Goal: Task Accomplishment & Management: Manage account settings

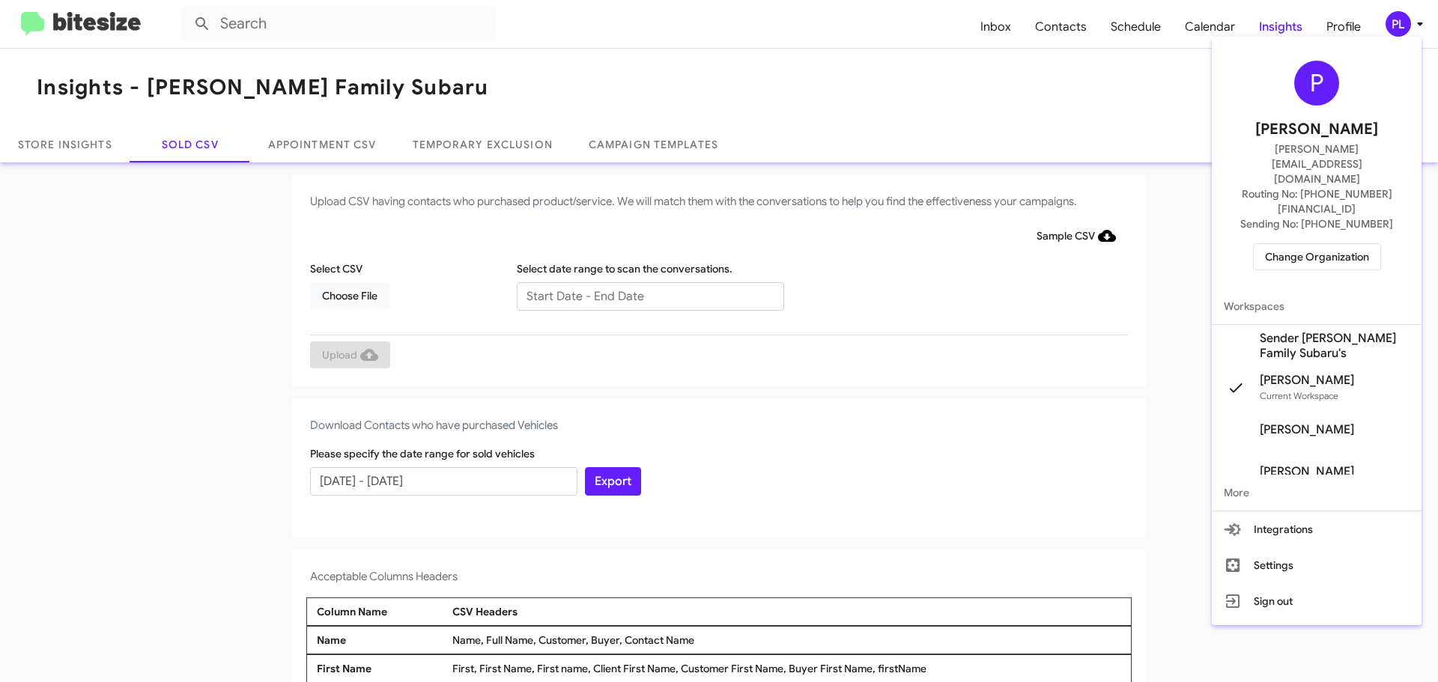
click at [1321, 244] on span "Change Organization" at bounding box center [1317, 256] width 104 height 25
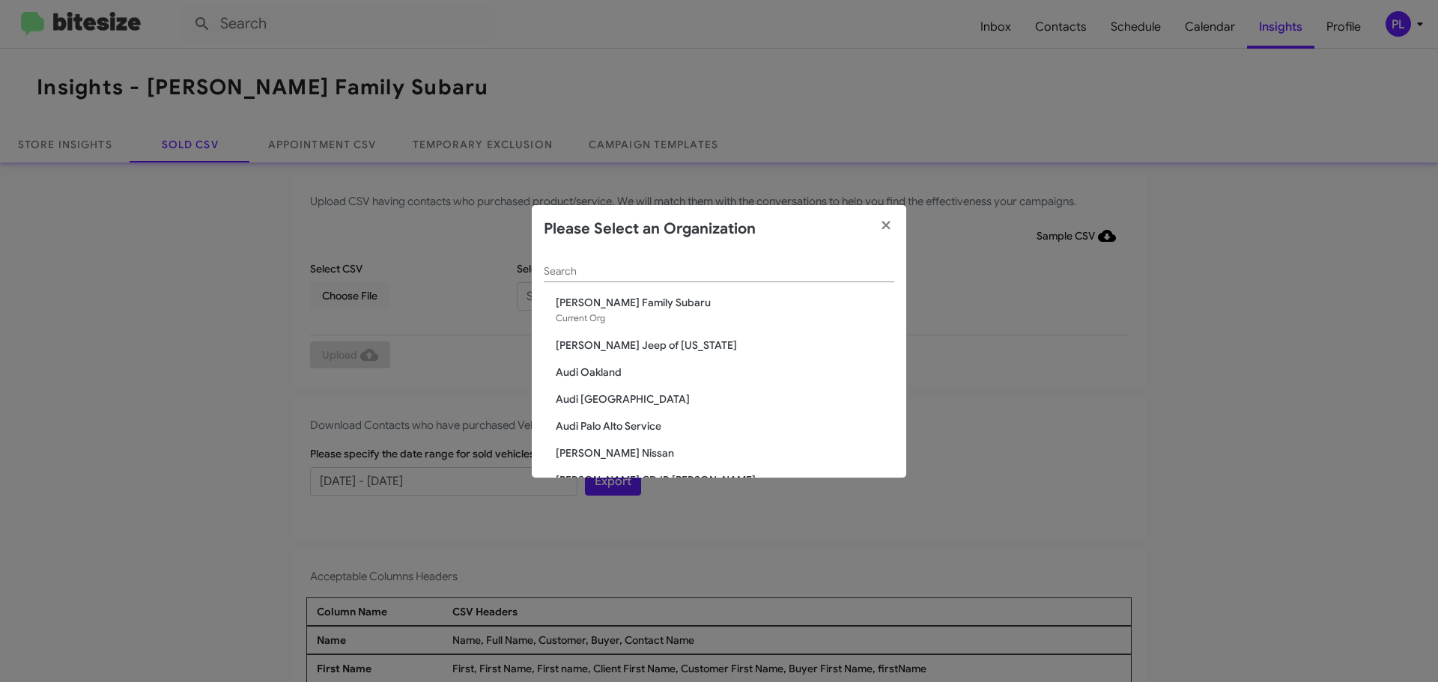
click at [572, 267] on input "Search" at bounding box center [719, 272] width 350 height 12
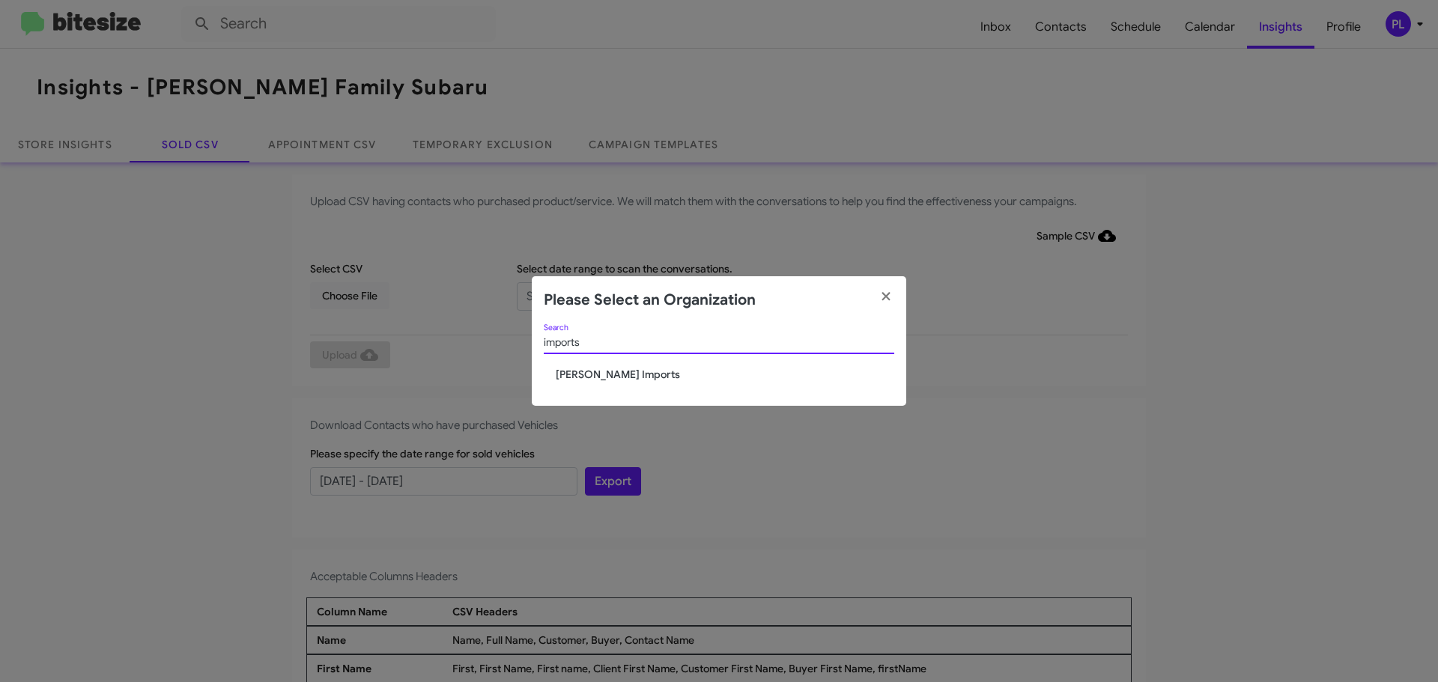
type input "imports"
click at [579, 365] on div "imports Search" at bounding box center [719, 345] width 350 height 43
click at [581, 377] on span "[PERSON_NAME] Imports" at bounding box center [725, 374] width 338 height 15
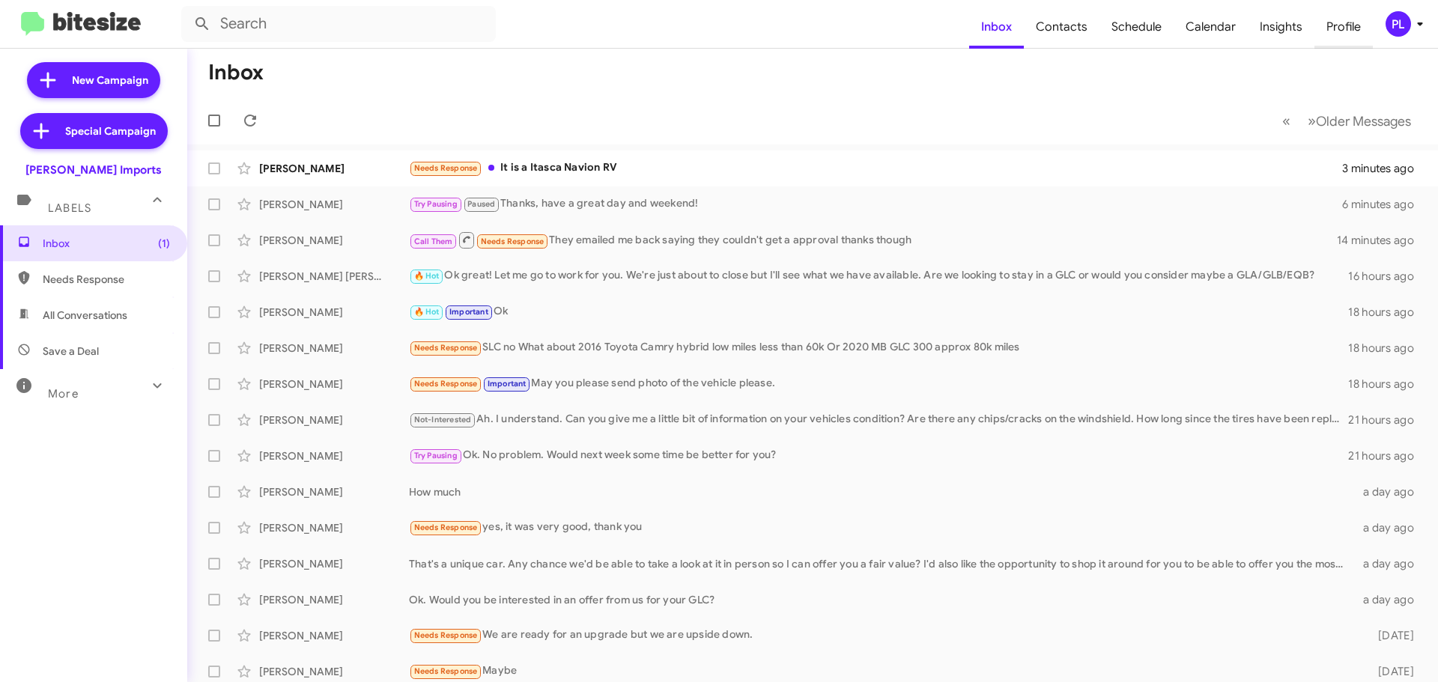
click at [1354, 26] on span "Profile" at bounding box center [1343, 26] width 58 height 43
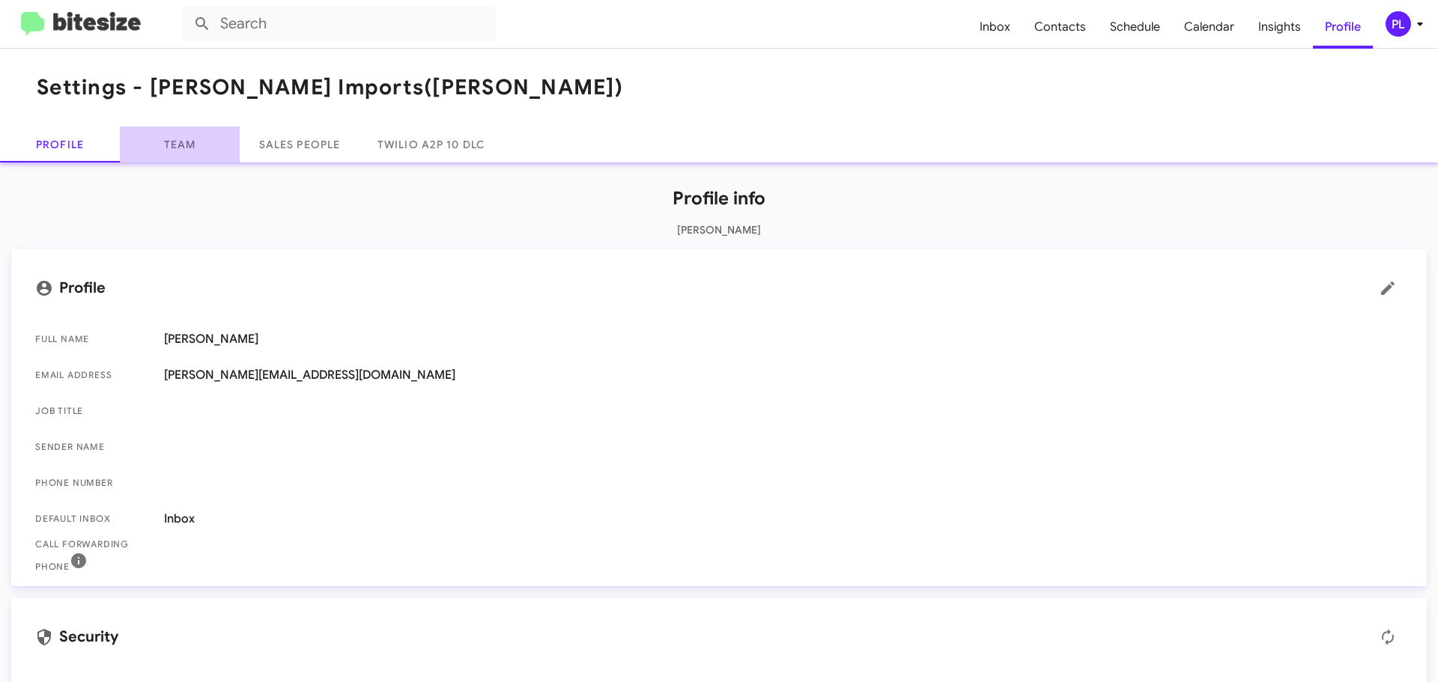
click at [178, 153] on link "Team" at bounding box center [180, 145] width 120 height 36
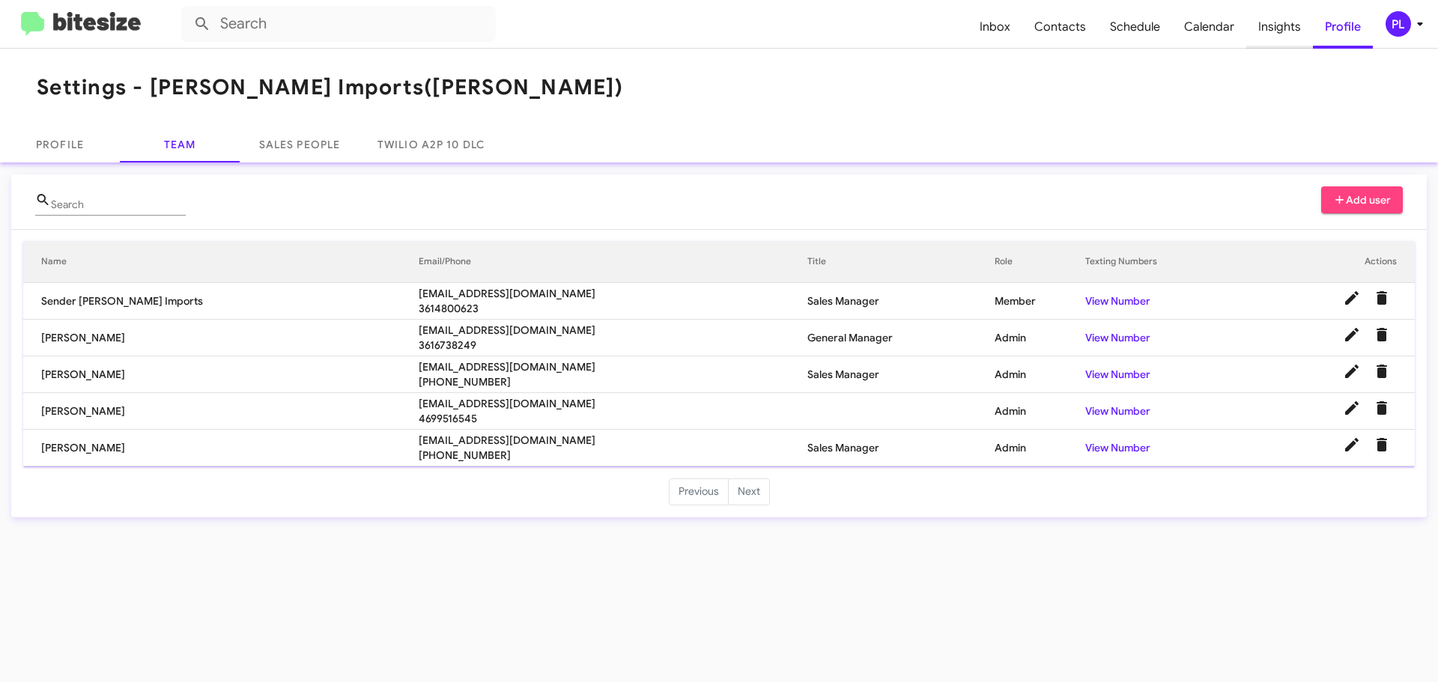
click at [1282, 18] on span "Insights" at bounding box center [1279, 26] width 67 height 43
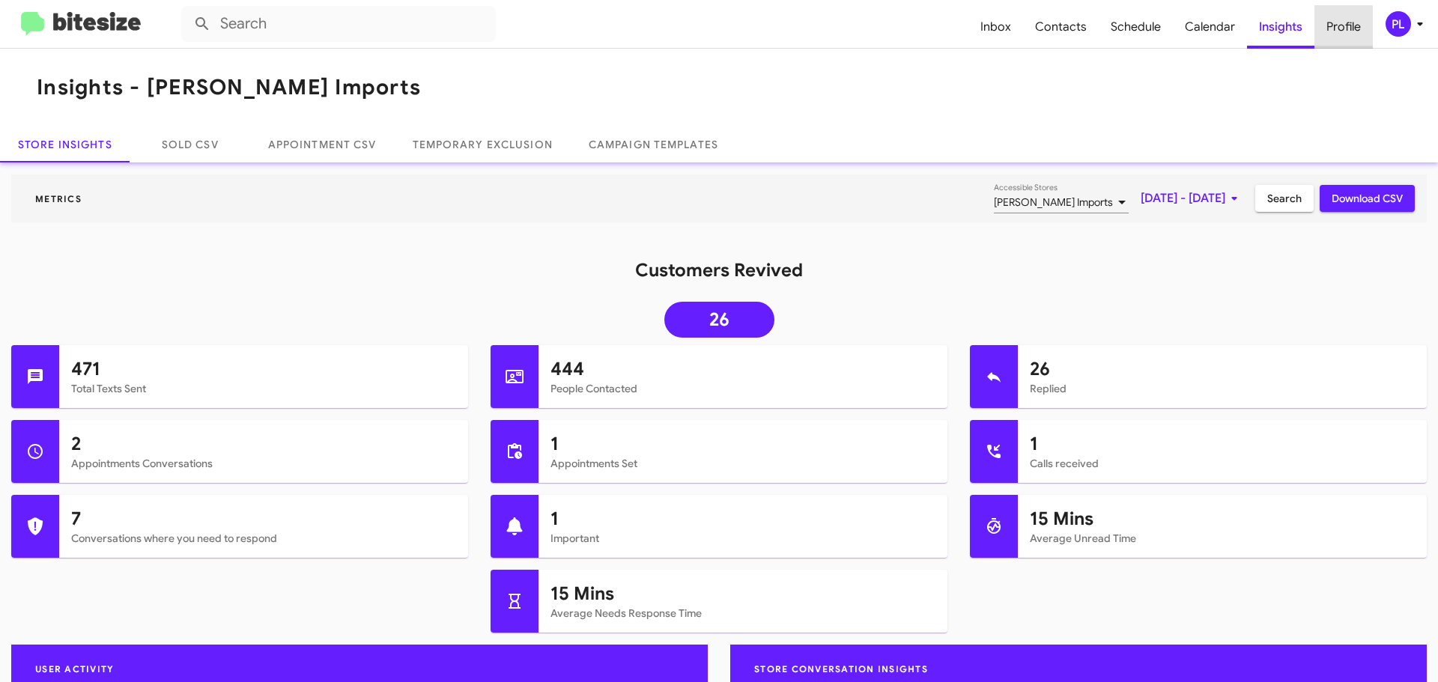
click at [1333, 31] on span "Profile" at bounding box center [1343, 26] width 58 height 43
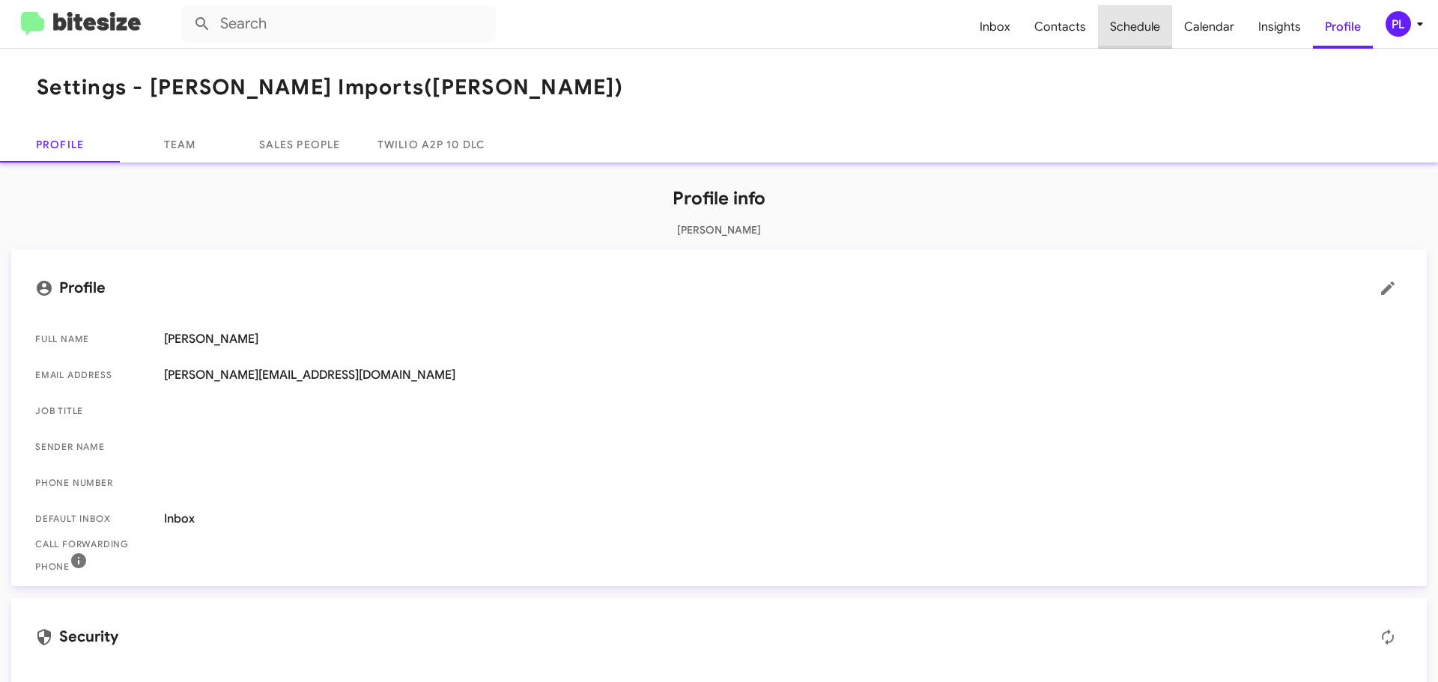
click at [1146, 31] on span "Schedule" at bounding box center [1135, 26] width 74 height 43
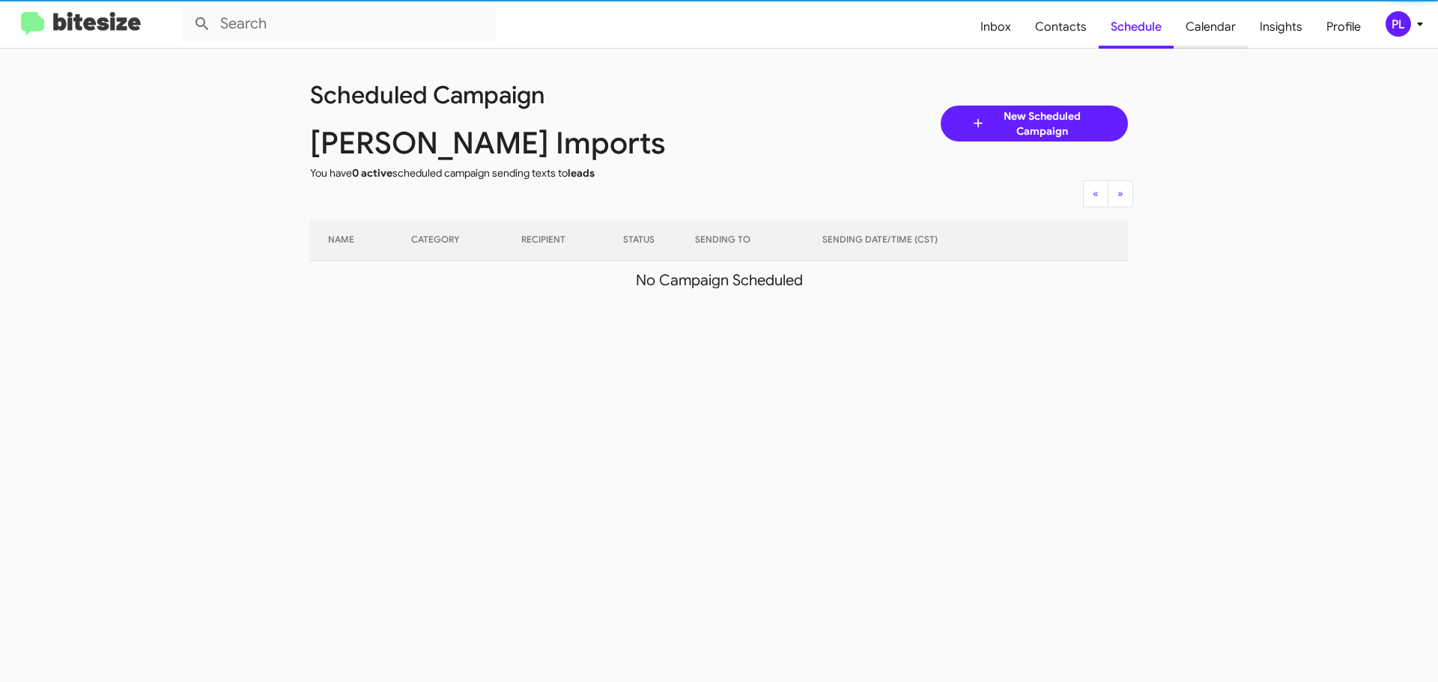
click at [1211, 29] on span "Calendar" at bounding box center [1210, 26] width 74 height 43
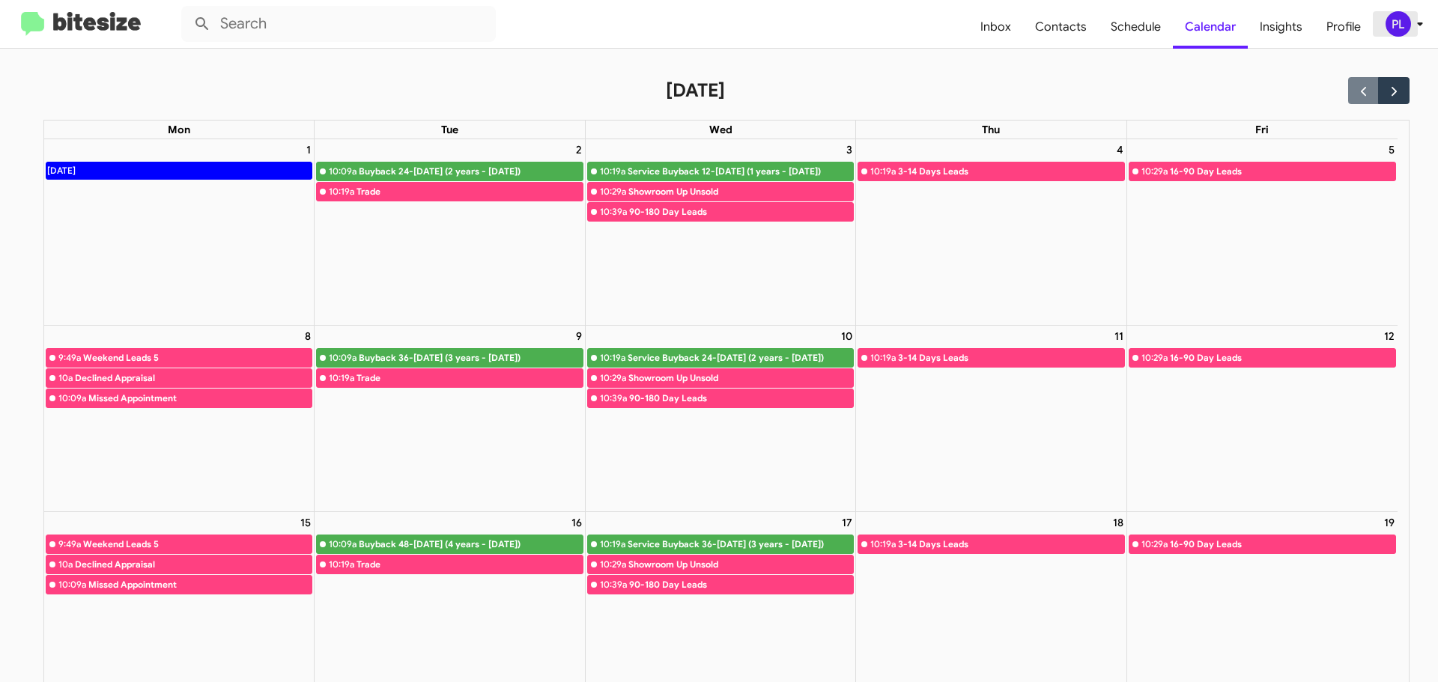
click at [1416, 24] on icon at bounding box center [1420, 24] width 18 height 18
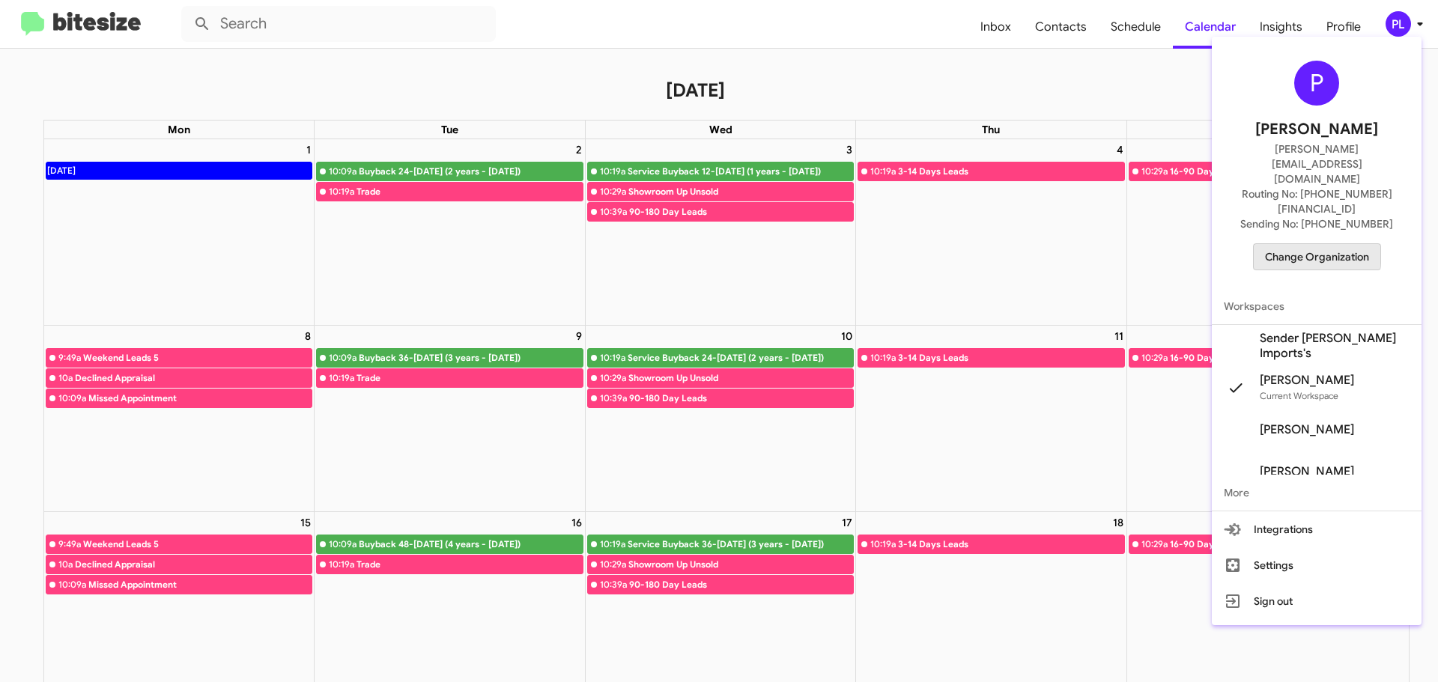
click at [1292, 244] on span "Change Organization" at bounding box center [1317, 256] width 104 height 25
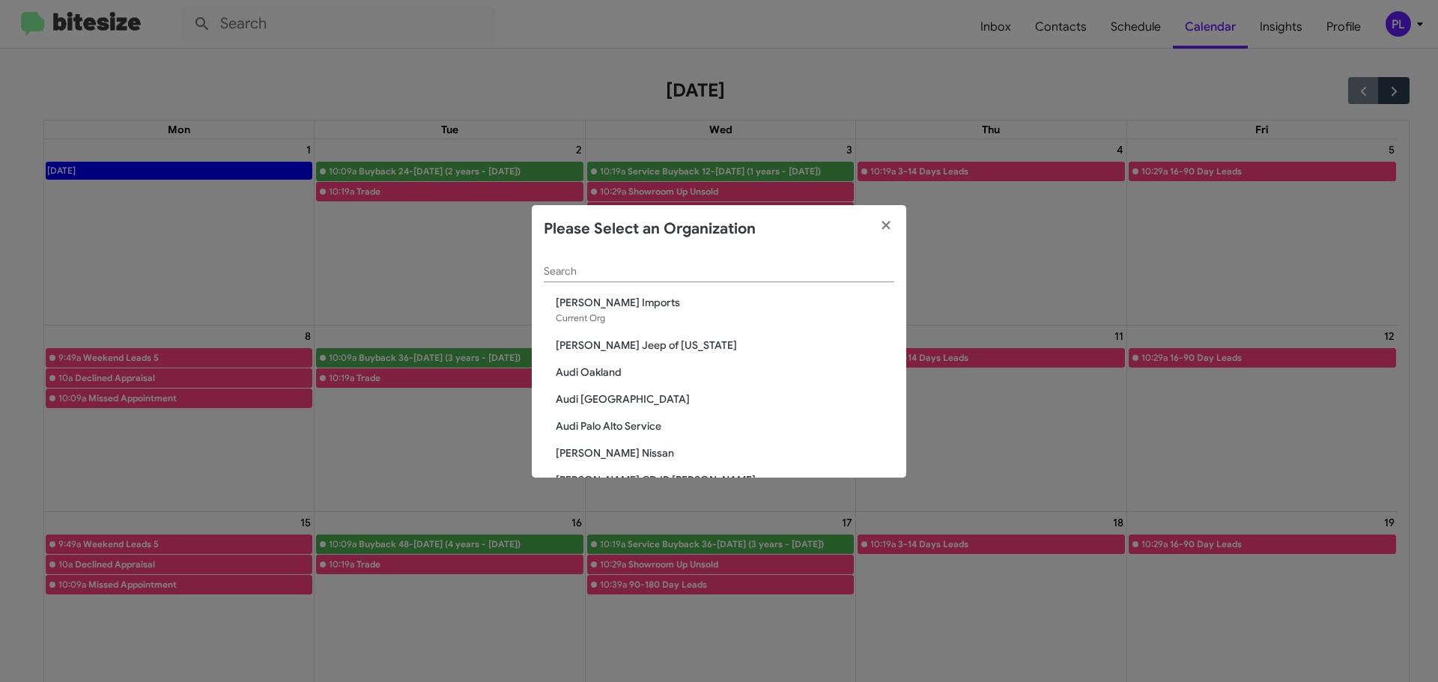
click at [630, 272] on input "Search" at bounding box center [719, 272] width 350 height 12
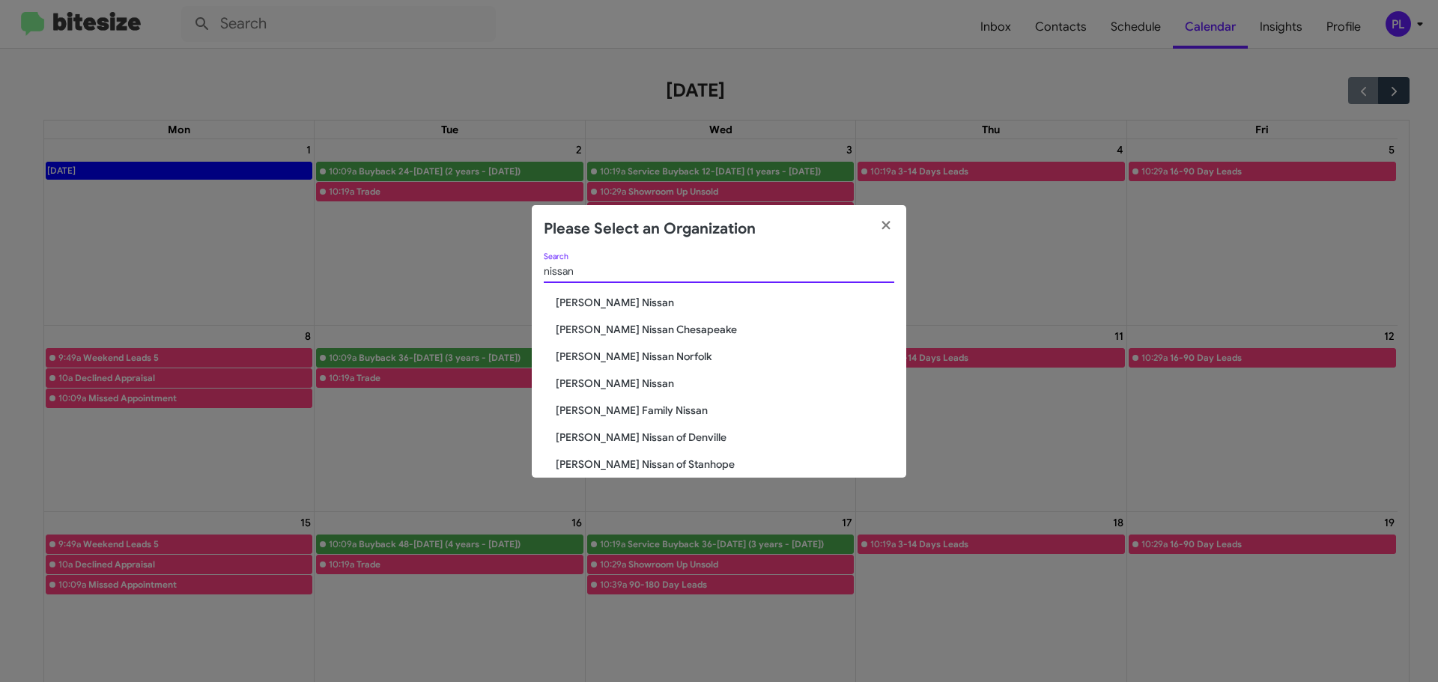
type input "nissan"
click at [604, 414] on span "[PERSON_NAME] Family Nissan" at bounding box center [725, 410] width 338 height 15
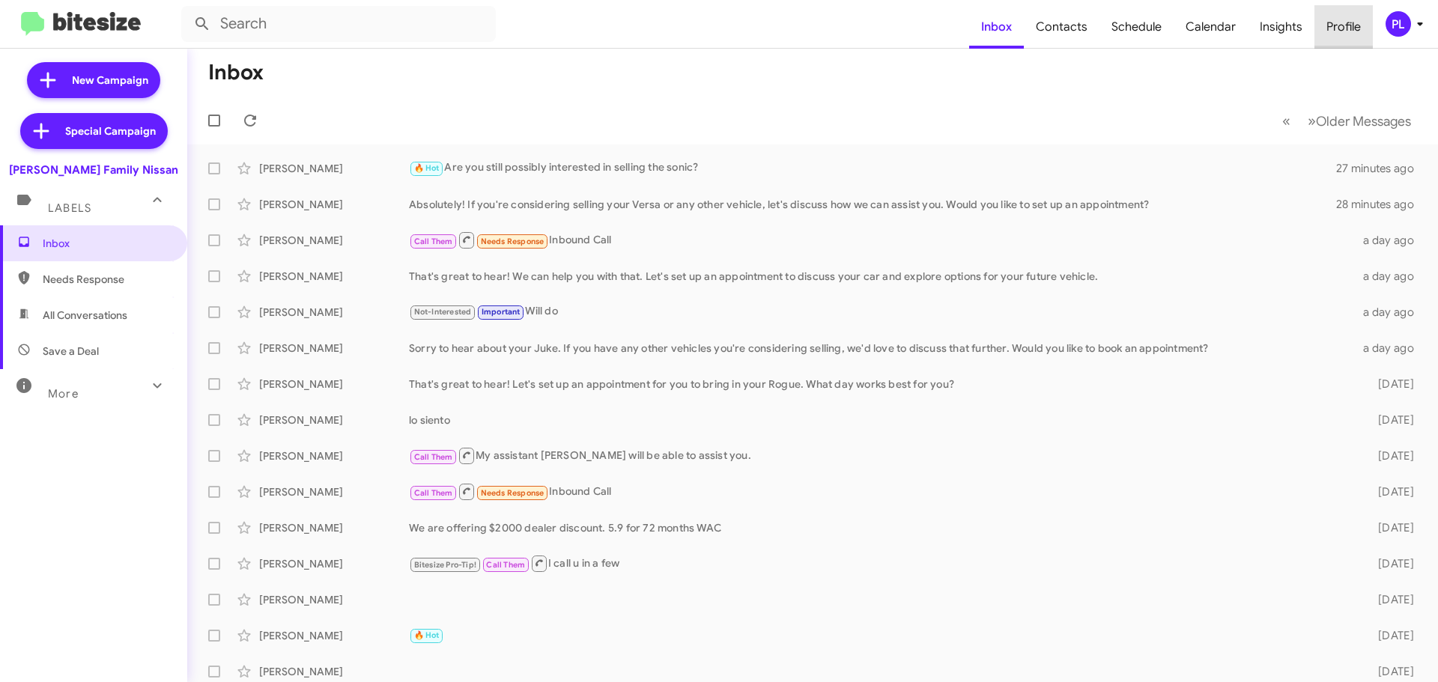
click at [1335, 19] on span "Profile" at bounding box center [1343, 26] width 58 height 43
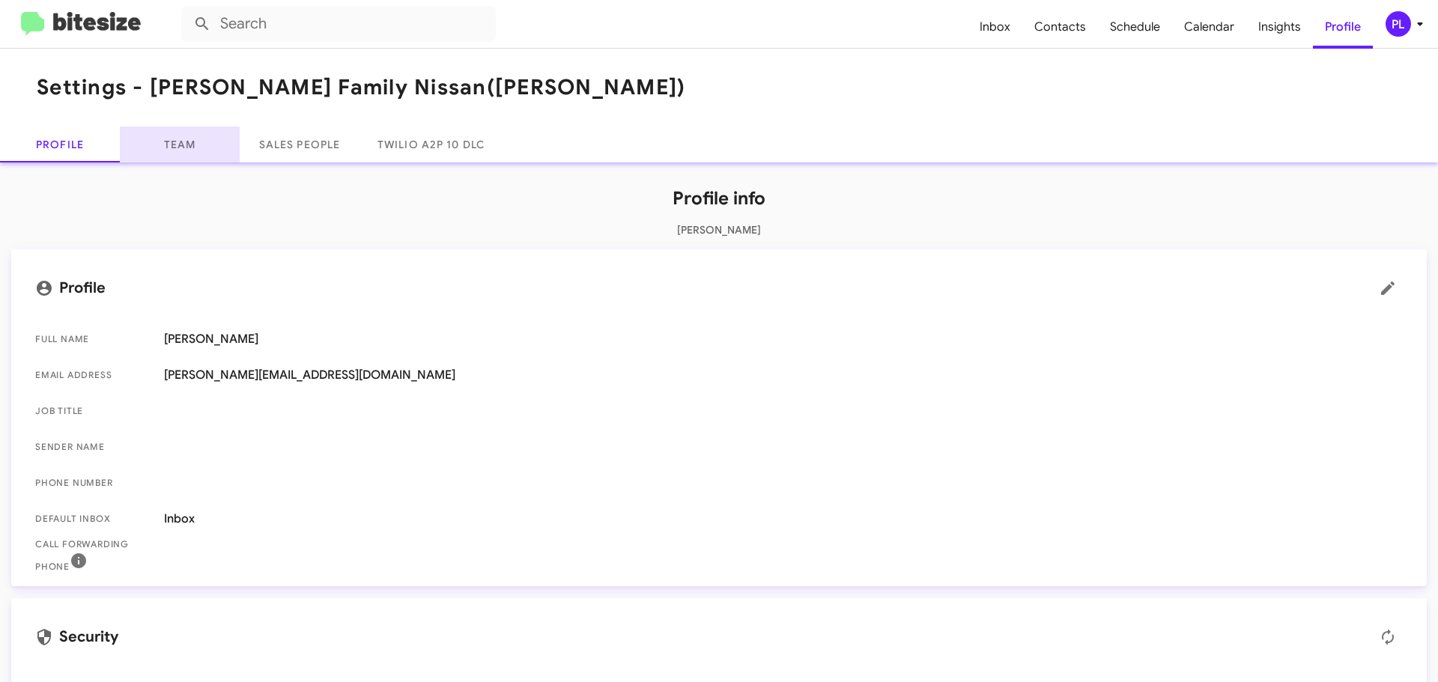
click at [189, 142] on link "Team" at bounding box center [180, 145] width 120 height 36
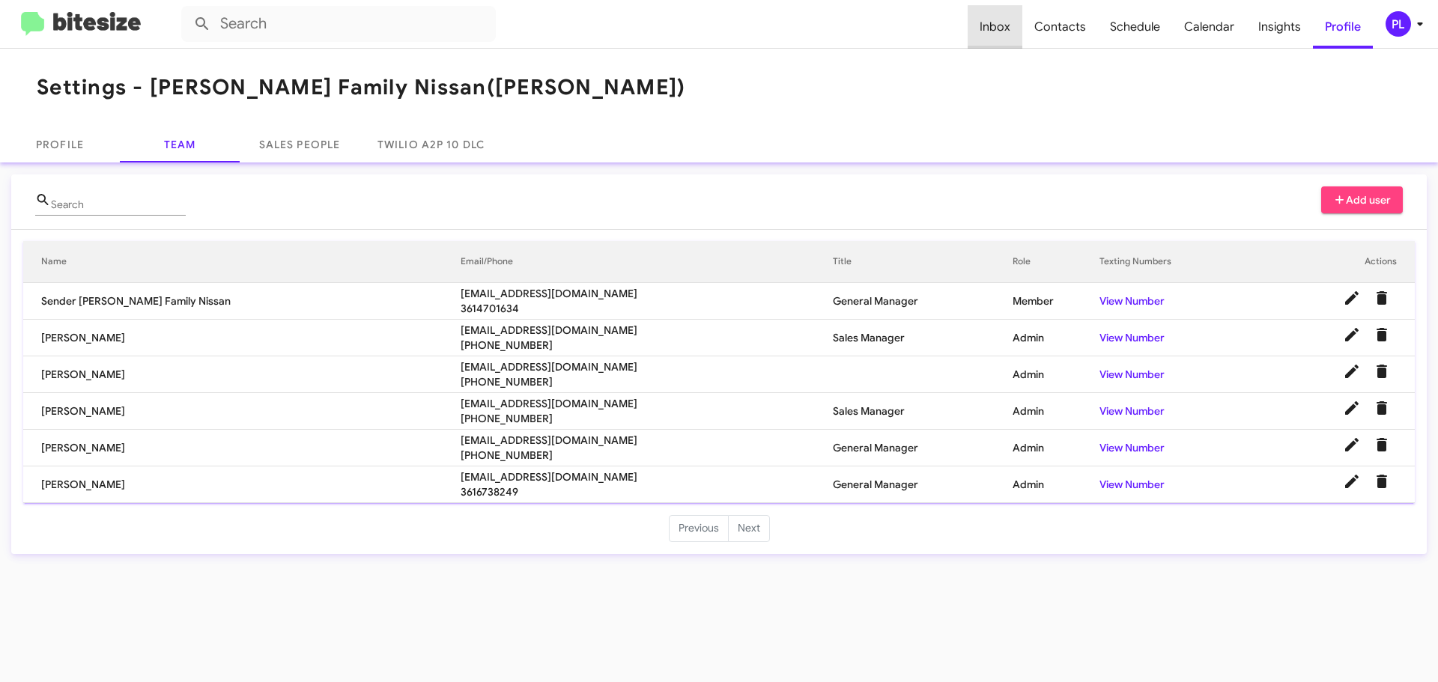
click at [1010, 29] on span "Inbox" at bounding box center [994, 26] width 55 height 43
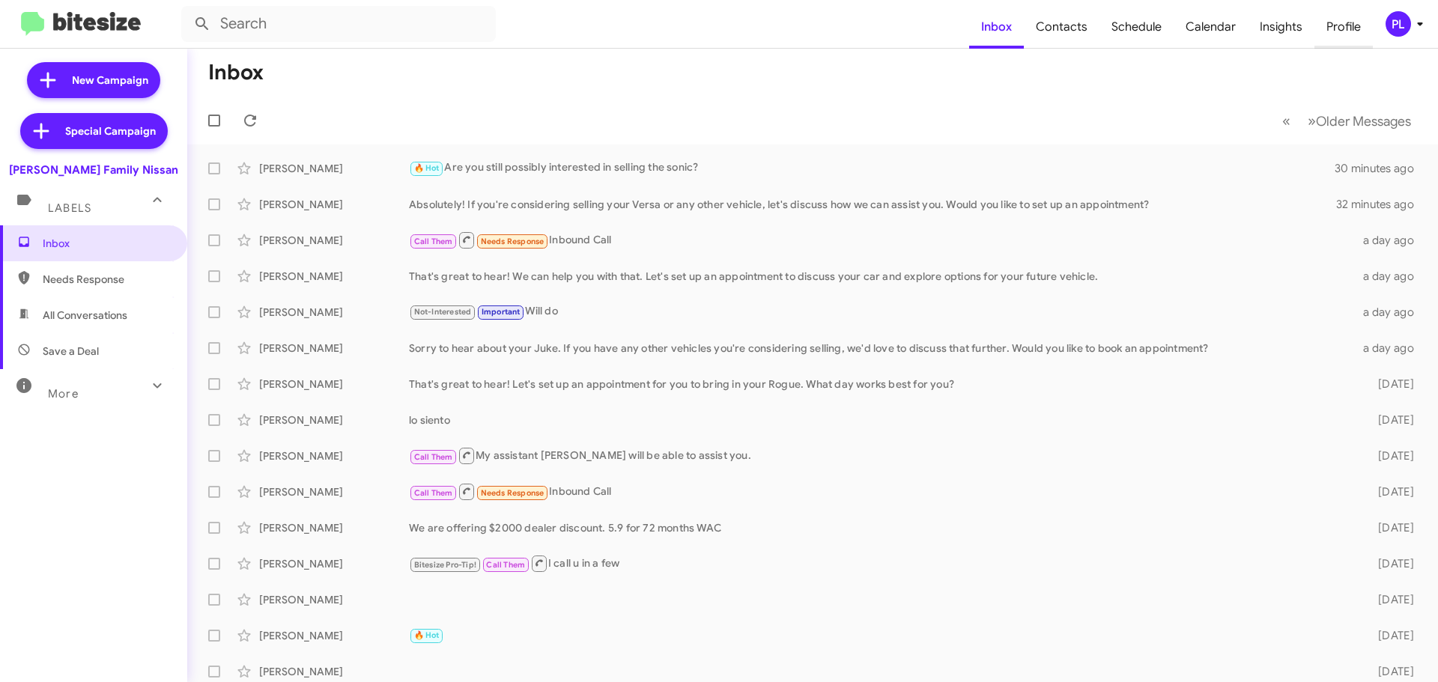
click at [1337, 25] on span "Profile" at bounding box center [1343, 26] width 58 height 43
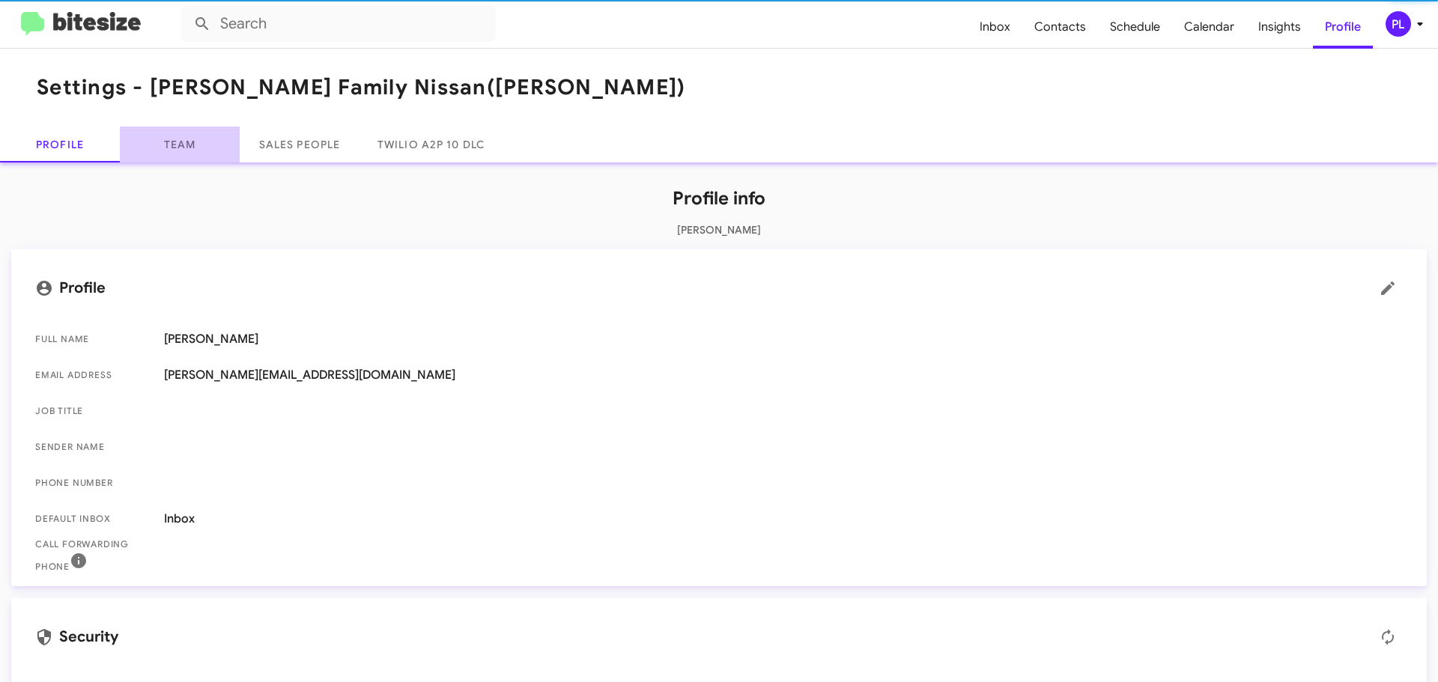
click at [177, 154] on link "Team" at bounding box center [180, 145] width 120 height 36
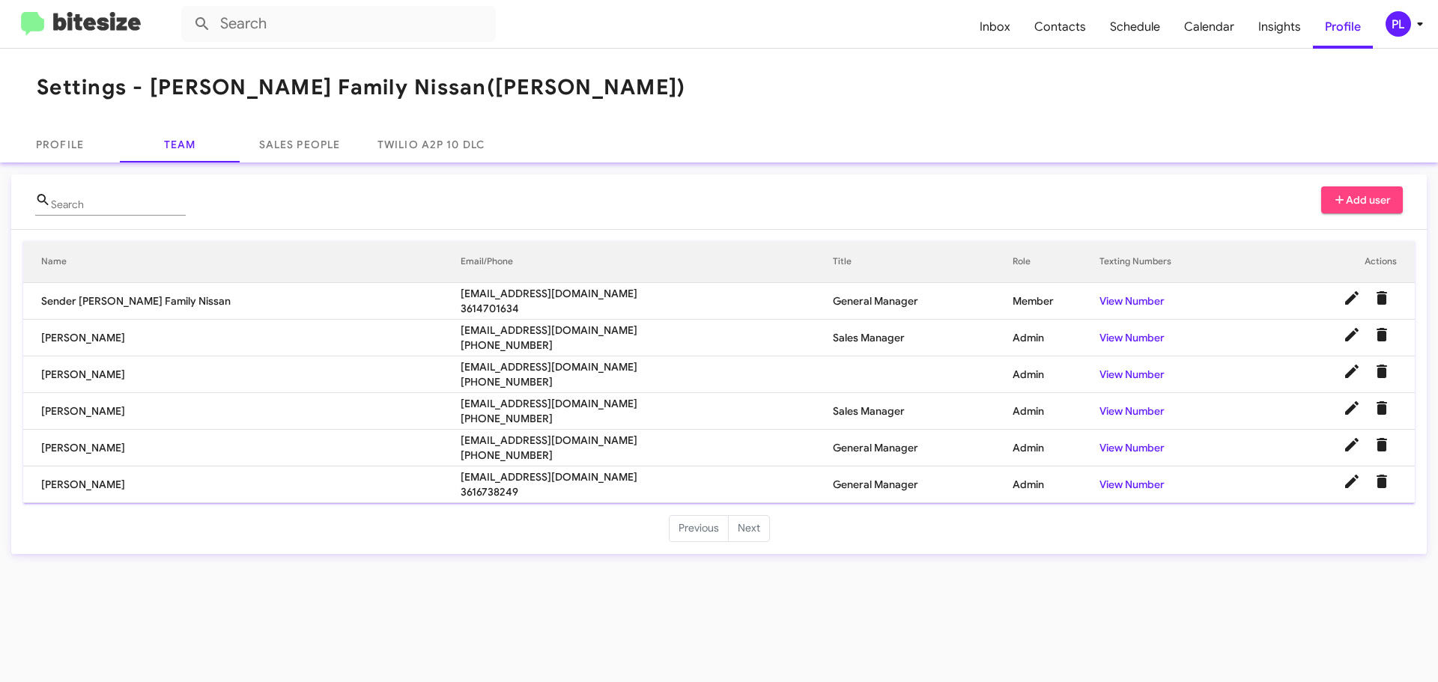
click at [1422, 22] on icon at bounding box center [1420, 24] width 18 height 18
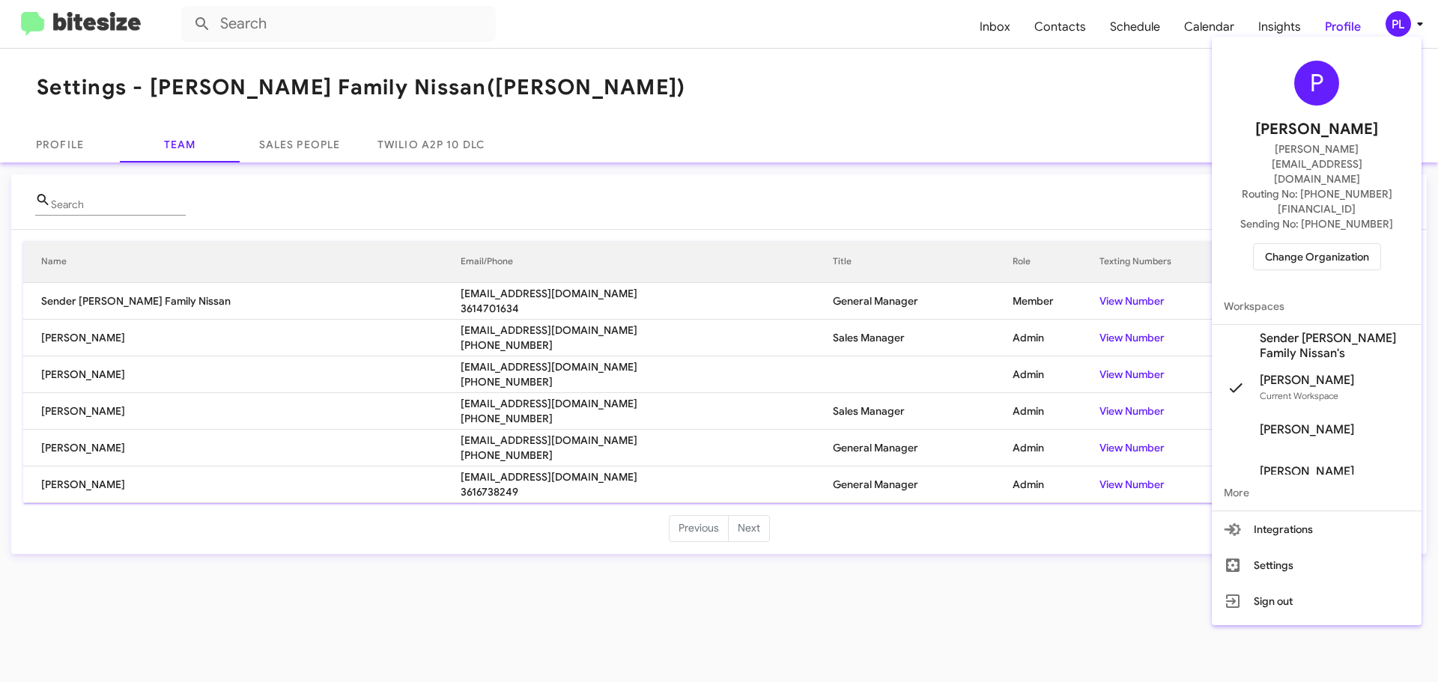
click at [1310, 244] on span "Change Organization" at bounding box center [1317, 256] width 104 height 25
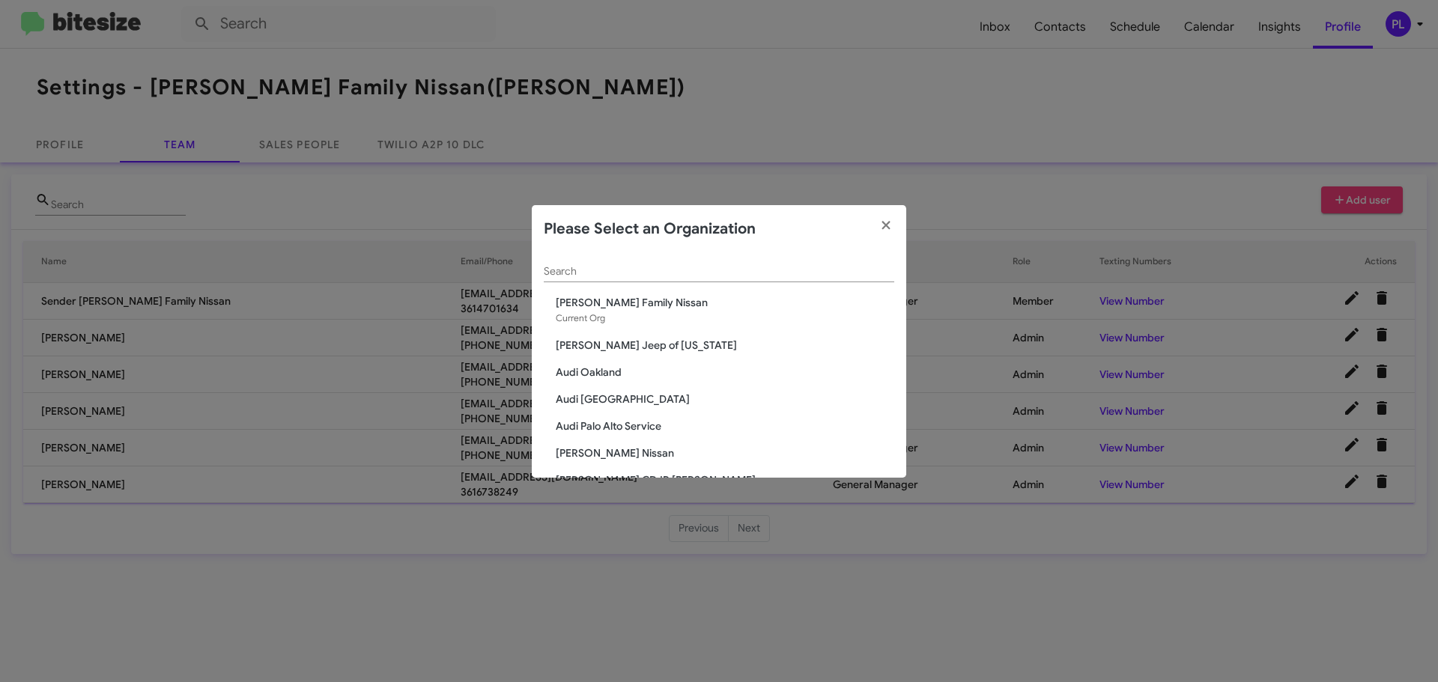
click at [666, 274] on input "Search" at bounding box center [719, 272] width 350 height 12
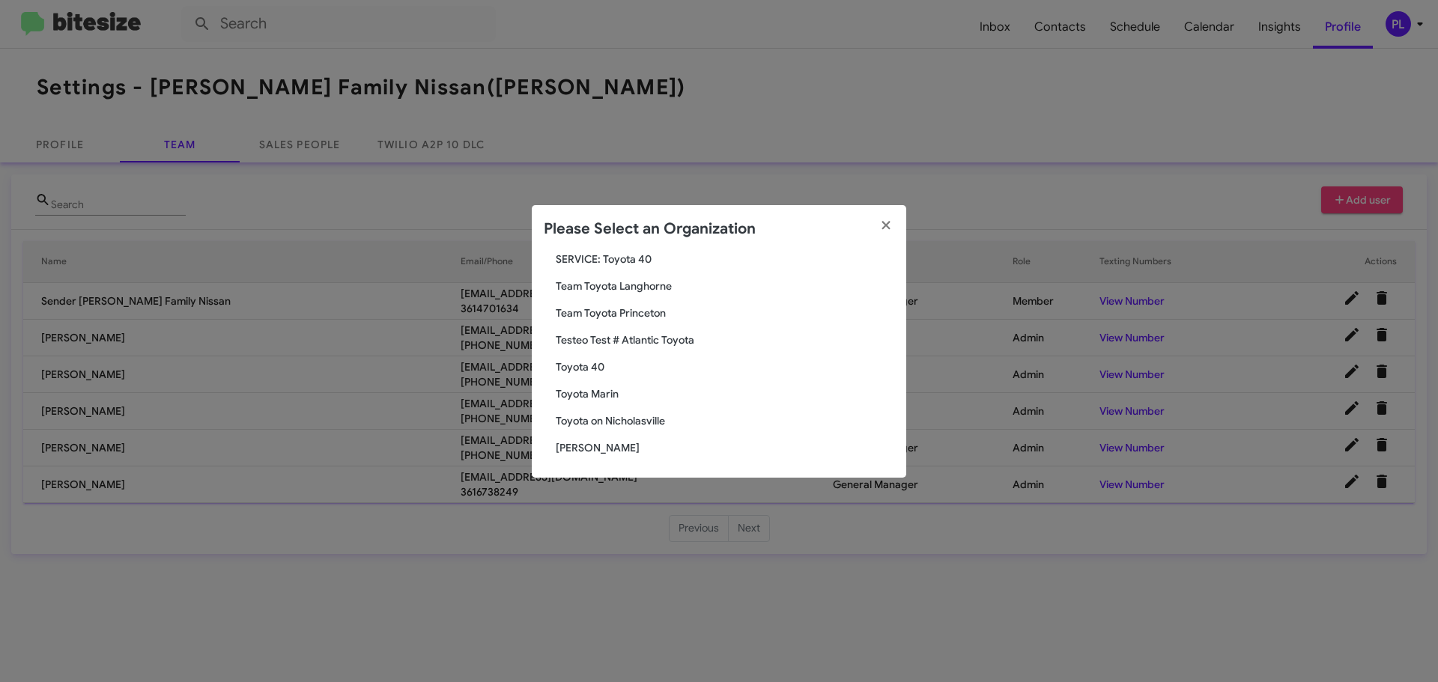
scroll to position [126, 0]
type input "toyo"
click at [602, 398] on span "Toyota Marin" at bounding box center [725, 392] width 338 height 15
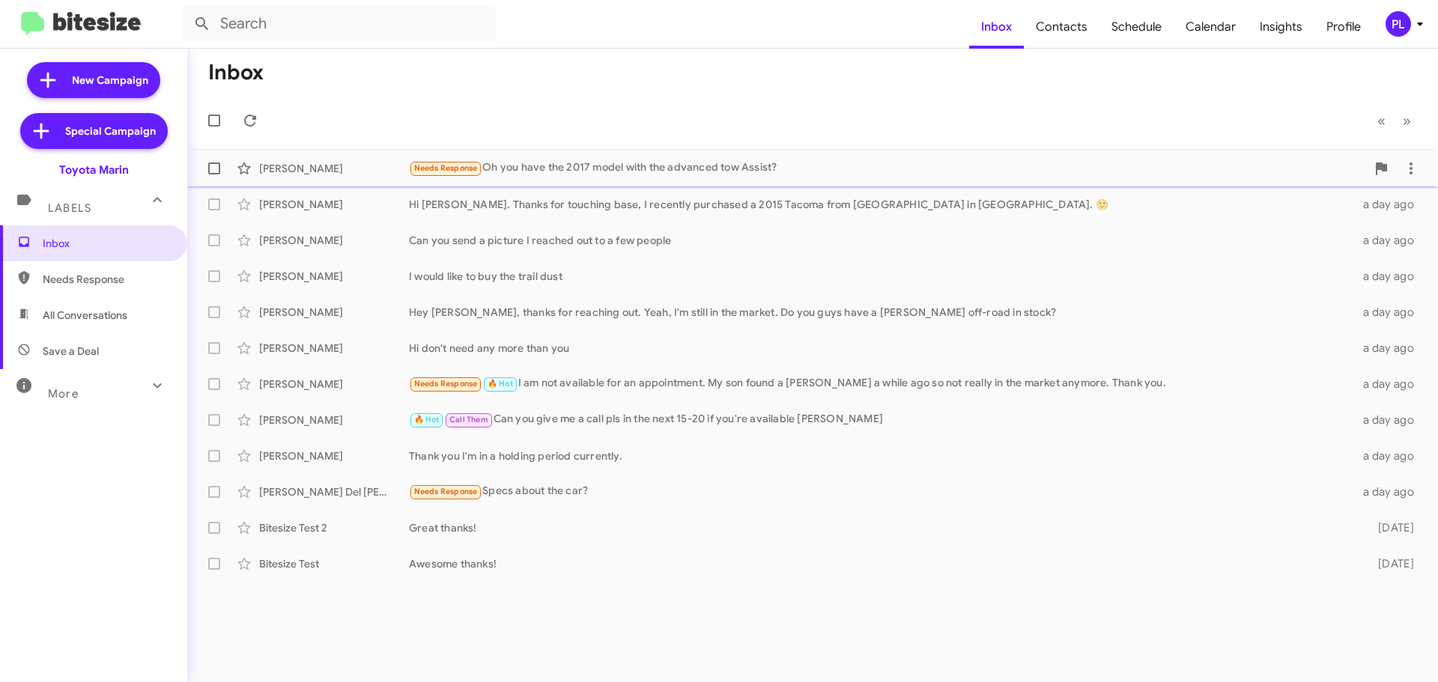
click at [560, 168] on div "Needs Response Oh you have the 2017 model with the advanced tow Assist?" at bounding box center [887, 167] width 957 height 17
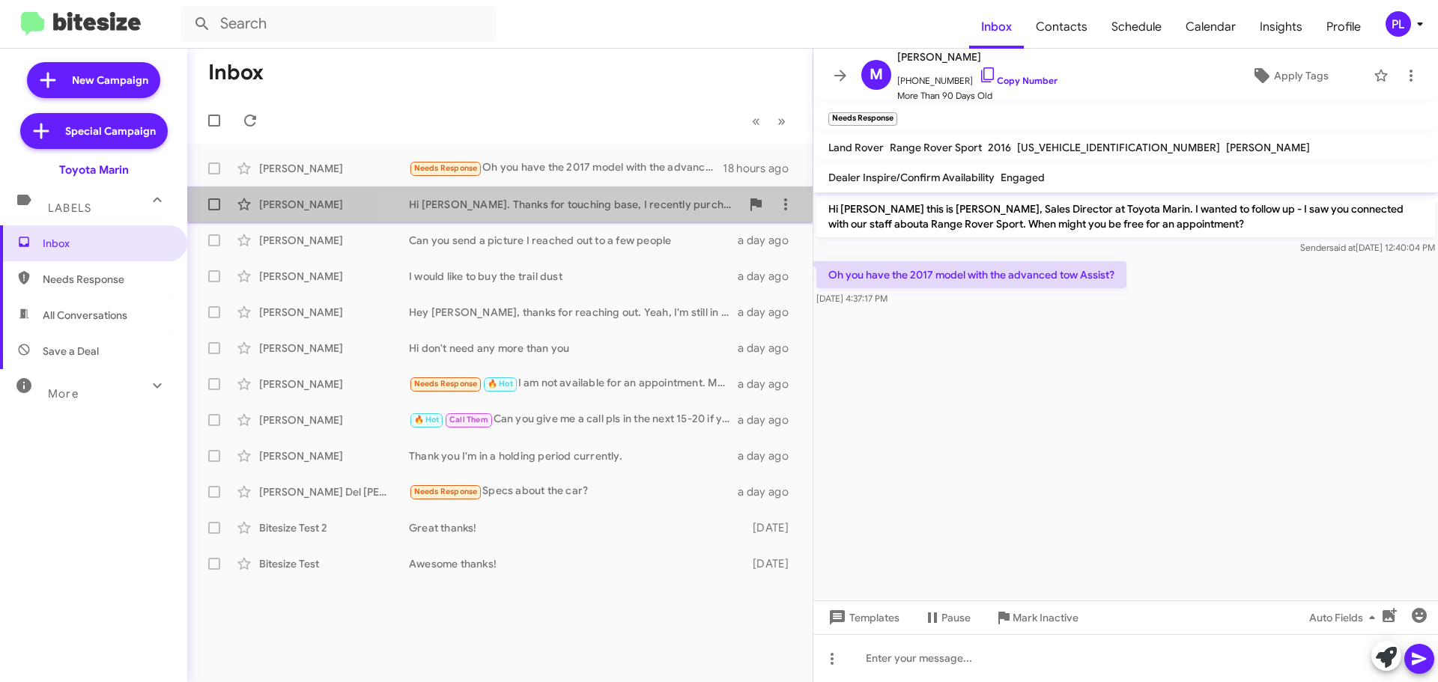
click at [601, 207] on div "Hi [PERSON_NAME]. Thanks for touching base, I recently purchased a 2015 Tacoma …" at bounding box center [575, 204] width 332 height 15
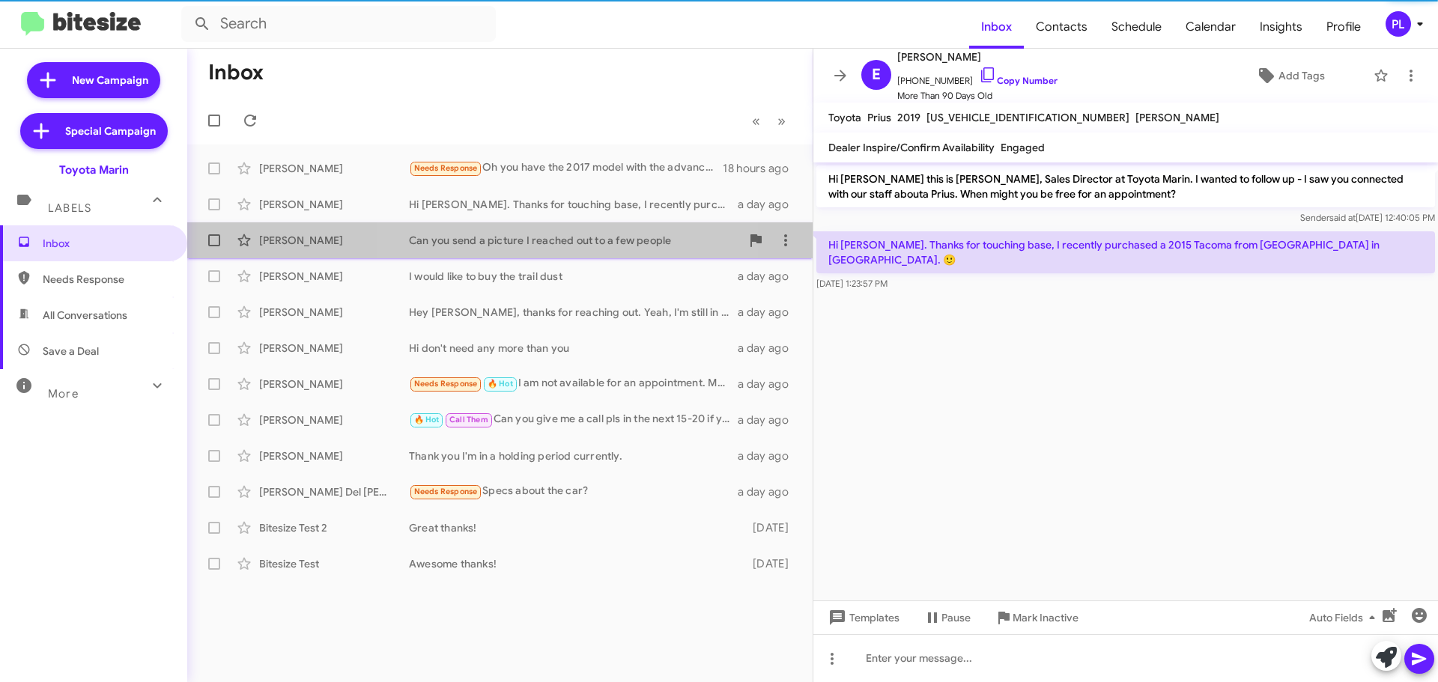
click at [583, 238] on div "Can you send a picture I reached out to a few people" at bounding box center [575, 240] width 332 height 15
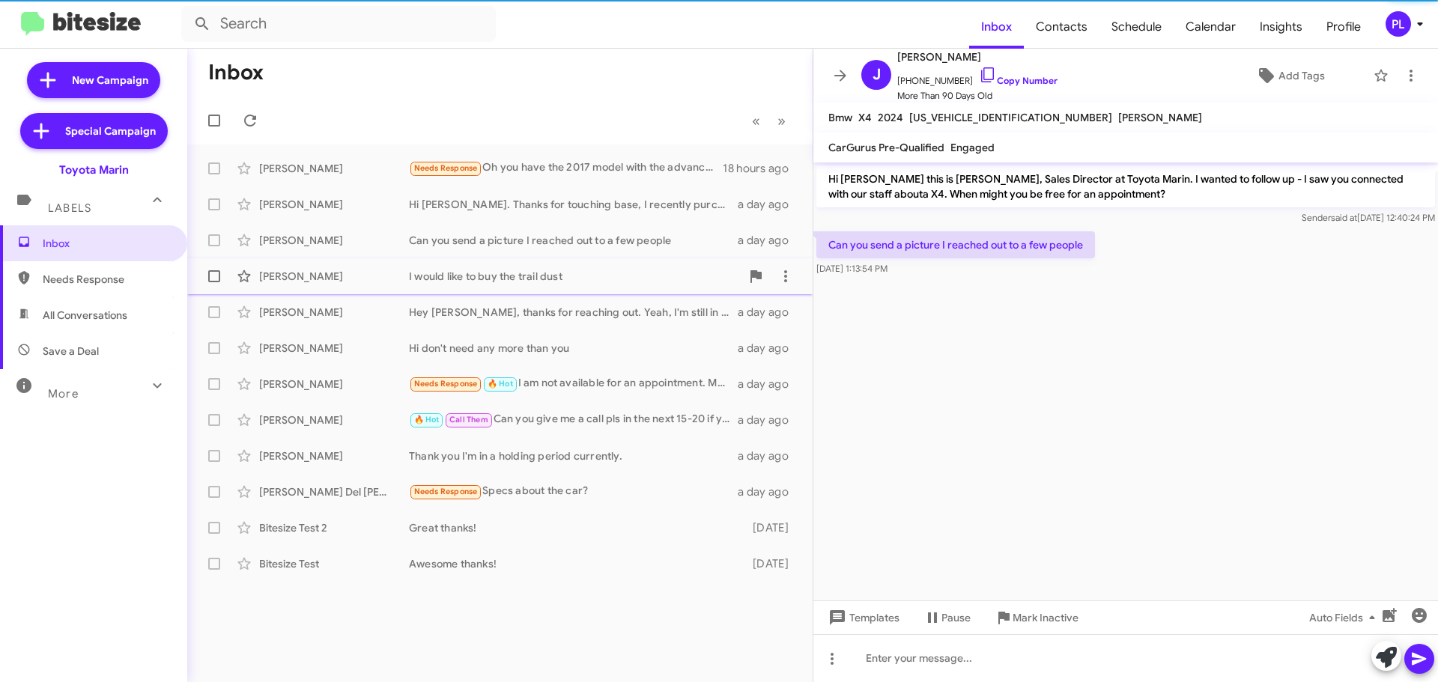
click at [568, 267] on div "Judith Schapansky I would like to buy the trail dust a day ago" at bounding box center [499, 276] width 601 height 30
click at [548, 315] on div "Hey [PERSON_NAME], thanks for reaching out. Yeah, I'm still in the market. Do y…" at bounding box center [575, 312] width 332 height 15
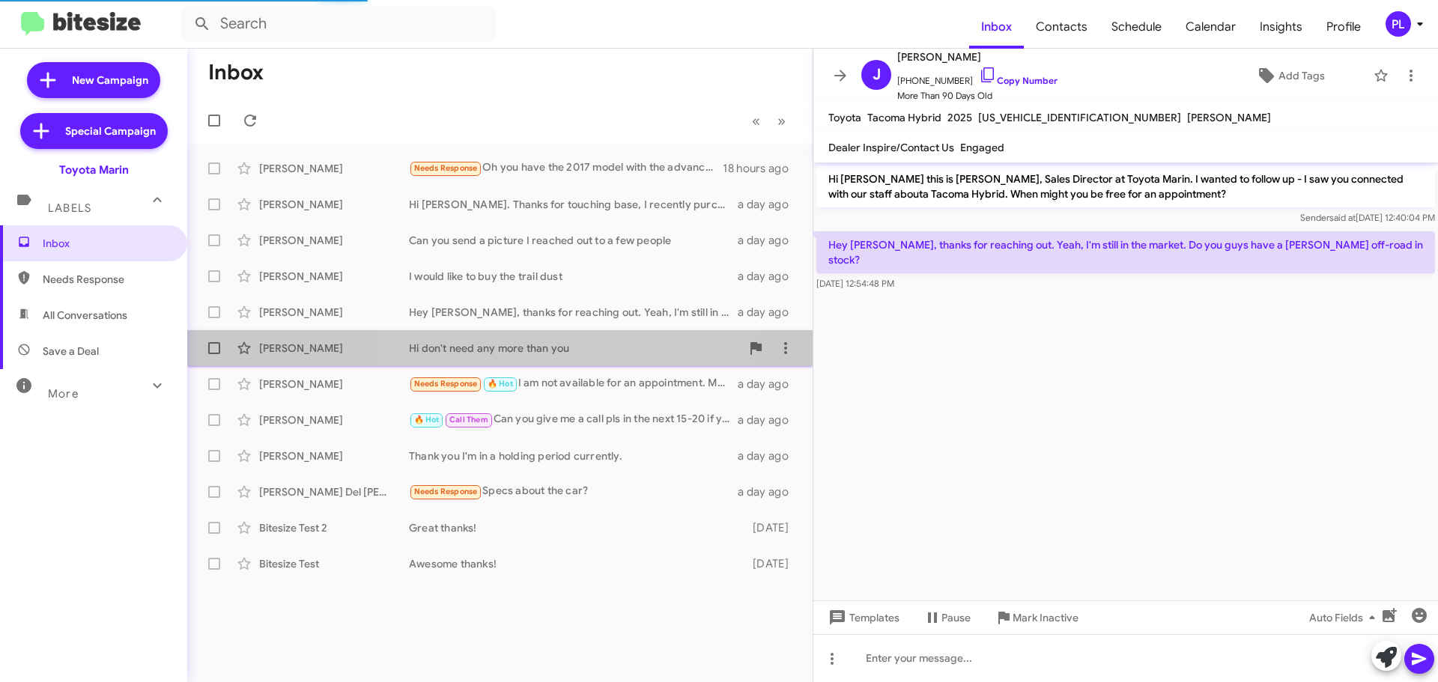
click at [535, 344] on div "Hi don't need any more than you" at bounding box center [575, 348] width 332 height 15
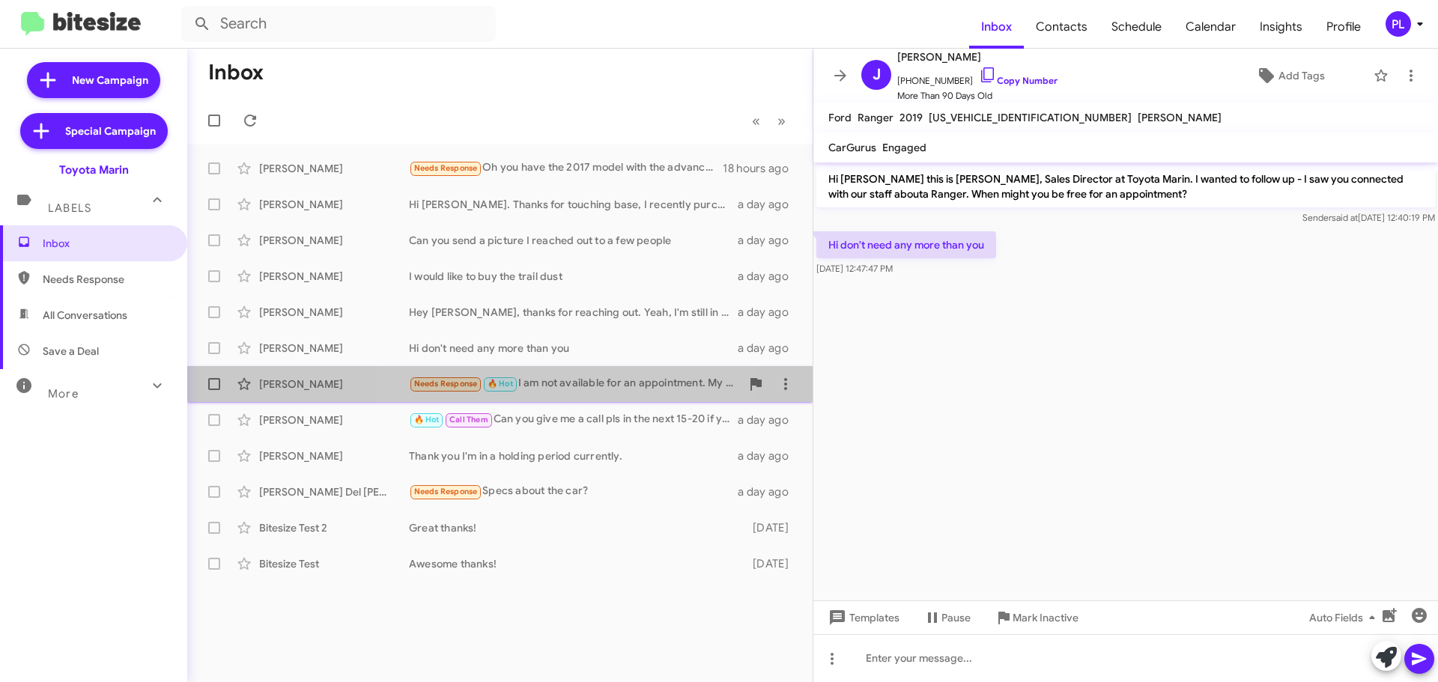
click at [557, 383] on div "Needs Response 🔥 Hot I am not available for an appointment. My son found a Tesl…" at bounding box center [575, 383] width 332 height 17
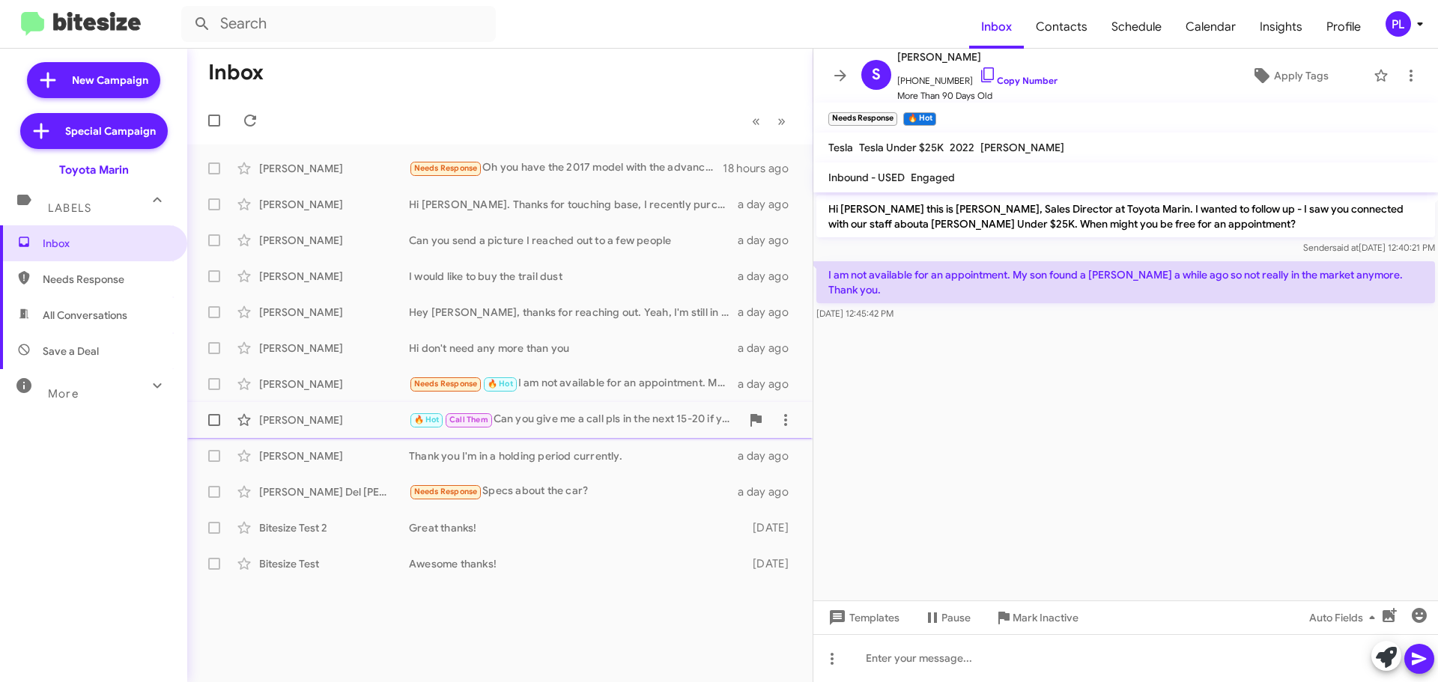
click at [559, 421] on div "🔥 Hot Call Them Can you give me a call pls in the next 15-20 if you're availabl…" at bounding box center [575, 419] width 332 height 17
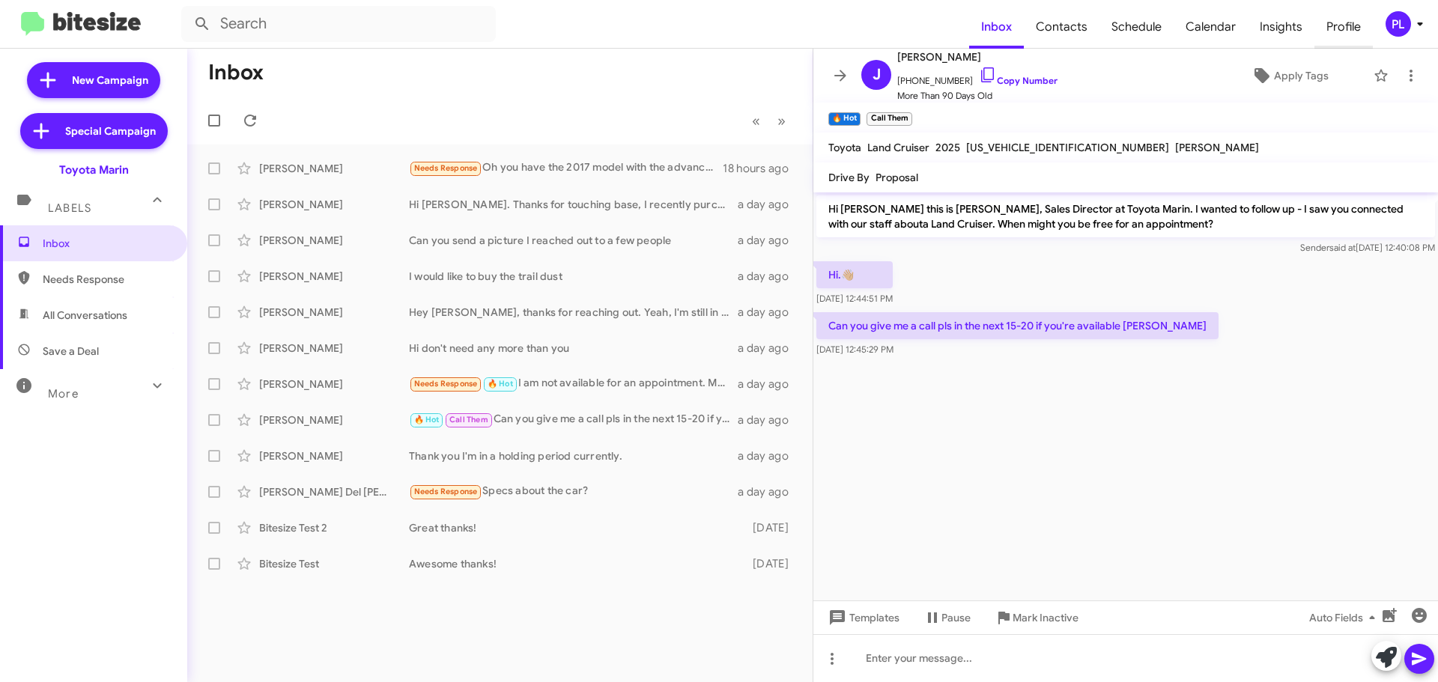
click at [1341, 31] on span "Profile" at bounding box center [1343, 26] width 58 height 43
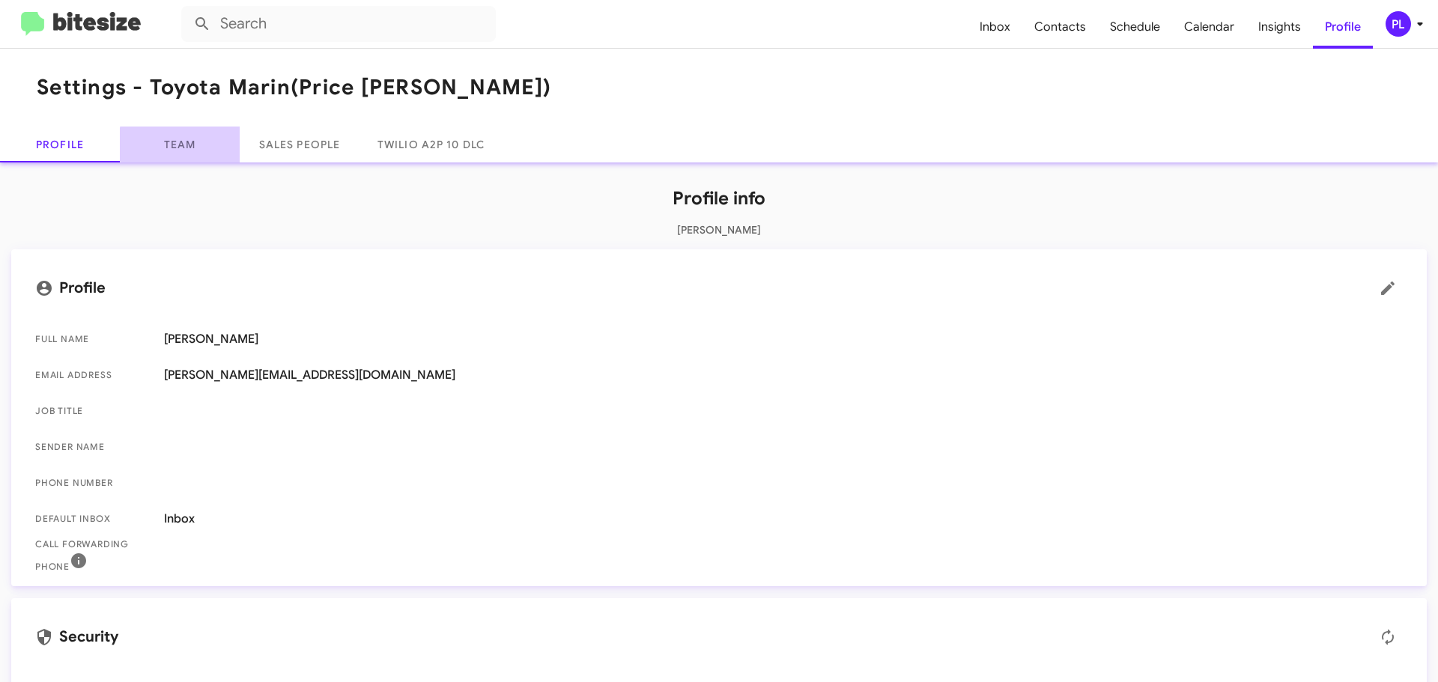
click at [188, 153] on link "Team" at bounding box center [180, 145] width 120 height 36
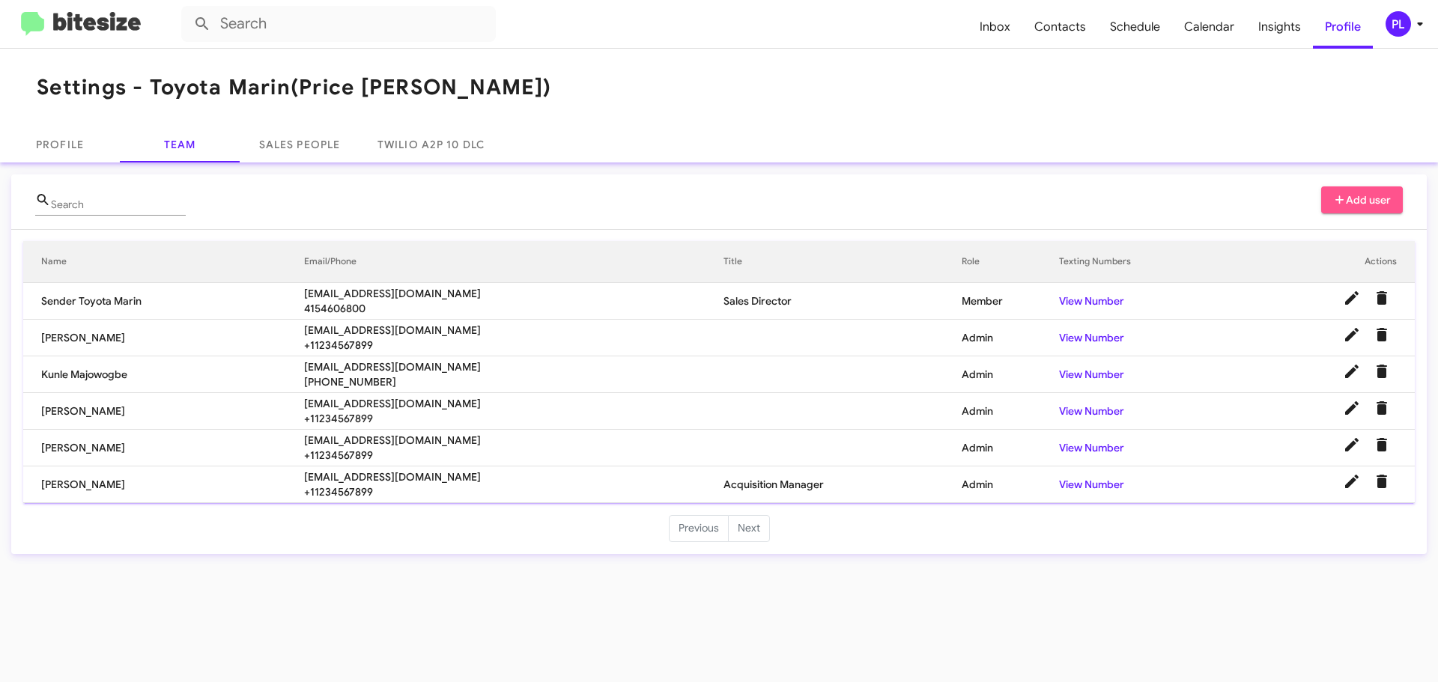
click at [1352, 203] on span "Add user" at bounding box center [1362, 199] width 58 height 27
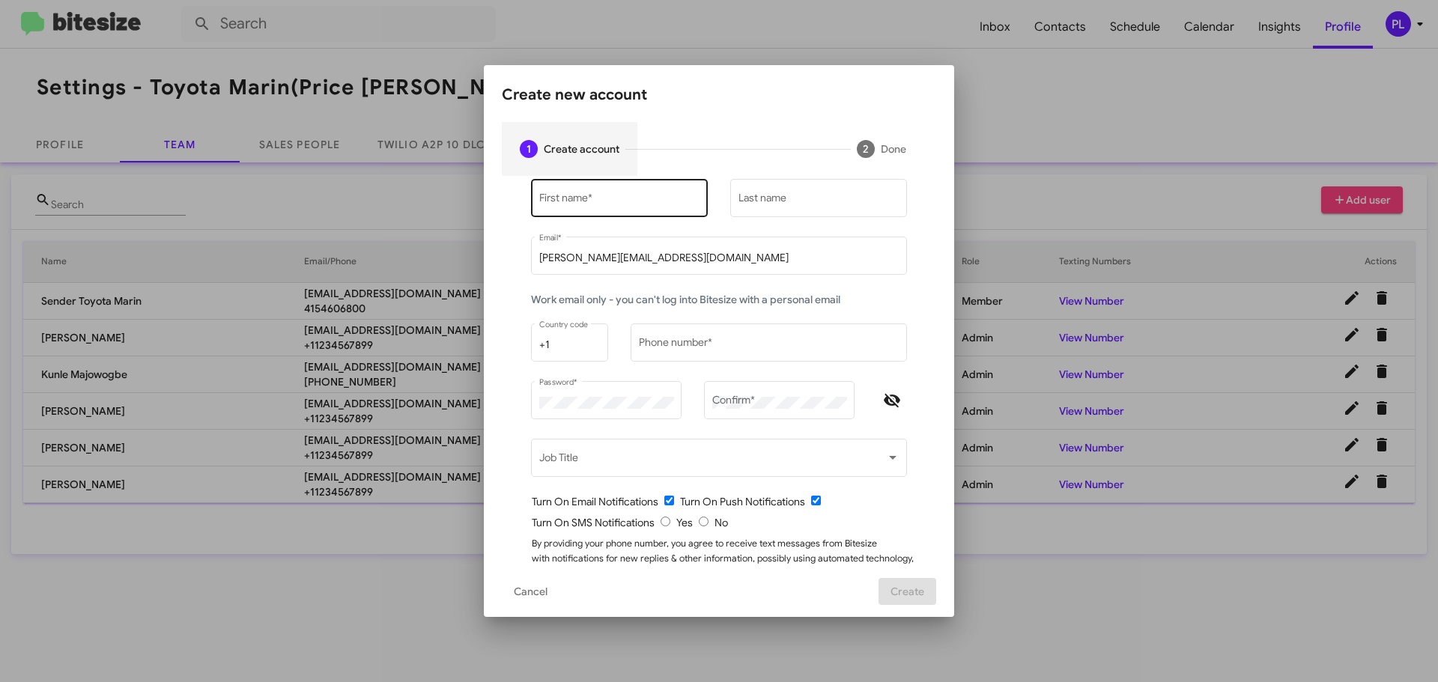
click at [594, 195] on input "First name *" at bounding box center [619, 201] width 161 height 12
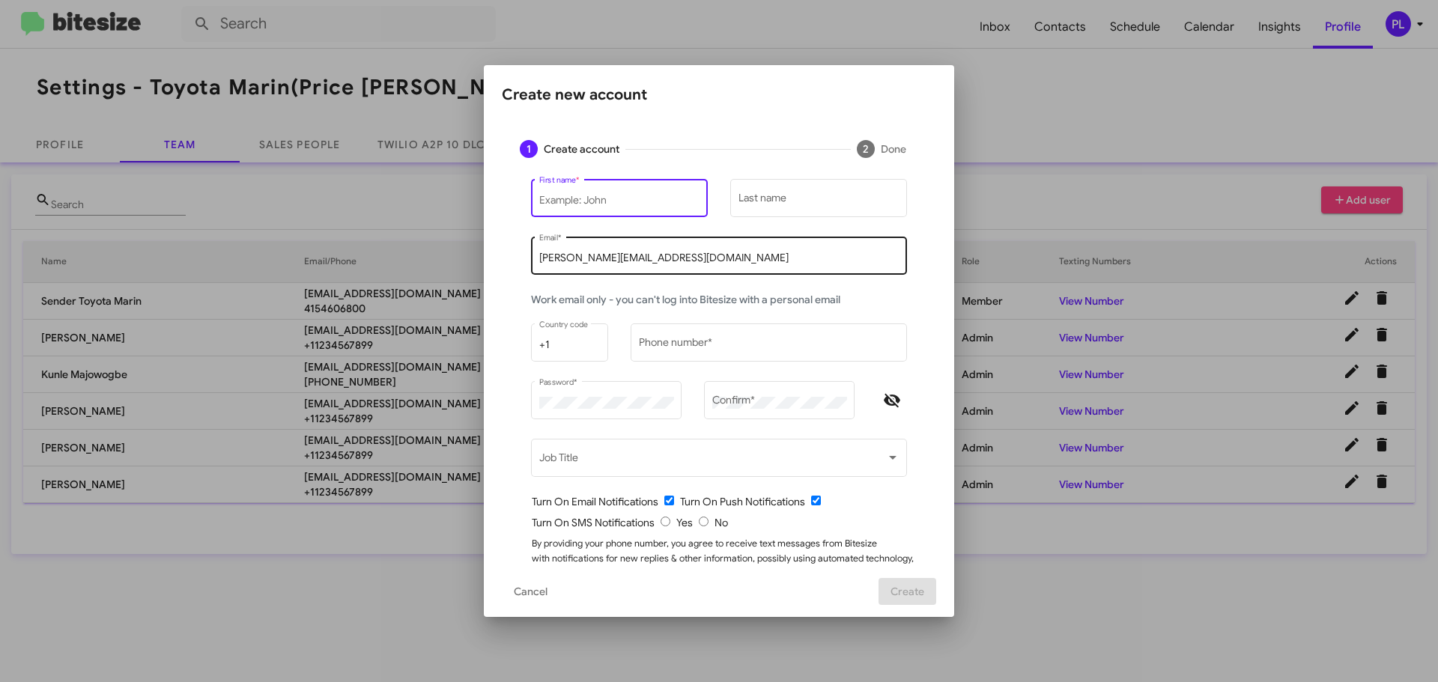
click at [567, 261] on input "[PERSON_NAME][EMAIL_ADDRESS][DOMAIN_NAME]" at bounding box center [719, 258] width 360 height 12
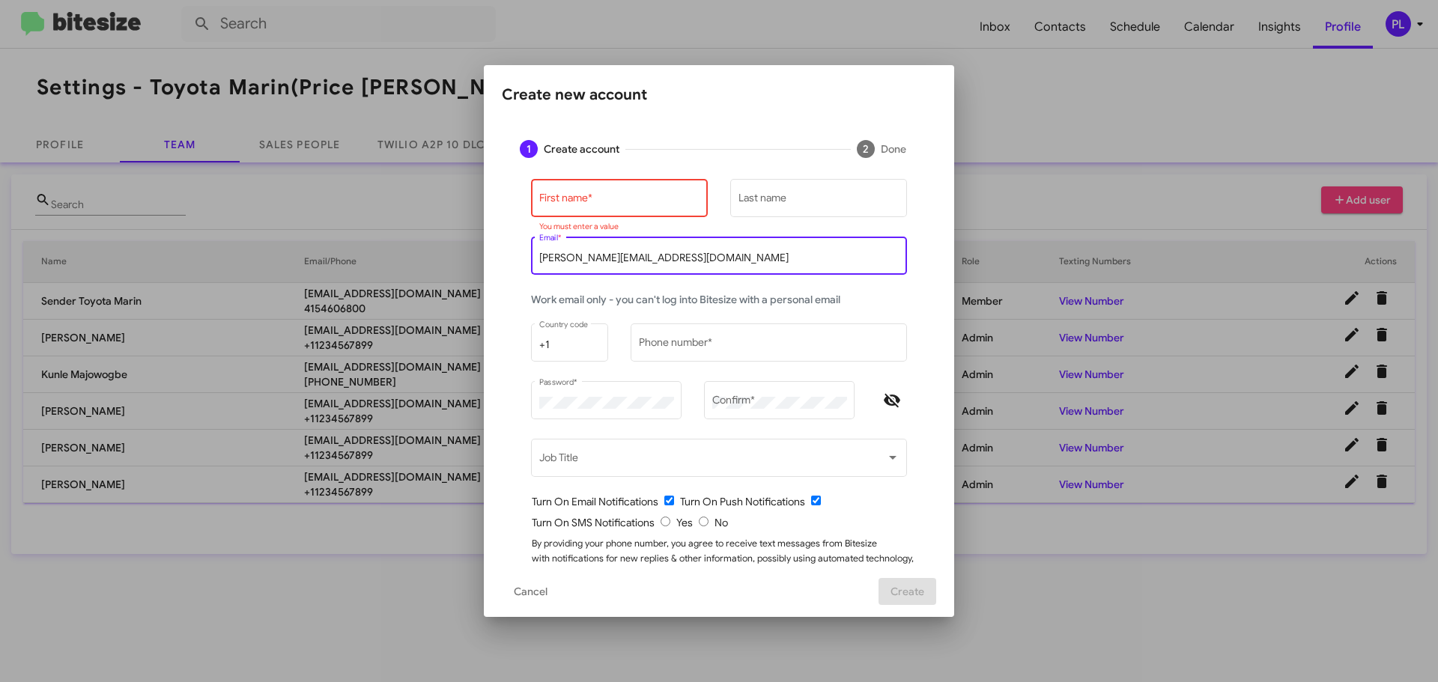
drag, startPoint x: 633, startPoint y: 257, endPoint x: 490, endPoint y: 253, distance: 143.1
click at [490, 253] on mat-dialog-content "1 Create account 2 Done First name * You must enter a value Last name peggy@bit…" at bounding box center [719, 343] width 470 height 443
paste input "alexefros@toyotamarin.com"
drag, startPoint x: 550, startPoint y: 256, endPoint x: 525, endPoint y: 258, distance: 24.8
click at [531, 258] on div "alexefros@toyotamarin.com Email *" at bounding box center [719, 254] width 376 height 41
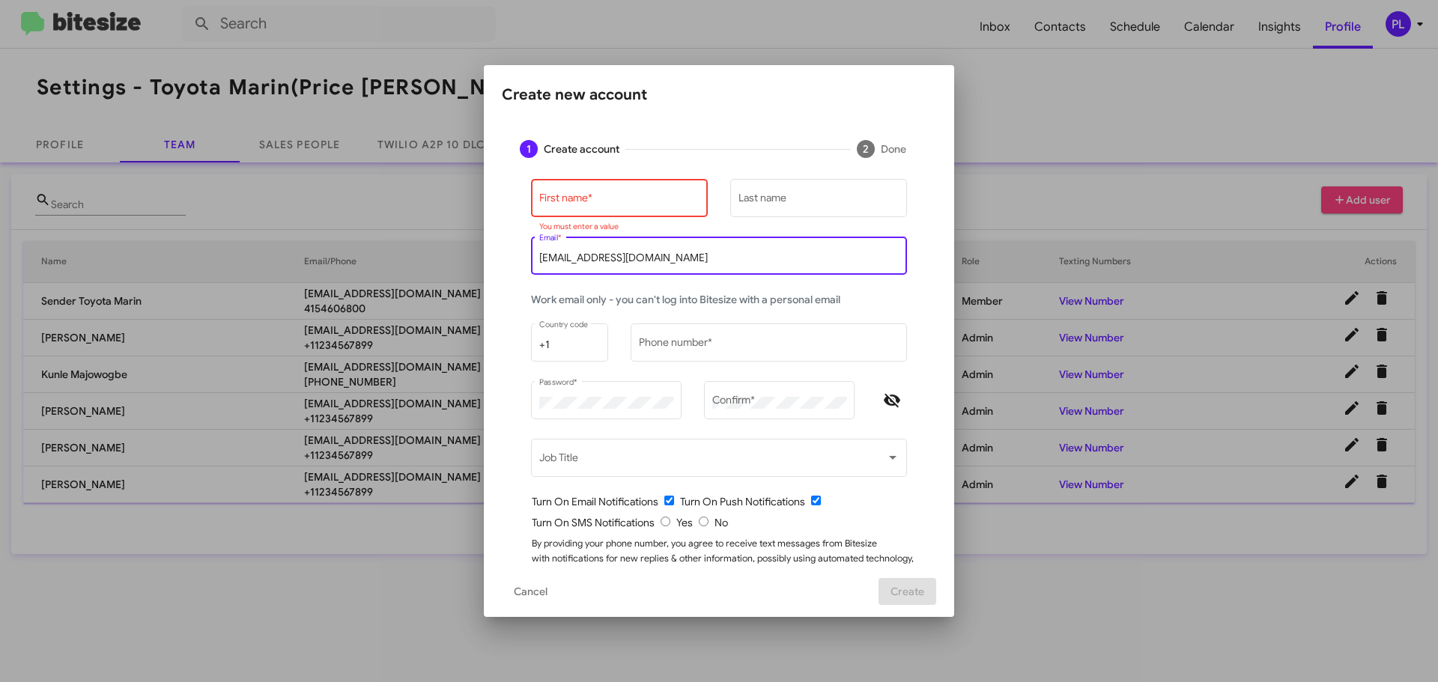
type input "alexefros@toyotamarin.com"
click at [586, 195] on input "First name *" at bounding box center [619, 201] width 161 height 12
paste input "alex"
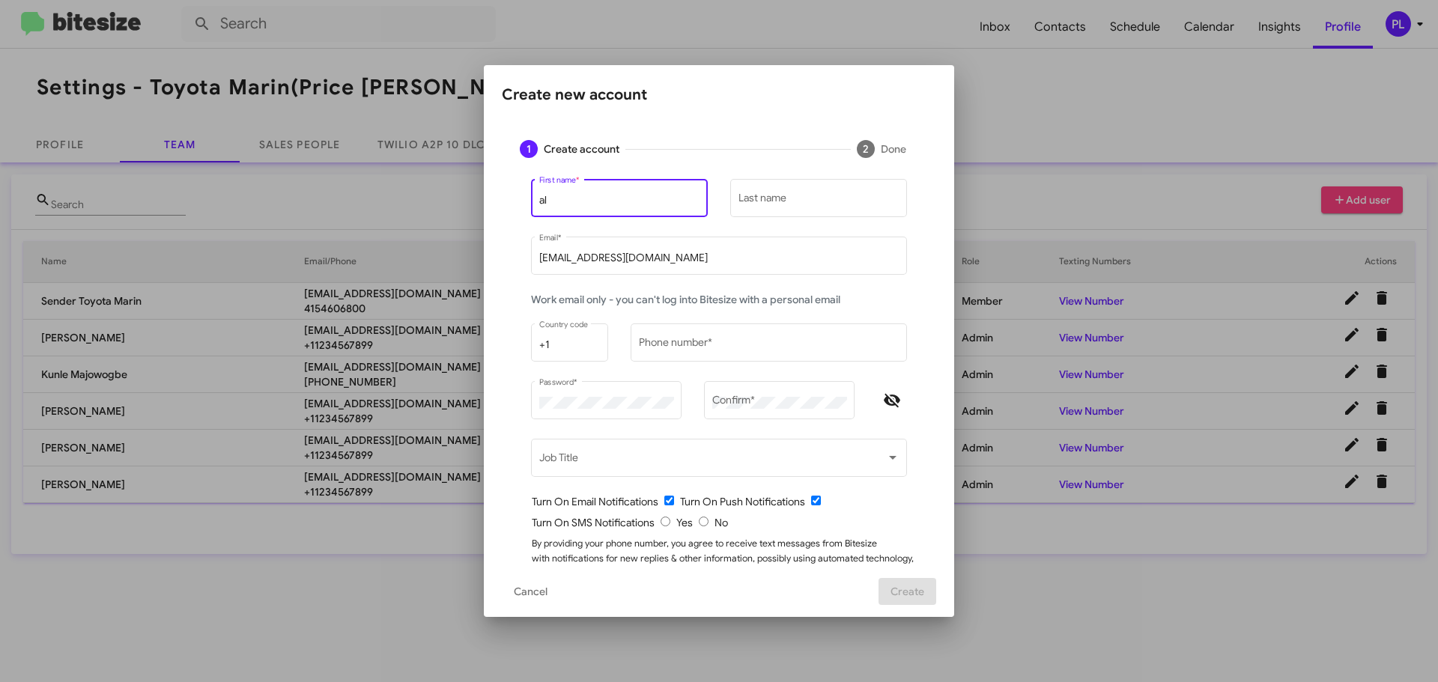
type input "a"
type input "Alex"
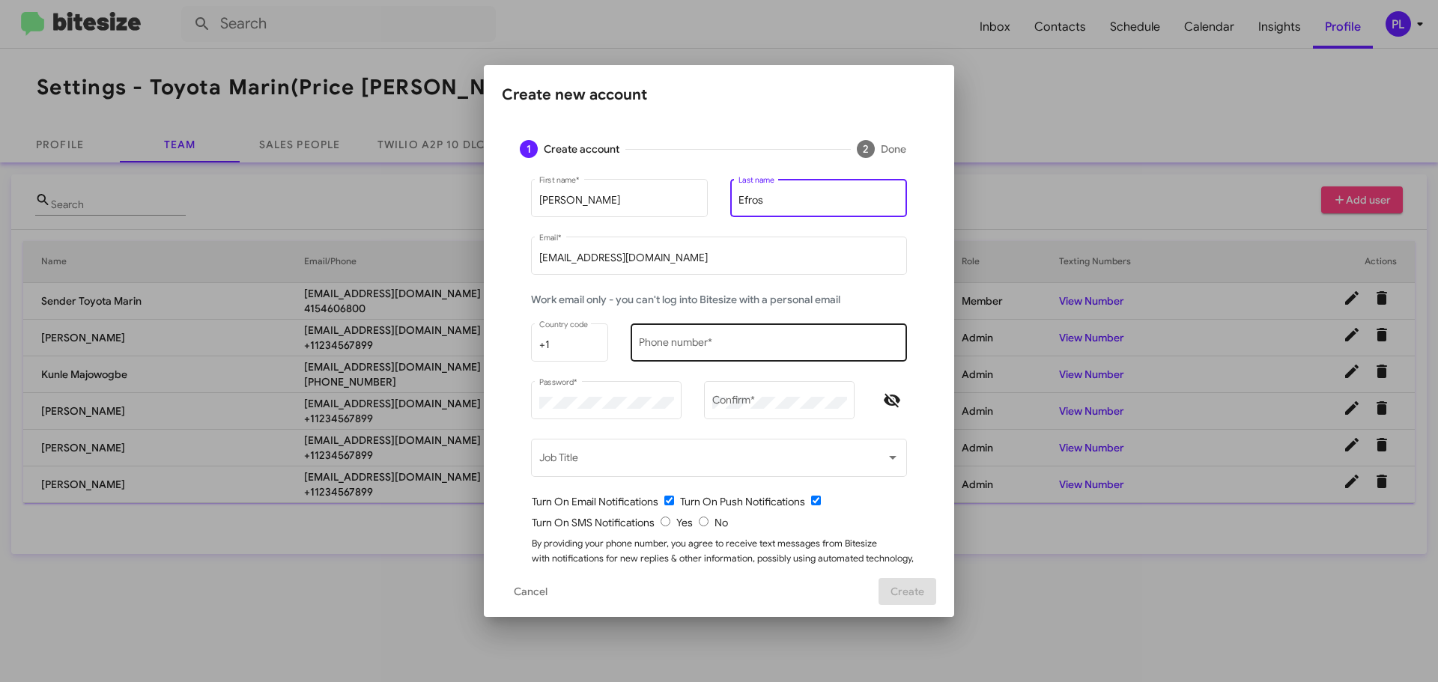
type input "Efros"
click at [678, 350] on input "Phone number *" at bounding box center [769, 345] width 261 height 12
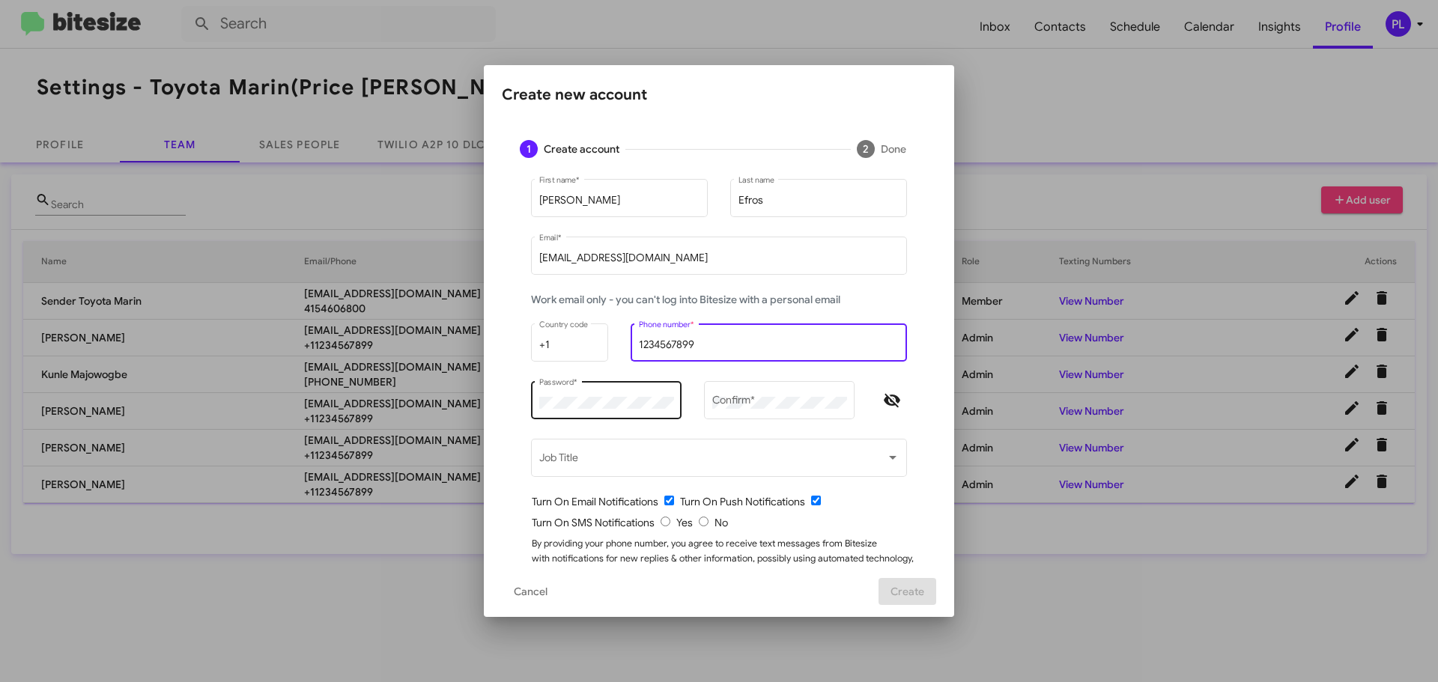
type input "1234567899"
click at [648, 393] on div "Password *" at bounding box center [606, 398] width 135 height 41
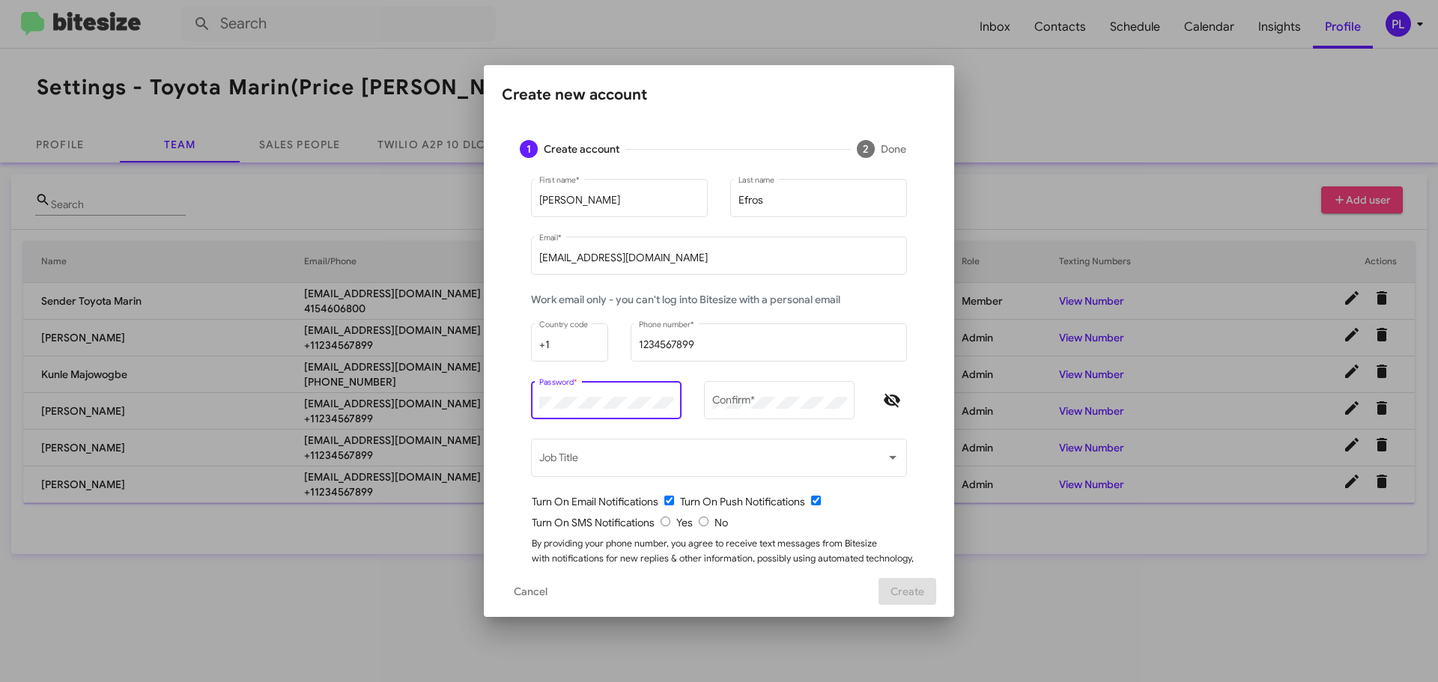
click at [520, 397] on mat-form-field "Password *" at bounding box center [606, 407] width 173 height 58
click at [886, 403] on icon "Hide password" at bounding box center [892, 401] width 18 height 18
click at [506, 406] on div "Alex First name * Efros Last name alexefros@toyotamarin.com Email * Work email …" at bounding box center [719, 394] width 434 height 437
click at [771, 395] on div "Confirm *" at bounding box center [779, 398] width 135 height 41
click at [654, 522] on div "Turn On SMS Notifications Yes No" at bounding box center [725, 522] width 386 height 15
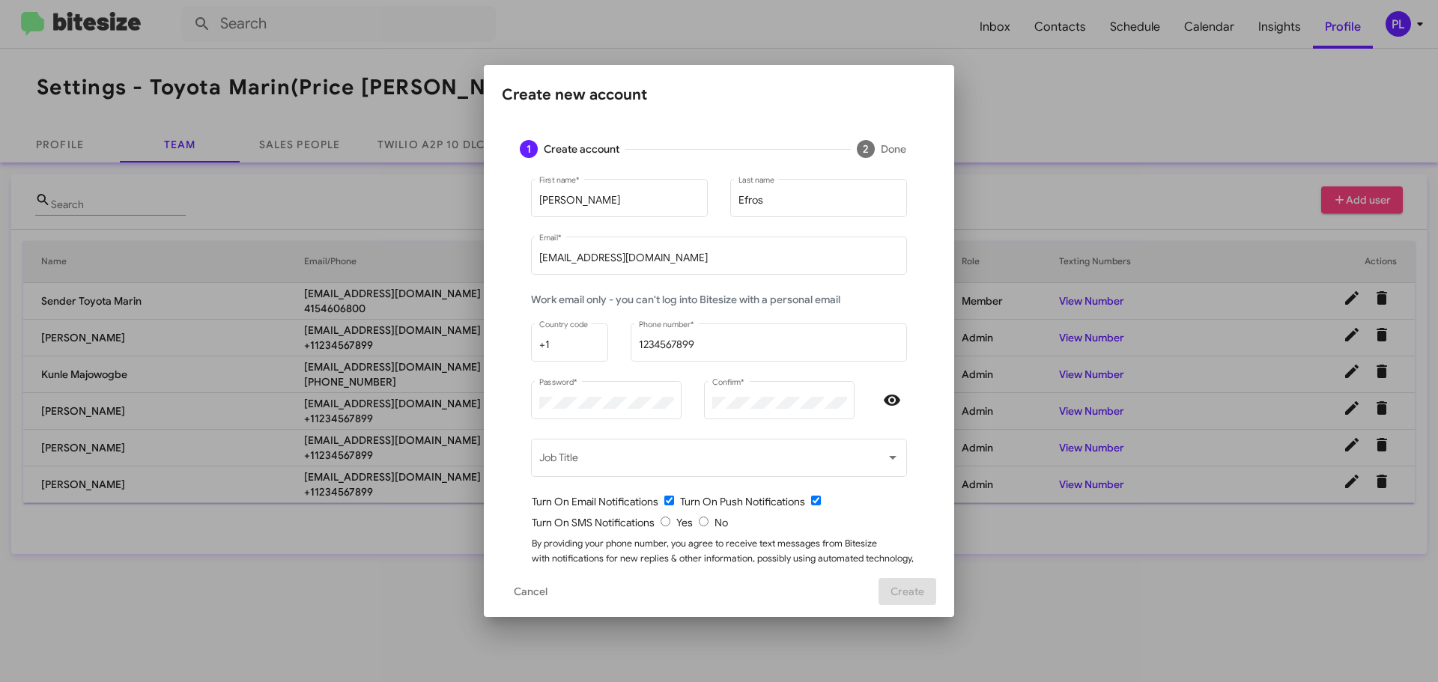
click at [752, 575] on mat-dialog-actions "Cancel Create" at bounding box center [719, 591] width 434 height 51
click at [660, 522] on input "radio" at bounding box center [665, 522] width 10 height 10
radio input "true"
click at [924, 589] on span "Create" at bounding box center [907, 591] width 34 height 27
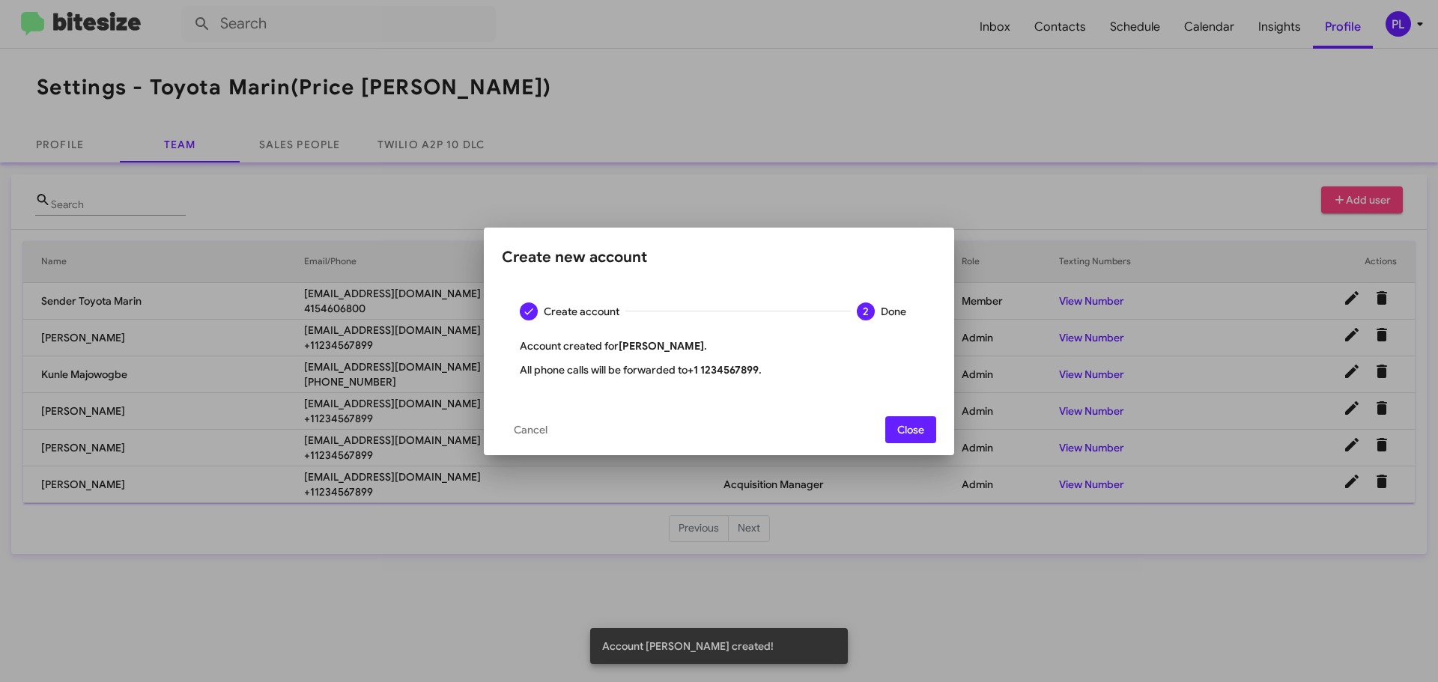
click at [913, 438] on span "Close" at bounding box center [910, 429] width 27 height 27
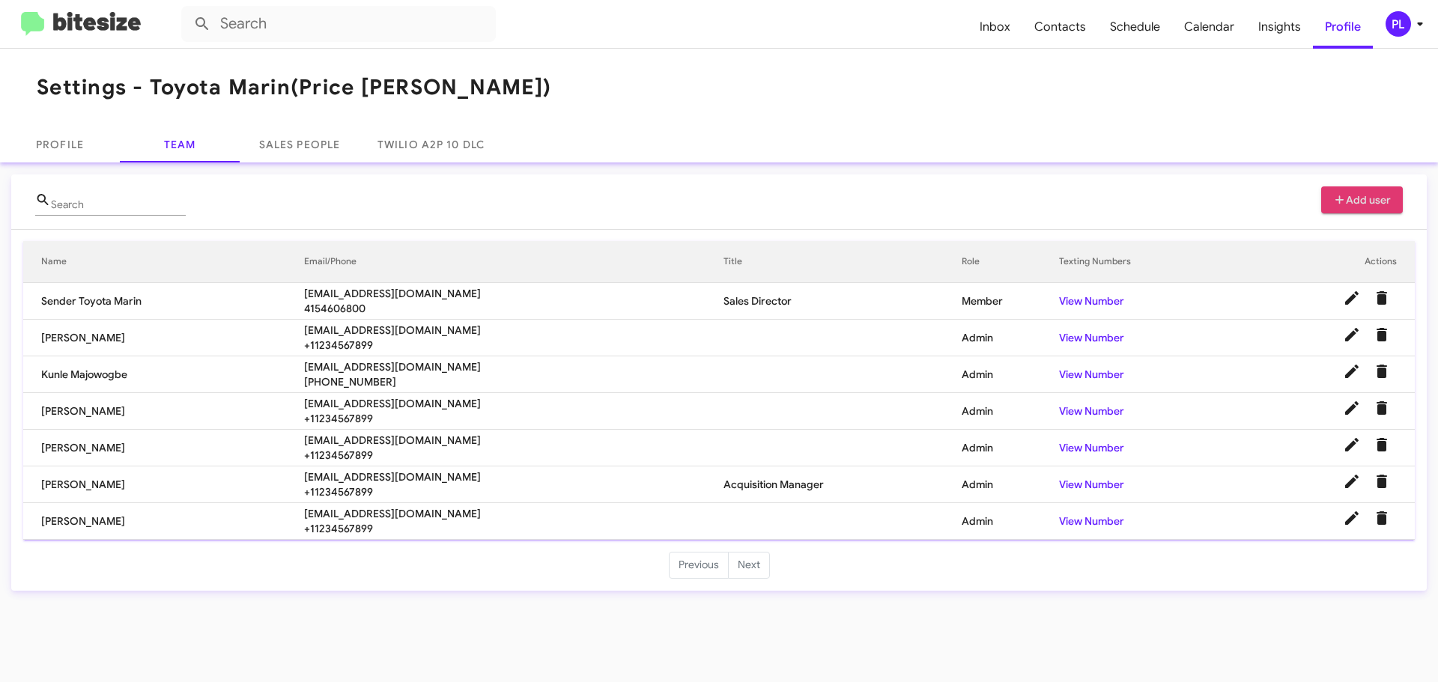
click at [1341, 200] on icon at bounding box center [1339, 199] width 8 height 8
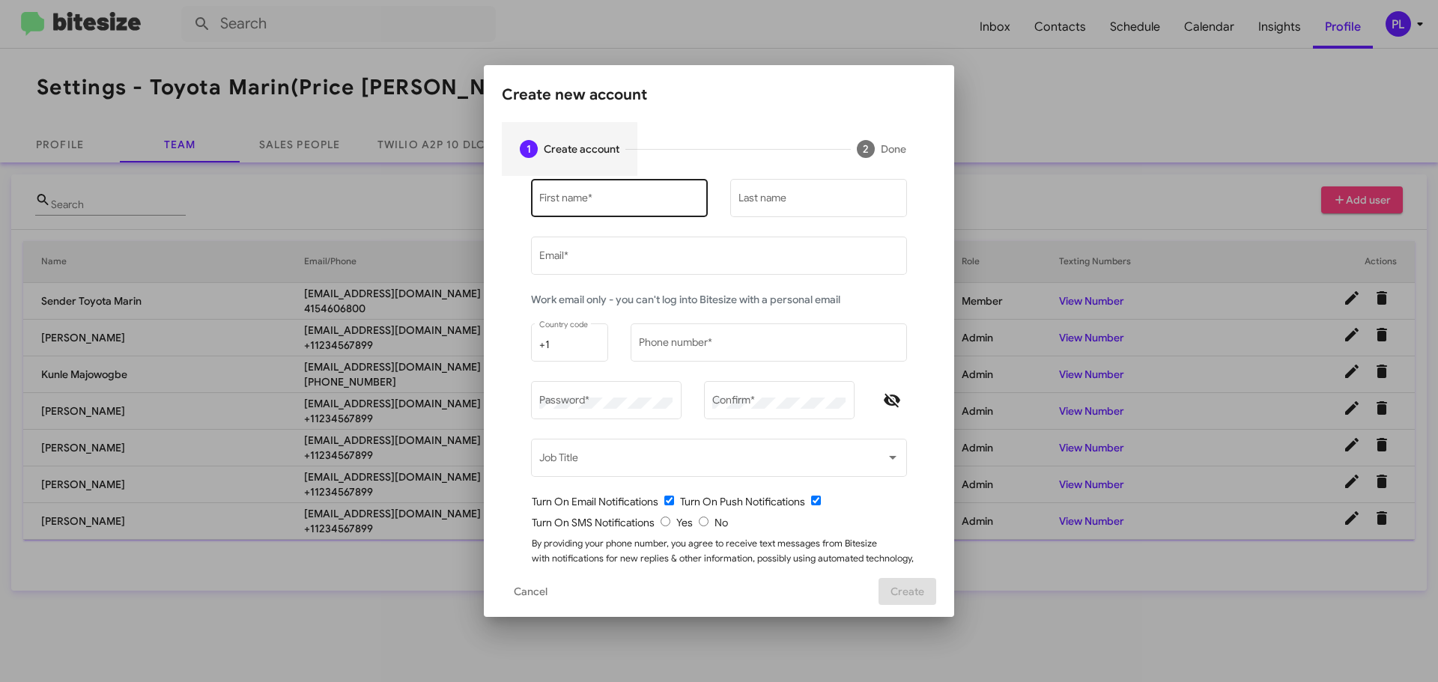
type input "[PERSON_NAME][EMAIL_ADDRESS][DOMAIN_NAME]"
click at [633, 192] on div "First name *" at bounding box center [619, 196] width 161 height 41
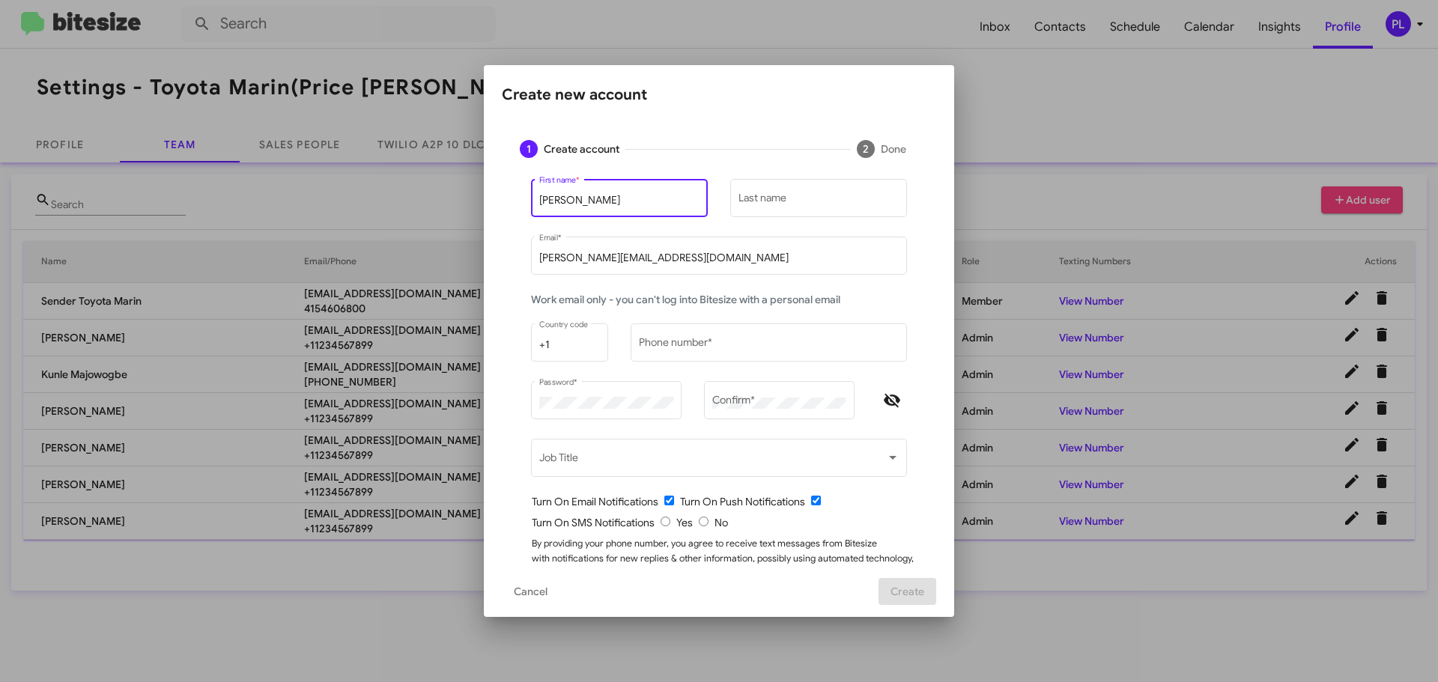
type input "Tony"
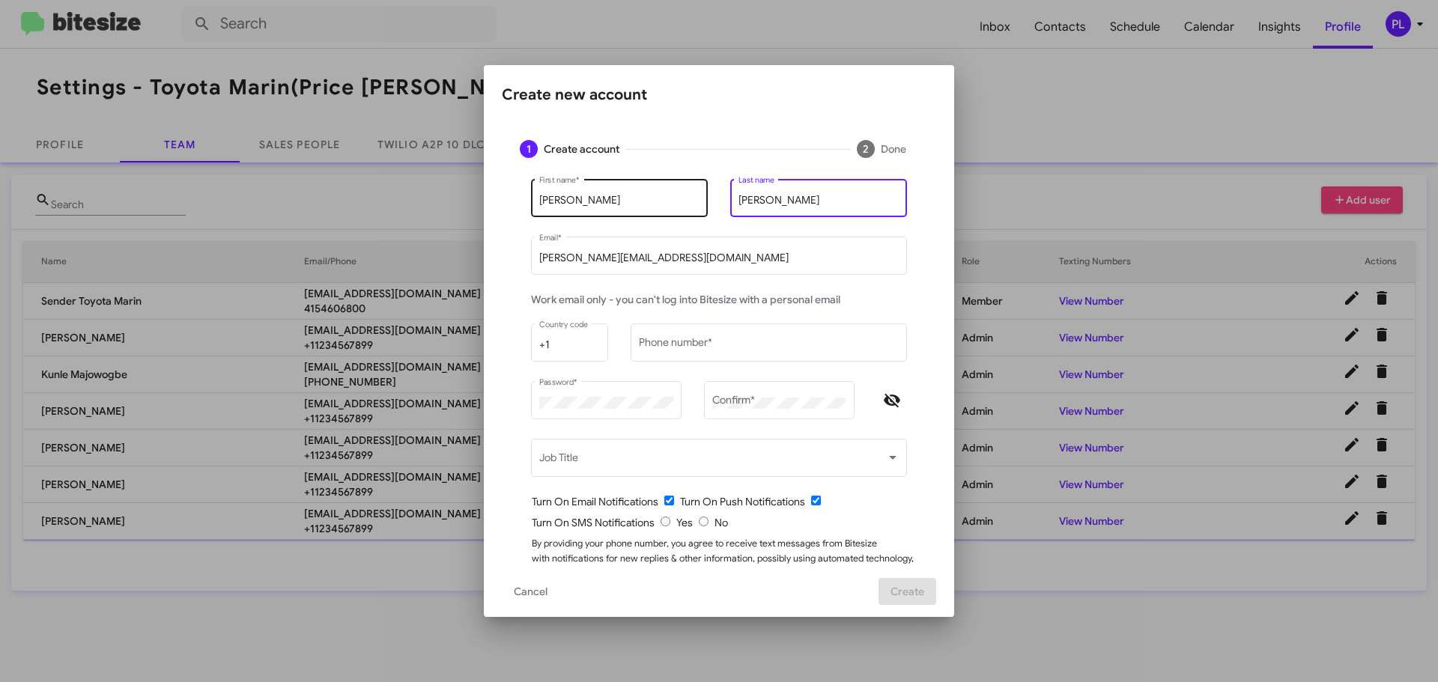
type input "Chang"
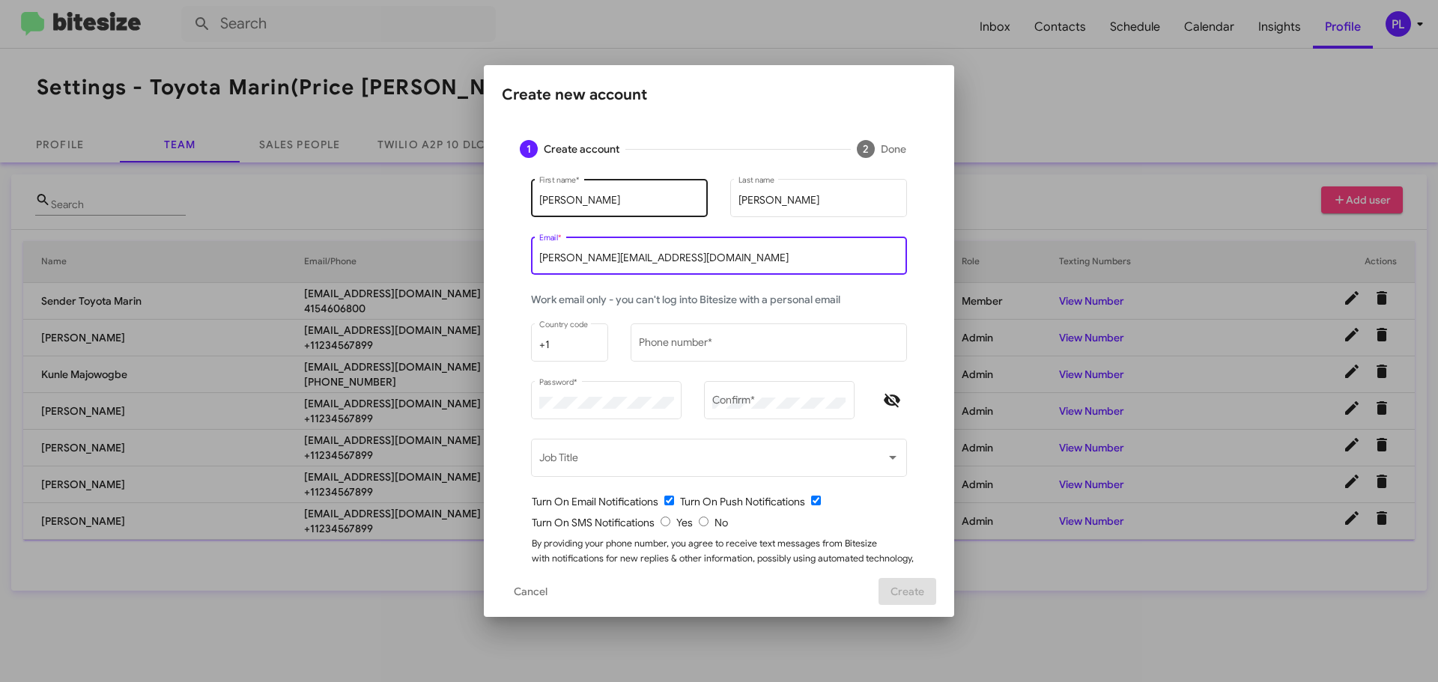
paste input "Tonychang@toyotamarin.com"
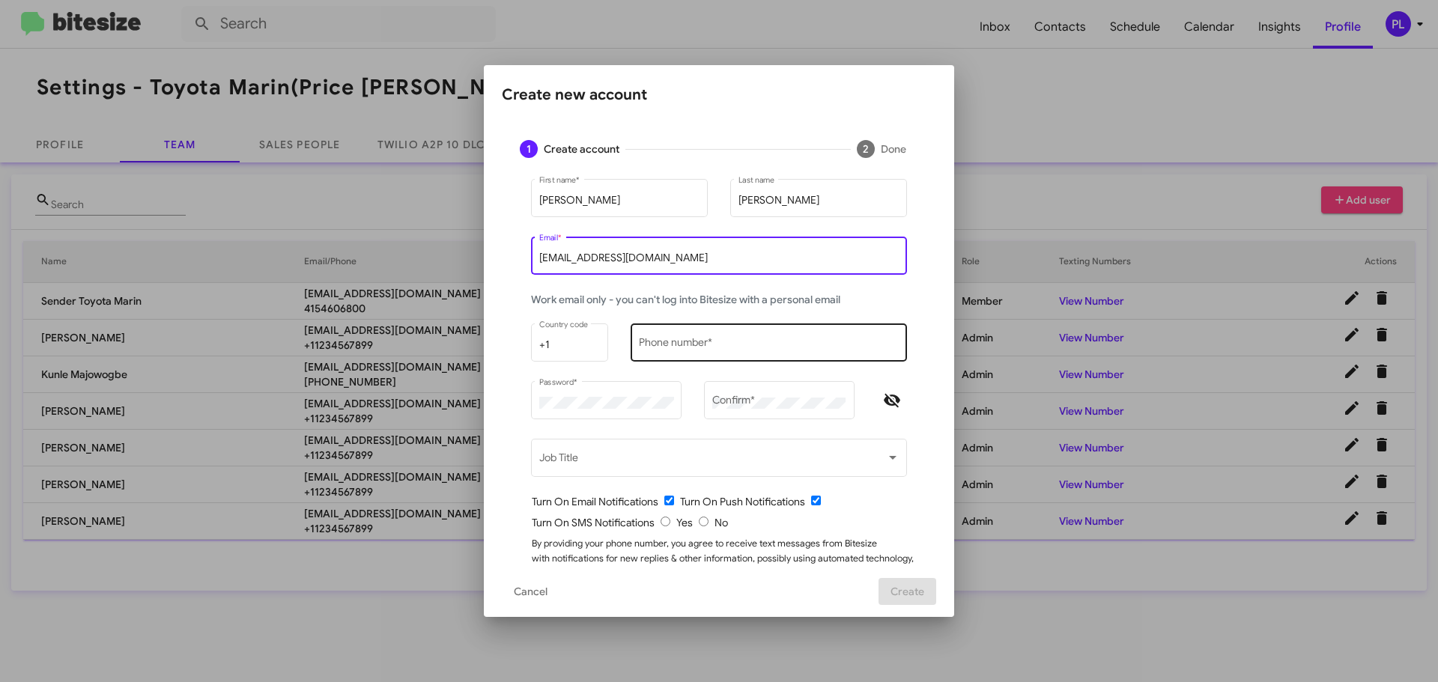
type input "Tonychang@toyotamarin.com"
click at [663, 346] on input "Phone number *" at bounding box center [769, 345] width 261 height 12
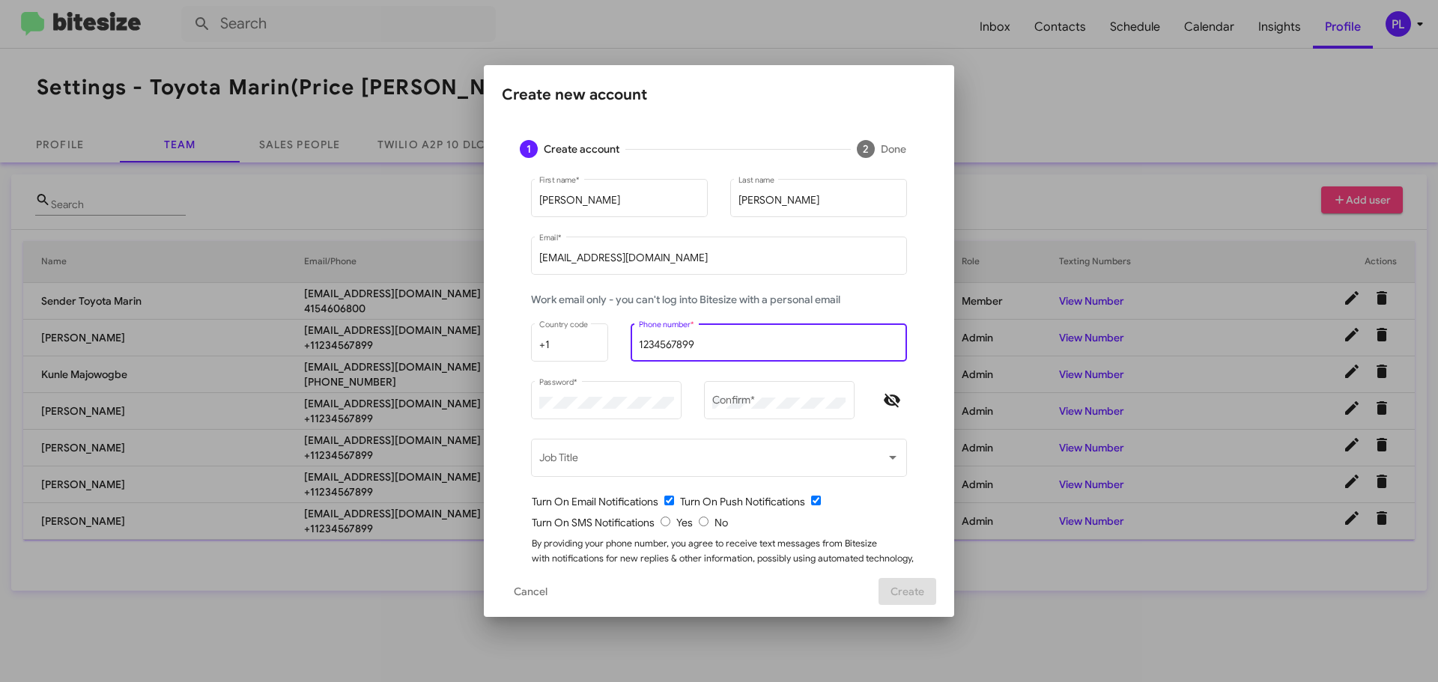
type input "1234567899"
click at [883, 401] on icon "Hide password" at bounding box center [892, 401] width 18 height 18
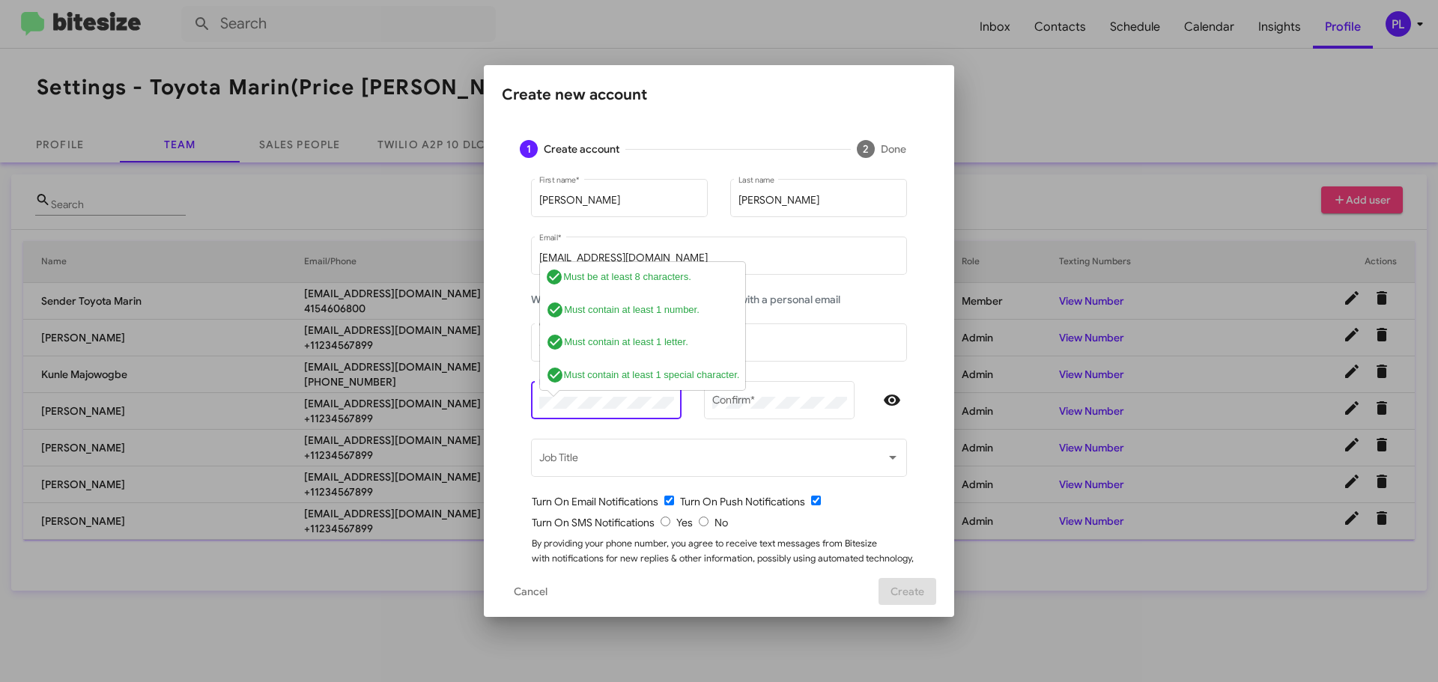
click at [531, 414] on div "Password * check_circle Must be at least 8 characters. check_circle Must contai…" at bounding box center [606, 398] width 151 height 41
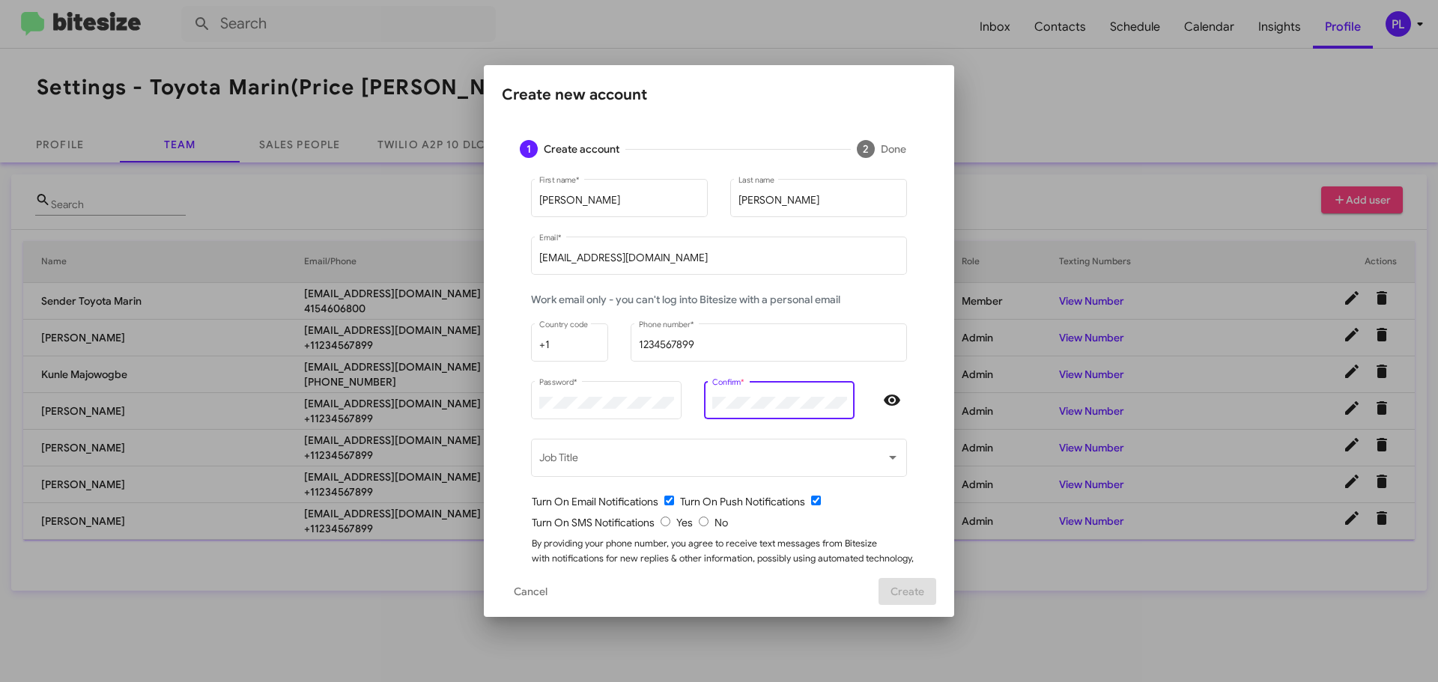
drag, startPoint x: 658, startPoint y: 520, endPoint x: 678, endPoint y: 532, distance: 23.5
click at [660, 520] on input "radio" at bounding box center [665, 522] width 10 height 10
radio input "true"
click at [737, 577] on mat-dialog-actions "Cancel Create" at bounding box center [719, 591] width 434 height 51
click at [913, 592] on span "Create" at bounding box center [907, 591] width 34 height 27
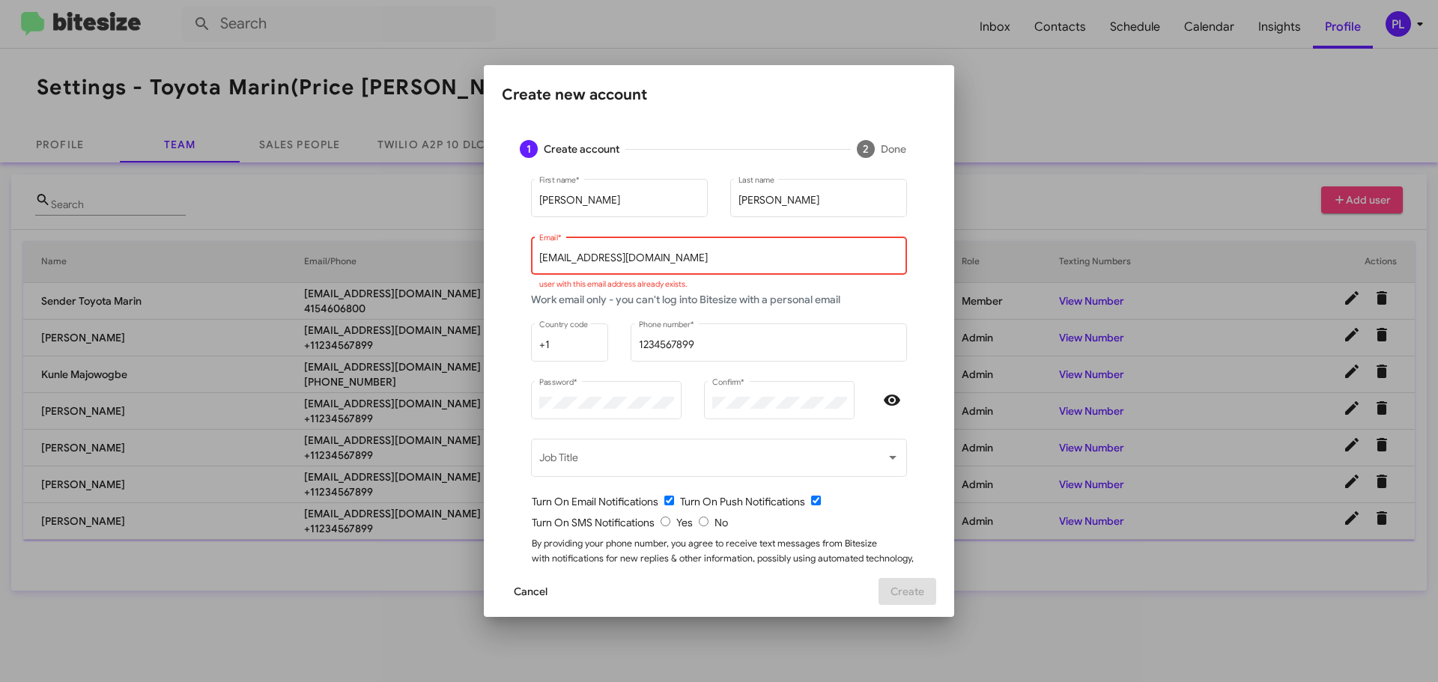
click at [514, 593] on span "Cancel" at bounding box center [531, 591] width 34 height 27
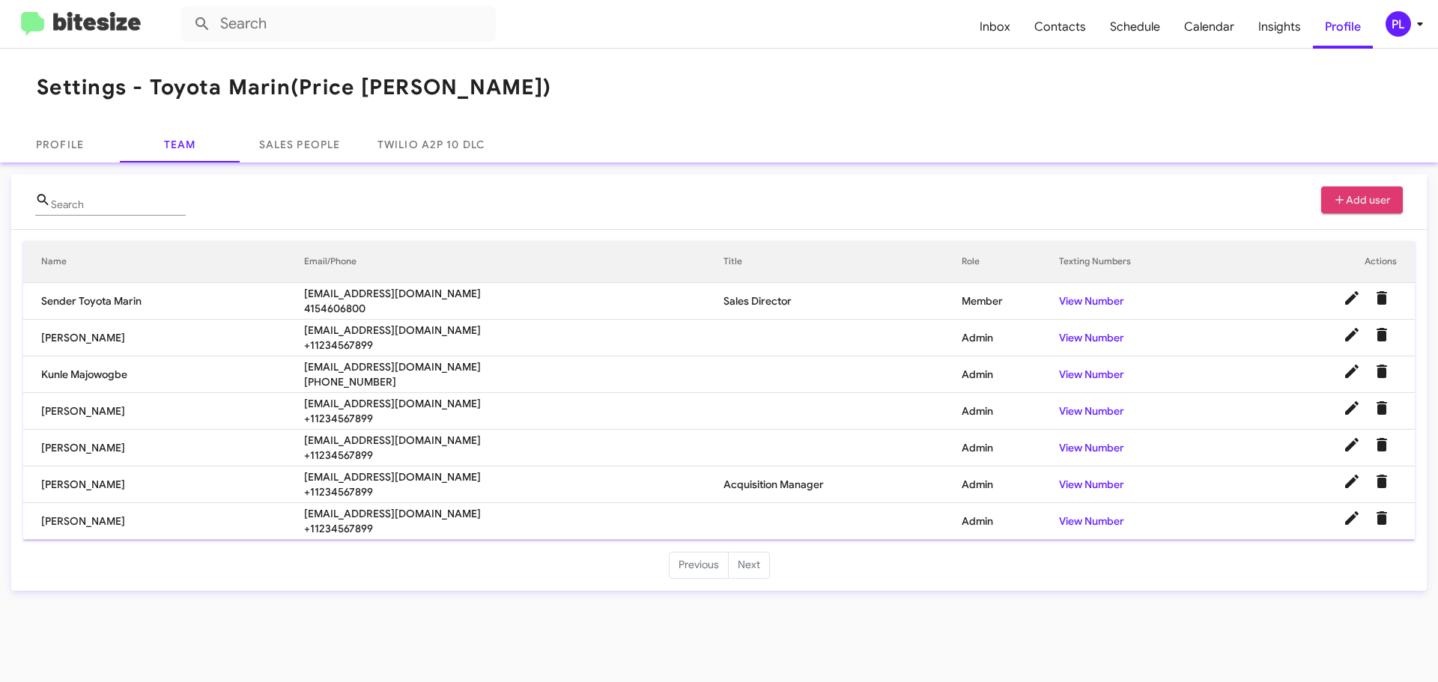
click at [1353, 201] on span "Add user" at bounding box center [1362, 199] width 58 height 27
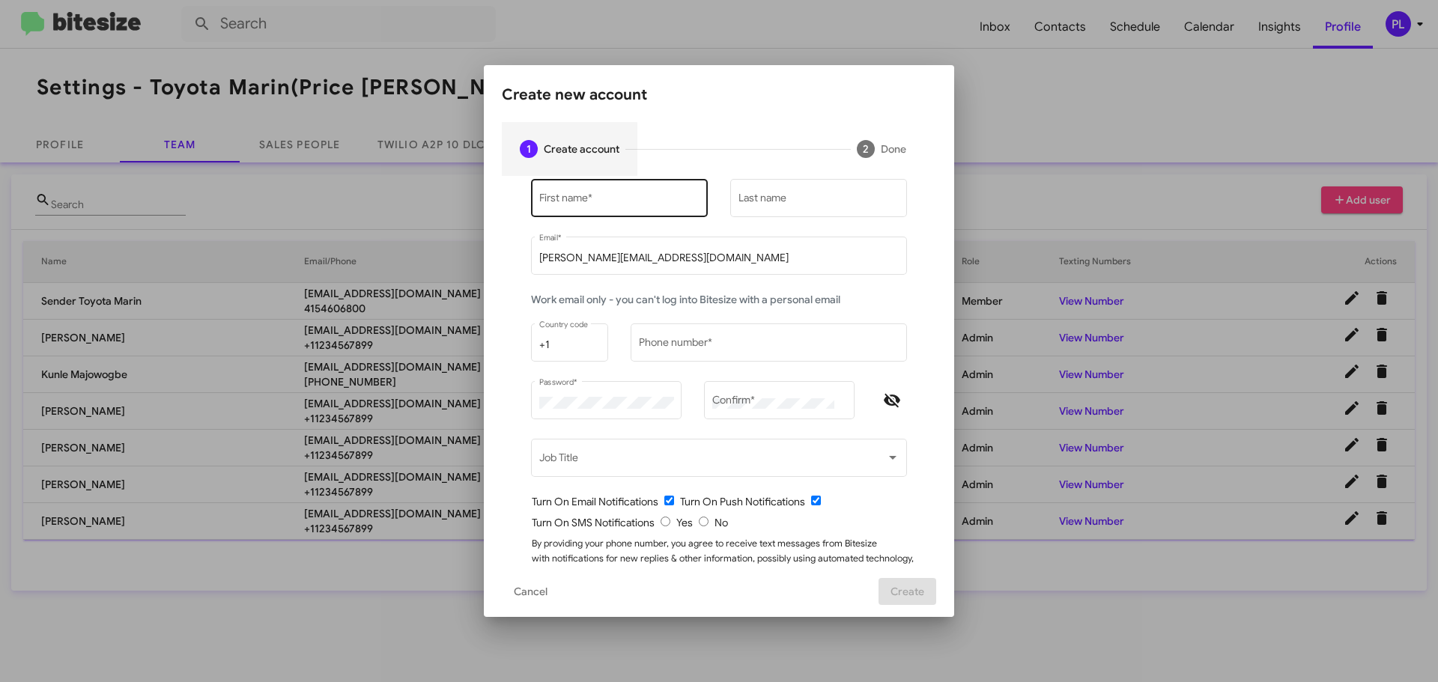
click at [618, 198] on input "First name *" at bounding box center [619, 201] width 161 height 12
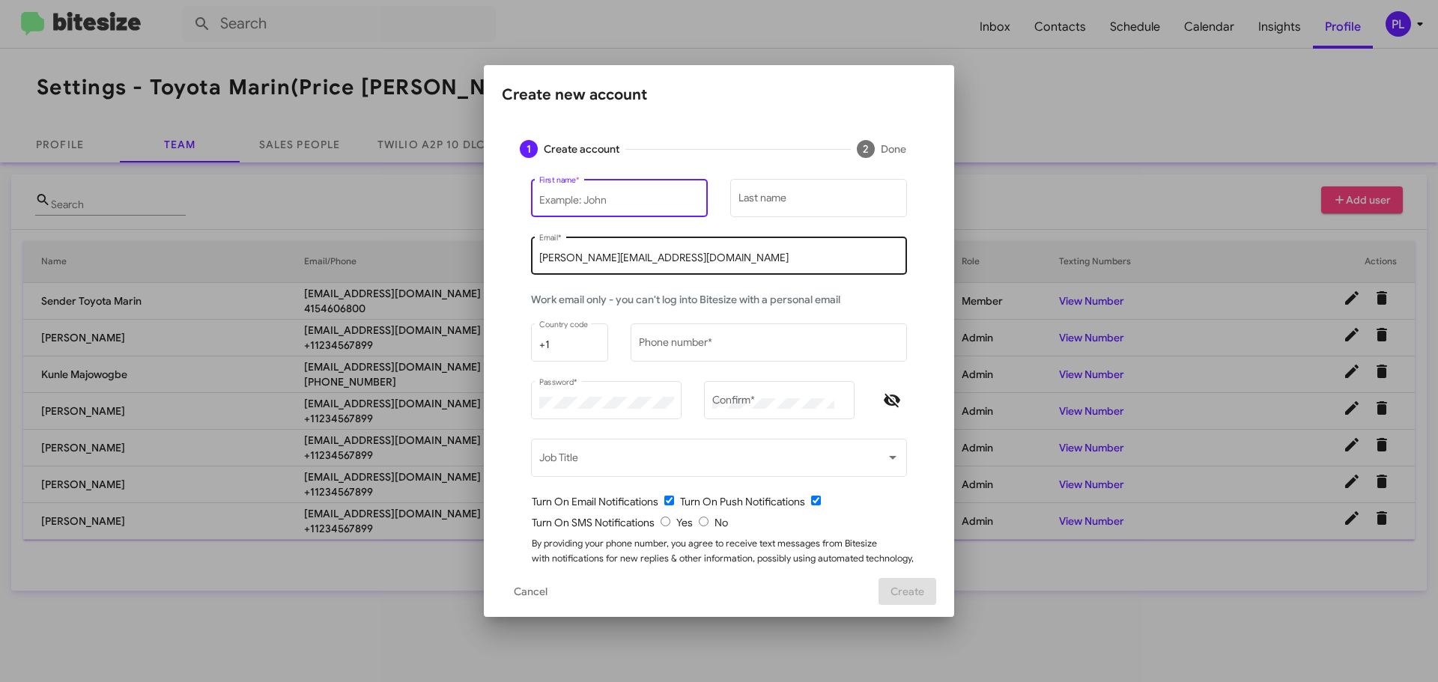
click at [572, 258] on input "[PERSON_NAME][EMAIL_ADDRESS][DOMAIN_NAME]" at bounding box center [719, 258] width 360 height 12
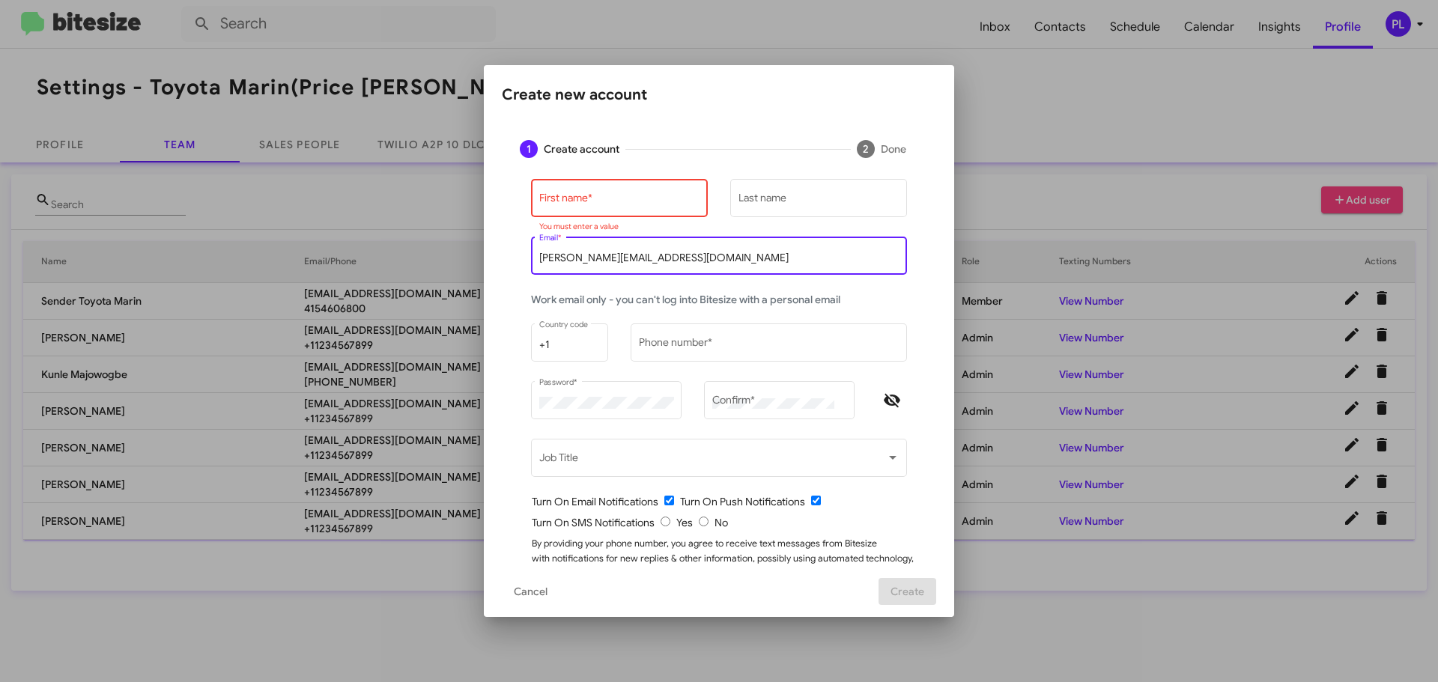
click at [572, 258] on input "[PERSON_NAME][EMAIL_ADDRESS][DOMAIN_NAME]" at bounding box center [719, 258] width 360 height 12
paste input "brandontran@toyotamarin.com"
type input "brandontran@toyotamarin.com"
click at [577, 204] on input "First name *" at bounding box center [619, 201] width 161 height 12
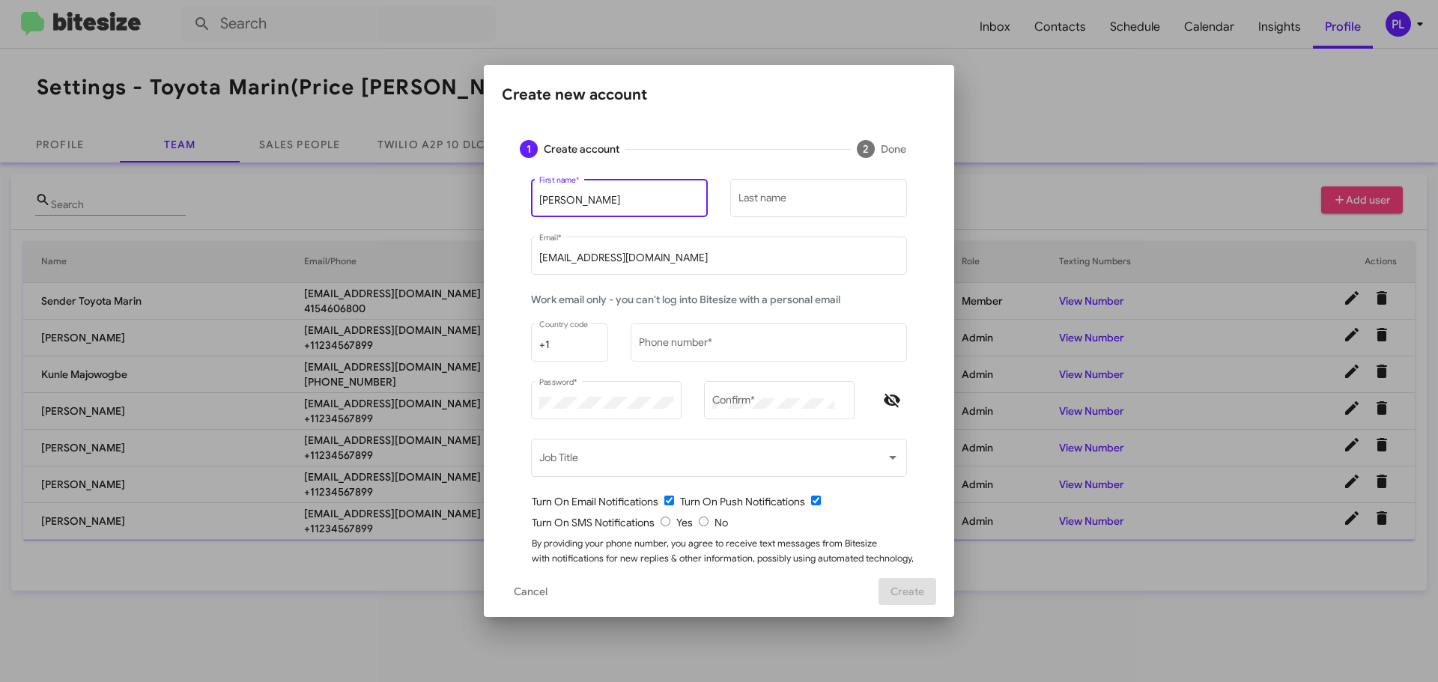
type input "Brandon"
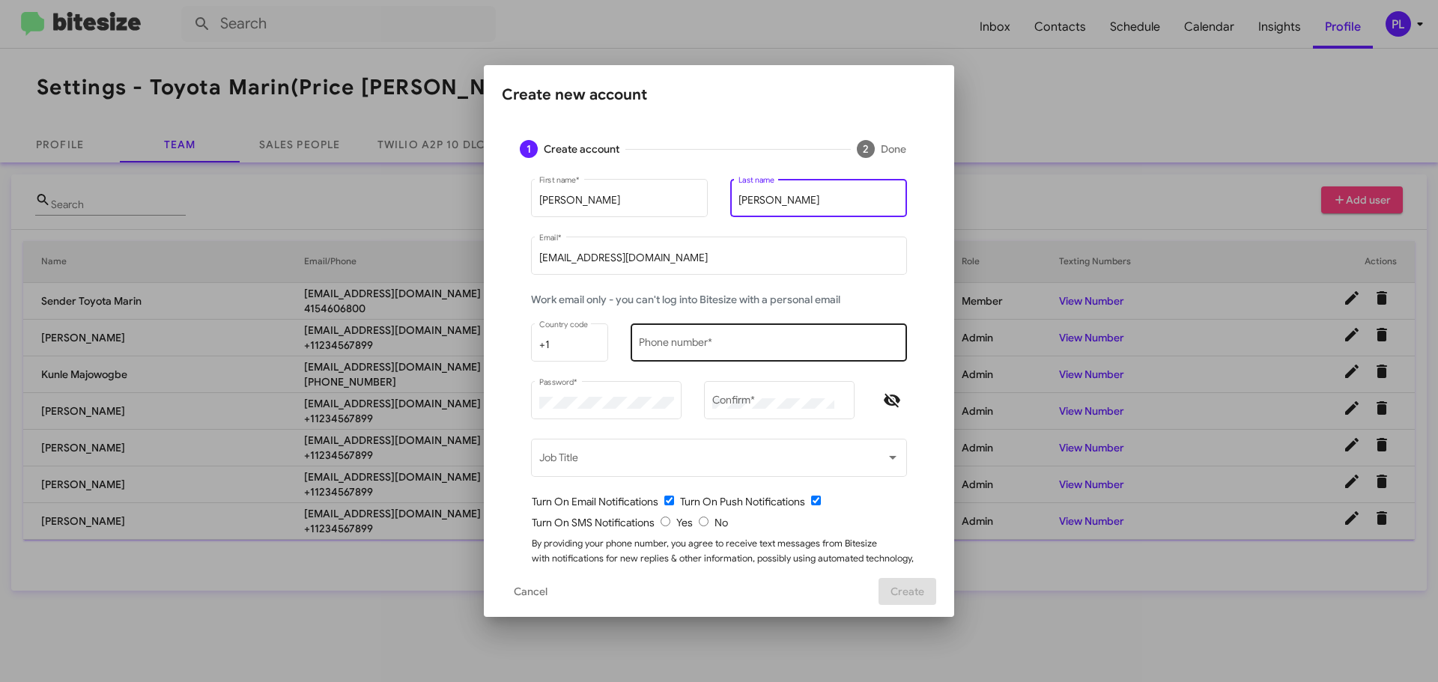
type input "Tran"
click at [707, 327] on div "Phone number *" at bounding box center [769, 340] width 261 height 41
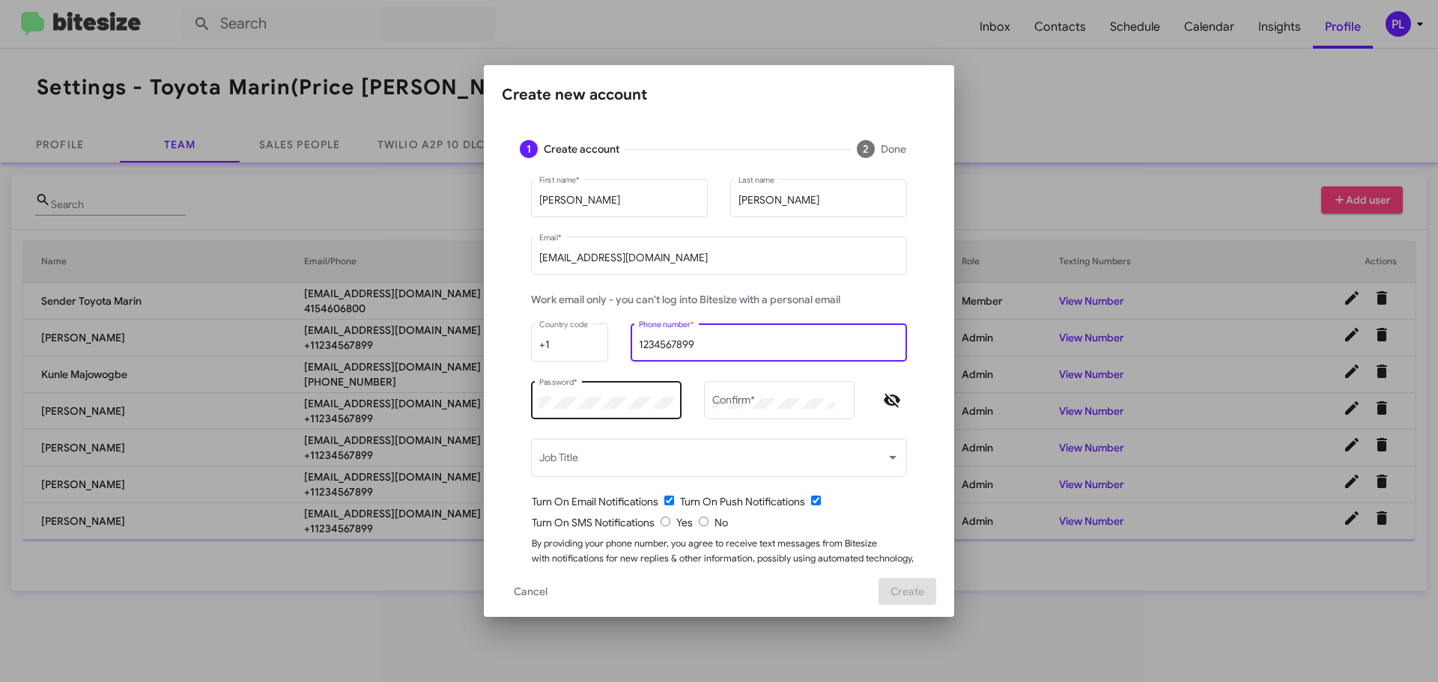
type input "1234567899"
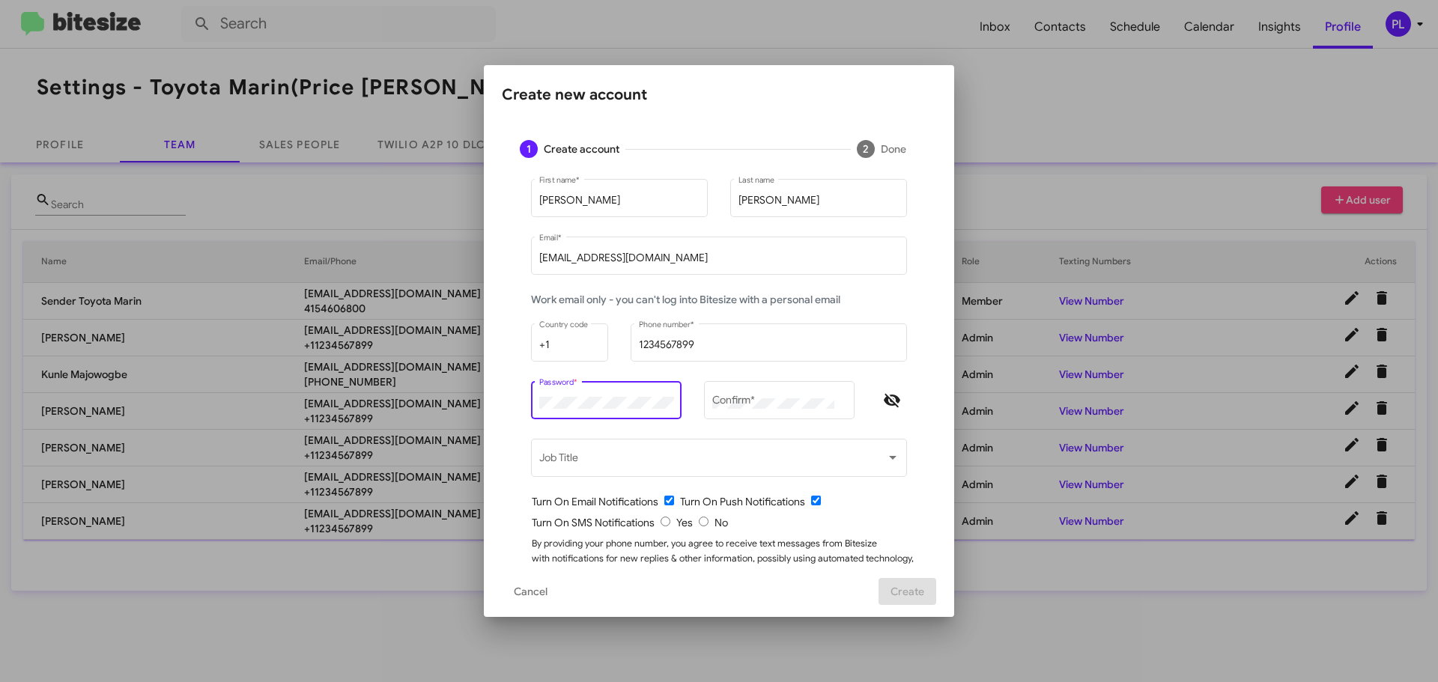
drag, startPoint x: 890, startPoint y: 401, endPoint x: 674, endPoint y: 401, distance: 216.4
click at [890, 401] on icon "Hide password" at bounding box center [892, 400] width 16 height 13
click at [484, 401] on mat-dialog-content "1 Create account 2 Done Brandon First name * Tran Last name brandontran@toyotam…" at bounding box center [719, 343] width 470 height 443
click at [509, 397] on div "Brandon First name * Tran Last name brandontran@toyotamarin.com Email * Work em…" at bounding box center [719, 394] width 434 height 437
drag, startPoint x: 911, startPoint y: 372, endPoint x: 866, endPoint y: 405, distance: 56.3
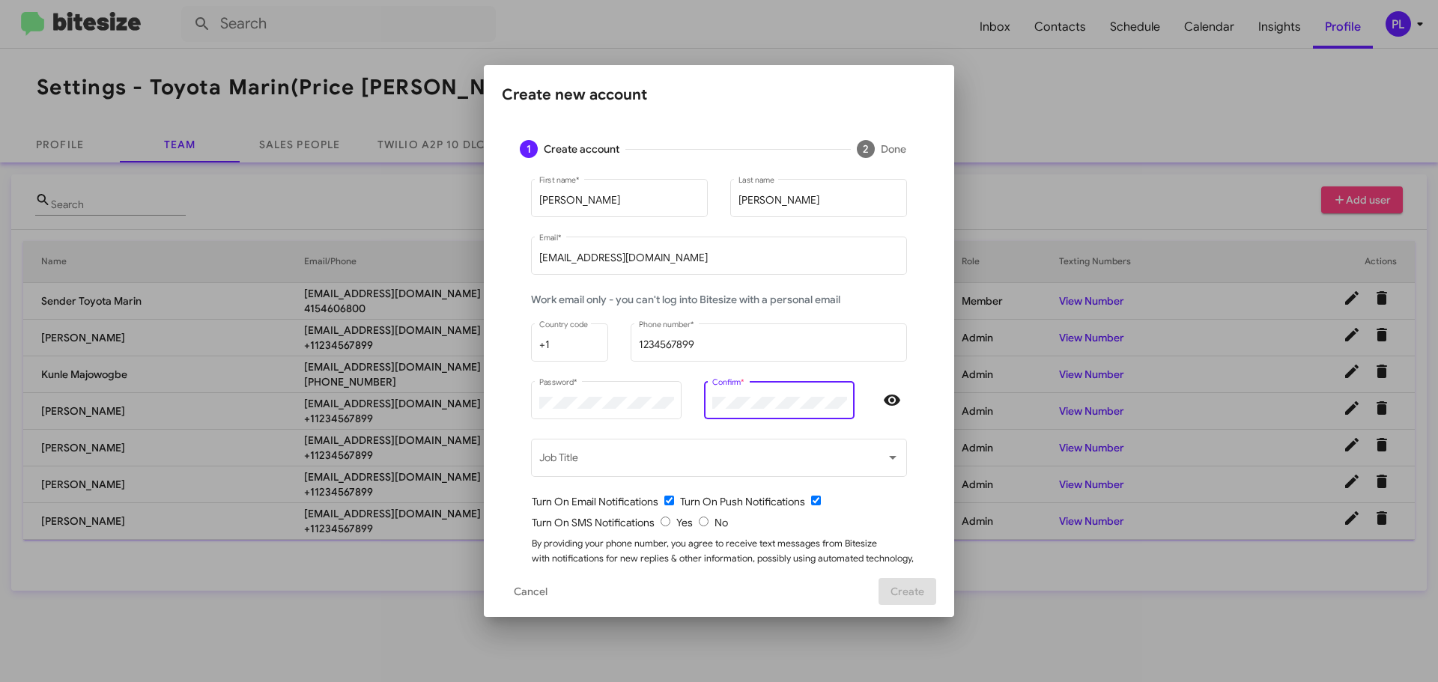
click at [911, 372] on mat-form-field "1234567899 Phone number *" at bounding box center [768, 349] width 299 height 58
click at [661, 522] on input "radio" at bounding box center [665, 522] width 10 height 10
radio input "true"
click at [918, 598] on span "Create" at bounding box center [907, 591] width 34 height 27
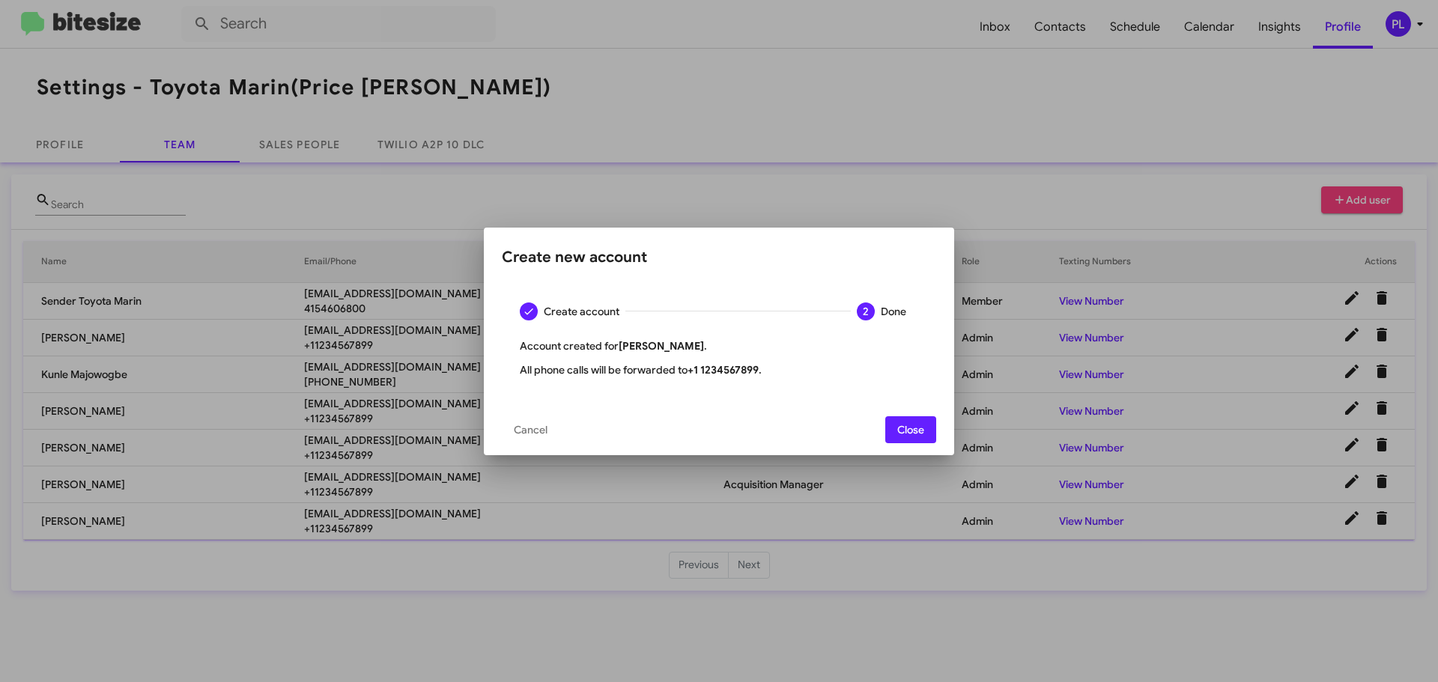
click at [901, 434] on span "Close" at bounding box center [910, 429] width 27 height 27
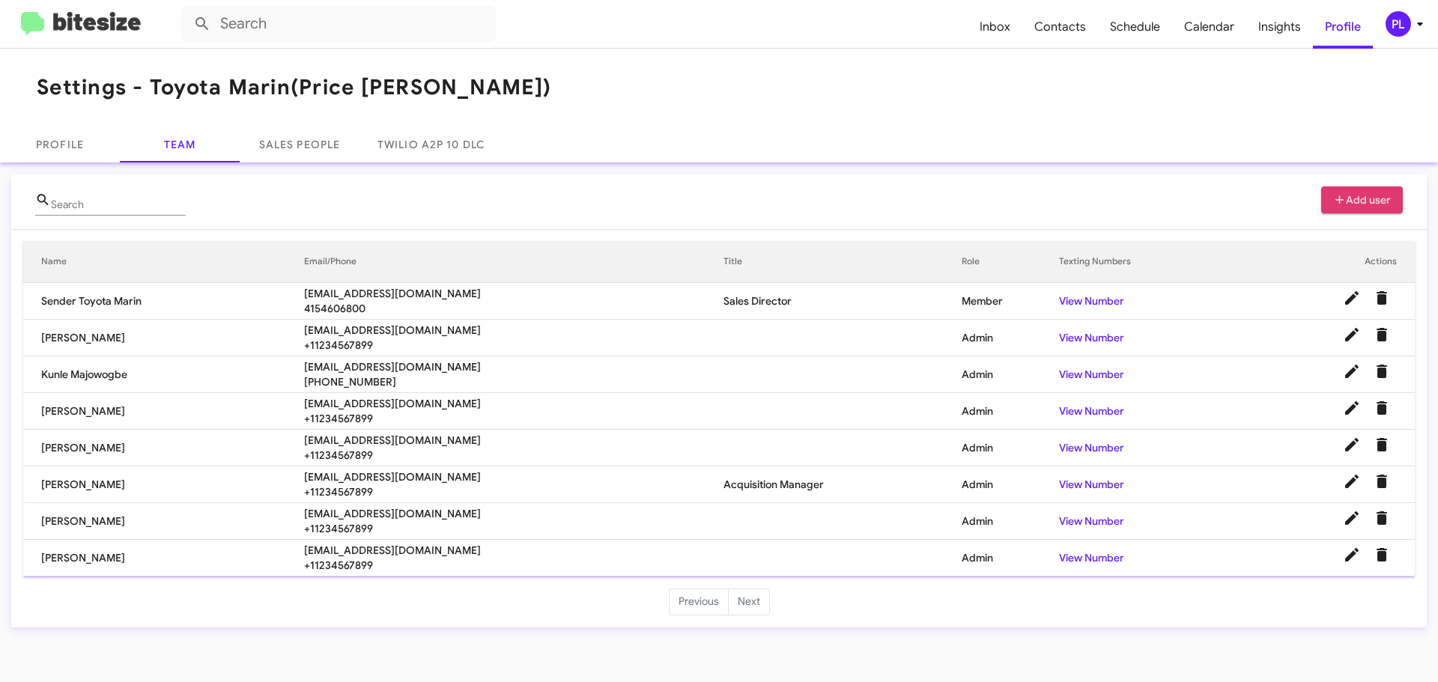
click at [1417, 25] on icon at bounding box center [1420, 24] width 18 height 18
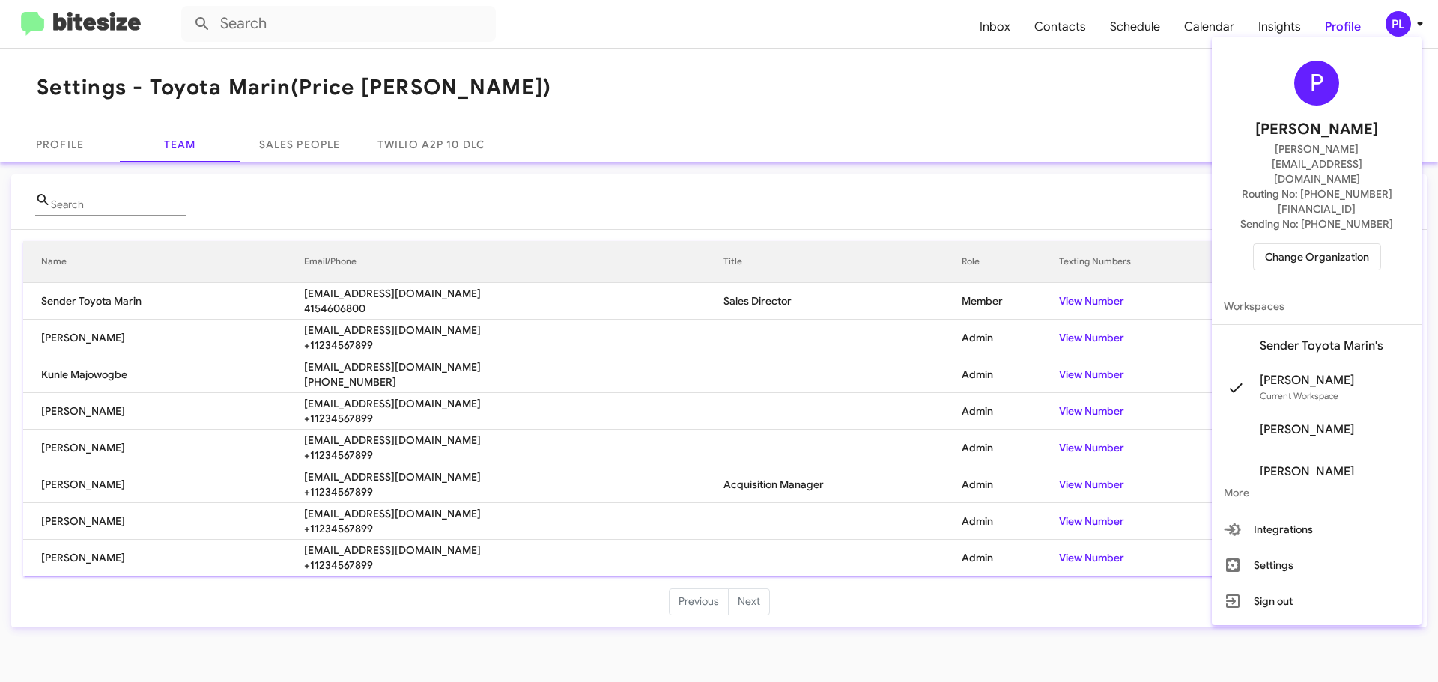
click at [1313, 244] on span "Change Organization" at bounding box center [1317, 256] width 104 height 25
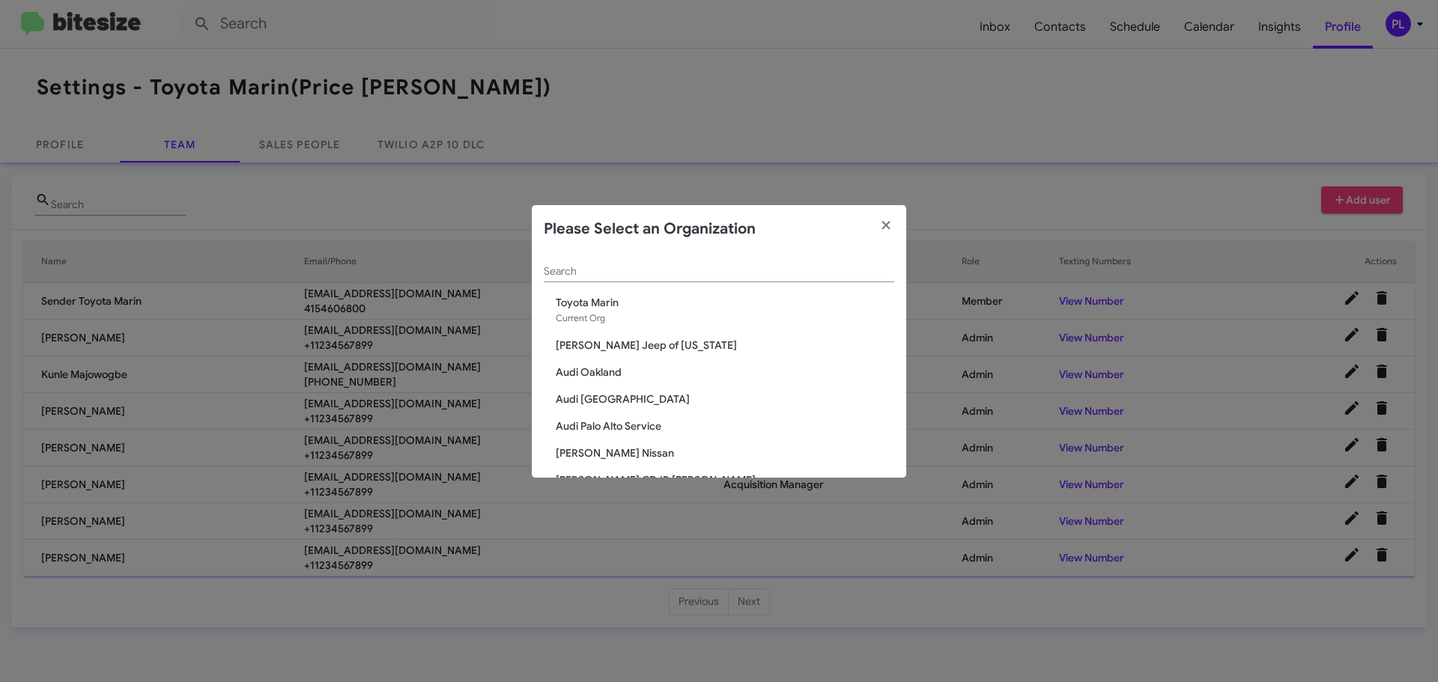
click at [646, 270] on input "Search" at bounding box center [719, 272] width 350 height 12
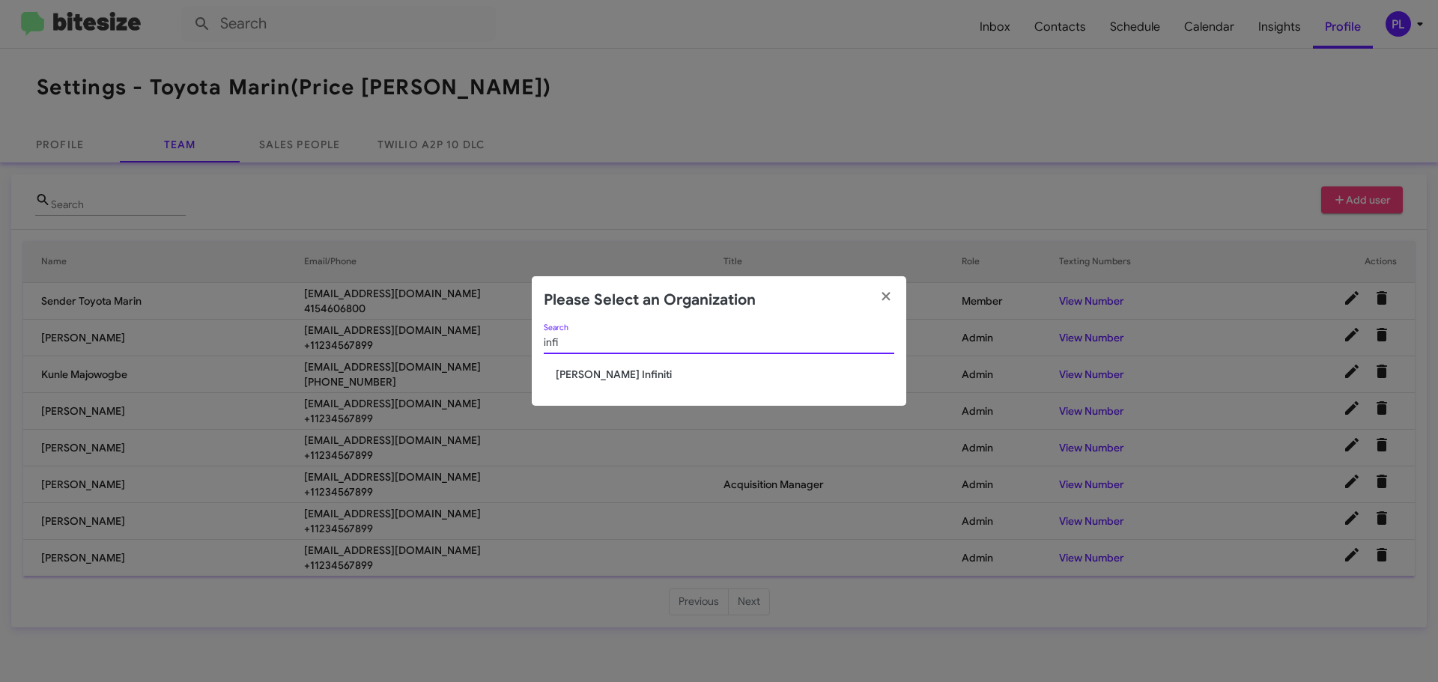
type input "infi"
click at [601, 367] on span "[PERSON_NAME] Infiniti" at bounding box center [725, 374] width 338 height 15
click at [603, 372] on span "[PERSON_NAME] Infiniti" at bounding box center [725, 374] width 338 height 15
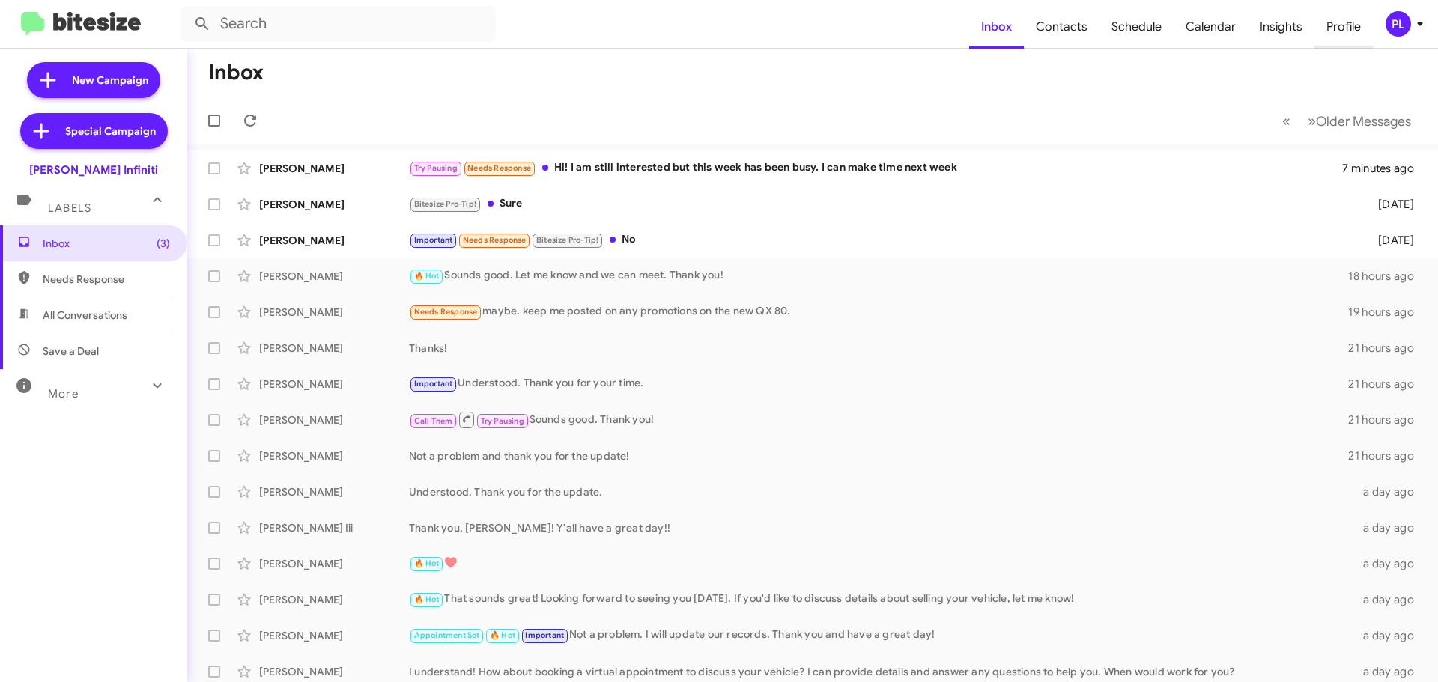
click at [1335, 32] on span "Profile" at bounding box center [1343, 26] width 58 height 43
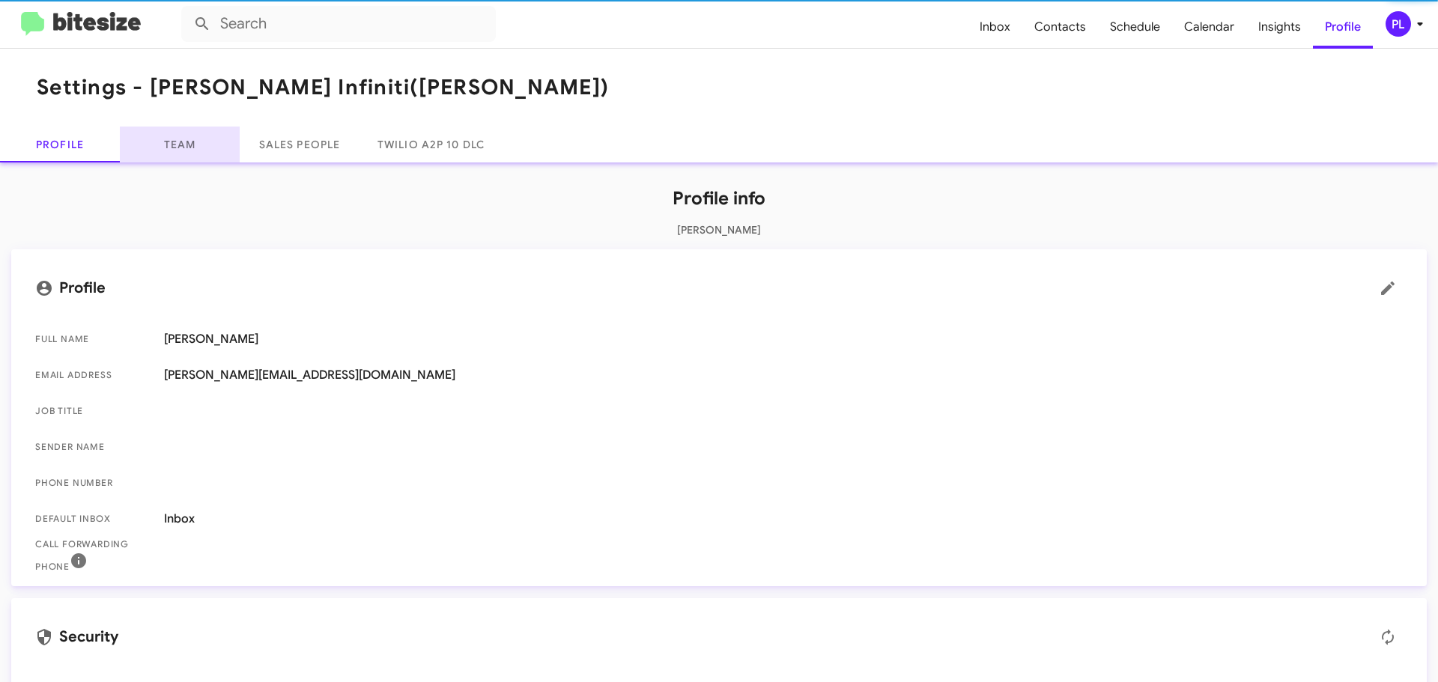
click at [186, 147] on link "Team" at bounding box center [180, 145] width 120 height 36
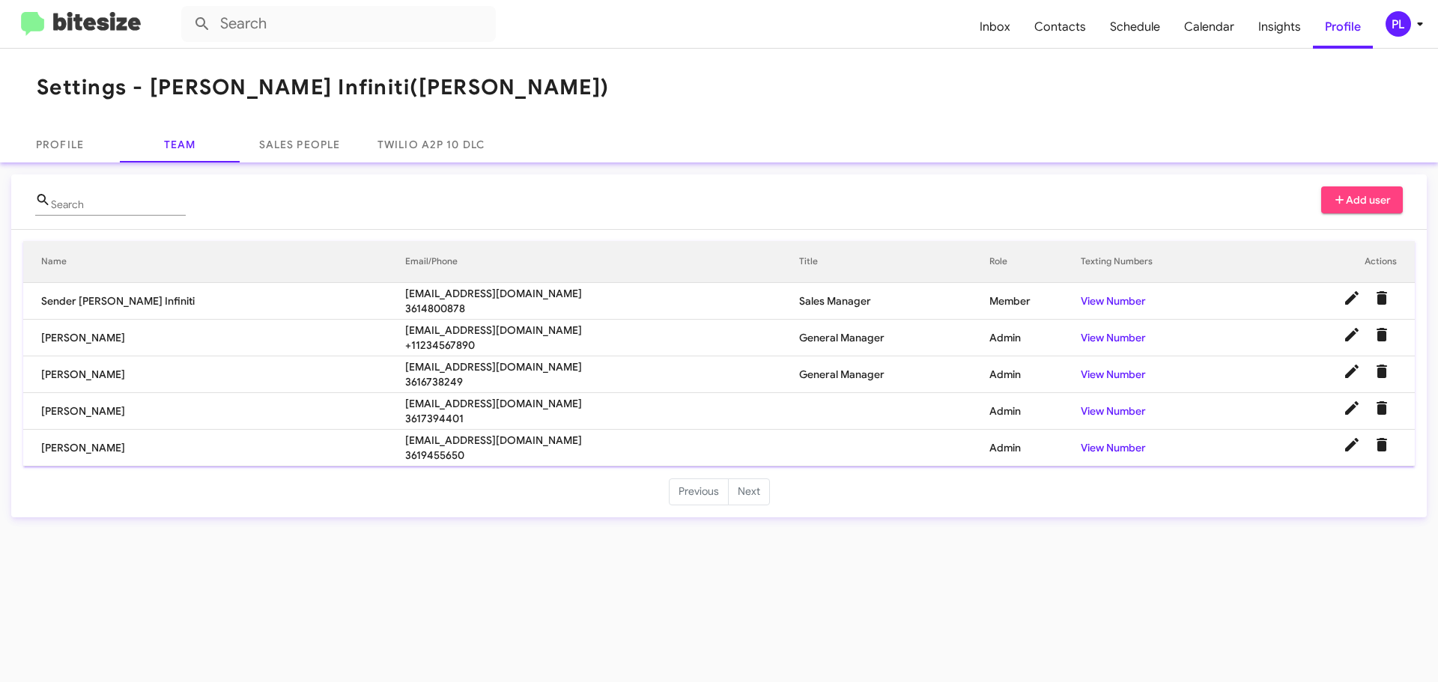
drag, startPoint x: 497, startPoint y: 332, endPoint x: 274, endPoint y: 329, distance: 223.2
click at [274, 329] on tr "Darin Sparrow dsparrow@hicksautogroup.com +11234567890 General Manager Admin Vi…" at bounding box center [718, 338] width 1391 height 37
copy tr "dsparrow@hicksautogroup.com"
drag, startPoint x: 332, startPoint y: 362, endPoint x: 315, endPoint y: 364, distance: 18.1
click at [315, 364] on tr "Hicks Layton ehl@hicksautogroup.com 3616738249 General Manager Admin View Number" at bounding box center [718, 374] width 1391 height 37
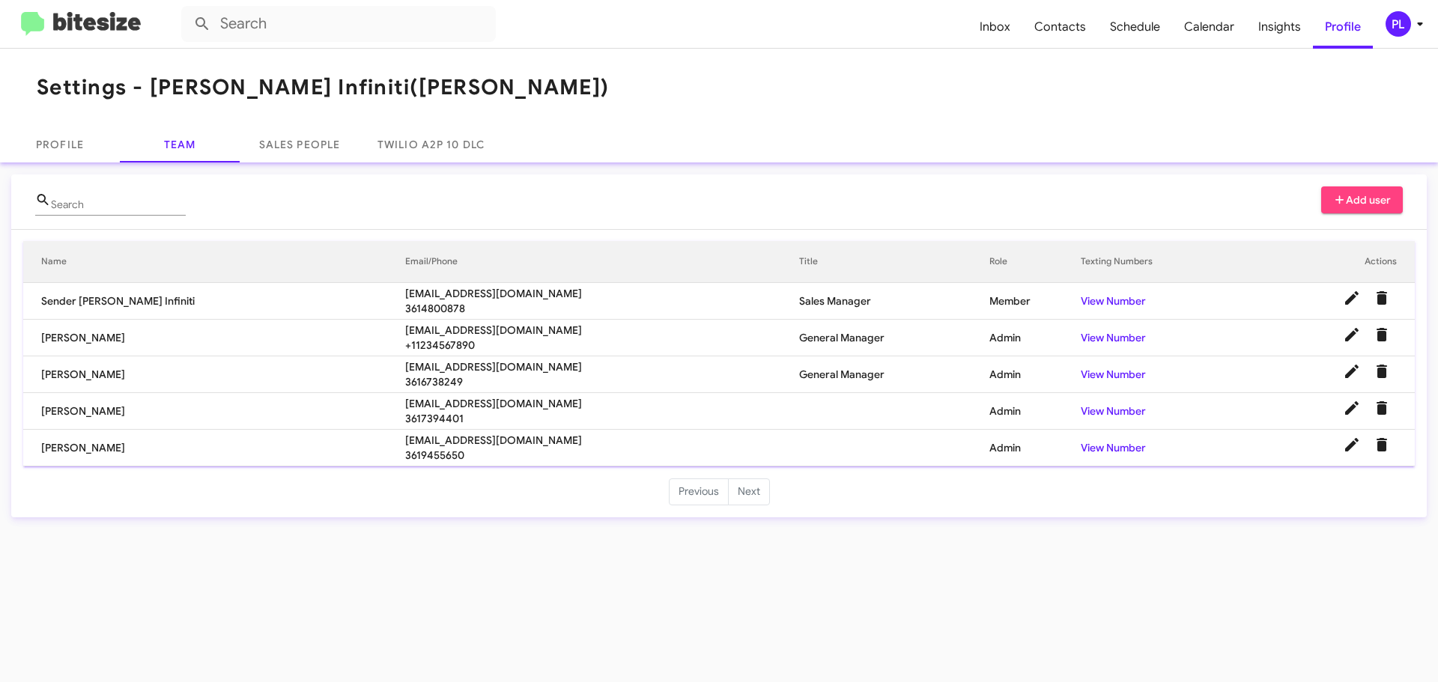
copy tr "ehl@hicksautogroup.com"
drag, startPoint x: 494, startPoint y: 406, endPoint x: 321, endPoint y: 405, distance: 173.0
click at [321, 405] on tr "Rick Garcia rgarcia@hicksautogroup.com 3617394401 Admin View Number" at bounding box center [718, 411] width 1391 height 37
copy tr "rgarcia@hicksautogroup.com"
drag, startPoint x: 495, startPoint y: 435, endPoint x: 332, endPoint y: 438, distance: 162.5
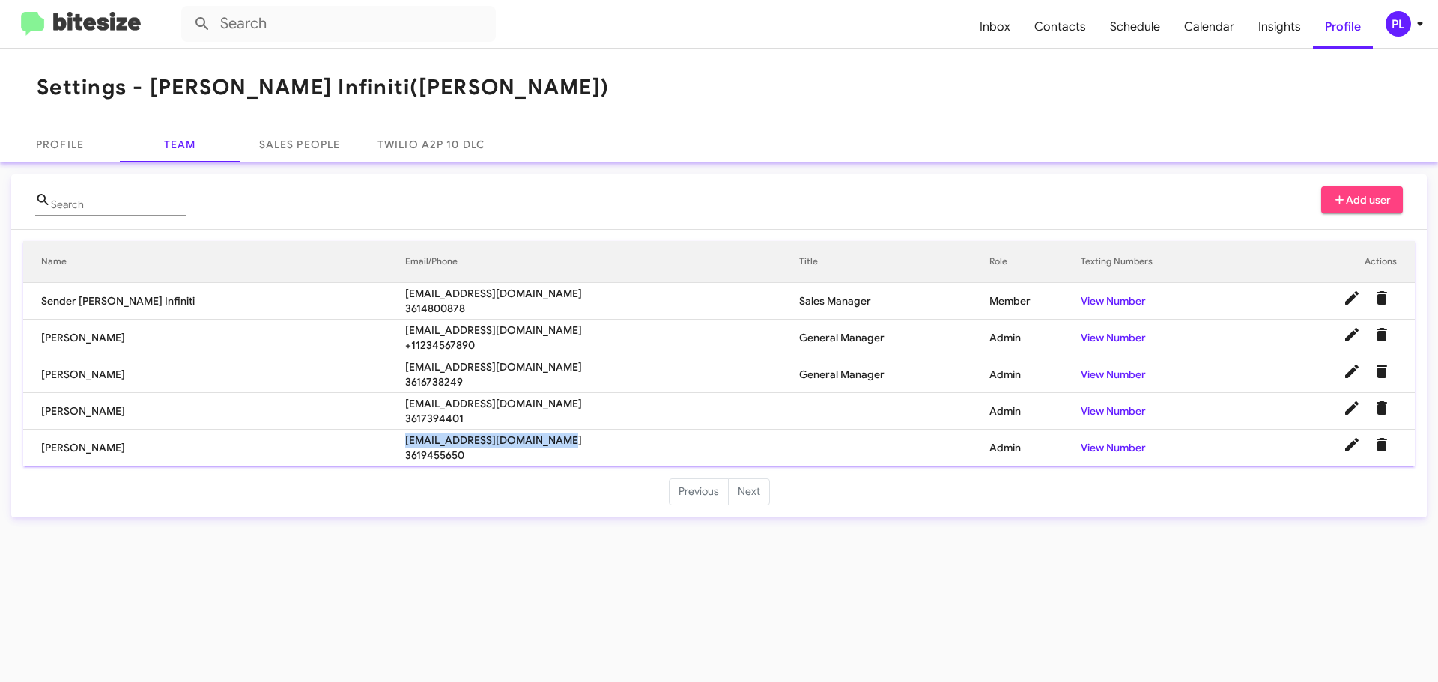
click at [405, 438] on span "cclemens@hicksautogroup.com" at bounding box center [602, 440] width 394 height 15
copy span "cclemens@hicksautogroup.com"
click at [1416, 26] on icon at bounding box center [1420, 24] width 18 height 18
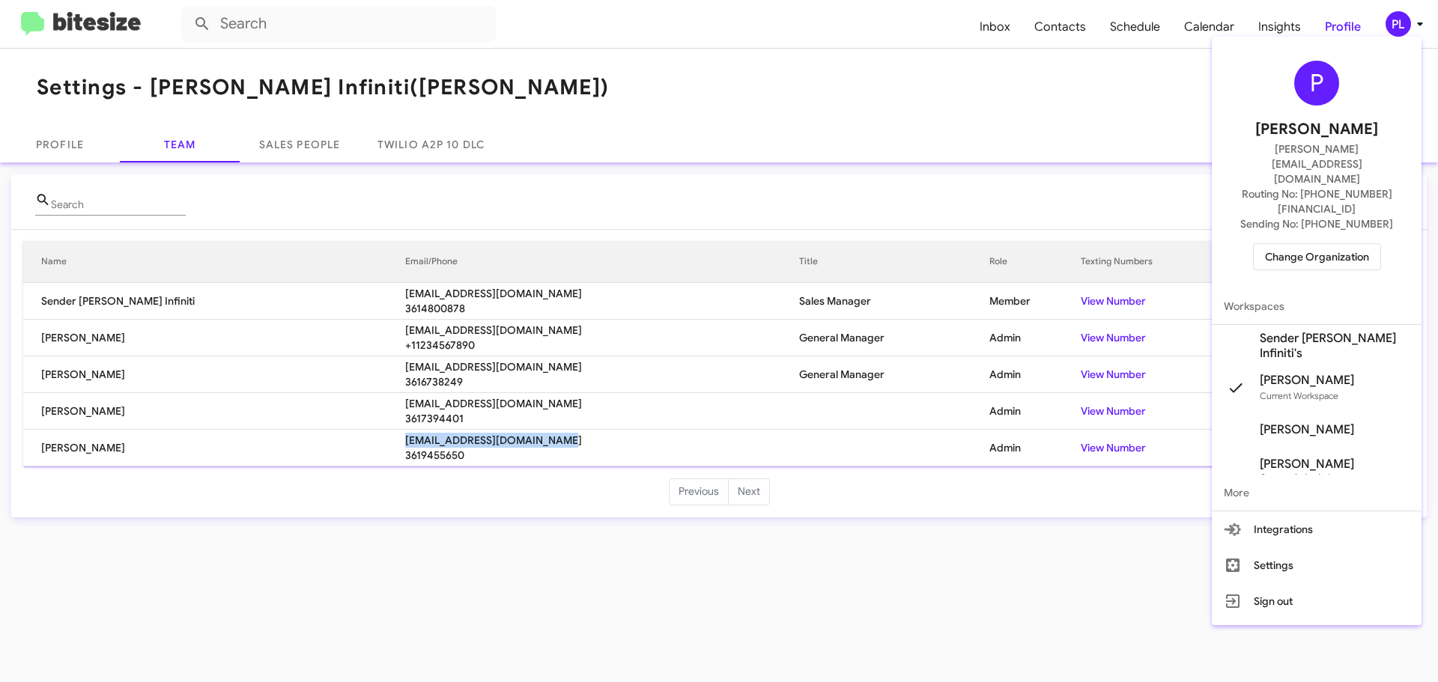
click at [1316, 244] on span "Change Organization" at bounding box center [1317, 256] width 104 height 25
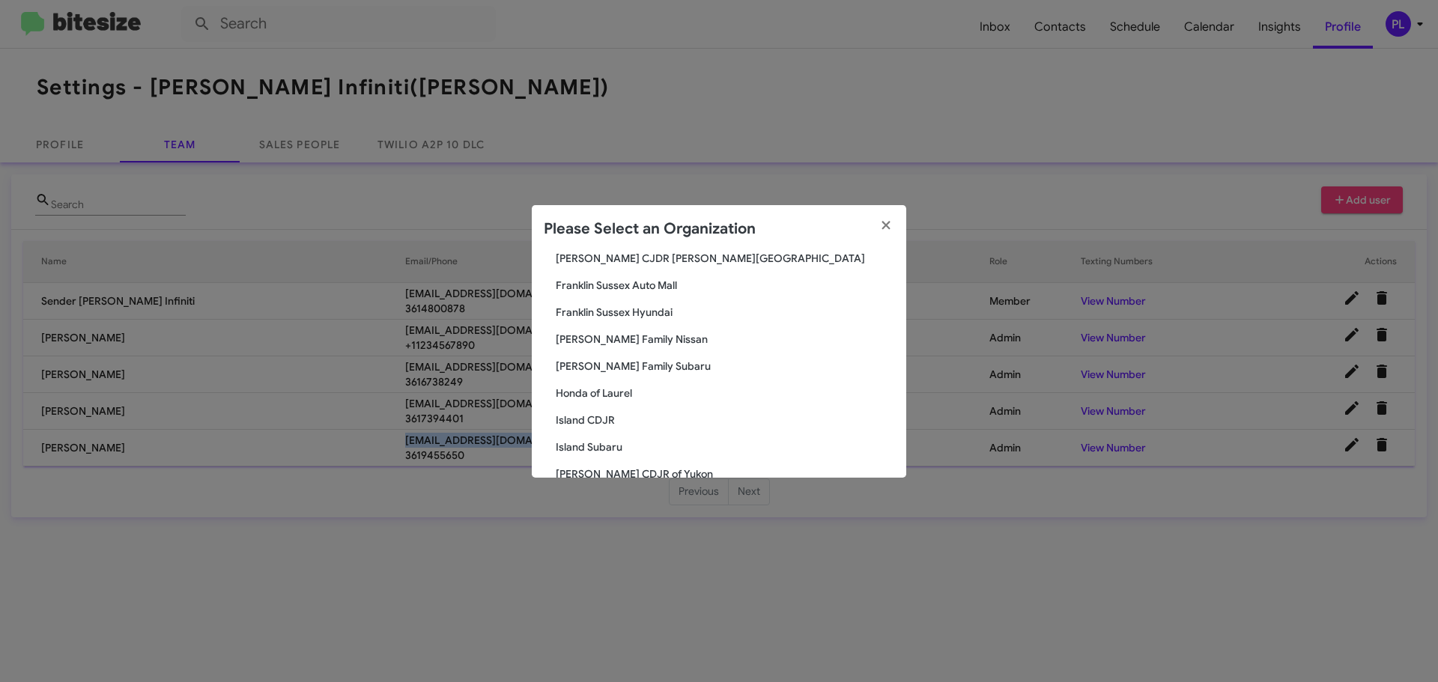
scroll to position [824, 0]
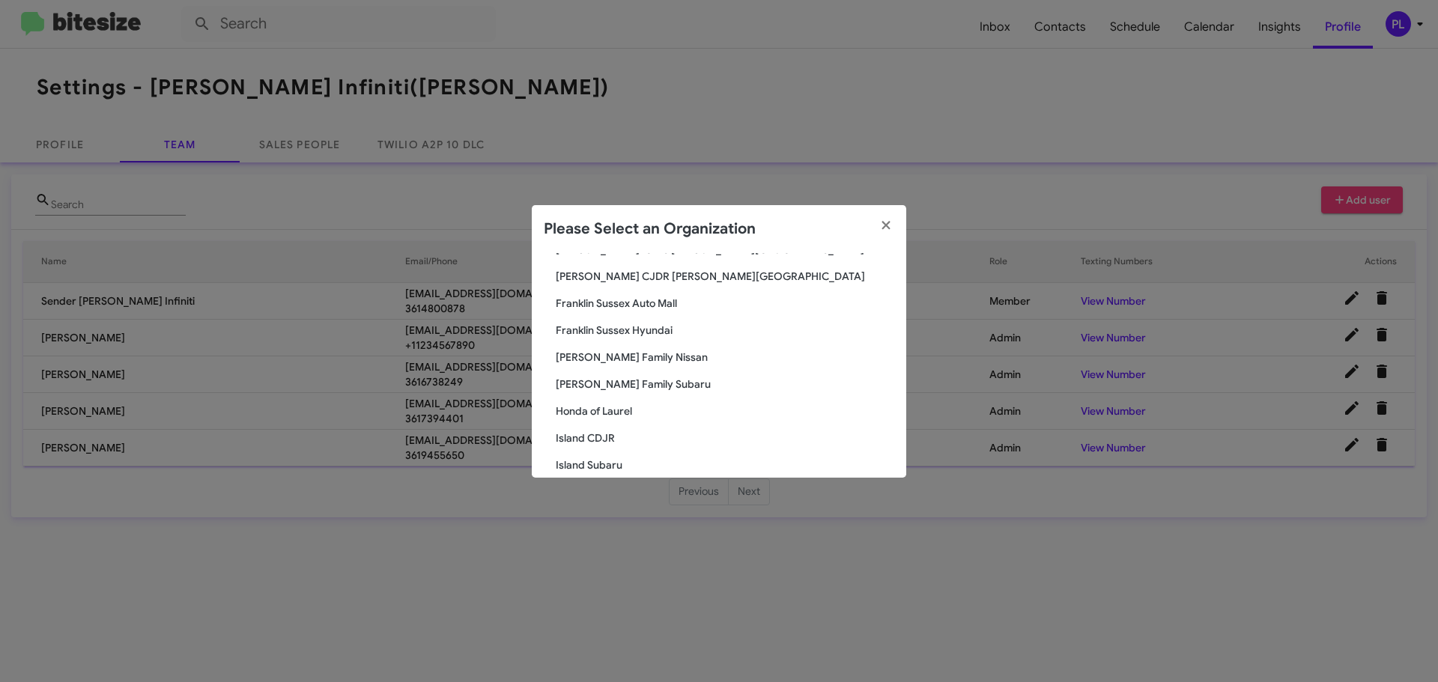
click at [648, 386] on span "[PERSON_NAME] Family Subaru" at bounding box center [725, 384] width 338 height 15
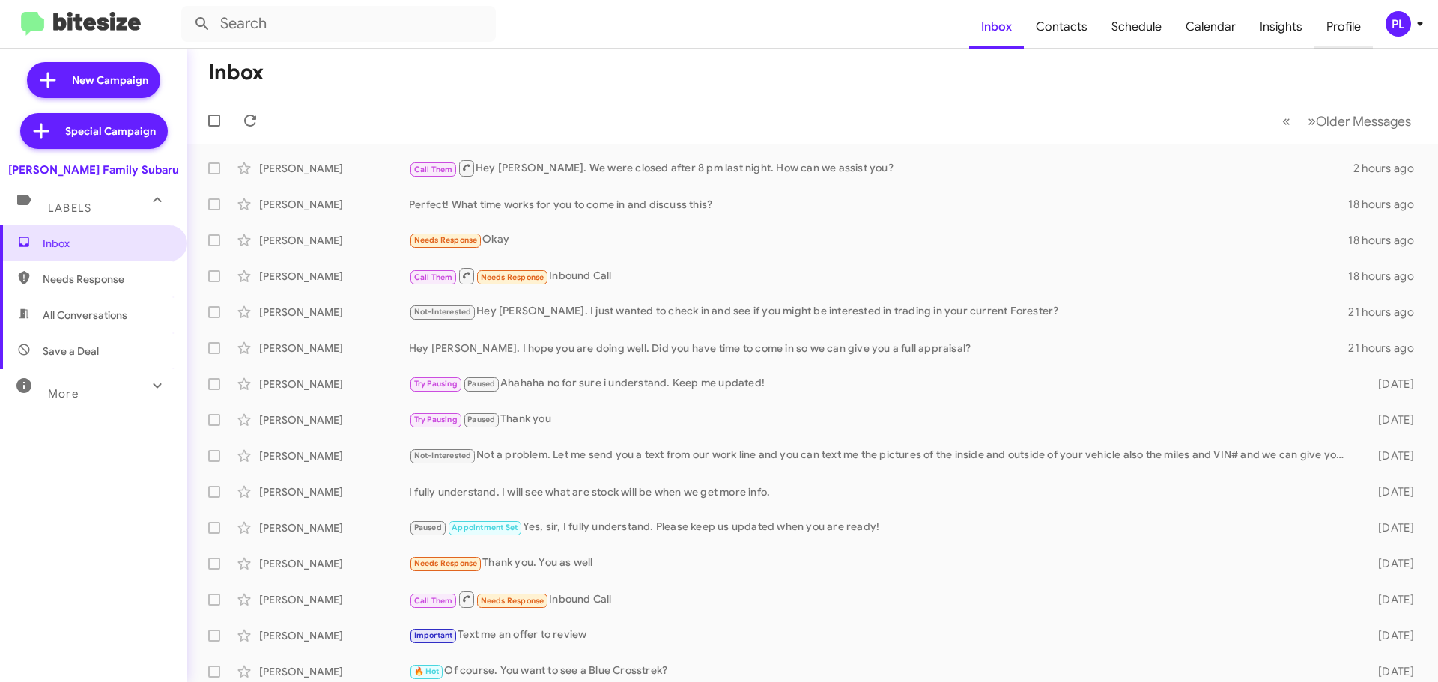
click at [1340, 19] on span "Profile" at bounding box center [1343, 26] width 58 height 43
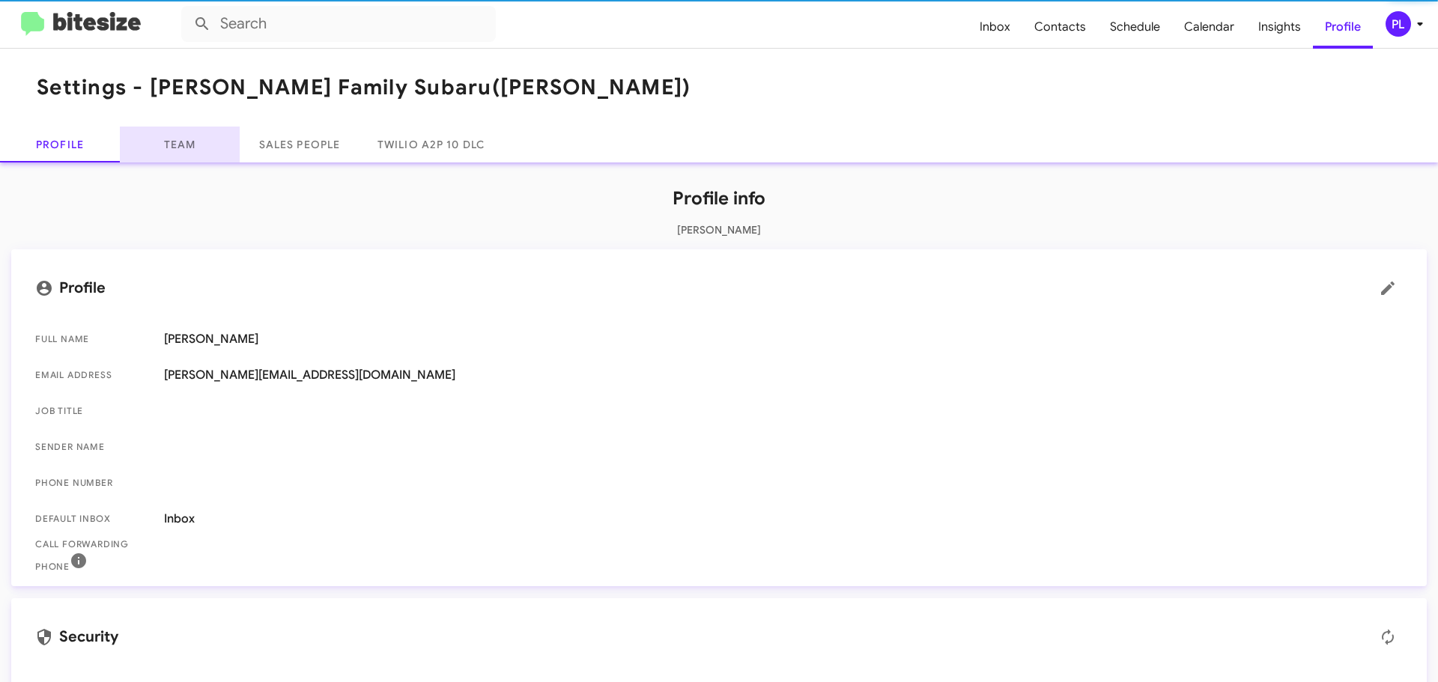
click at [174, 151] on link "Team" at bounding box center [180, 145] width 120 height 36
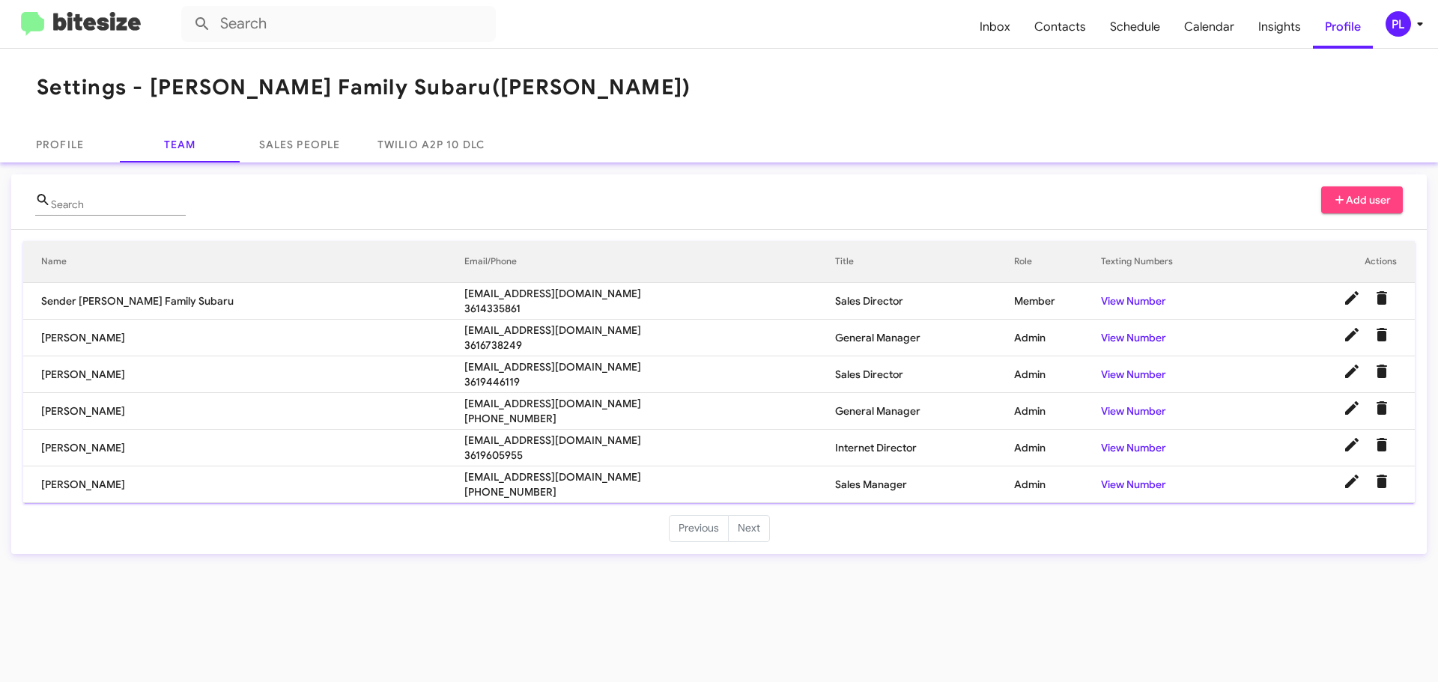
drag, startPoint x: 34, startPoint y: 442, endPoint x: 149, endPoint y: 449, distance: 114.8
click at [149, 449] on td "Steven Salinas" at bounding box center [243, 448] width 441 height 37
copy td "Steven Salinas"
click at [63, 148] on link "Profile" at bounding box center [60, 145] width 120 height 36
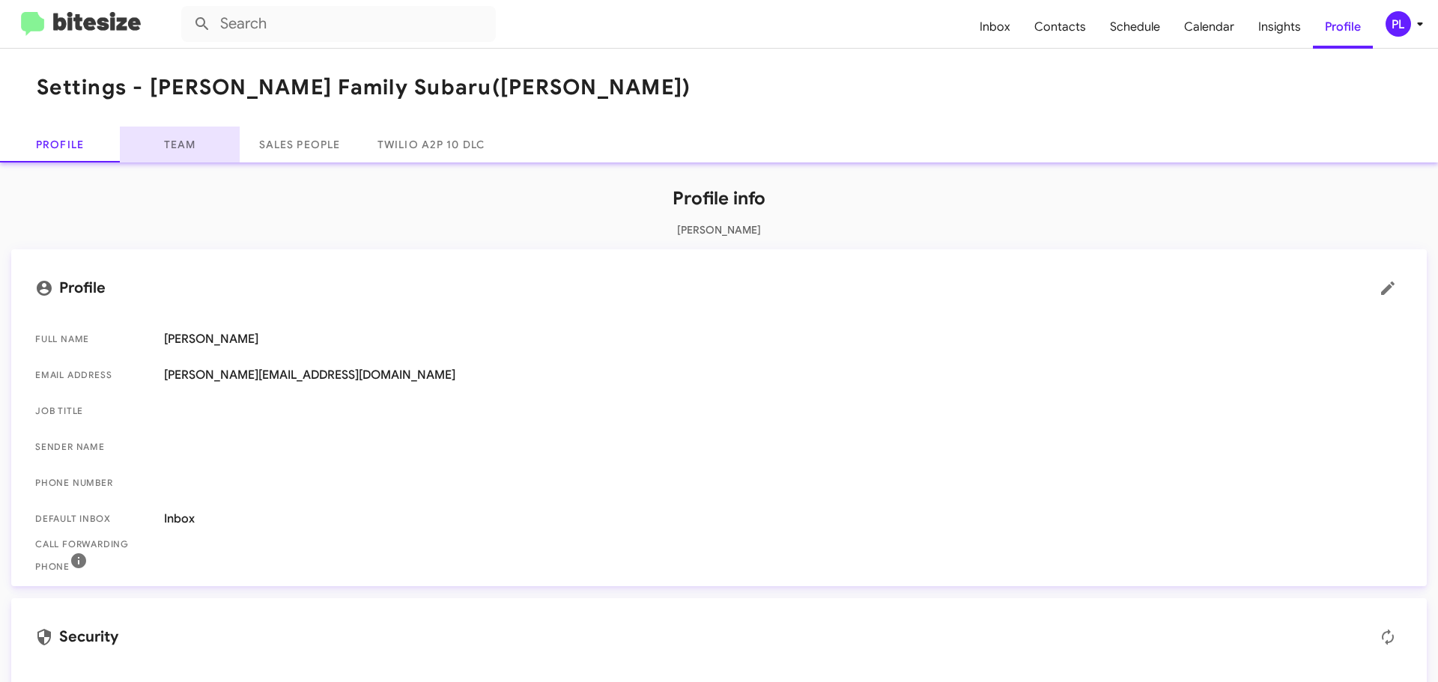
click at [183, 139] on link "Team" at bounding box center [180, 145] width 120 height 36
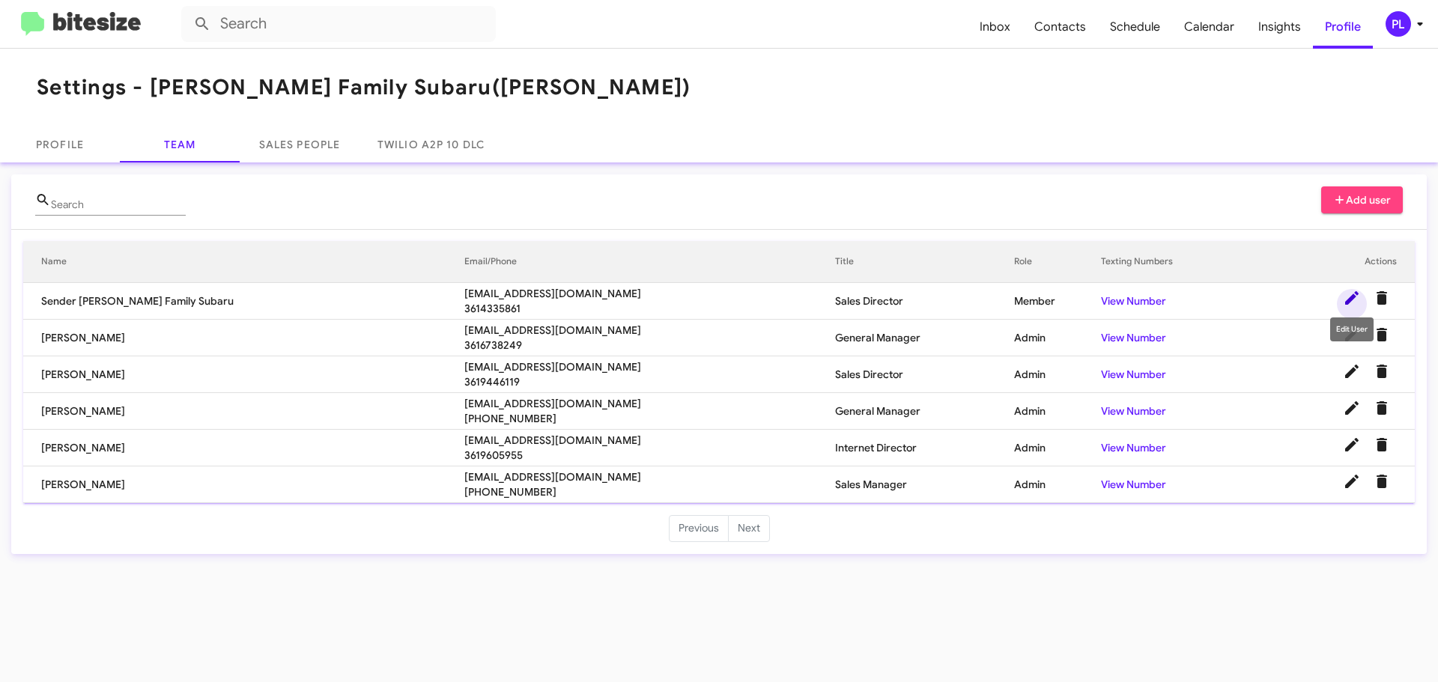
click at [1346, 301] on icon at bounding box center [1351, 297] width 13 height 13
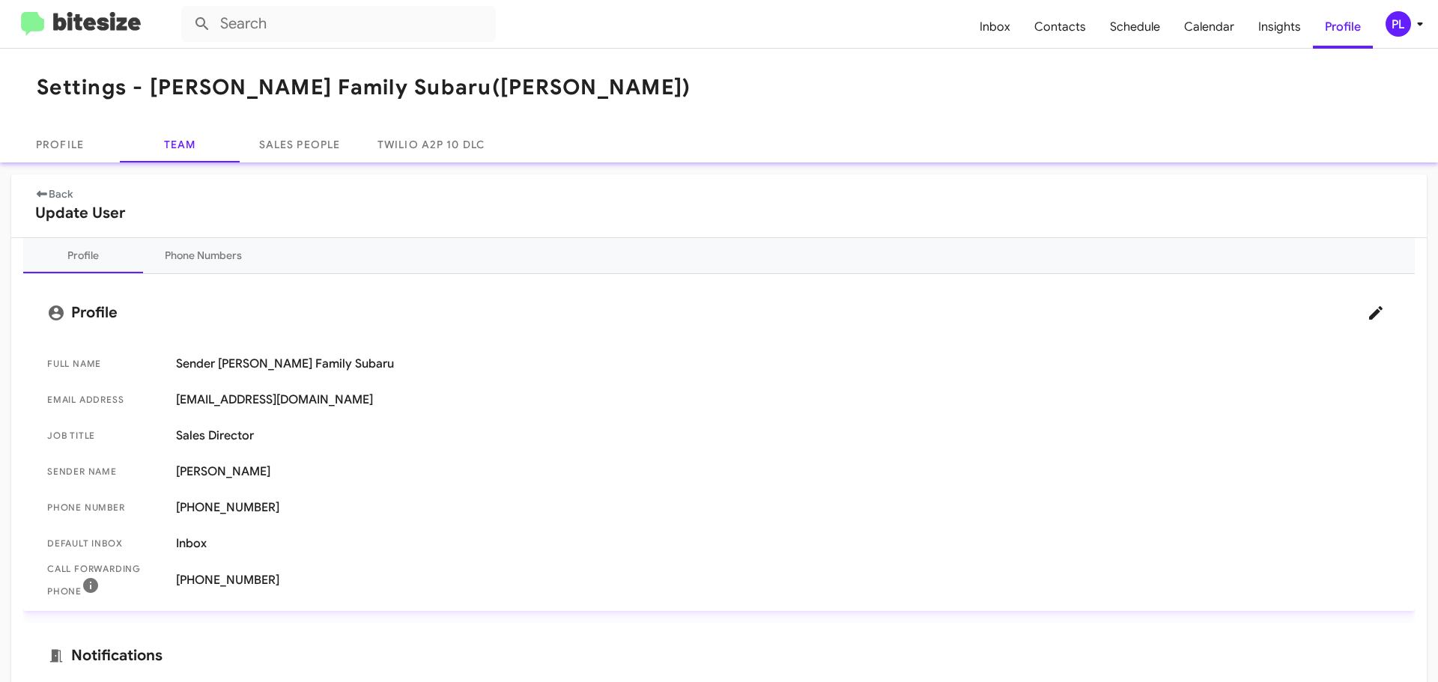
scroll to position [75, 0]
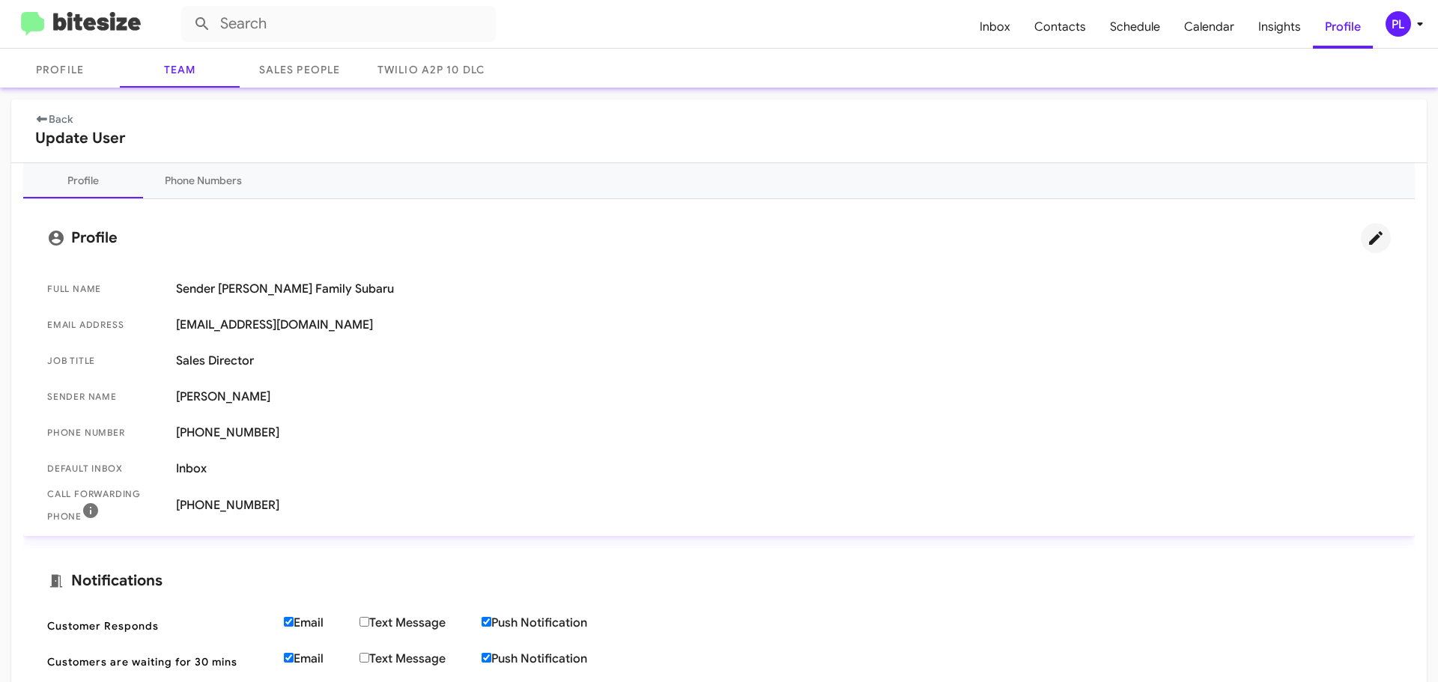
click at [1369, 239] on icon at bounding box center [1375, 237] width 13 height 13
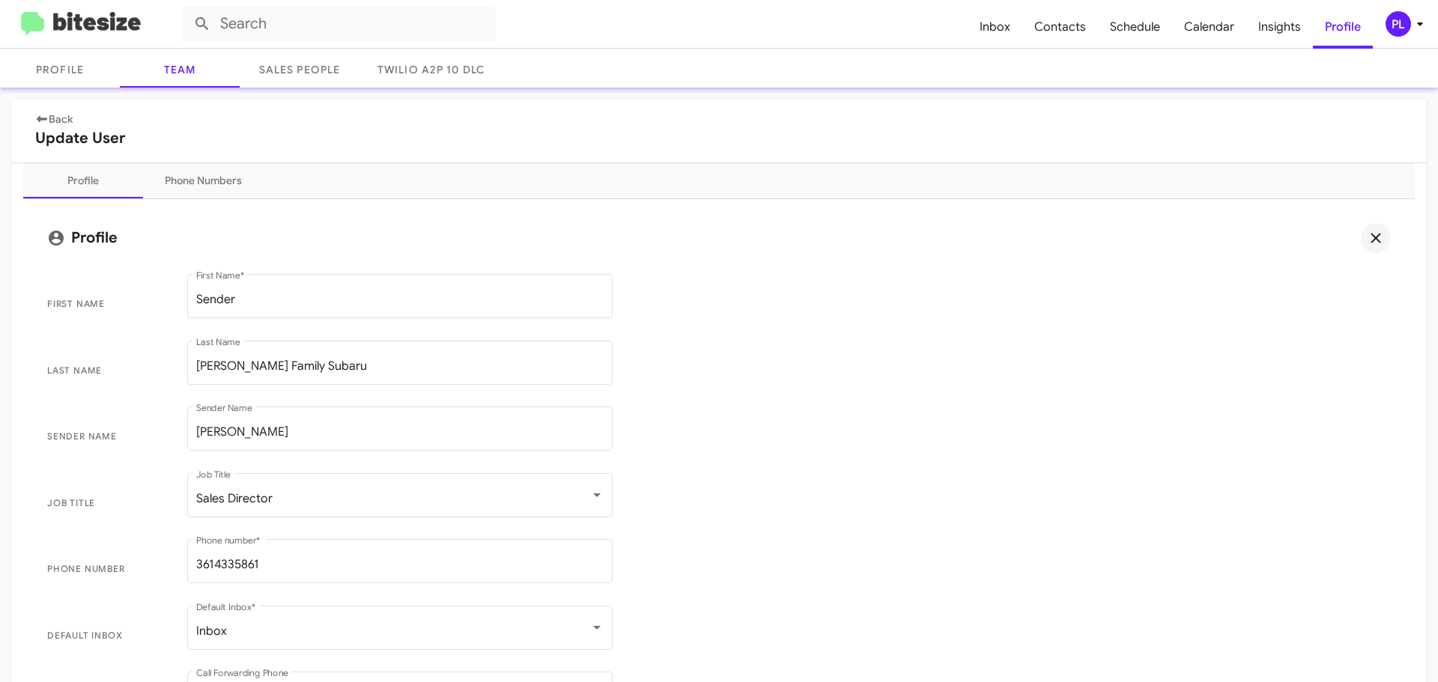
drag, startPoint x: 326, startPoint y: 424, endPoint x: 148, endPoint y: 423, distance: 178.2
click at [148, 423] on span "Sender Name Ernest Martinez Sender Name" at bounding box center [718, 437] width 1367 height 67
drag, startPoint x: 219, startPoint y: 433, endPoint x: 90, endPoint y: 429, distance: 129.6
click at [90, 429] on span "Sender Name Ernest Martinez Sender Name" at bounding box center [718, 437] width 1367 height 67
paste input "Steven Salinas"
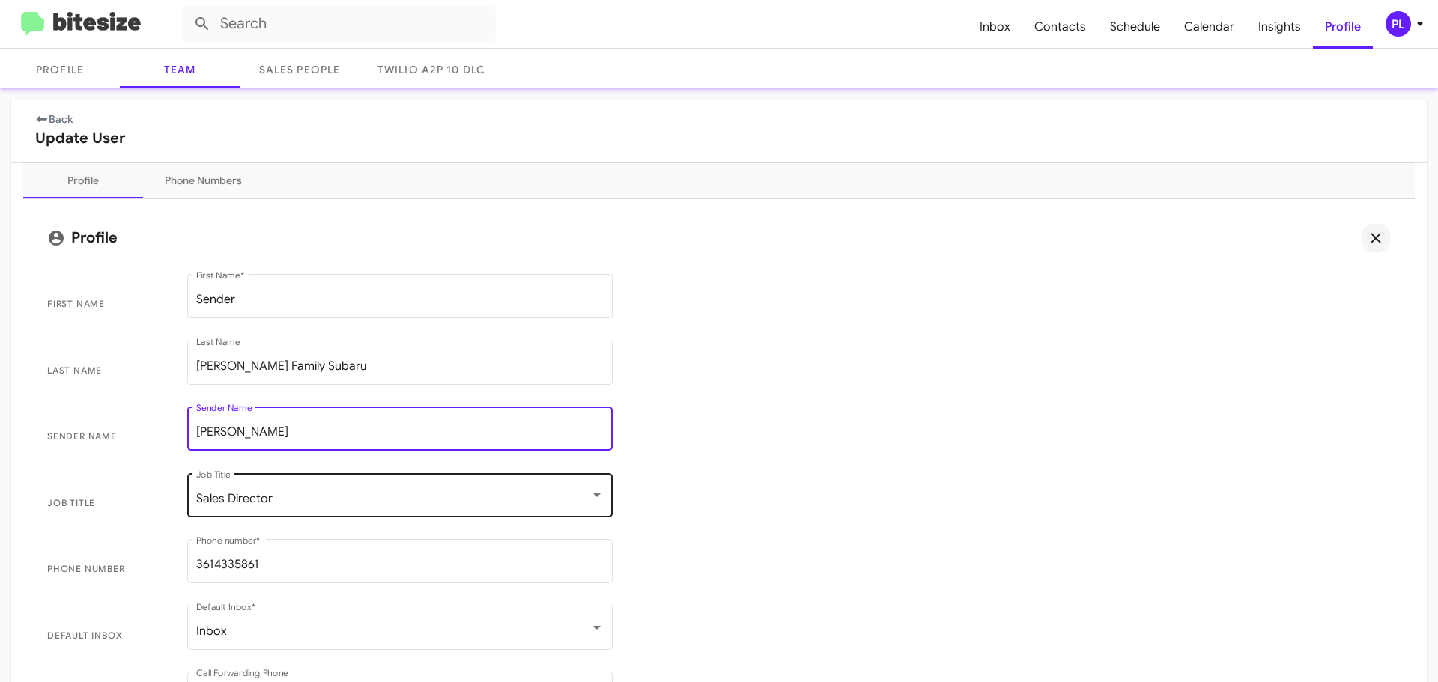
type input "Steven Salinas"
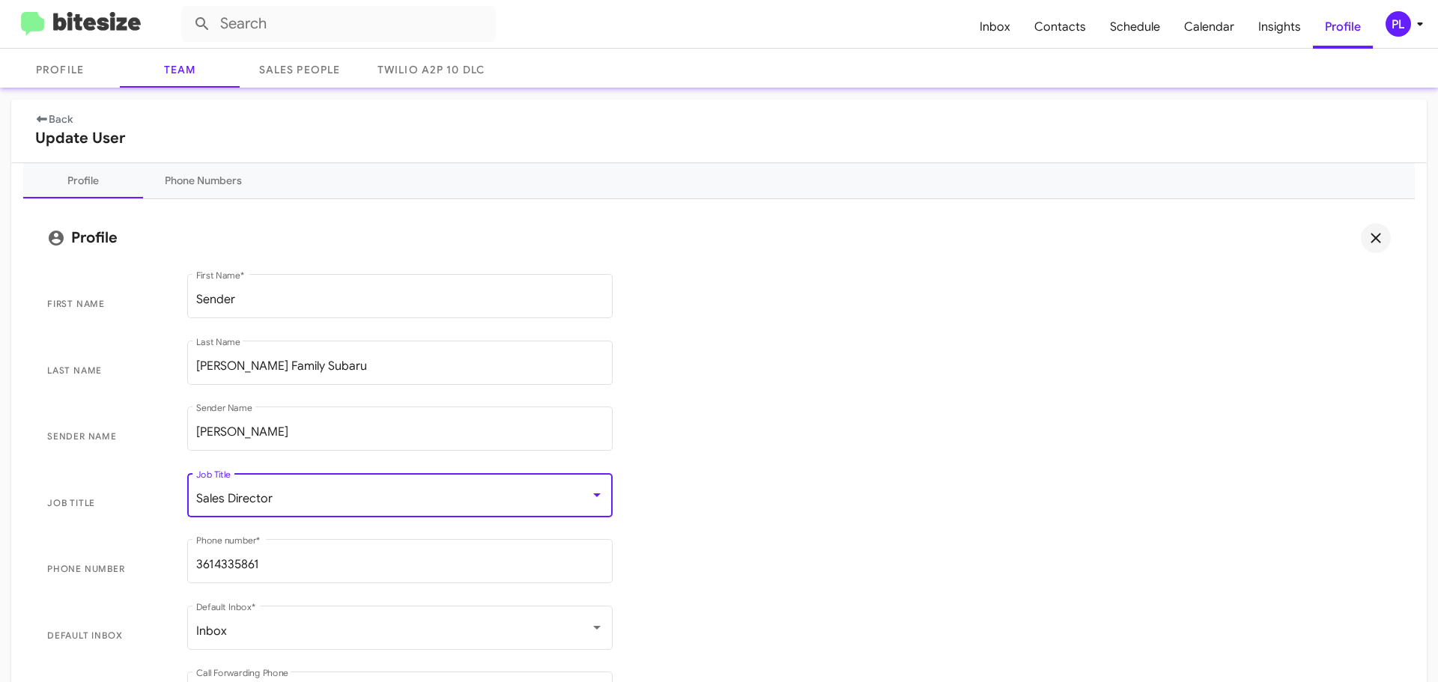
click at [288, 499] on div "Sales Director" at bounding box center [393, 498] width 394 height 13
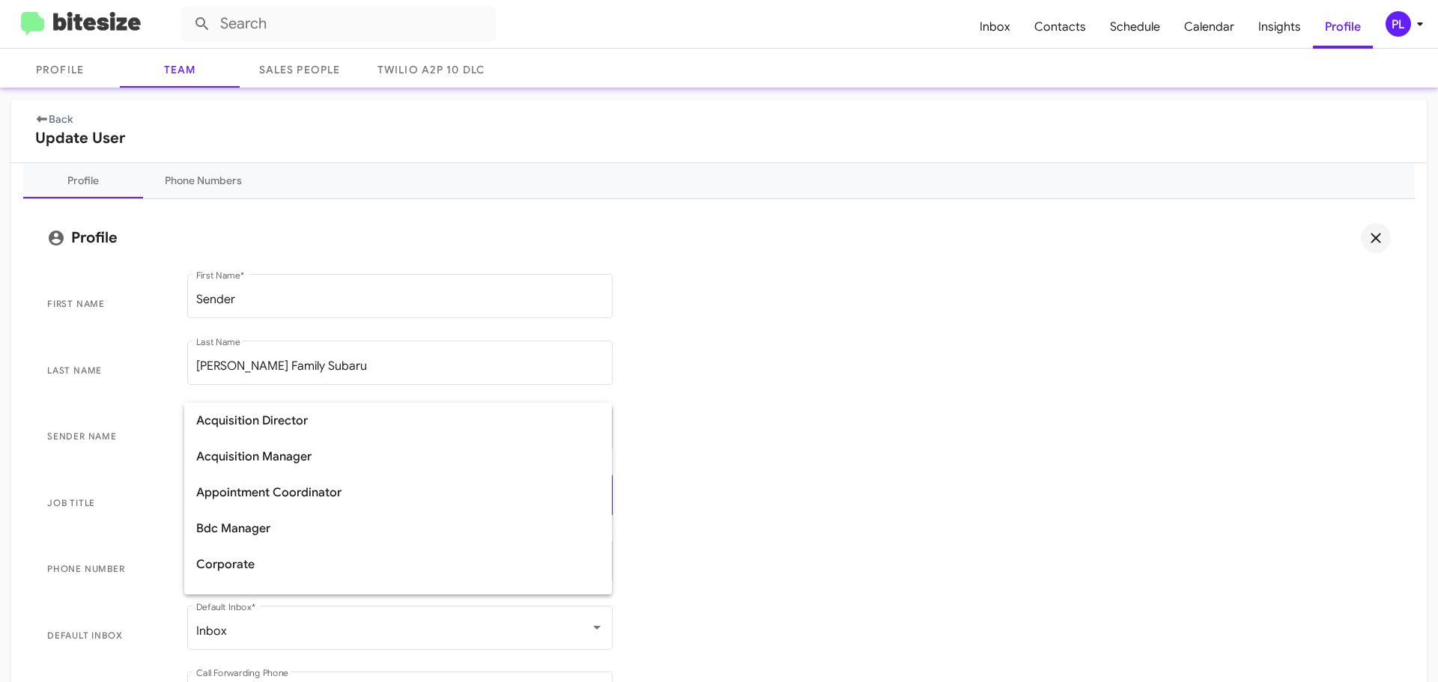
scroll to position [317, 0]
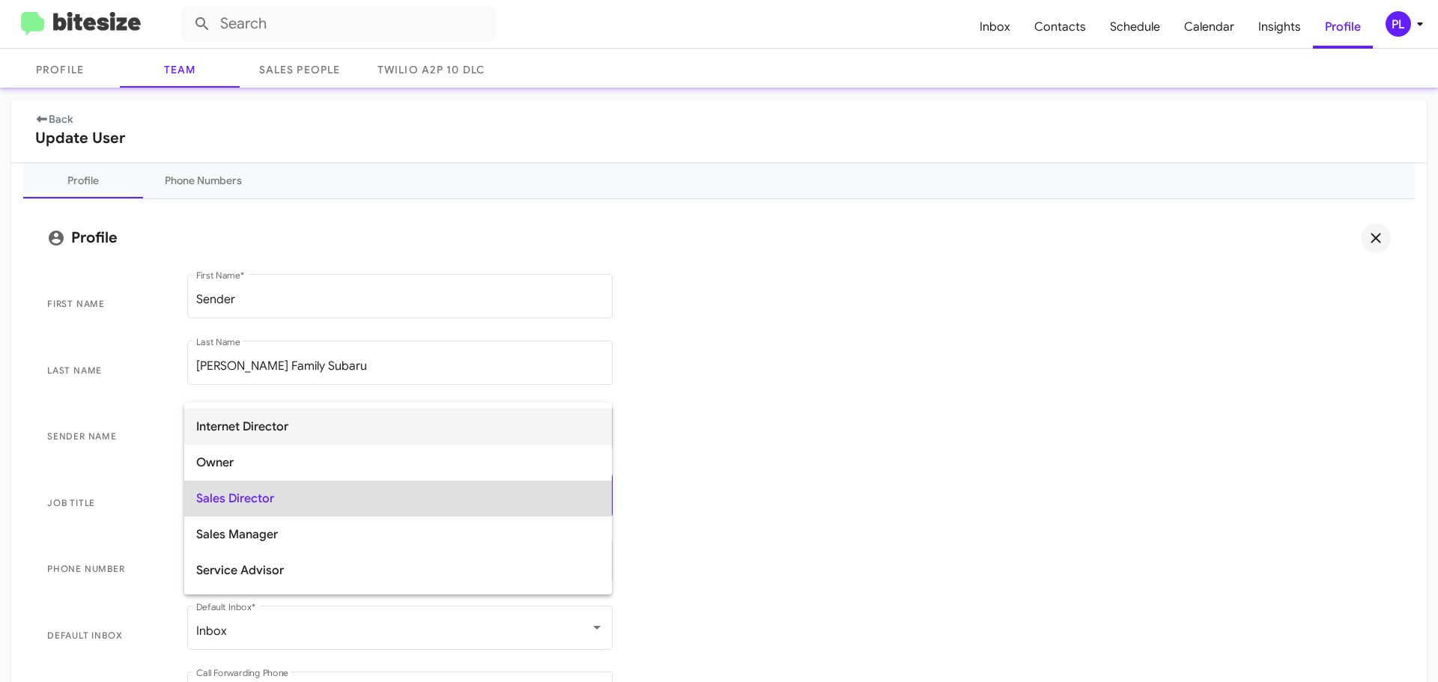
click at [273, 429] on span "Internet Director" at bounding box center [398, 427] width 404 height 36
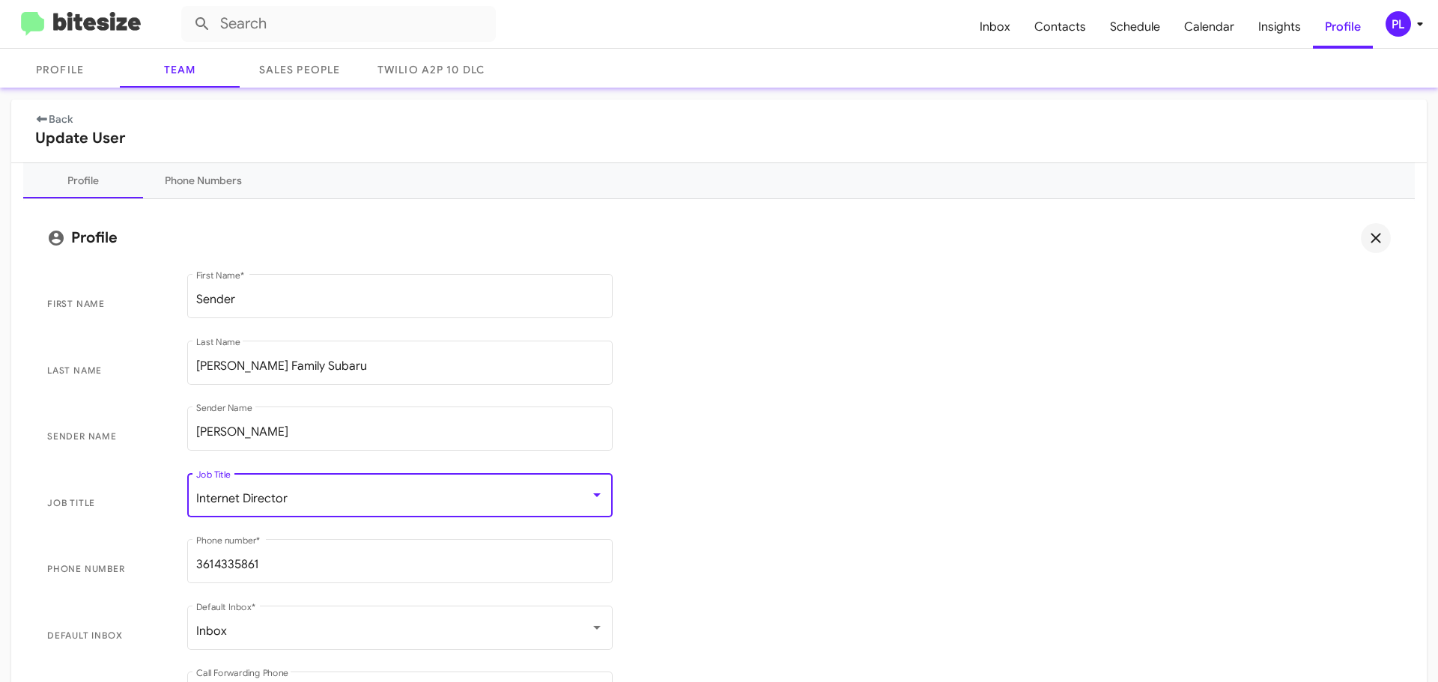
click at [753, 521] on span "Job Title Internet Director Job Title" at bounding box center [718, 503] width 1367 height 67
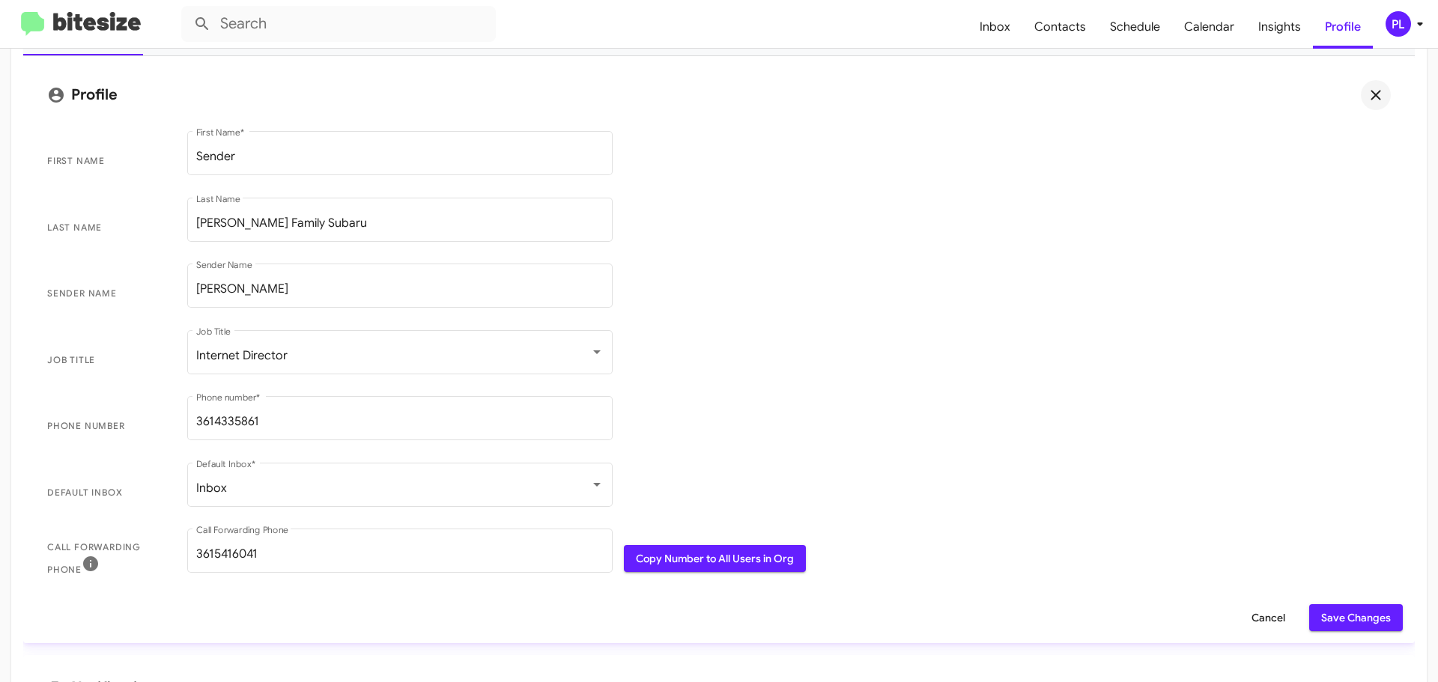
scroll to position [225, 0]
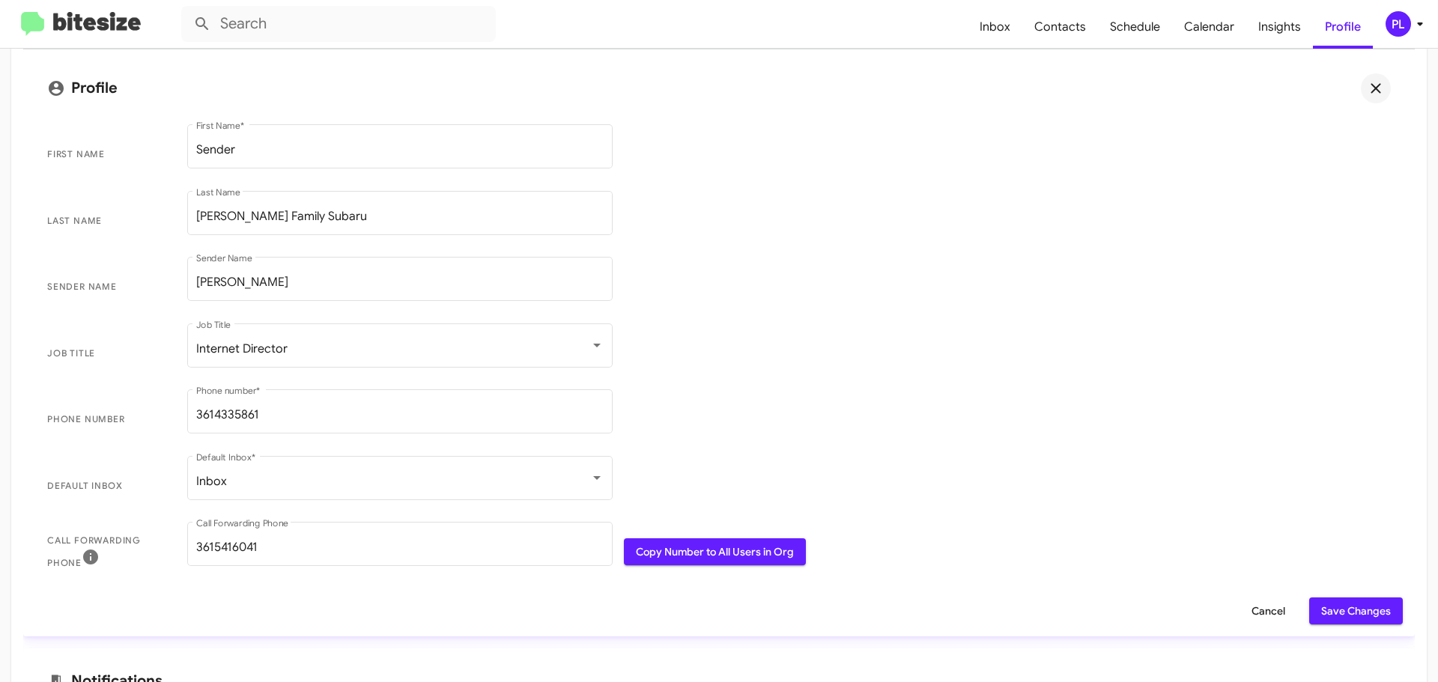
click at [1365, 614] on span "Save Changes" at bounding box center [1356, 611] width 70 height 27
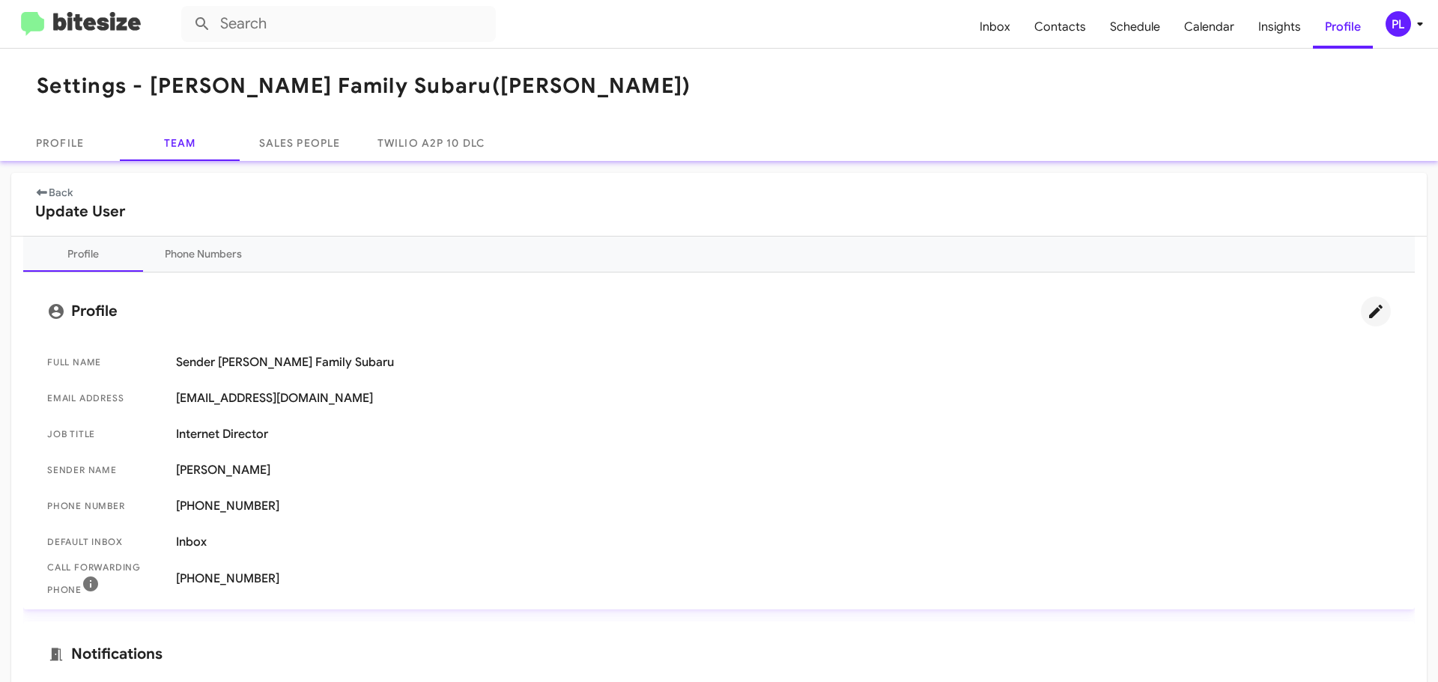
scroll to position [0, 0]
click at [1418, 31] on icon at bounding box center [1420, 24] width 18 height 18
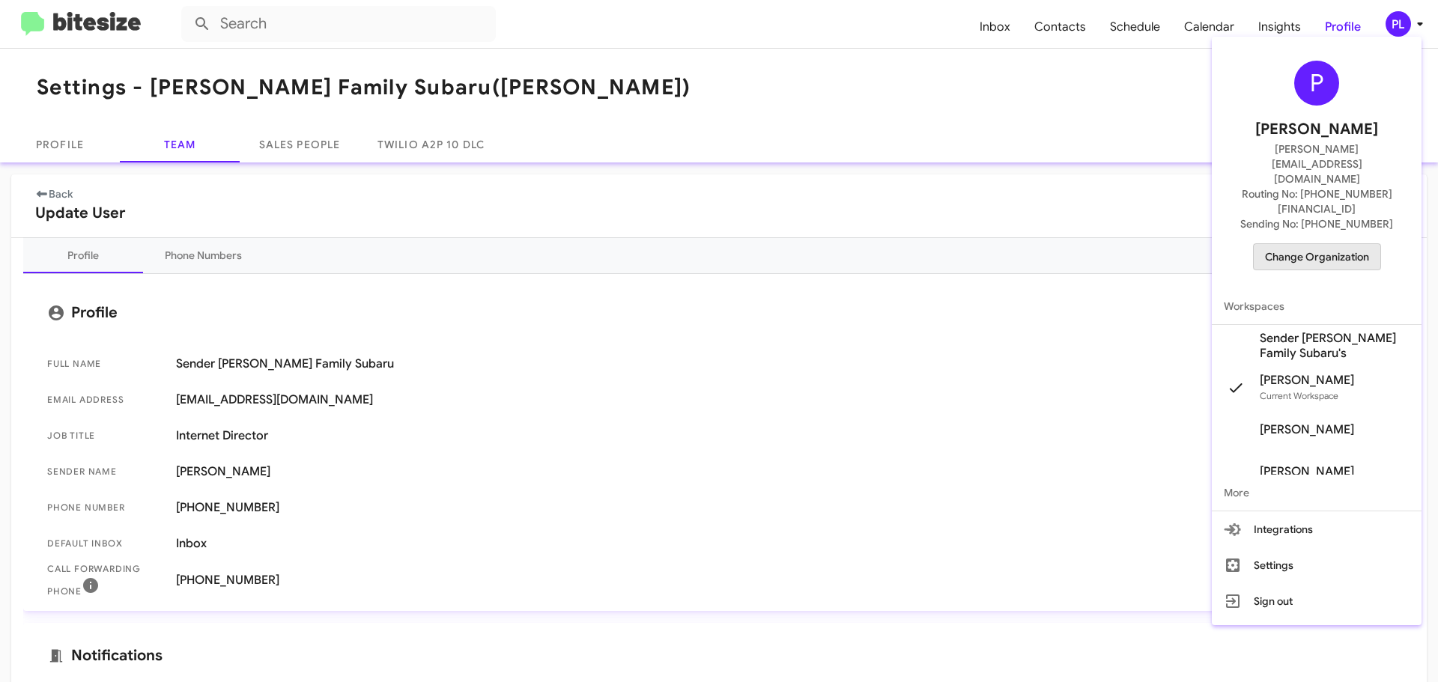
click at [1340, 244] on span "Change Organization" at bounding box center [1317, 256] width 104 height 25
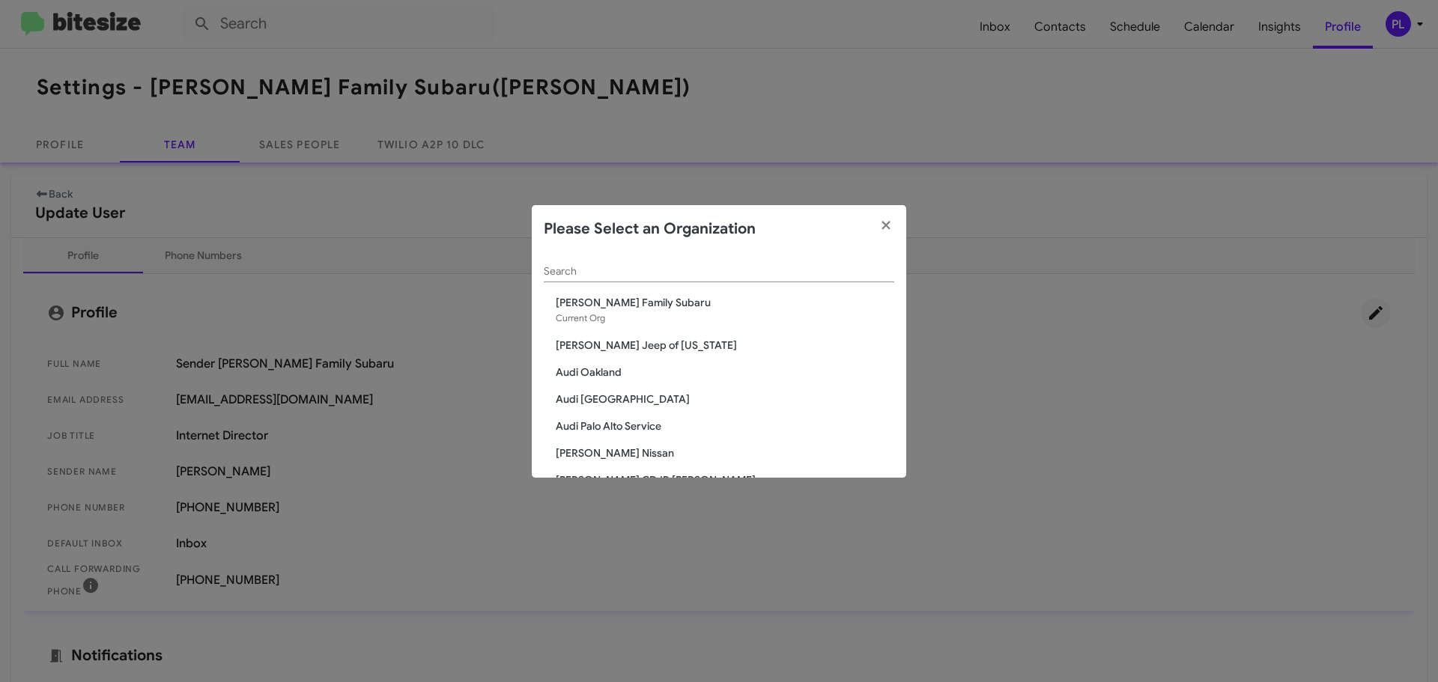
click at [656, 274] on input "Search" at bounding box center [719, 272] width 350 height 12
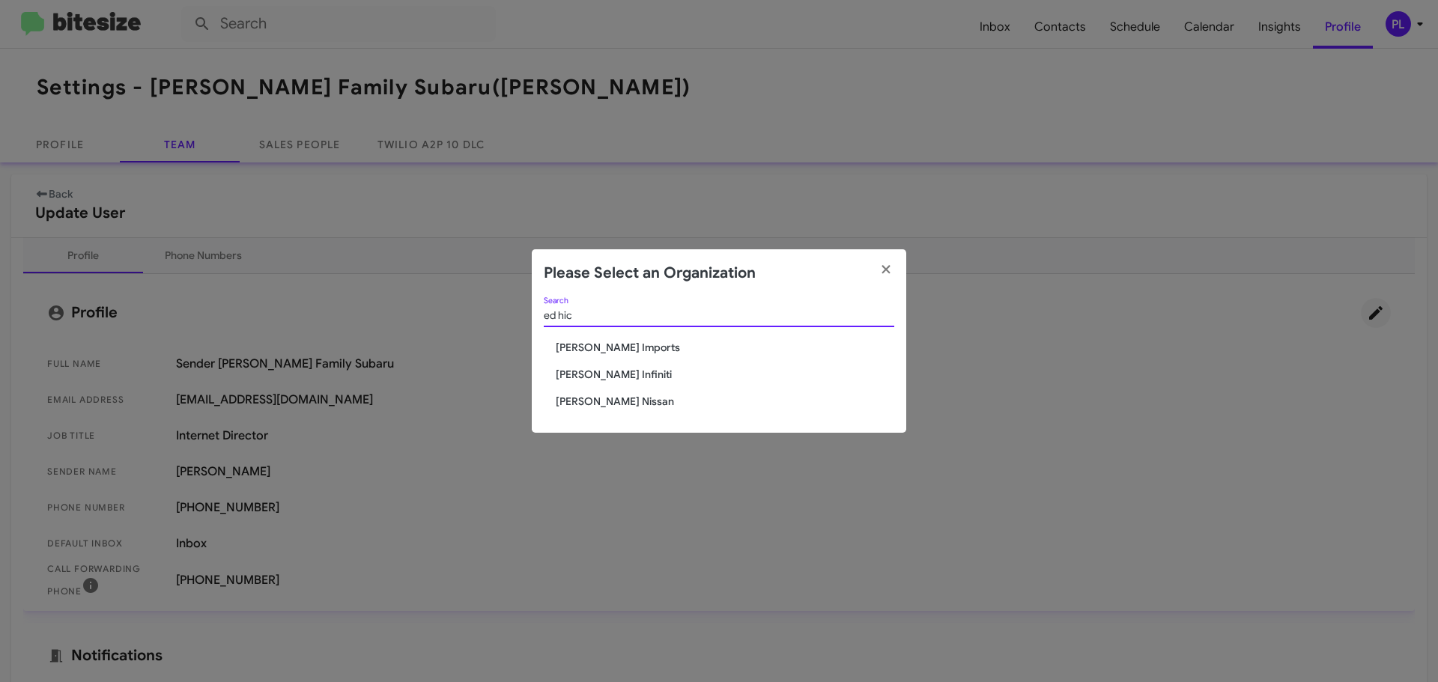
type input "ed hic"
click at [598, 371] on span "[PERSON_NAME] Infiniti" at bounding box center [725, 374] width 338 height 15
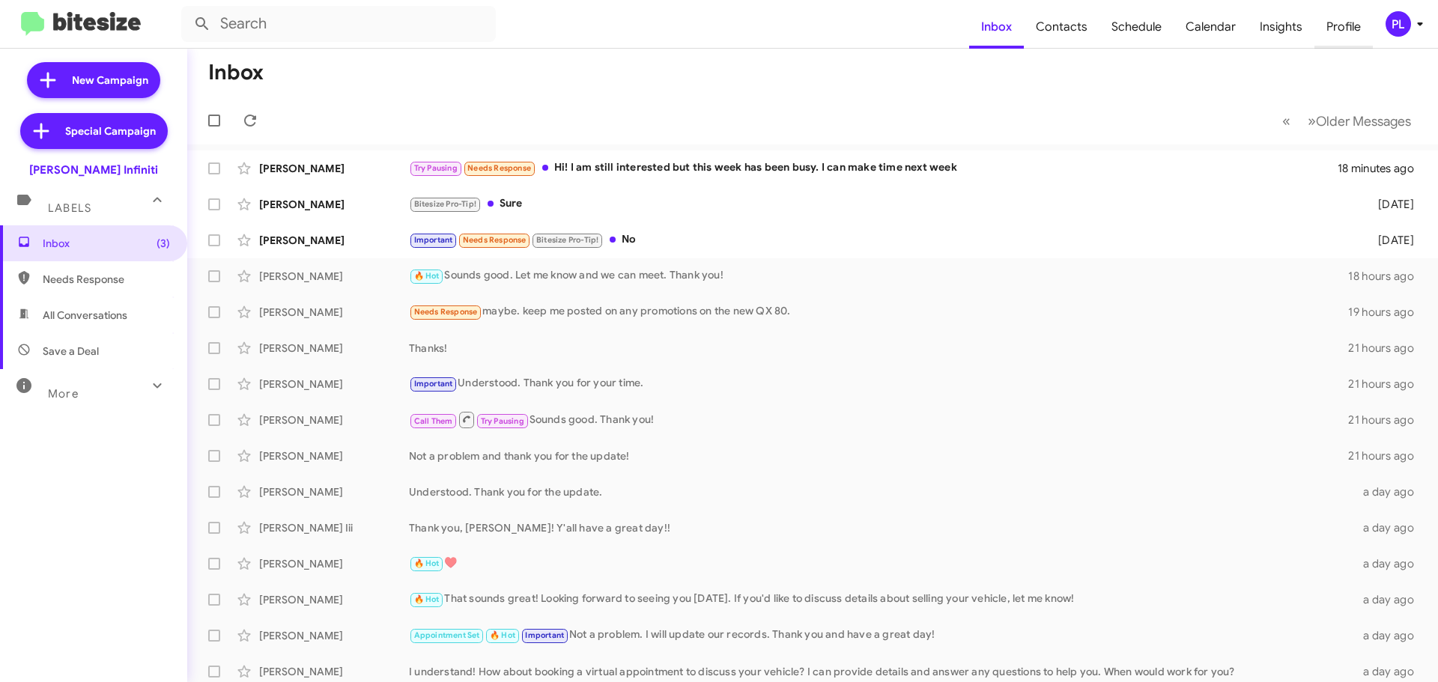
click at [1341, 34] on span "Profile" at bounding box center [1343, 26] width 58 height 43
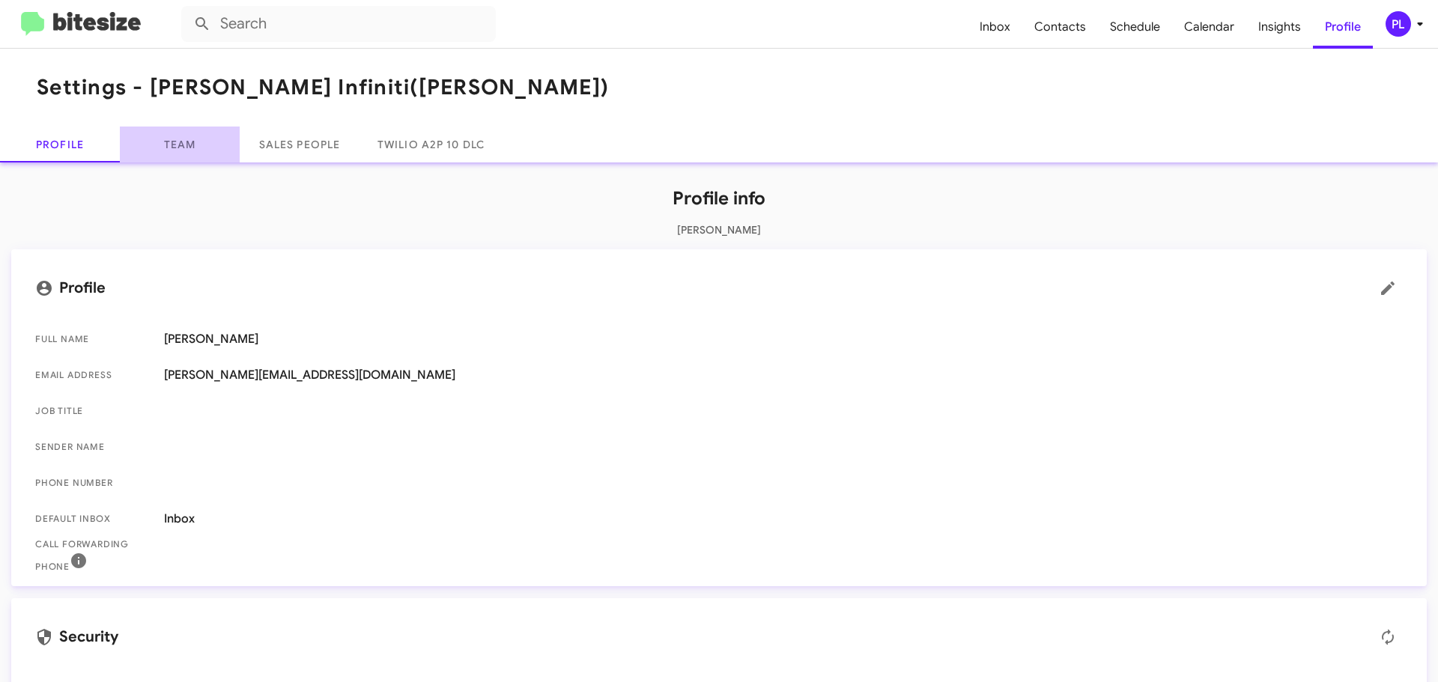
click at [195, 132] on link "Team" at bounding box center [180, 145] width 120 height 36
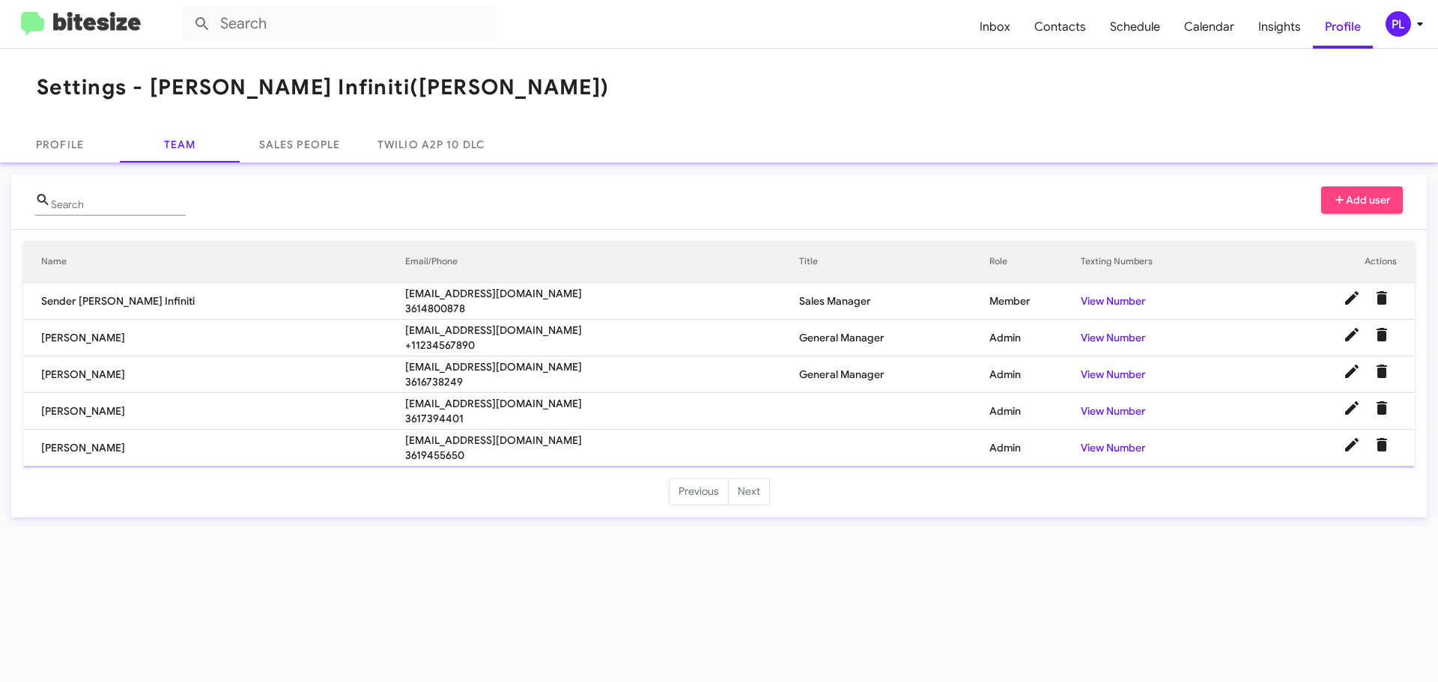
click at [1418, 25] on icon at bounding box center [1419, 24] width 5 height 4
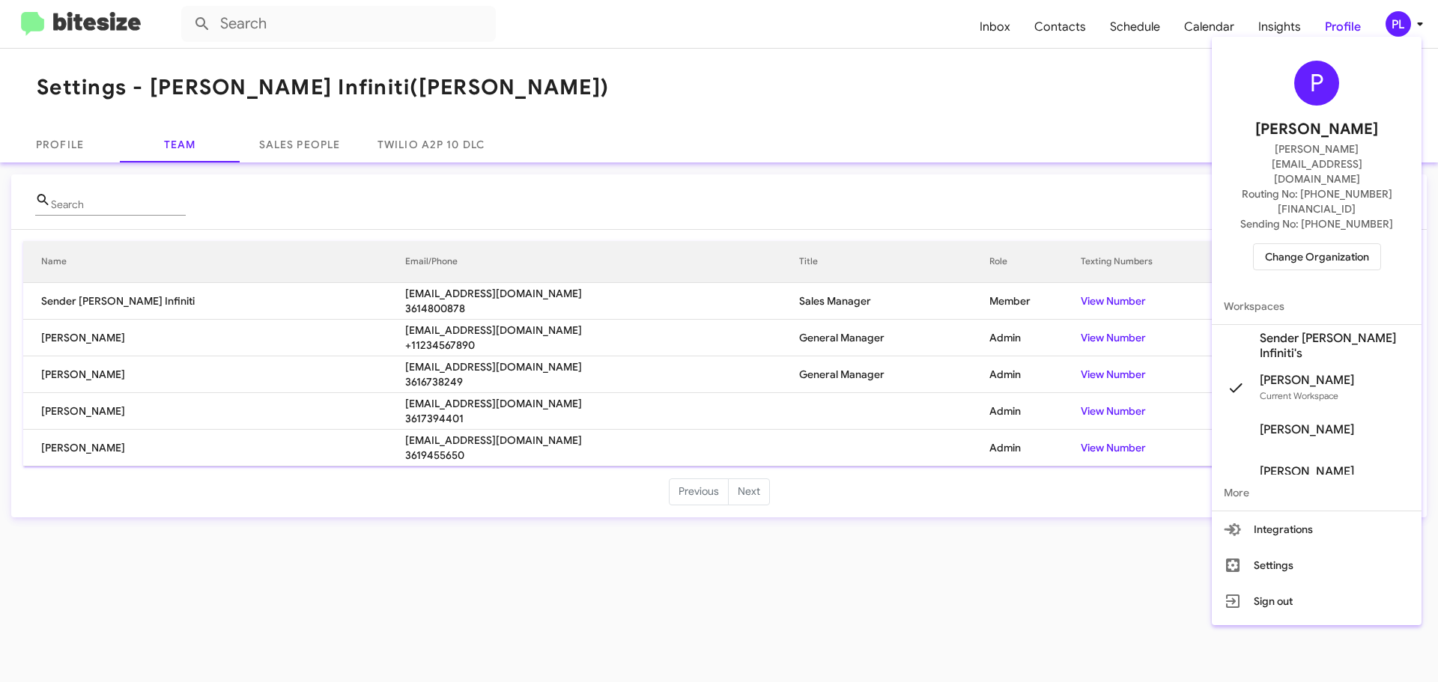
click at [1331, 244] on span "Change Organization" at bounding box center [1317, 256] width 104 height 25
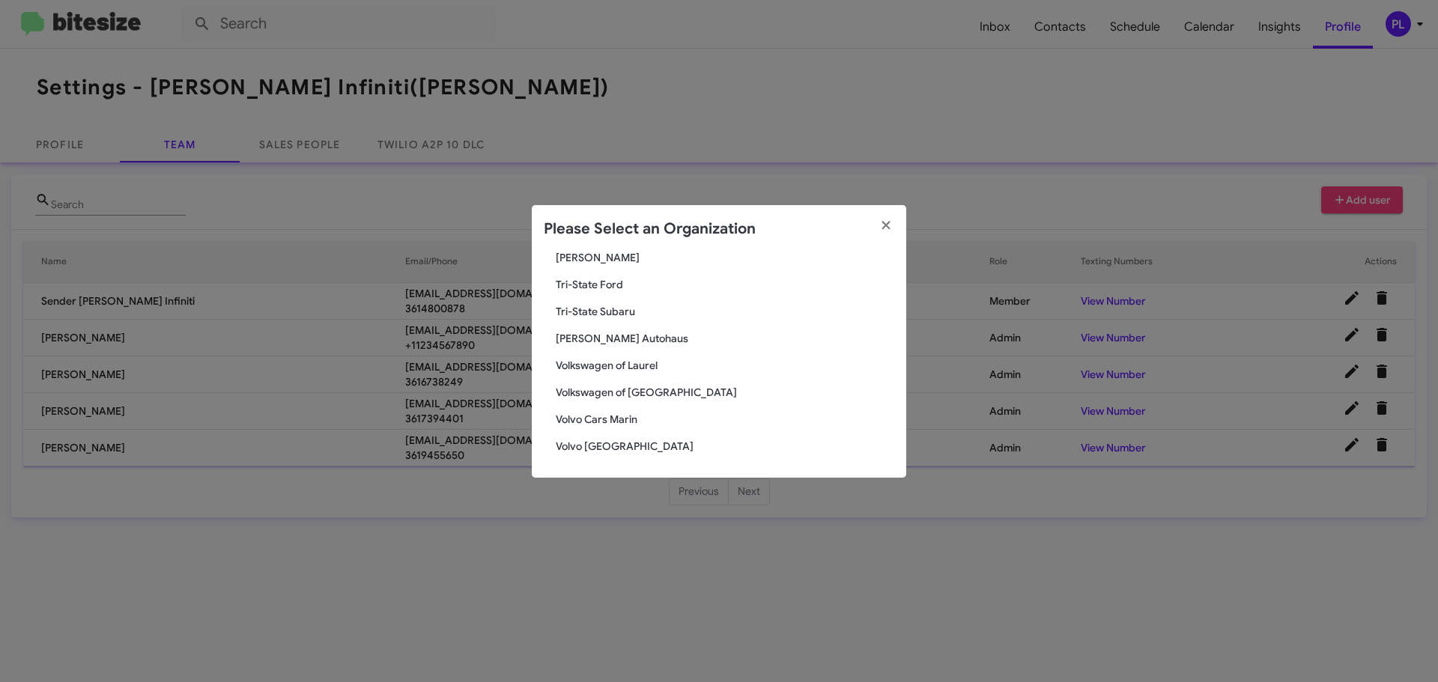
scroll to position [2681, 0]
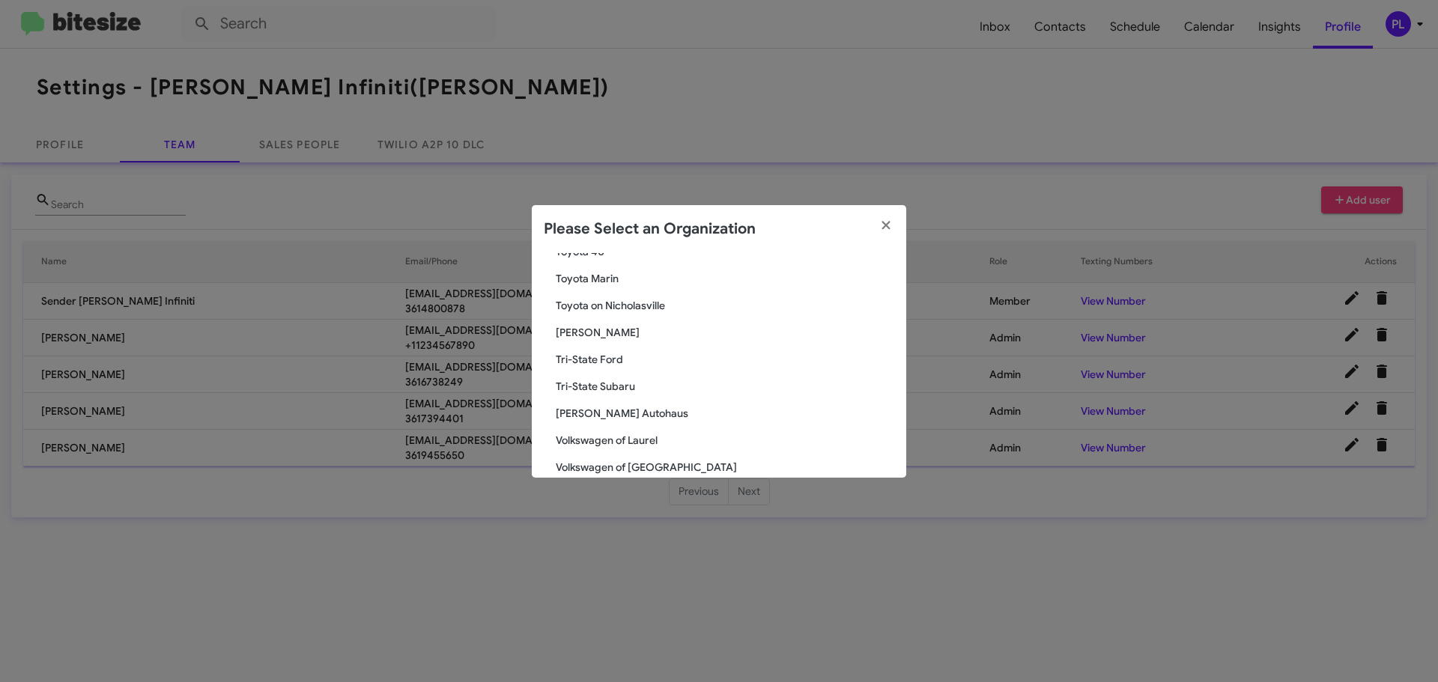
click at [600, 280] on span "Toyota Marin" at bounding box center [725, 278] width 338 height 15
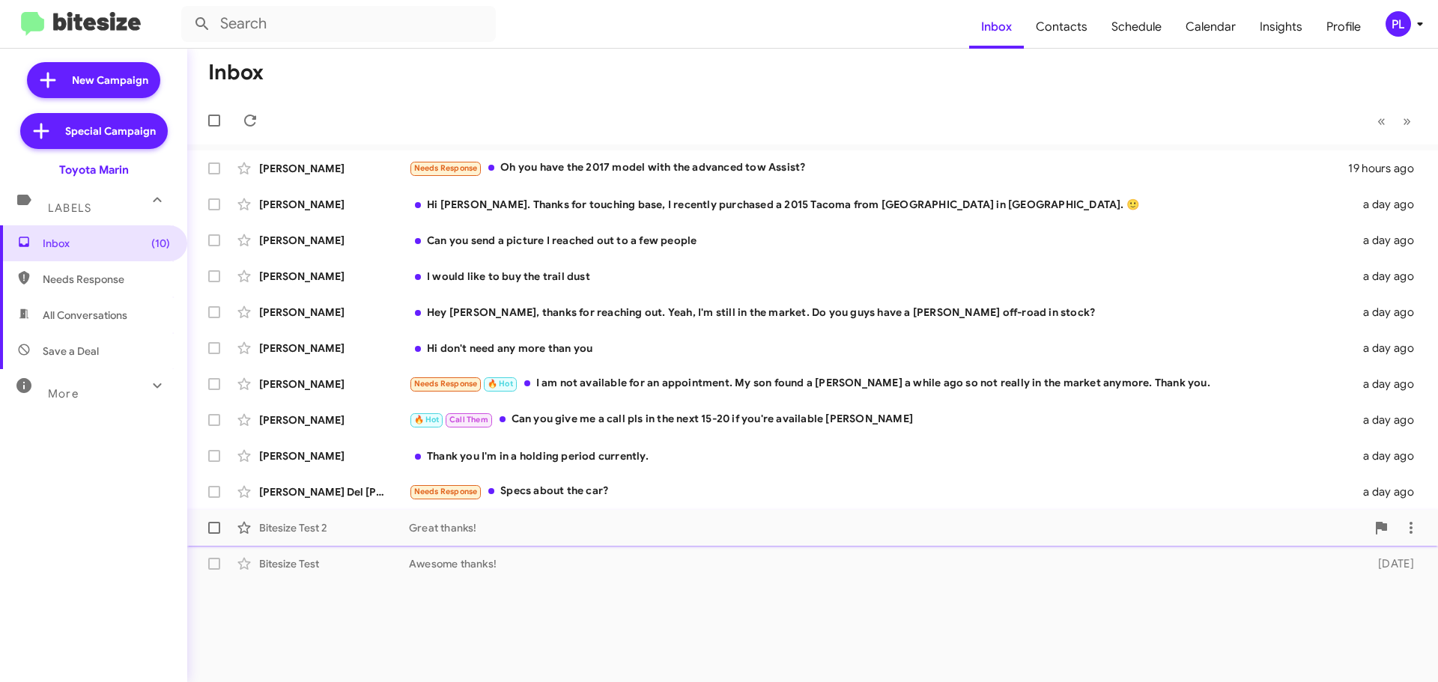
click at [470, 532] on div "Great thanks!" at bounding box center [887, 527] width 957 height 15
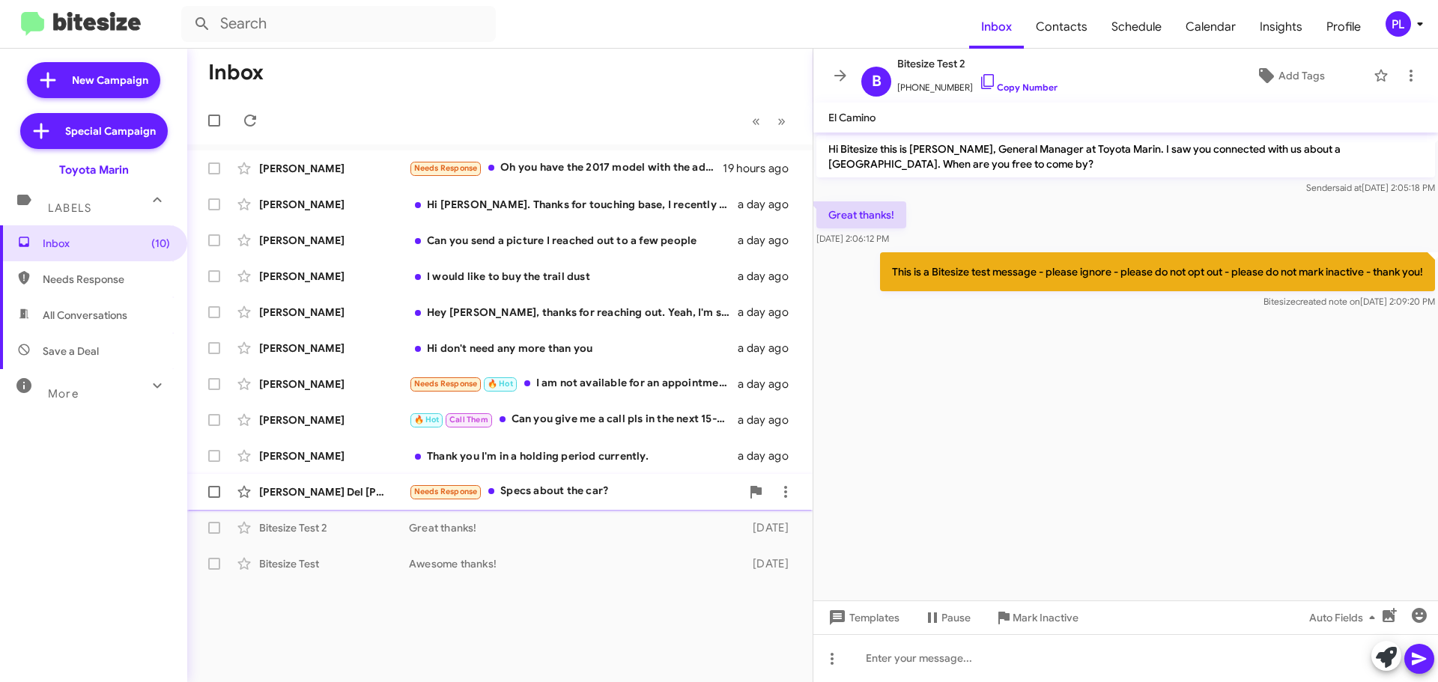
click at [541, 489] on div "Needs Response Specs about the car?" at bounding box center [575, 491] width 332 height 17
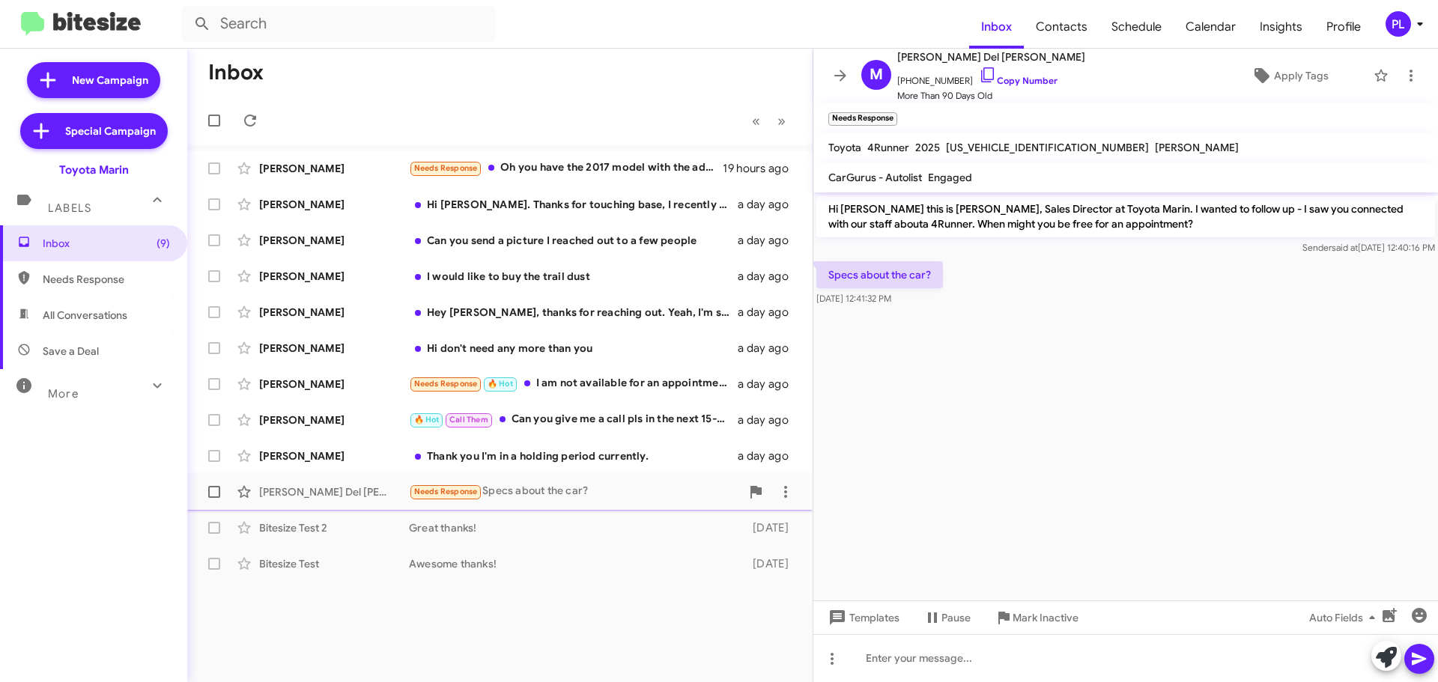
click at [214, 492] on span at bounding box center [214, 492] width 12 height 12
click at [214, 498] on input "checkbox" at bounding box center [213, 498] width 1 height 1
checkbox input "true"
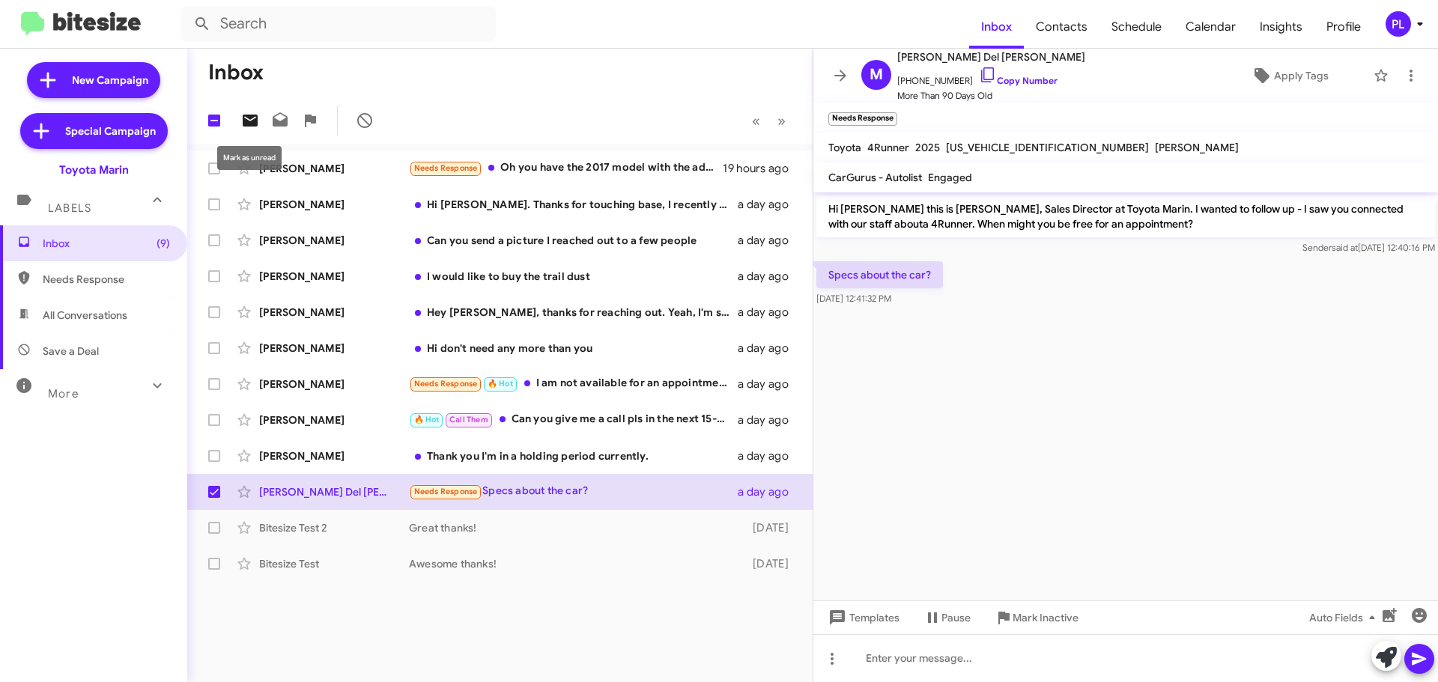
click at [255, 120] on icon at bounding box center [250, 121] width 15 height 12
click at [837, 79] on icon at bounding box center [840, 76] width 18 height 18
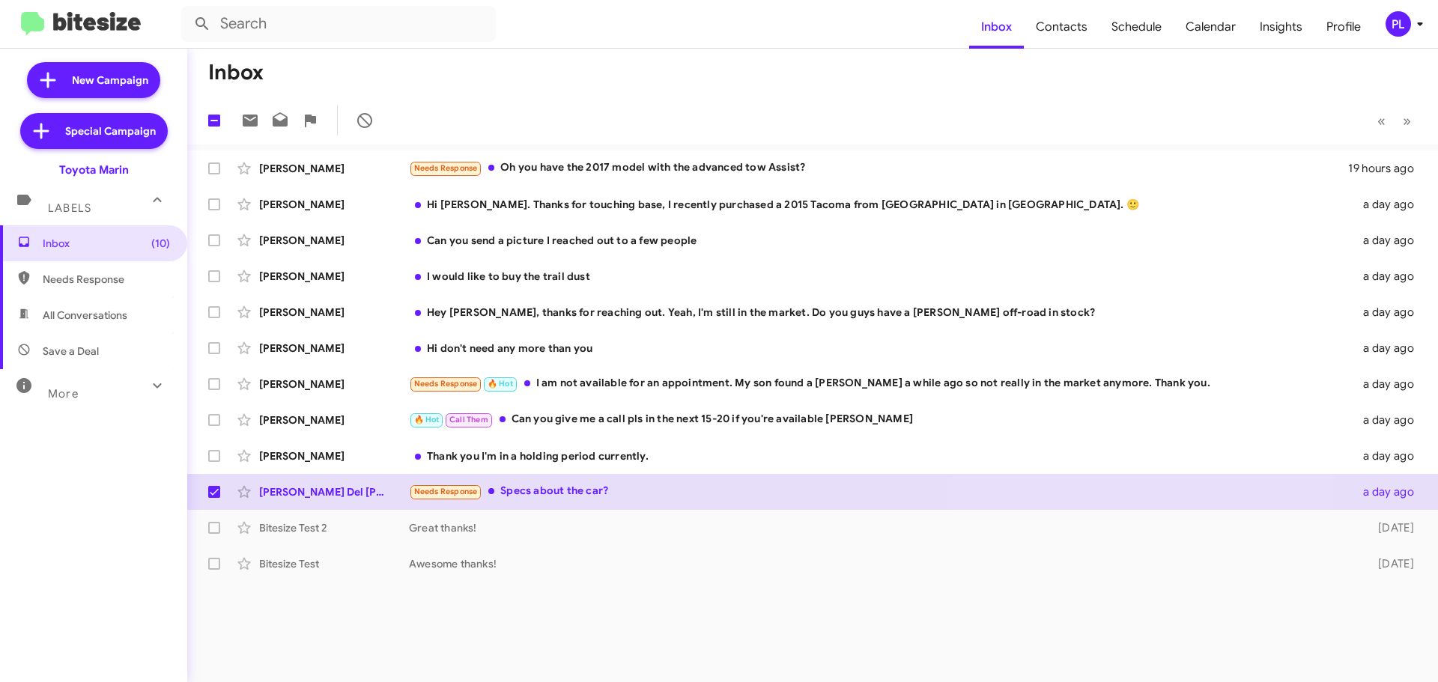
click at [1424, 20] on icon at bounding box center [1420, 24] width 18 height 18
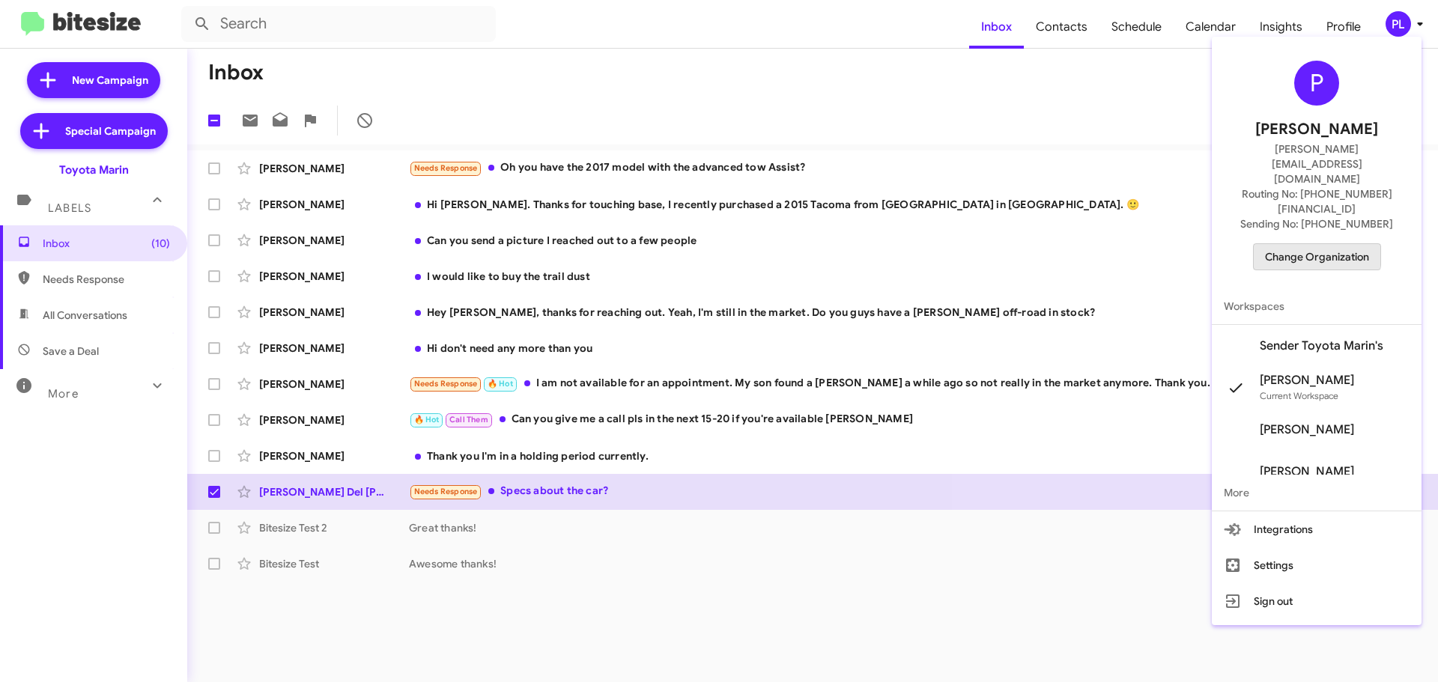
click at [1316, 244] on span "Change Organization" at bounding box center [1317, 256] width 104 height 25
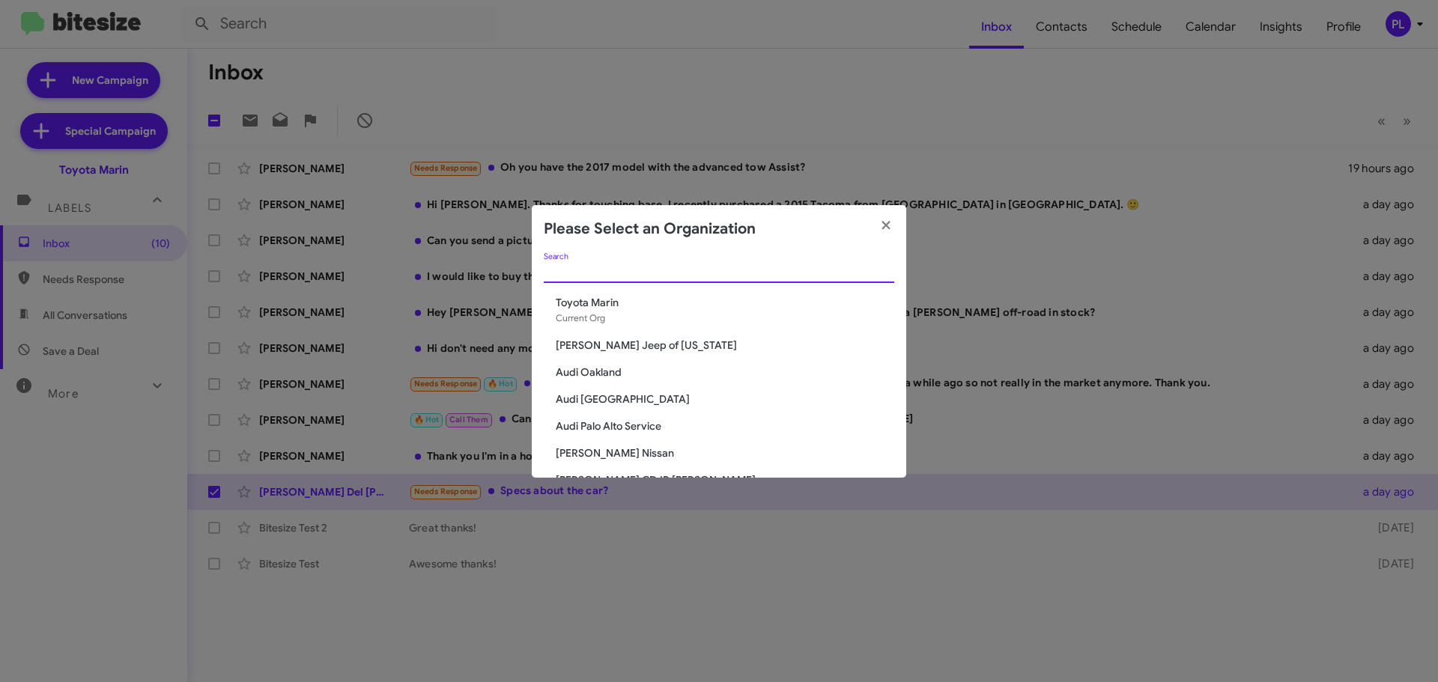
click at [645, 271] on input "Search" at bounding box center [719, 272] width 350 height 12
type input "marin"
click at [606, 347] on span "Marin Luxury Cars" at bounding box center [725, 345] width 338 height 15
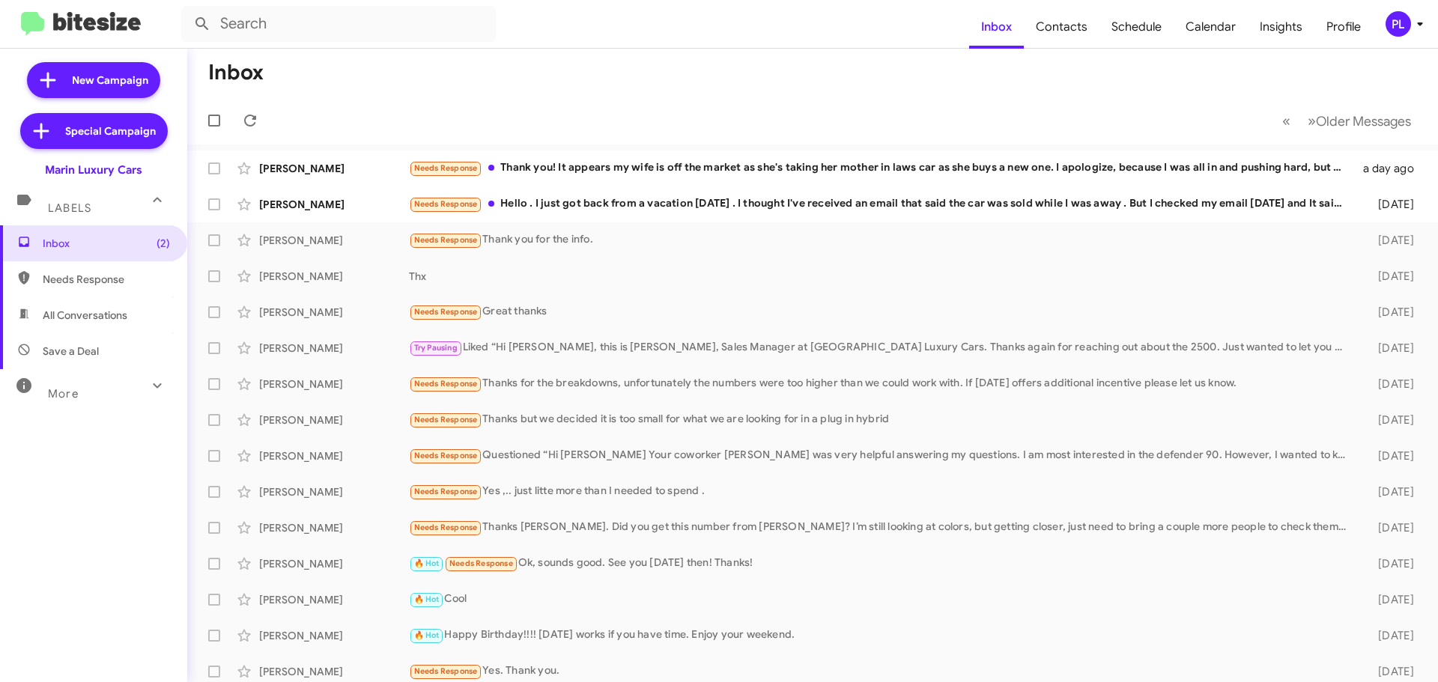
click at [96, 392] on div "More" at bounding box center [78, 388] width 133 height 28
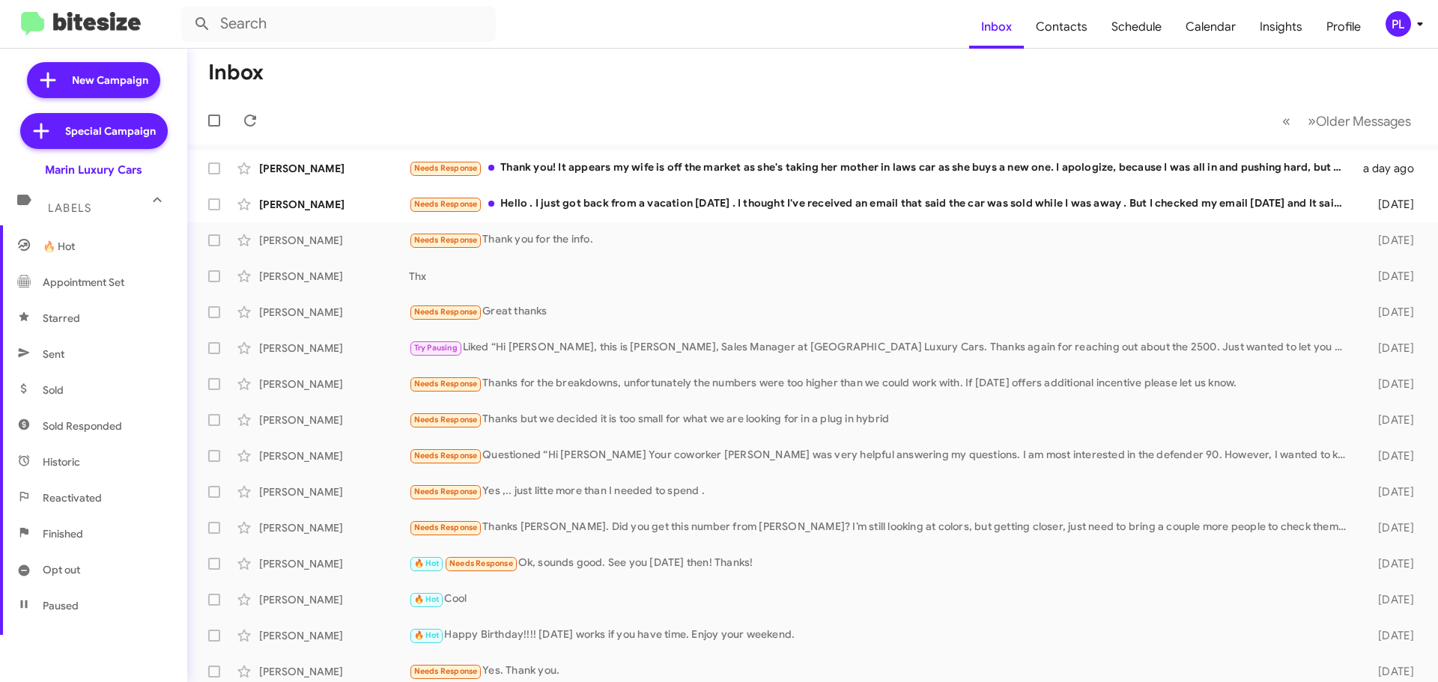
click at [103, 429] on span "Sold Responded" at bounding box center [82, 426] width 79 height 15
type input "in:sold-verified"
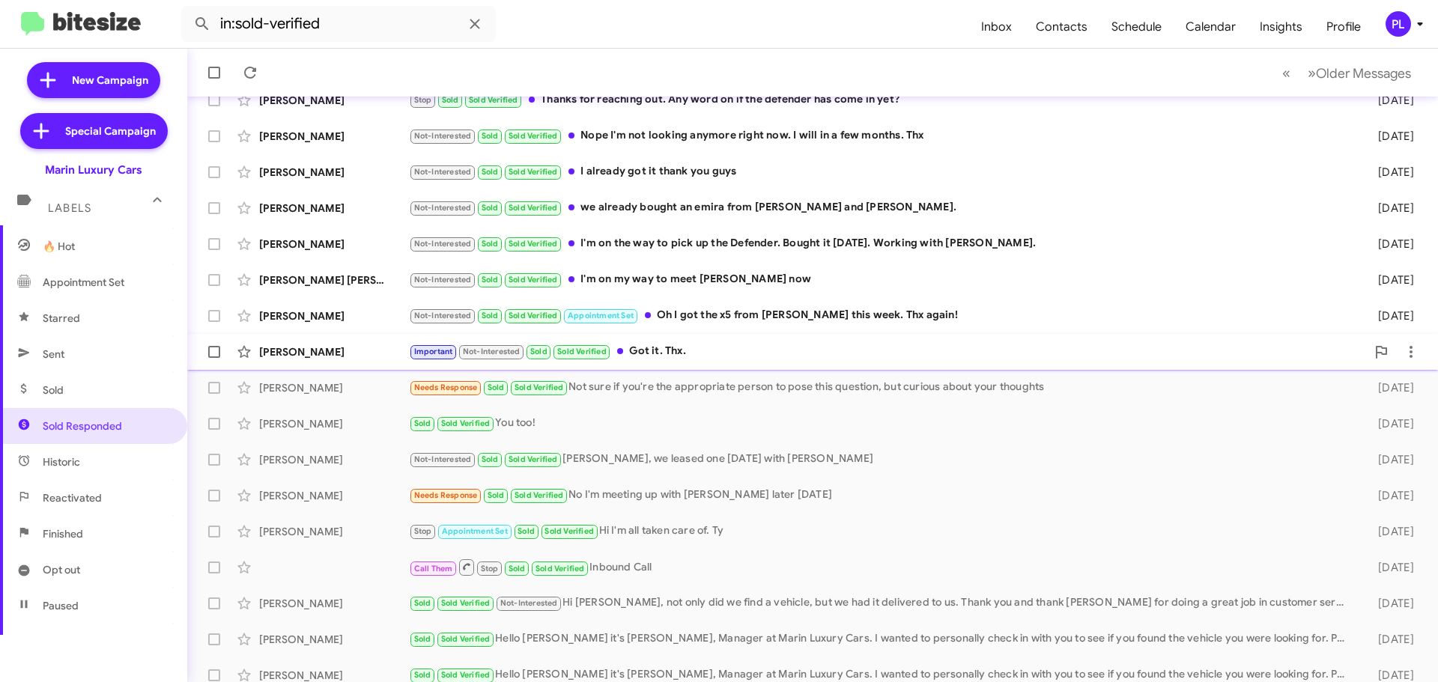
scroll to position [187, 0]
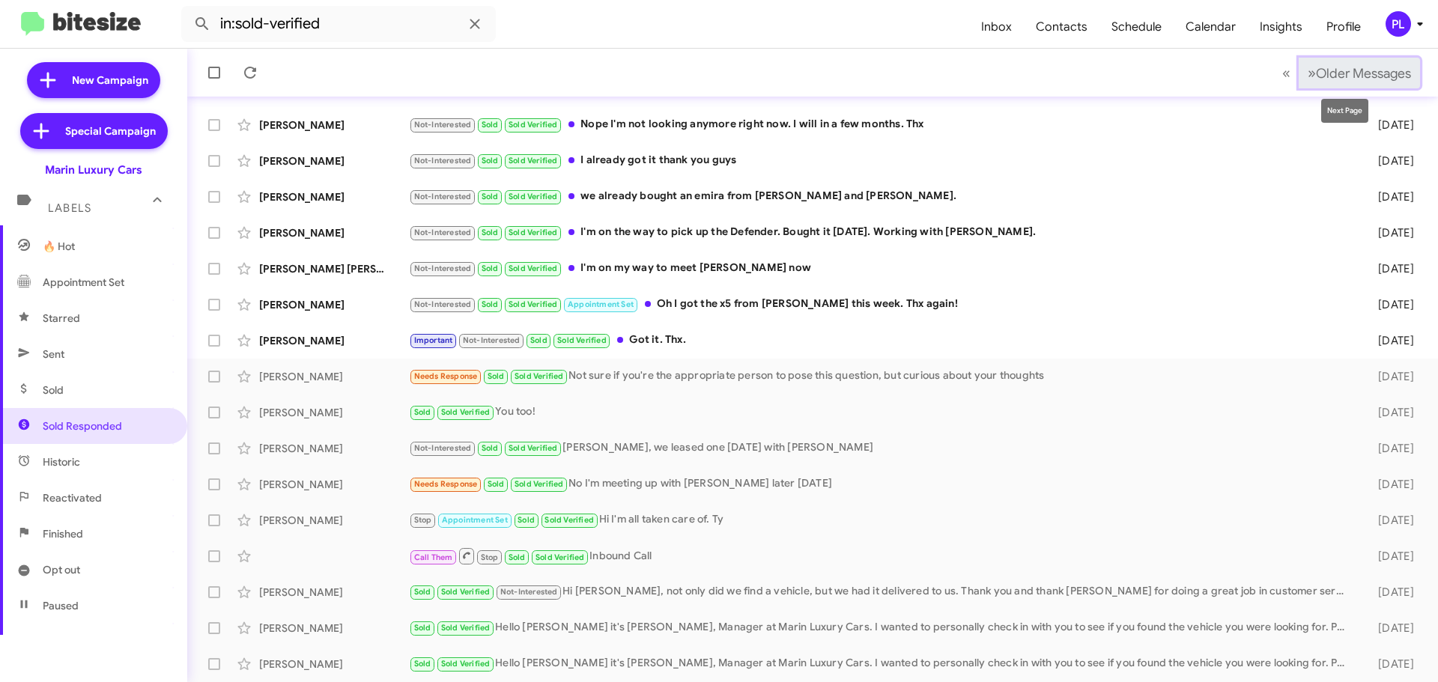
click at [1361, 70] on span "Older Messages" at bounding box center [1363, 73] width 95 height 16
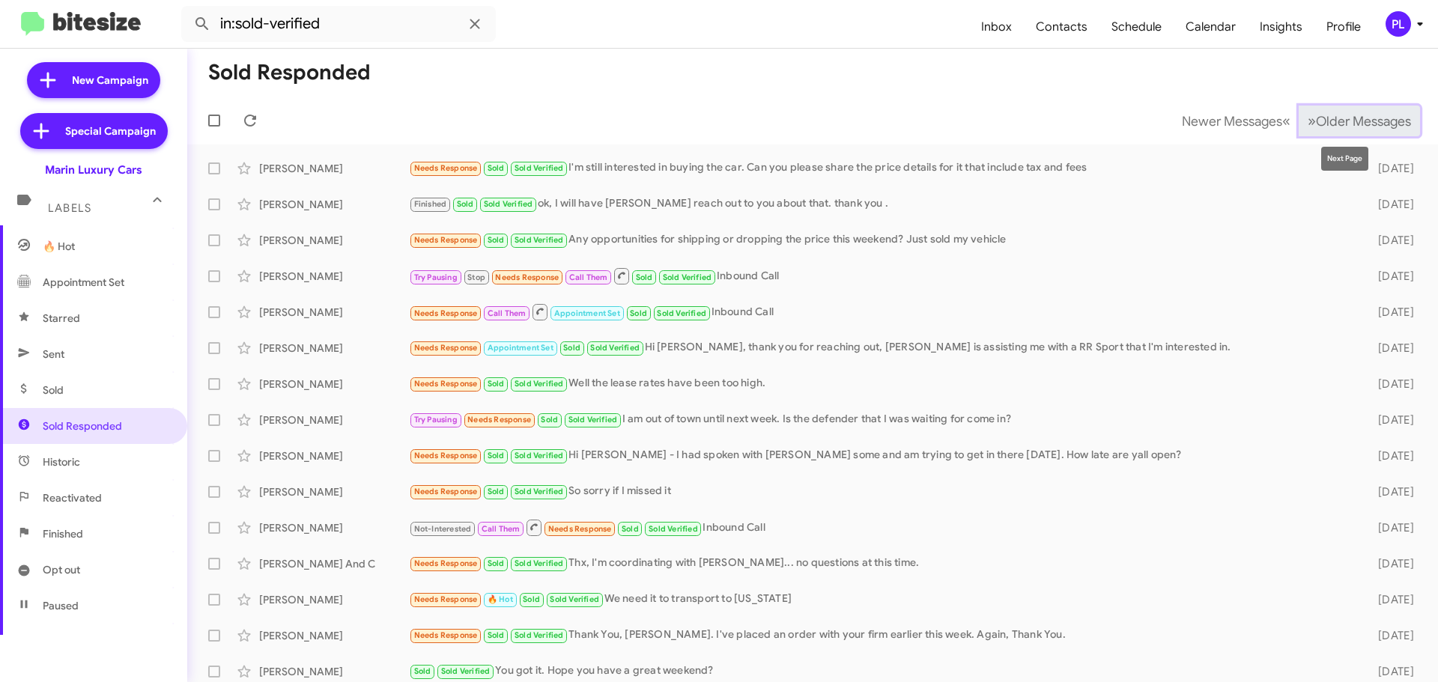
click at [1342, 117] on span "Older Messages" at bounding box center [1363, 121] width 95 height 16
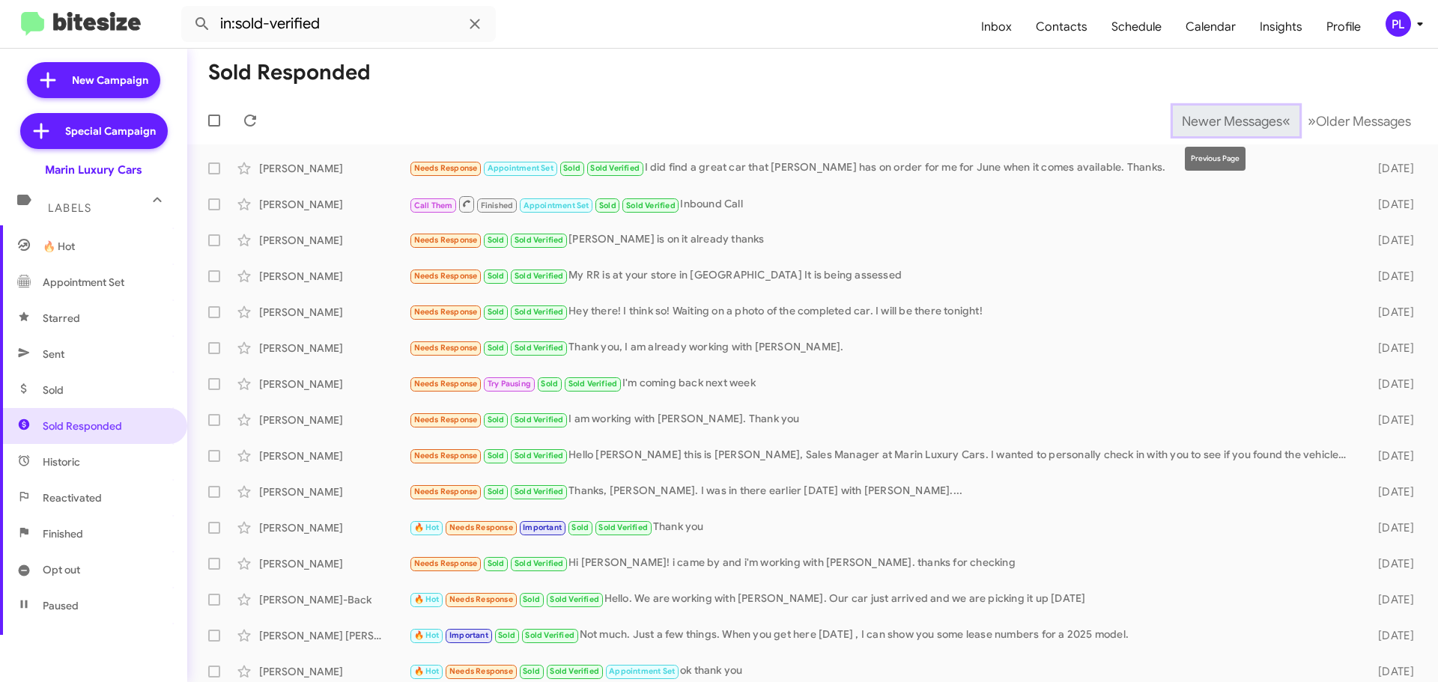
click at [1211, 119] on span "Newer Messages" at bounding box center [1232, 121] width 100 height 16
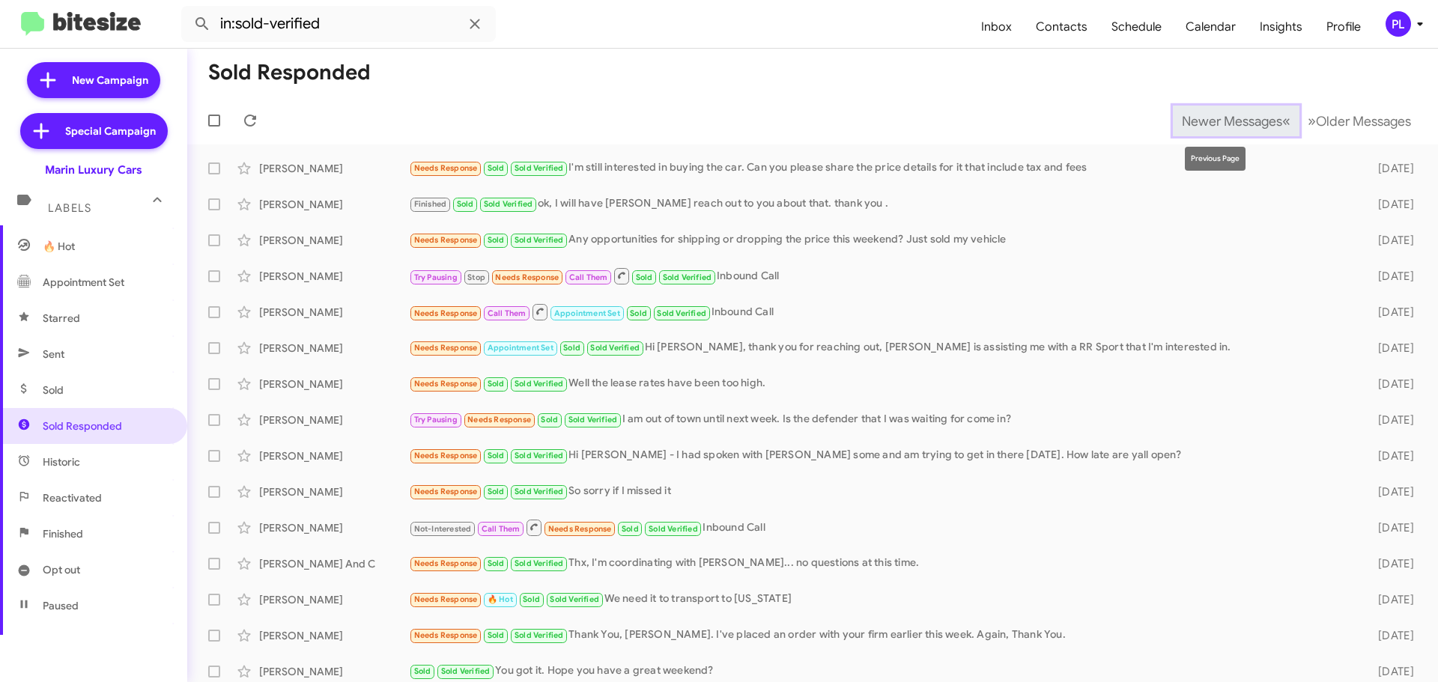
click at [1197, 113] on span "Newer Messages" at bounding box center [1232, 121] width 100 height 16
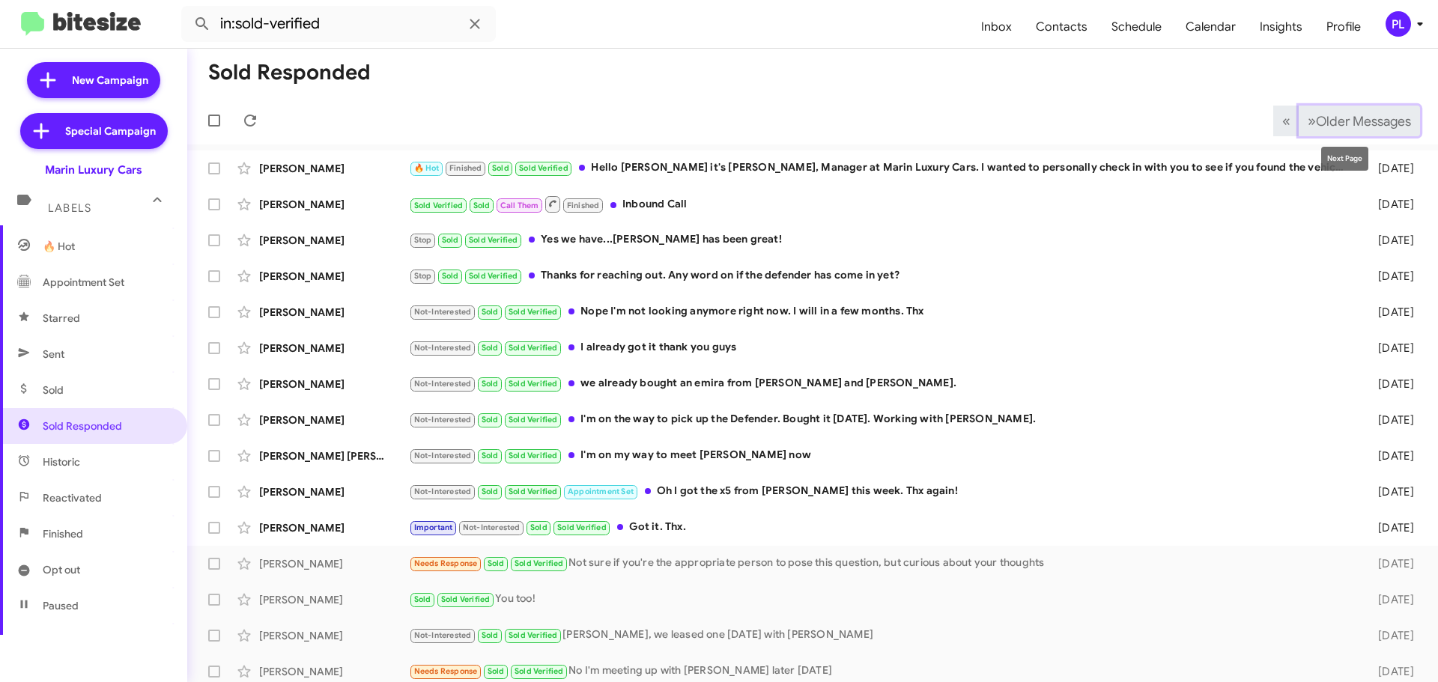
click at [1342, 127] on span "Older Messages" at bounding box center [1363, 121] width 95 height 16
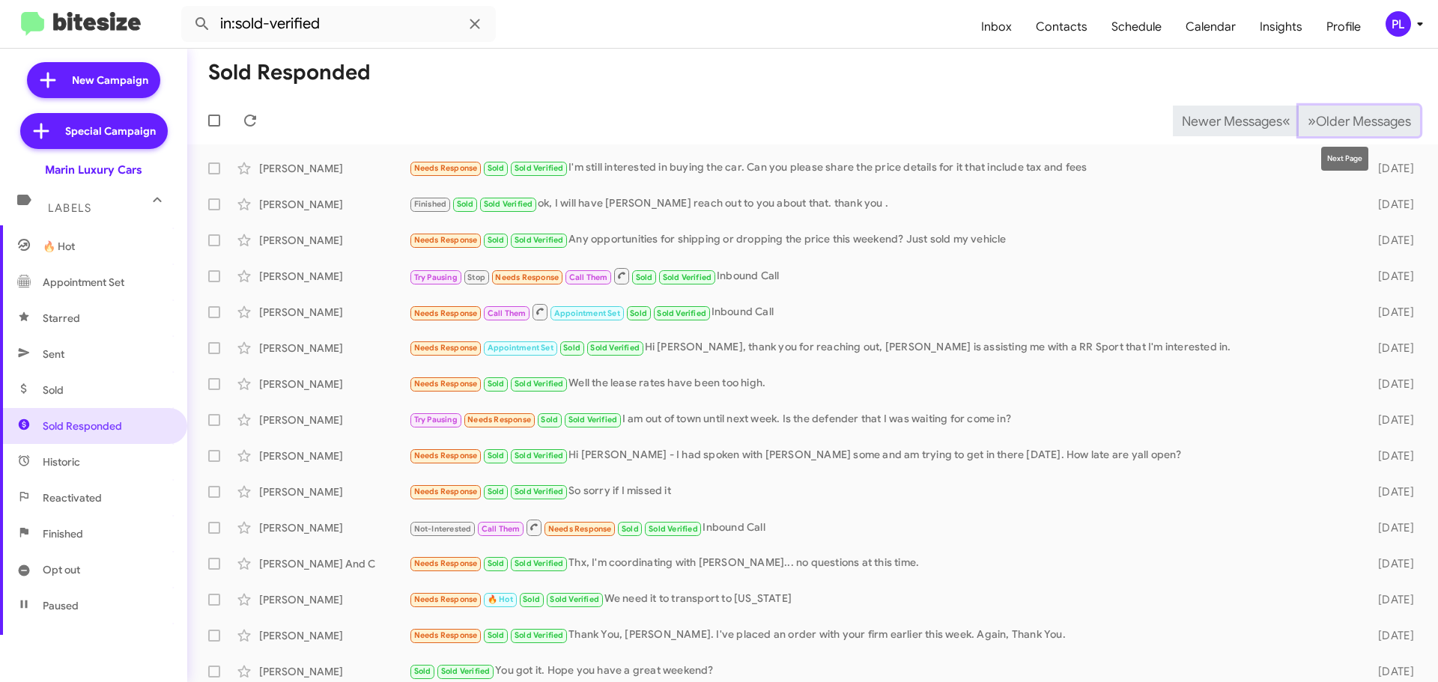
click at [1382, 121] on span "Older Messages" at bounding box center [1363, 121] width 95 height 16
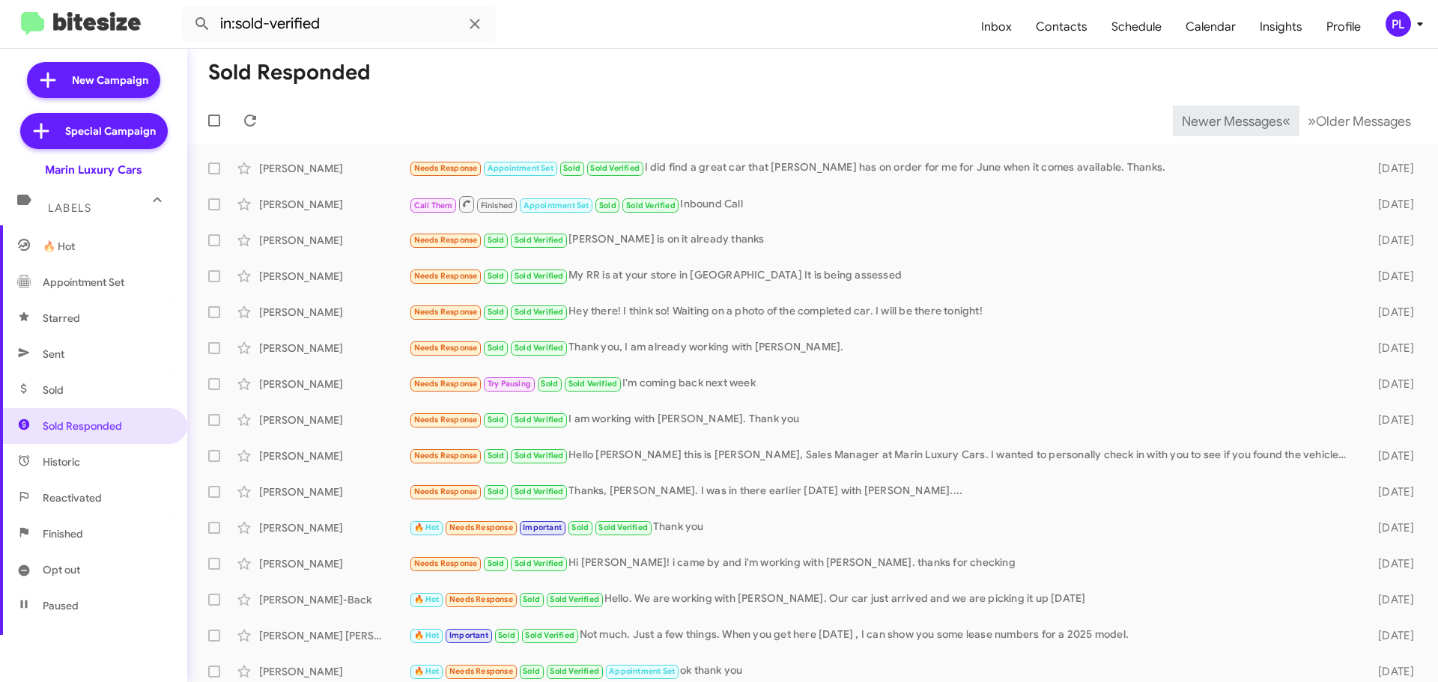
click at [1423, 28] on icon at bounding box center [1420, 24] width 18 height 18
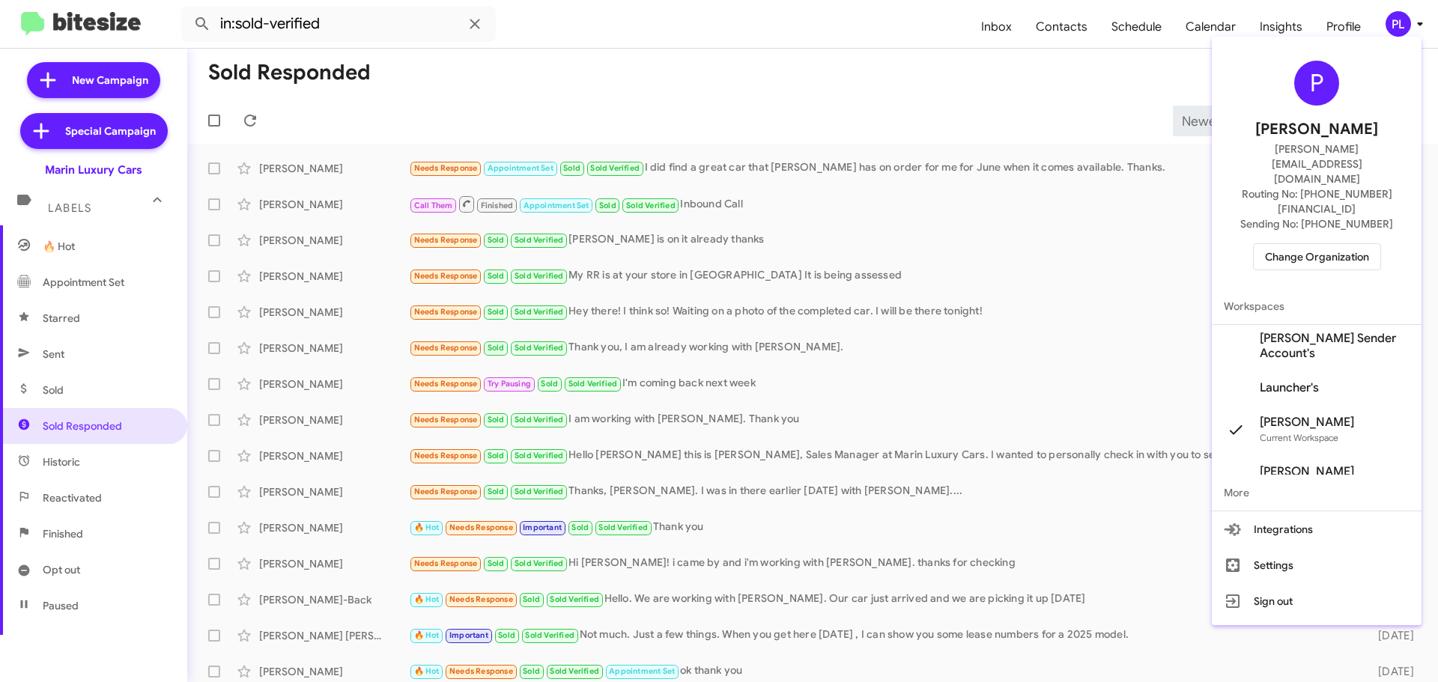
click at [1304, 244] on span "Change Organization" at bounding box center [1317, 256] width 104 height 25
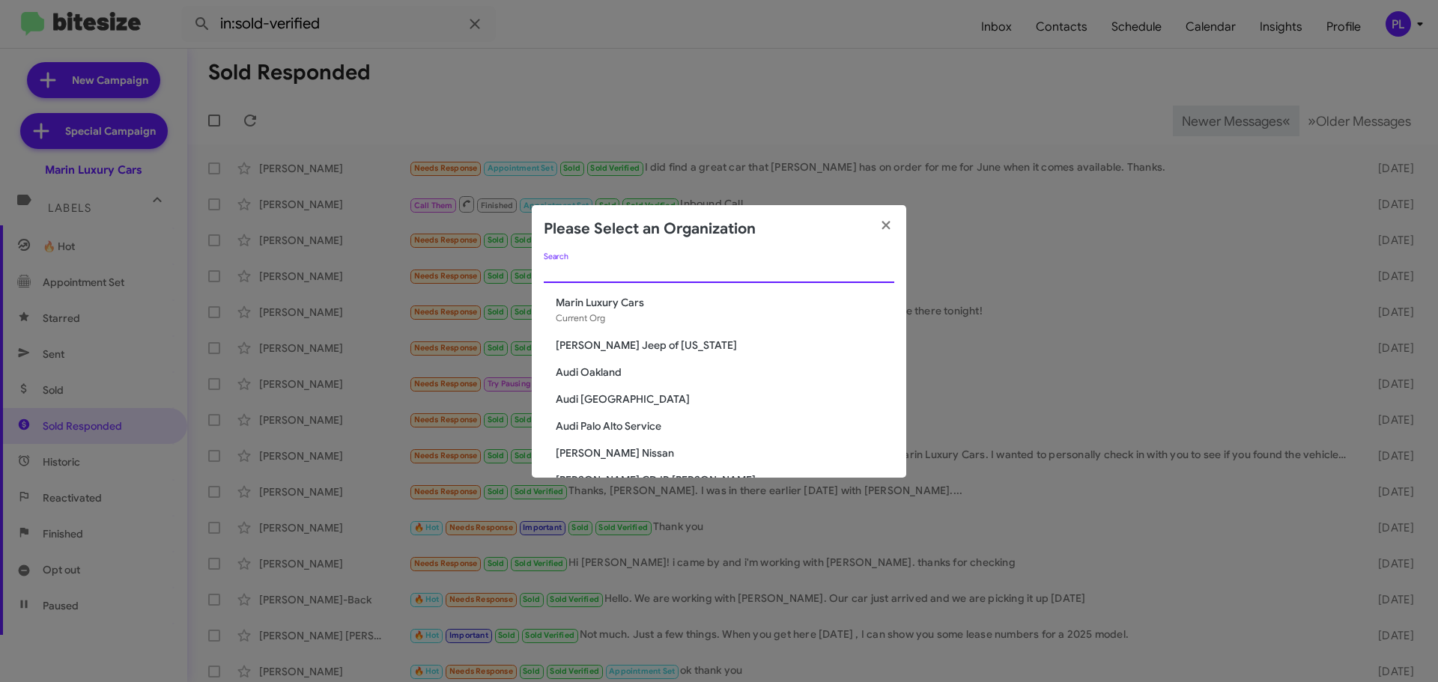
click at [648, 269] on input "Search" at bounding box center [719, 272] width 350 height 12
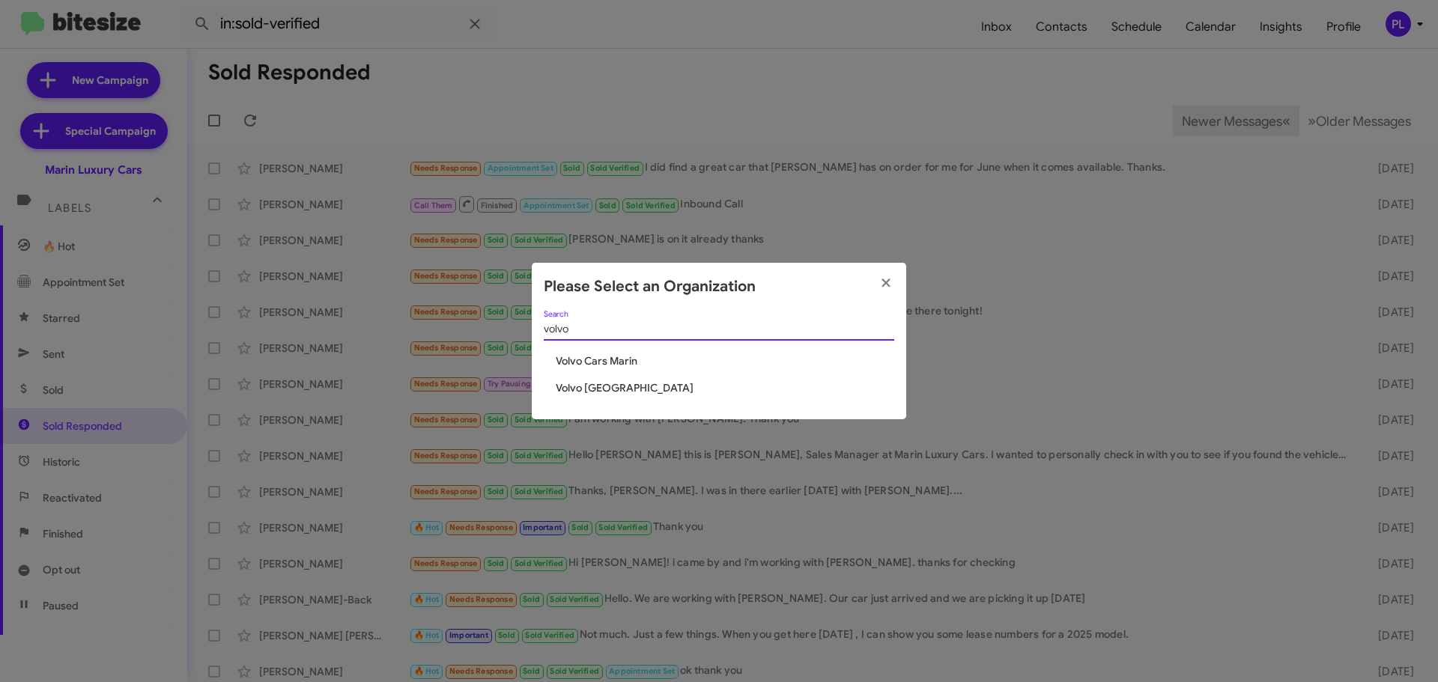
type input "volvo"
click at [618, 354] on span "Volvo Cars Marin" at bounding box center [725, 360] width 338 height 15
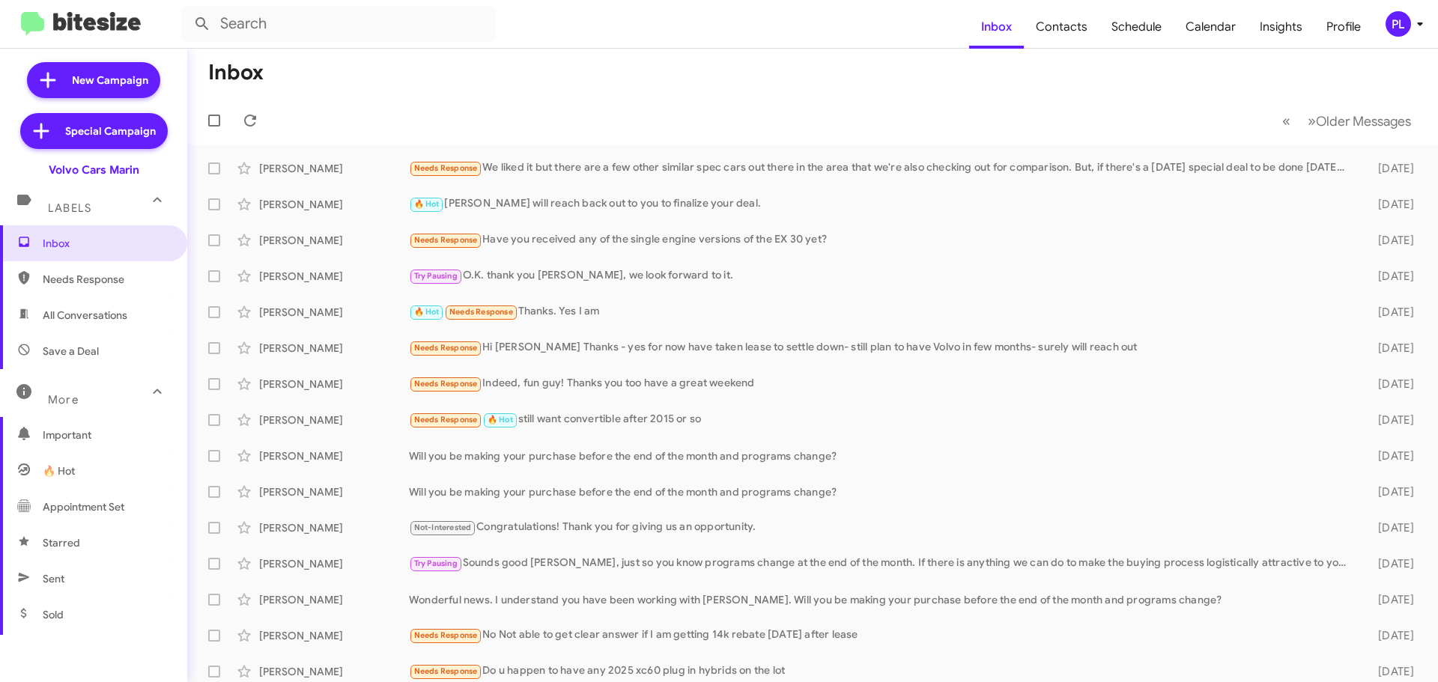
scroll to position [297, 0]
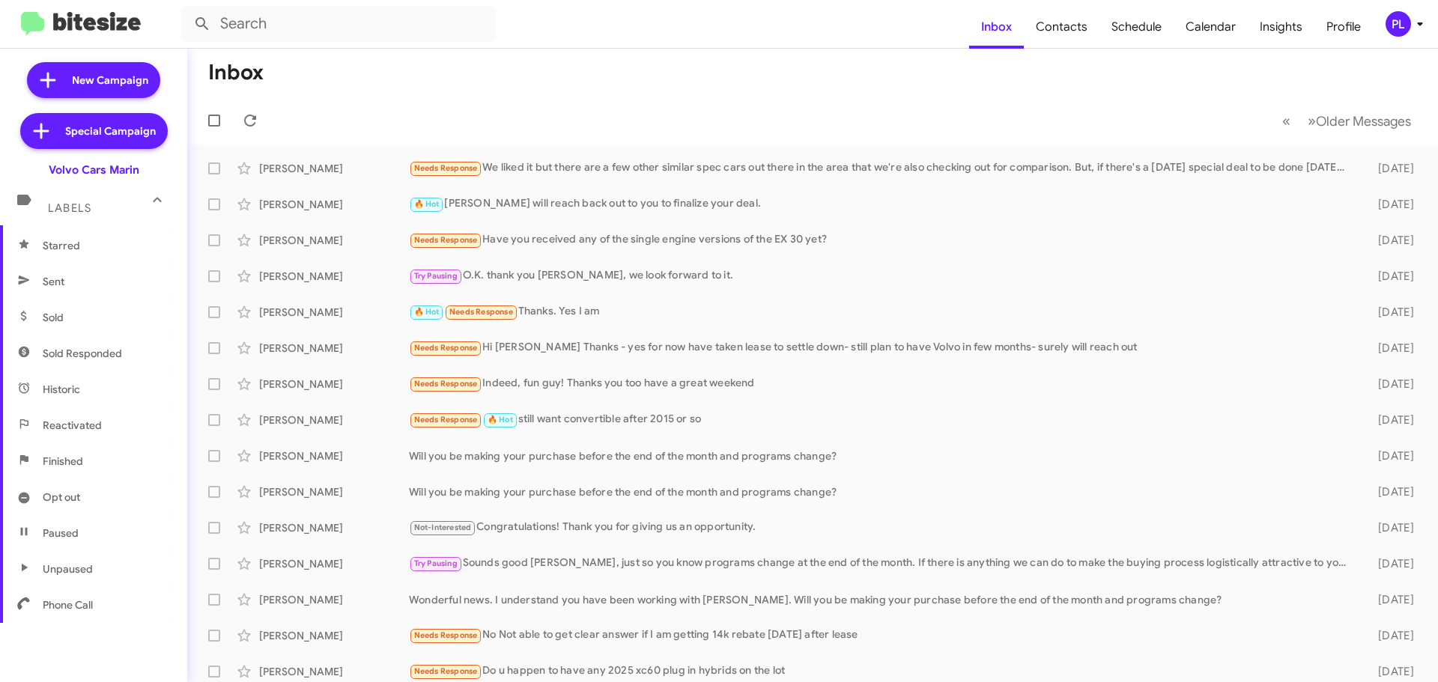
click at [104, 357] on span "Sold Responded" at bounding box center [82, 353] width 79 height 15
type input "in:sold-verified"
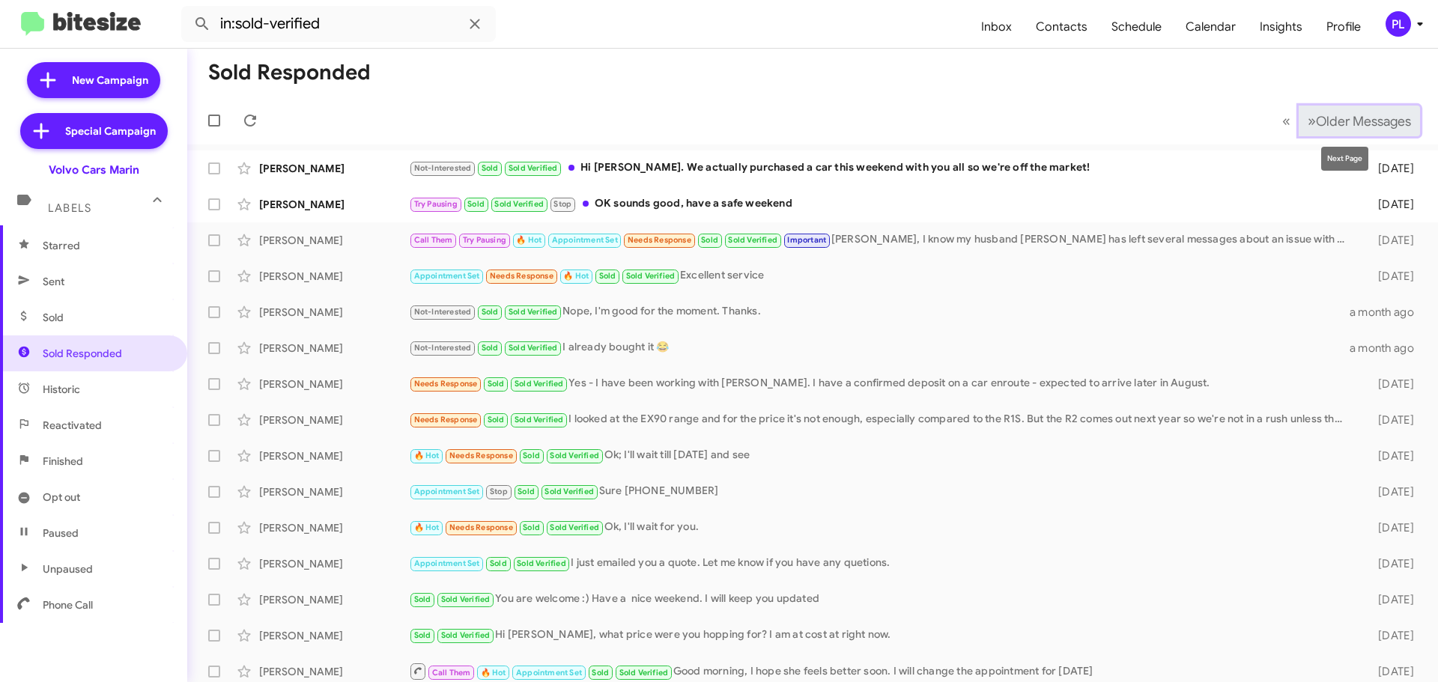
click at [1329, 123] on span "Older Messages" at bounding box center [1363, 121] width 95 height 16
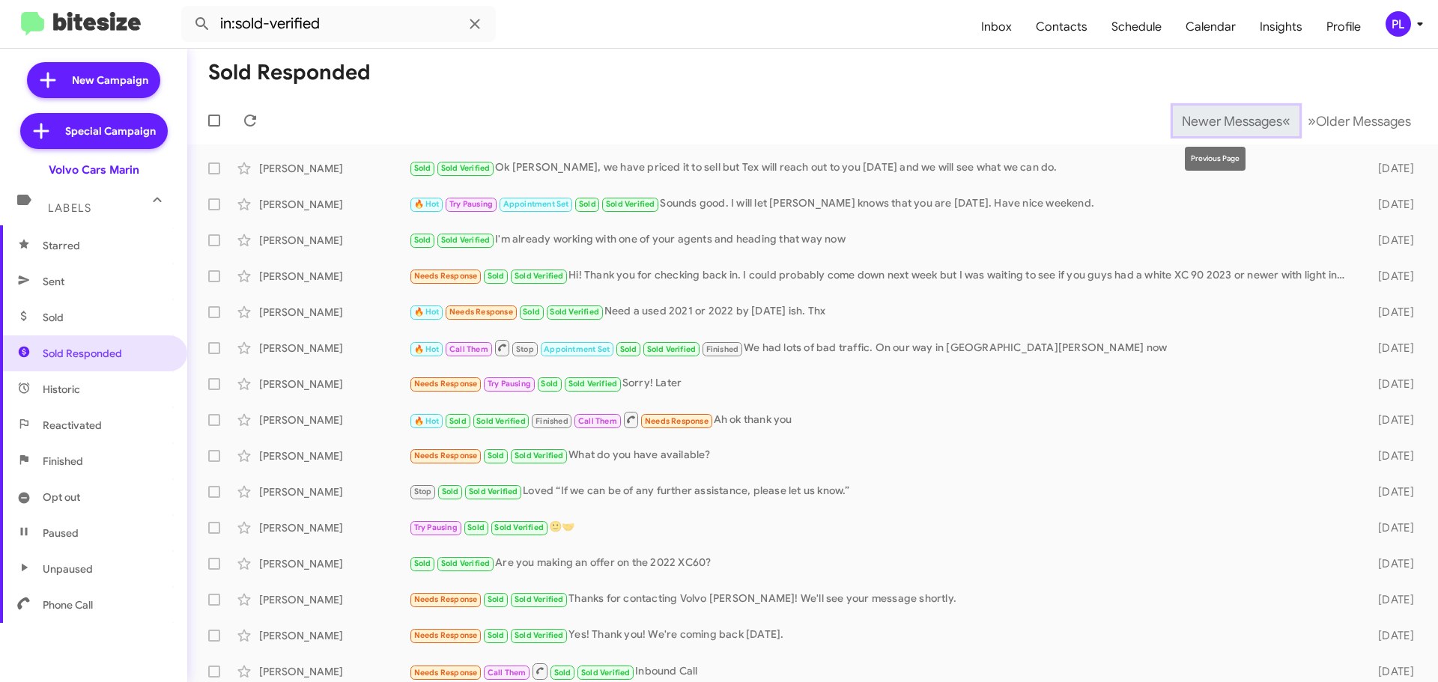
click at [1215, 122] on span "Newer Messages" at bounding box center [1232, 121] width 100 height 16
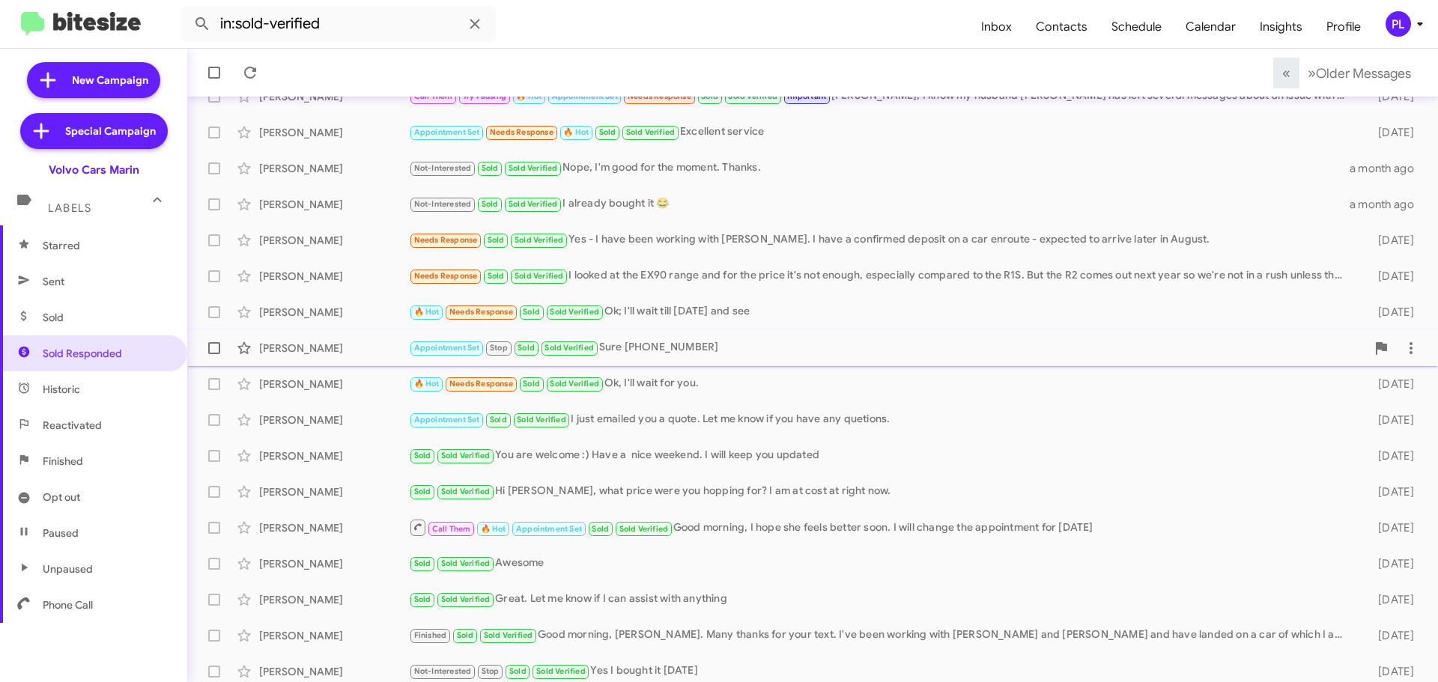
scroll to position [150, 0]
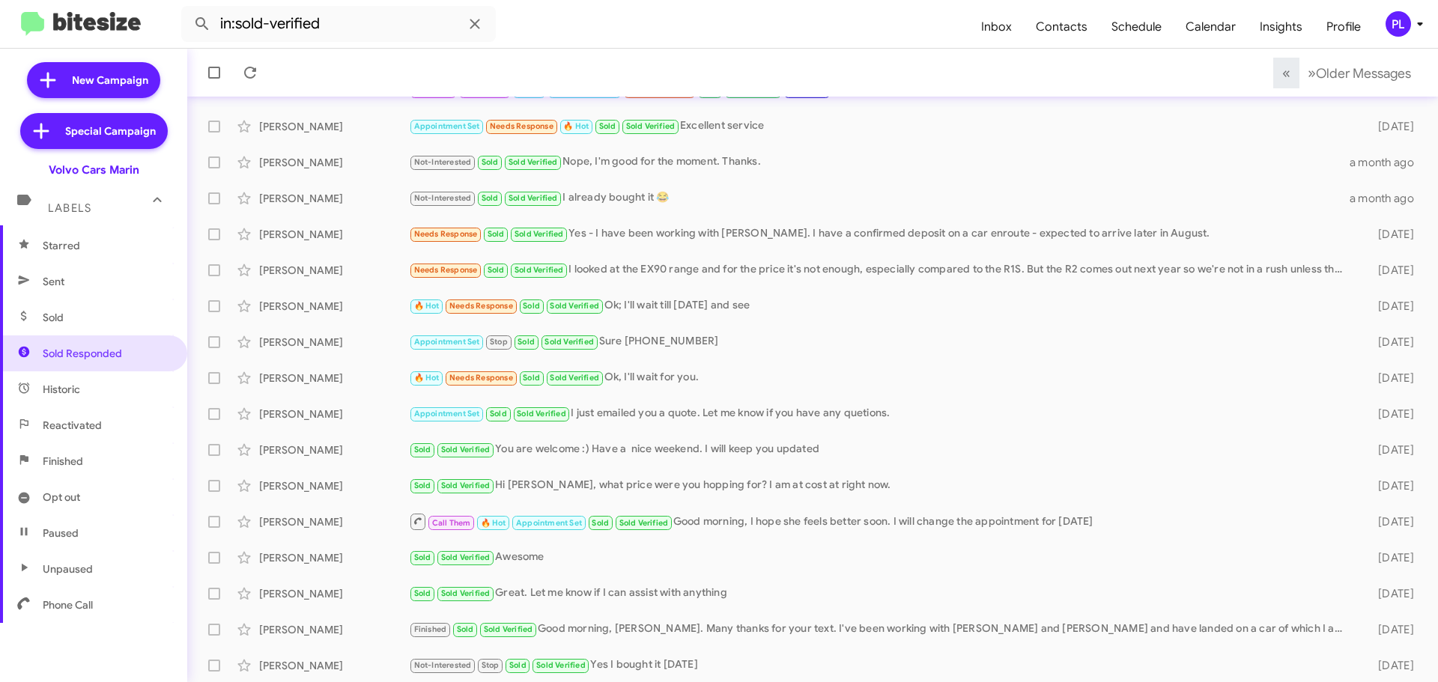
click at [1418, 25] on icon at bounding box center [1420, 24] width 18 height 18
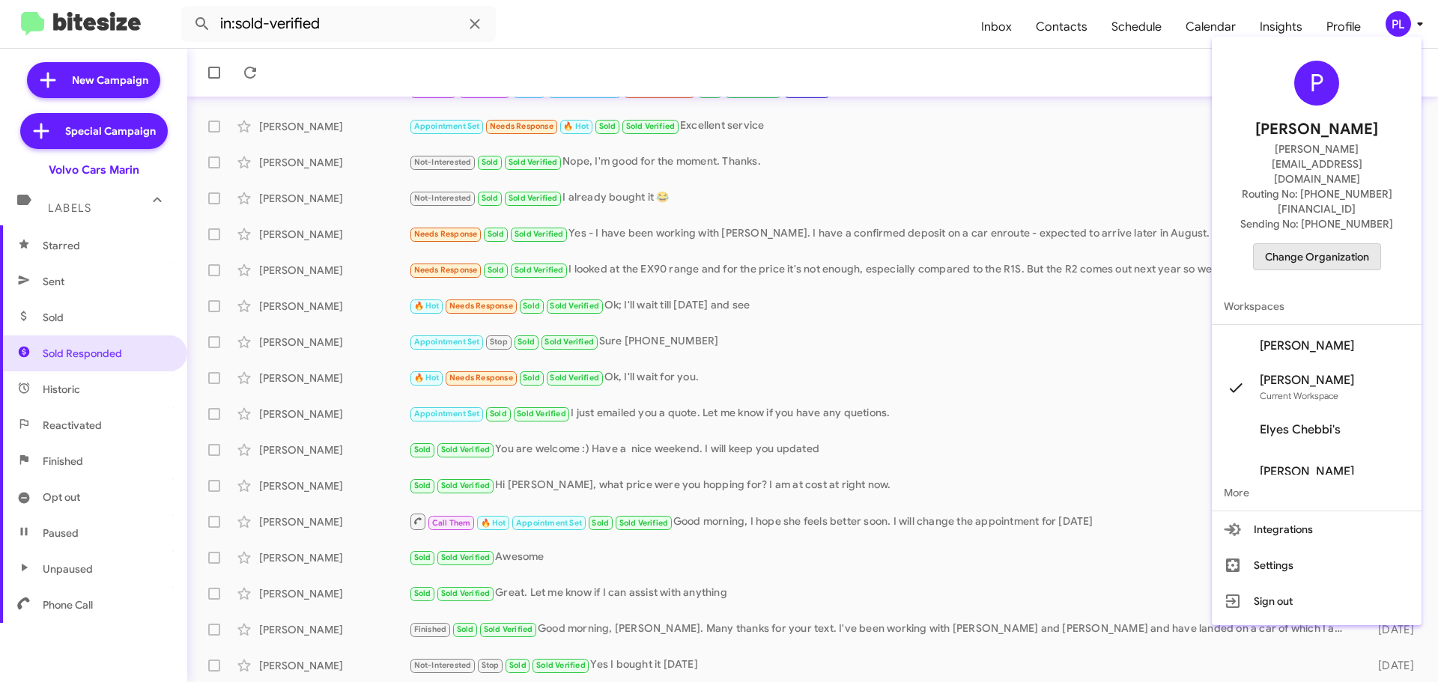
click at [1340, 244] on span "Change Organization" at bounding box center [1317, 256] width 104 height 25
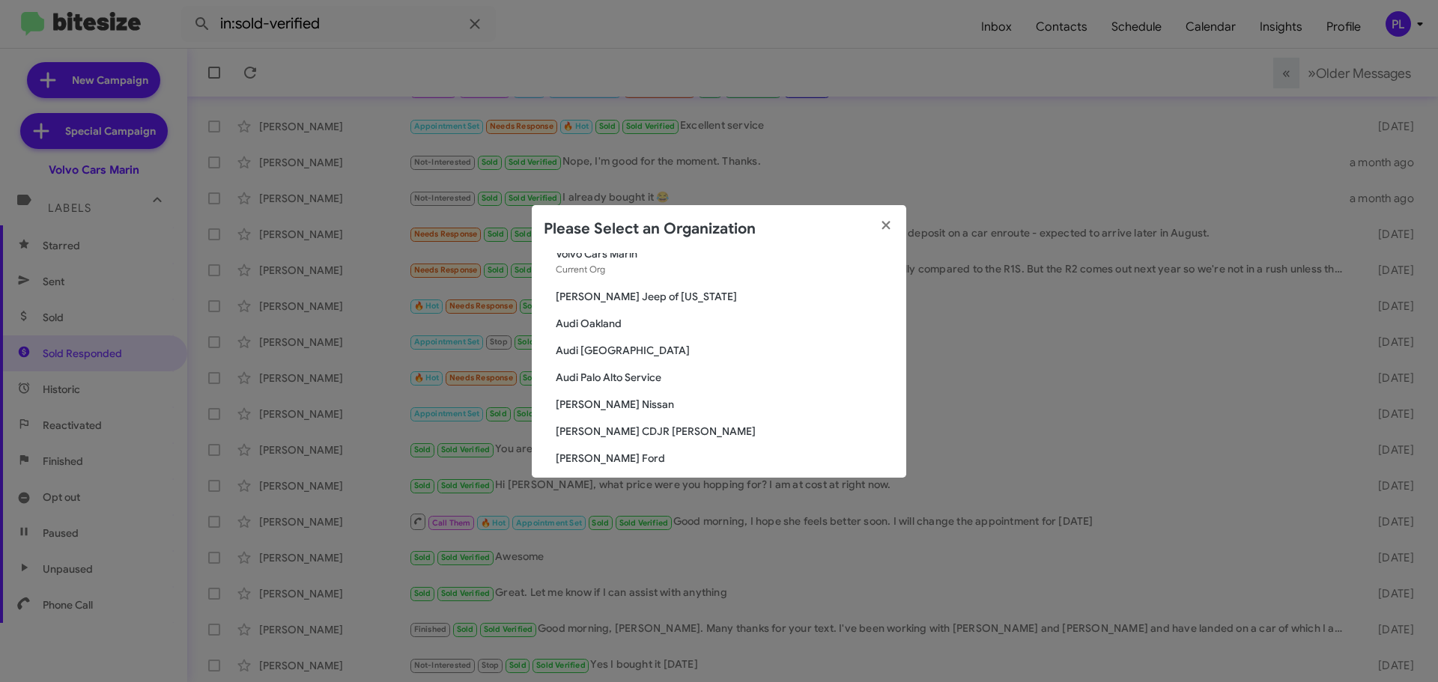
scroll to position [75, 0]
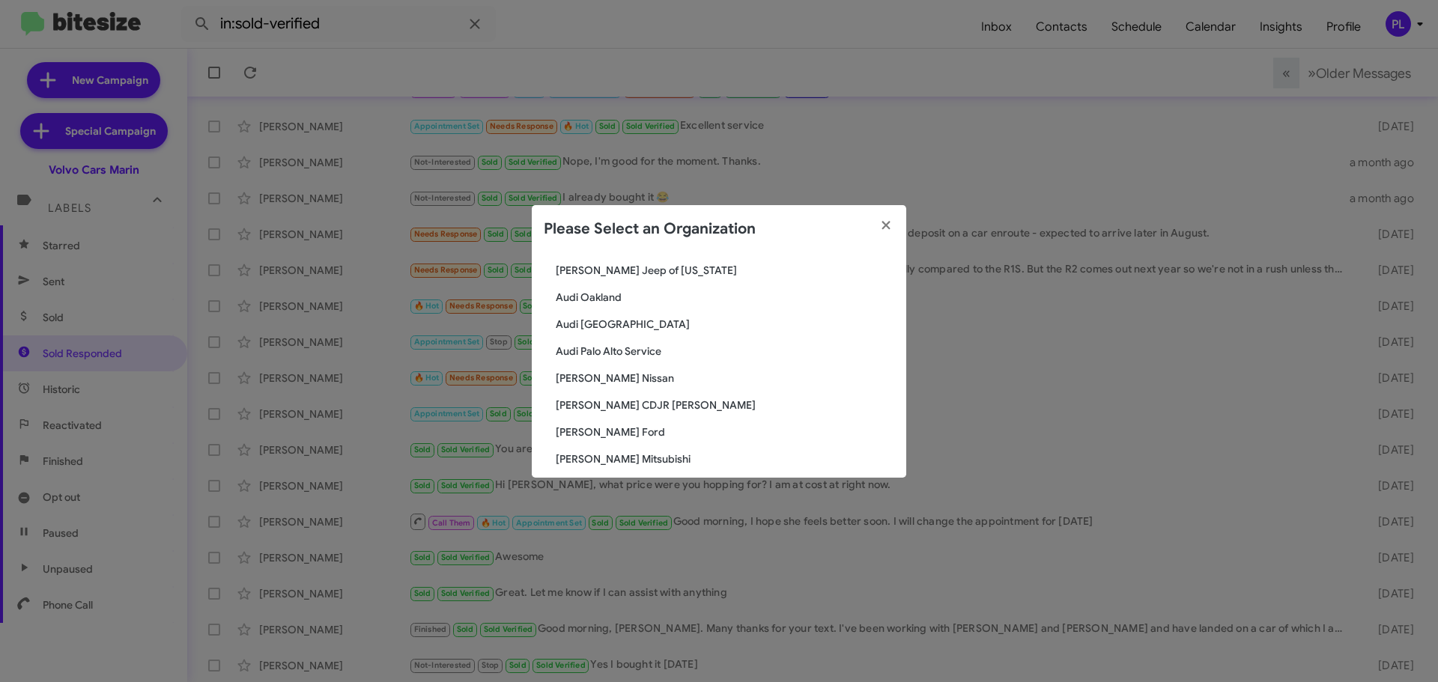
click at [606, 383] on span "[PERSON_NAME] Nissan" at bounding box center [725, 378] width 338 height 15
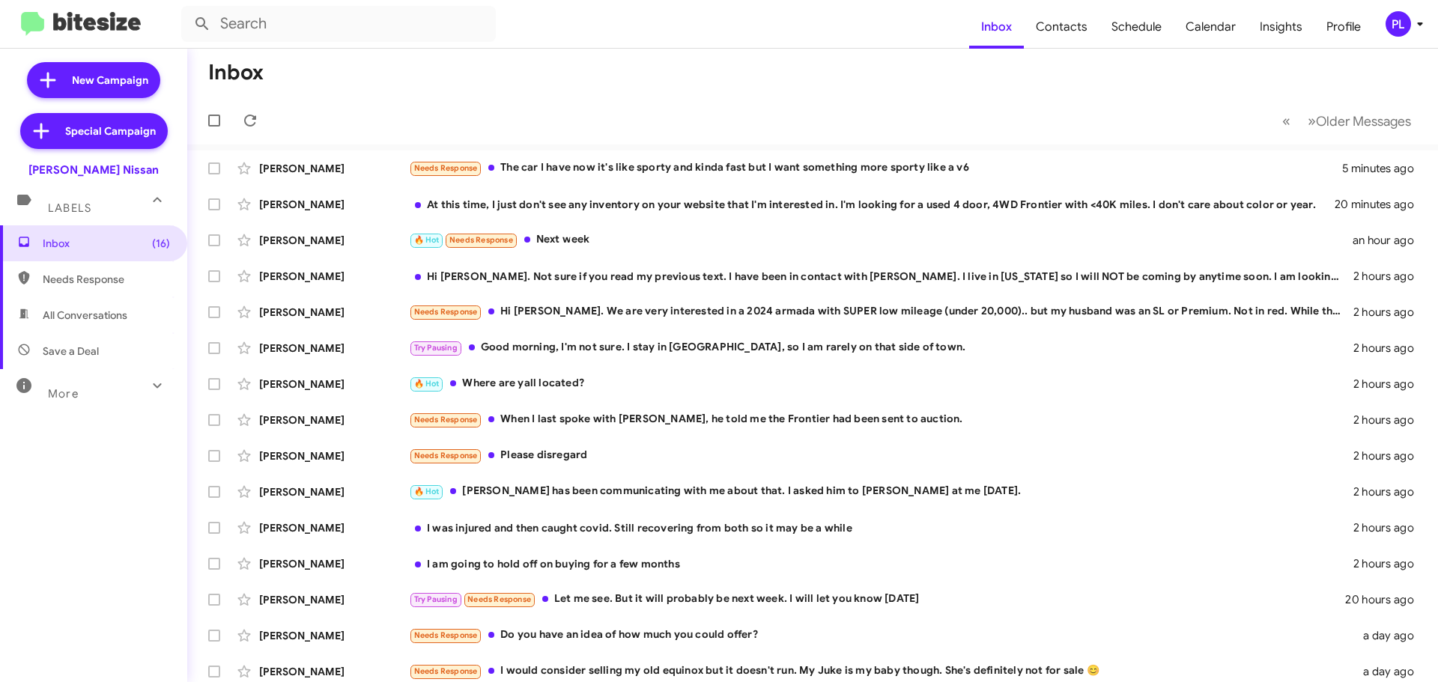
click at [100, 389] on div "More" at bounding box center [78, 388] width 133 height 28
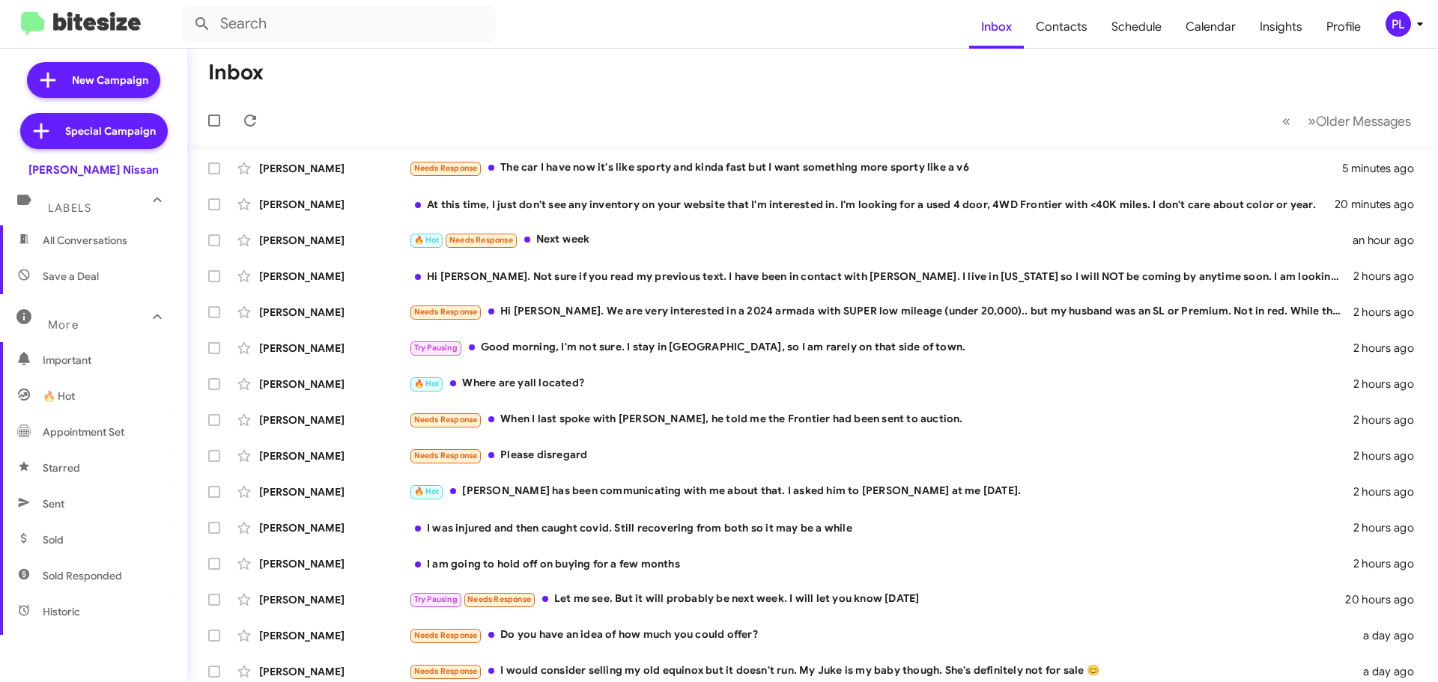
scroll to position [150, 0]
click at [97, 512] on span "Sold Responded" at bounding box center [93, 501] width 187 height 36
type input "in:sold-verified"
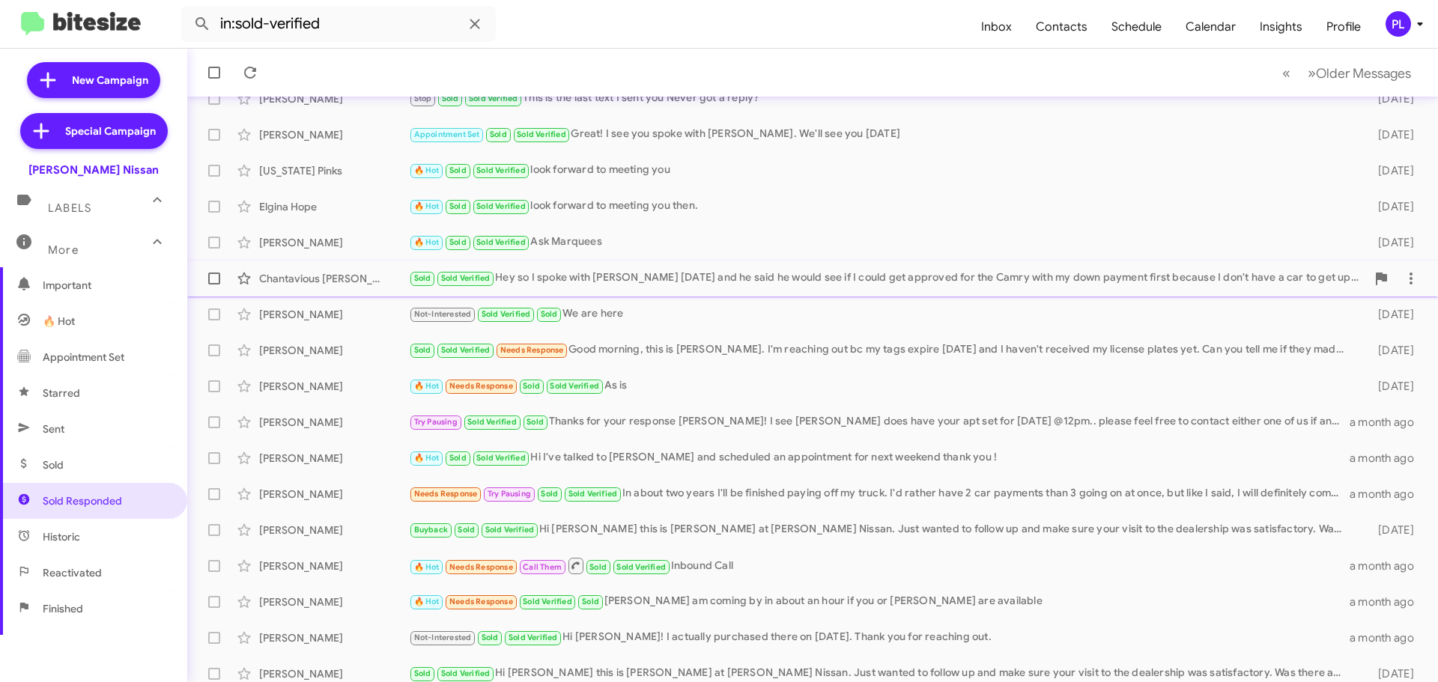
scroll to position [187, 0]
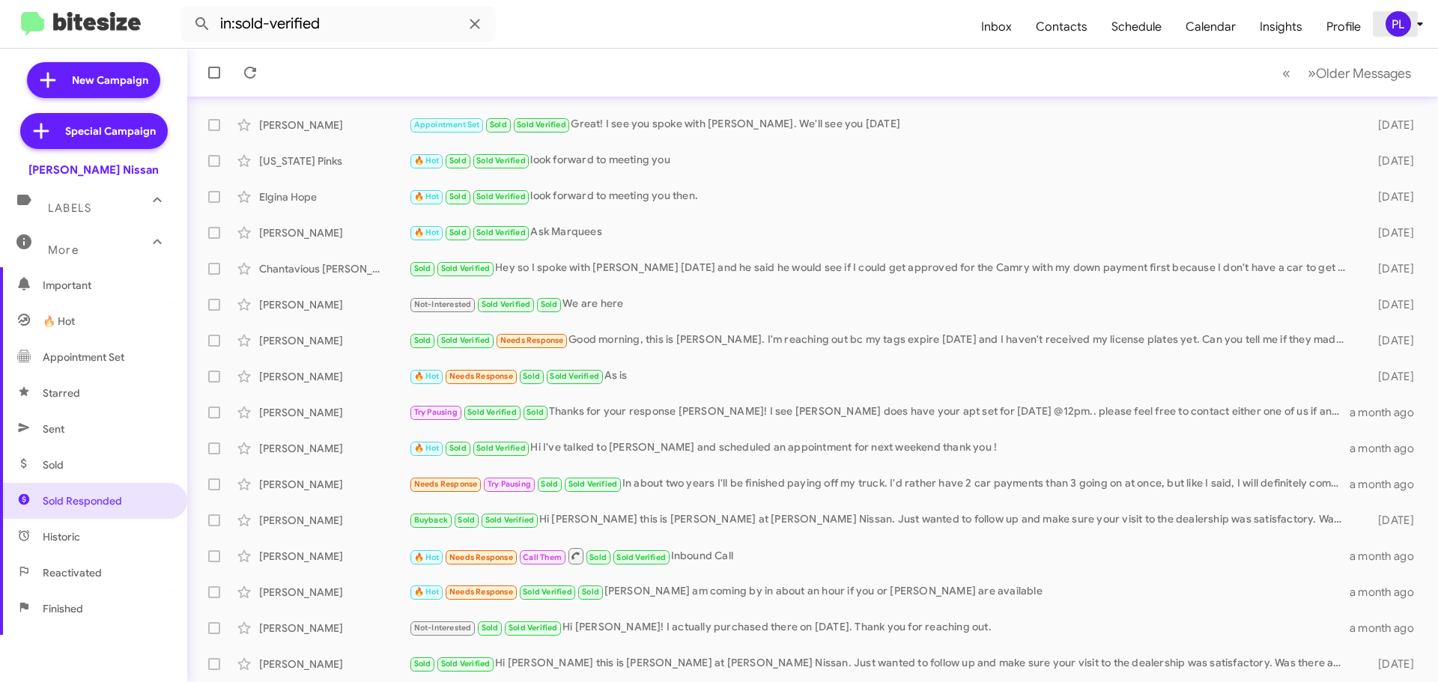
click at [1420, 25] on icon at bounding box center [1419, 24] width 5 height 4
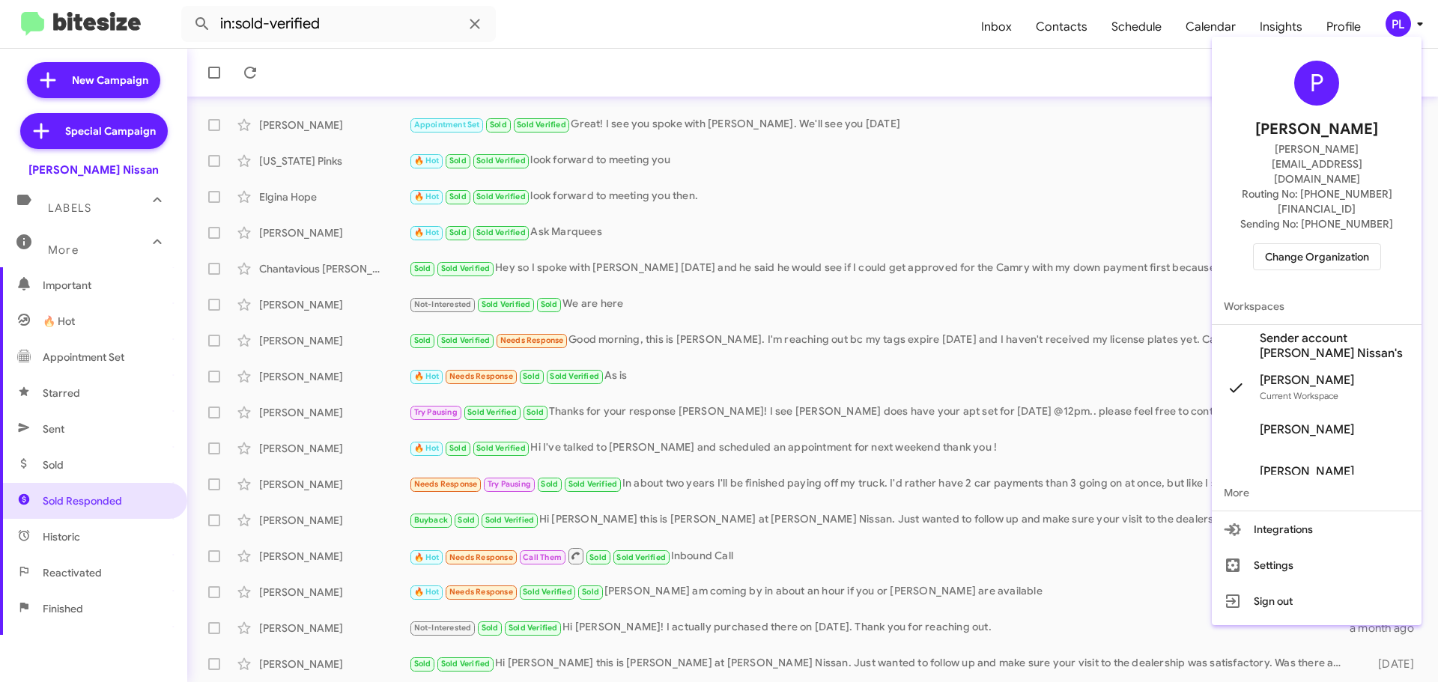
click at [1281, 244] on span "Change Organization" at bounding box center [1317, 256] width 104 height 25
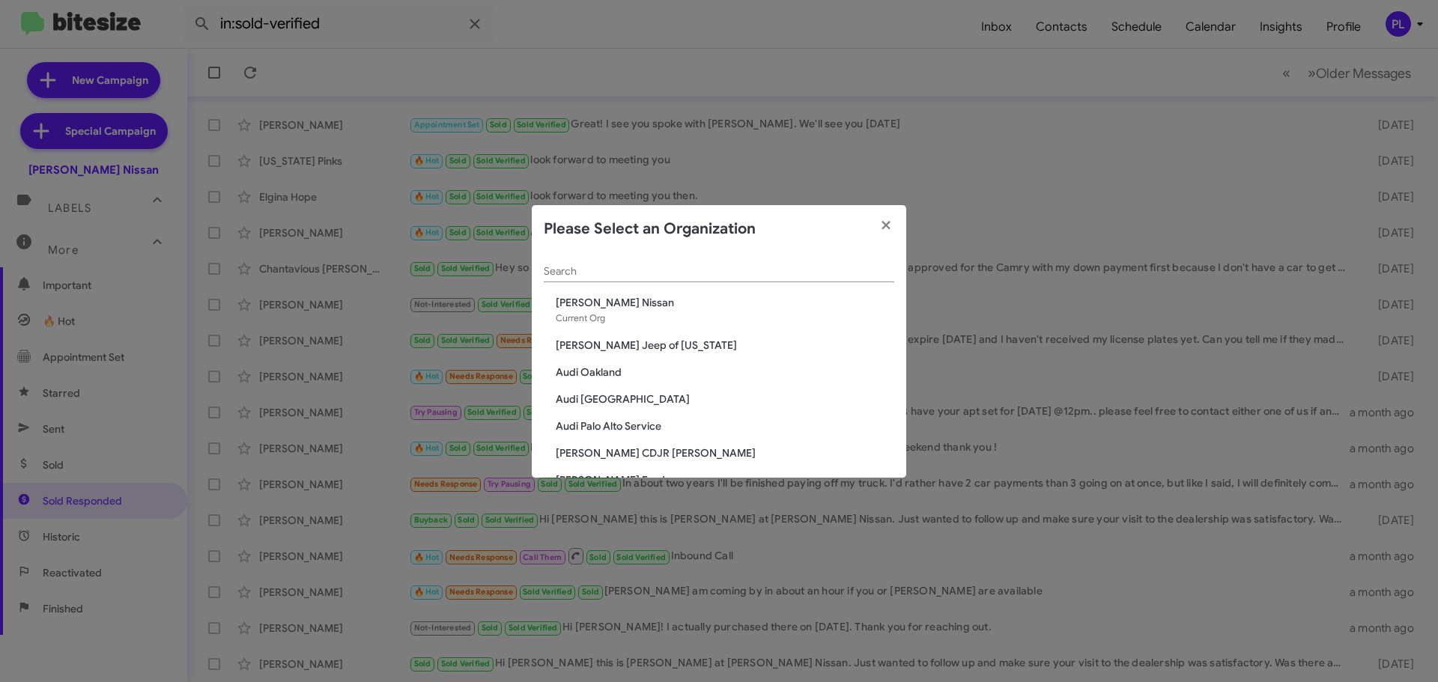
click at [720, 276] on input "Search" at bounding box center [719, 272] width 350 height 12
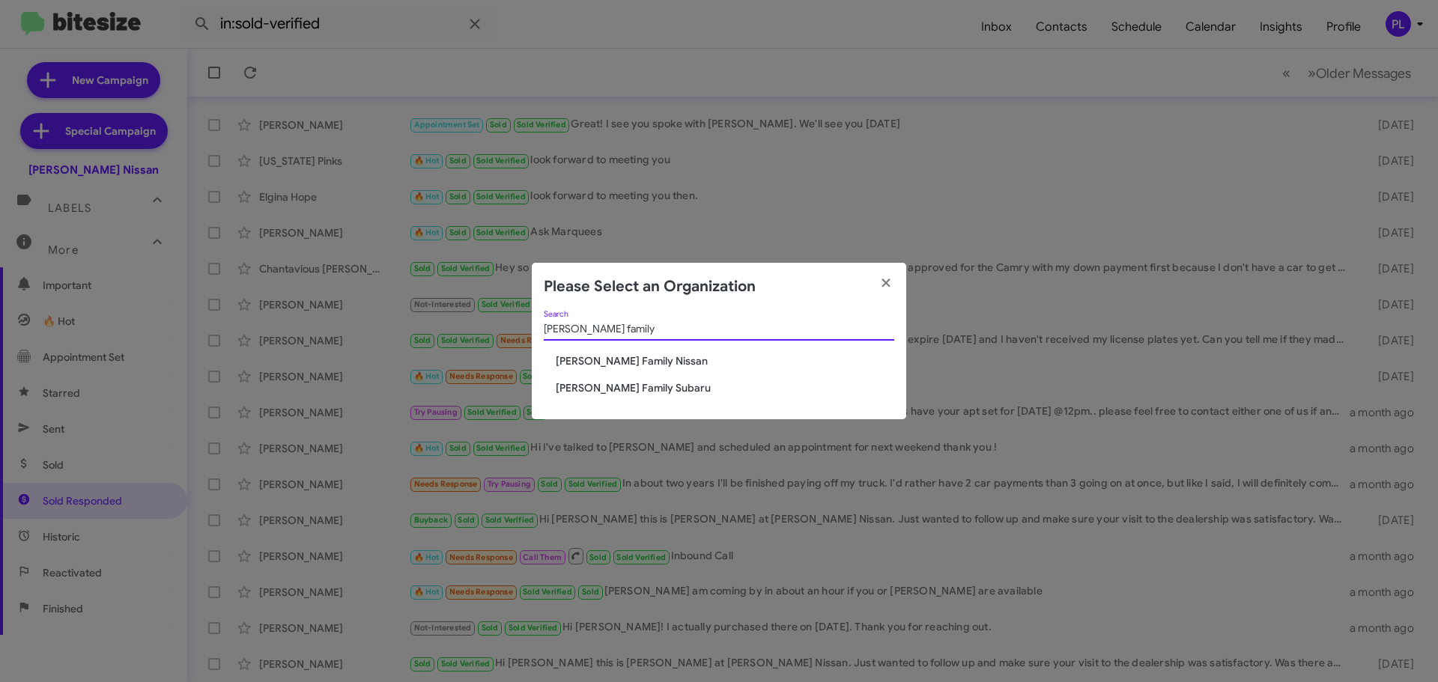
type input "hicks family"
click at [625, 367] on span "[PERSON_NAME] Family Nissan" at bounding box center [725, 360] width 338 height 15
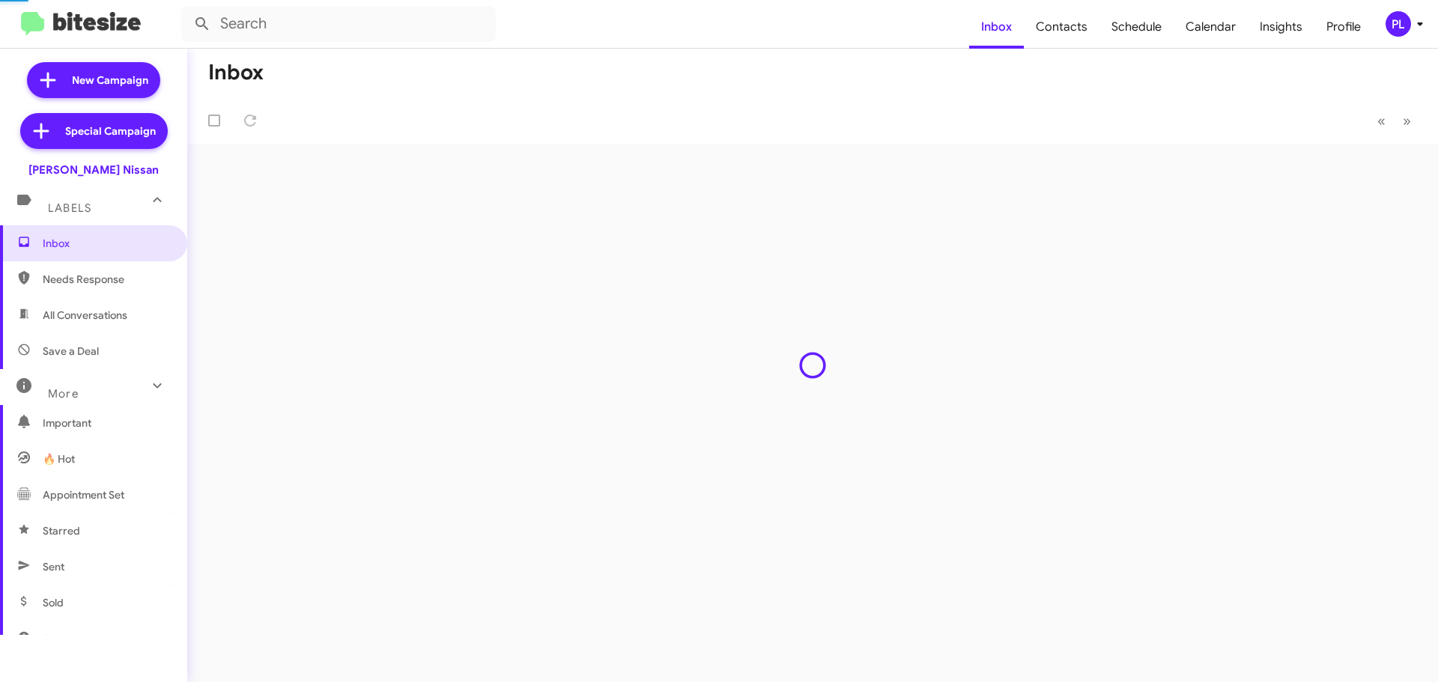
click at [99, 495] on div "Inbox Needs Response All Conversations Save a Deal More Important 🔥 Hot Appoint…" at bounding box center [93, 430] width 187 height 410
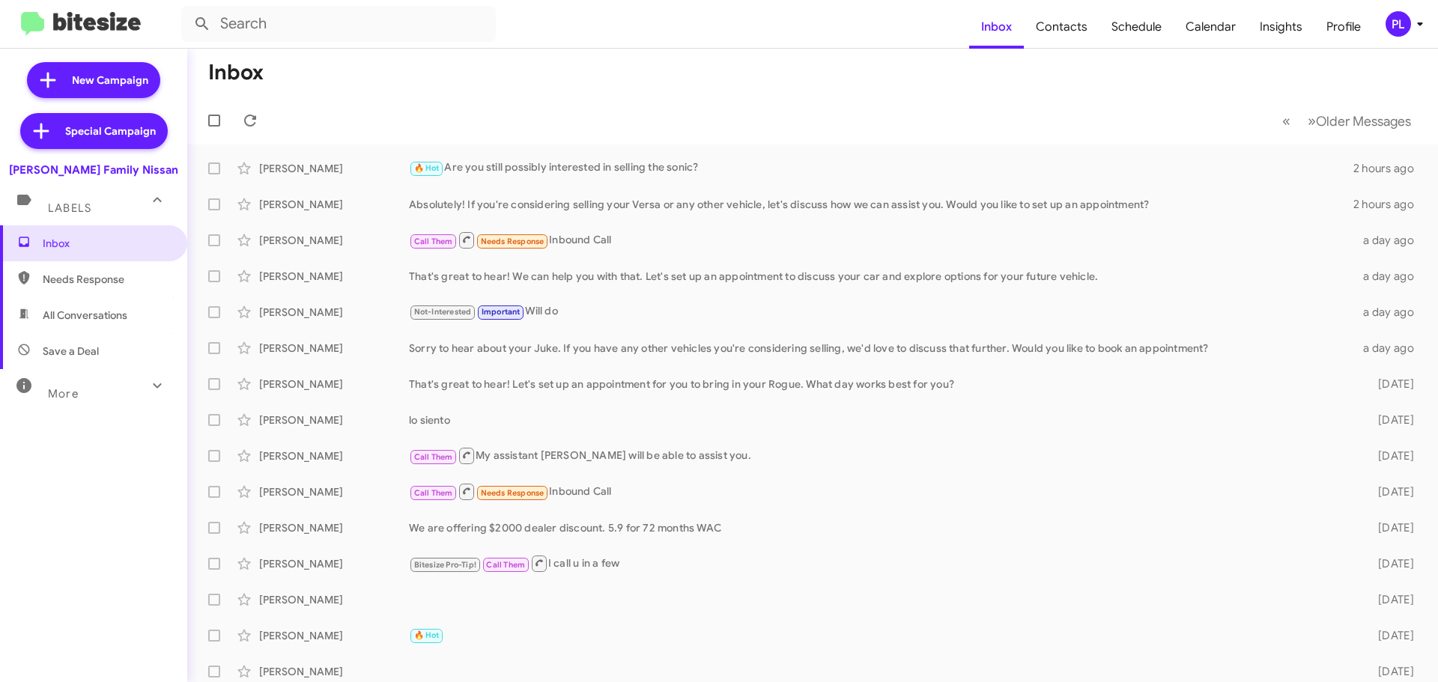
click at [131, 395] on div "More" at bounding box center [78, 388] width 133 height 28
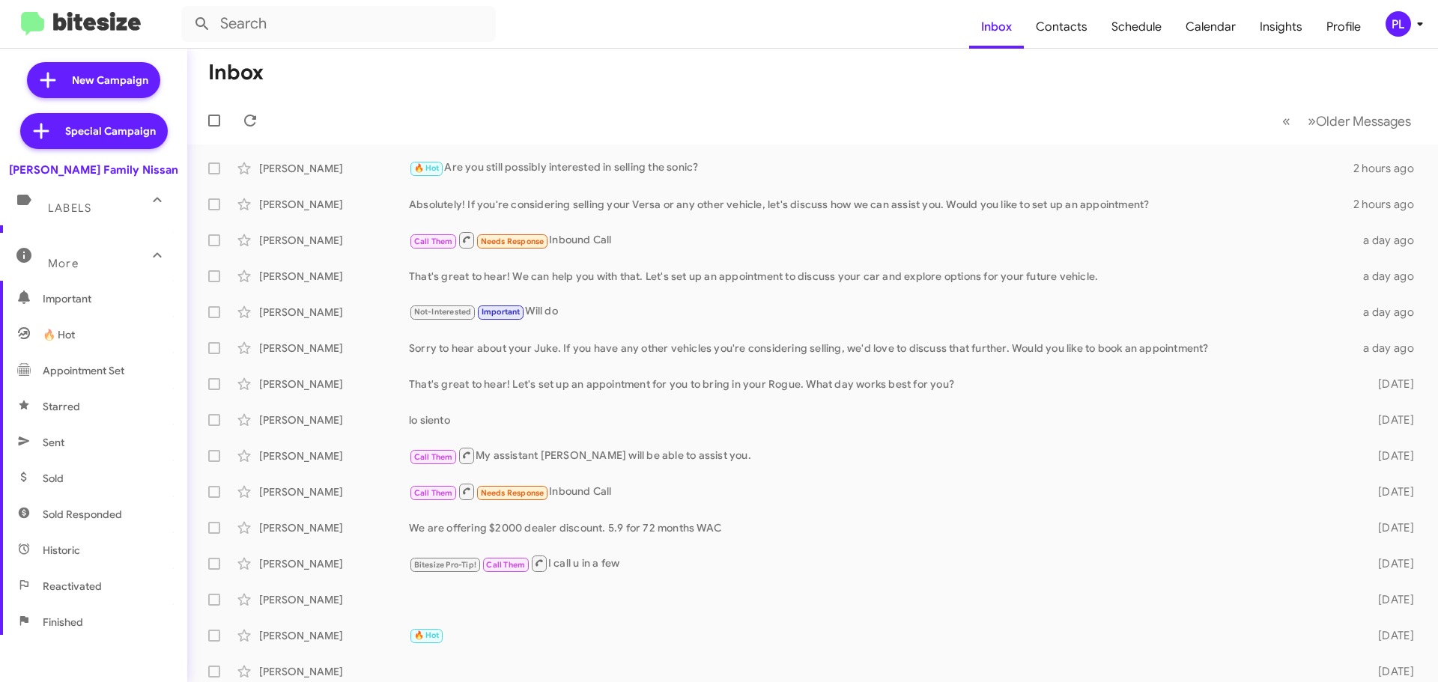
scroll to position [150, 0]
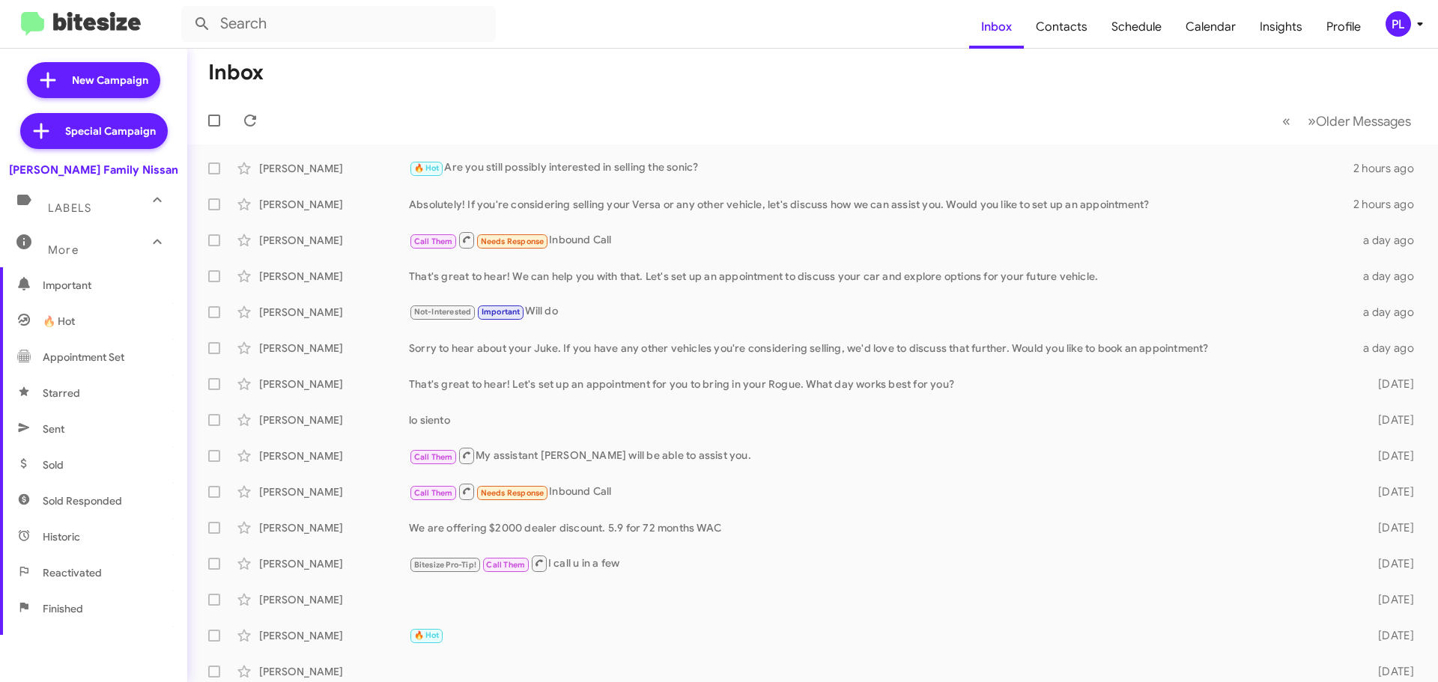
click at [103, 498] on span "Sold Responded" at bounding box center [82, 500] width 79 height 15
type input "in:sold-verified"
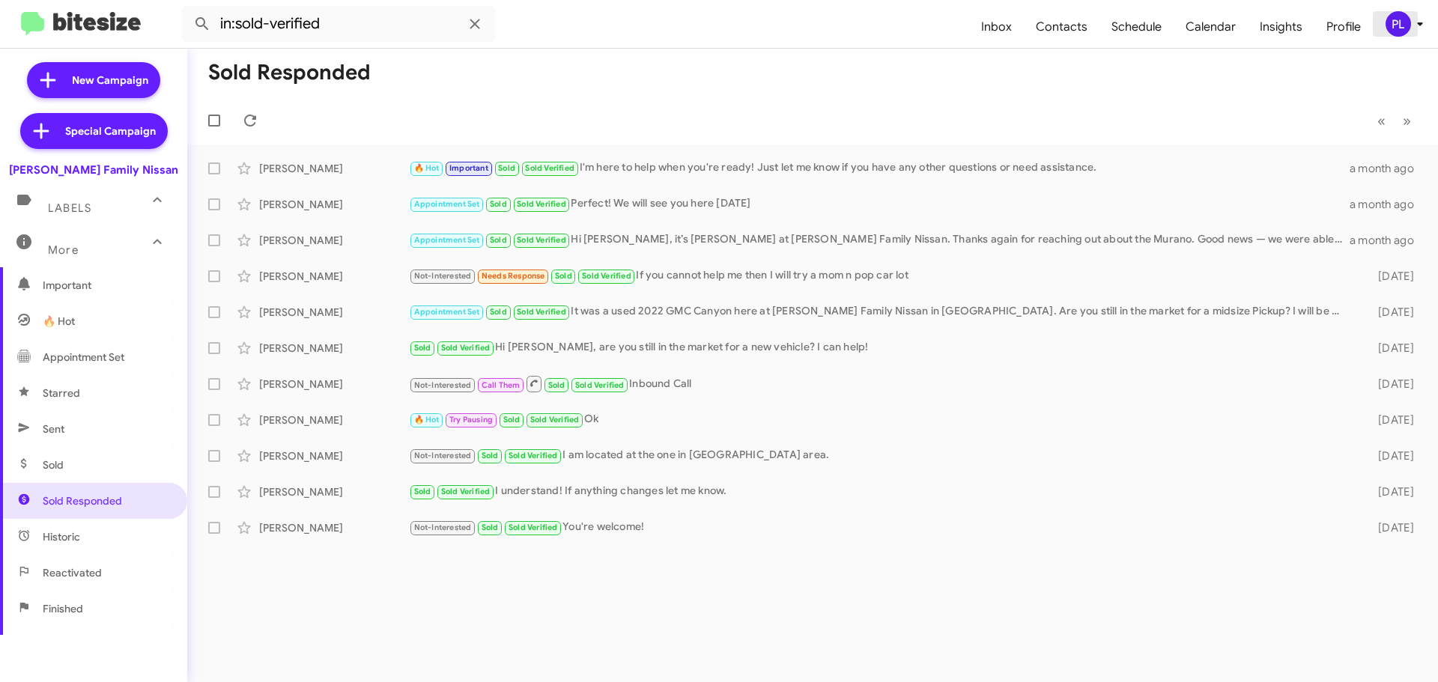
click at [1422, 26] on icon at bounding box center [1420, 24] width 18 height 18
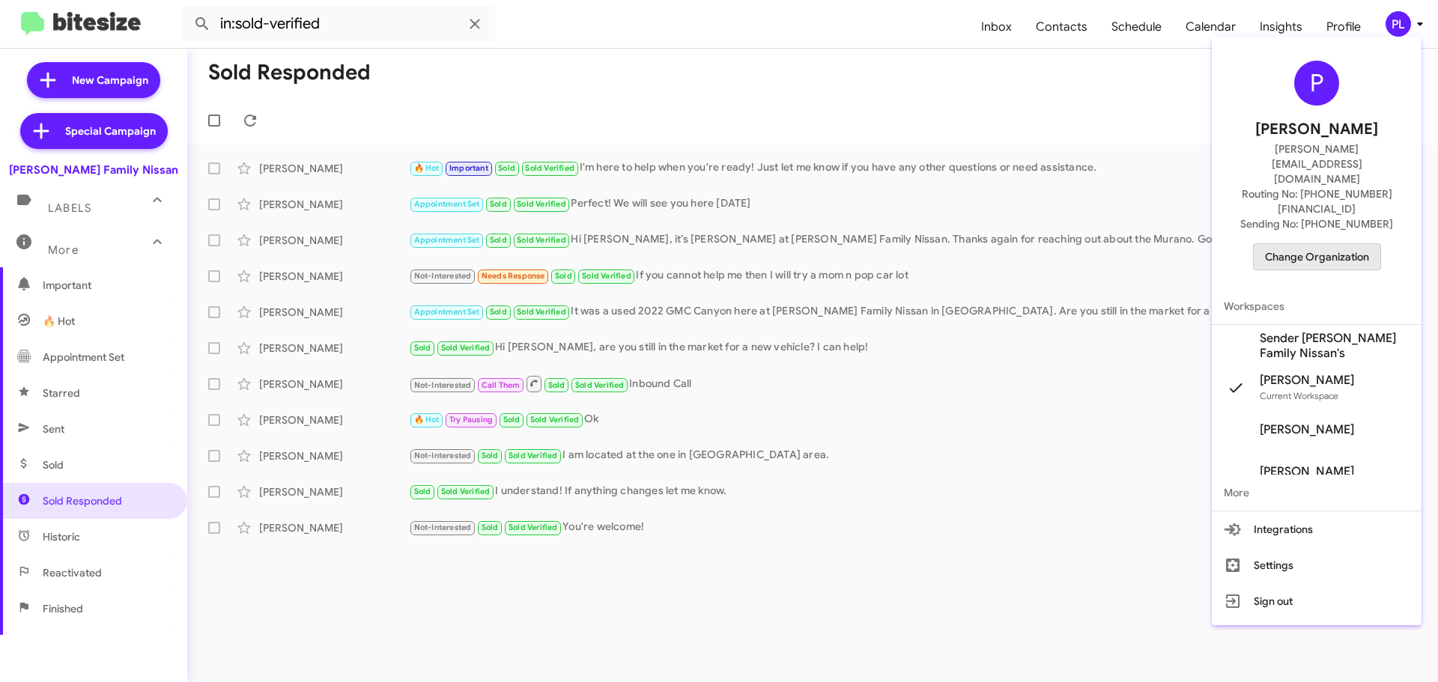
click at [1335, 244] on span "Change Organization" at bounding box center [1317, 256] width 104 height 25
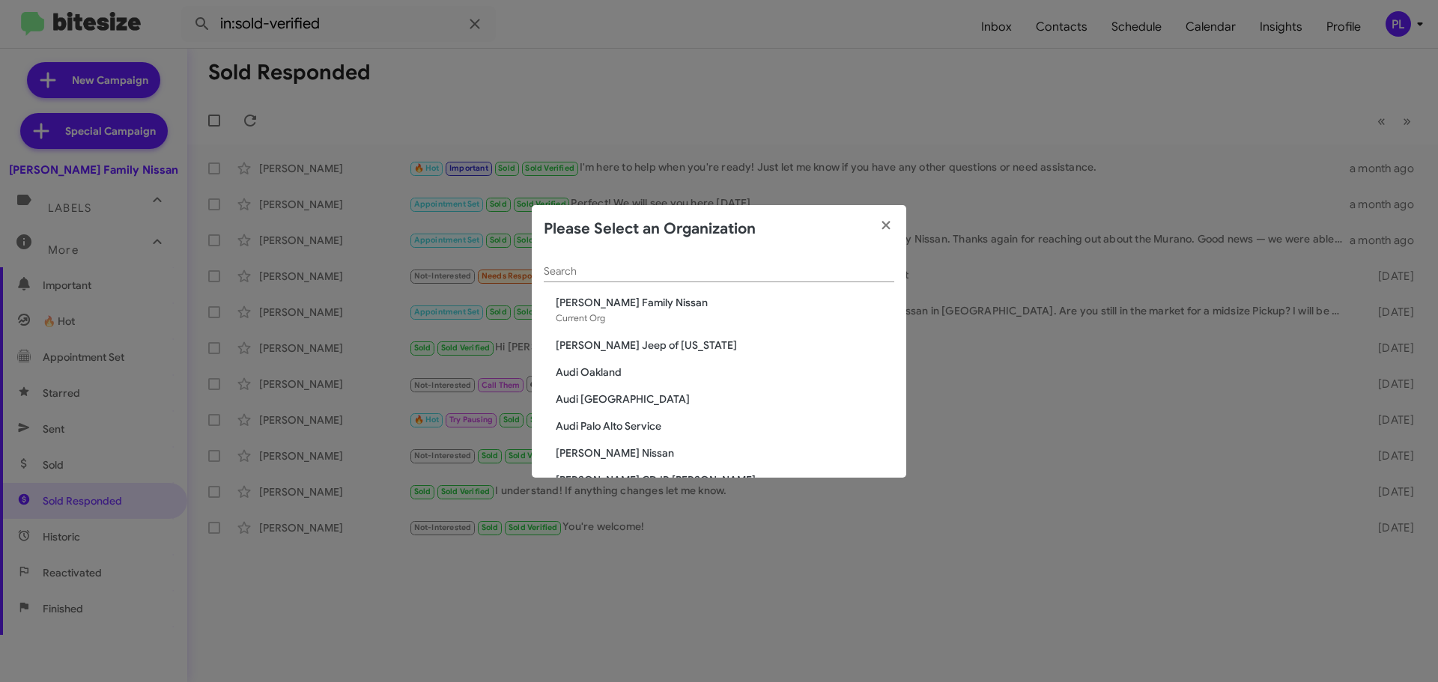
click at [593, 446] on span "[PERSON_NAME] Nissan" at bounding box center [725, 453] width 338 height 15
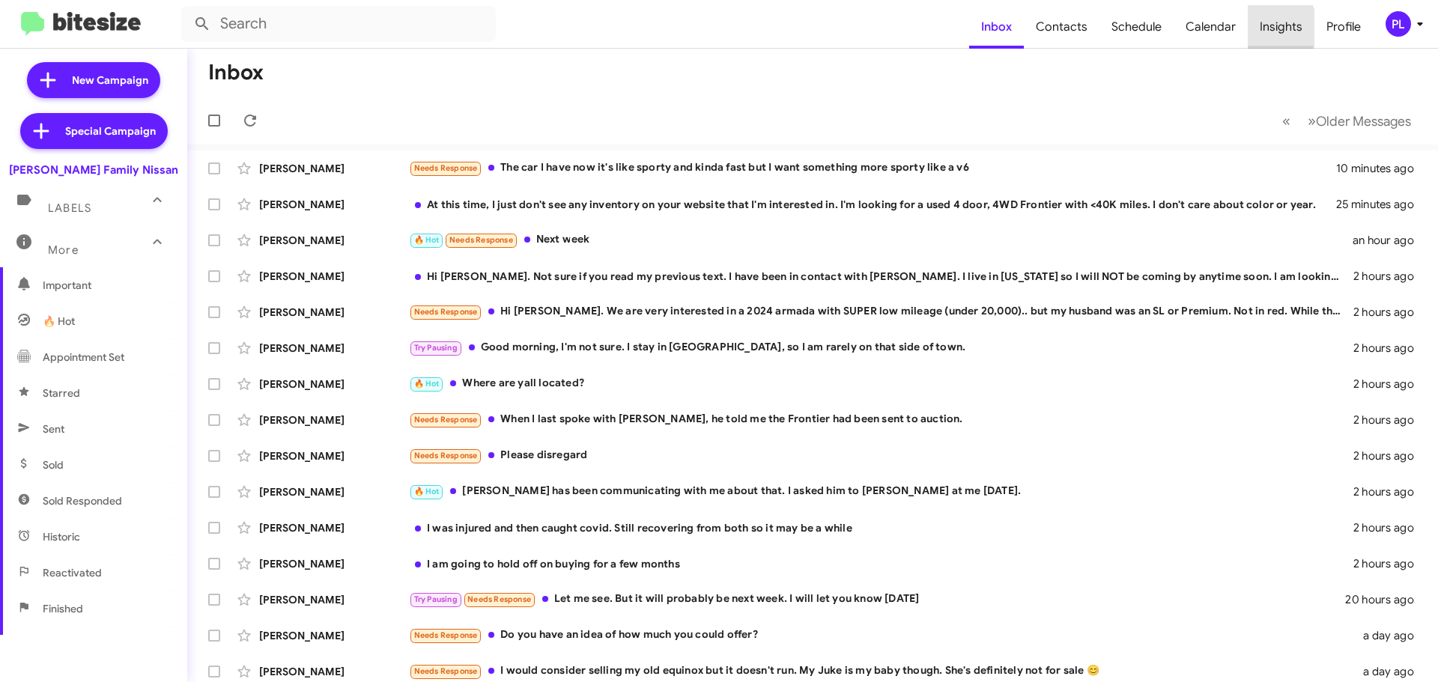
click at [1274, 27] on span "Insights" at bounding box center [1281, 26] width 67 height 43
click at [1295, 23] on span "Insights" at bounding box center [1281, 26] width 67 height 43
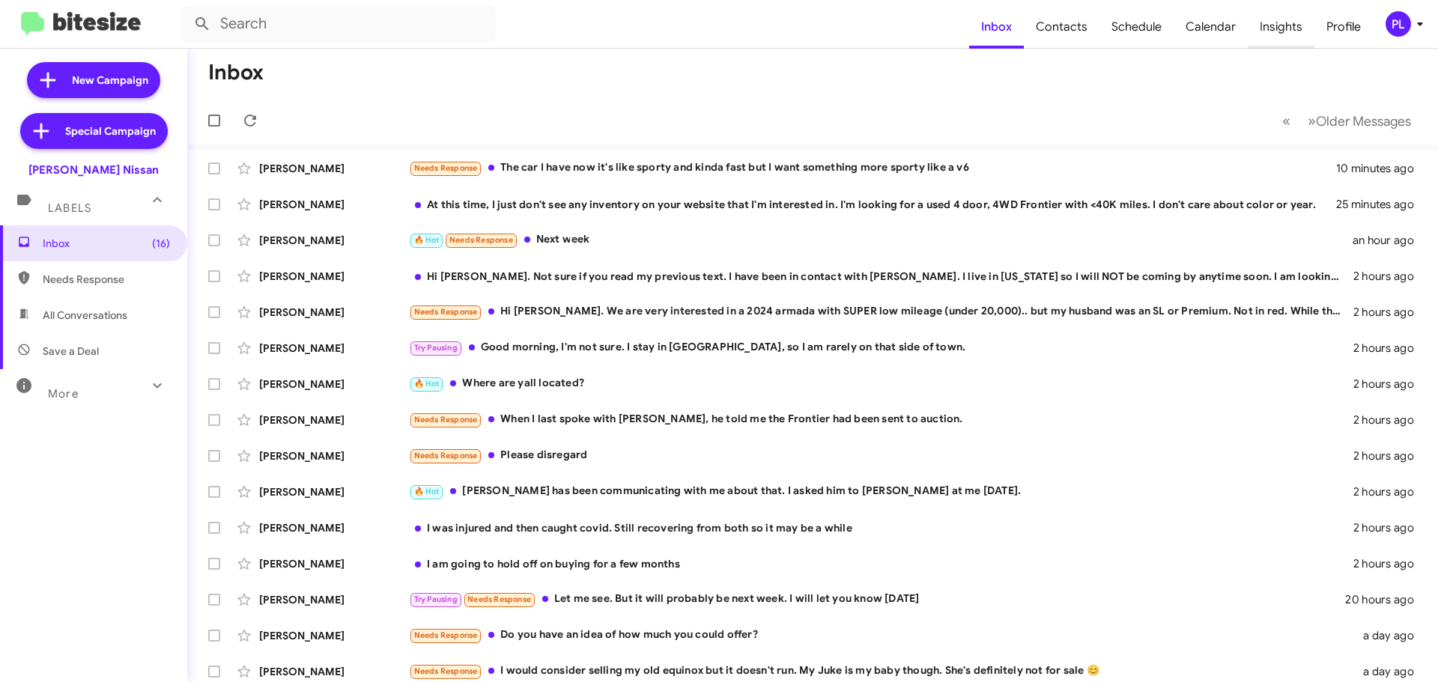
click at [1275, 27] on span "Insights" at bounding box center [1281, 26] width 67 height 43
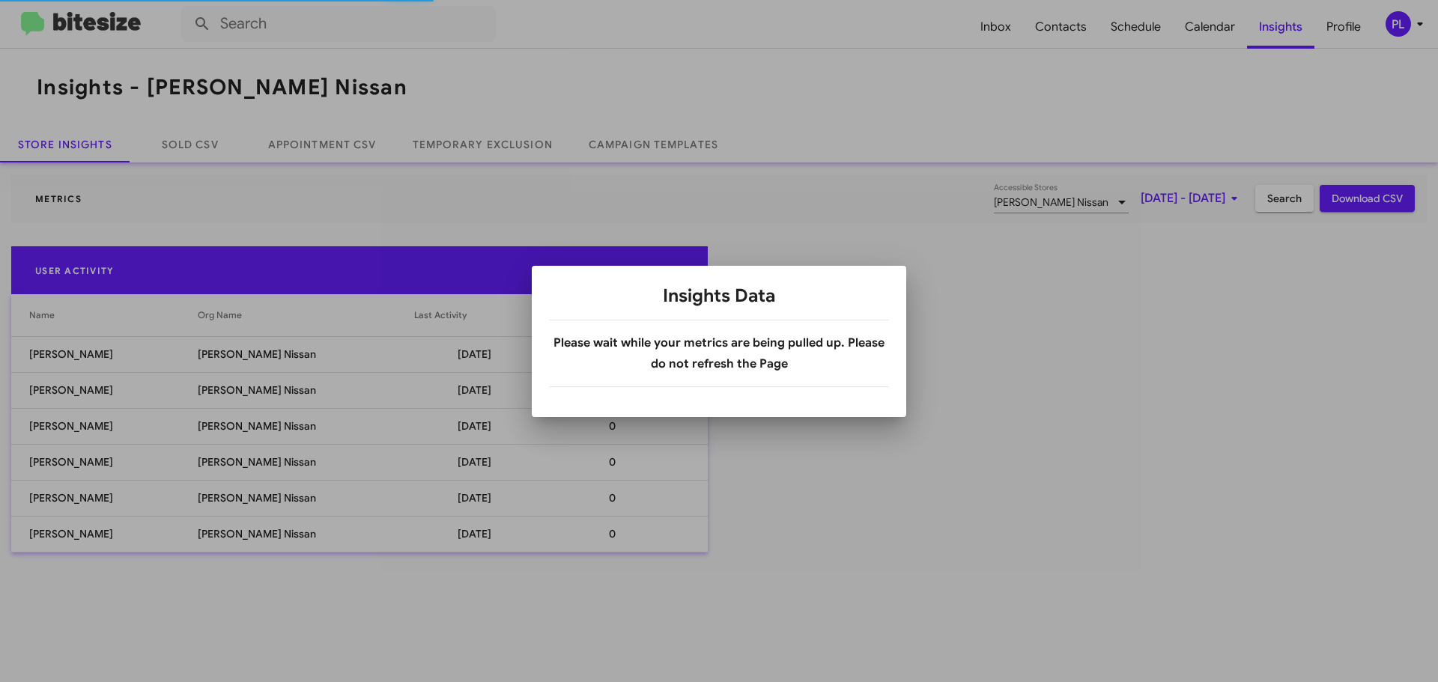
click at [1140, 201] on div at bounding box center [719, 341] width 1438 height 682
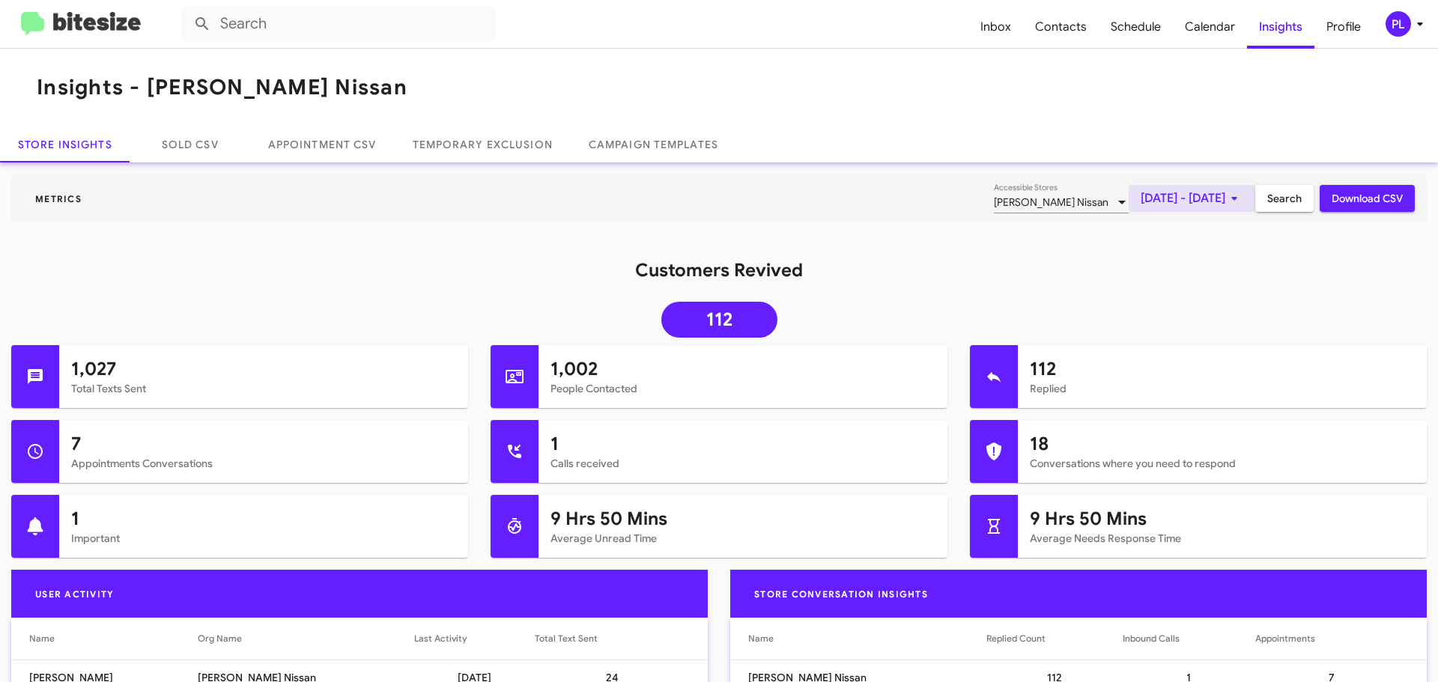
click at [1140, 191] on span "[DATE] - [DATE]" at bounding box center [1191, 198] width 103 height 27
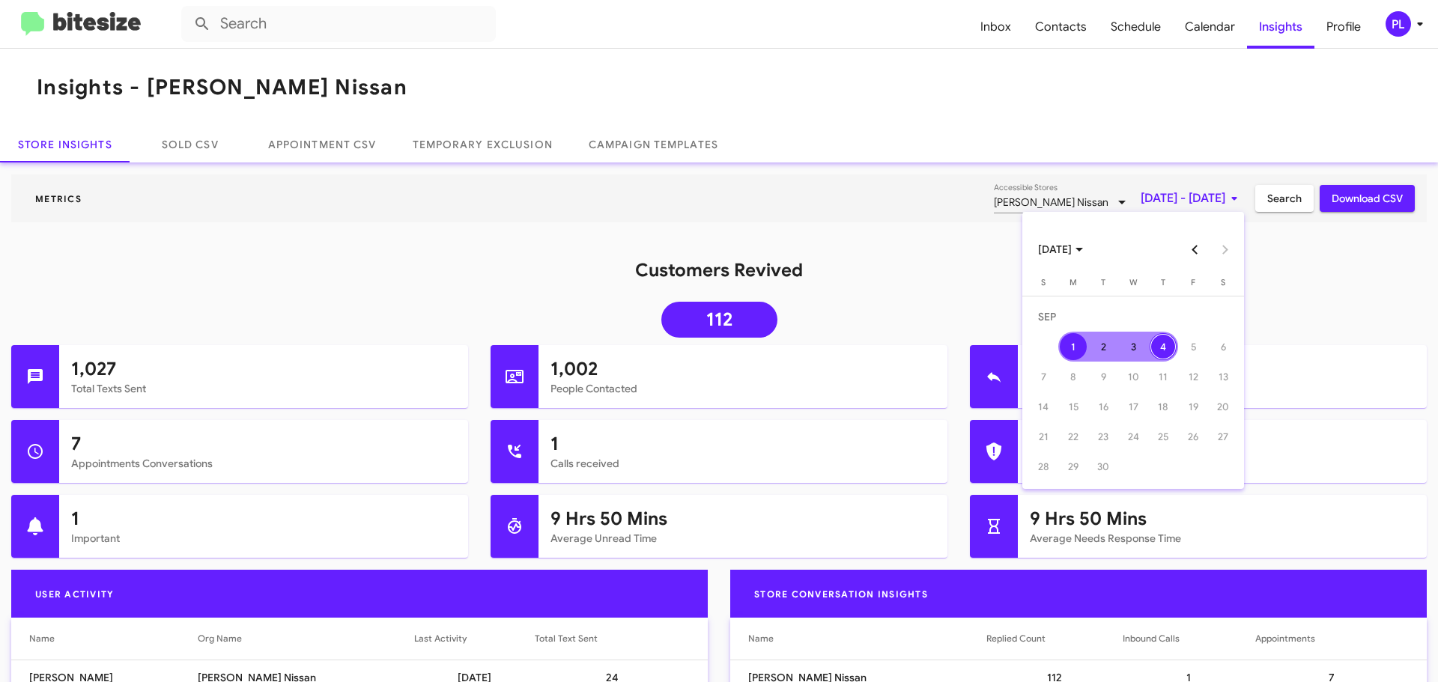
click at [1202, 252] on button "Previous month" at bounding box center [1195, 249] width 30 height 30
click at [1194, 322] on div "1" at bounding box center [1192, 316] width 27 height 27
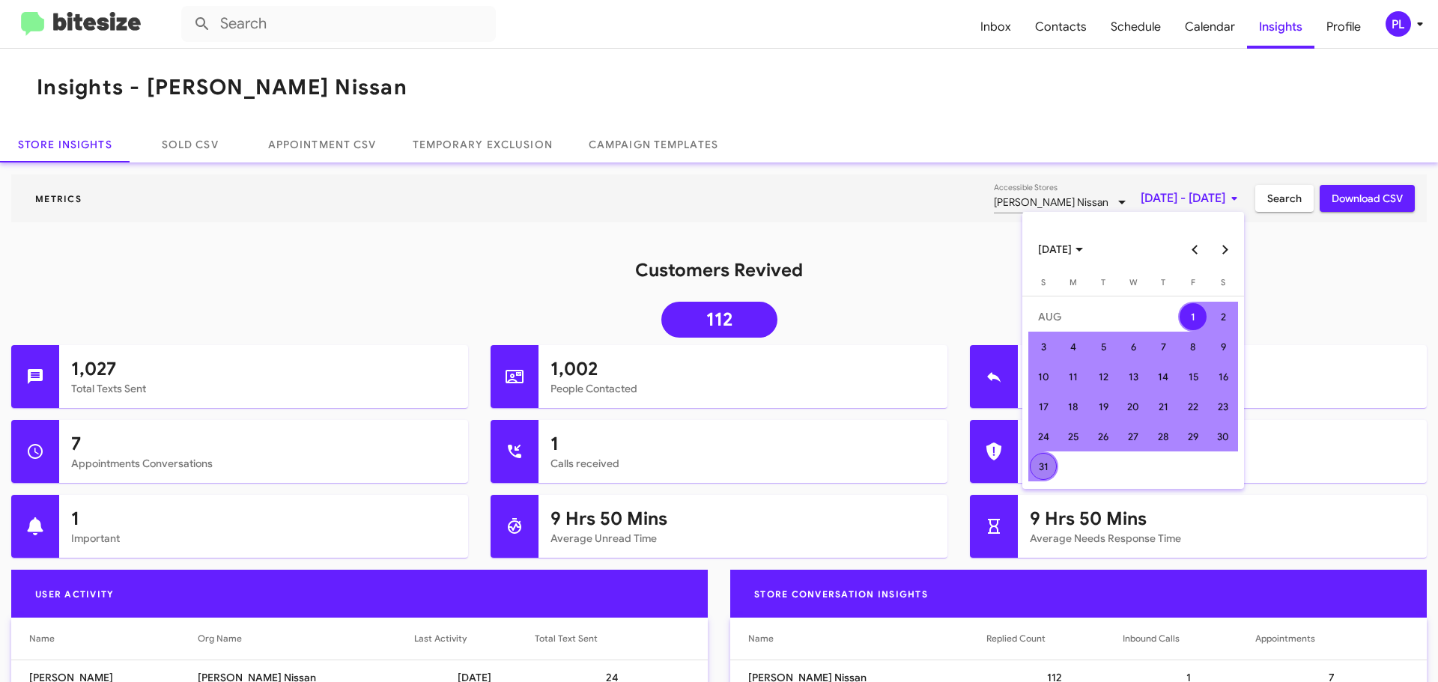
click at [1036, 468] on div "31" at bounding box center [1043, 466] width 27 height 27
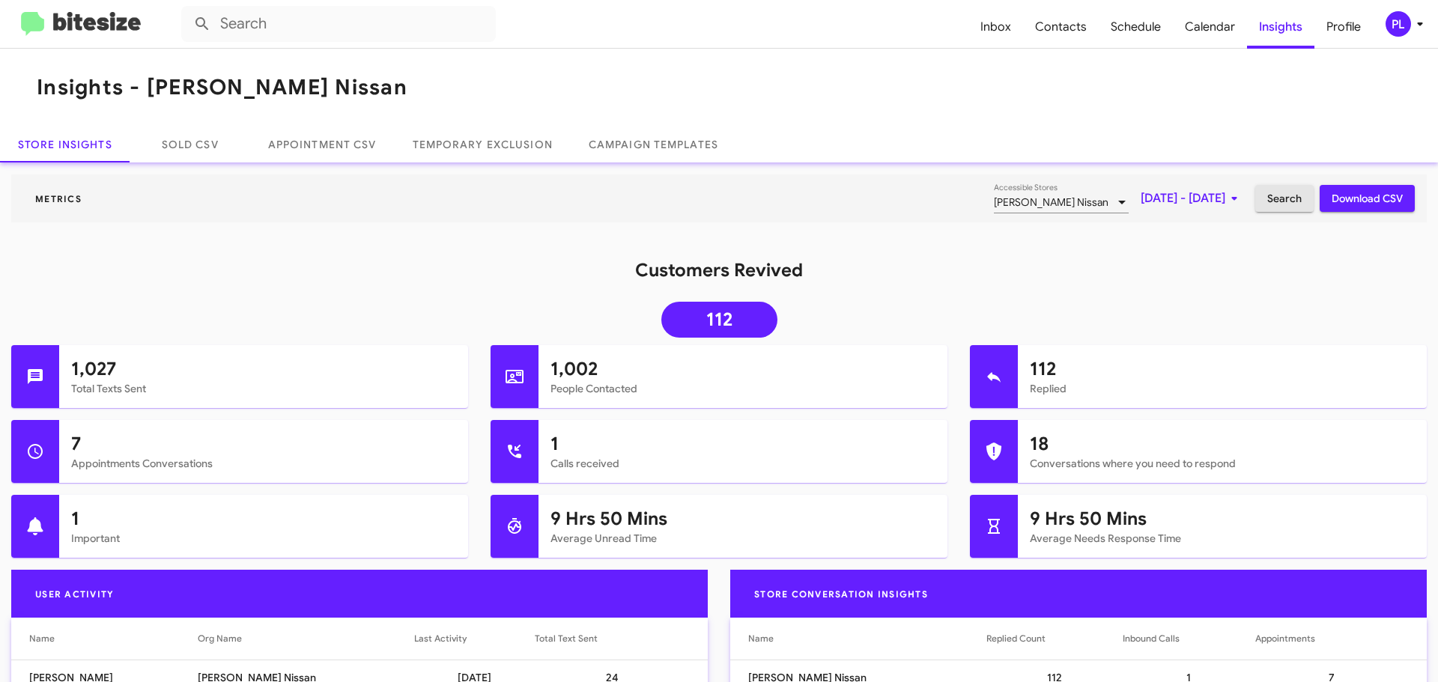
click at [1278, 198] on span "Search" at bounding box center [1284, 198] width 34 height 27
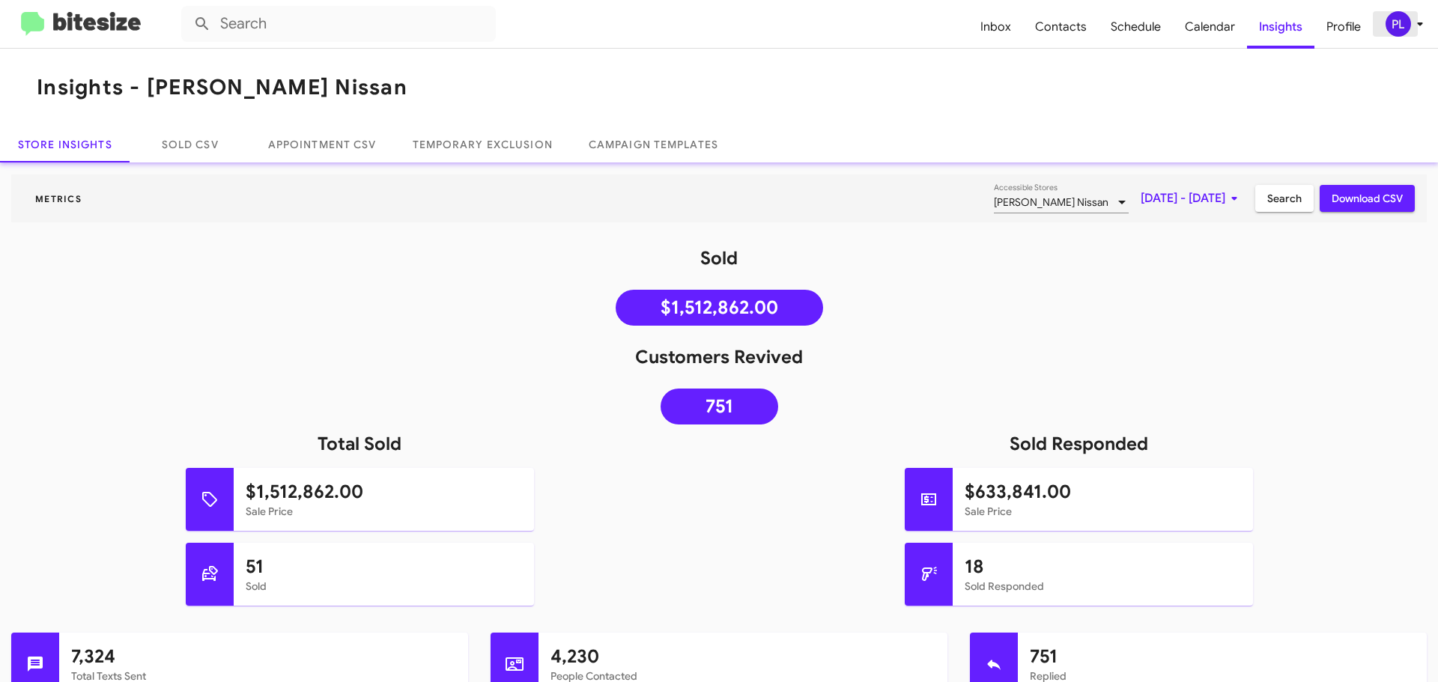
click at [1406, 30] on div "PL" at bounding box center [1397, 23] width 25 height 25
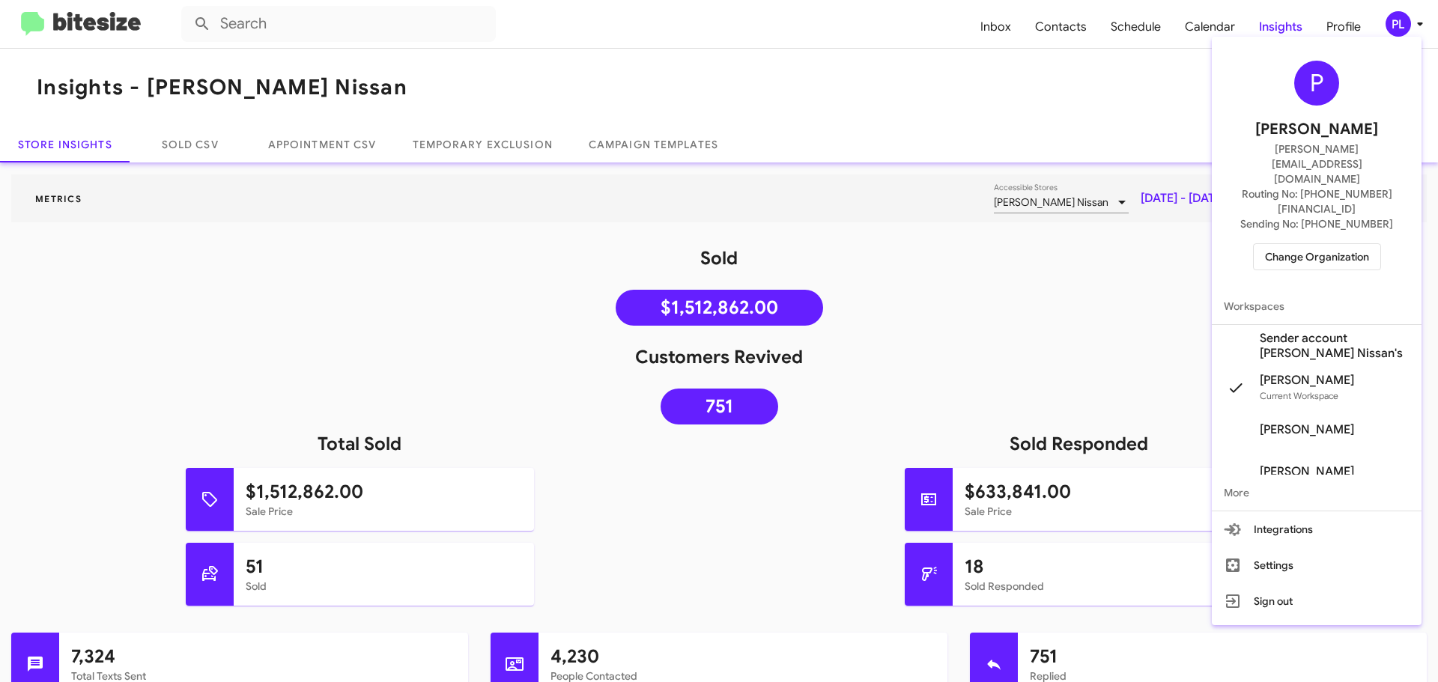
click at [1299, 244] on span "Change Organization" at bounding box center [1317, 256] width 104 height 25
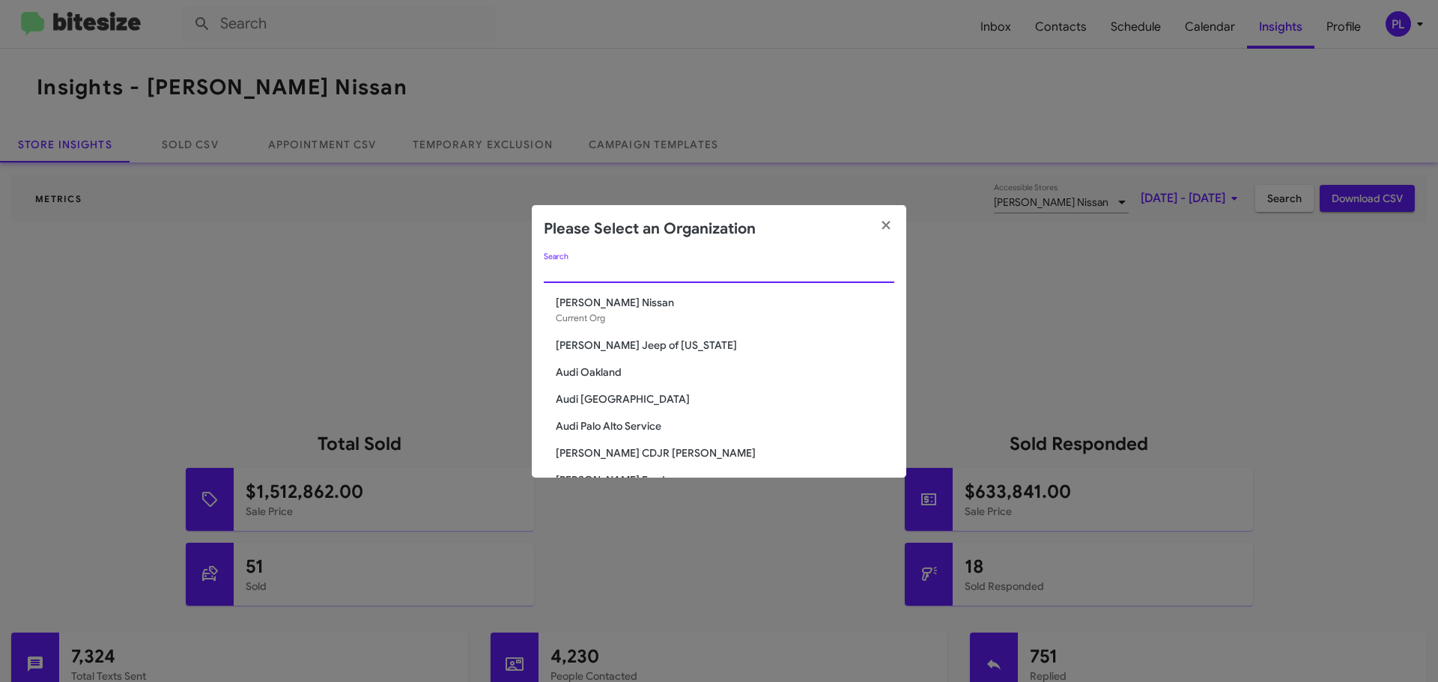
click at [738, 267] on input "Search" at bounding box center [719, 272] width 350 height 12
type input "nissan"
click at [601, 424] on span "[PERSON_NAME] Family Nissan" at bounding box center [725, 426] width 338 height 15
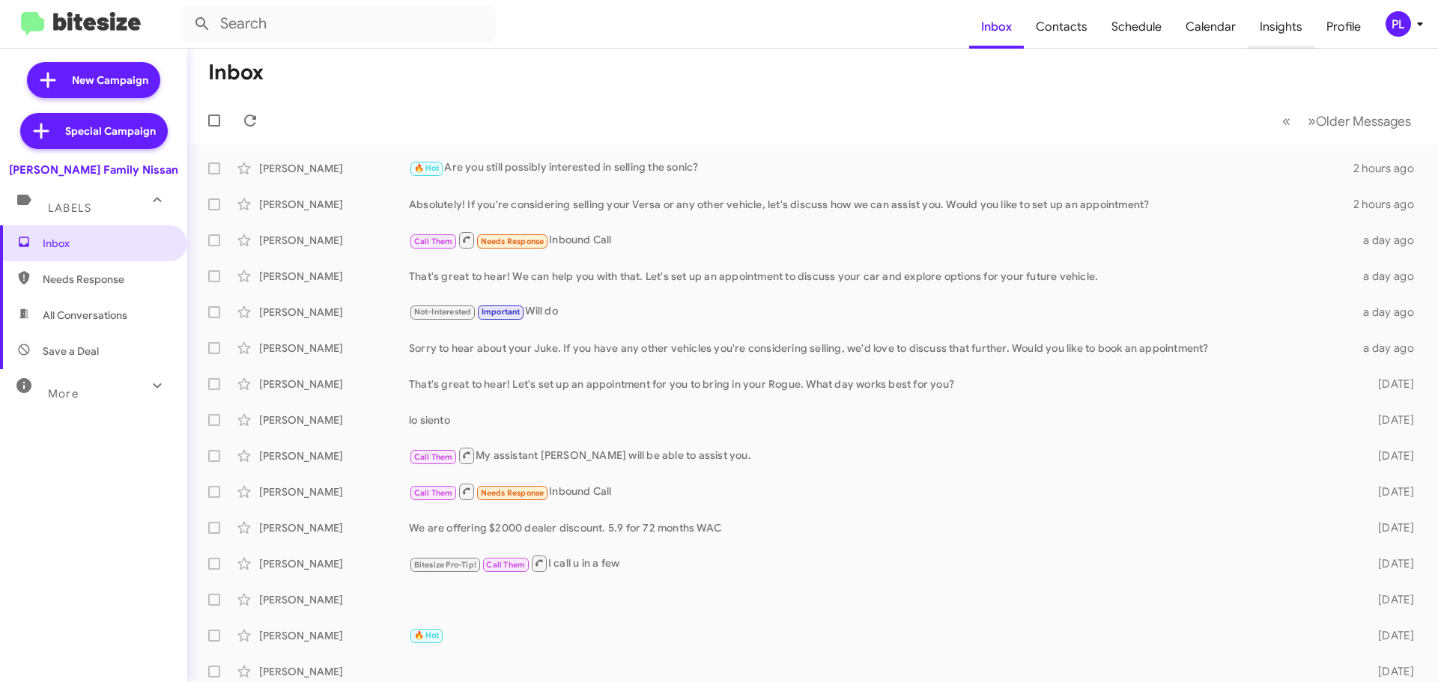
click at [1289, 27] on span "Insights" at bounding box center [1281, 26] width 67 height 43
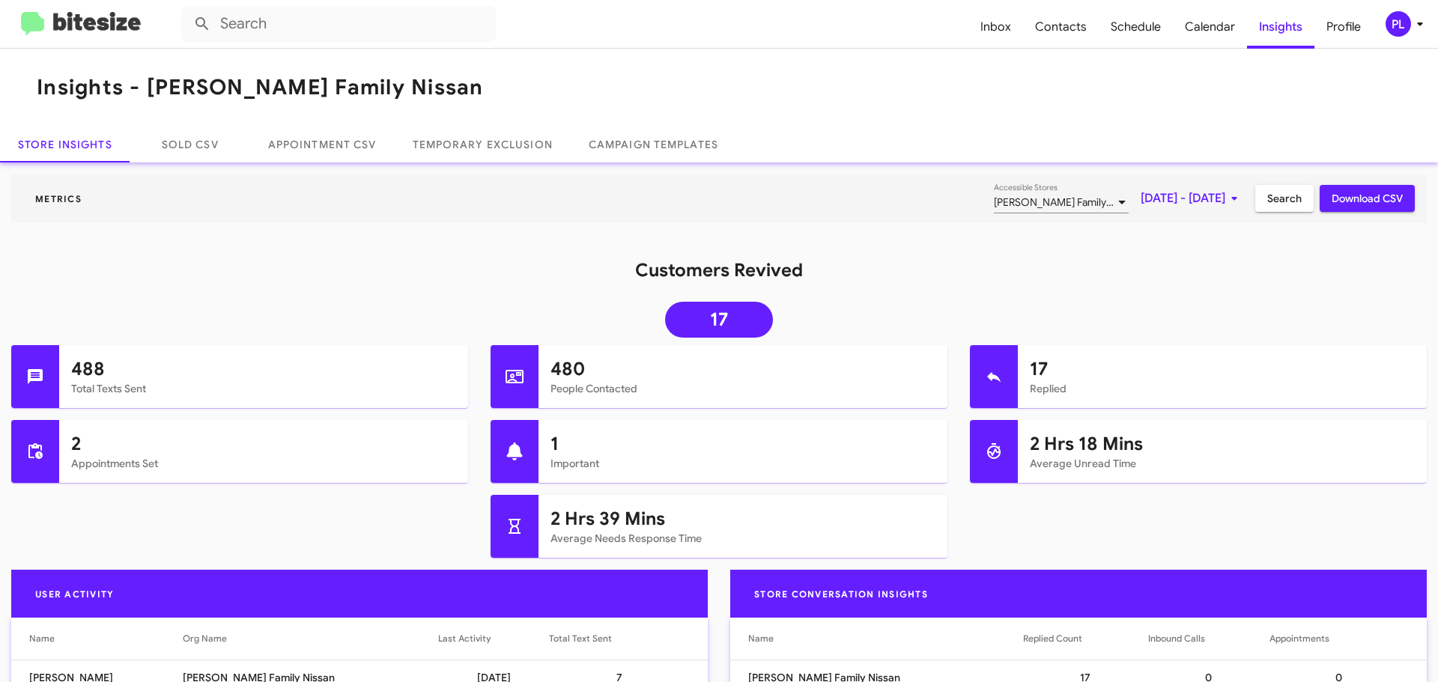
click at [1141, 198] on span "Sep 1, 2025 - Sep 4, 2025" at bounding box center [1191, 198] width 103 height 27
click at [1190, 247] on button "Previous month" at bounding box center [1195, 249] width 30 height 30
click at [1188, 318] on div "1" at bounding box center [1192, 316] width 27 height 27
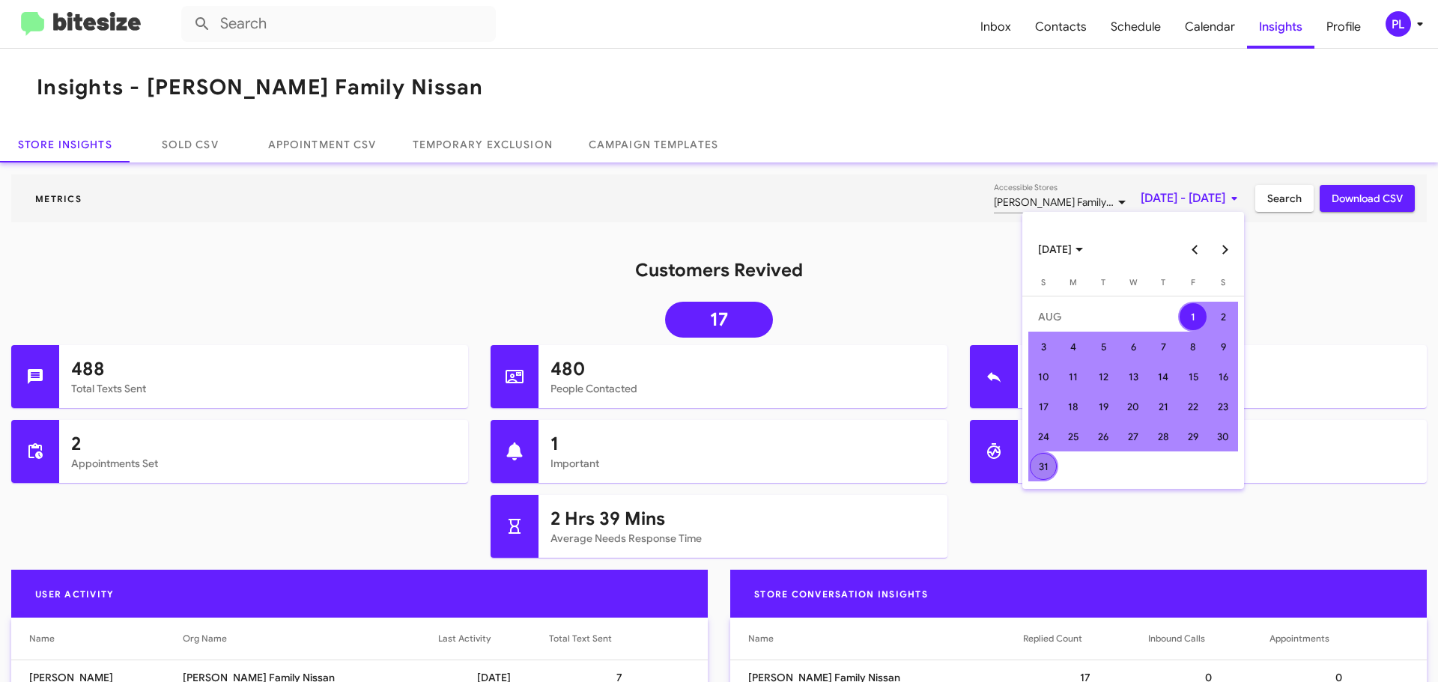
click at [1048, 467] on div "31" at bounding box center [1043, 466] width 27 height 27
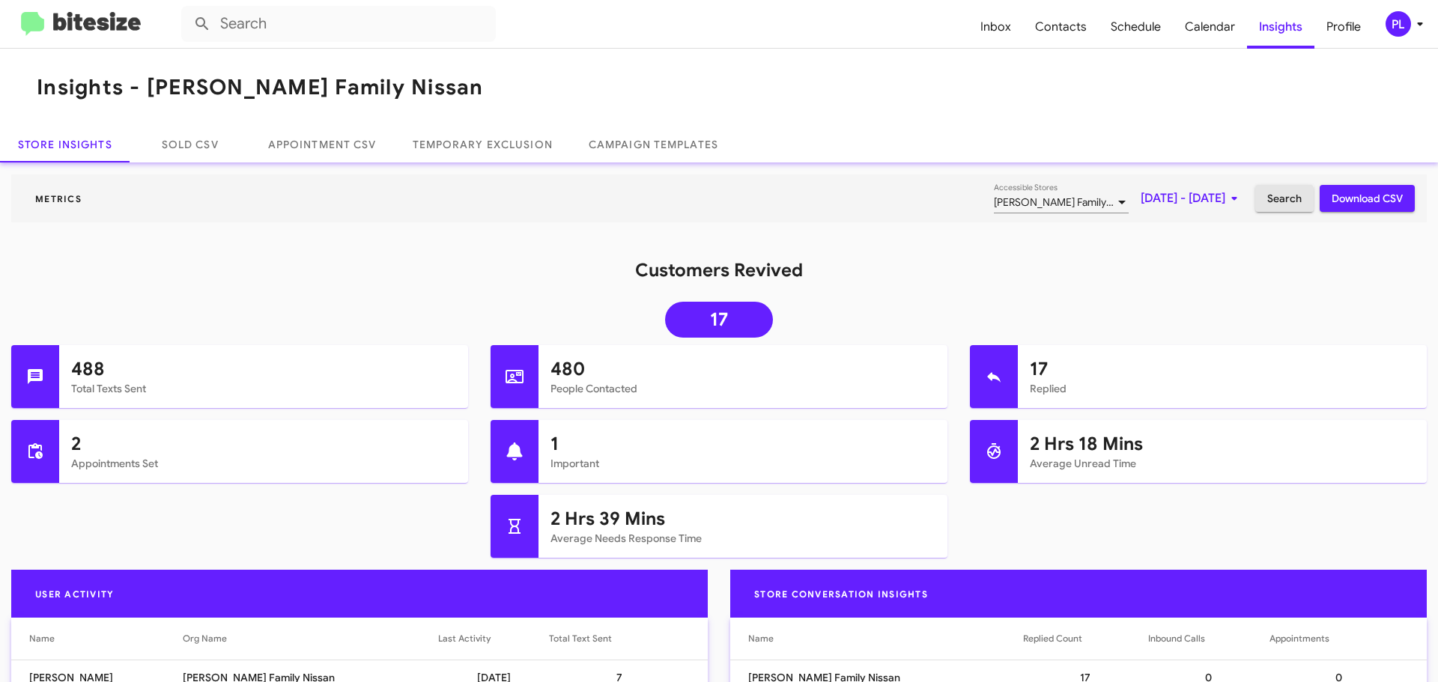
click at [1267, 203] on span "Search" at bounding box center [1284, 198] width 34 height 27
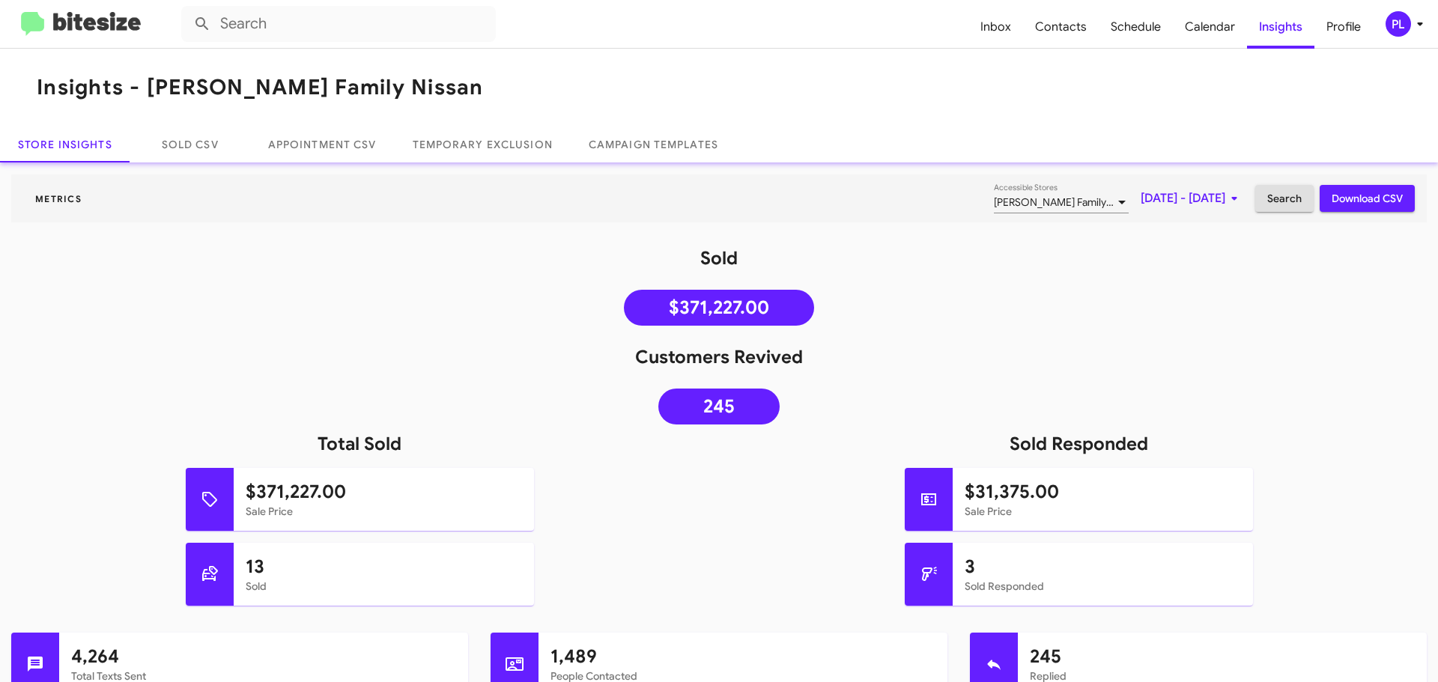
scroll to position [225, 0]
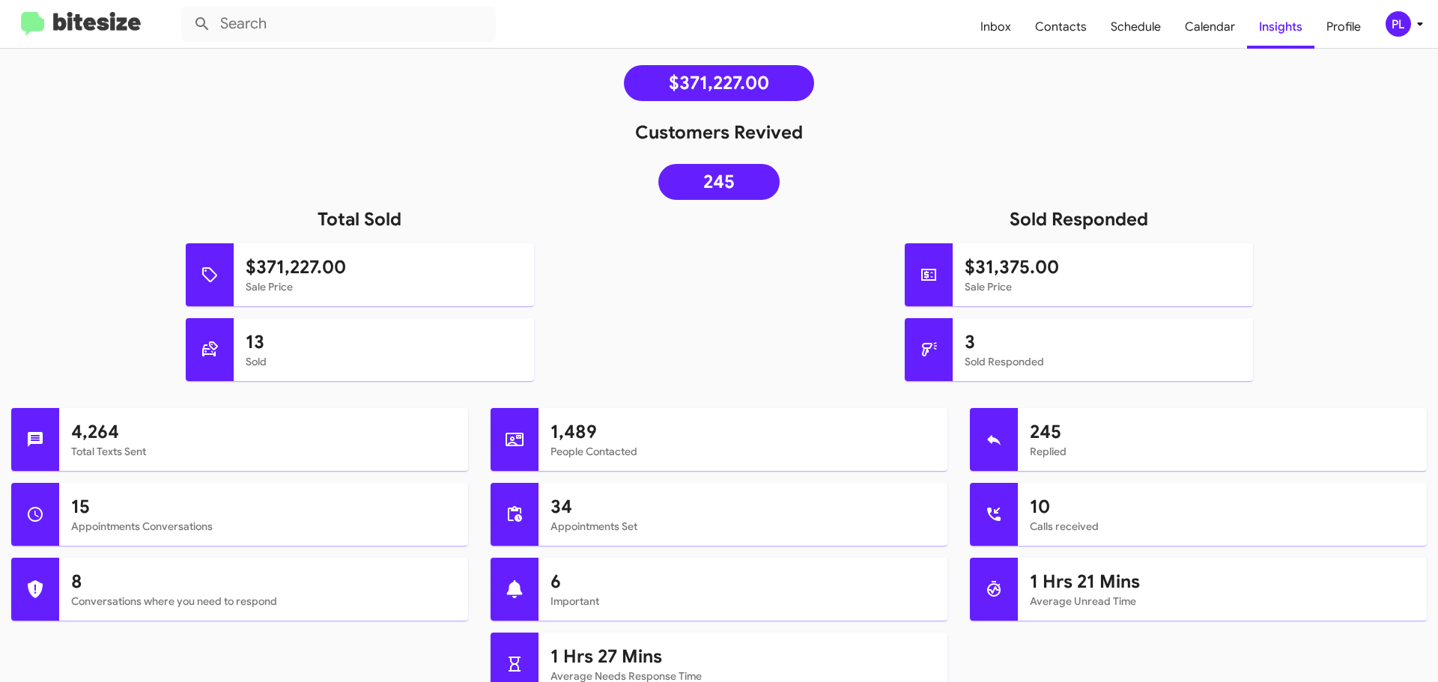
click at [1421, 25] on icon at bounding box center [1420, 24] width 18 height 18
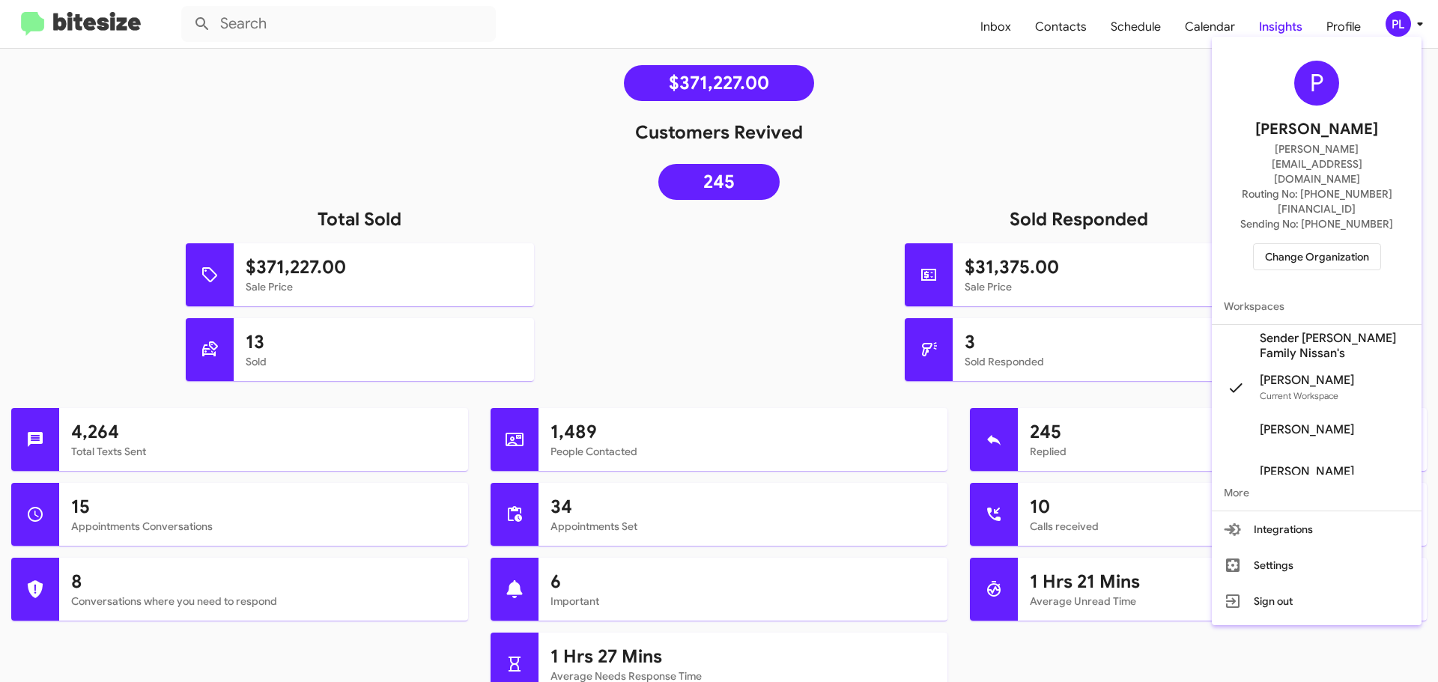
click at [1134, 64] on div at bounding box center [719, 341] width 1438 height 682
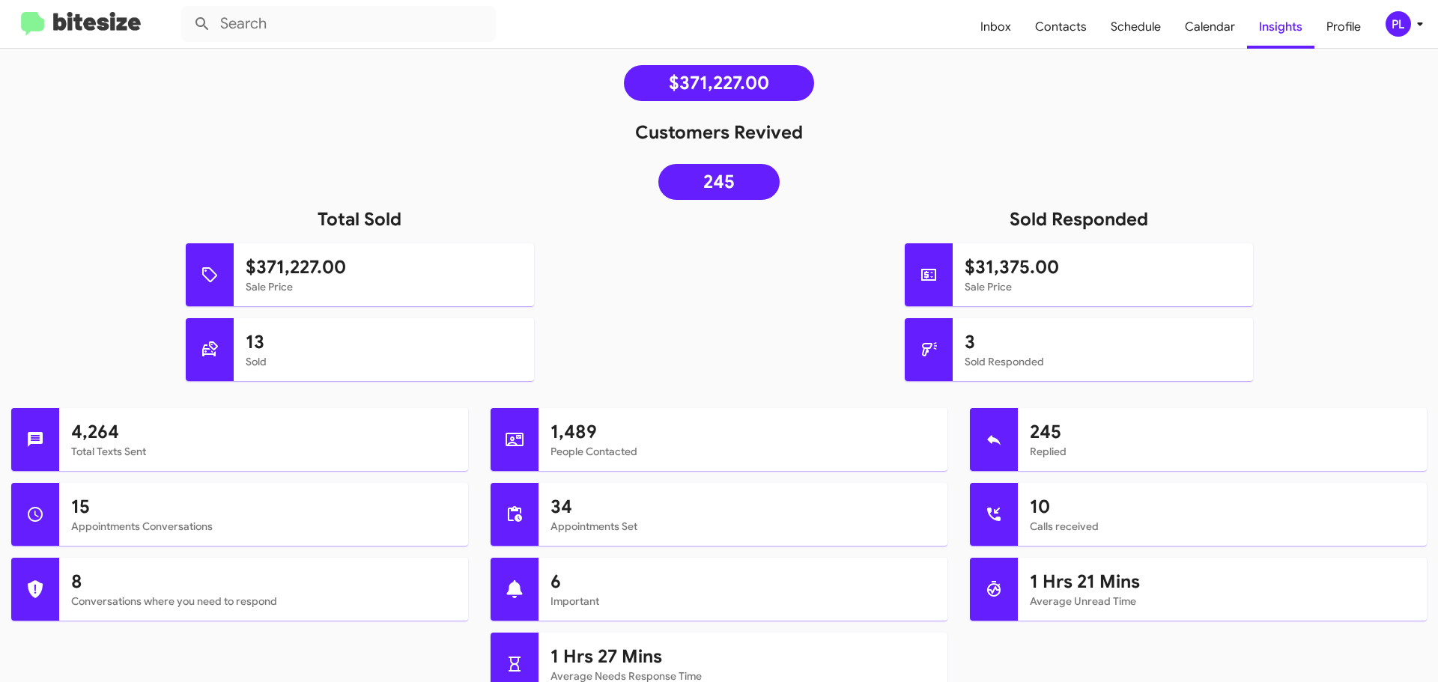
click at [1420, 20] on icon at bounding box center [1420, 24] width 18 height 18
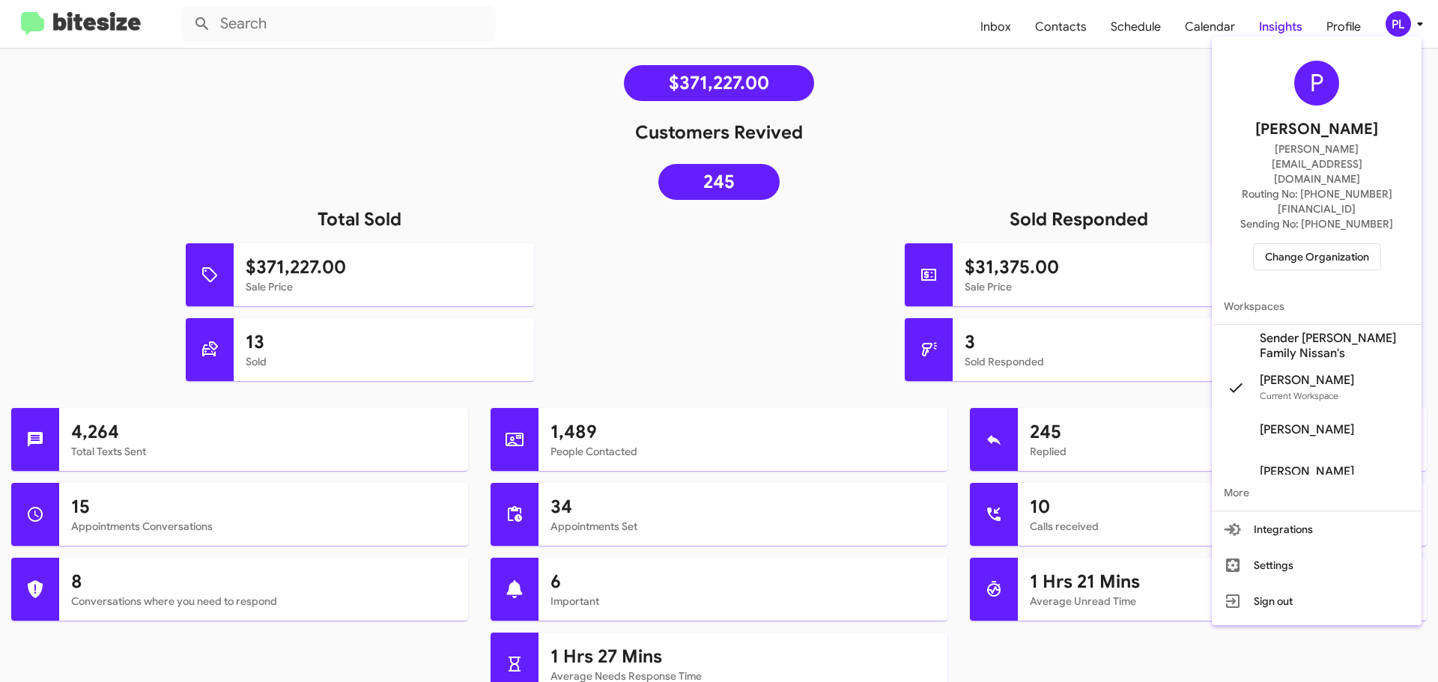
click at [1343, 244] on span "Change Organization" at bounding box center [1317, 256] width 104 height 25
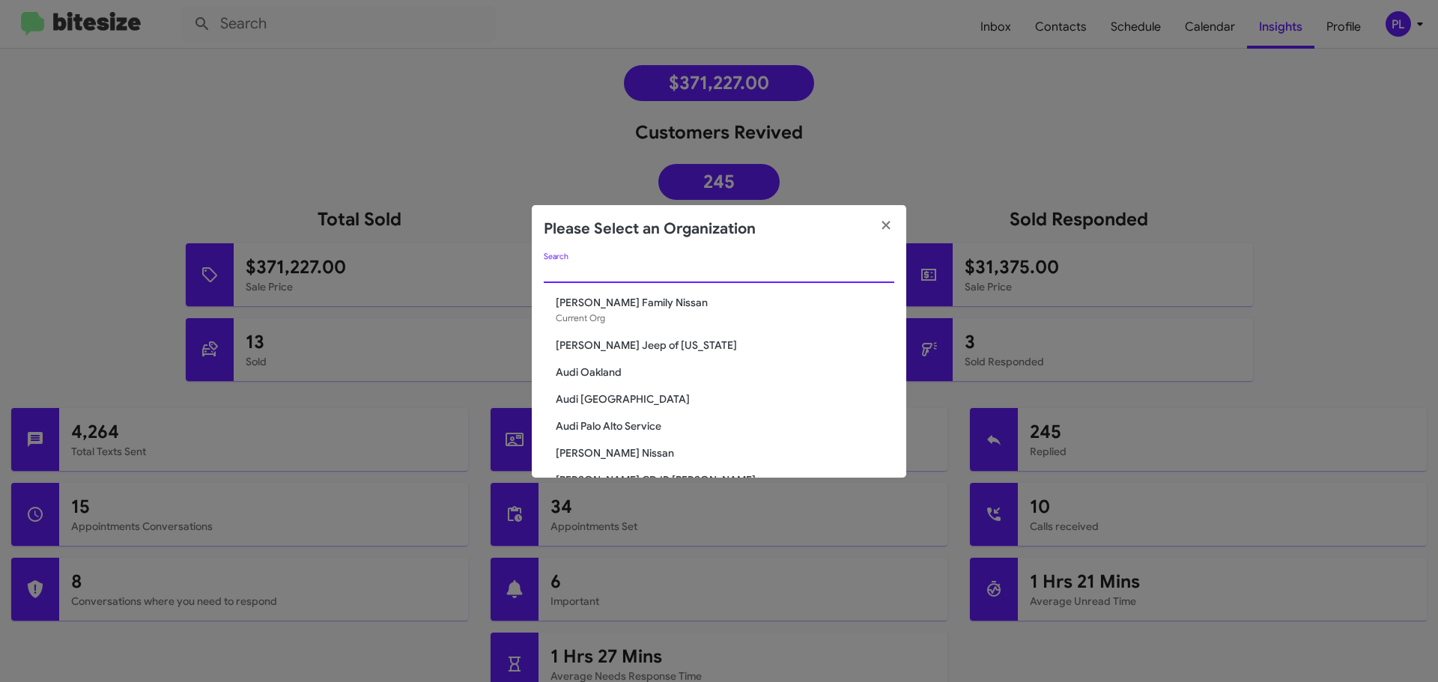
click at [672, 272] on input "Search" at bounding box center [719, 272] width 350 height 12
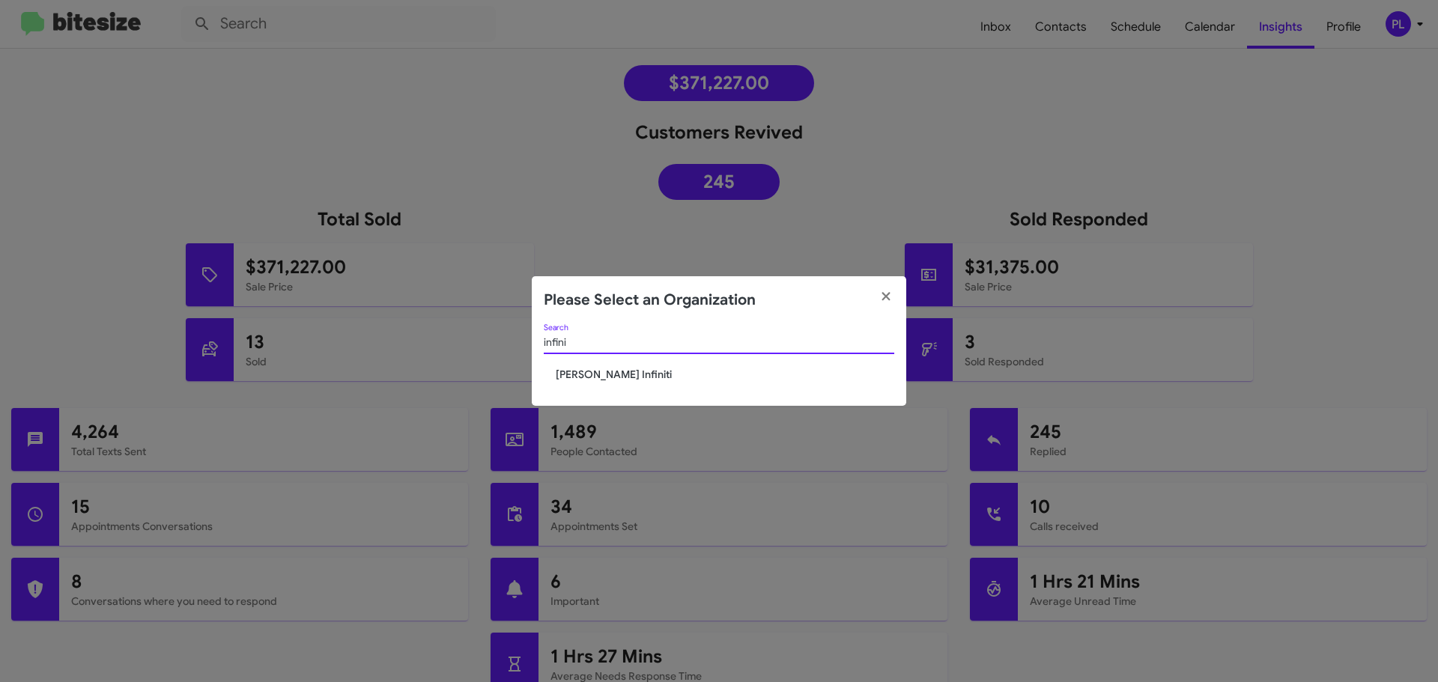
type input "infini"
click at [610, 371] on span "[PERSON_NAME] Infiniti" at bounding box center [725, 374] width 338 height 15
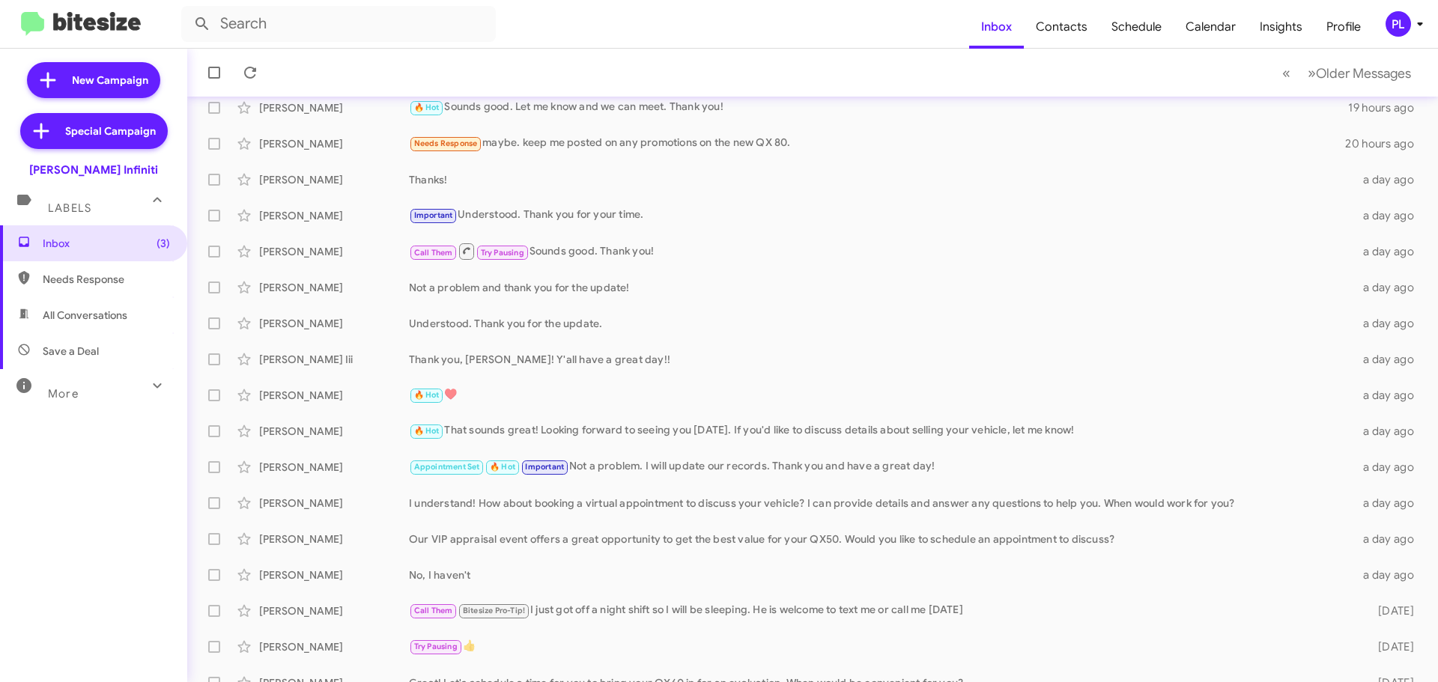
scroll to position [187, 0]
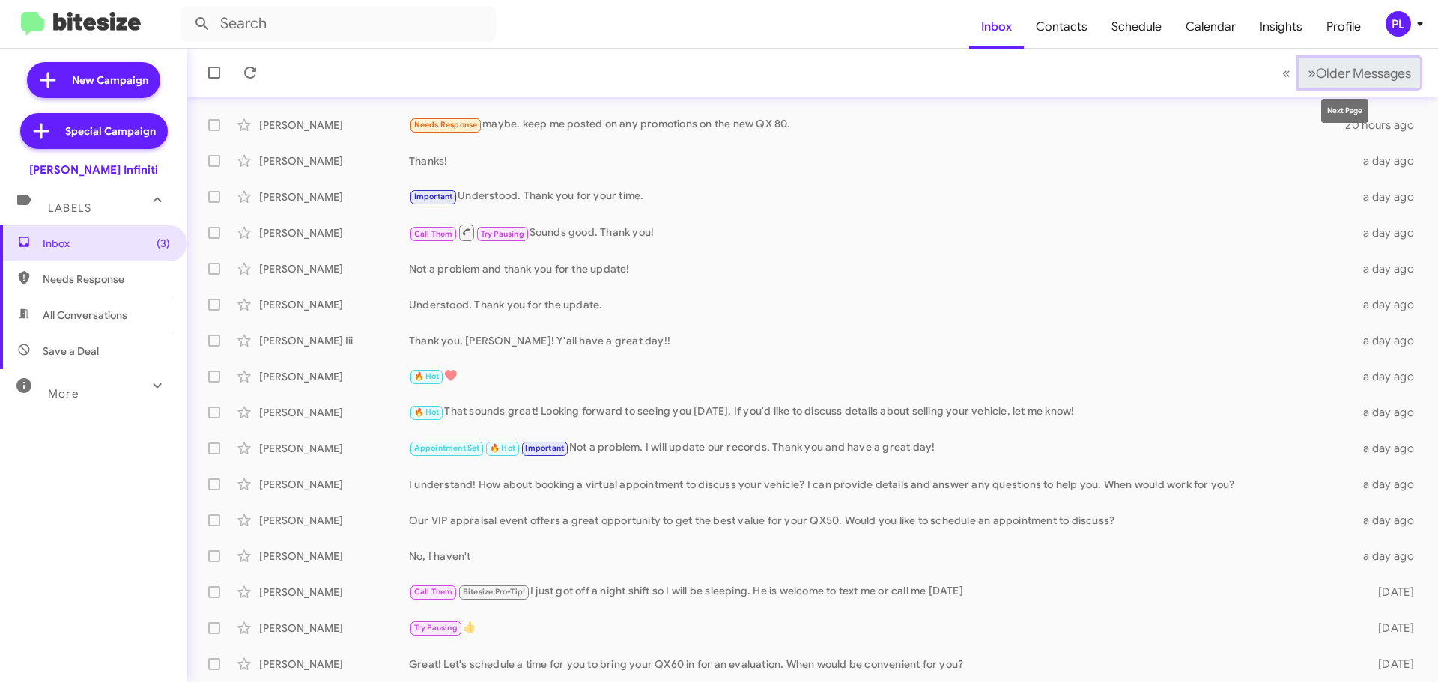
click at [1356, 80] on span "Older Messages" at bounding box center [1363, 73] width 95 height 16
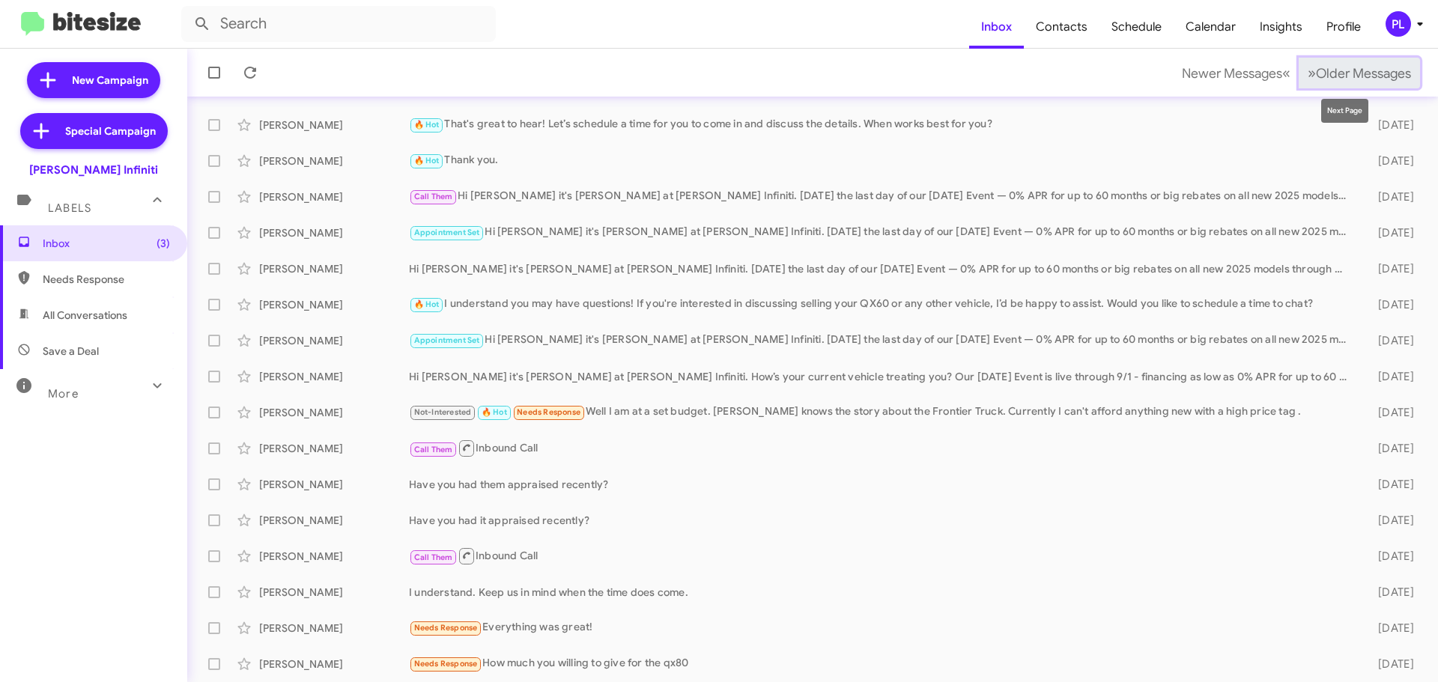
click at [1373, 71] on span "Older Messages" at bounding box center [1363, 73] width 95 height 16
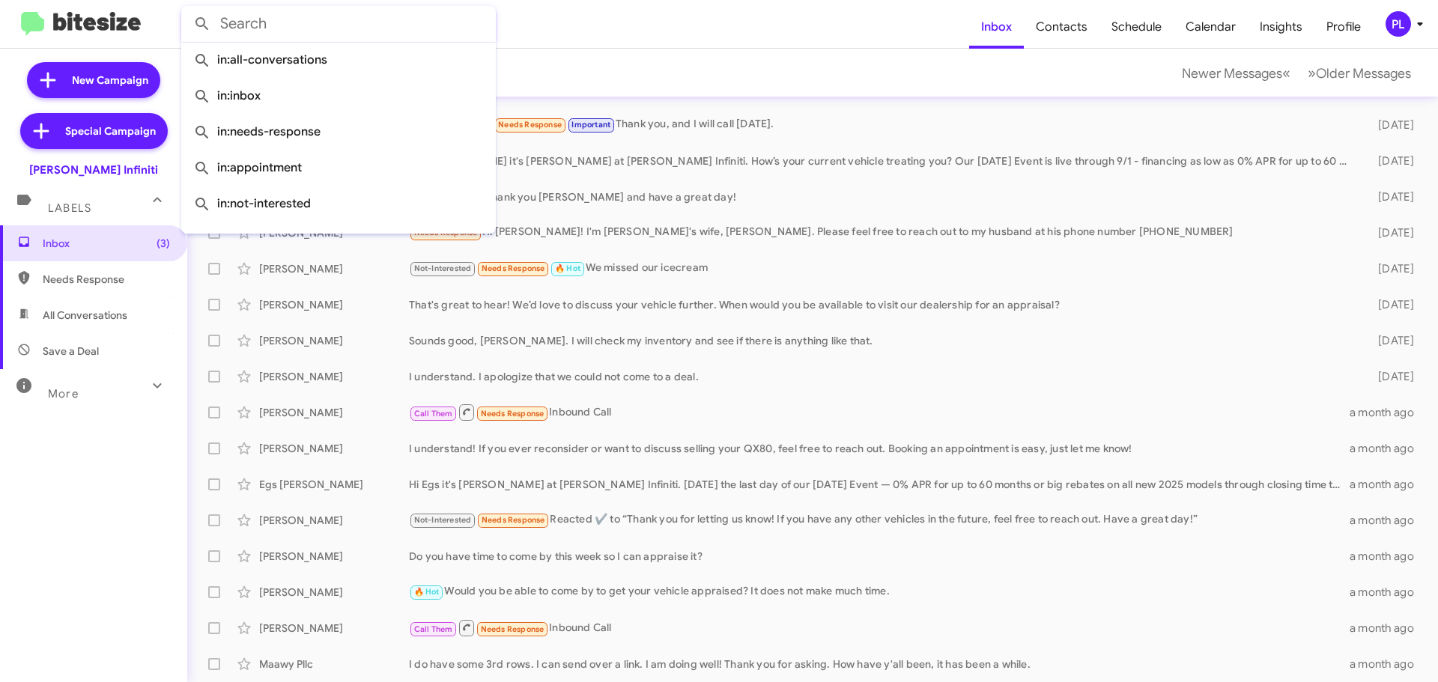
click at [330, 15] on input "text" at bounding box center [338, 24] width 315 height 36
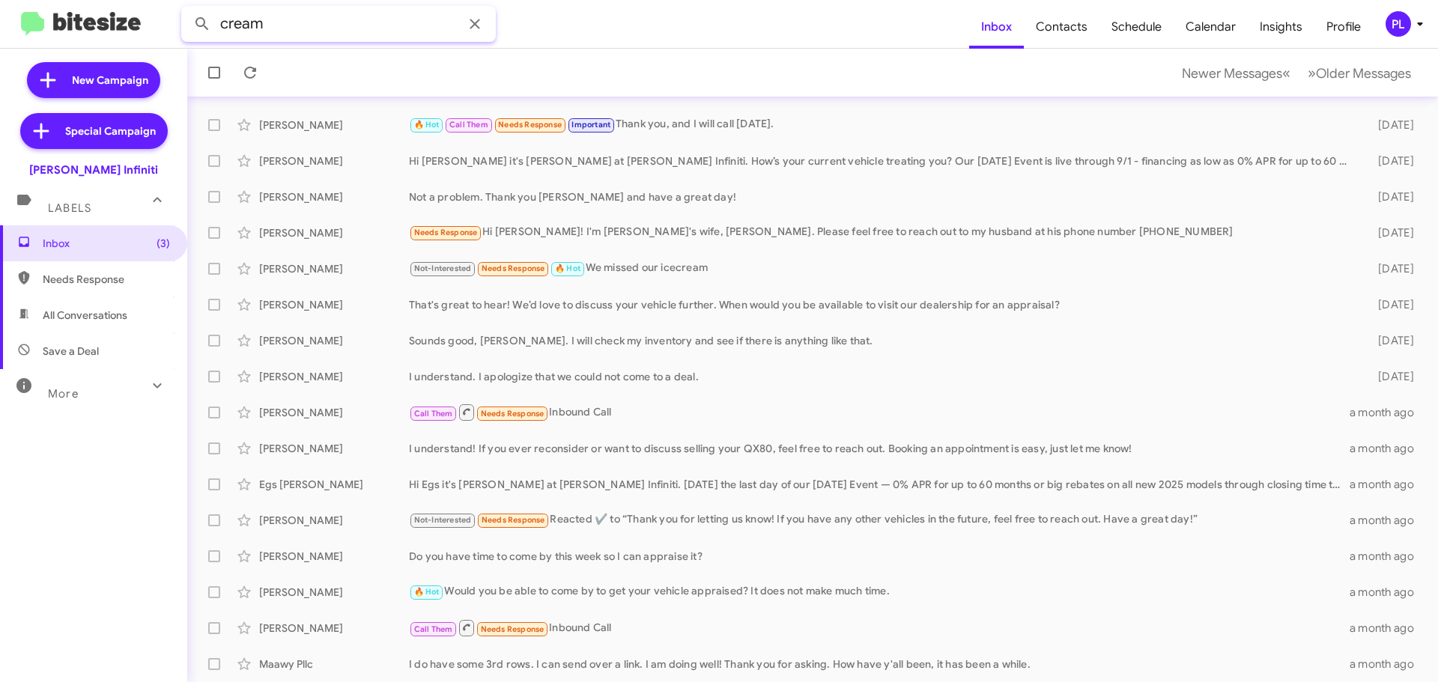
type input "cream"
click at [187, 9] on button at bounding box center [202, 24] width 30 height 30
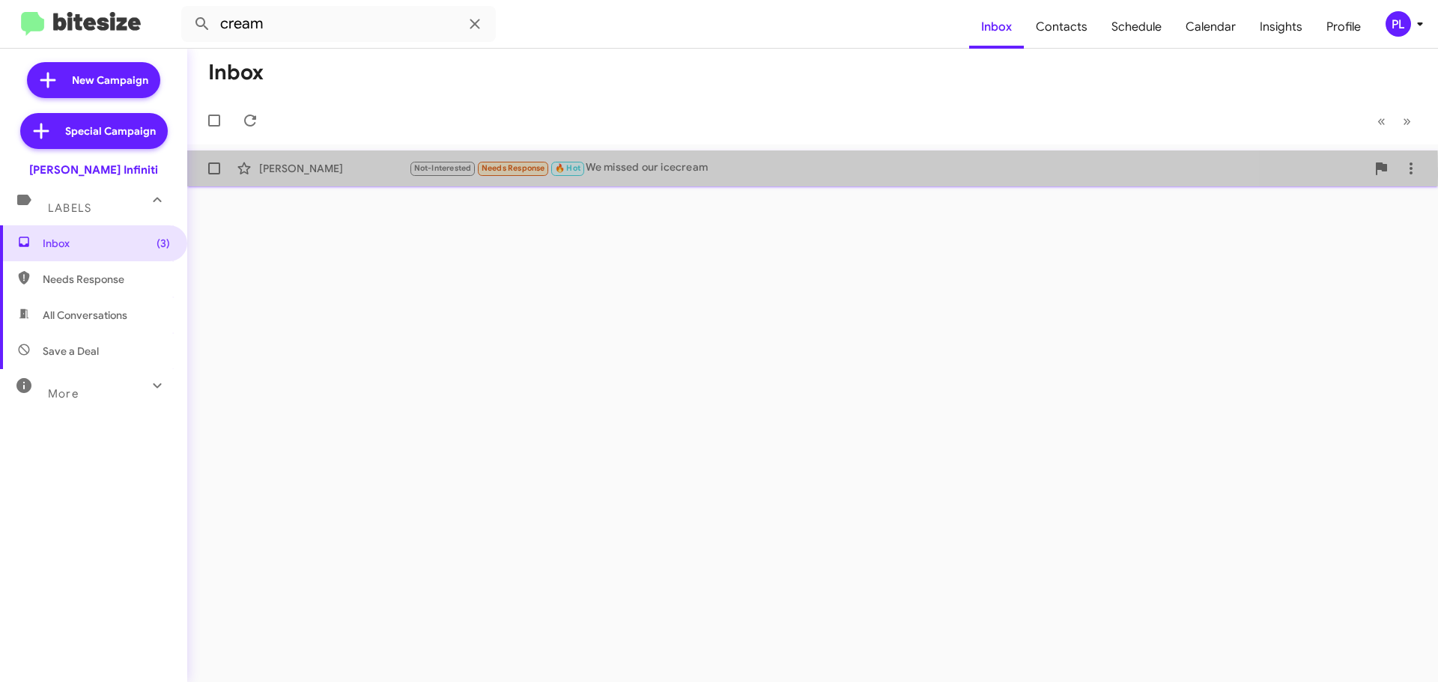
click at [682, 172] on div "Not-Interested Needs Response 🔥 Hot We missed our icecream" at bounding box center [887, 167] width 957 height 17
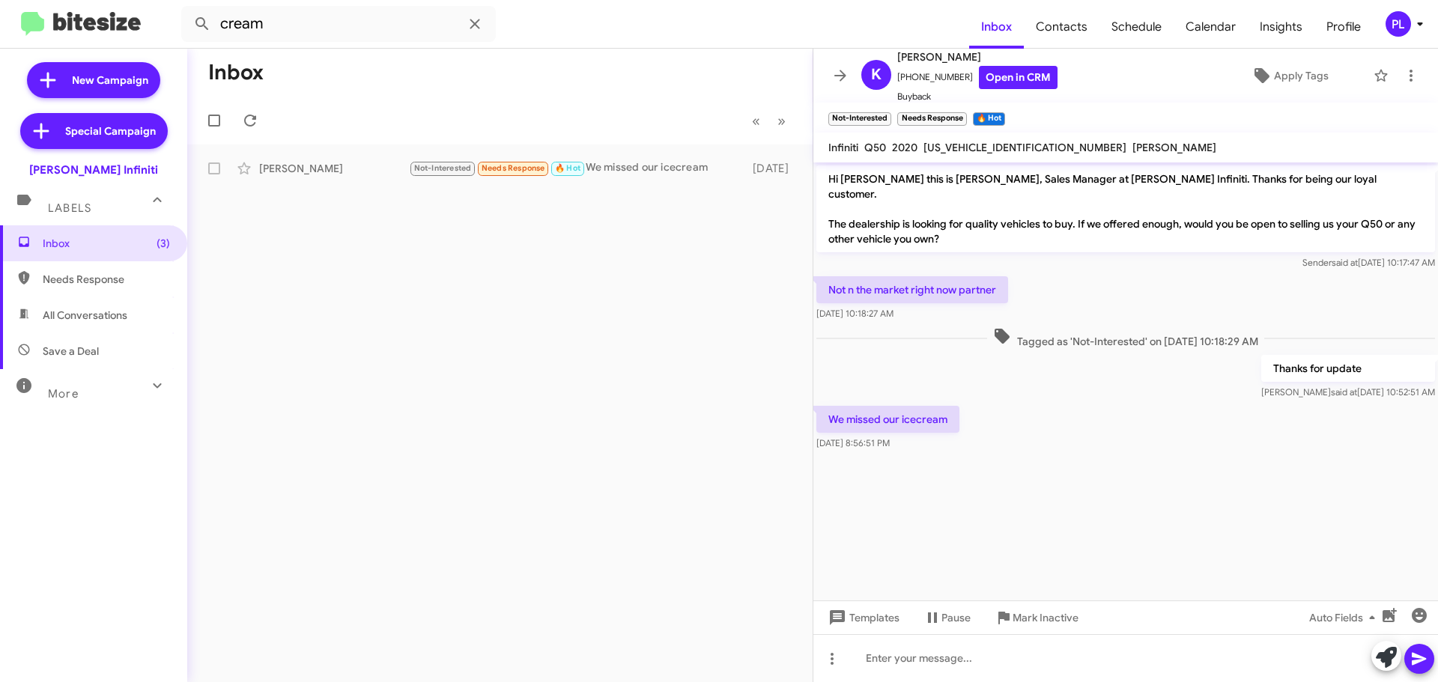
click at [1416, 28] on icon at bounding box center [1420, 24] width 18 height 18
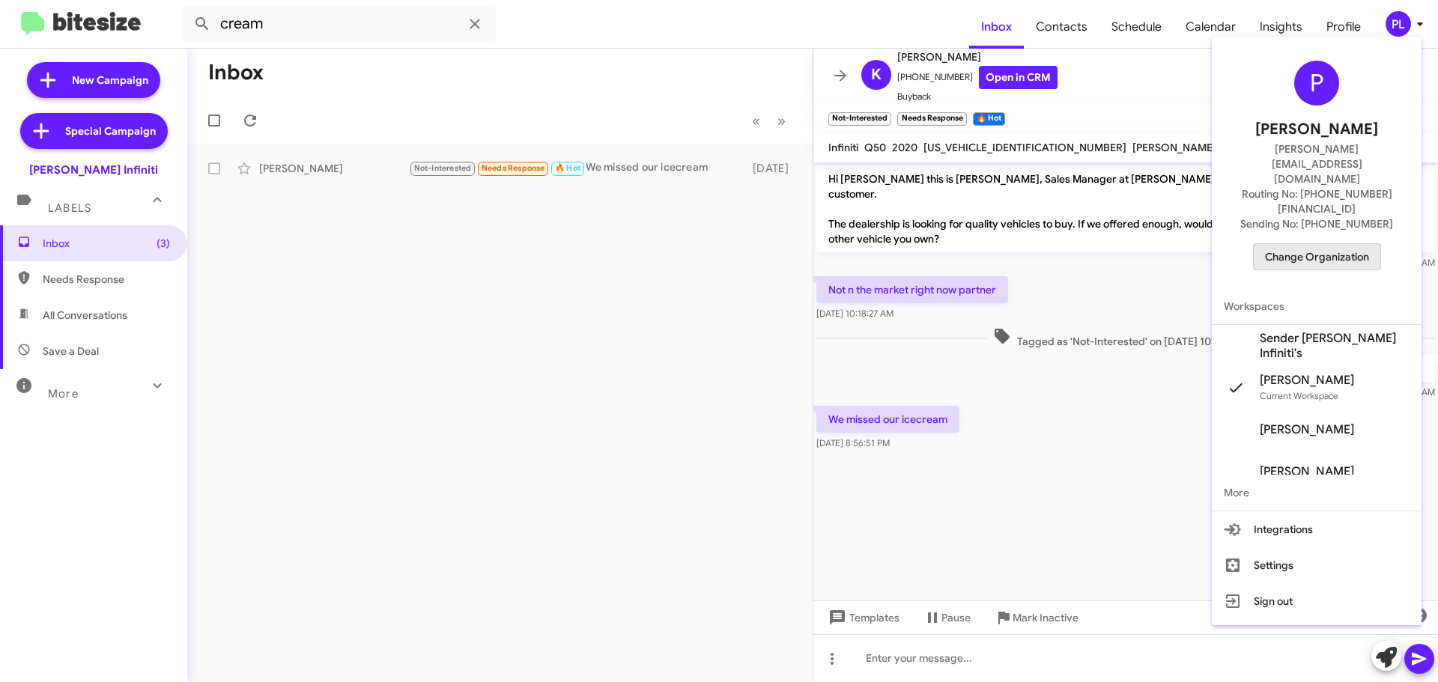
click at [1339, 244] on span "Change Organization" at bounding box center [1317, 256] width 104 height 25
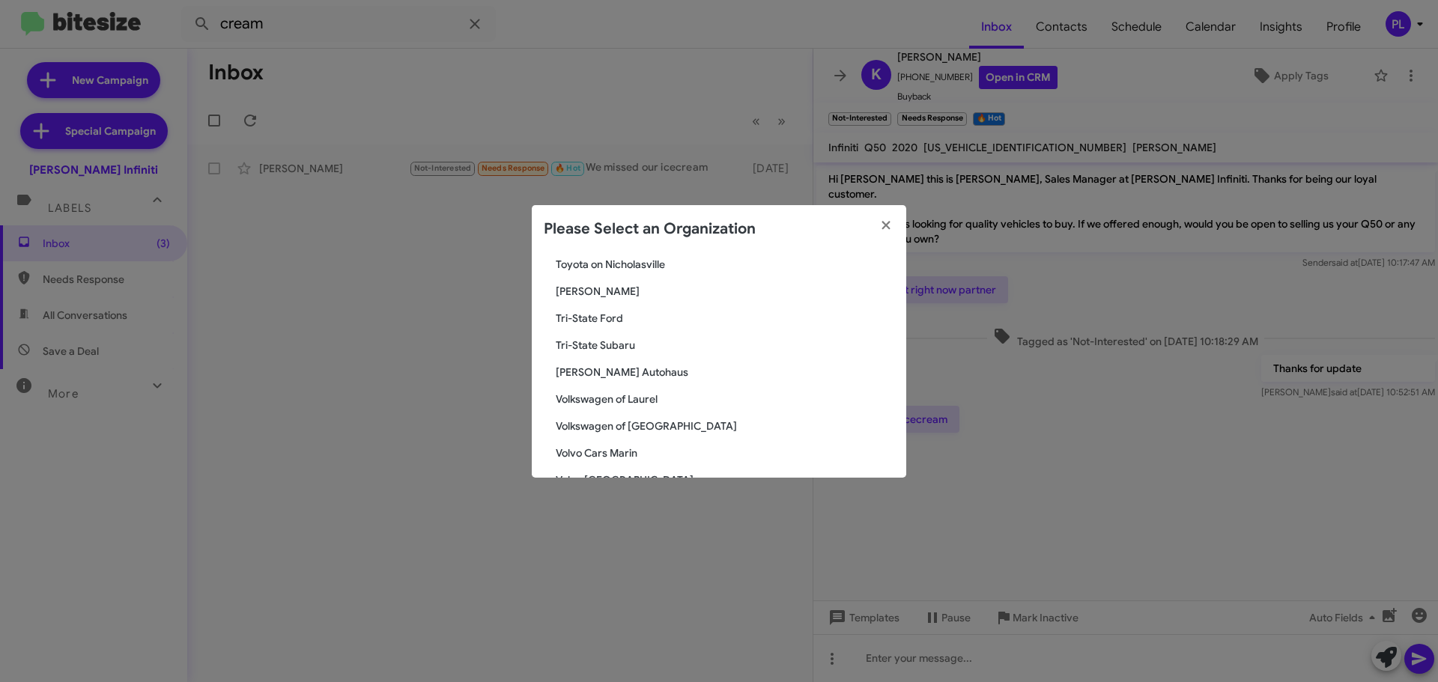
scroll to position [2756, 0]
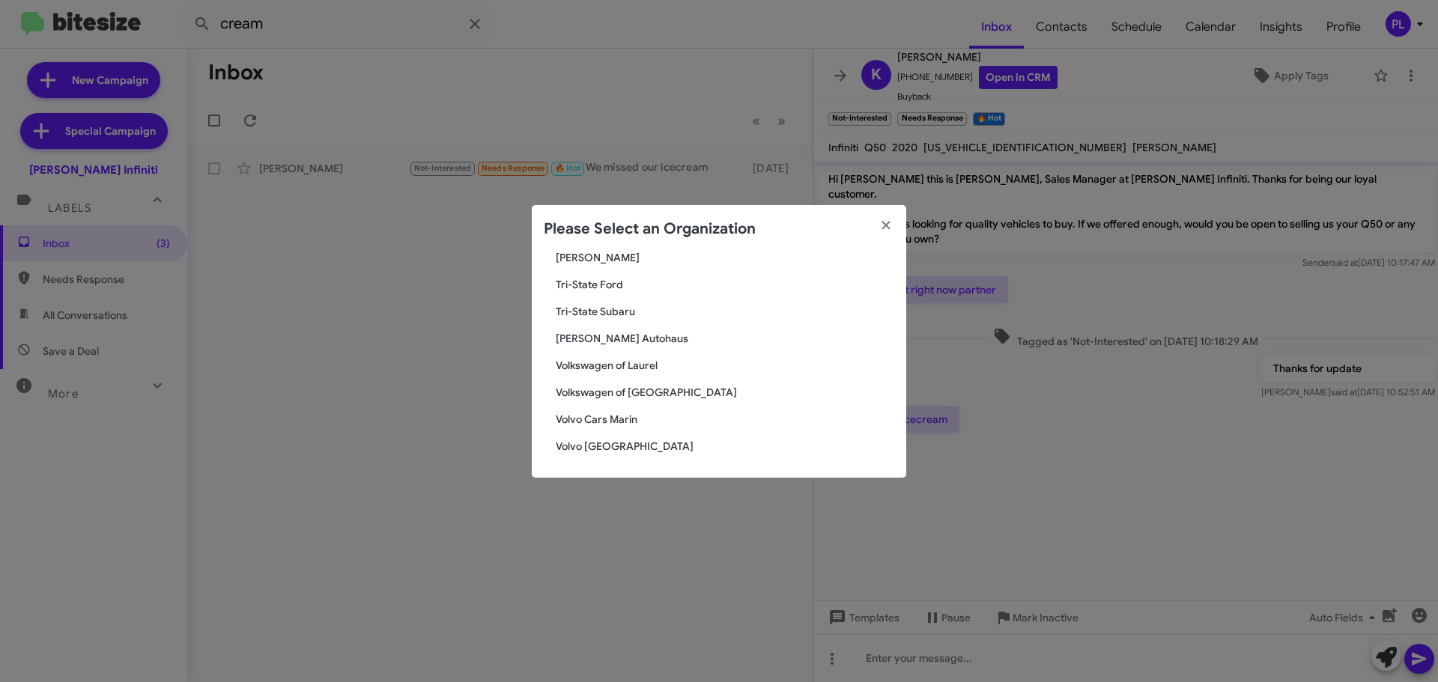
click at [719, 447] on span "Volvo [GEOGRAPHIC_DATA]" at bounding box center [725, 446] width 338 height 15
click at [589, 445] on span "Volvo [GEOGRAPHIC_DATA]" at bounding box center [725, 446] width 338 height 15
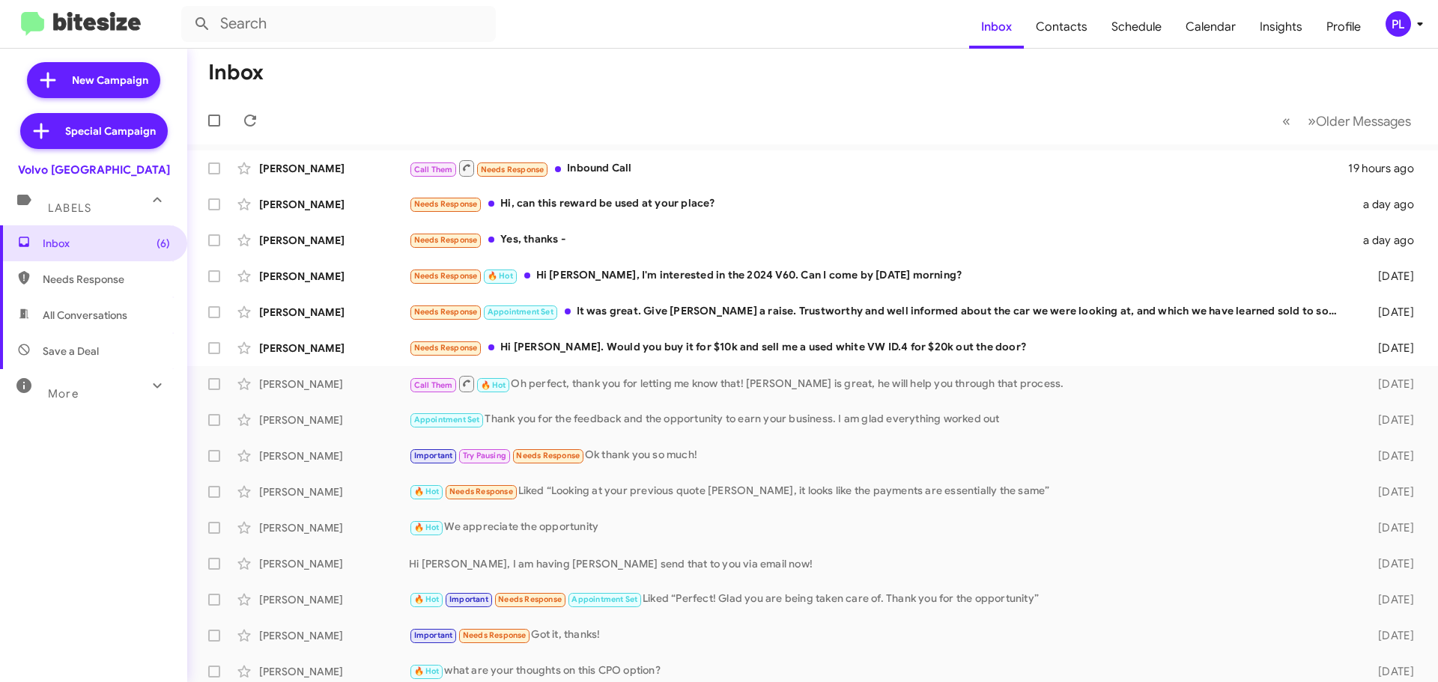
click at [148, 387] on icon at bounding box center [157, 386] width 18 height 18
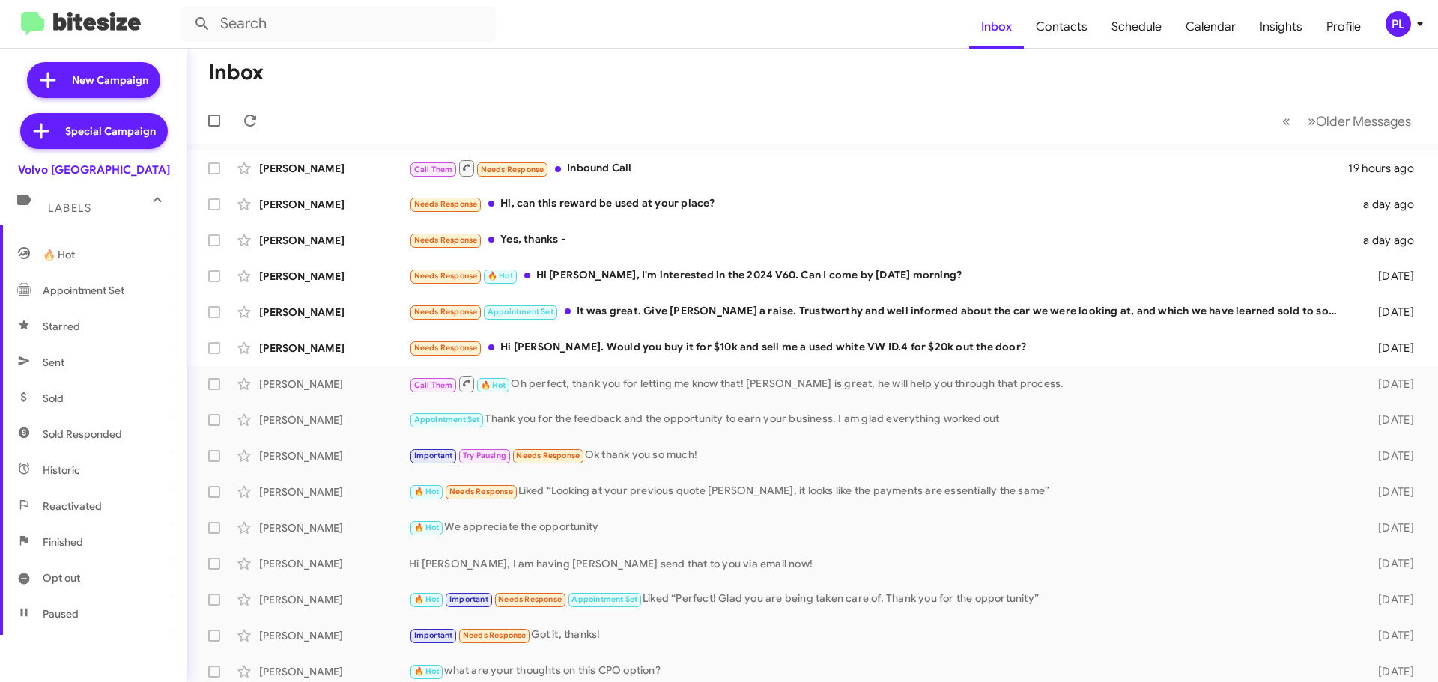
scroll to position [225, 0]
click at [90, 429] on span "Sold Responded" at bounding box center [82, 426] width 79 height 15
type input "in:sold-verified"
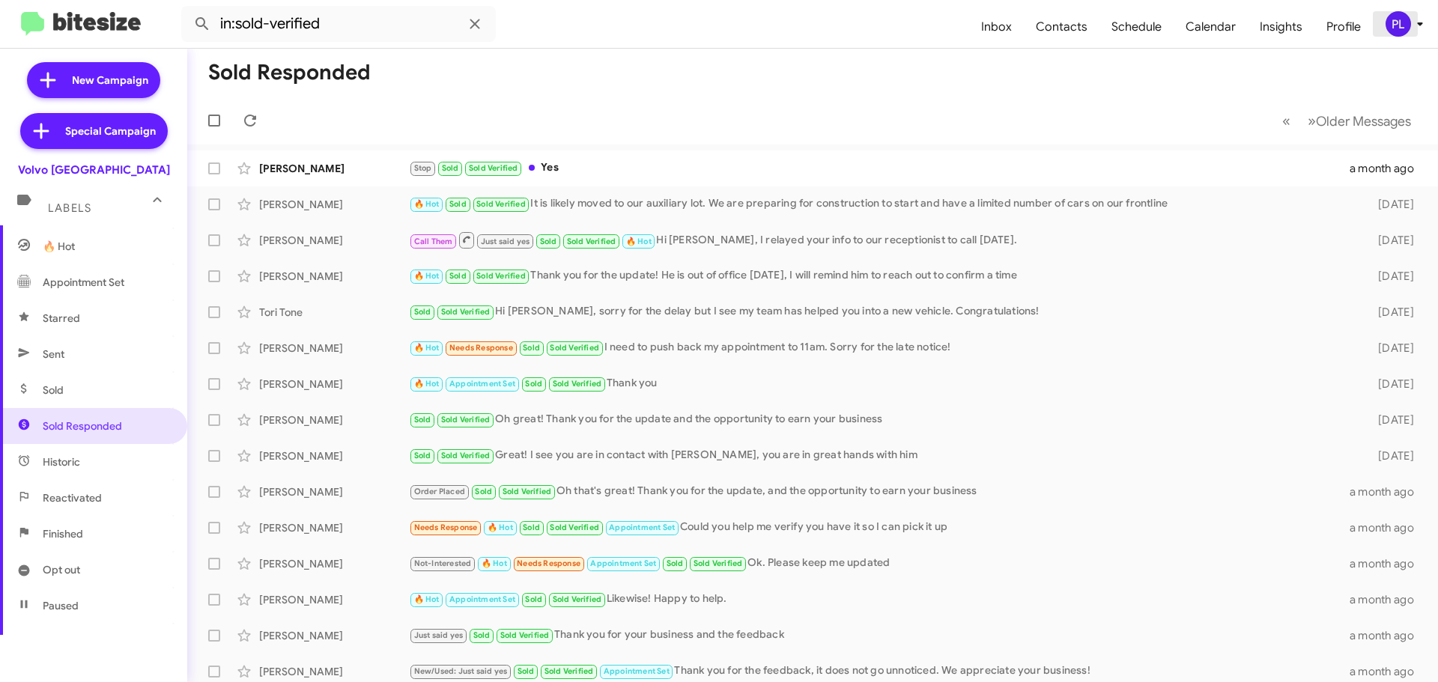
click at [1418, 27] on icon at bounding box center [1420, 24] width 18 height 18
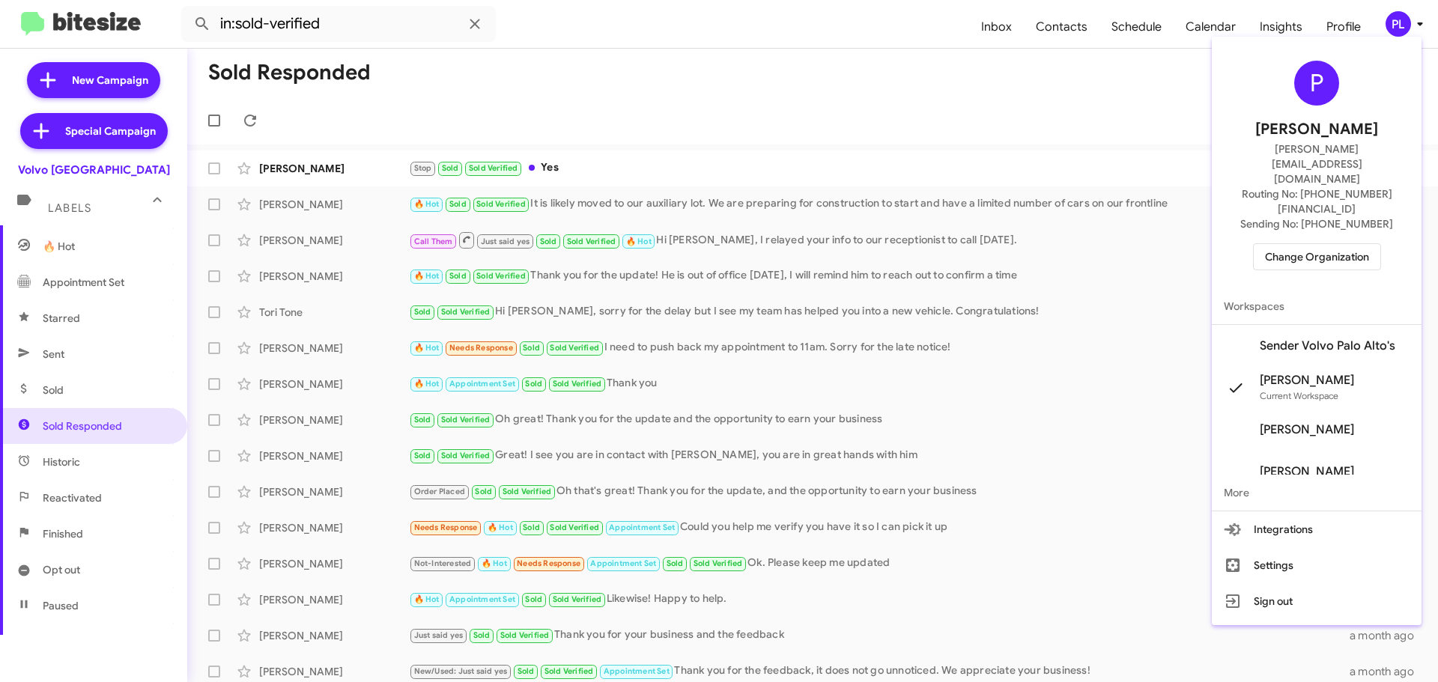
click at [1295, 244] on span "Change Organization" at bounding box center [1317, 256] width 104 height 25
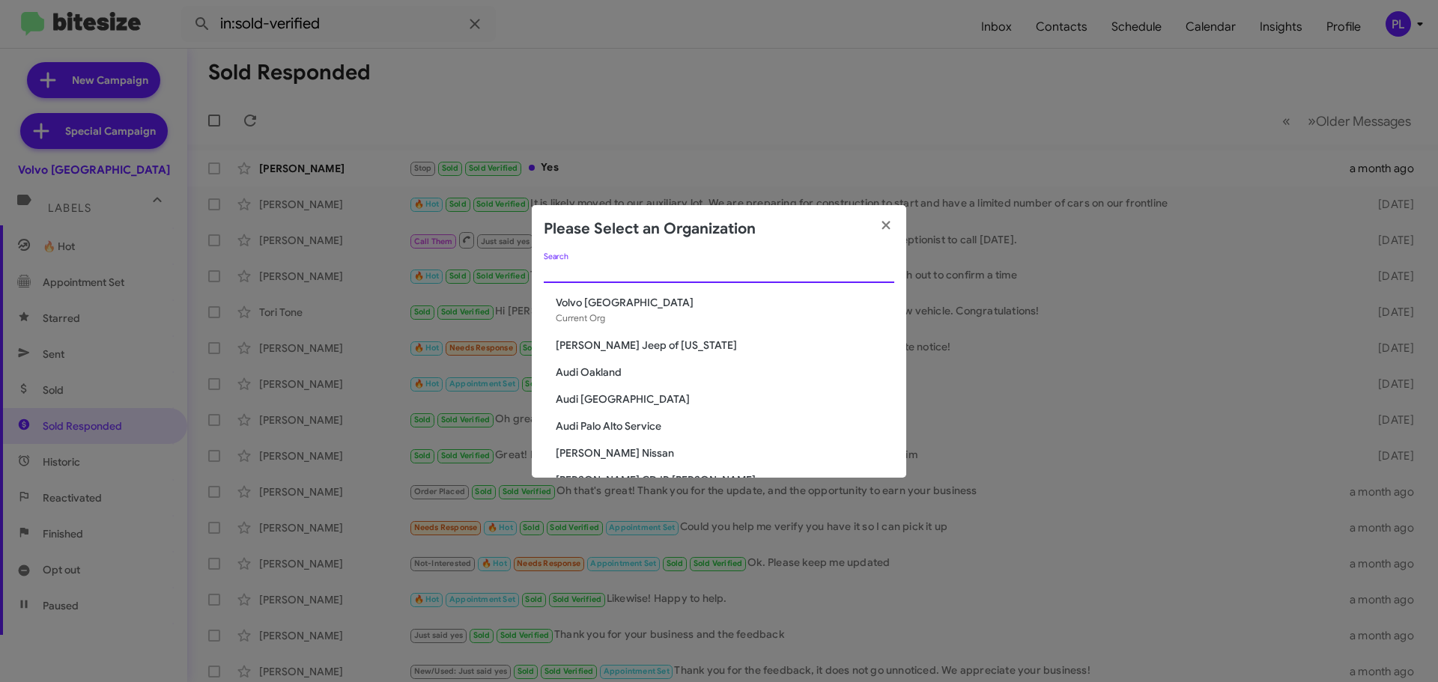
click at [749, 273] on input "Search" at bounding box center [719, 272] width 350 height 12
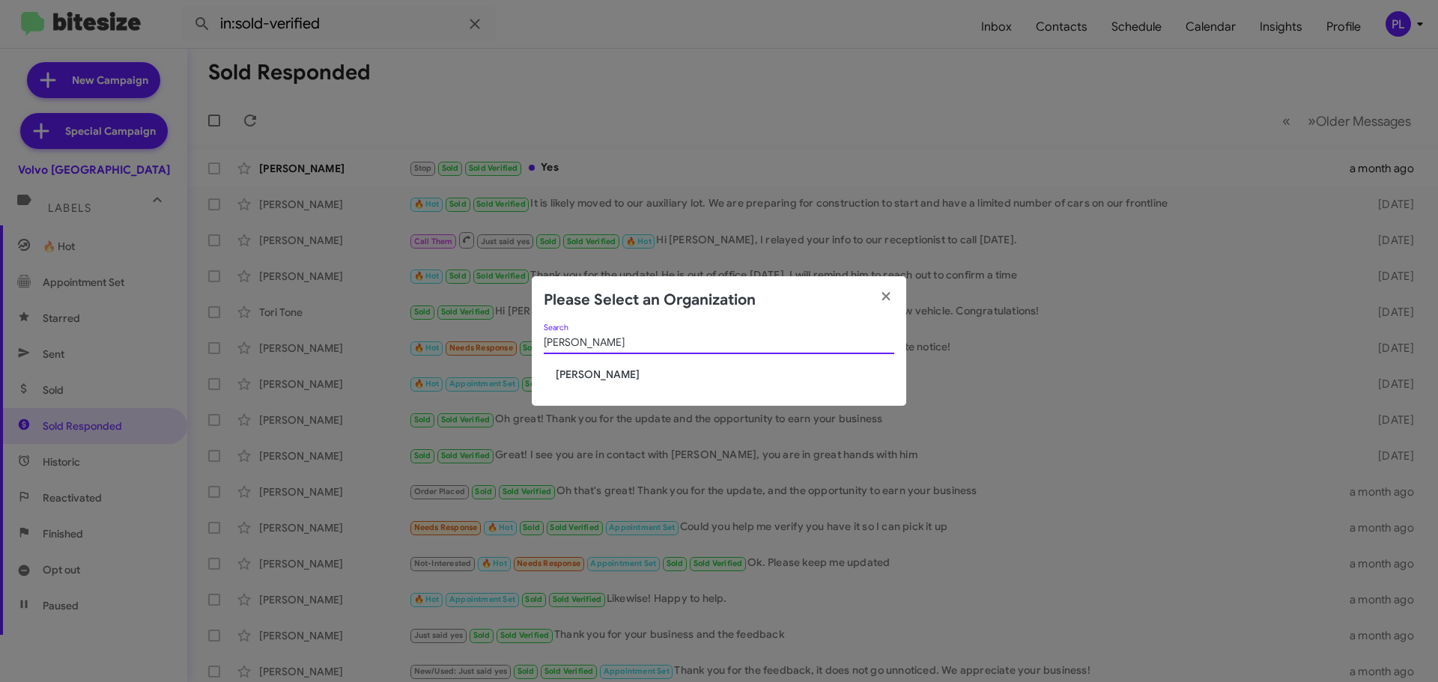
type input "tracy"
click at [615, 378] on span "[PERSON_NAME]" at bounding box center [725, 374] width 338 height 15
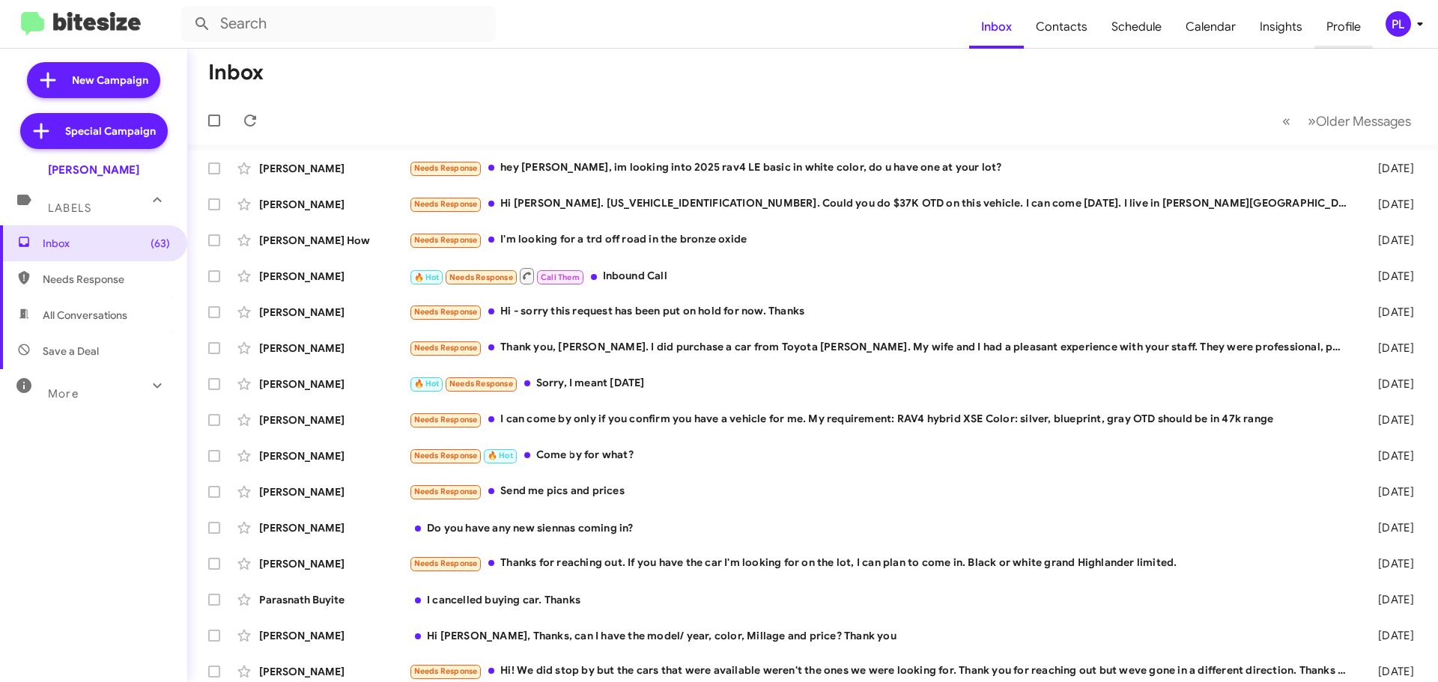
click at [1351, 22] on span "Profile" at bounding box center [1343, 26] width 58 height 43
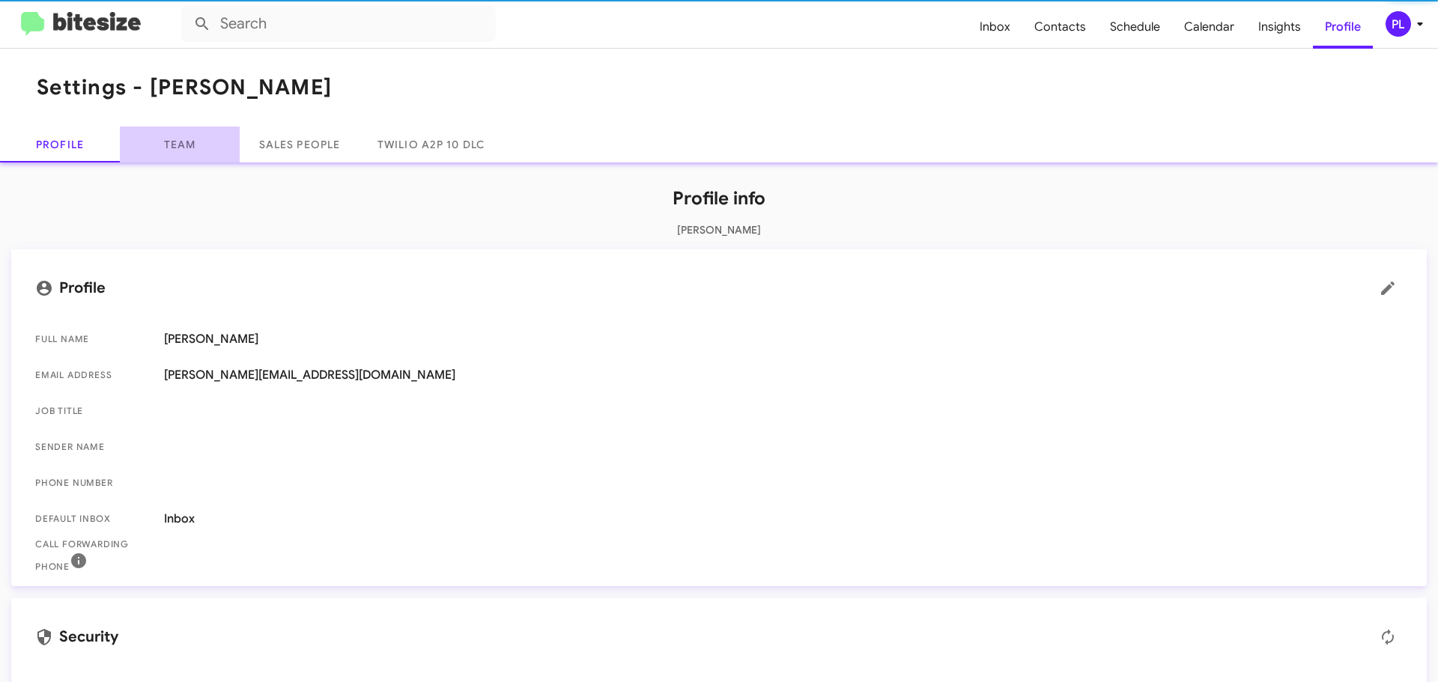
click at [169, 142] on link "Team" at bounding box center [180, 145] width 120 height 36
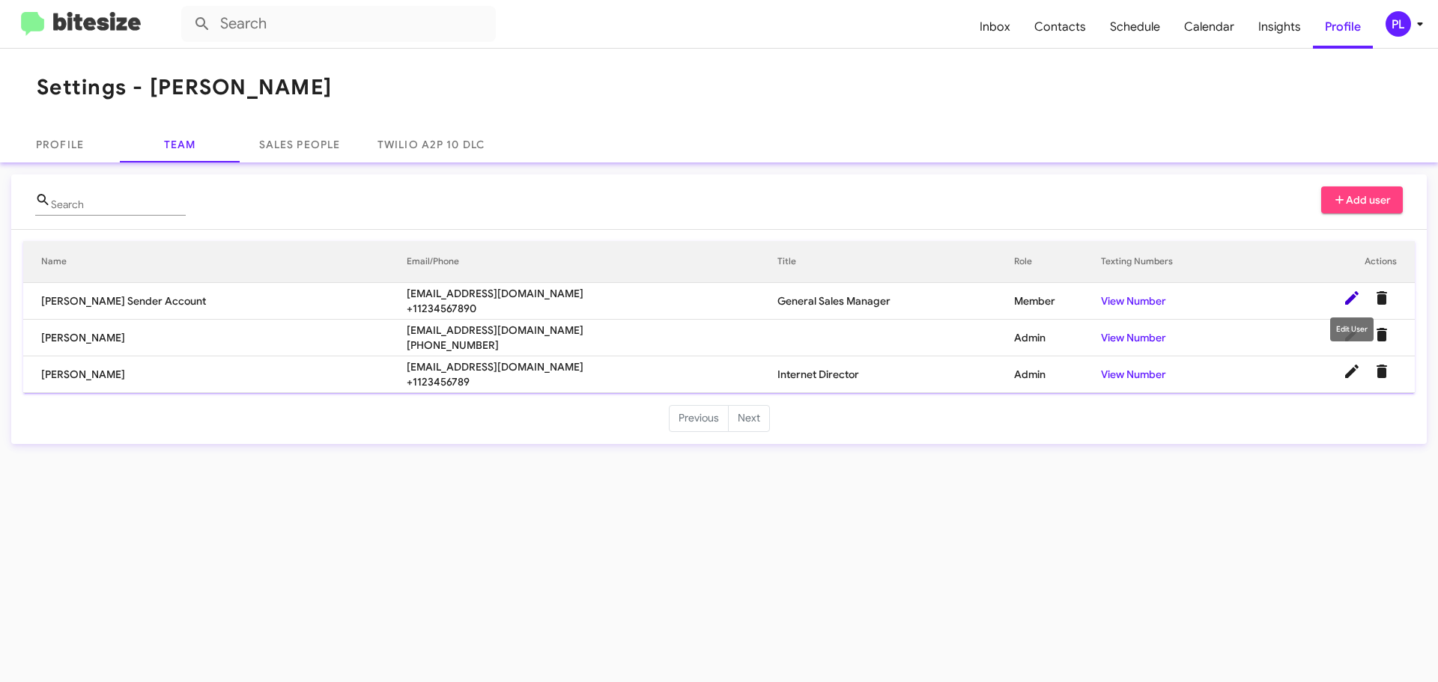
click at [1354, 293] on icon at bounding box center [1352, 298] width 18 height 18
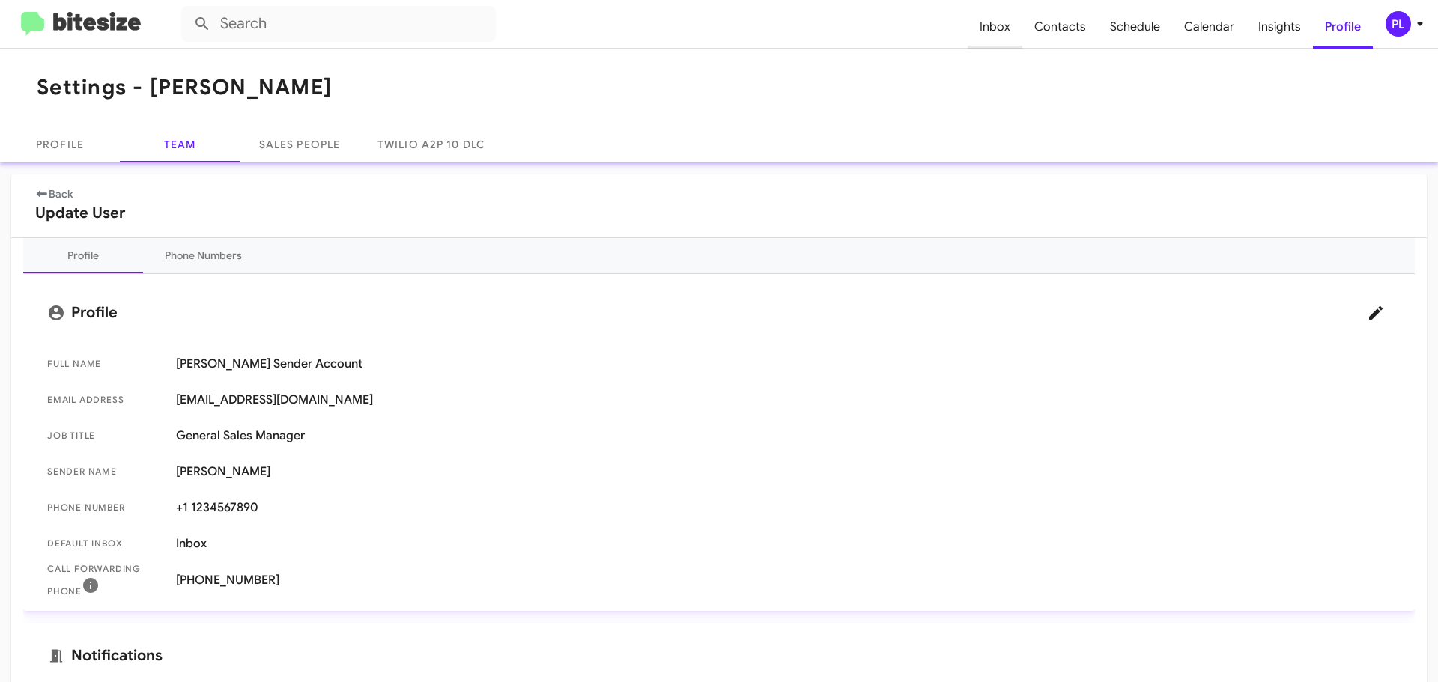
click at [1012, 21] on span "Inbox" at bounding box center [994, 26] width 55 height 43
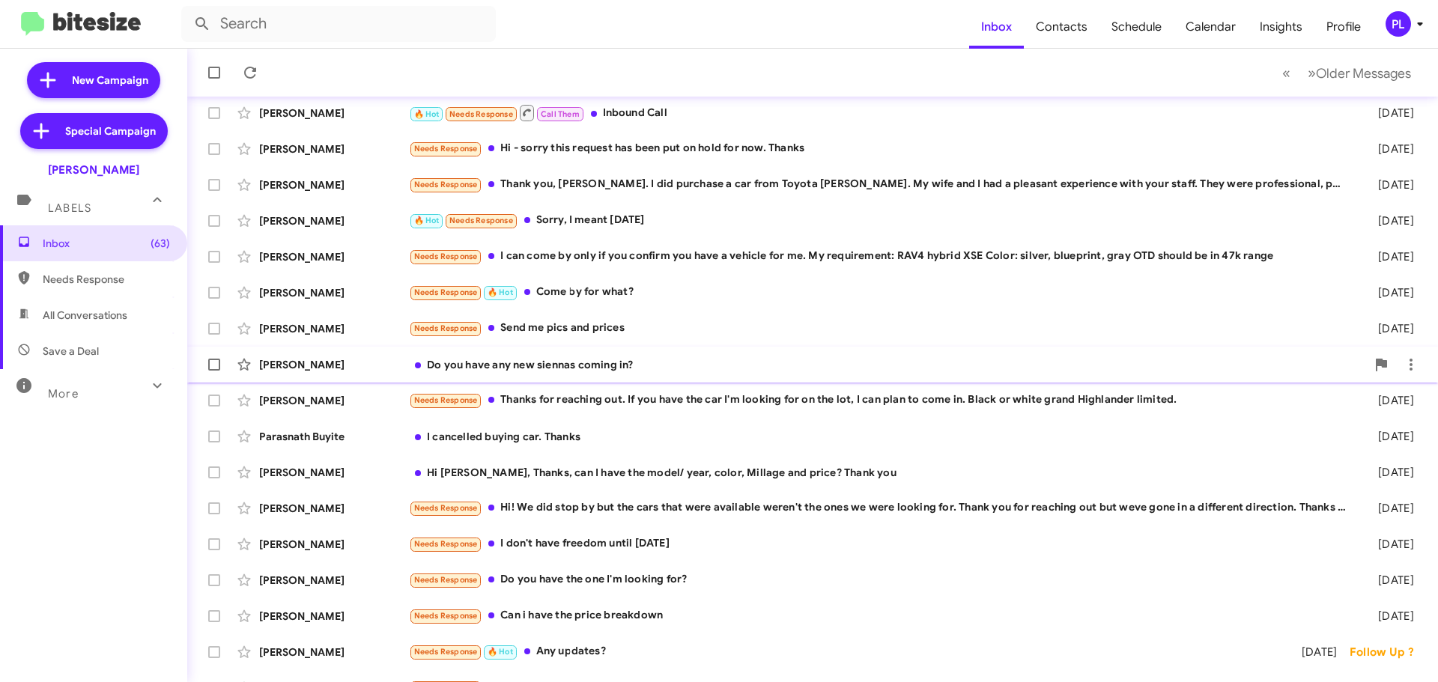
scroll to position [187, 0]
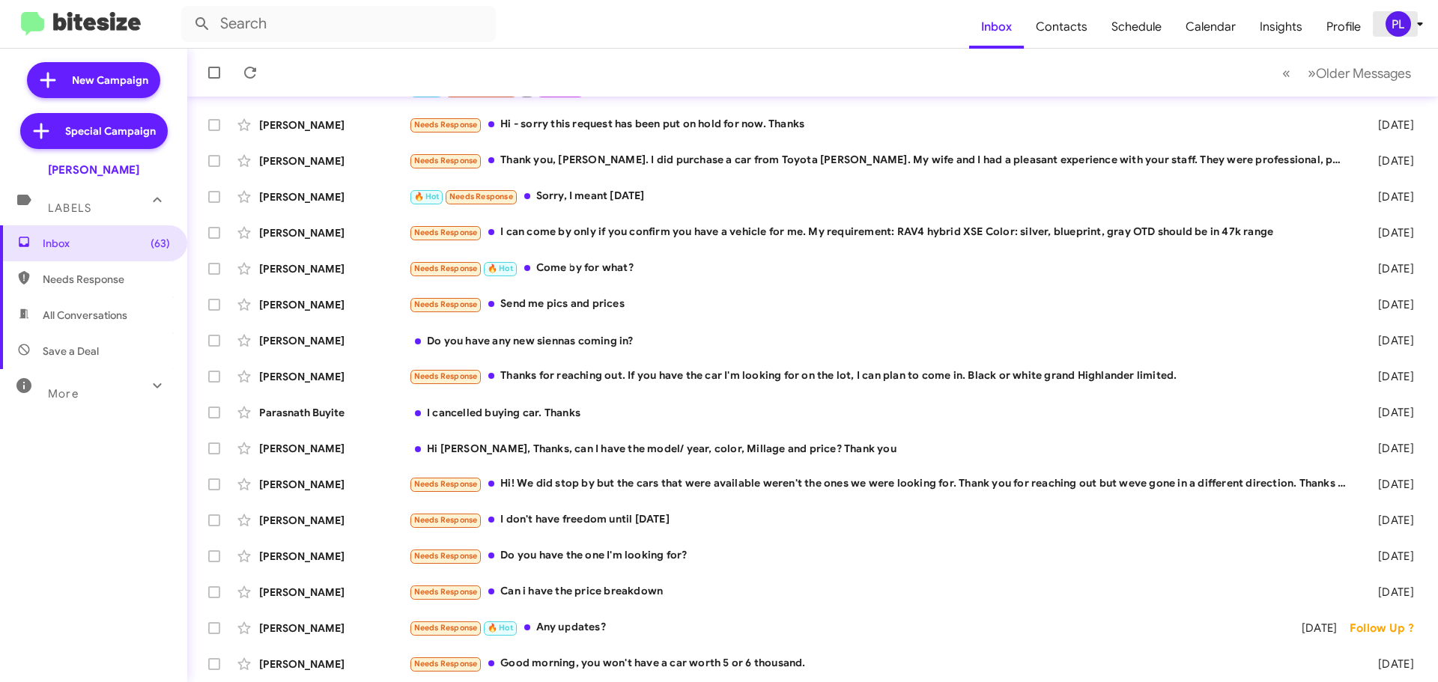
click at [1422, 25] on icon at bounding box center [1420, 24] width 18 height 18
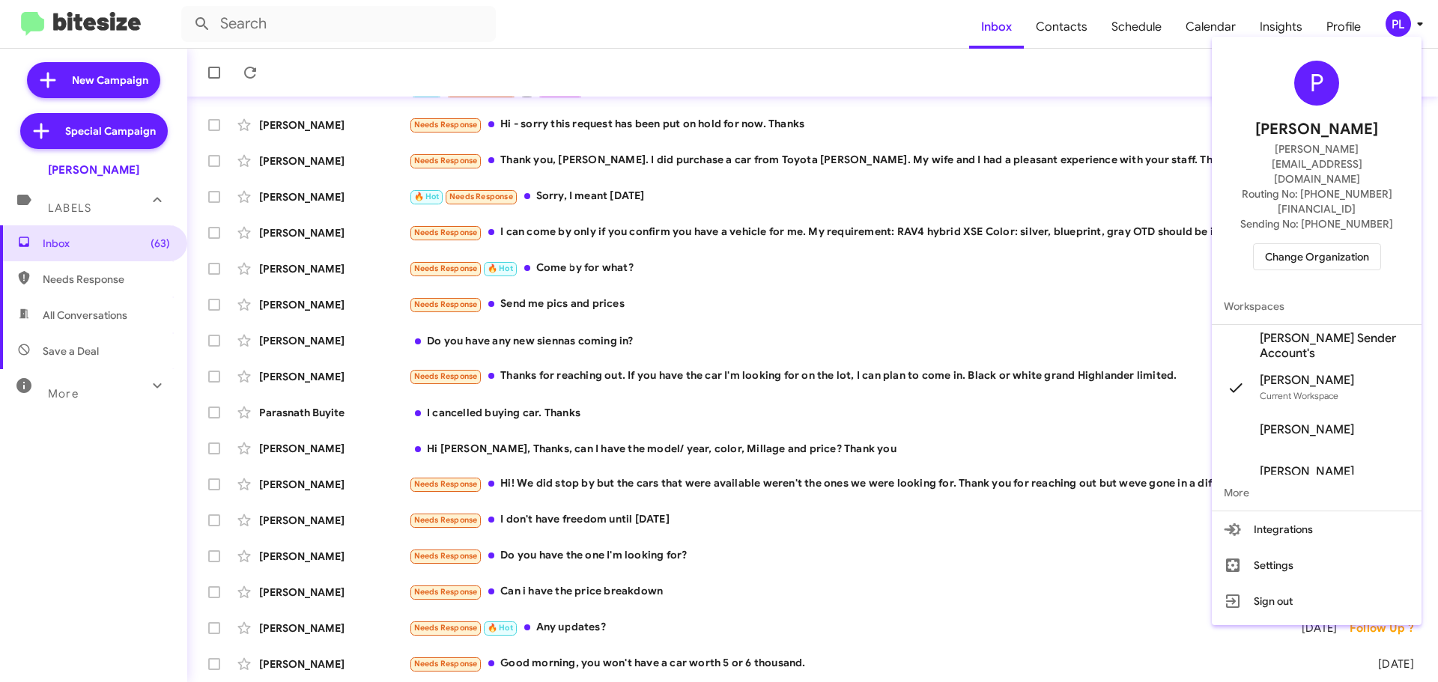
click at [1301, 244] on span "Change Organization" at bounding box center [1317, 256] width 104 height 25
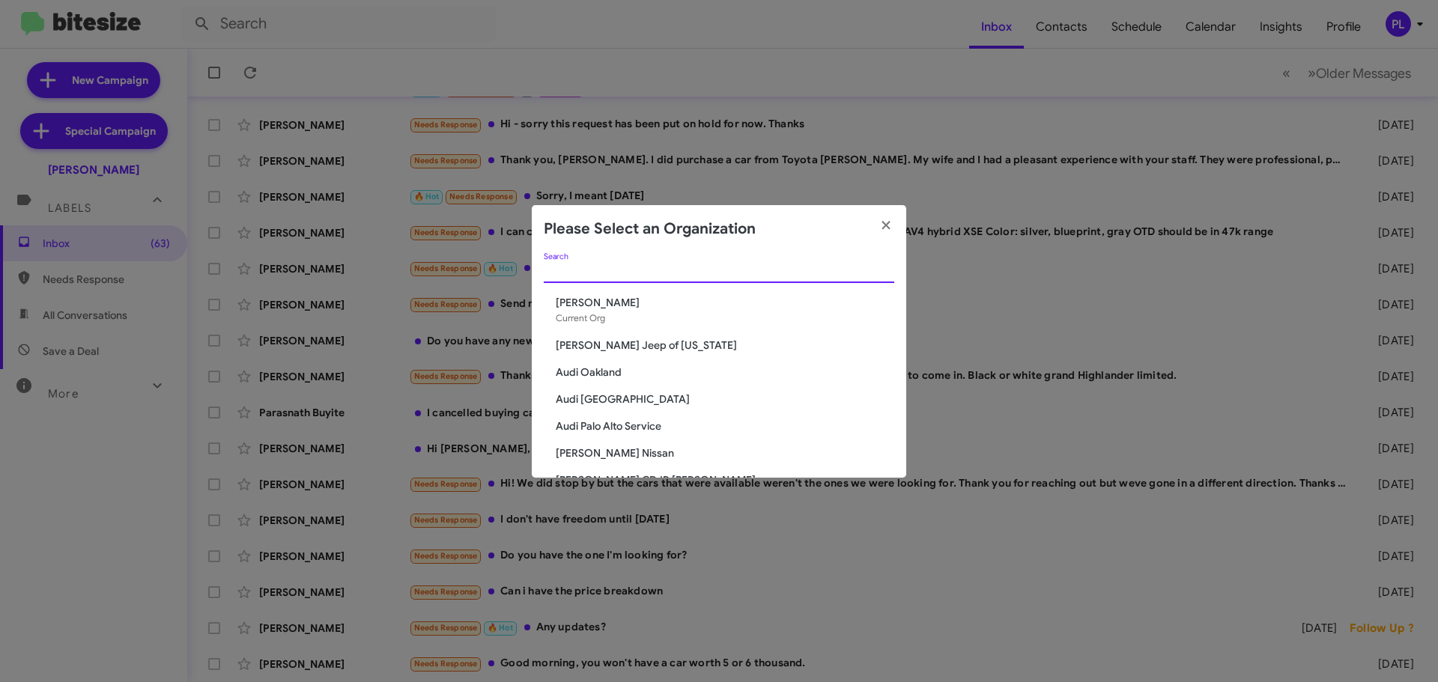
click at [703, 270] on input "Search" at bounding box center [719, 272] width 350 height 12
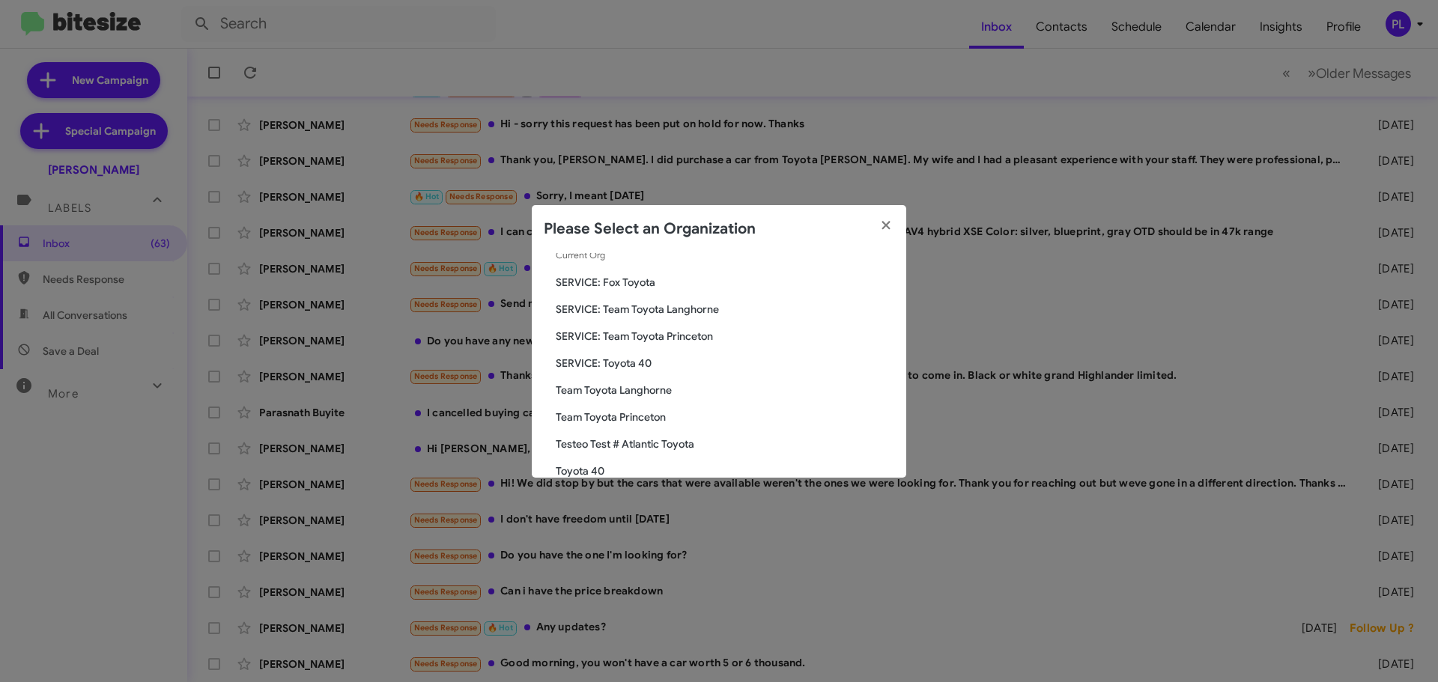
scroll to position [142, 0]
type input "toyota"
click at [585, 417] on span "Toyota Marin" at bounding box center [725, 419] width 338 height 15
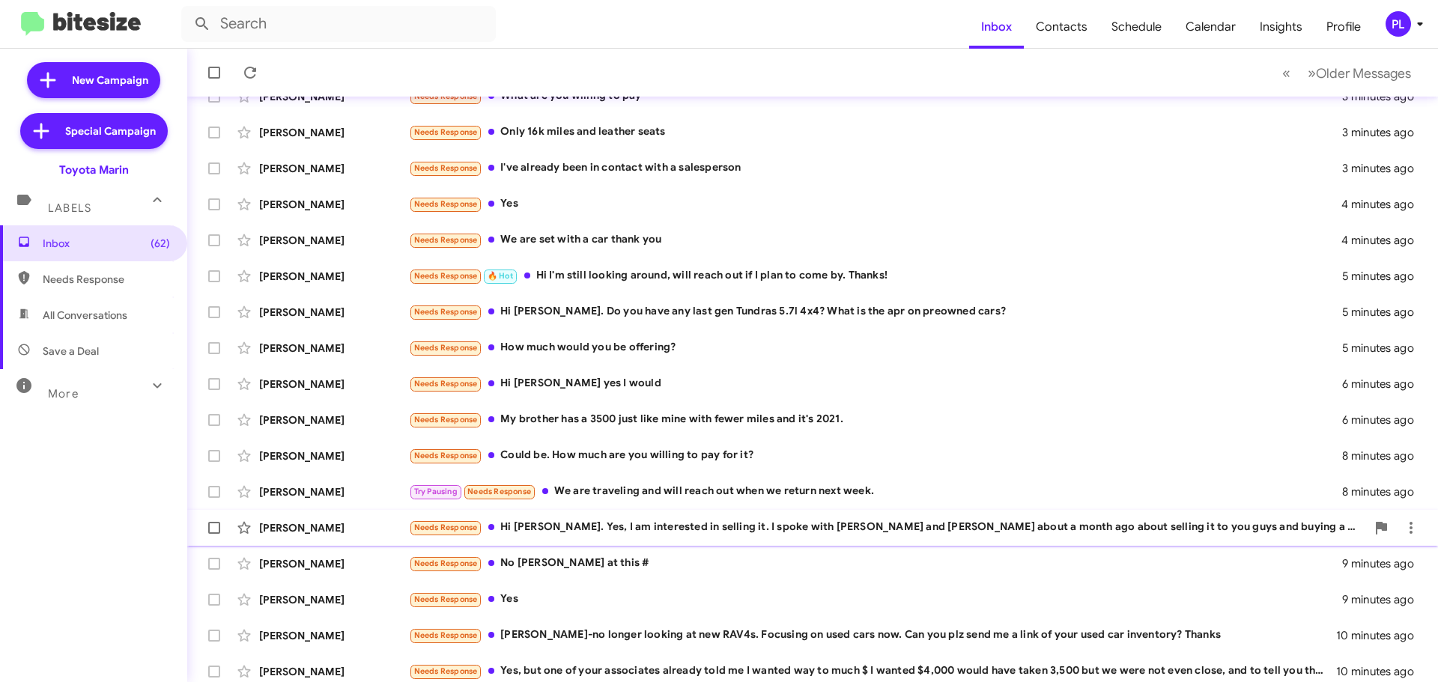
scroll to position [187, 0]
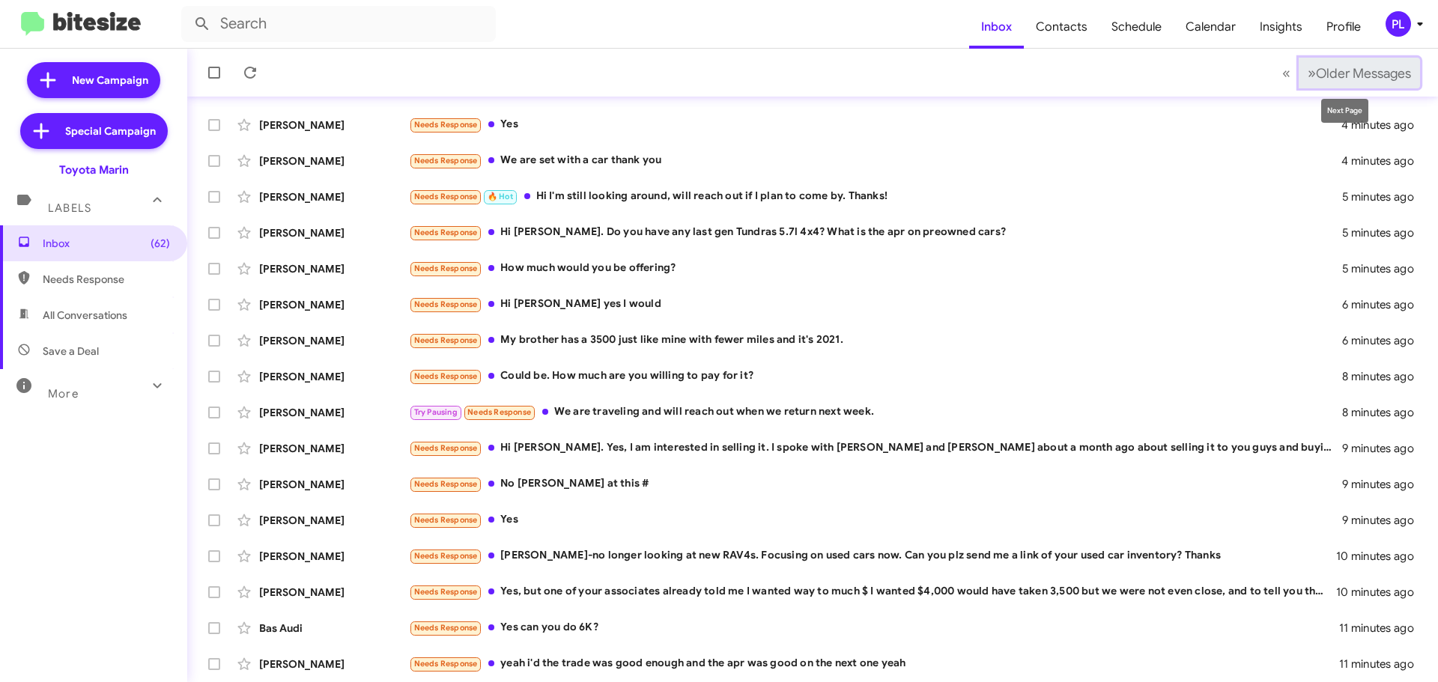
click at [1337, 70] on span "Older Messages" at bounding box center [1363, 73] width 95 height 16
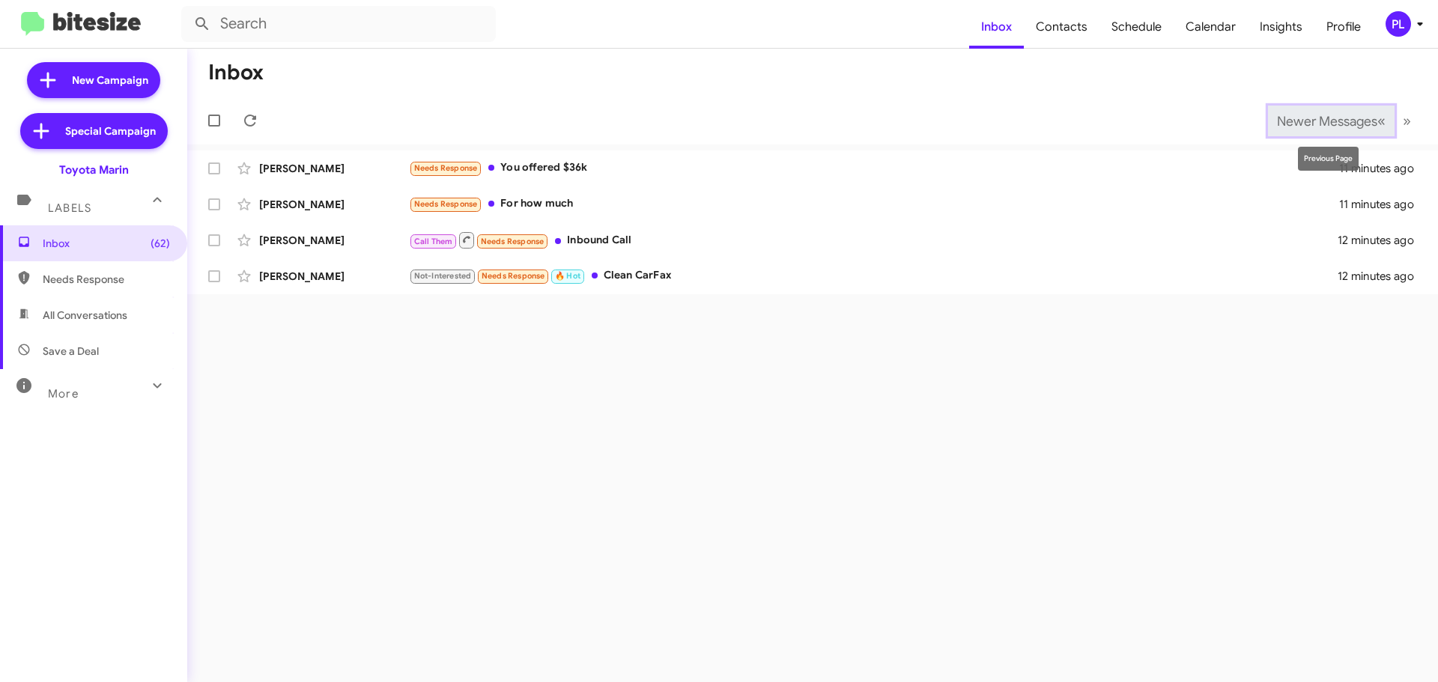
click at [1294, 120] on span "Newer Messages" at bounding box center [1327, 121] width 100 height 16
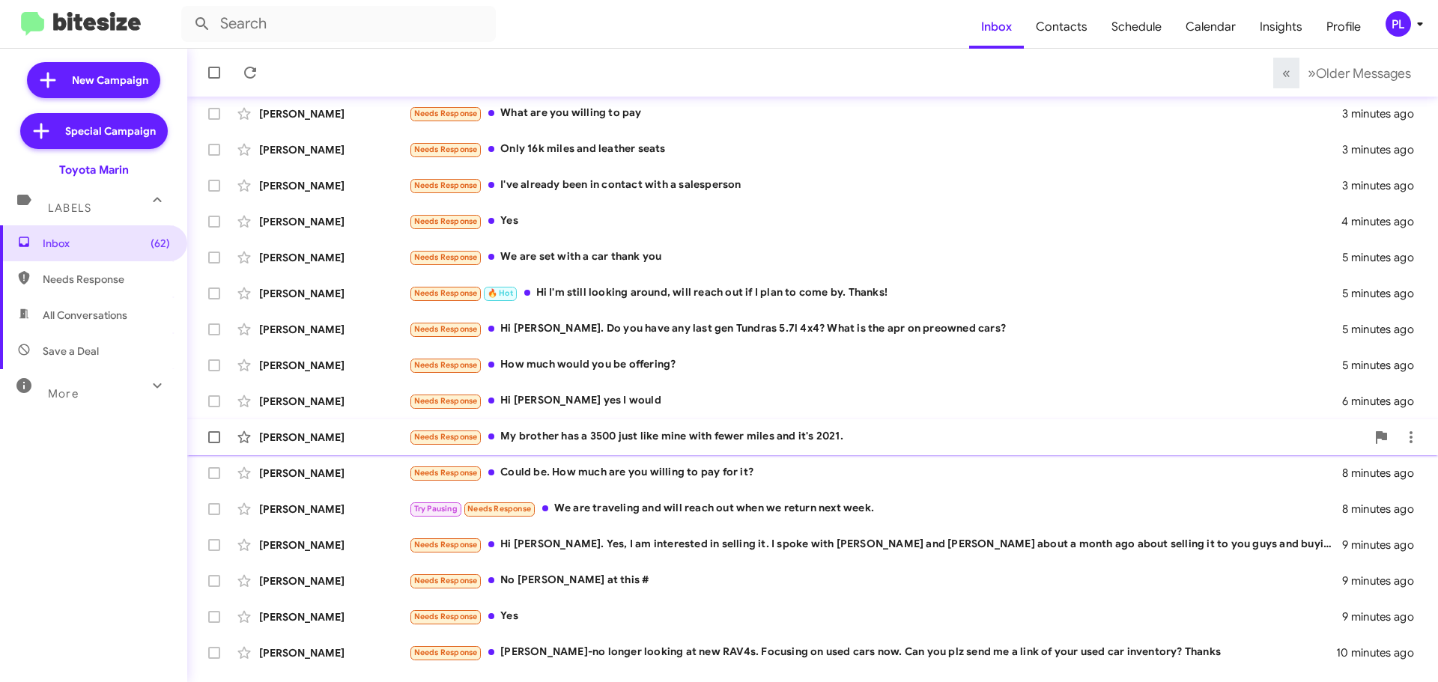
scroll to position [187, 0]
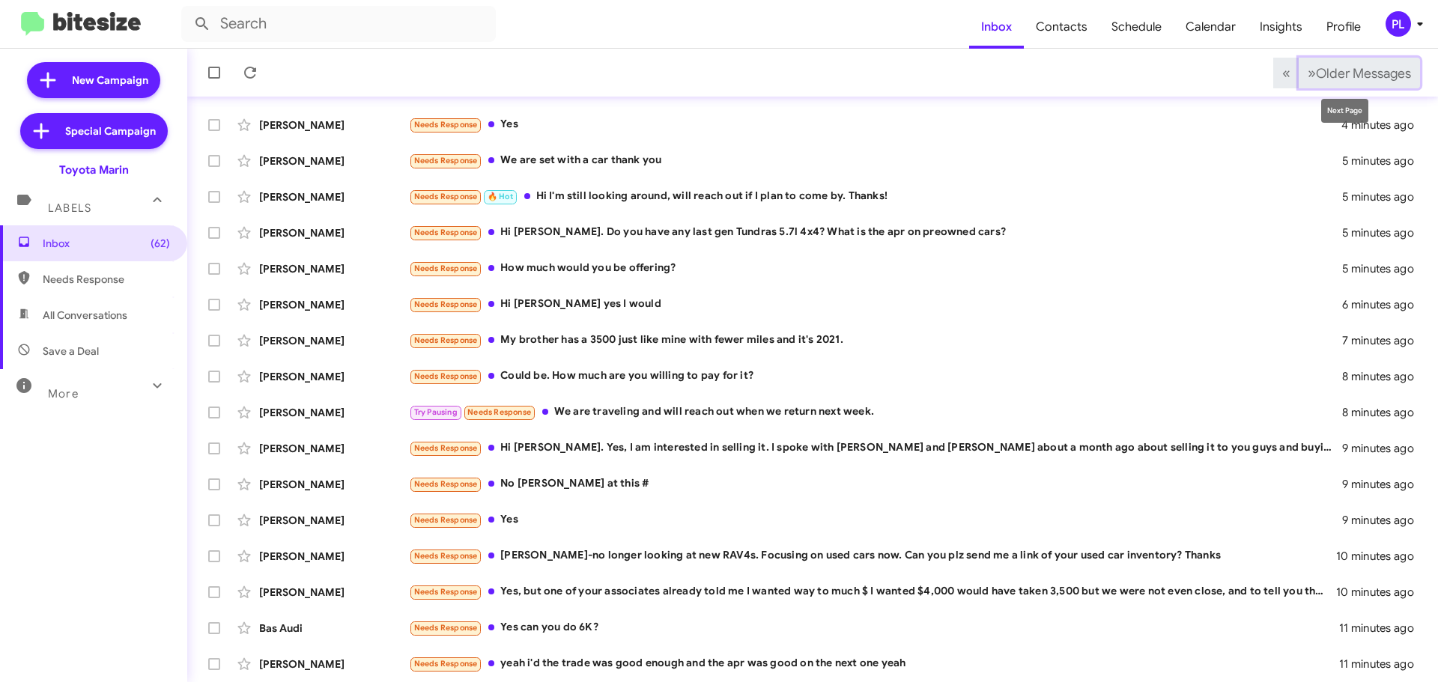
click at [1359, 77] on span "Older Messages" at bounding box center [1363, 73] width 95 height 16
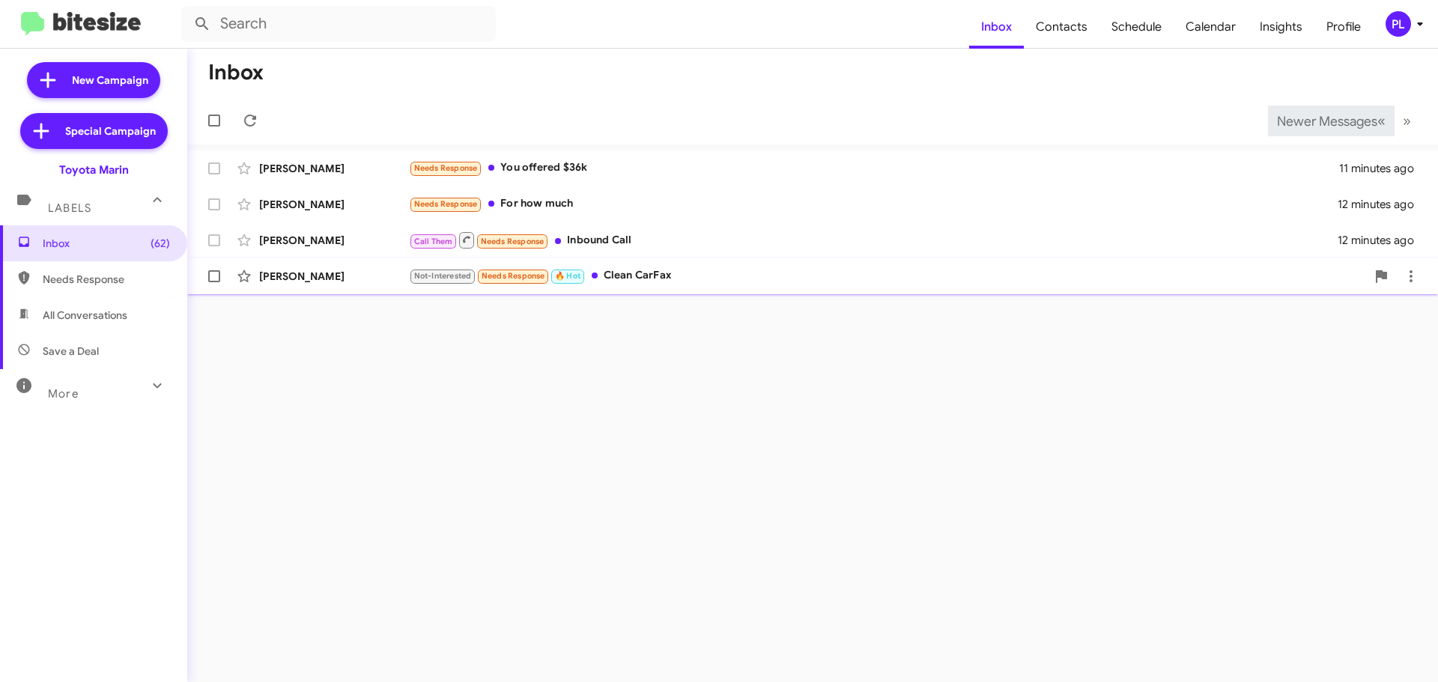
click at [214, 273] on span at bounding box center [214, 276] width 12 height 12
click at [214, 282] on input "checkbox" at bounding box center [213, 282] width 1 height 1
checkbox input "true"
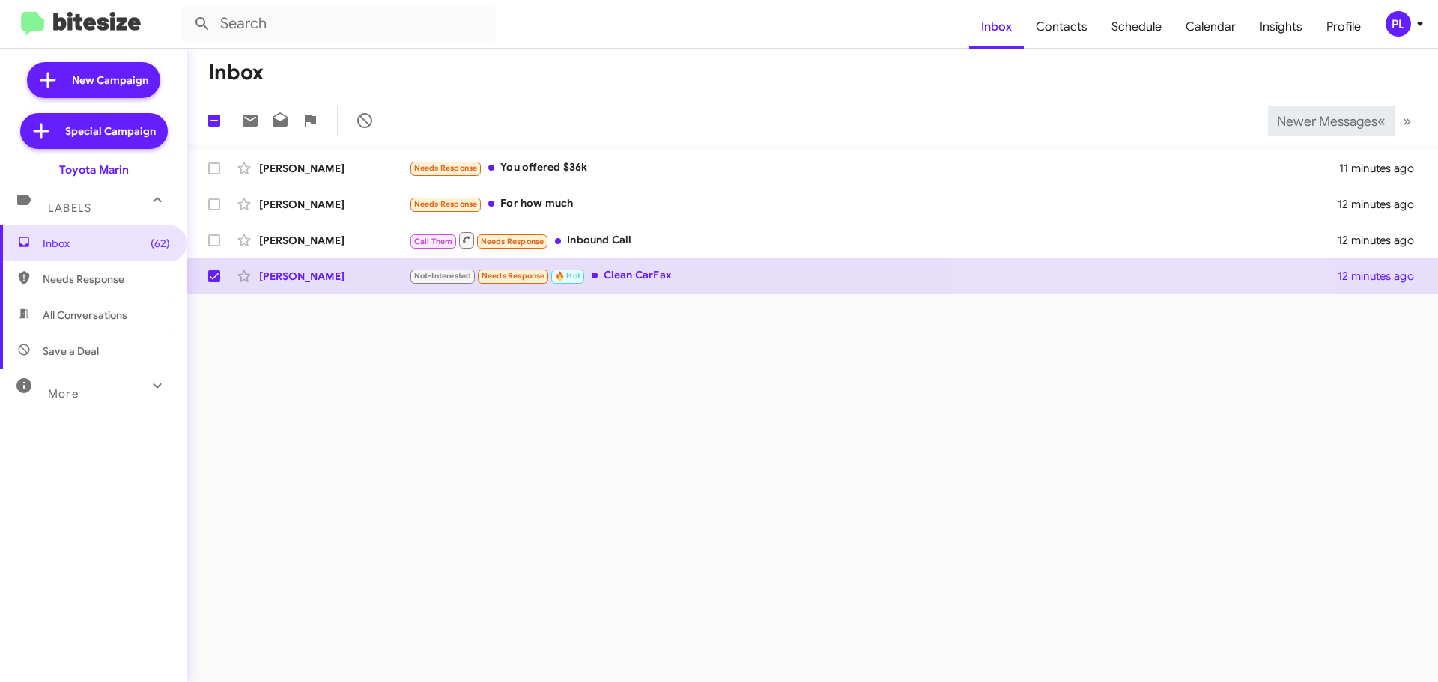
click at [120, 389] on div "More" at bounding box center [78, 388] width 133 height 28
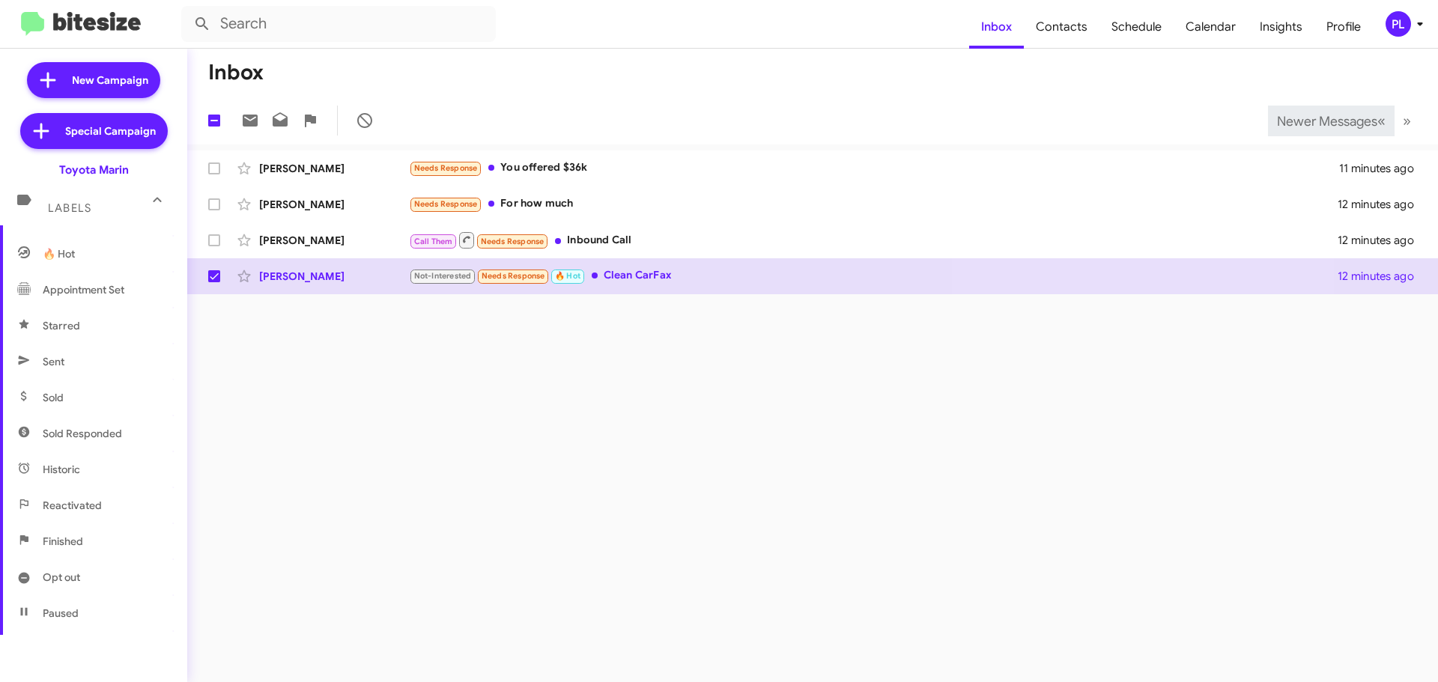
scroll to position [297, 0]
drag, startPoint x: 799, startPoint y: 449, endPoint x: 827, endPoint y: 448, distance: 28.5
click at [800, 448] on div "Inbox 1 Newer Messages « Previous » Next Nika Wynnyk Needs Response You offered…" at bounding box center [812, 365] width 1251 height 633
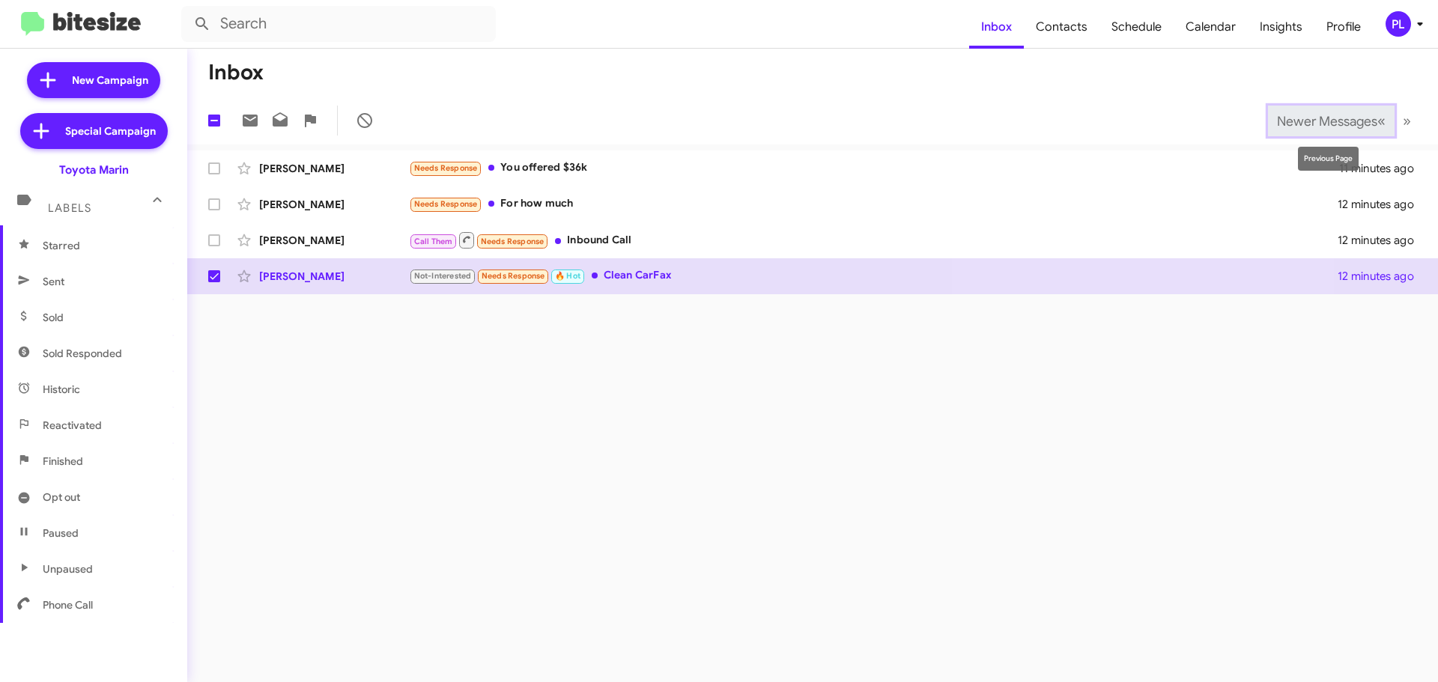
click at [1290, 113] on span "Newer Messages" at bounding box center [1327, 121] width 100 height 16
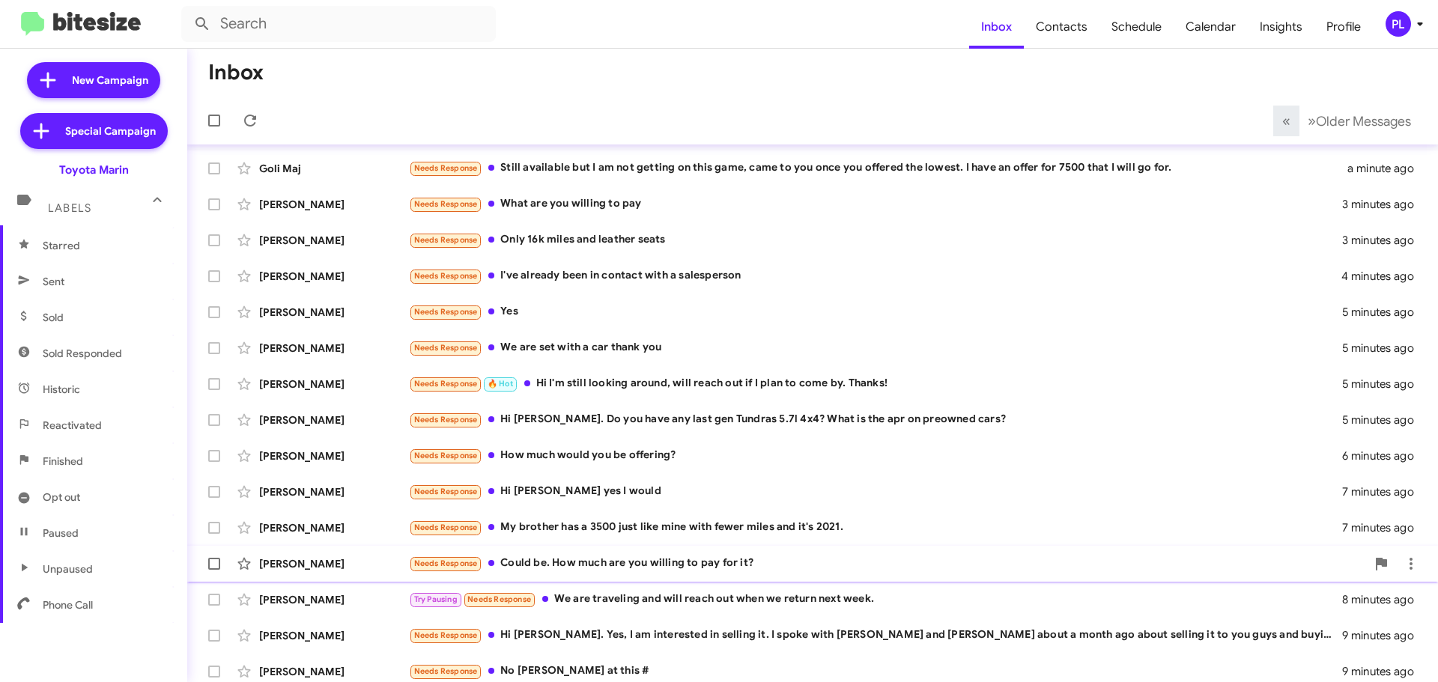
scroll to position [187, 0]
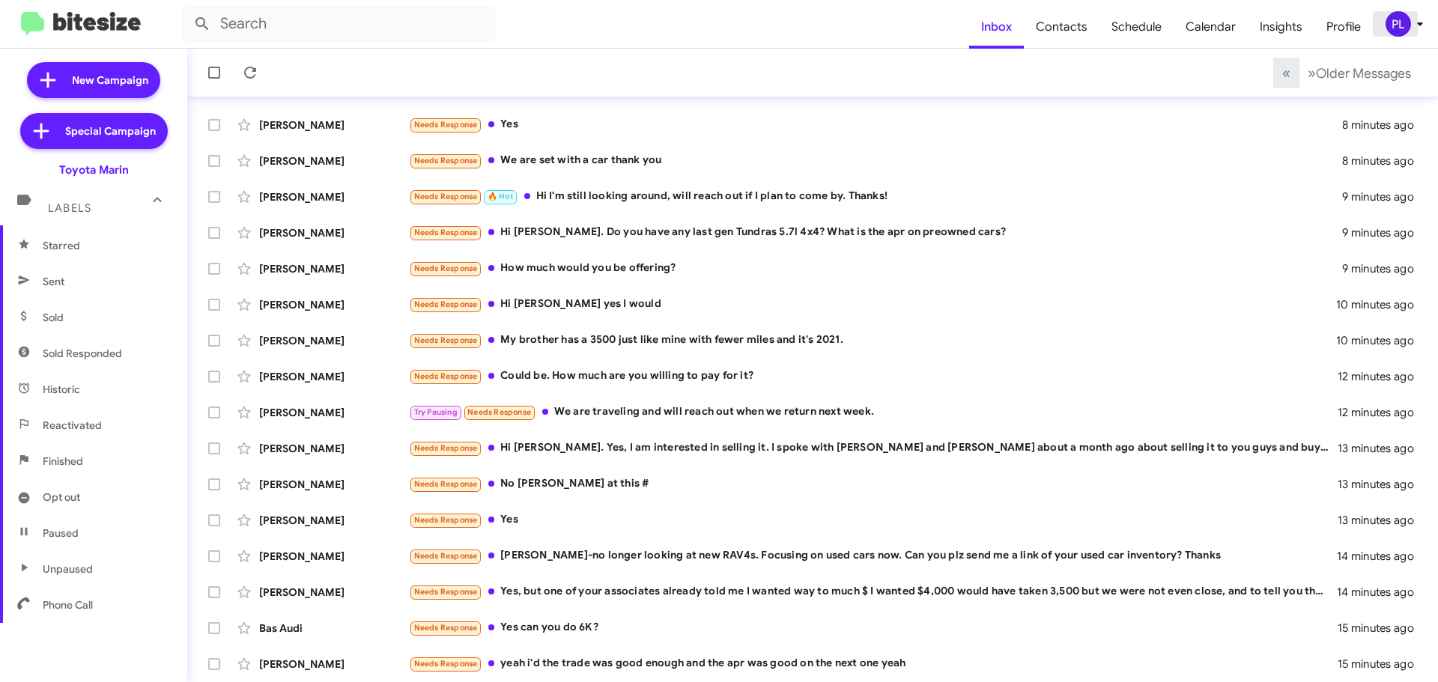
click at [1425, 23] on icon at bounding box center [1420, 24] width 18 height 18
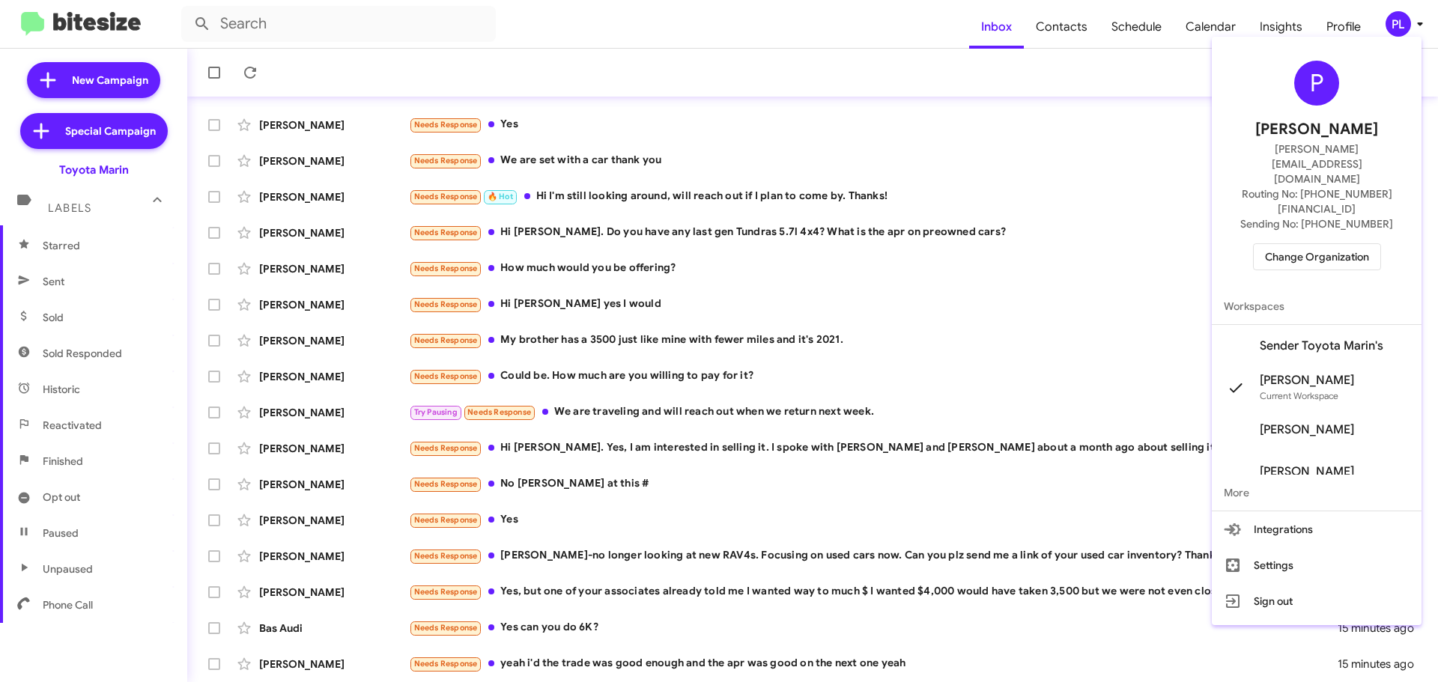
click at [1316, 244] on span "Change Organization" at bounding box center [1317, 256] width 104 height 25
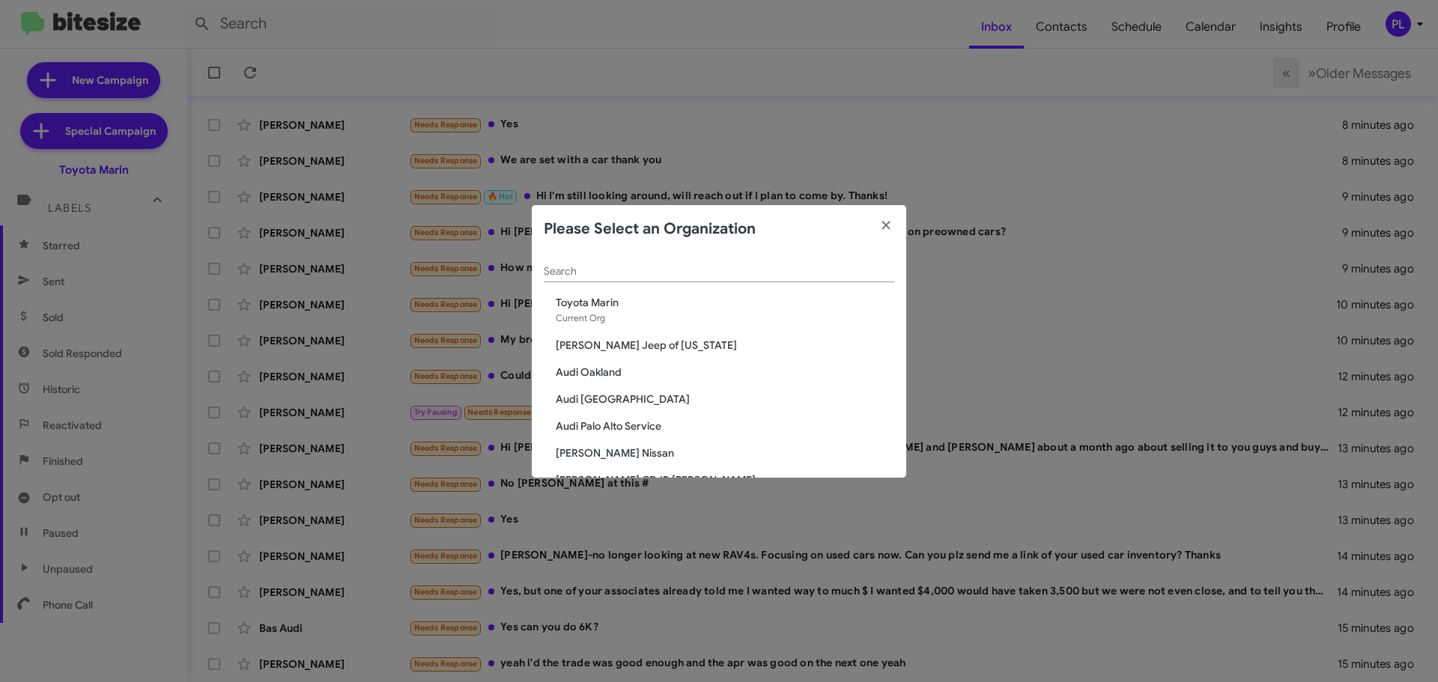
click at [630, 270] on input "Search" at bounding box center [719, 272] width 350 height 12
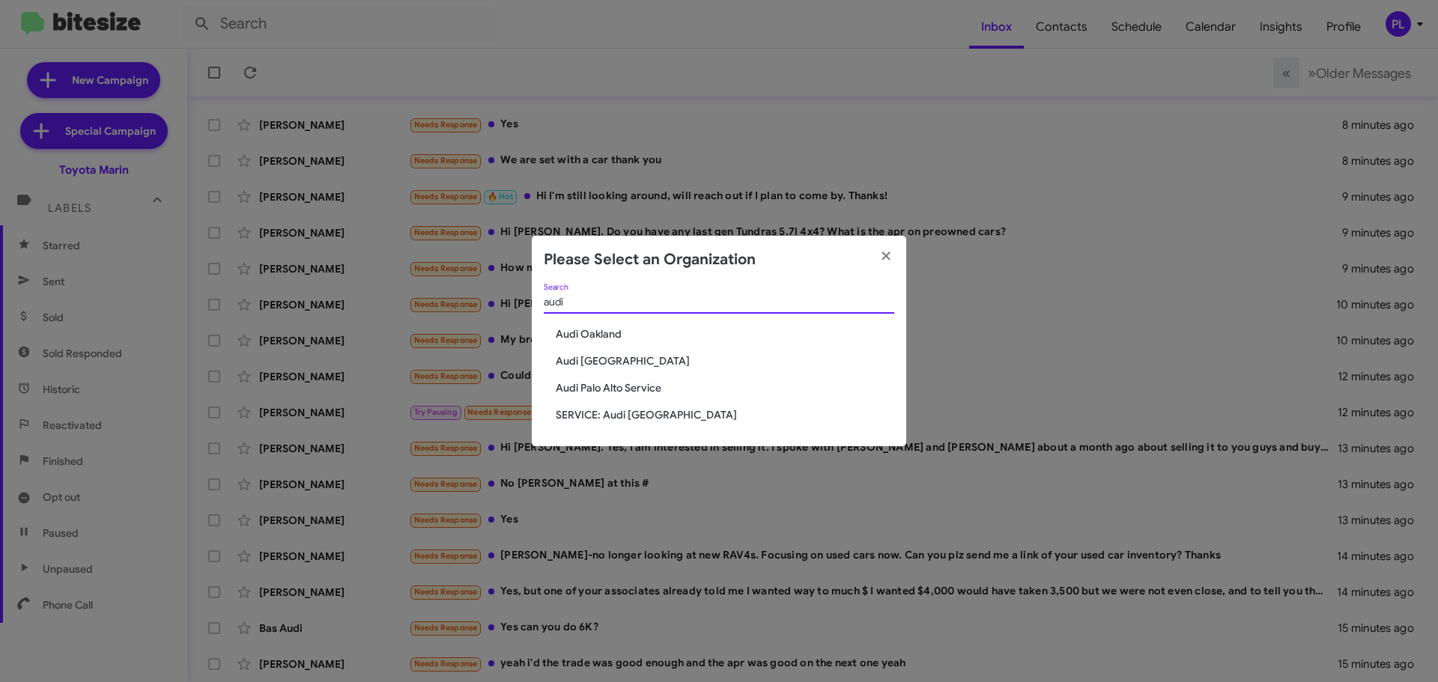
type input "audi"
click at [630, 412] on span "SERVICE: Audi [GEOGRAPHIC_DATA]" at bounding box center [725, 414] width 338 height 15
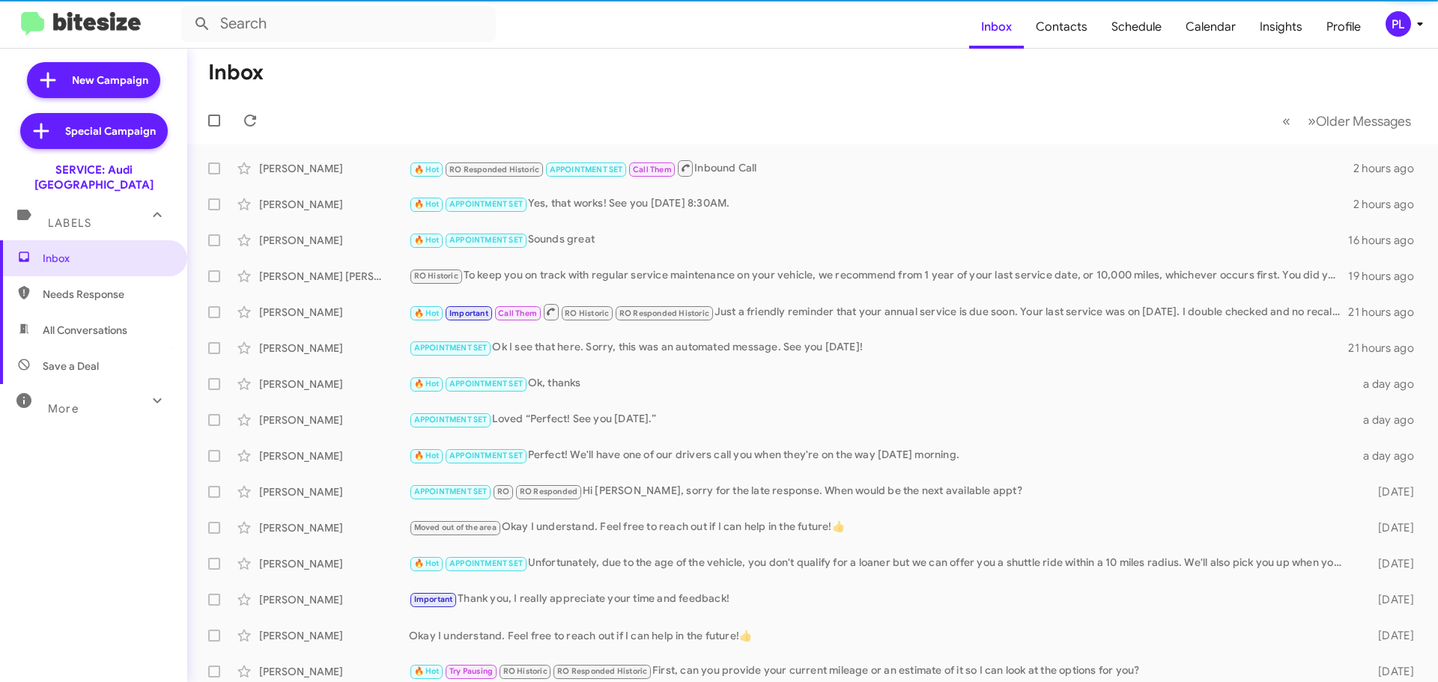
click at [78, 393] on div "More" at bounding box center [78, 403] width 133 height 28
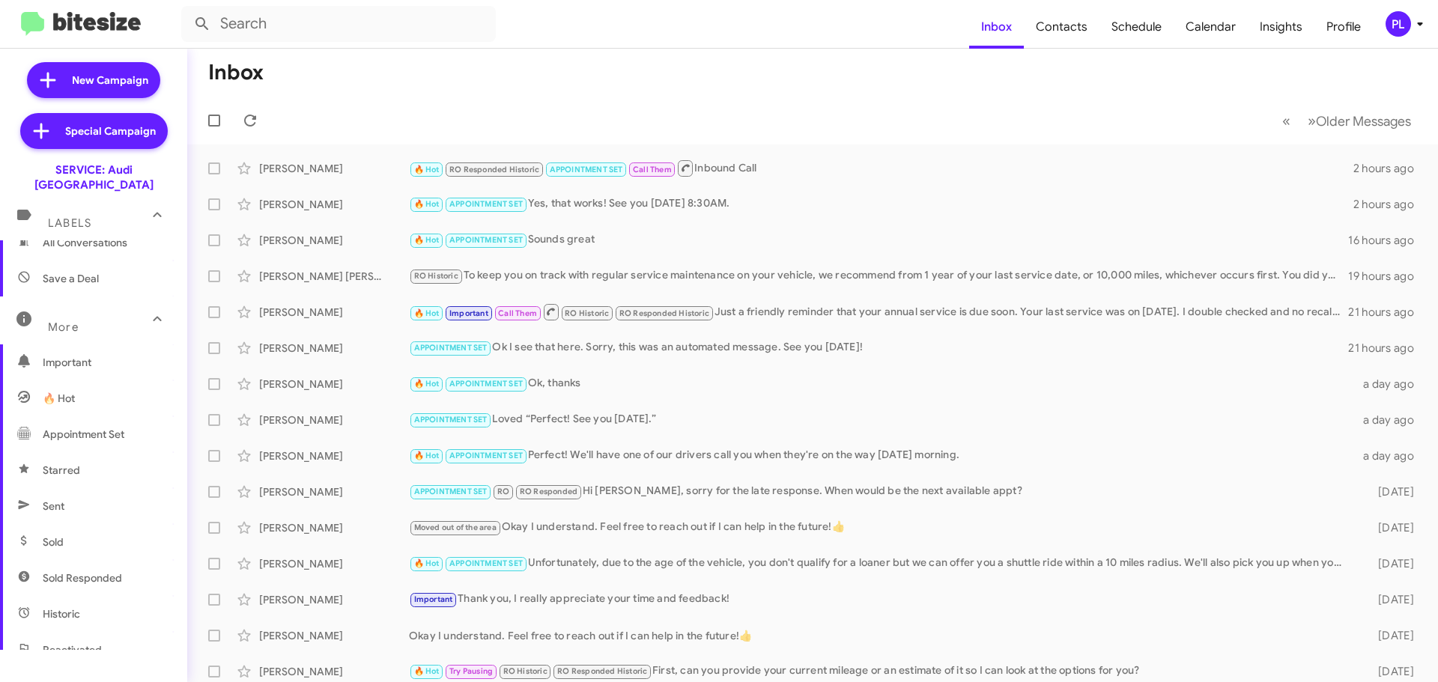
scroll to position [225, 0]
click at [94, 436] on span "Sold Responded" at bounding box center [93, 441] width 187 height 36
type input "in:sold-verified"
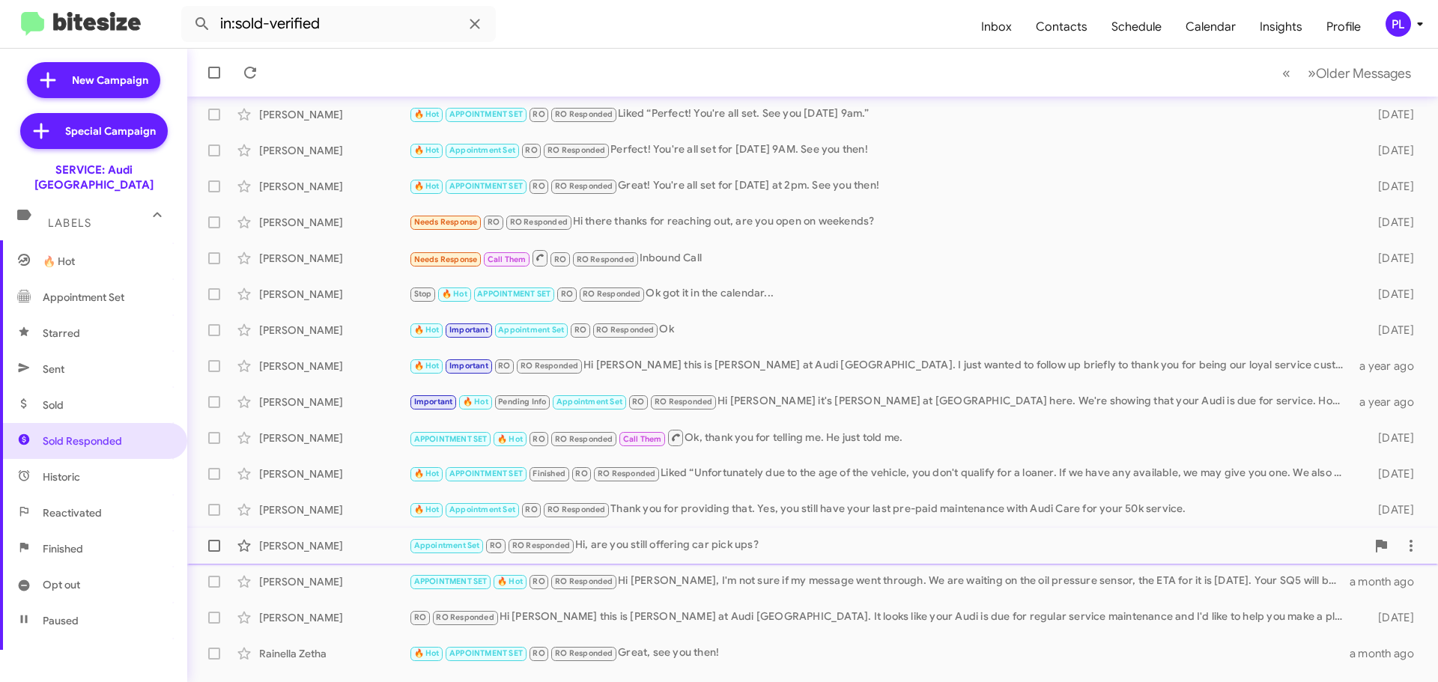
scroll to position [187, 0]
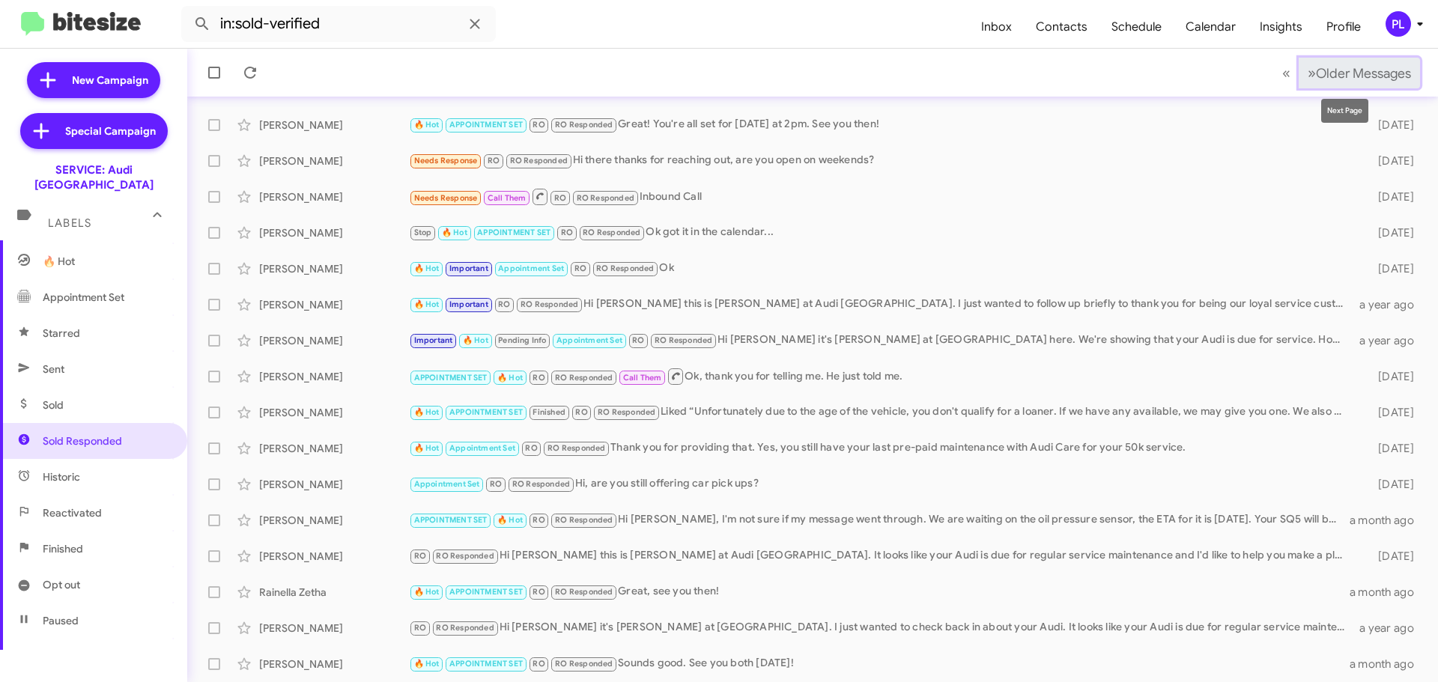
click at [1331, 80] on span "Older Messages" at bounding box center [1363, 73] width 95 height 16
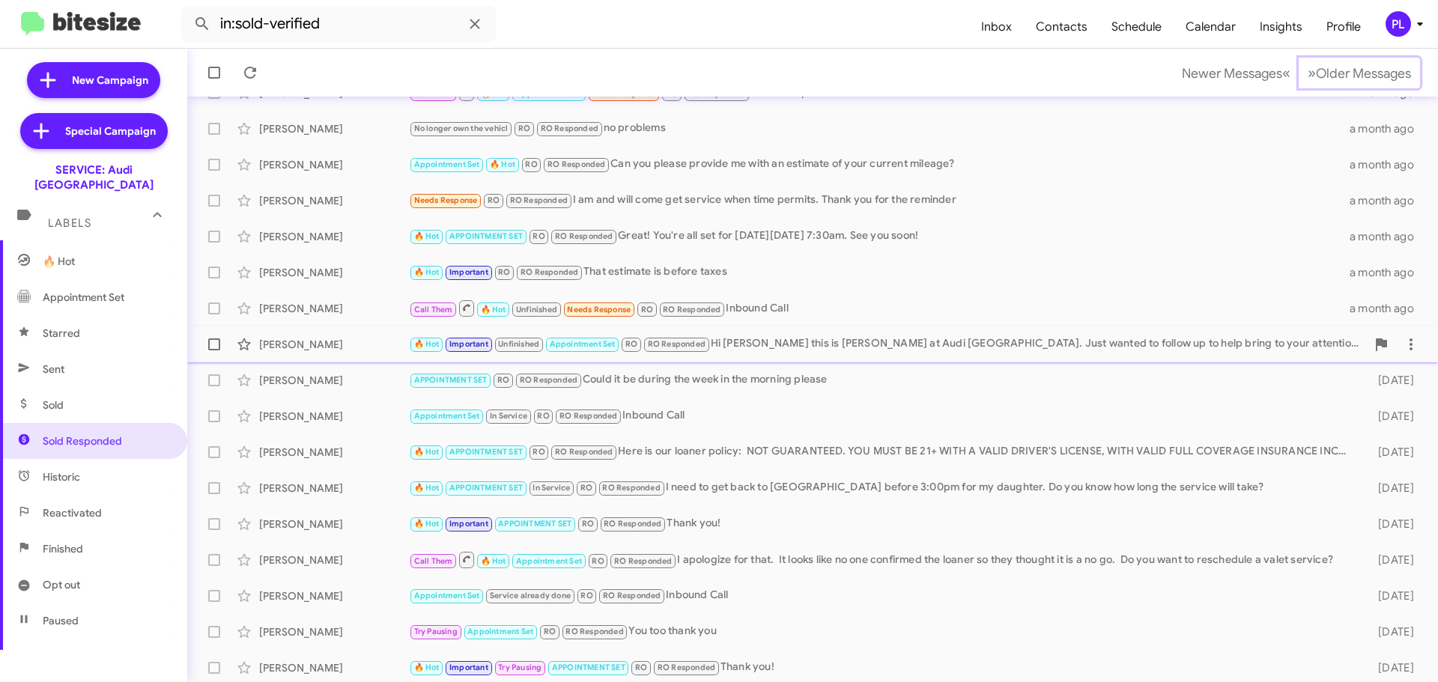
scroll to position [112, 0]
click at [785, 308] on div "Call Them 🔥 Hot Unfinished Needs Response RO RO Responded Inbound Call" at bounding box center [887, 307] width 957 height 19
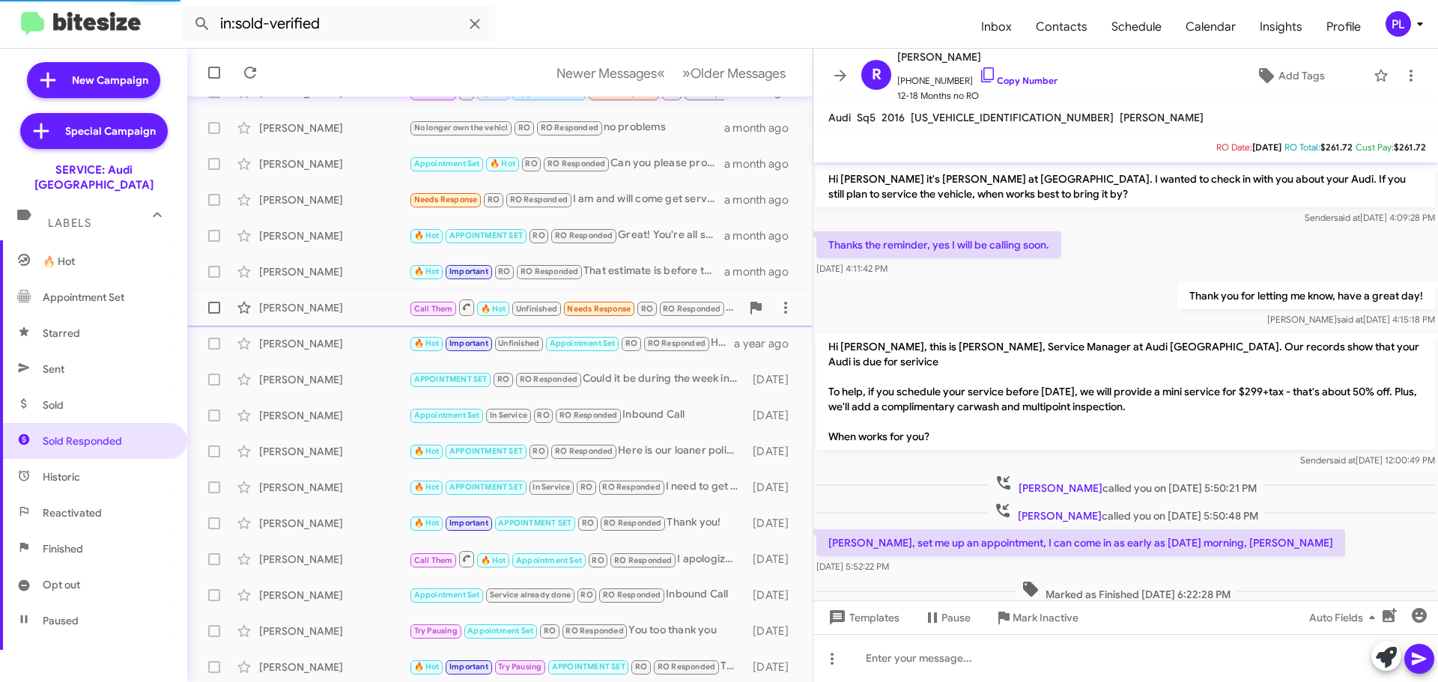
scroll to position [475, 0]
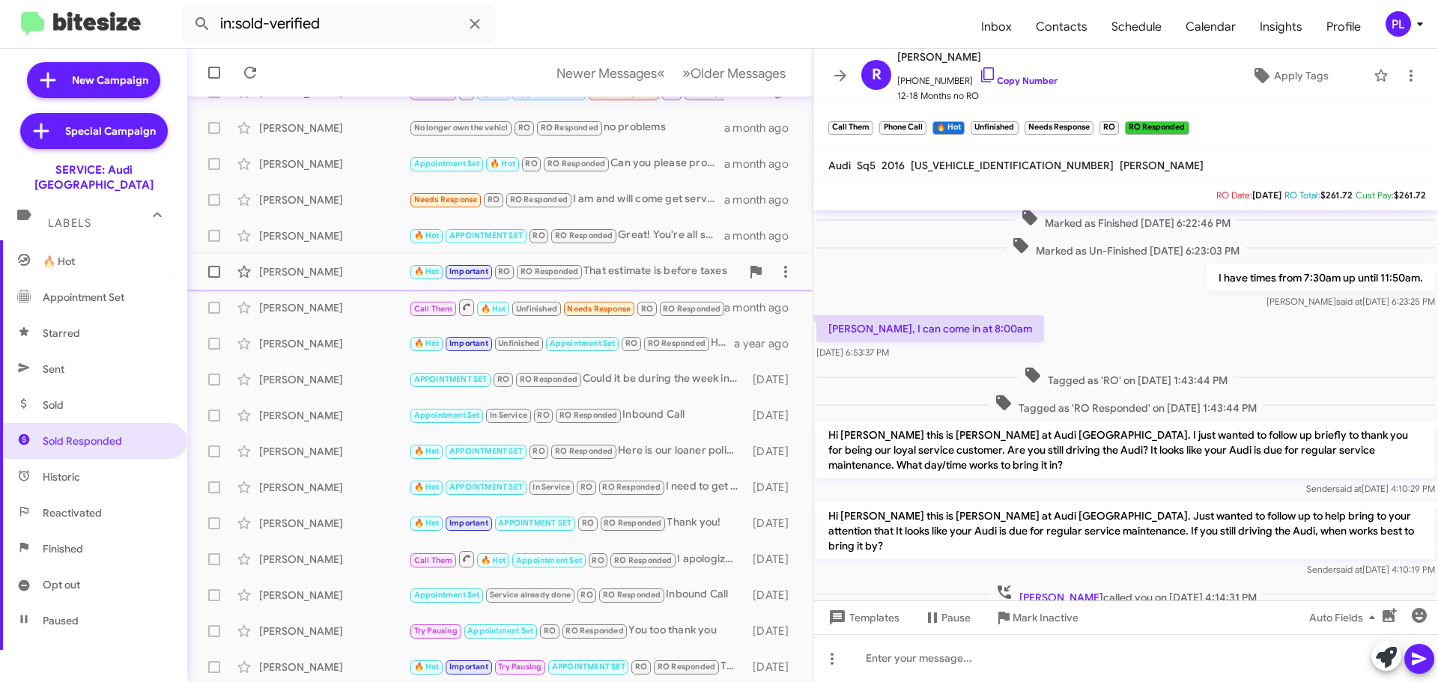
click at [310, 280] on div "[PERSON_NAME] 🔥 Hot Important RO RO Responded That estimate is before taxes a m…" at bounding box center [499, 272] width 601 height 30
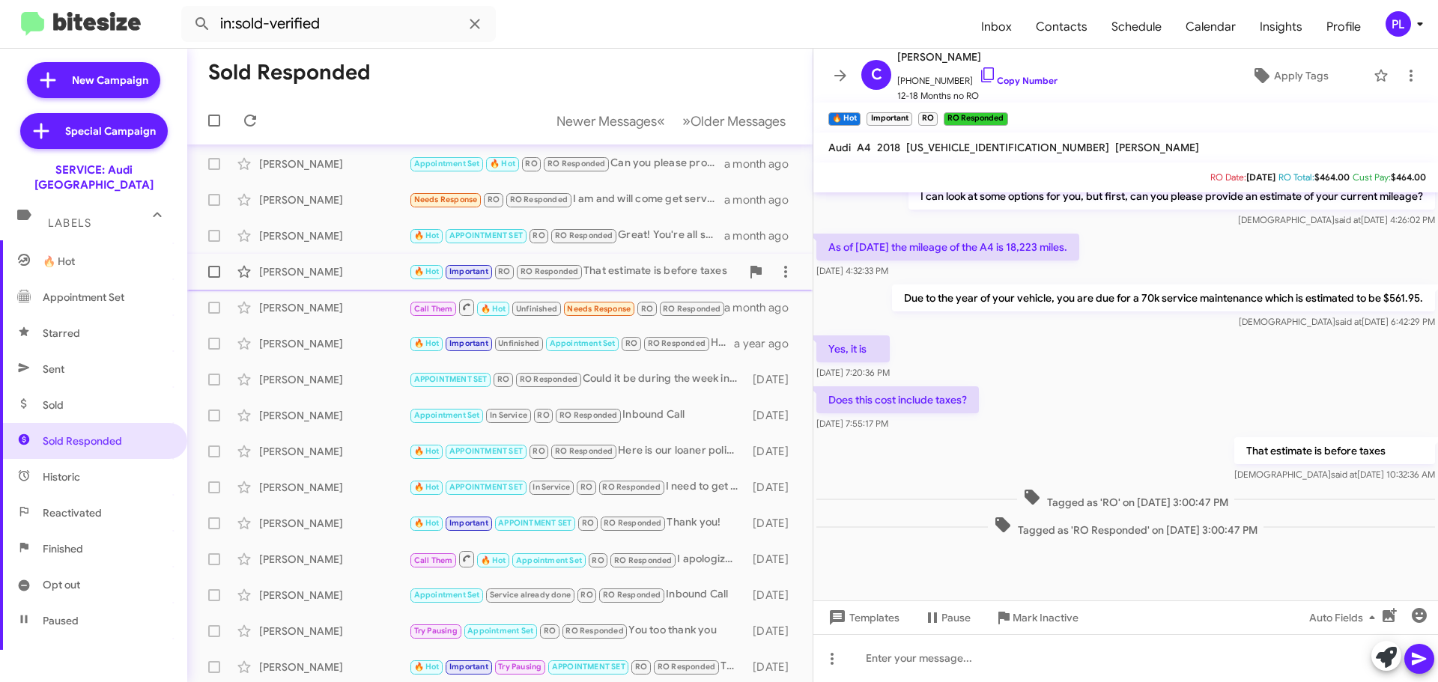
scroll to position [37, 0]
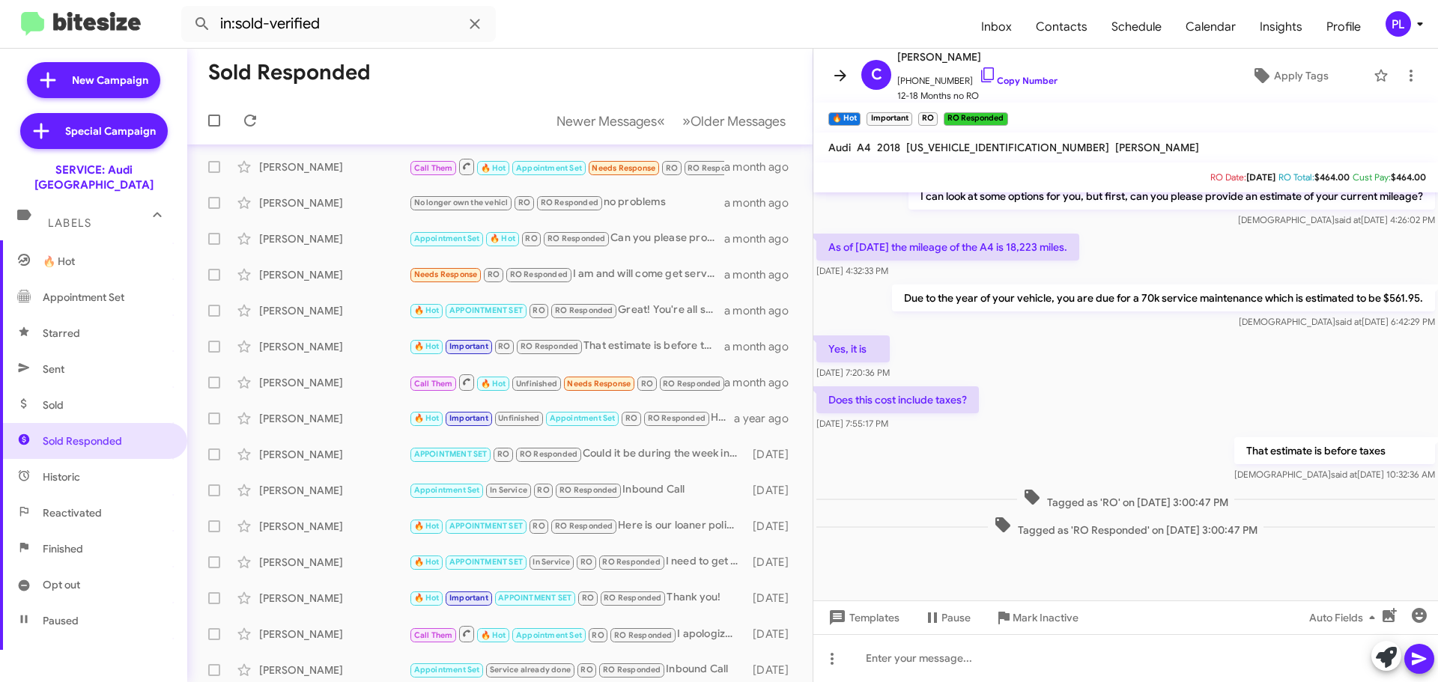
click at [840, 79] on icon at bounding box center [840, 76] width 18 height 18
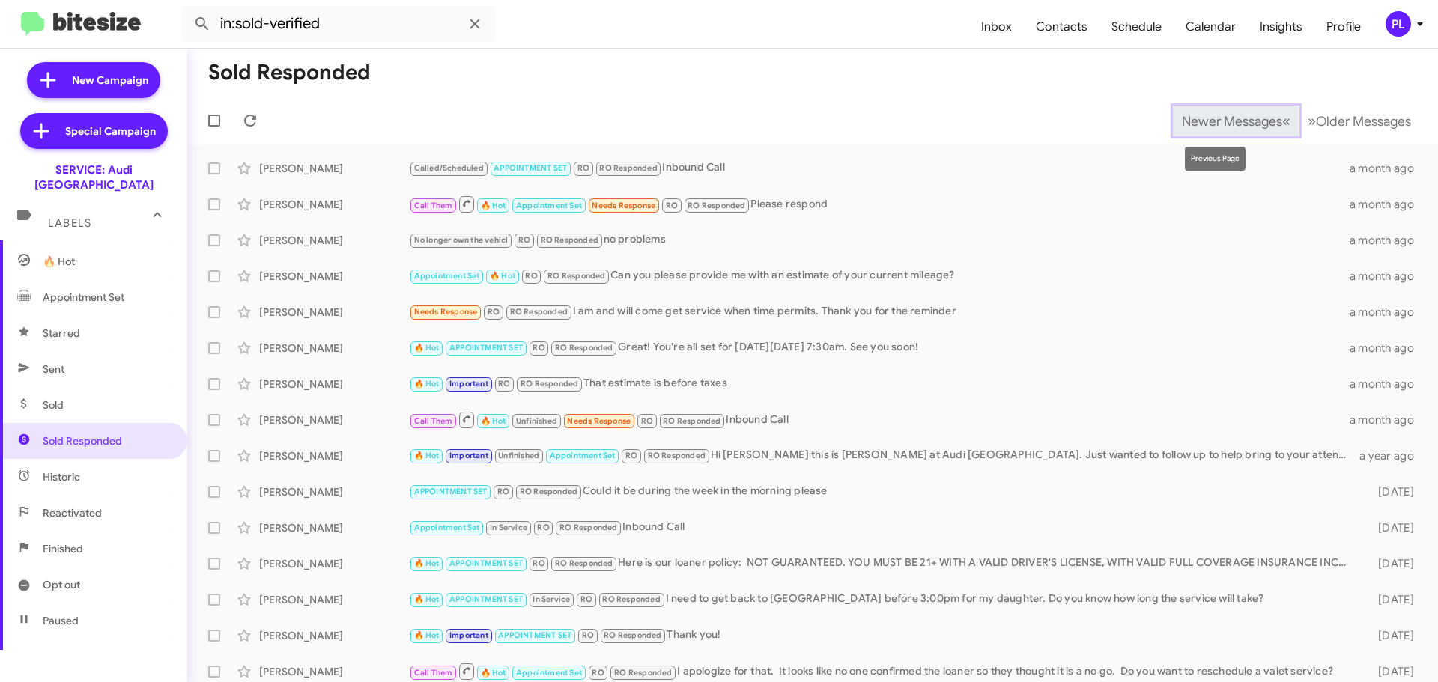
click at [1229, 115] on span "Newer Messages" at bounding box center [1232, 121] width 100 height 16
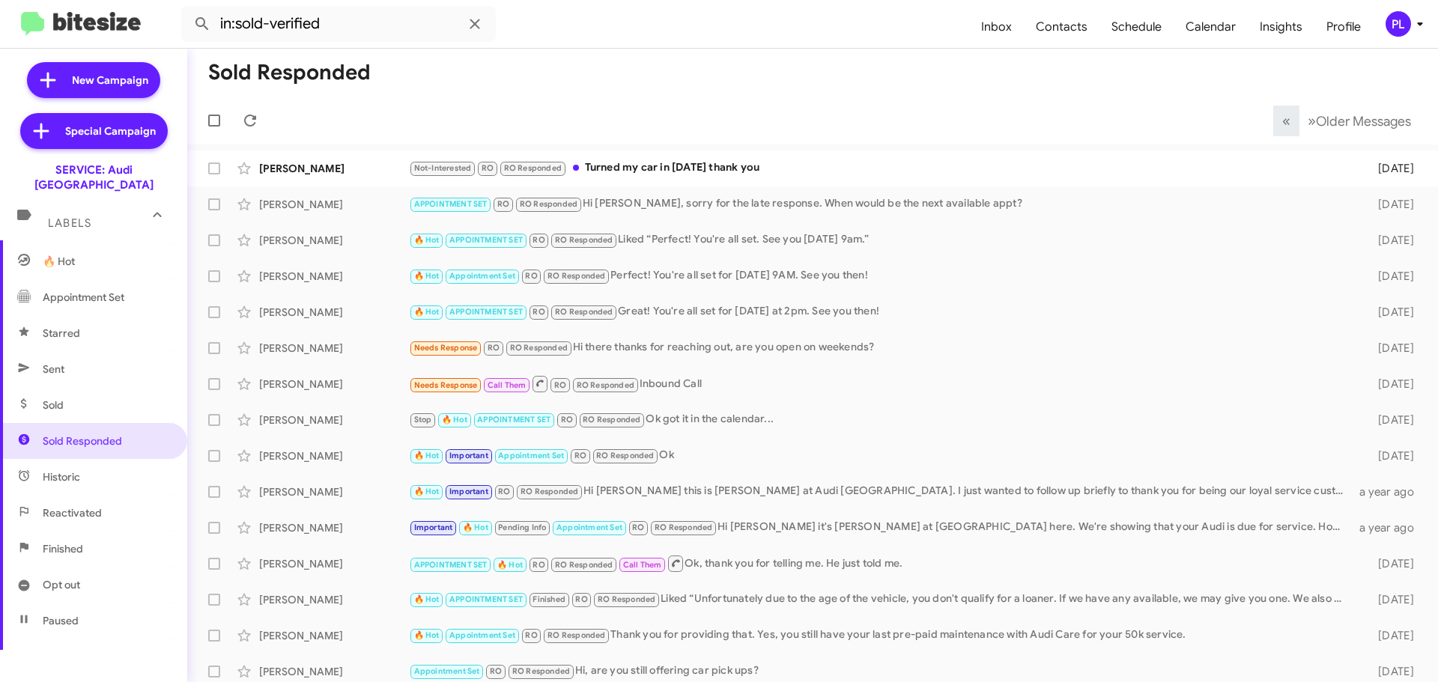
click at [1416, 25] on icon at bounding box center [1420, 24] width 18 height 18
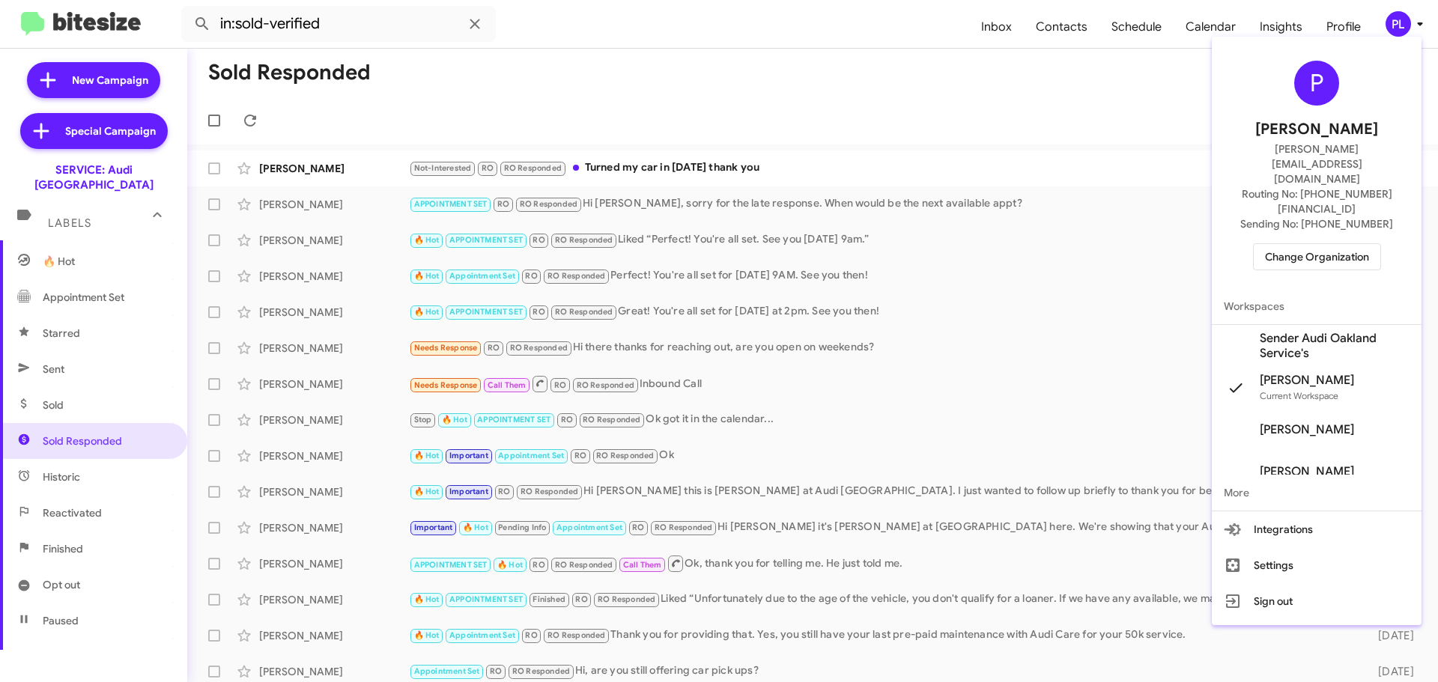
click at [1295, 244] on span "Change Organization" at bounding box center [1317, 256] width 104 height 25
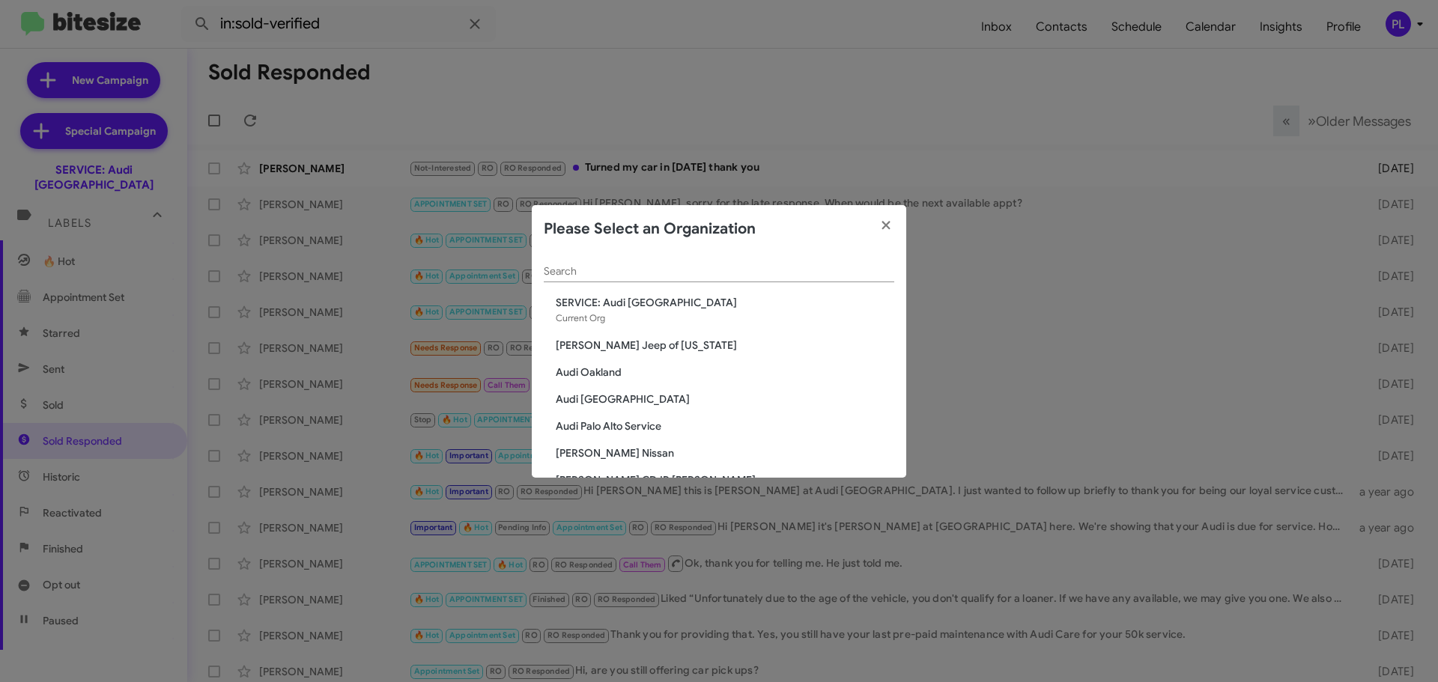
click at [727, 271] on input "Search" at bounding box center [719, 272] width 350 height 12
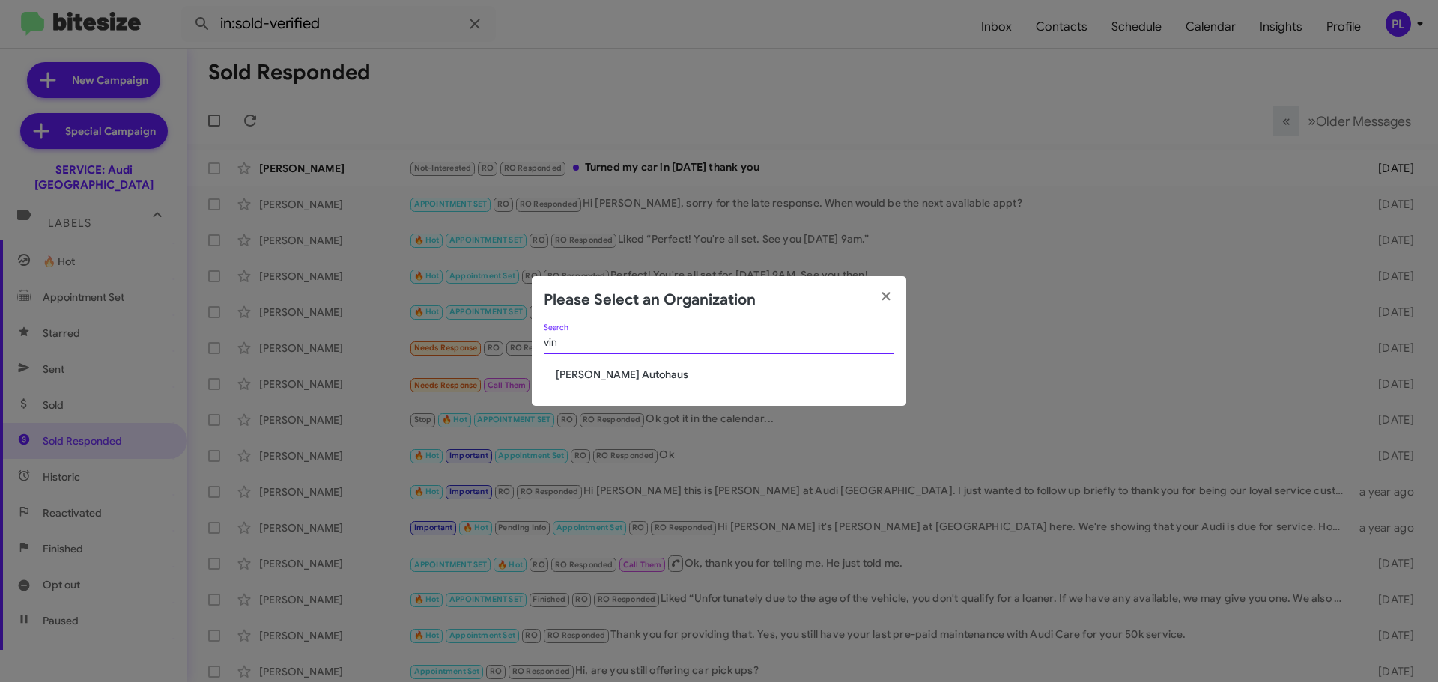
type input "vin"
click at [640, 375] on span "[PERSON_NAME] Autohaus" at bounding box center [725, 374] width 338 height 15
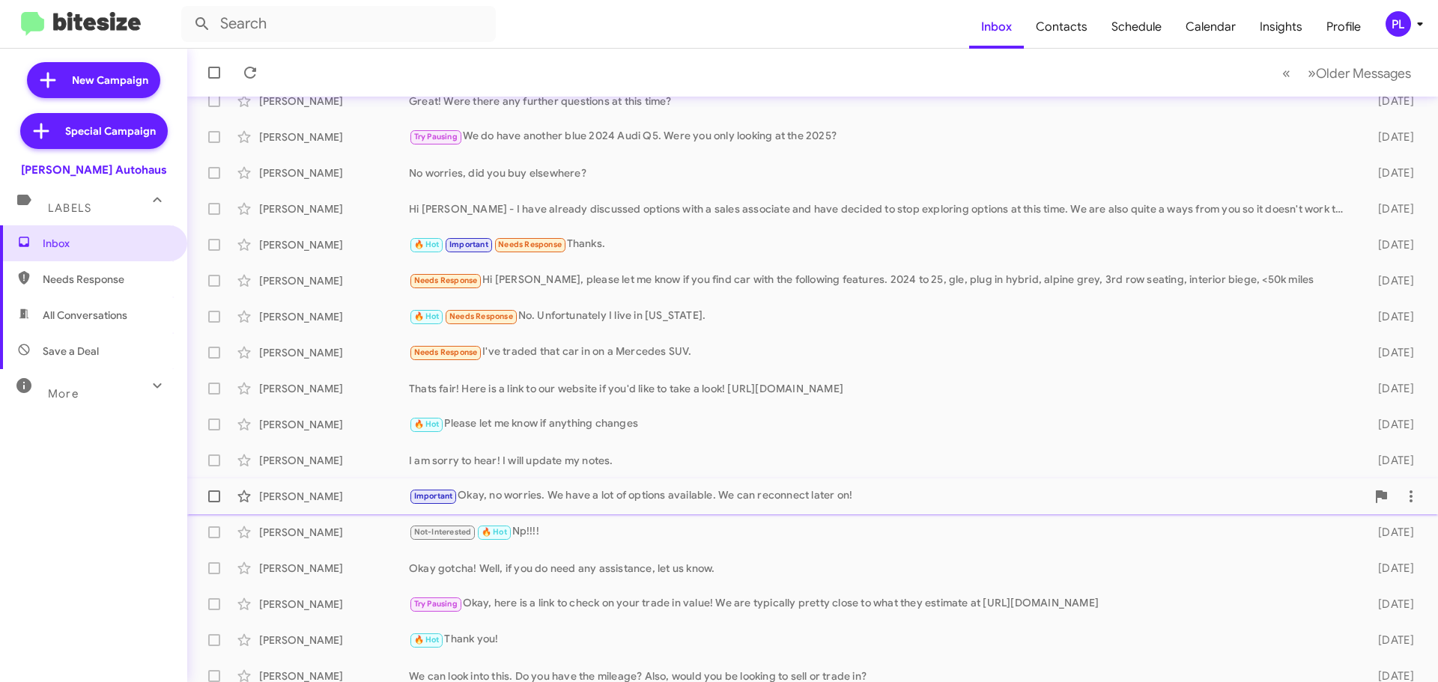
scroll to position [187, 0]
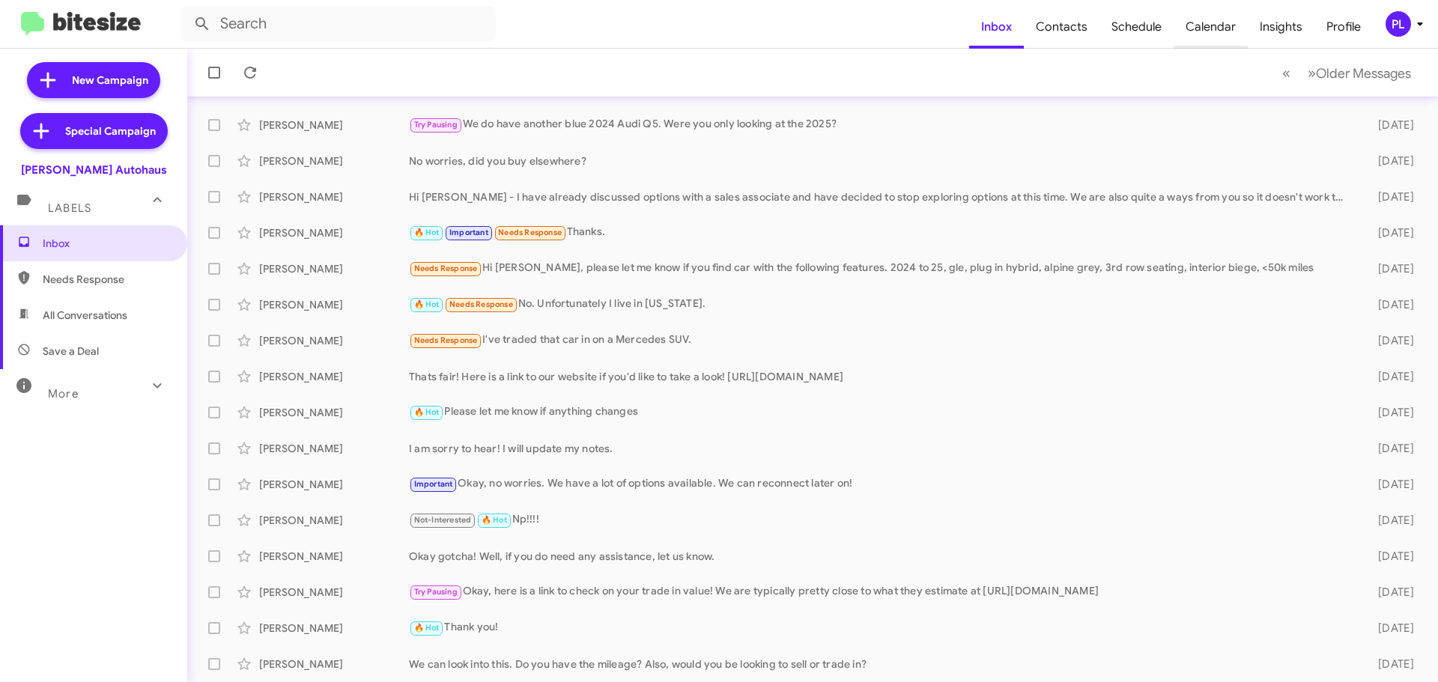
click at [1200, 25] on span "Calendar" at bounding box center [1210, 26] width 74 height 43
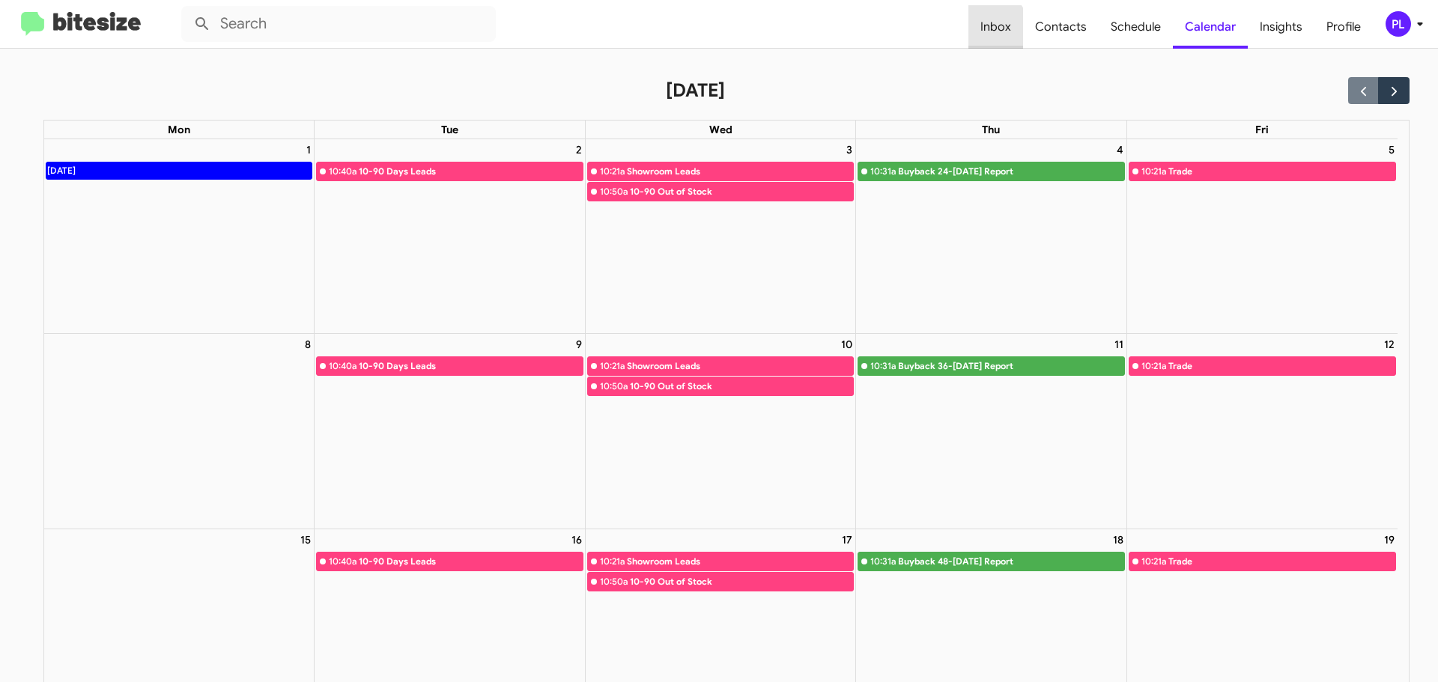
click at [993, 29] on span "Inbox" at bounding box center [995, 26] width 55 height 43
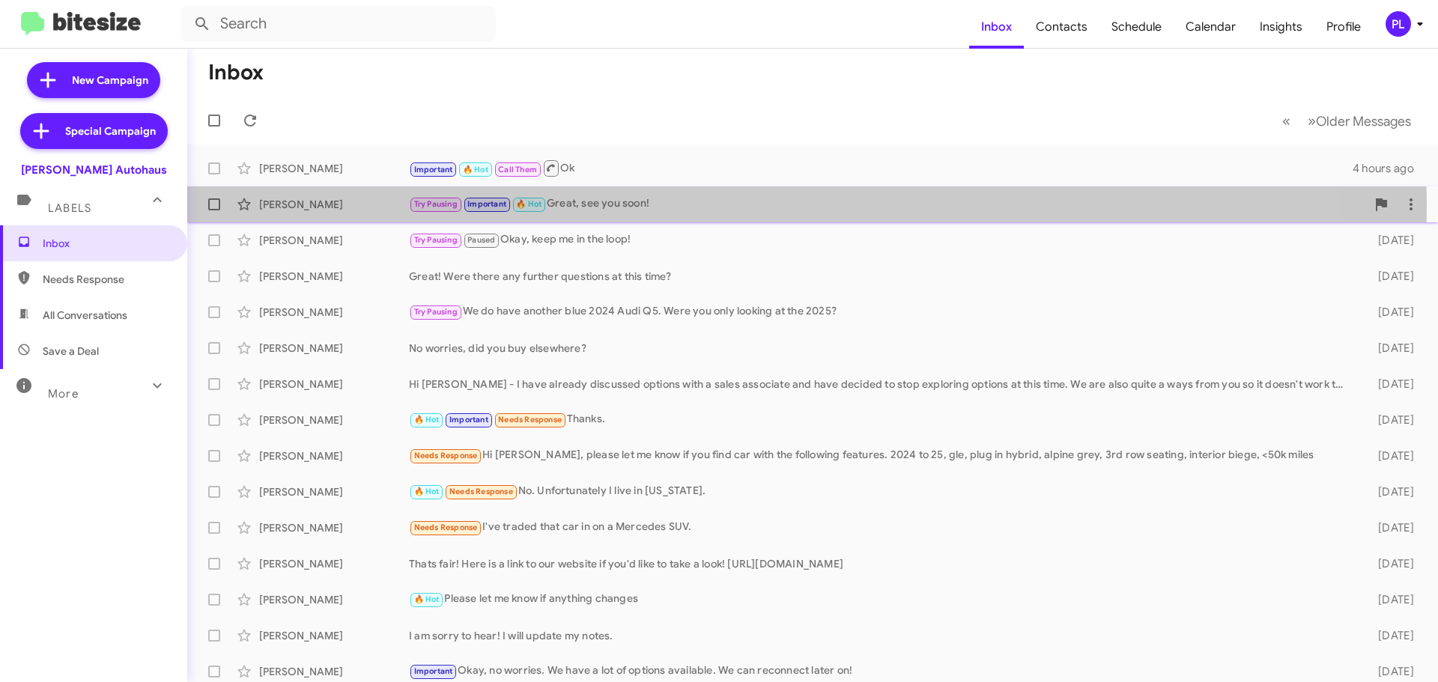
click at [623, 206] on div "Try Pausing Important 🔥 Hot Great, see you soon!" at bounding box center [887, 203] width 957 height 17
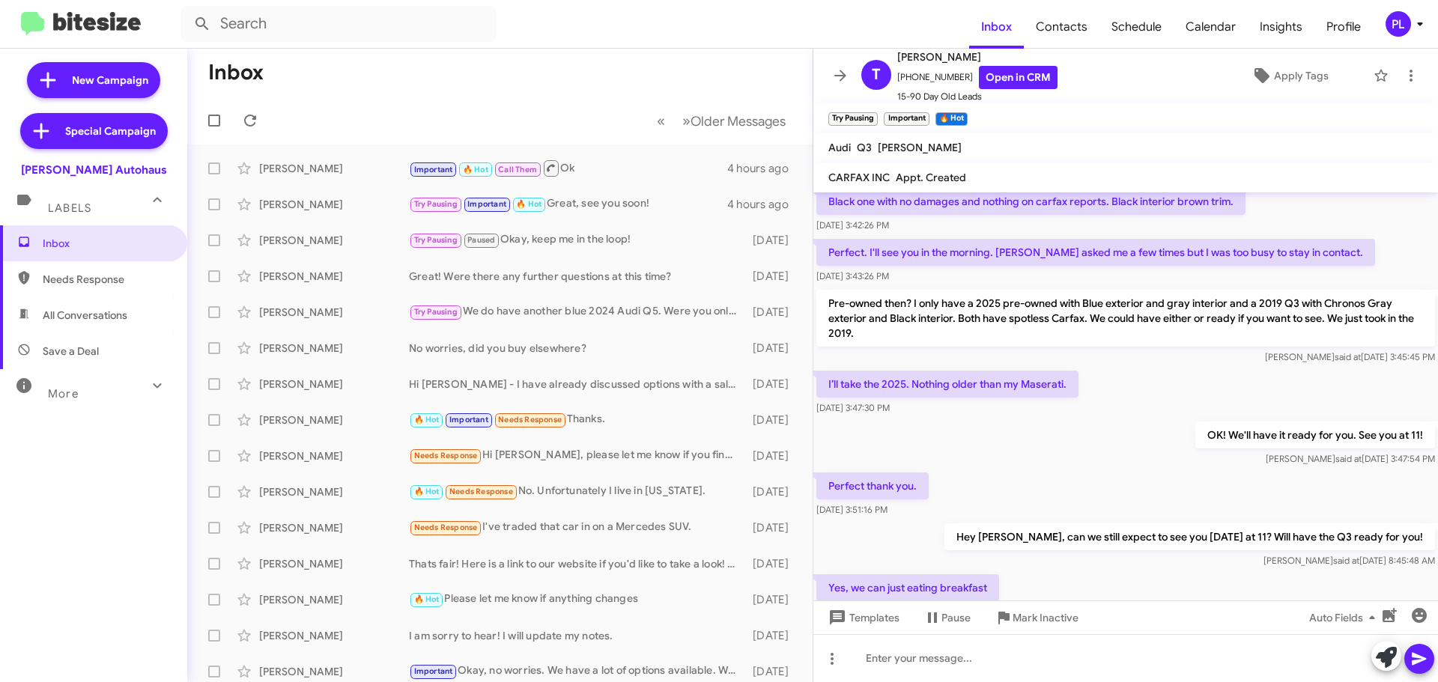
scroll to position [565, 0]
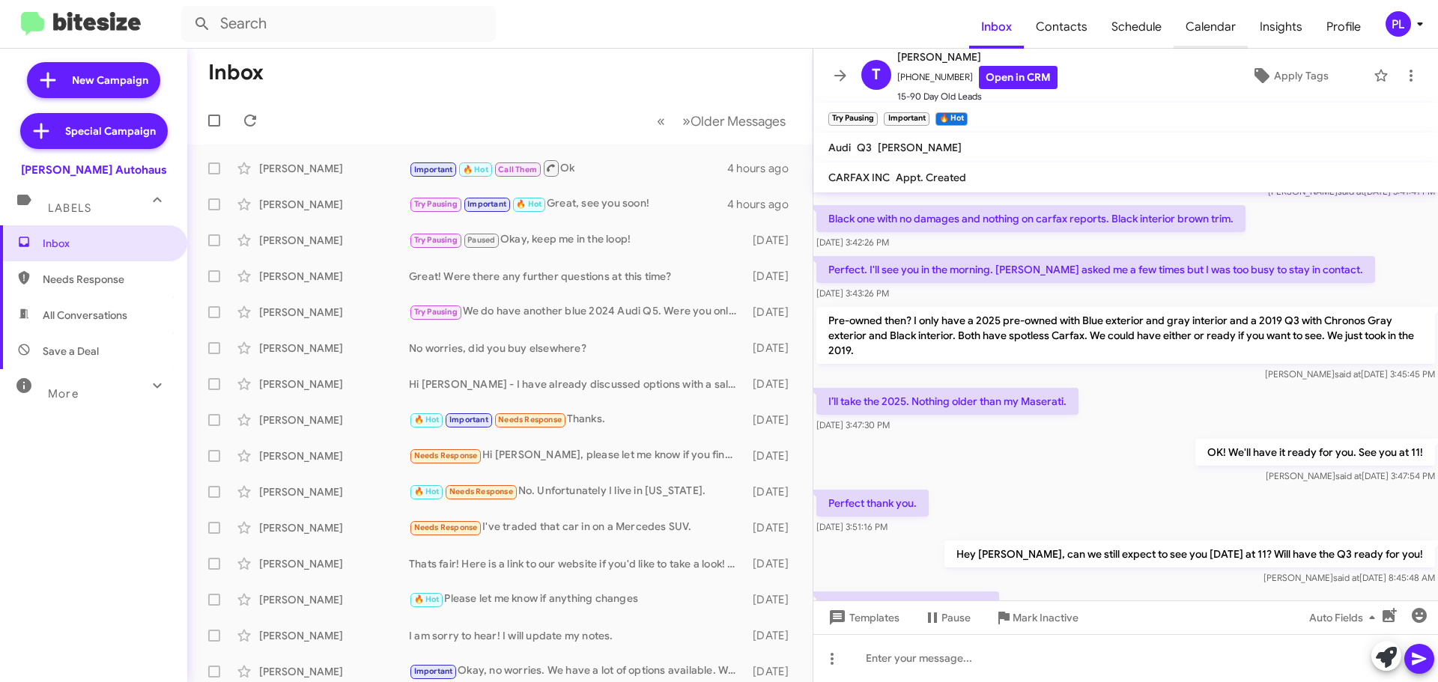
click at [1217, 27] on span "Calendar" at bounding box center [1210, 26] width 74 height 43
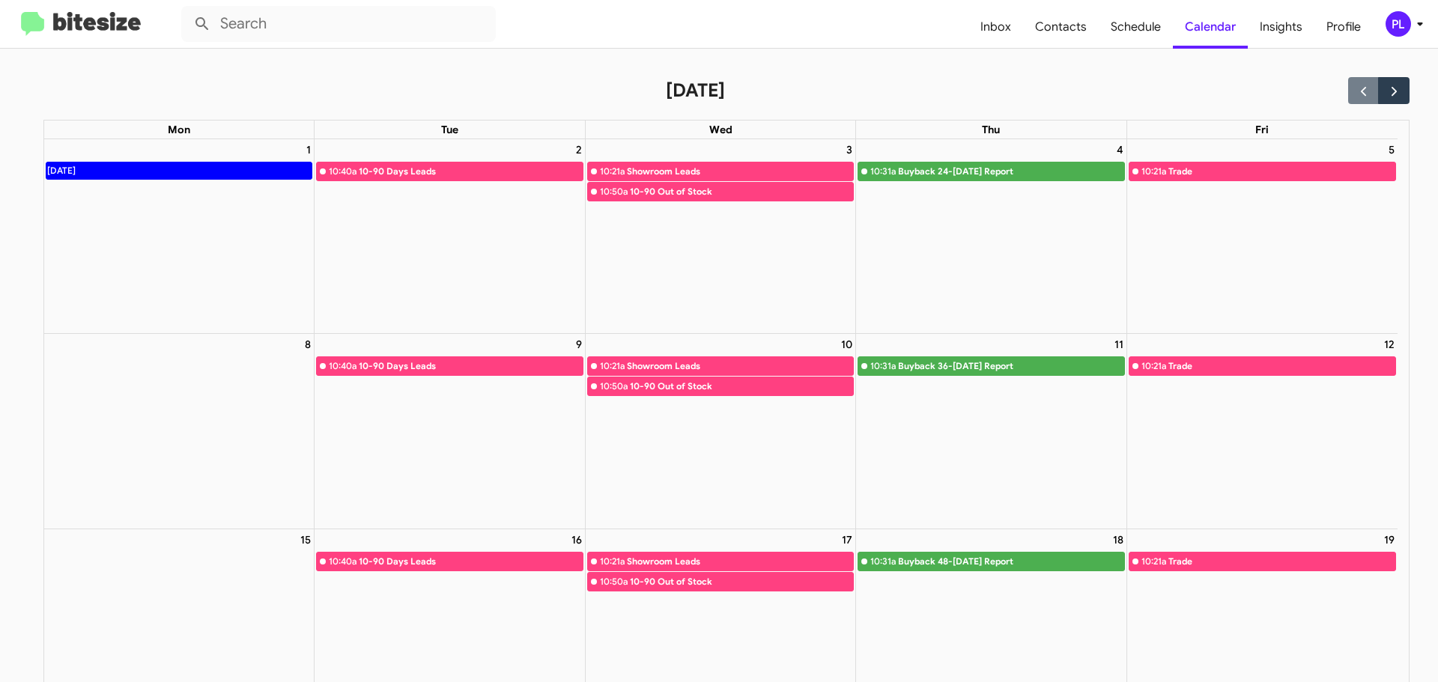
click at [1414, 25] on icon at bounding box center [1420, 24] width 18 height 18
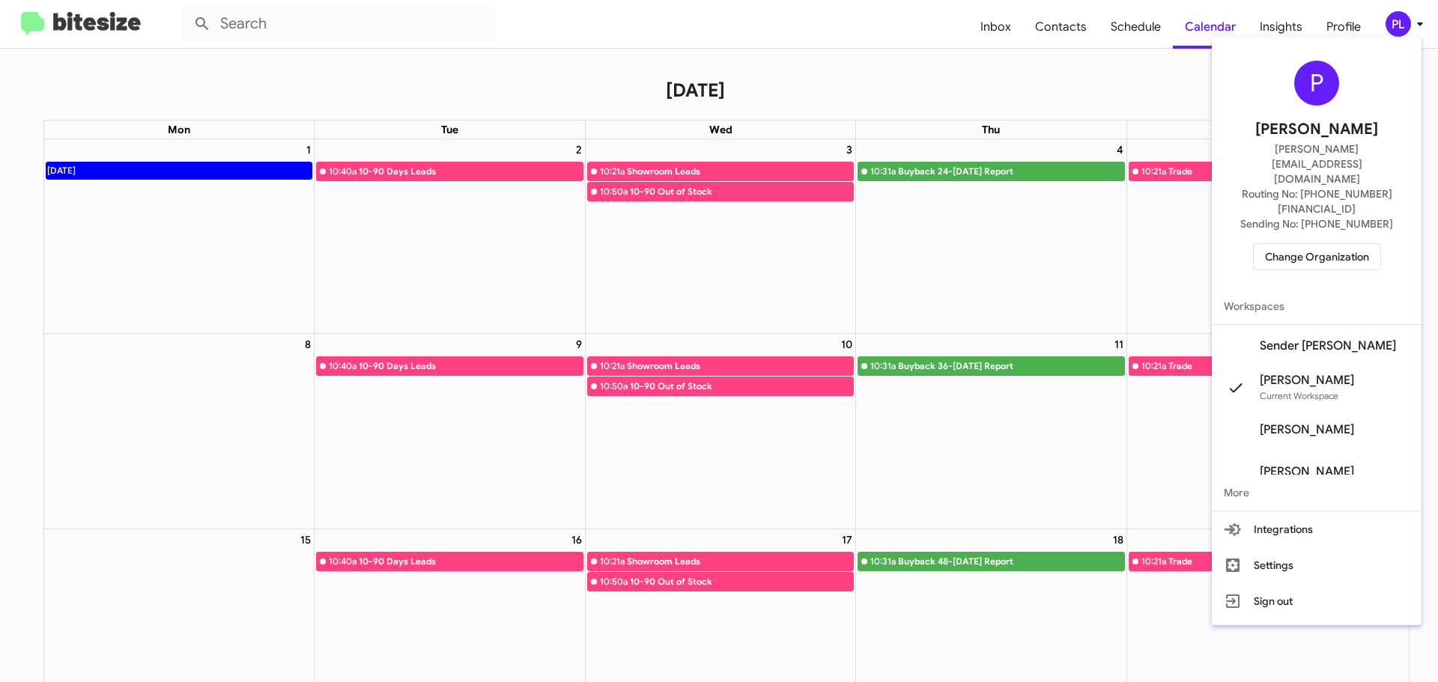
click at [1343, 338] on span "Sender [PERSON_NAME]" at bounding box center [1328, 345] width 136 height 15
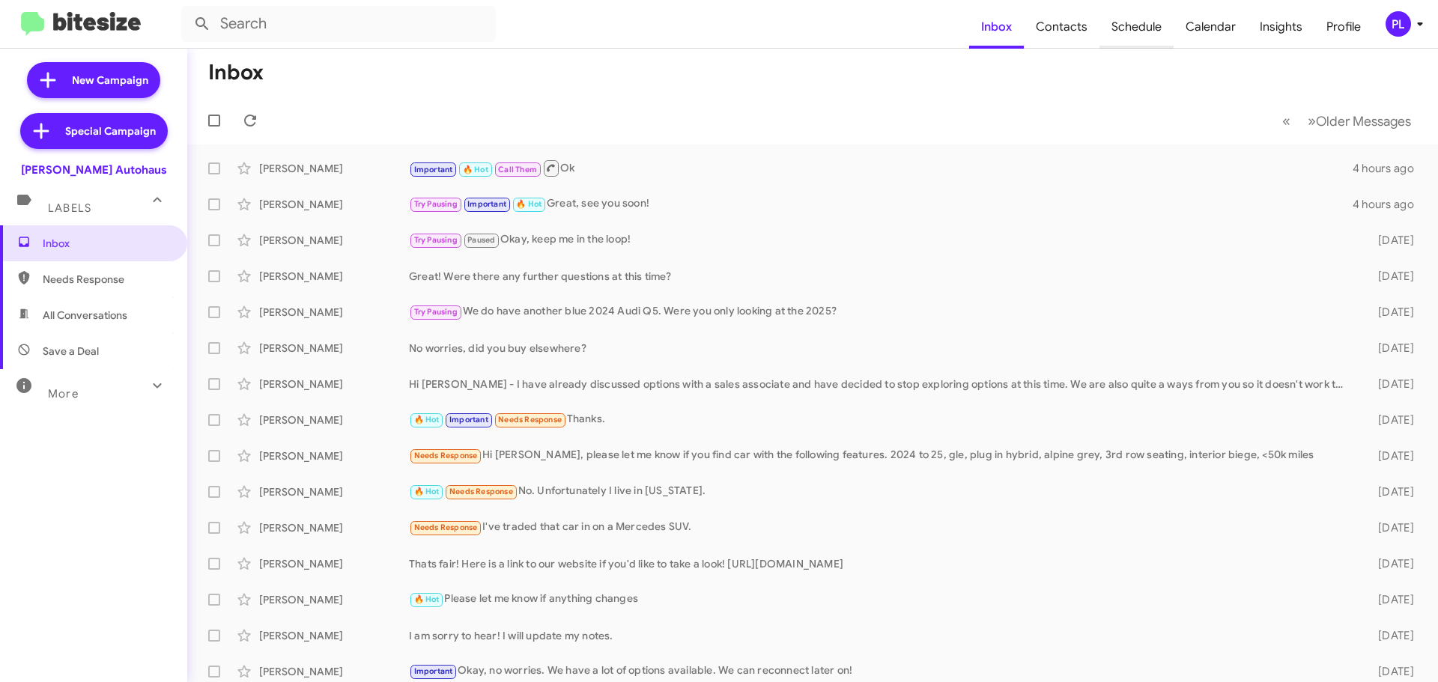
click at [1148, 31] on span "Schedule" at bounding box center [1136, 26] width 74 height 43
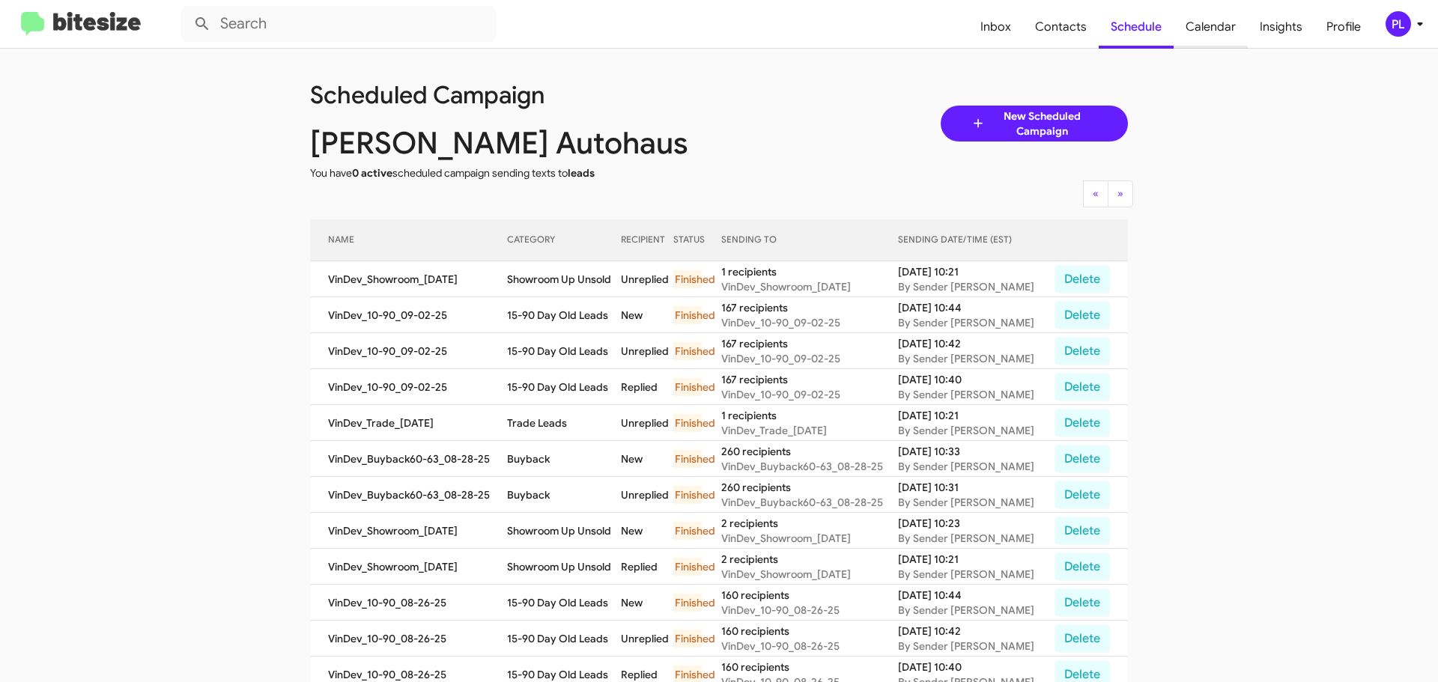
click at [1215, 25] on span "Calendar" at bounding box center [1210, 26] width 74 height 43
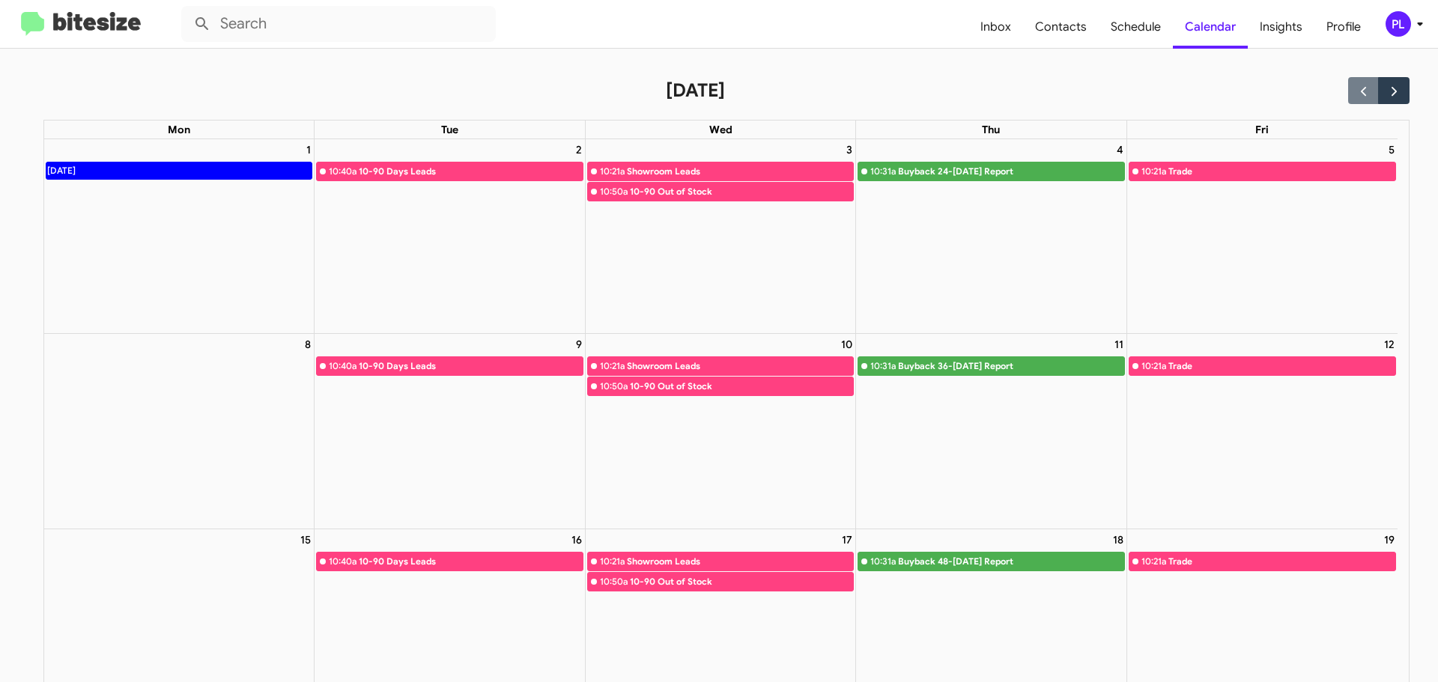
click at [1411, 22] on icon at bounding box center [1420, 24] width 18 height 18
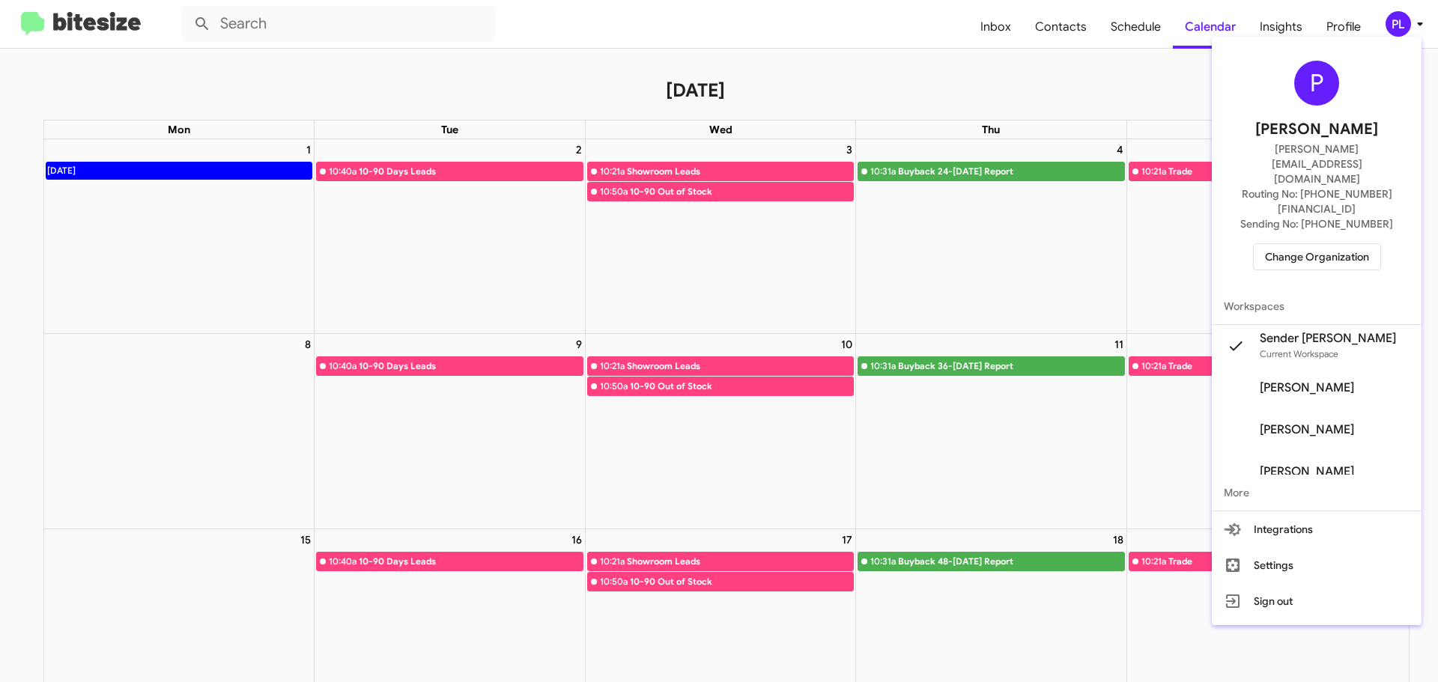
click at [1326, 244] on span "Change Organization" at bounding box center [1317, 256] width 104 height 25
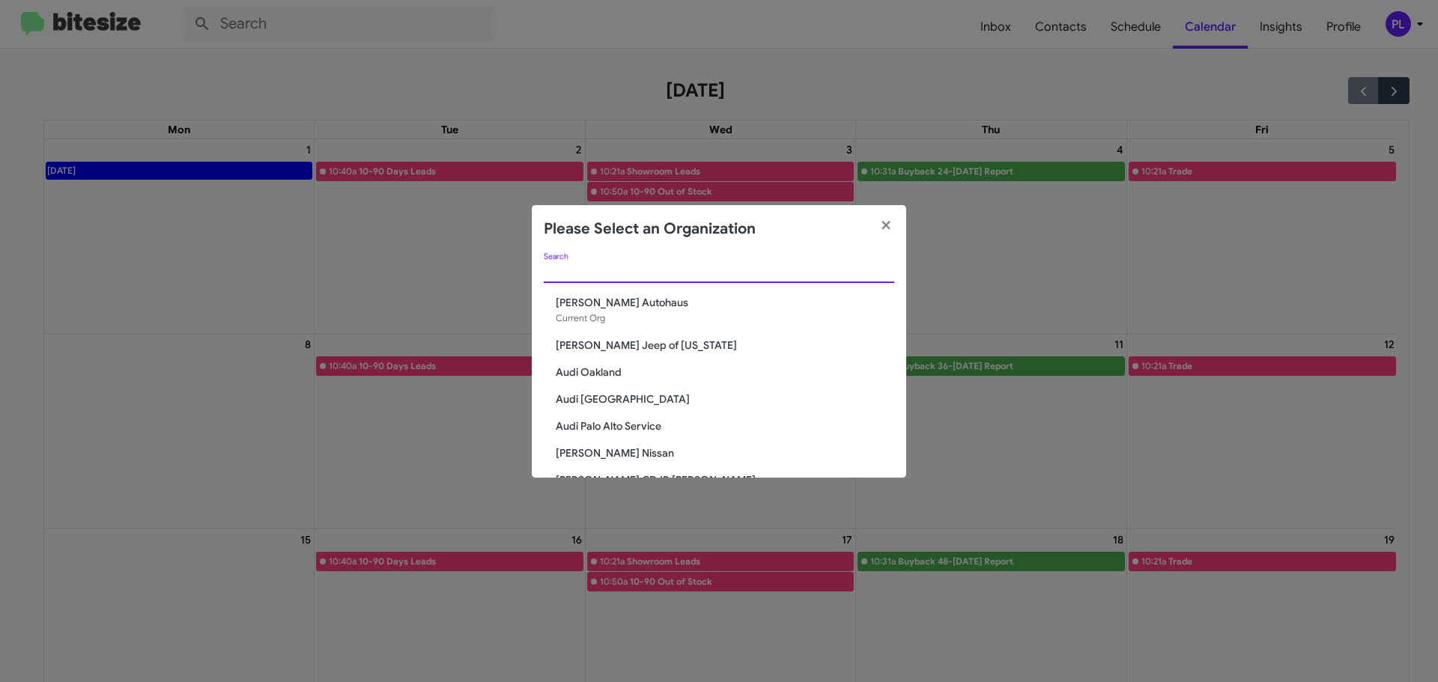
click at [656, 270] on input "Search" at bounding box center [719, 272] width 350 height 12
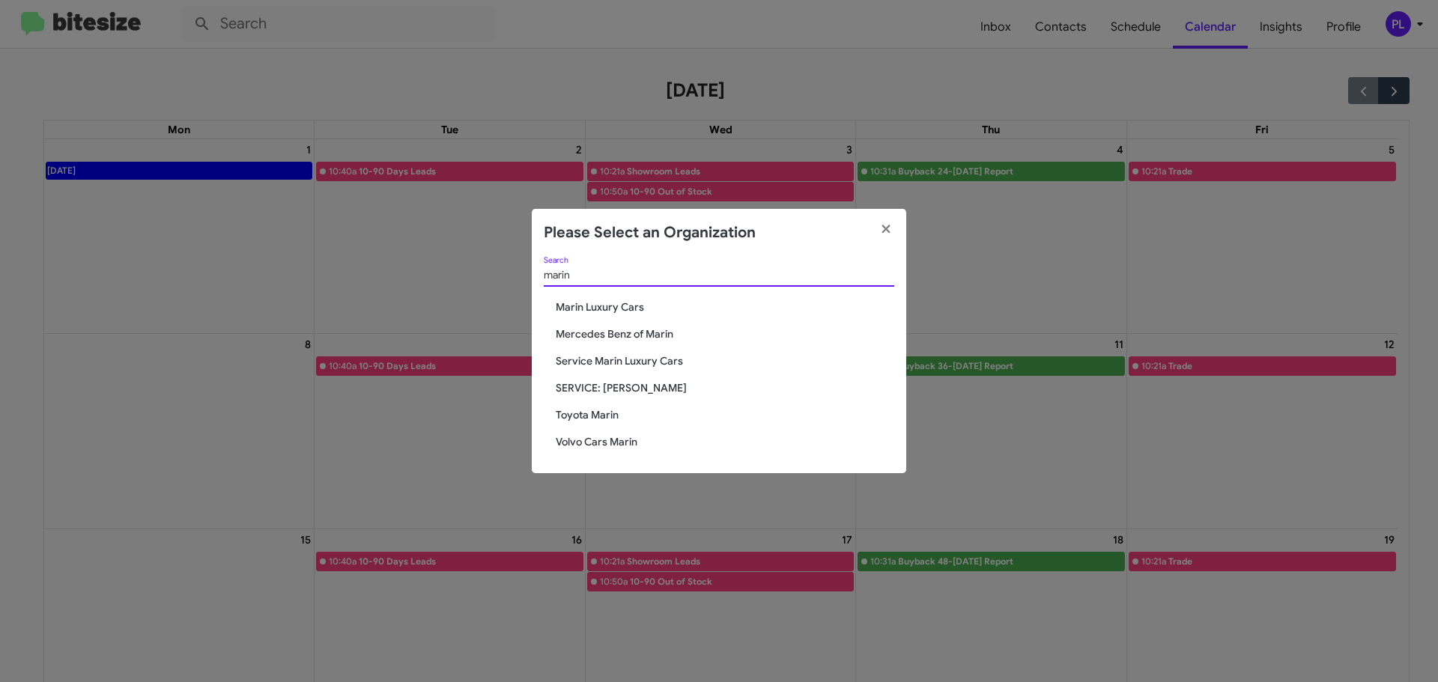
type input "marin"
click at [595, 329] on span "Mercedes Benz of Marin" at bounding box center [725, 333] width 338 height 15
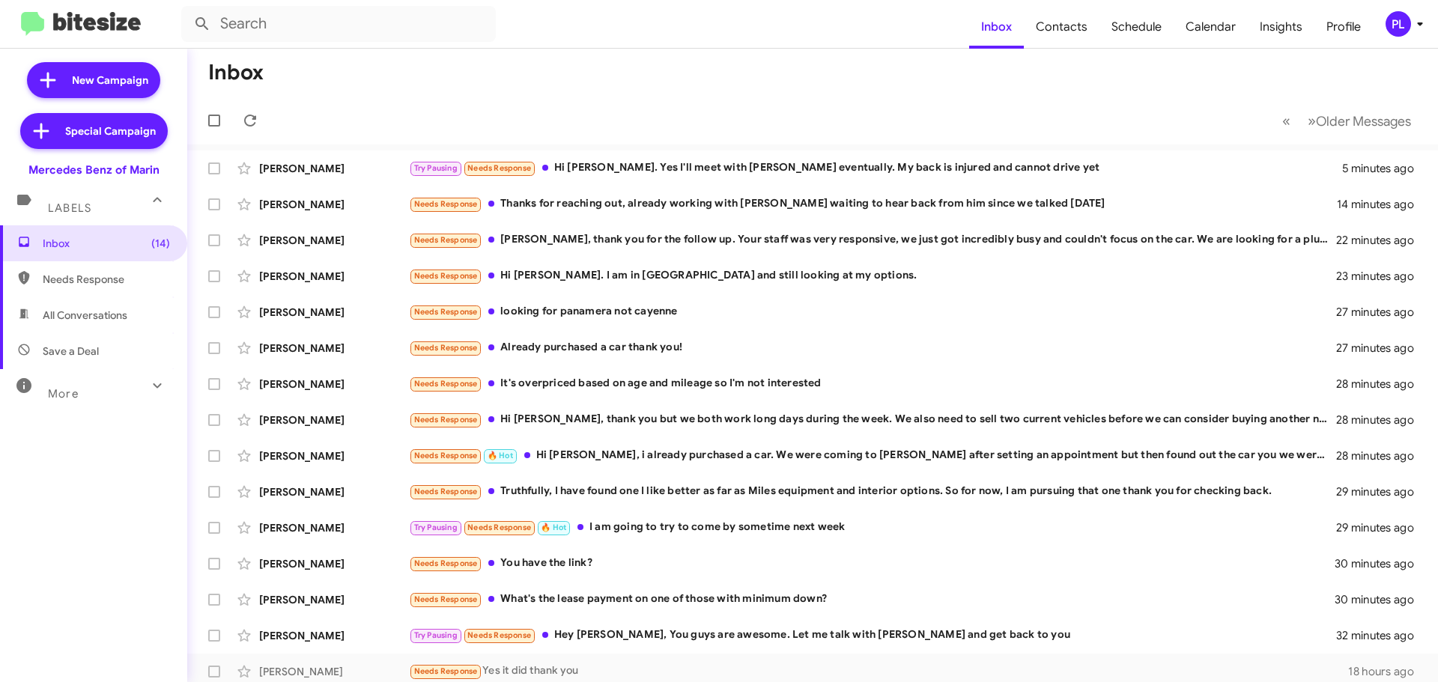
click at [97, 393] on div "More" at bounding box center [78, 388] width 133 height 28
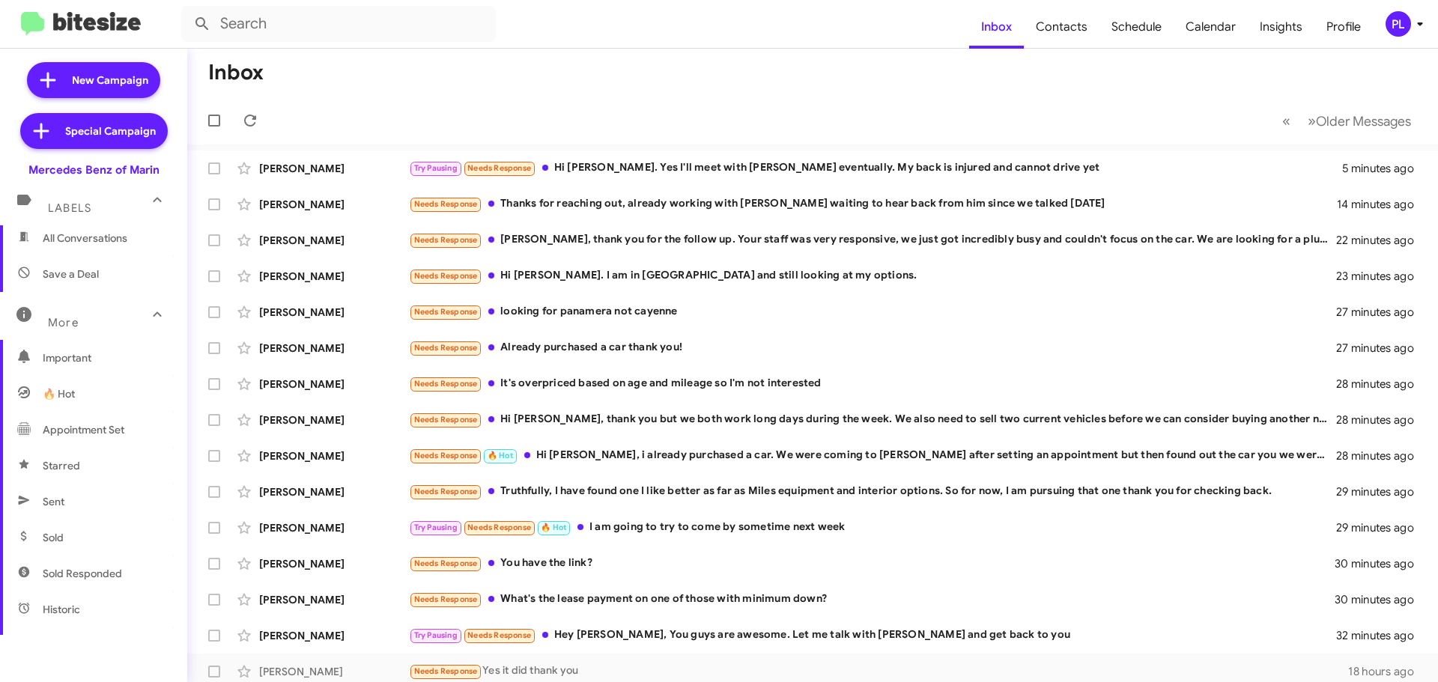
scroll to position [150, 0]
click at [76, 493] on span "Sold Responded" at bounding box center [82, 500] width 79 height 15
type input "in:sold-verified"
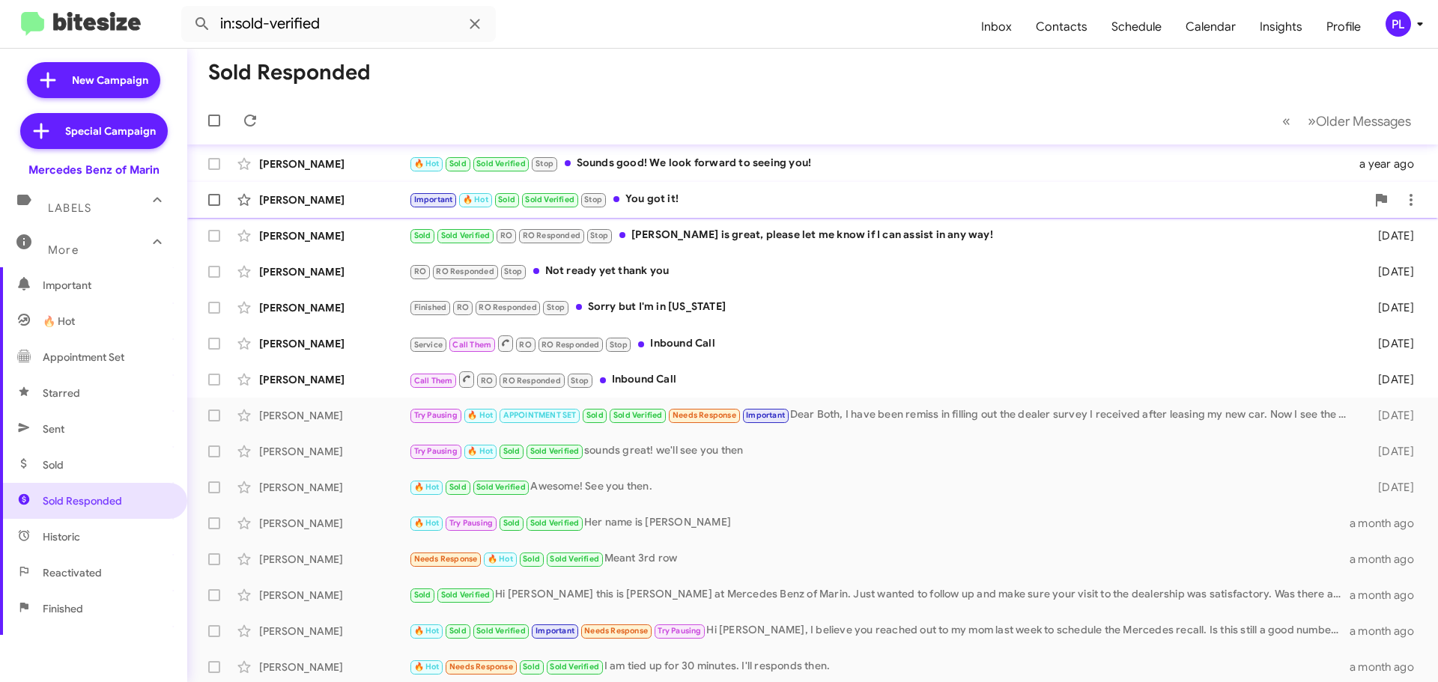
scroll to position [187, 0]
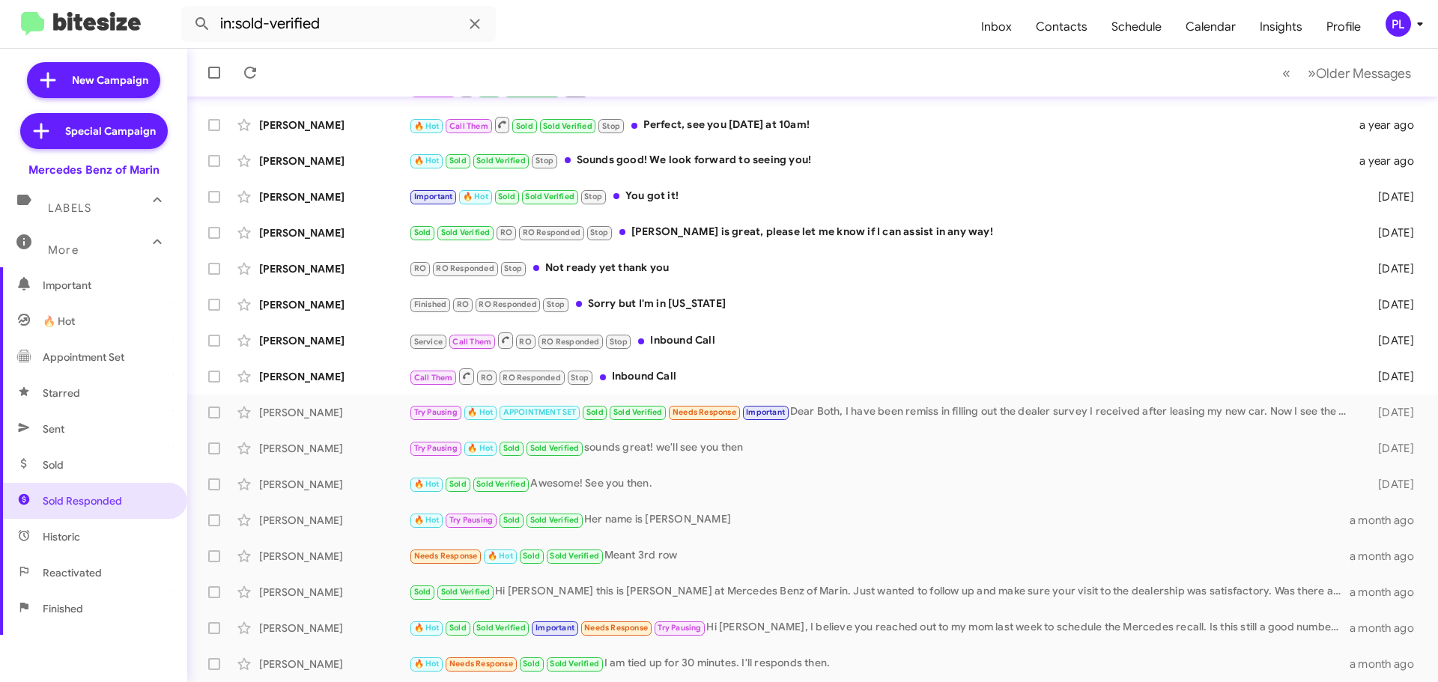
click at [1411, 22] on icon at bounding box center [1420, 24] width 18 height 18
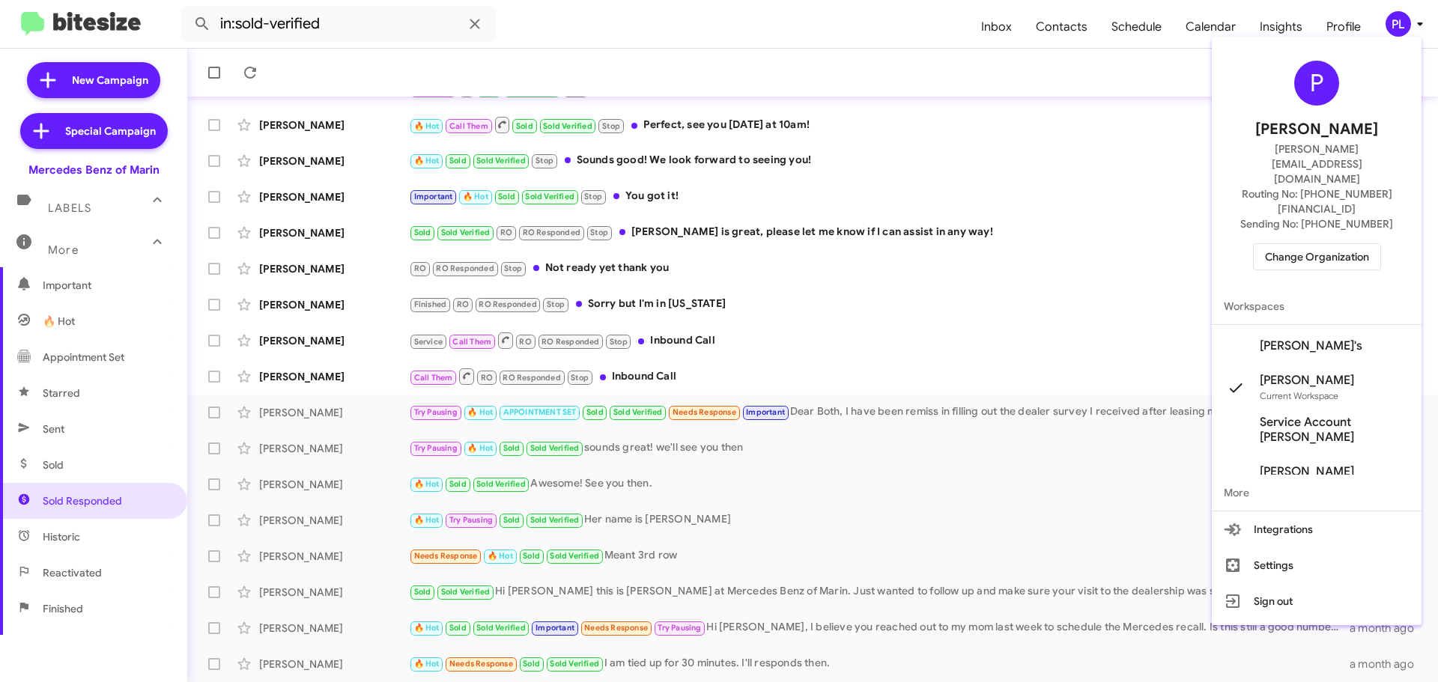
click at [1290, 244] on span "Change Organization" at bounding box center [1317, 256] width 104 height 25
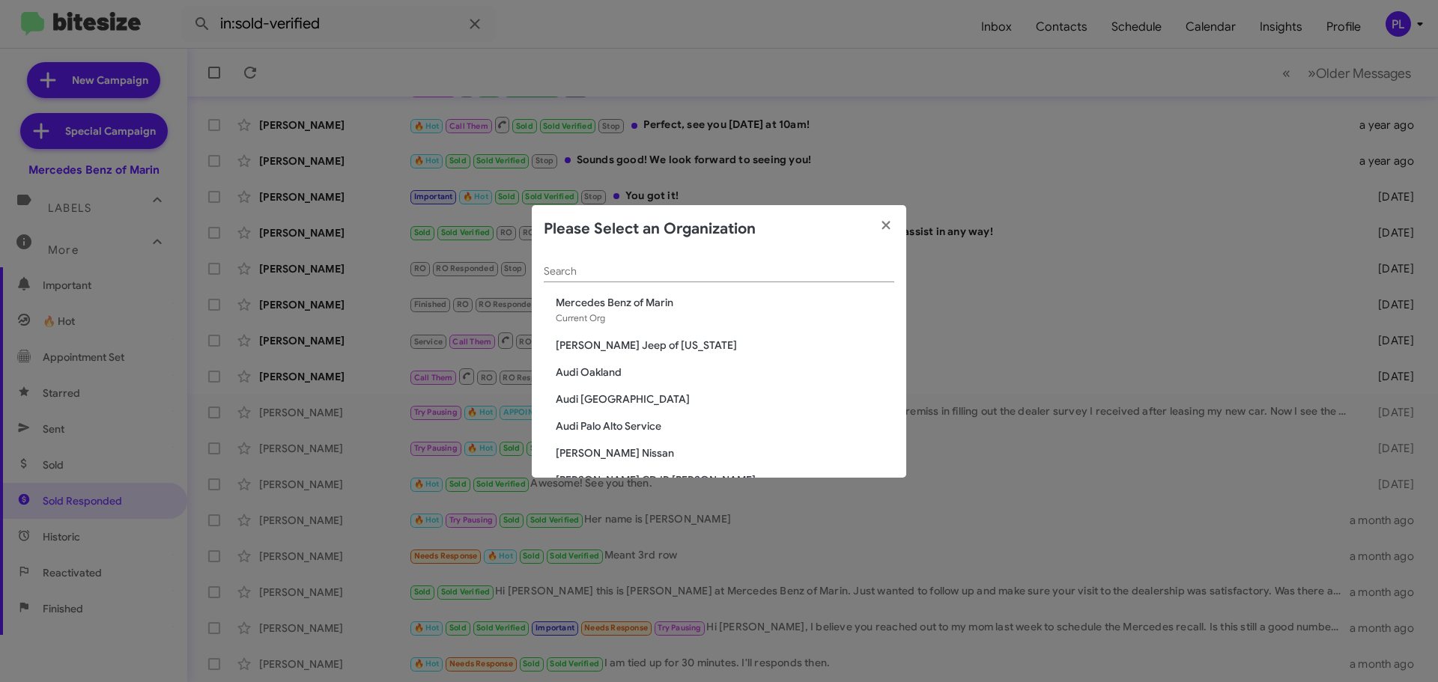
click at [622, 271] on input "Search" at bounding box center [719, 272] width 350 height 12
type input "marin"
click at [672, 406] on span "SERVICE: [PERSON_NAME]" at bounding box center [725, 399] width 338 height 15
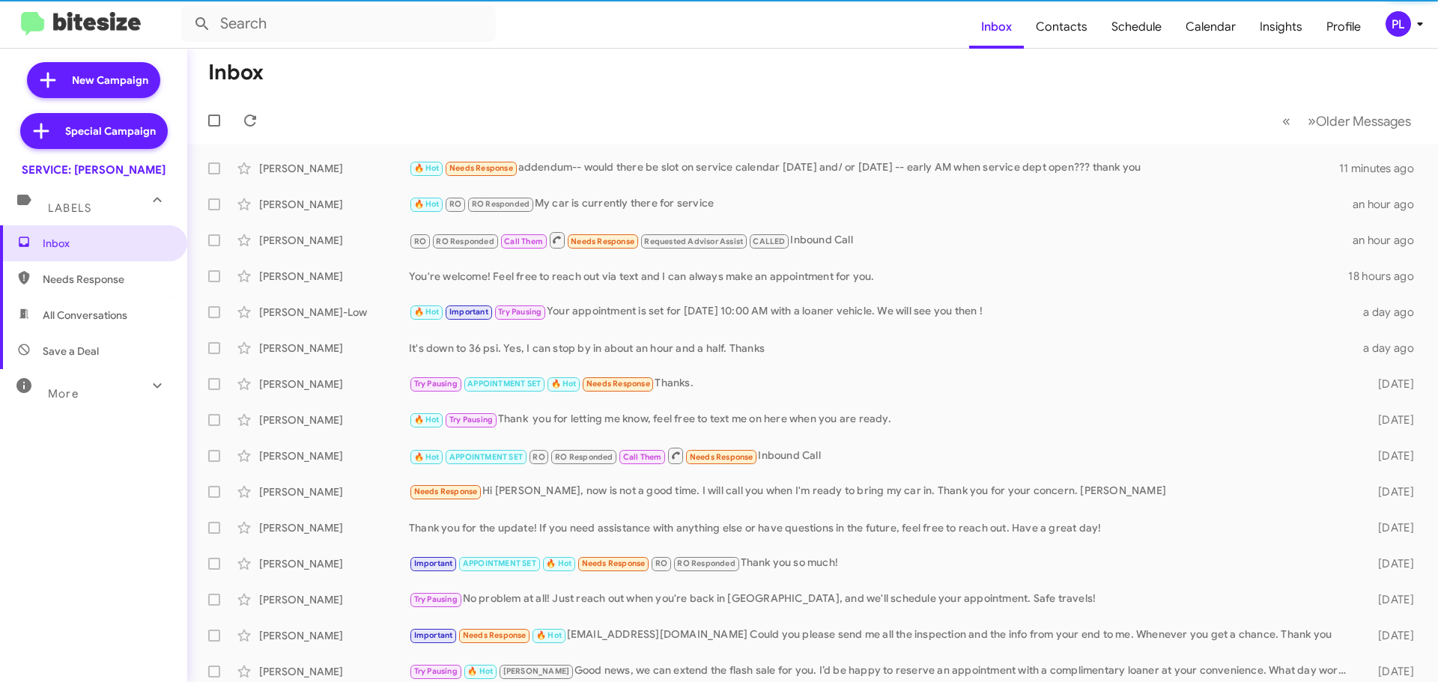
click at [70, 389] on span "More" at bounding box center [63, 393] width 31 height 13
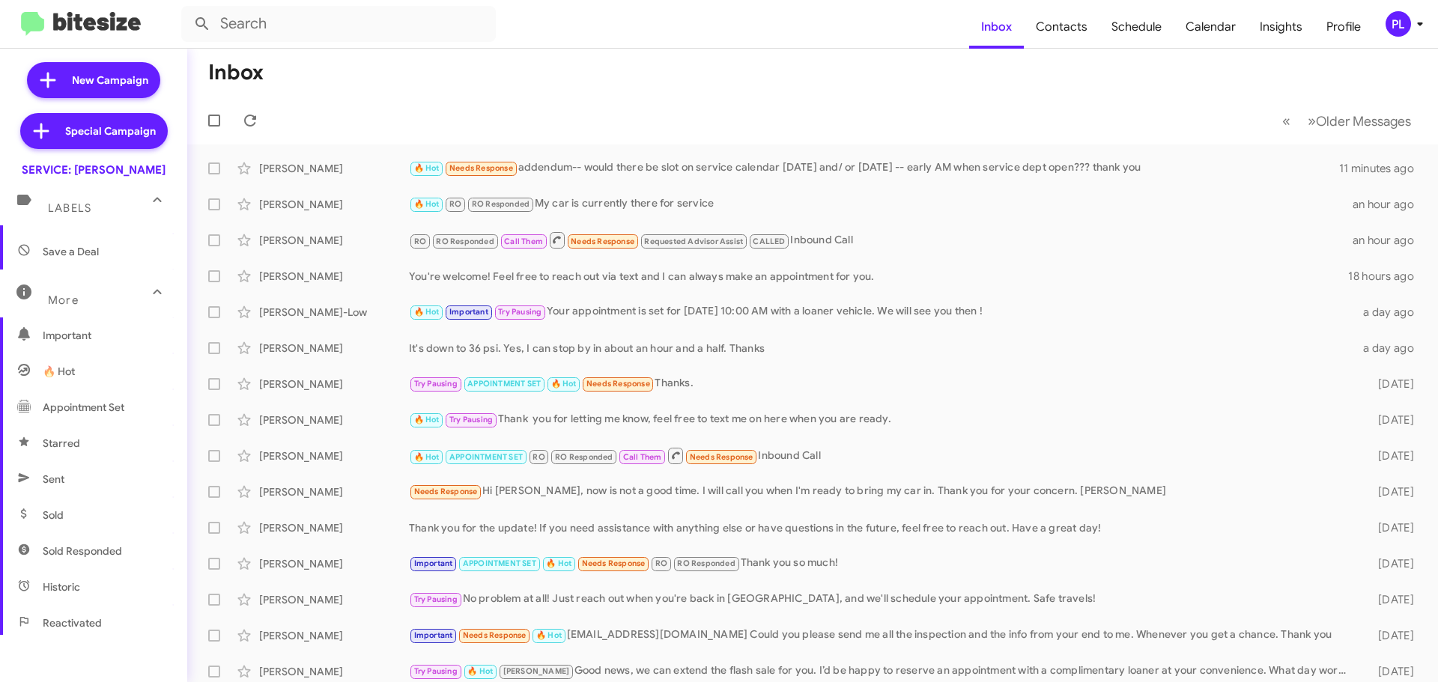
scroll to position [297, 0]
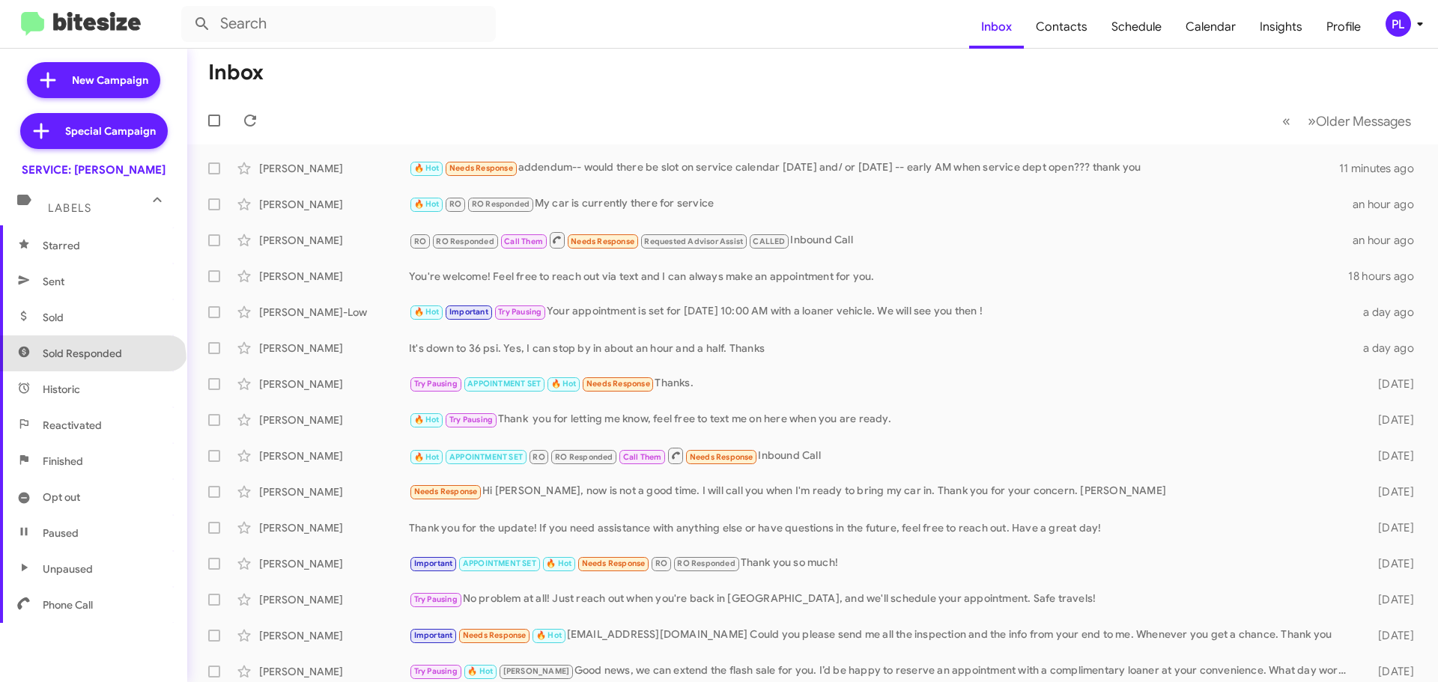
click at [91, 362] on span "Sold Responded" at bounding box center [93, 353] width 187 height 36
type input "in:sold-verified"
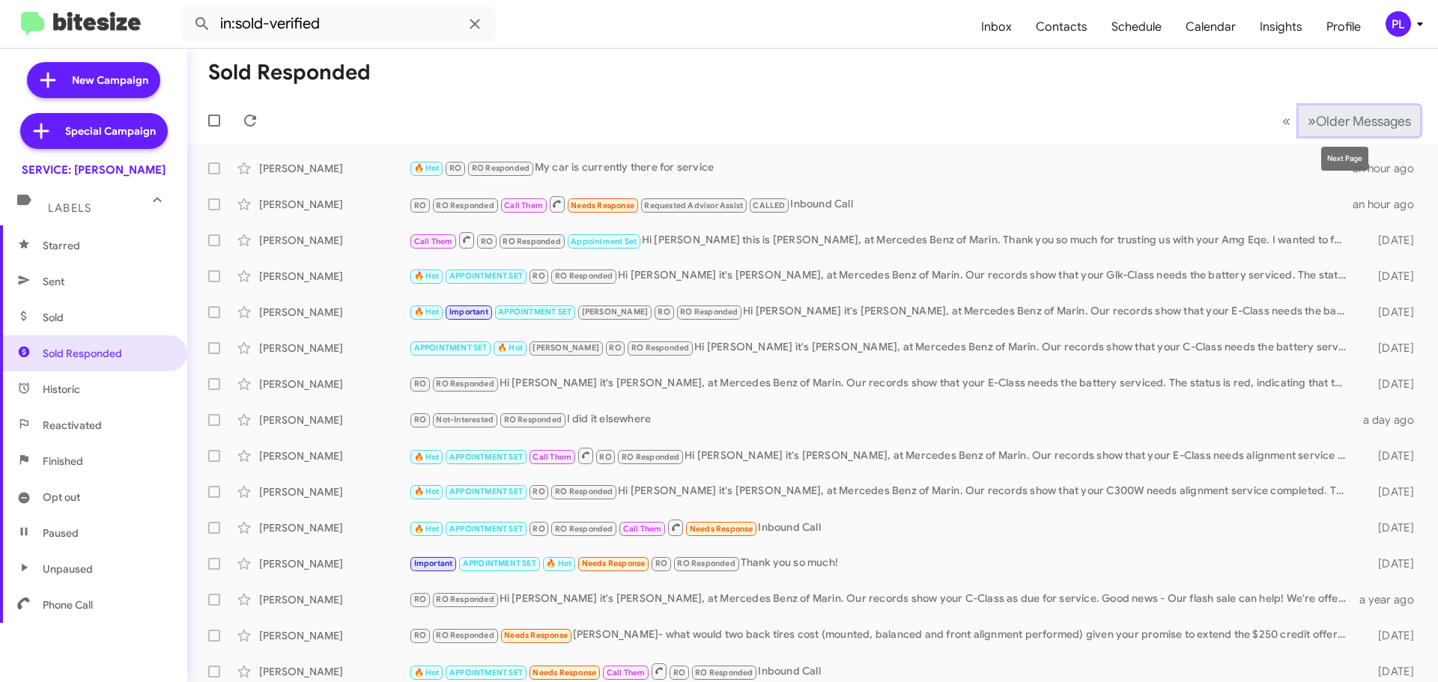
click at [1340, 117] on span "Older Messages" at bounding box center [1363, 121] width 95 height 16
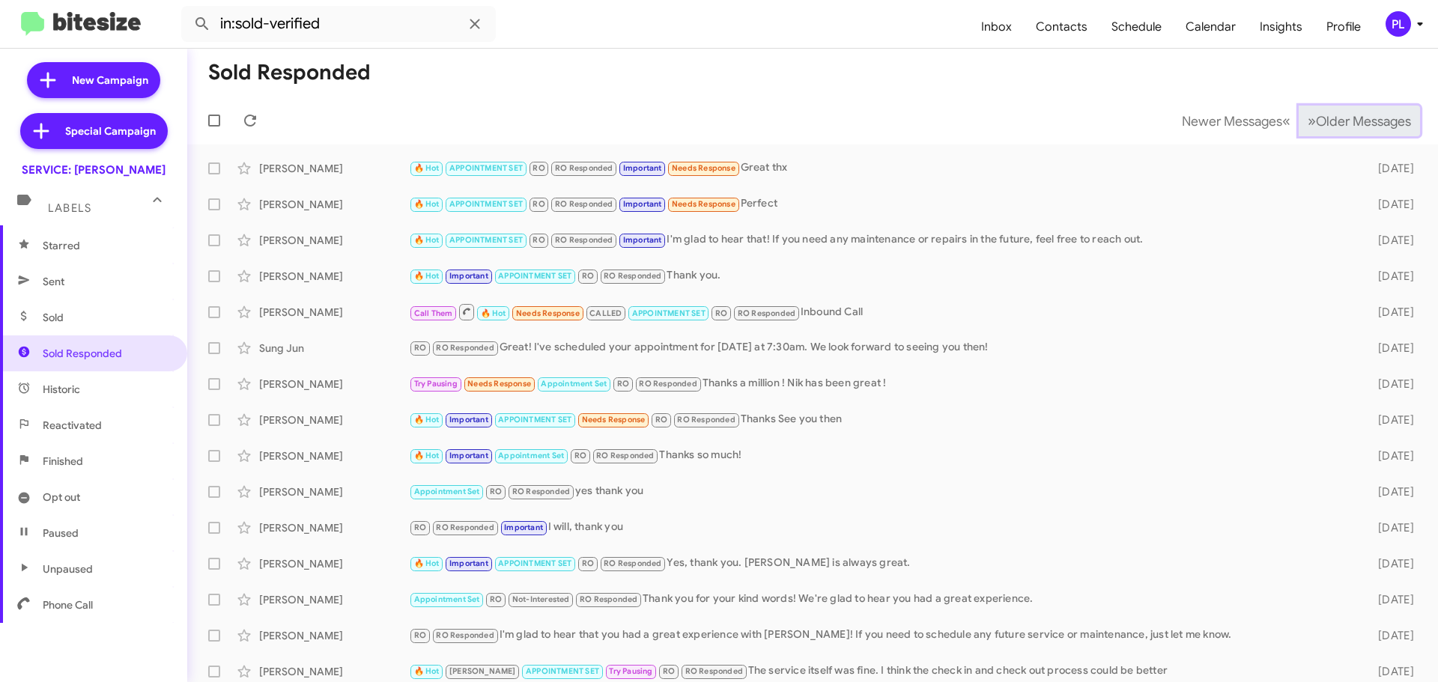
click at [1340, 117] on span "Older Messages" at bounding box center [1363, 121] width 95 height 16
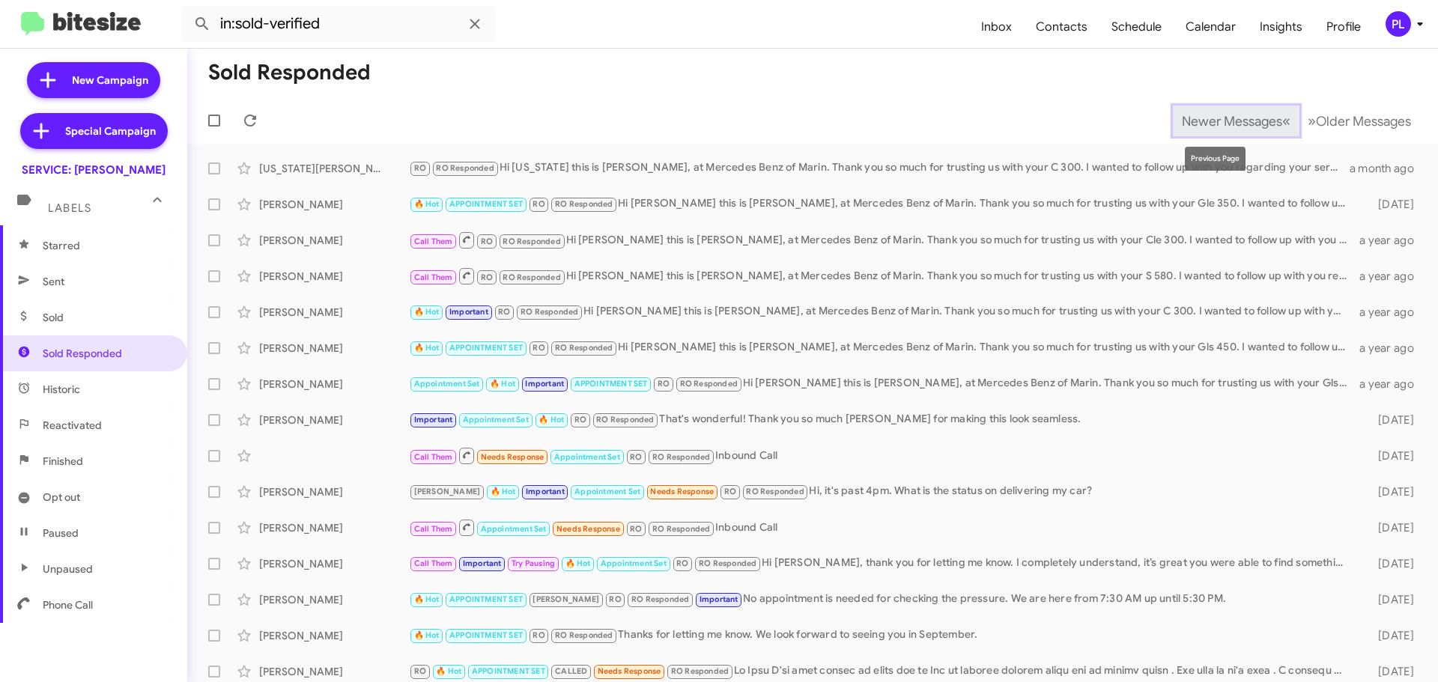
click at [1215, 130] on button "Newer Messages « Previous" at bounding box center [1236, 121] width 127 height 31
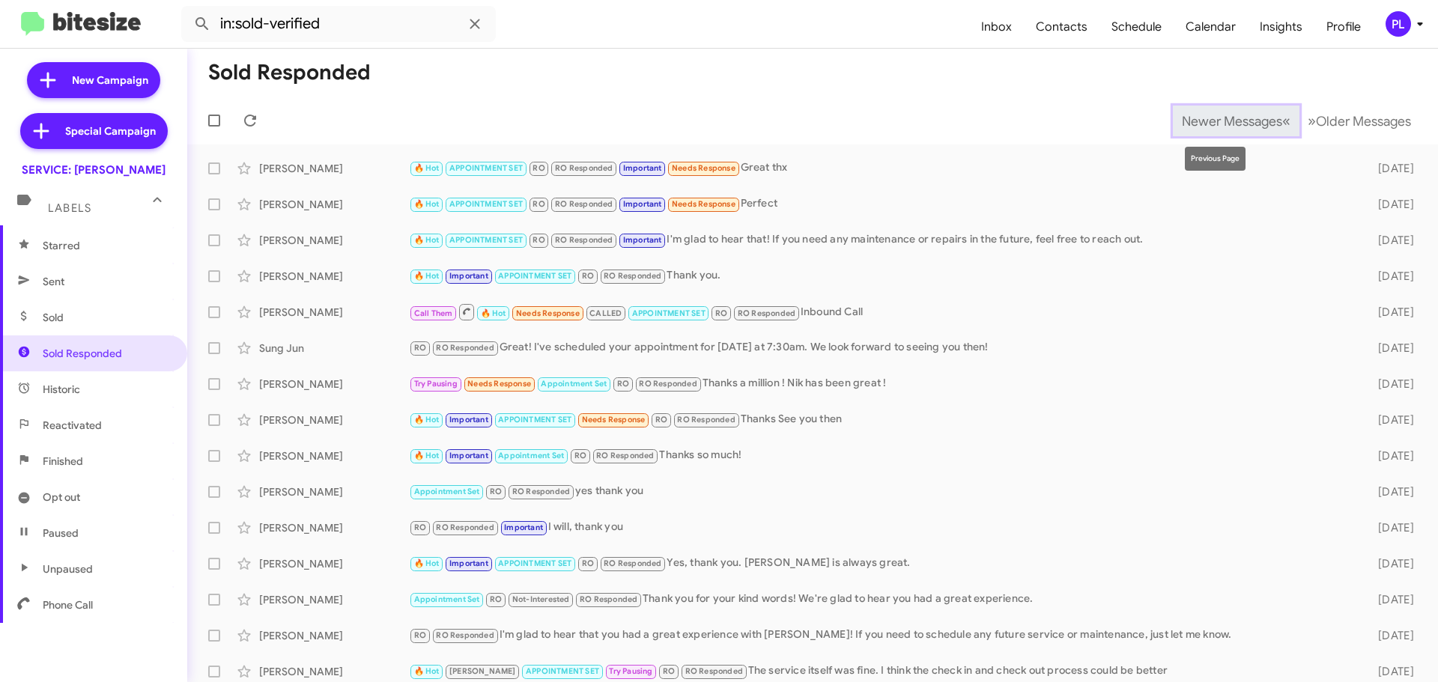
click at [1235, 128] on span "Newer Messages" at bounding box center [1232, 121] width 100 height 16
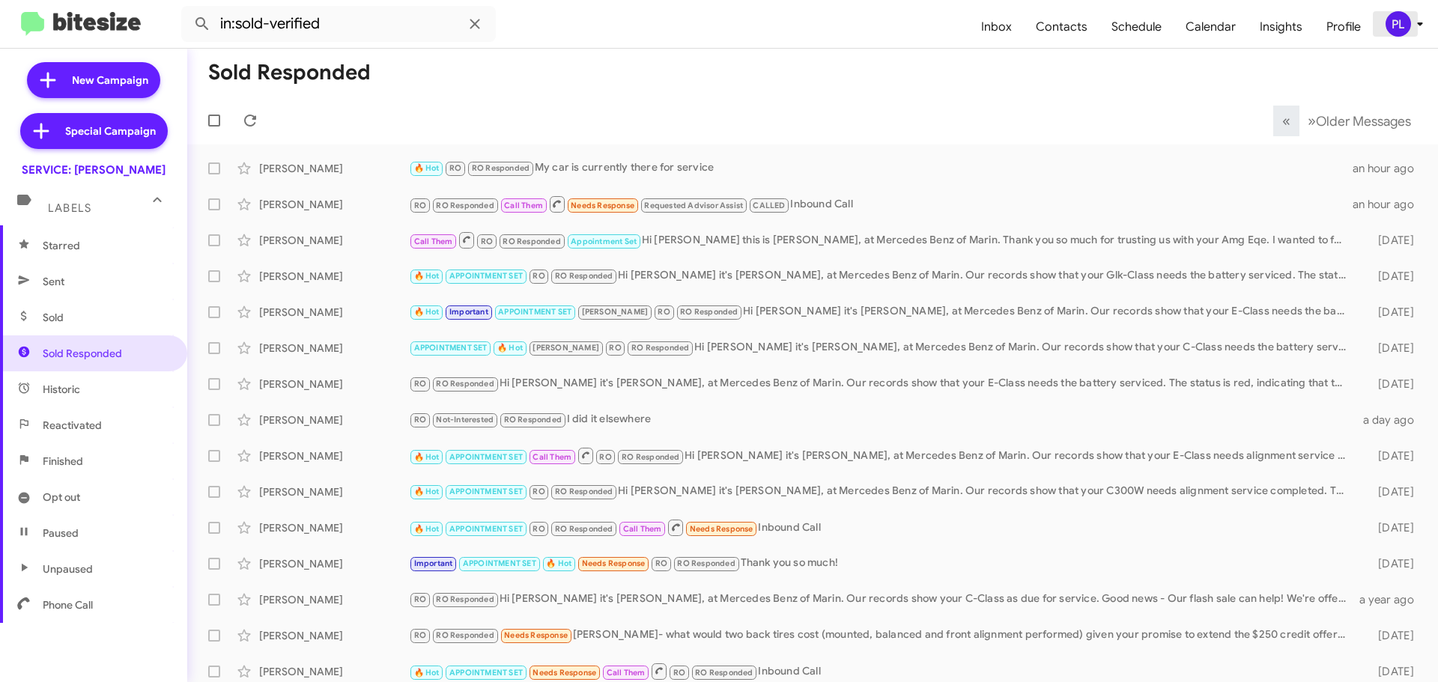
click at [1424, 26] on icon at bounding box center [1420, 24] width 18 height 18
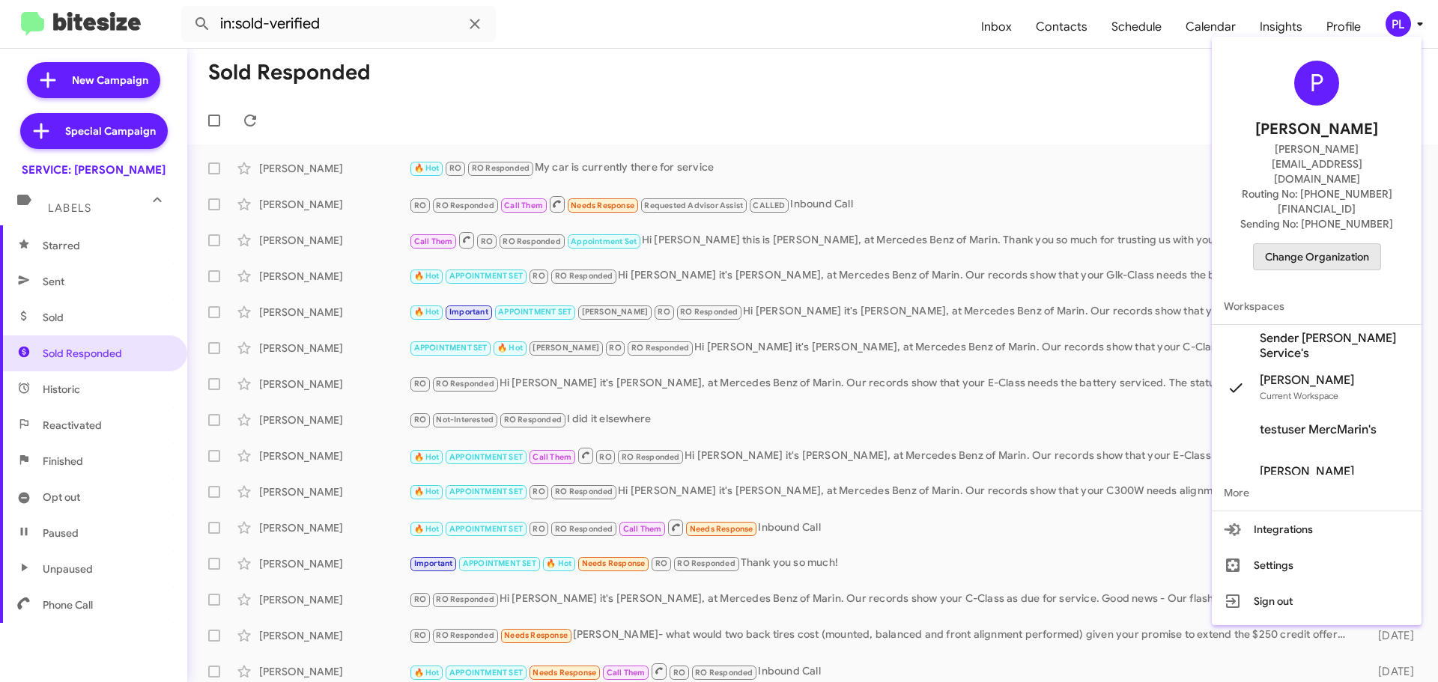
click at [1370, 243] on button "Change Organization" at bounding box center [1317, 256] width 128 height 27
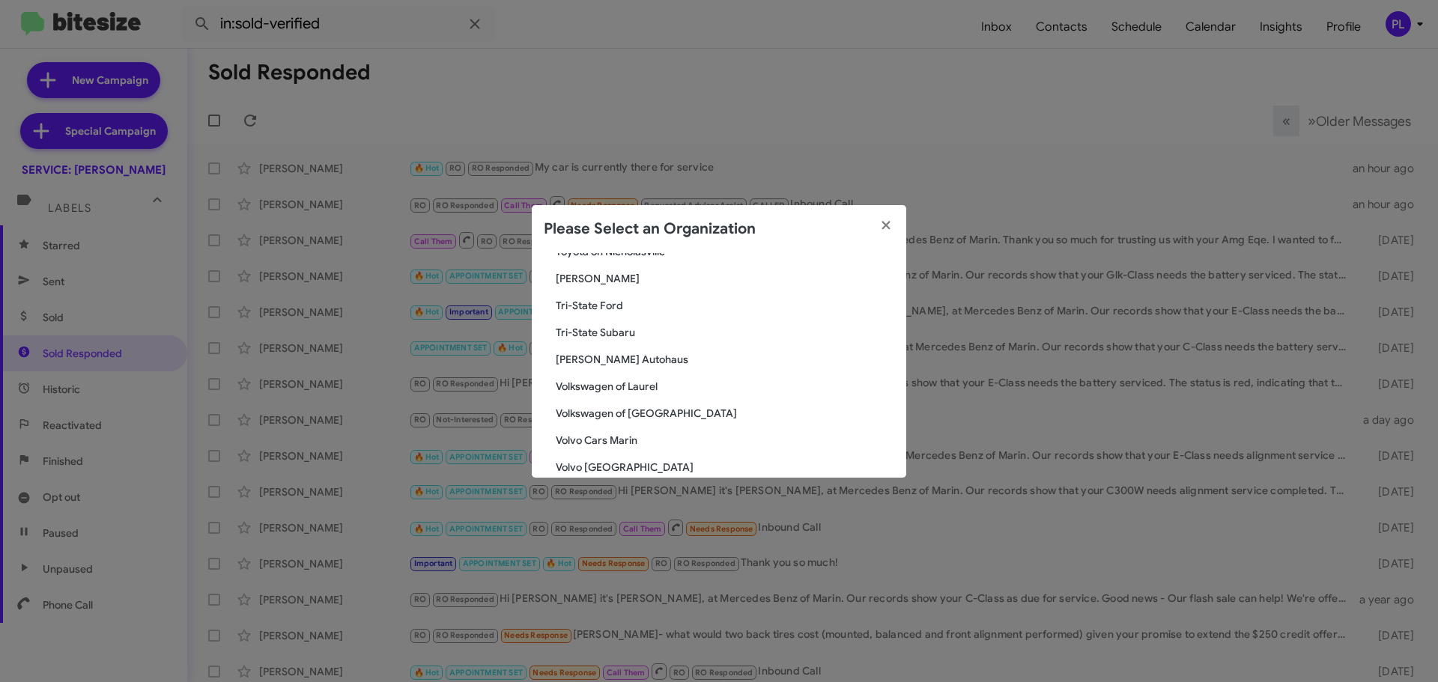
scroll to position [2756, 0]
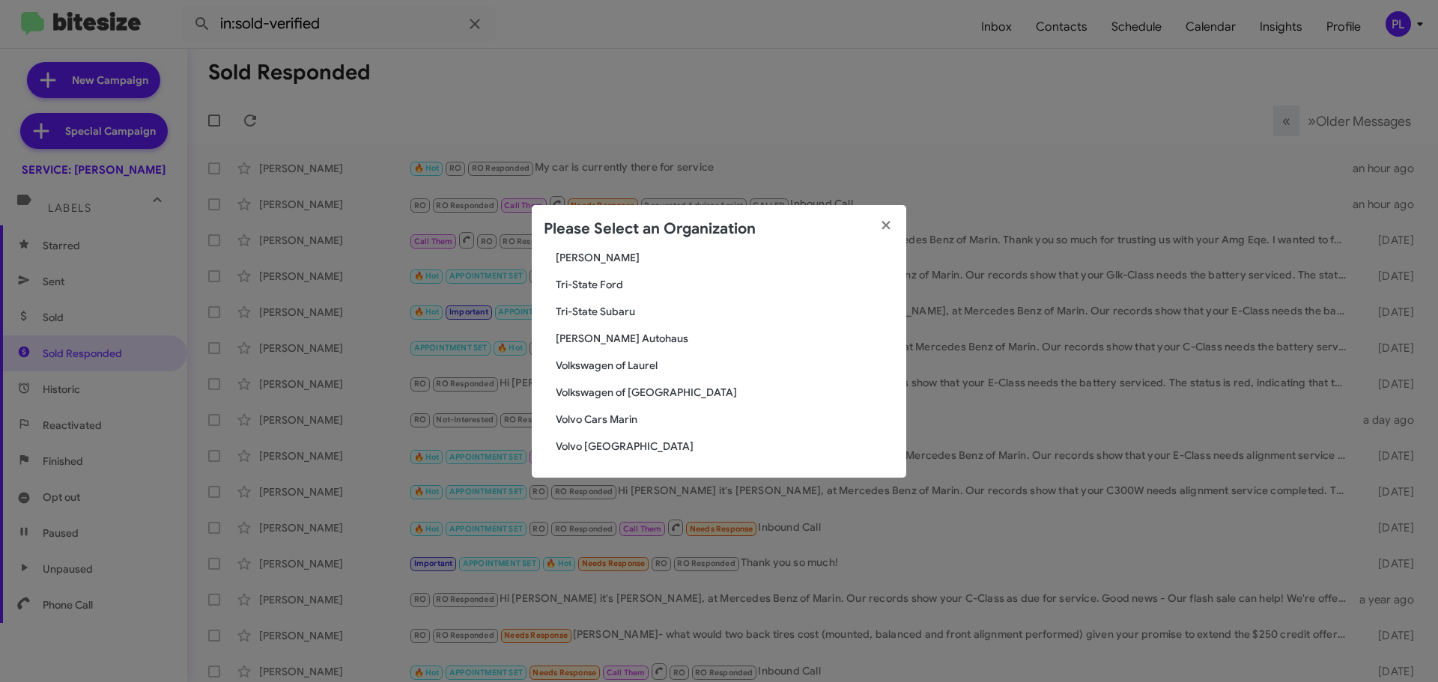
click at [595, 341] on span "[PERSON_NAME] Autohaus" at bounding box center [725, 338] width 338 height 15
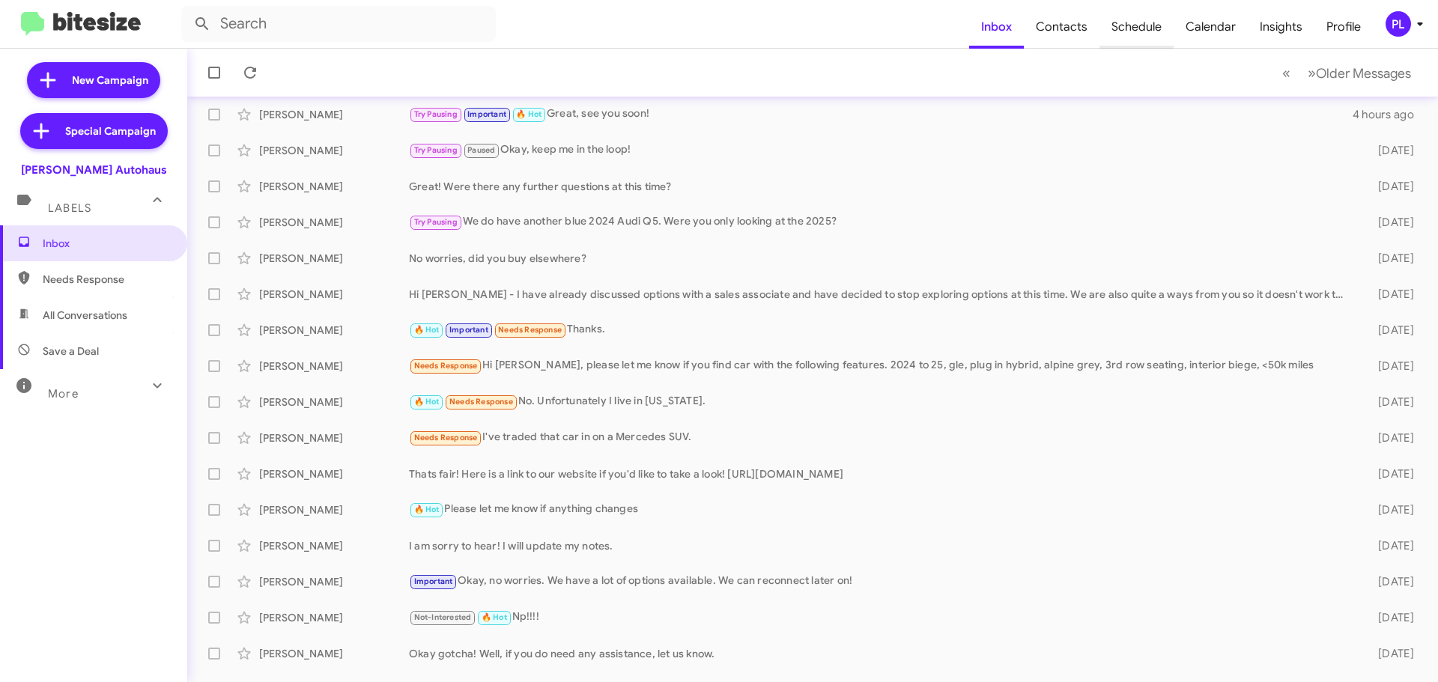
scroll to position [187, 0]
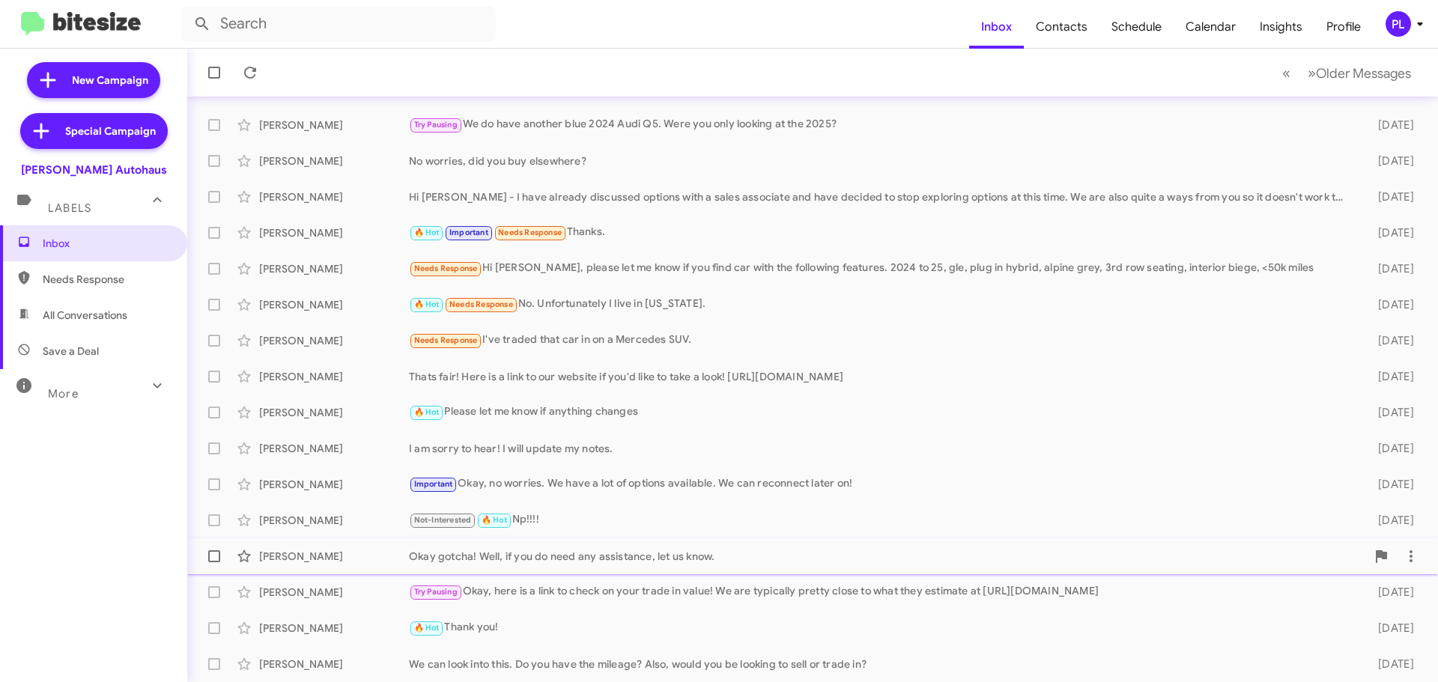
click at [692, 566] on div "Gary Davidson Okay gotcha! Well, if you do need any assistance, let us know. 7 …" at bounding box center [812, 556] width 1227 height 30
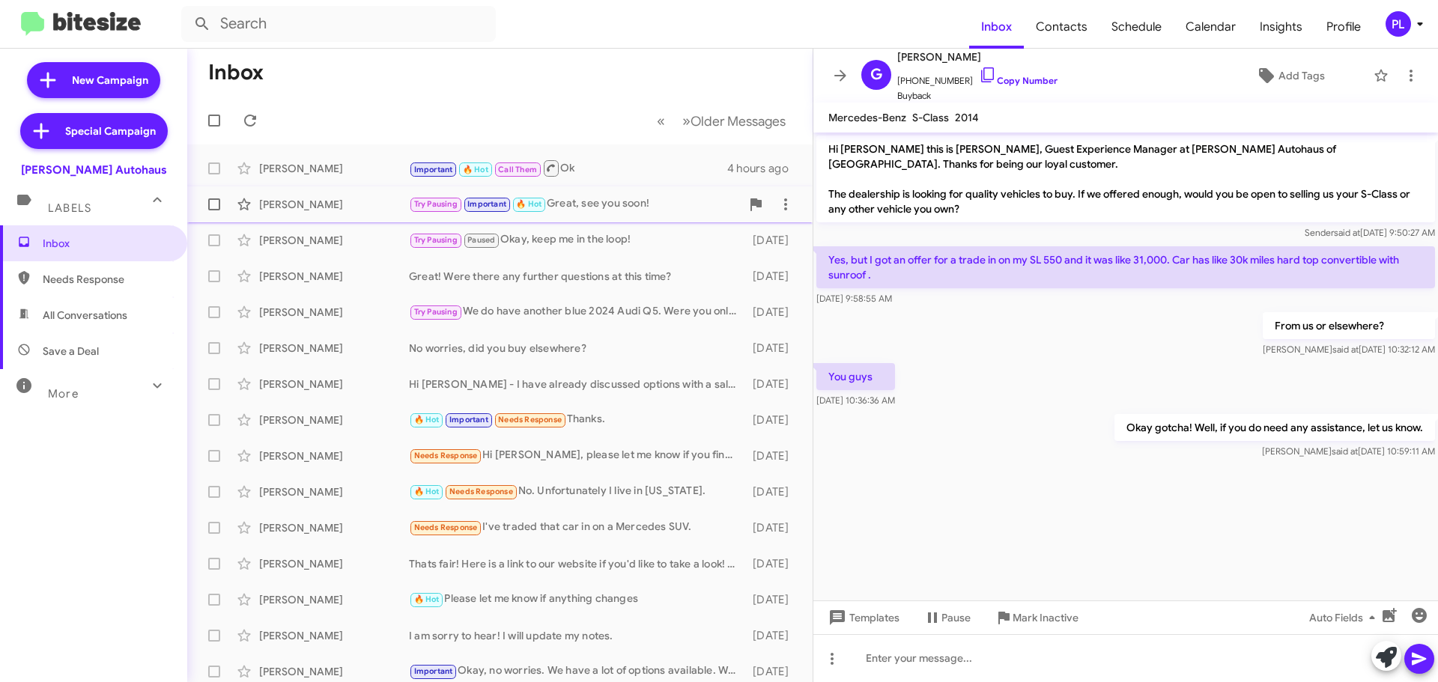
click at [627, 201] on div "Try Pausing Important 🔥 Hot Great, see you soon!" at bounding box center [575, 203] width 332 height 17
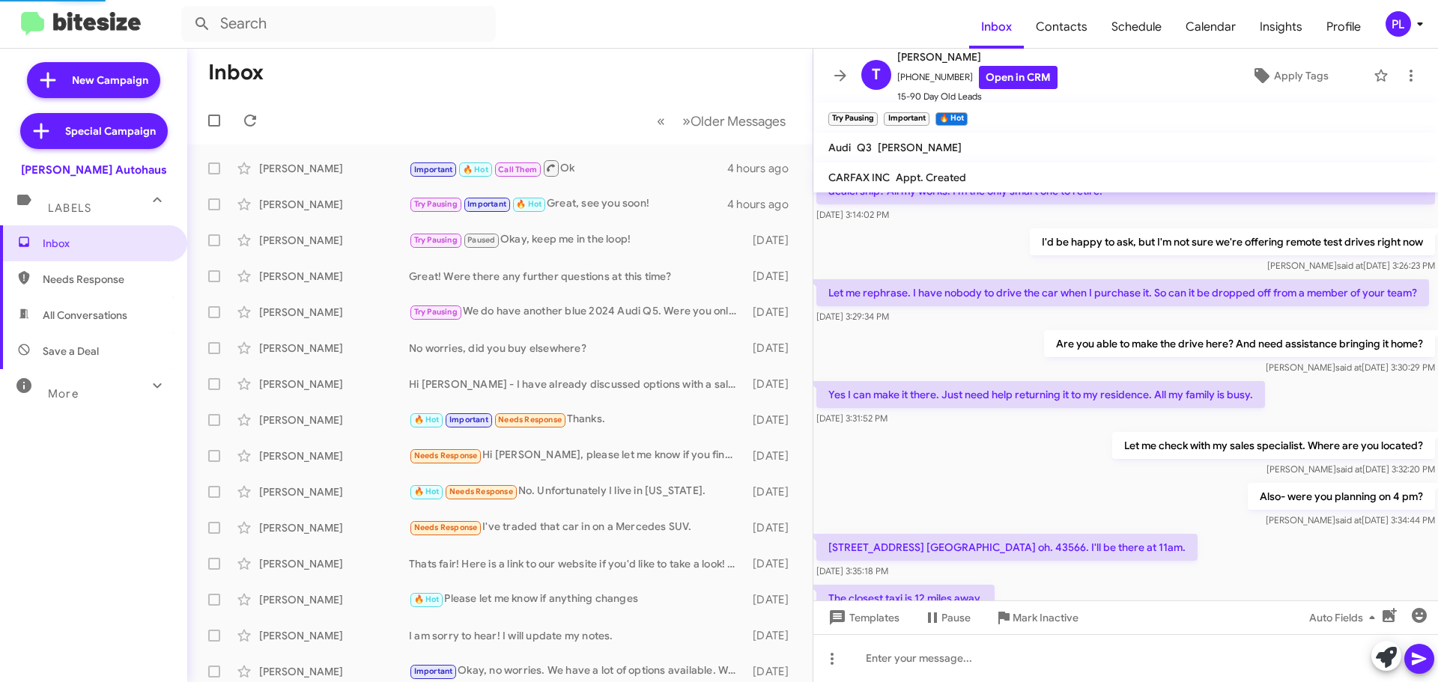
scroll to position [524, 0]
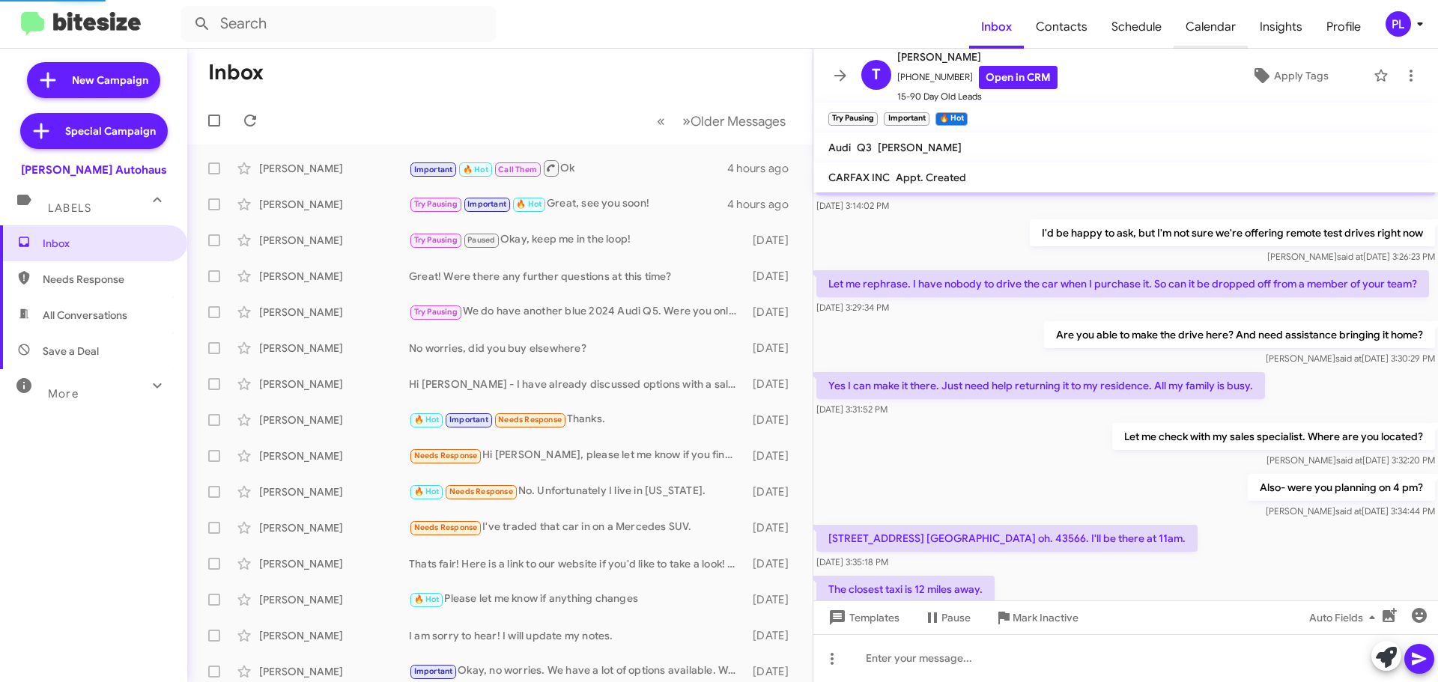
click at [1212, 31] on span "Calendar" at bounding box center [1210, 26] width 74 height 43
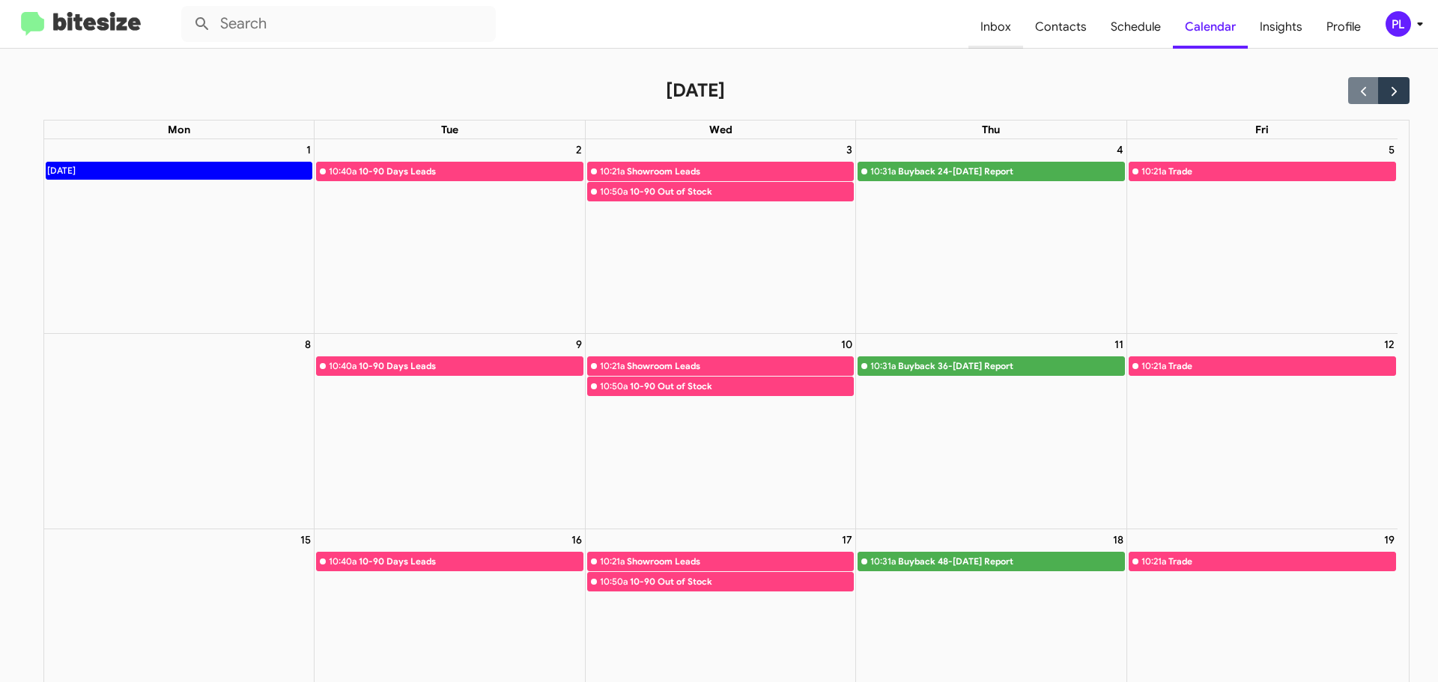
click at [1004, 36] on span "Inbox" at bounding box center [995, 26] width 55 height 43
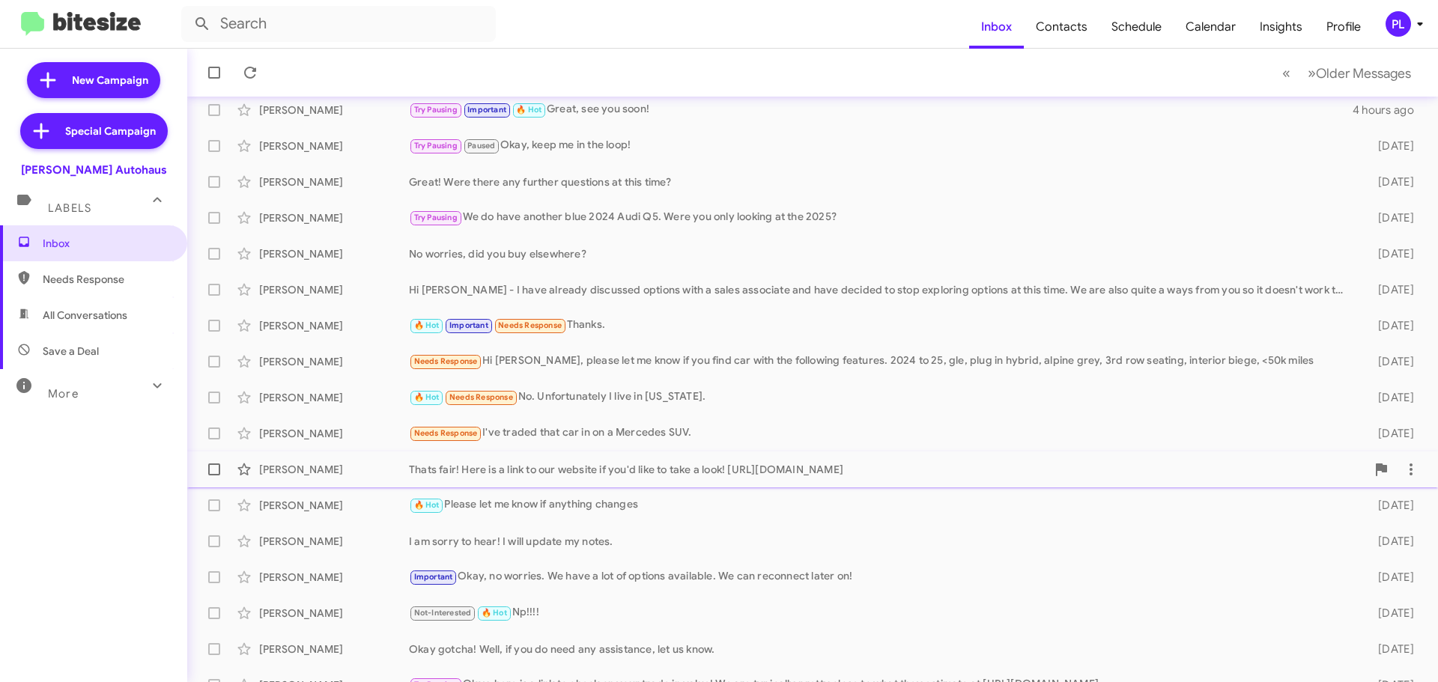
scroll to position [187, 0]
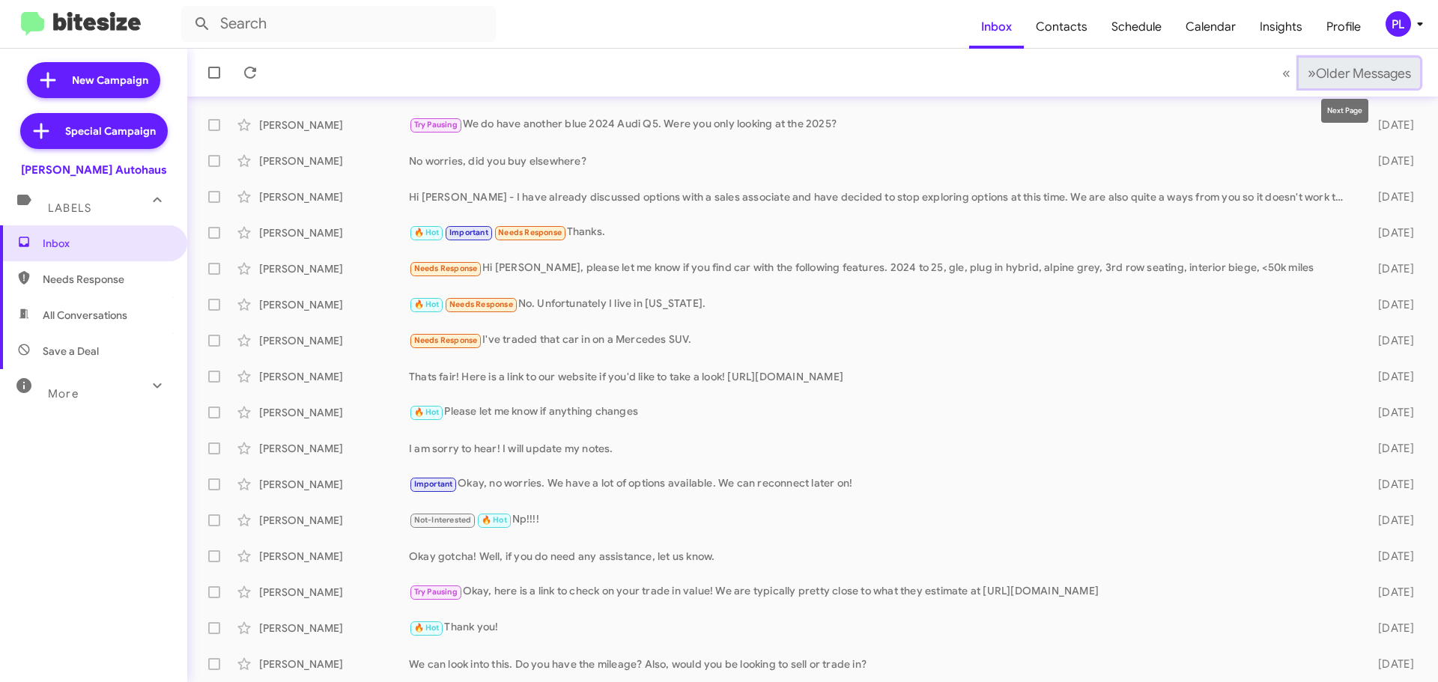
click at [1362, 68] on span "Older Messages" at bounding box center [1363, 73] width 95 height 16
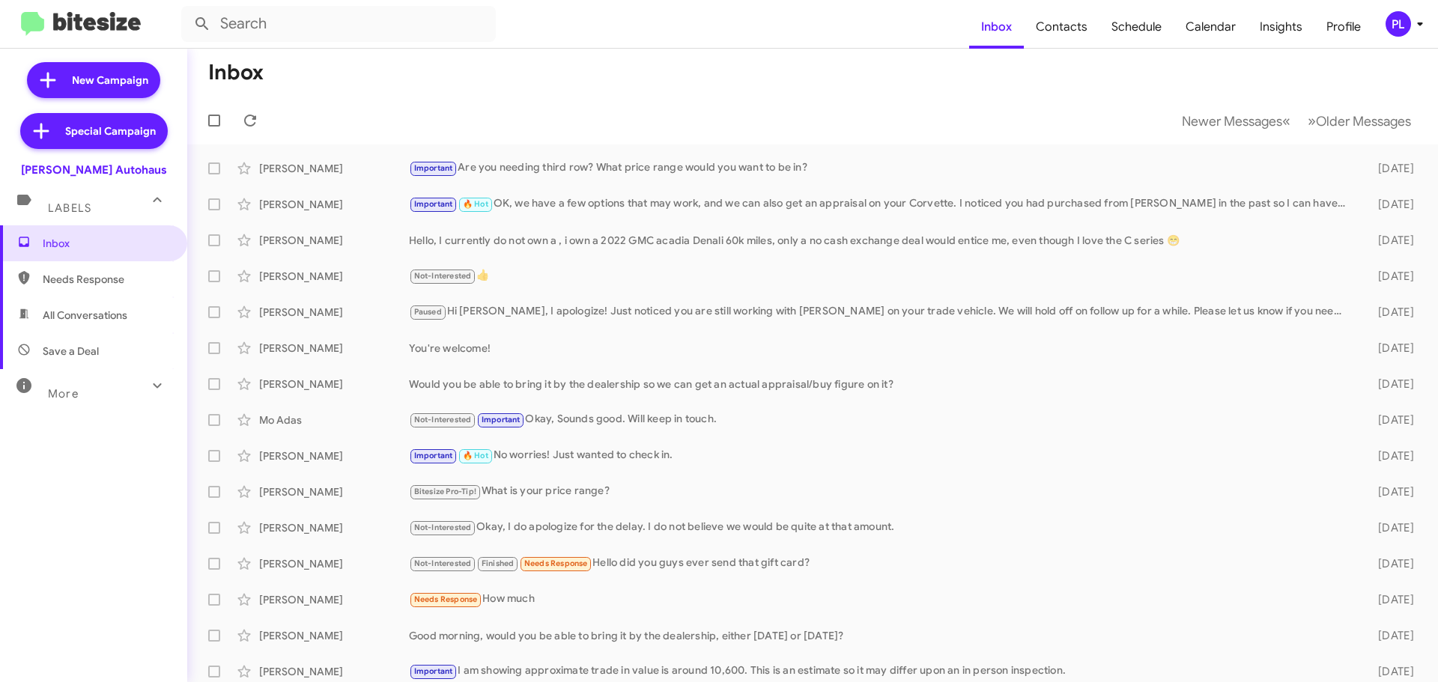
click at [1418, 23] on icon at bounding box center [1419, 24] width 5 height 4
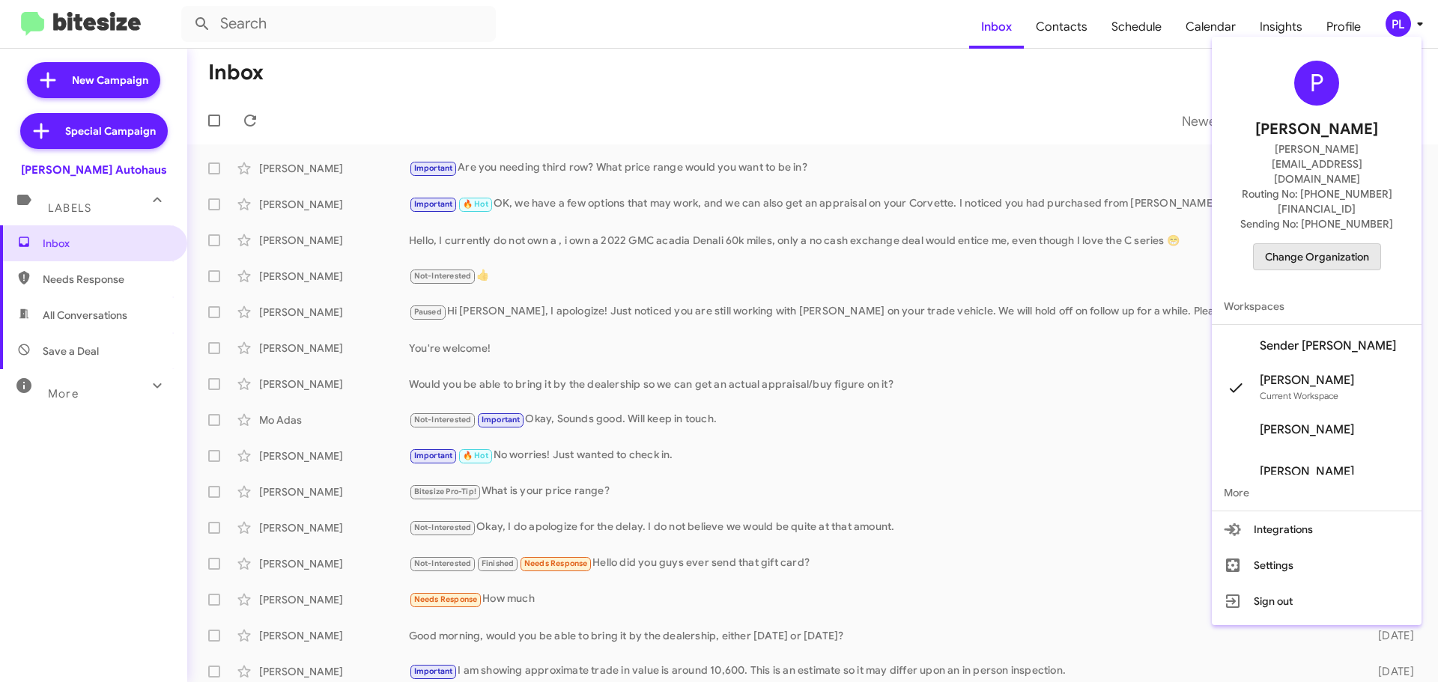
click at [1334, 244] on span "Change Organization" at bounding box center [1317, 256] width 104 height 25
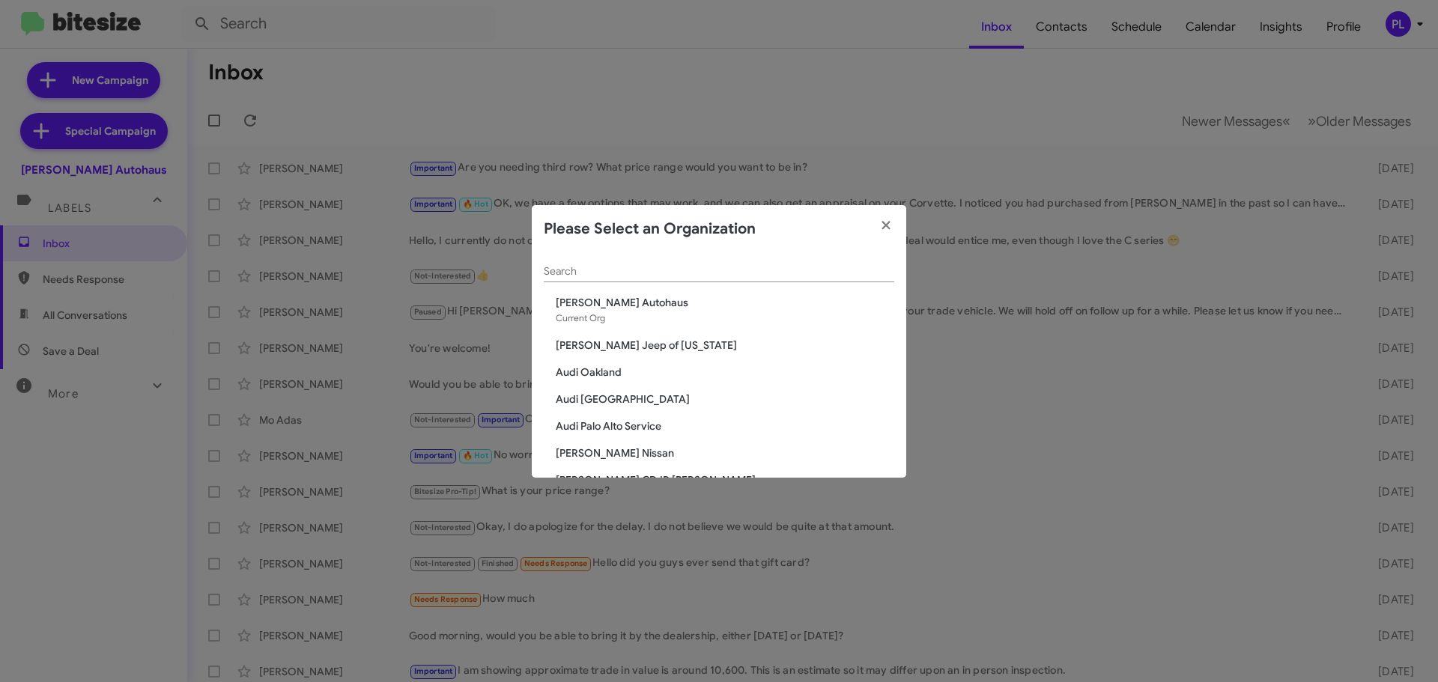
click at [577, 392] on span "Audi [GEOGRAPHIC_DATA]" at bounding box center [725, 399] width 338 height 15
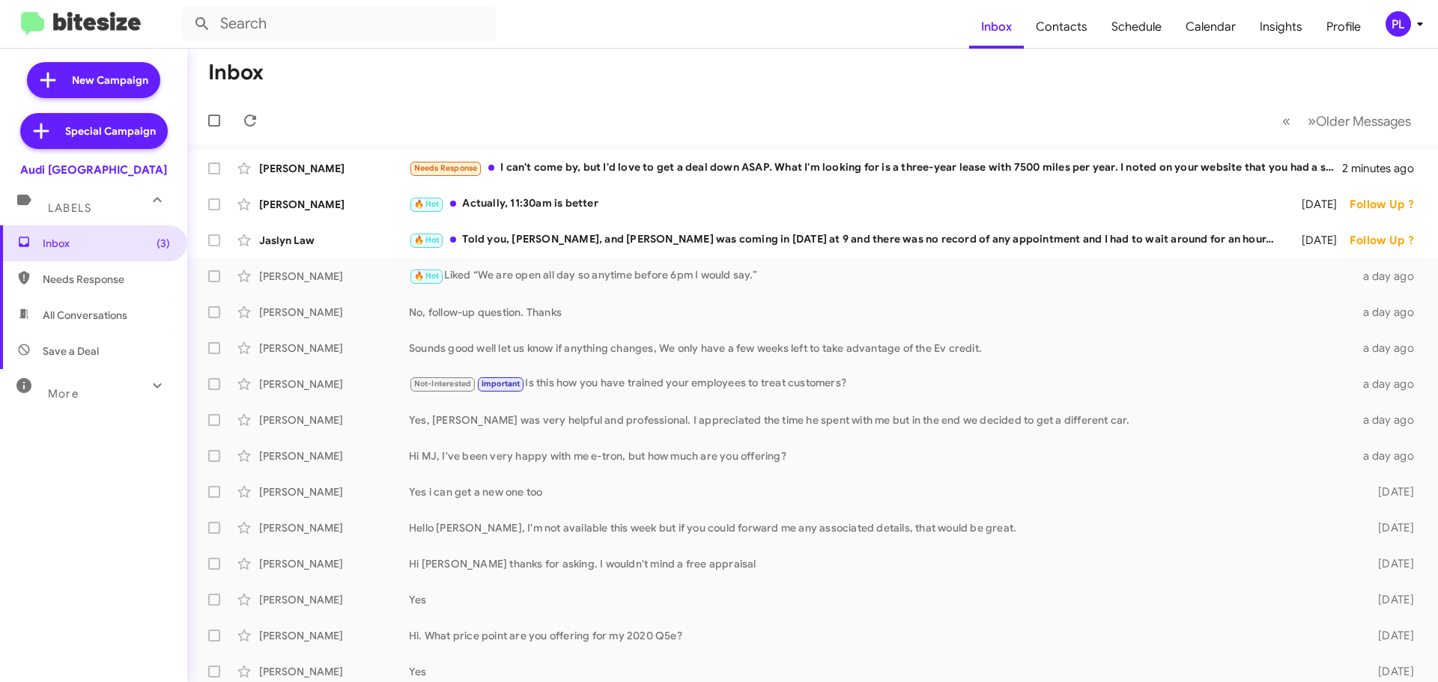
click at [125, 395] on div "More" at bounding box center [78, 388] width 133 height 28
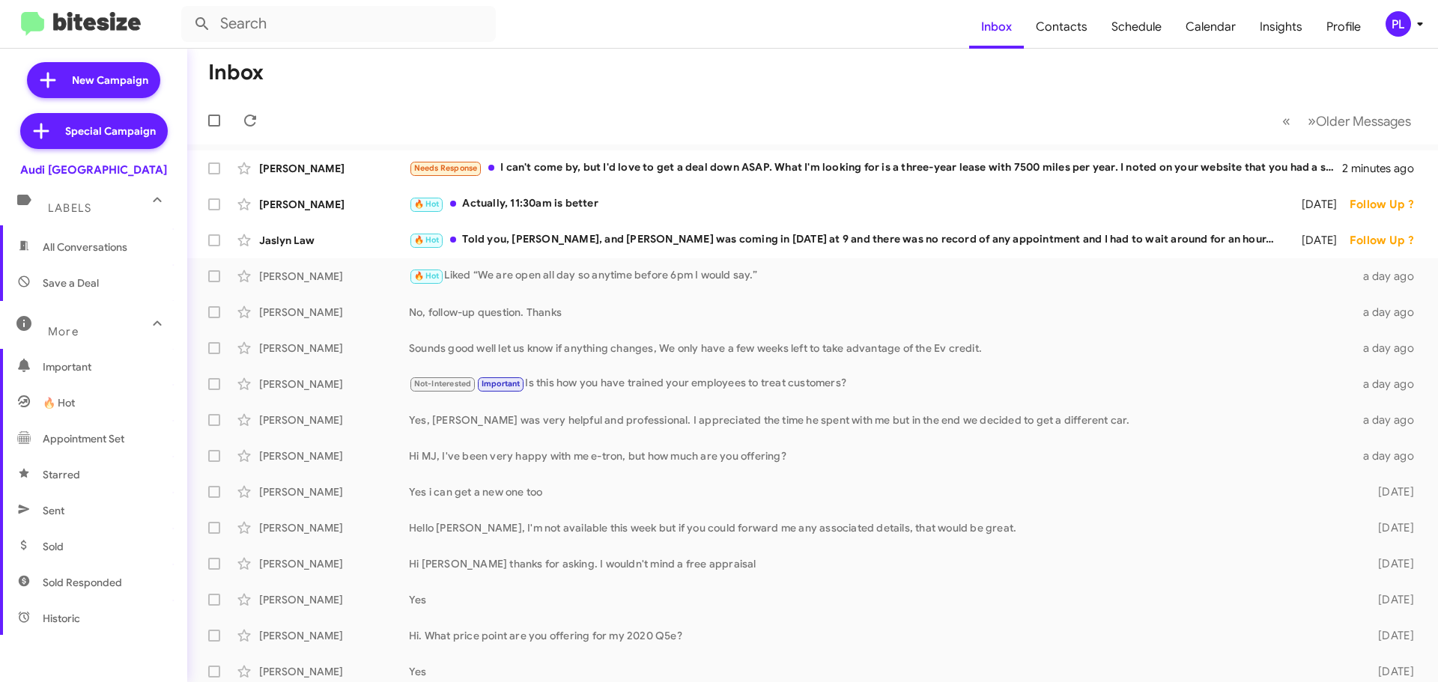
scroll to position [150, 0]
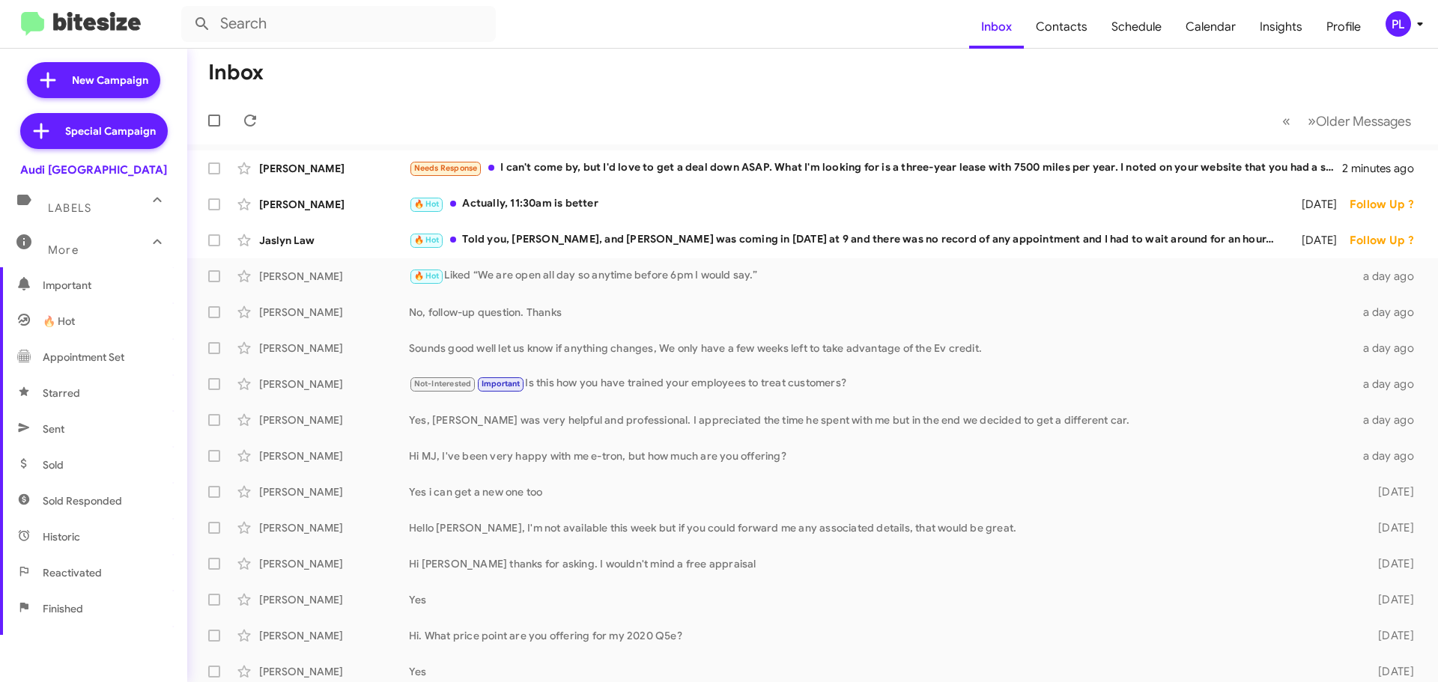
click at [91, 508] on span "Sold Responded" at bounding box center [93, 501] width 187 height 36
type input "in:sold-verified"
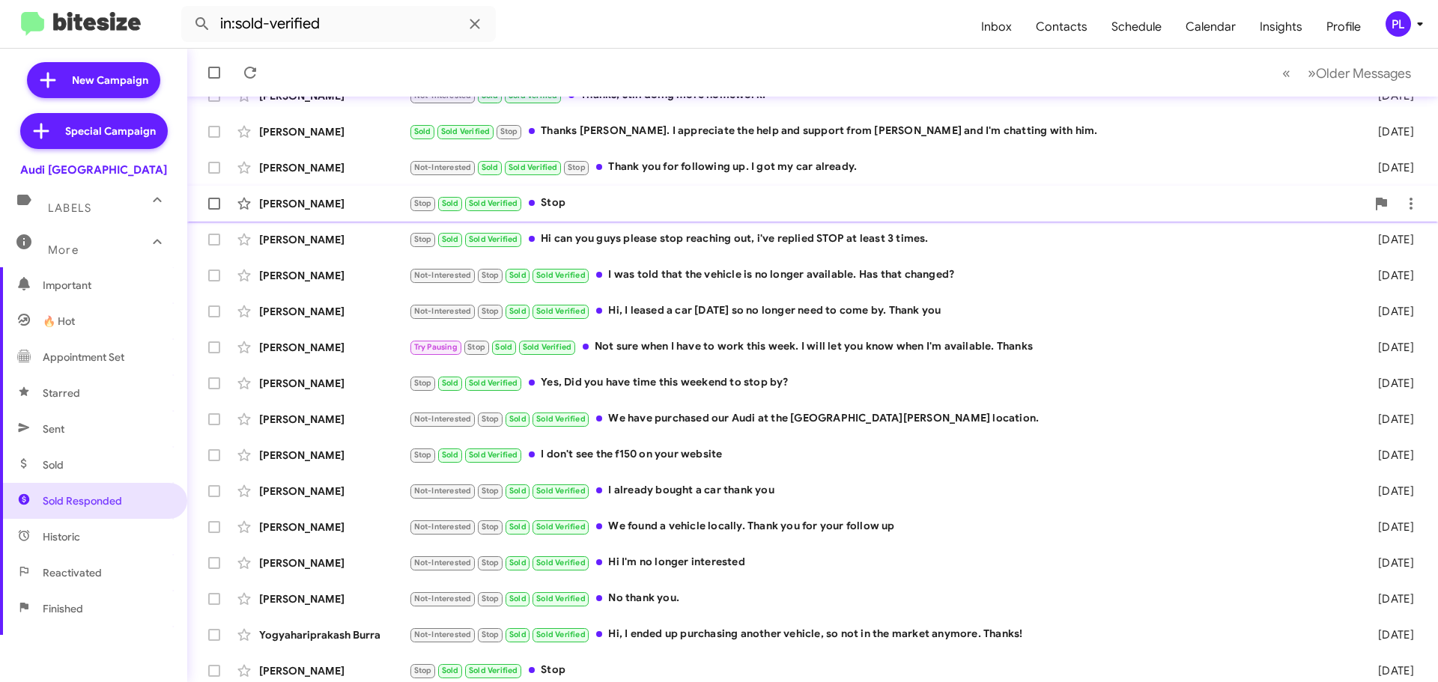
scroll to position [187, 0]
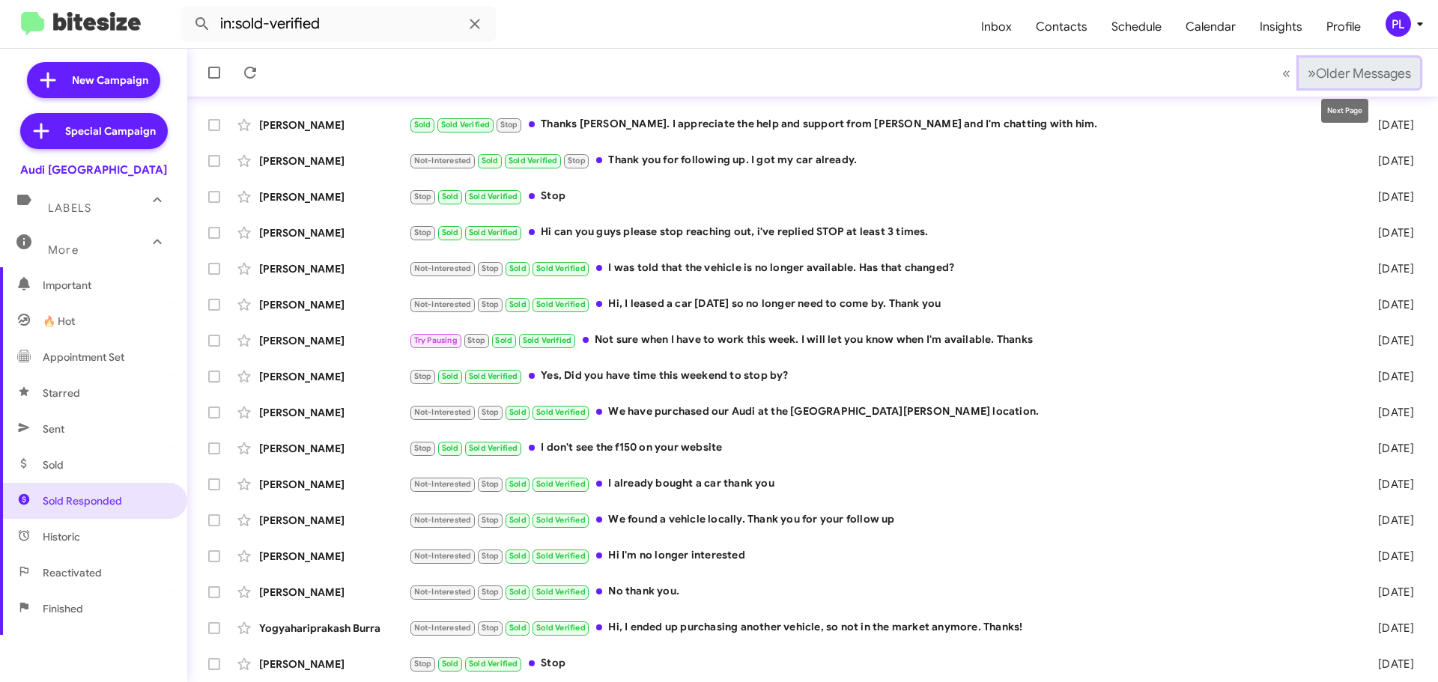
click at [1354, 71] on span "Older Messages" at bounding box center [1363, 73] width 95 height 16
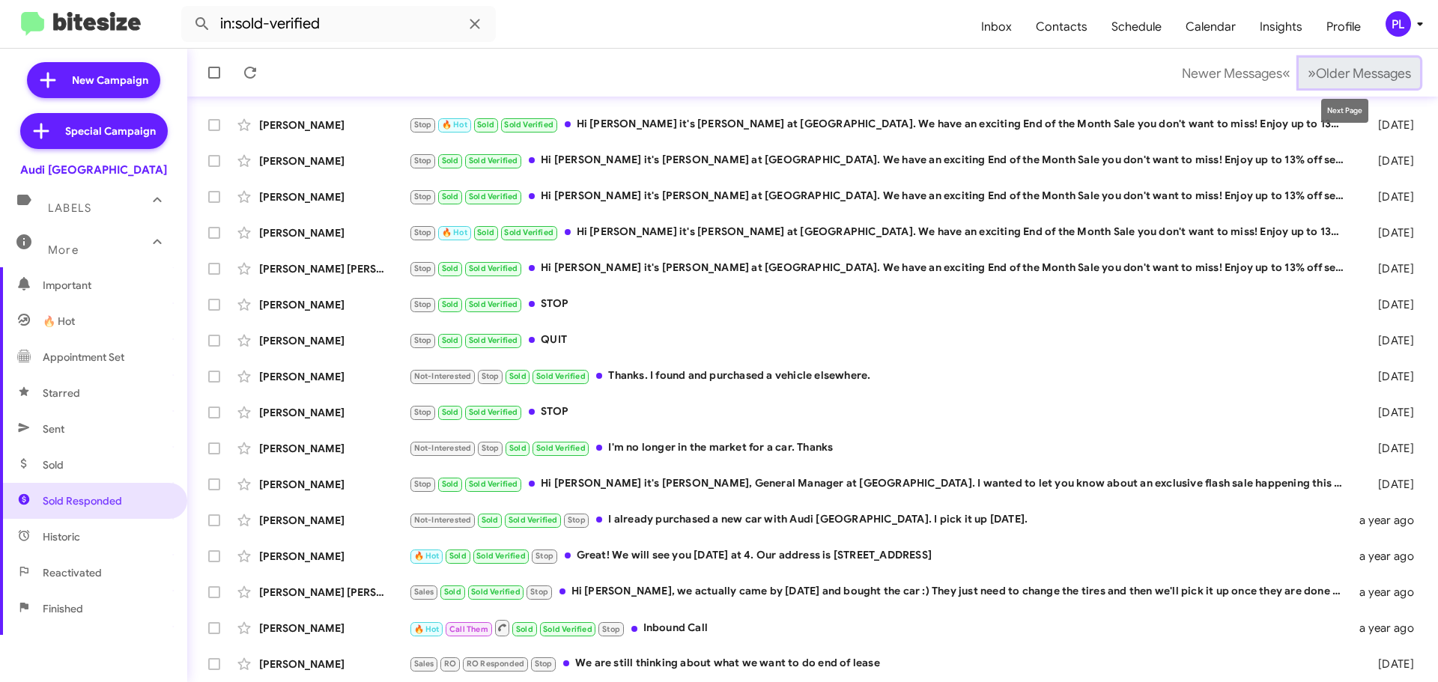
click at [1378, 74] on span "Older Messages" at bounding box center [1363, 73] width 95 height 16
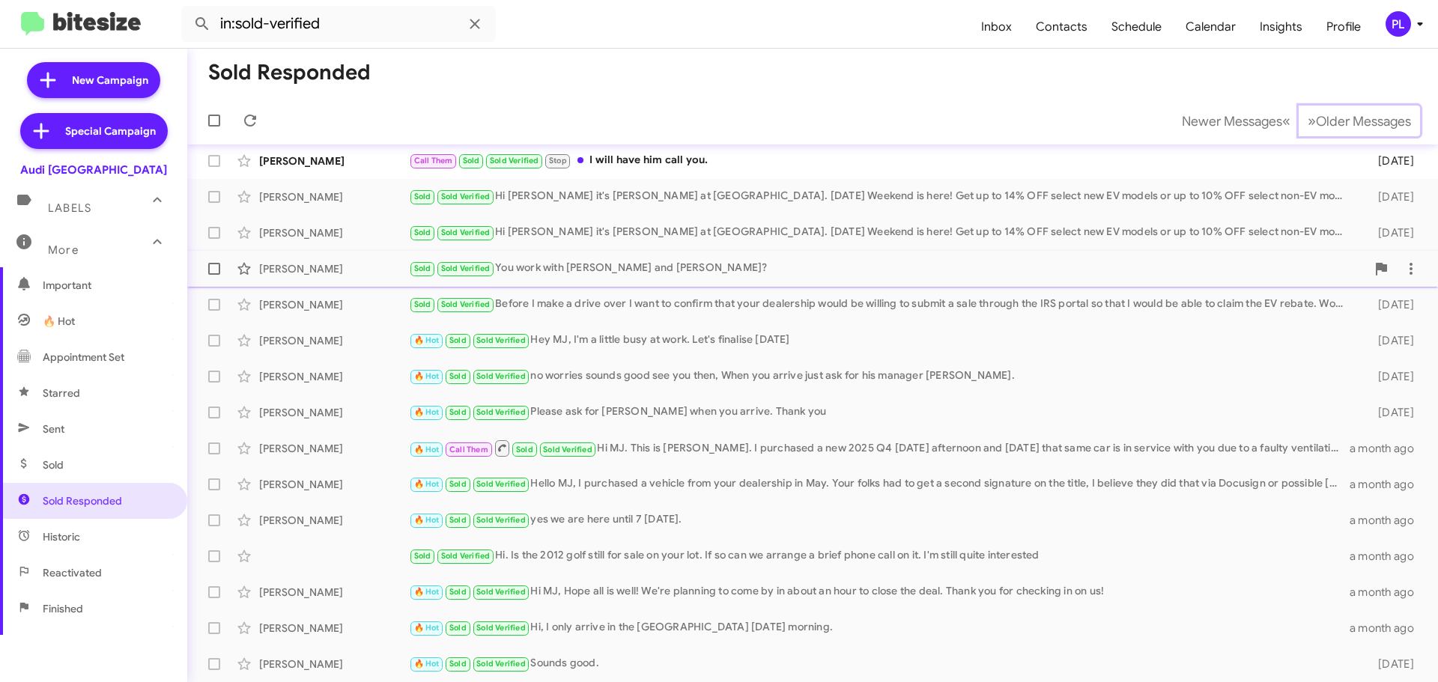
scroll to position [187, 0]
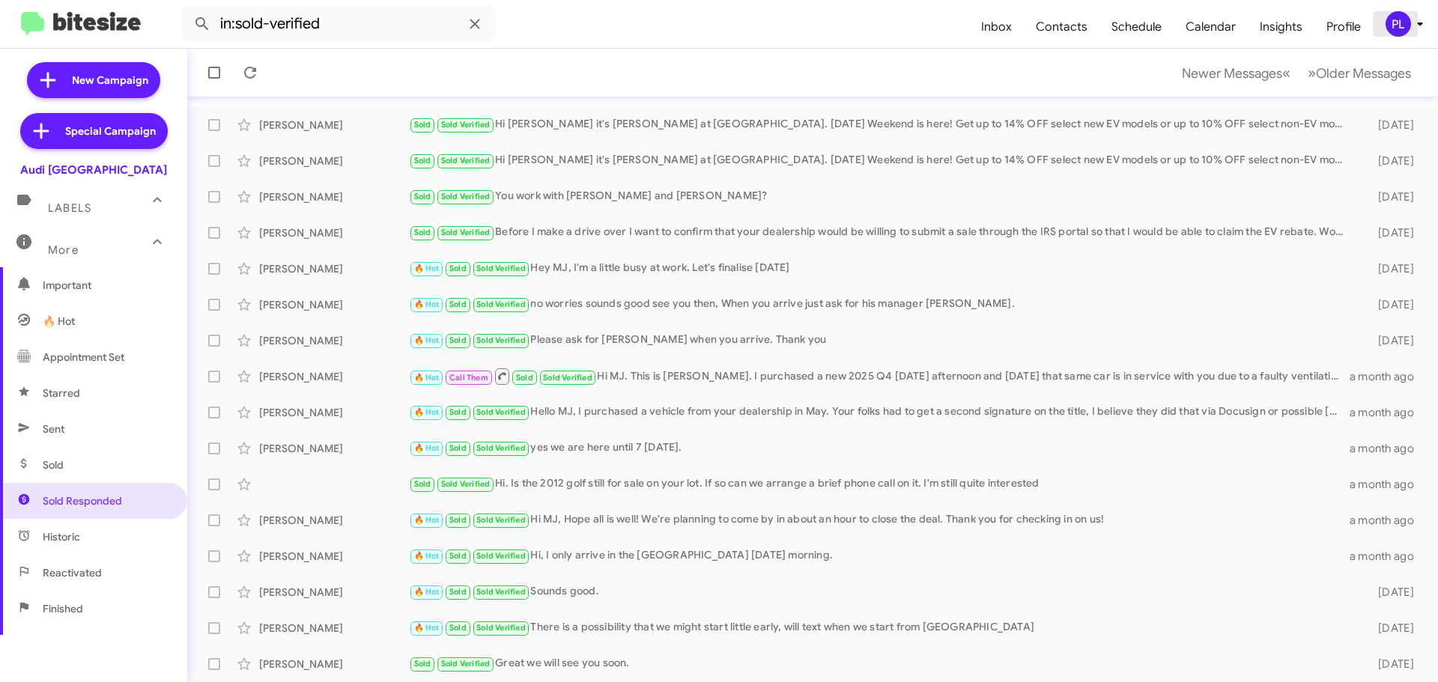
click at [1415, 28] on icon at bounding box center [1420, 24] width 18 height 18
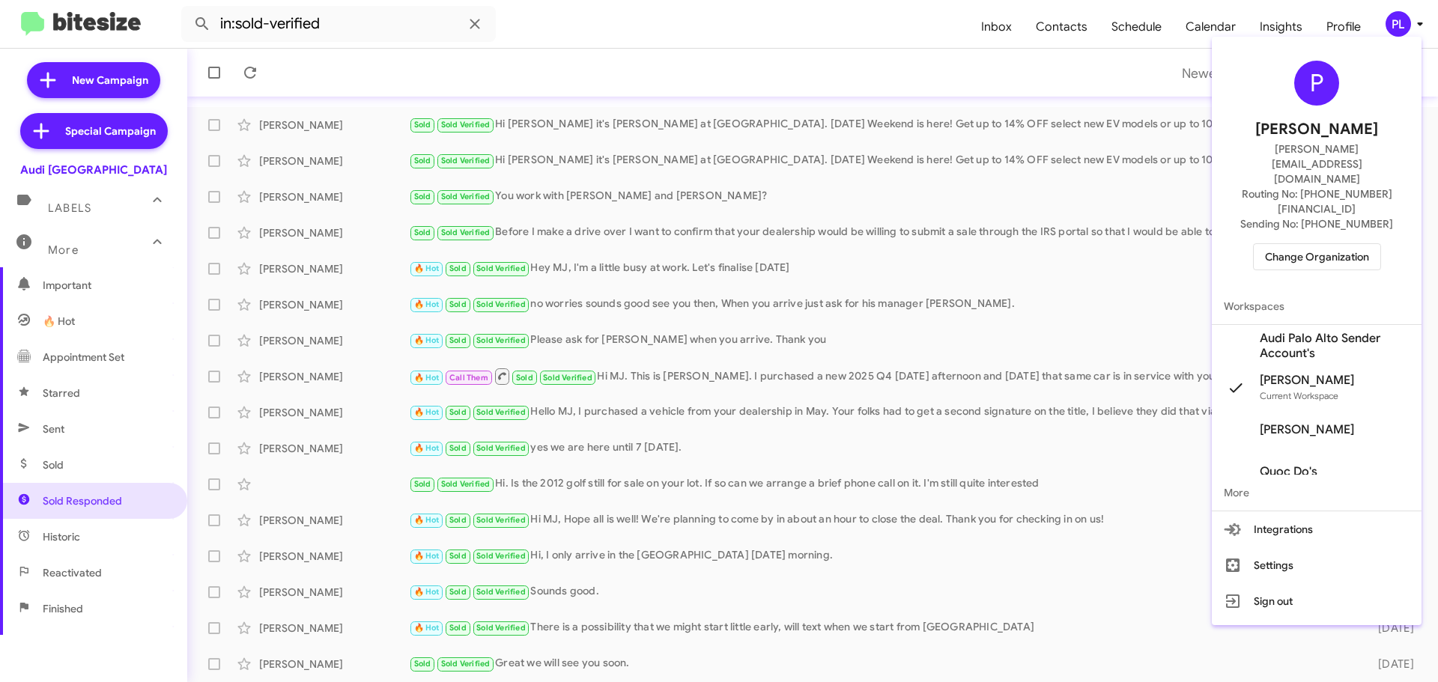
click at [1292, 244] on span "Change Organization" at bounding box center [1317, 256] width 104 height 25
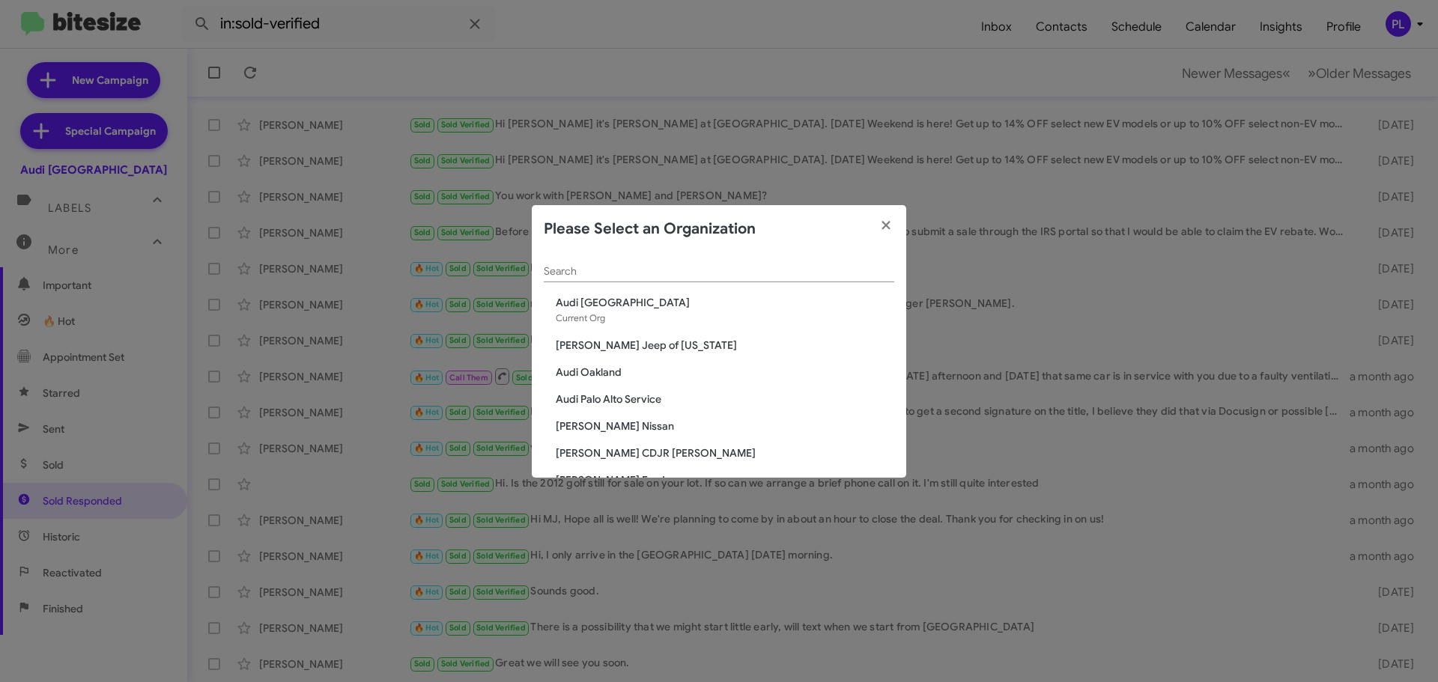
click at [760, 262] on div "Search" at bounding box center [719, 267] width 350 height 29
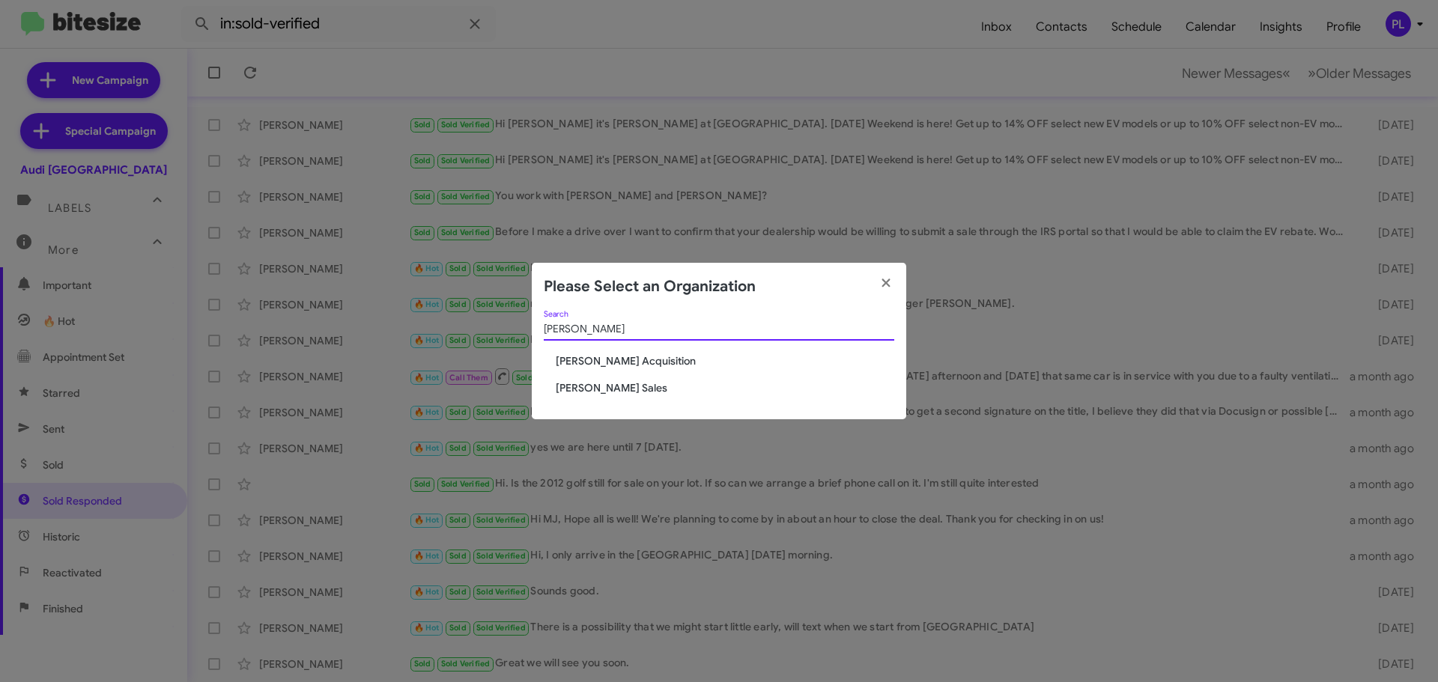
type input "tony"
click at [643, 383] on span "[PERSON_NAME] Sales" at bounding box center [725, 387] width 338 height 15
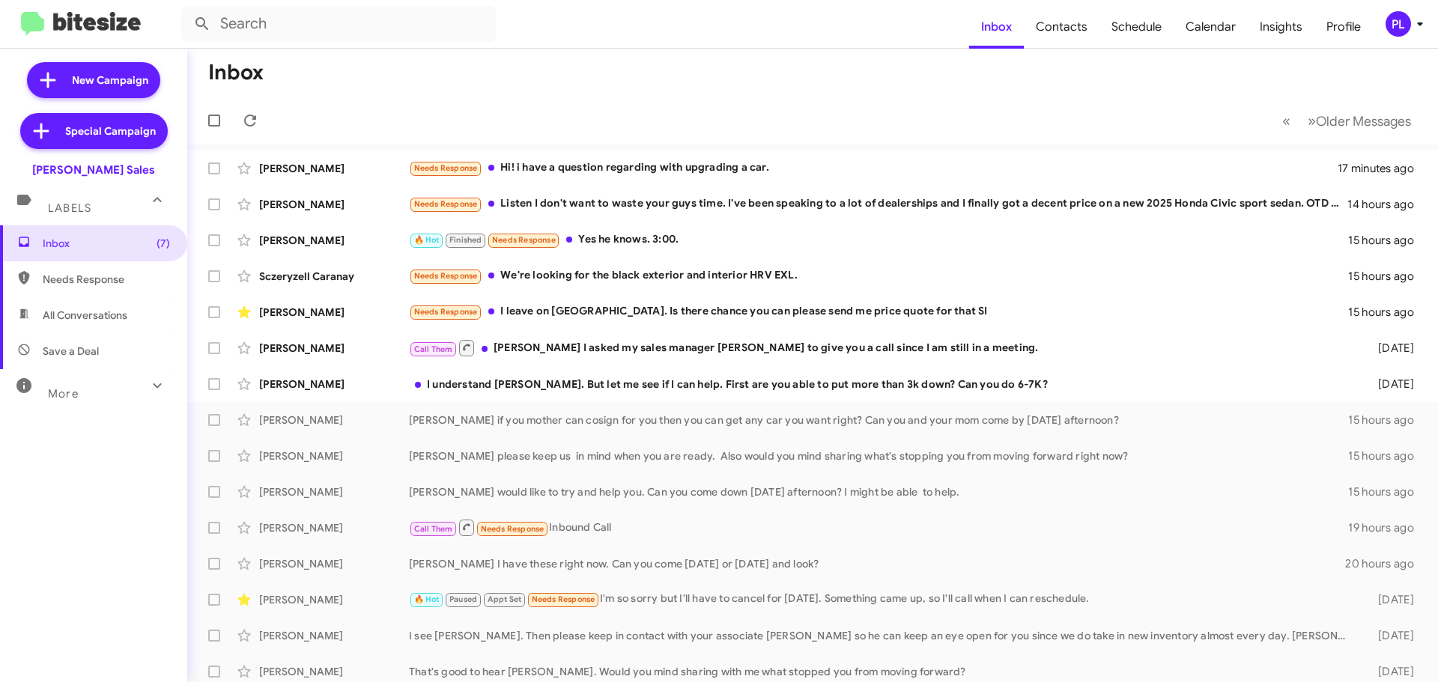
click at [145, 389] on mat-icon at bounding box center [157, 386] width 24 height 24
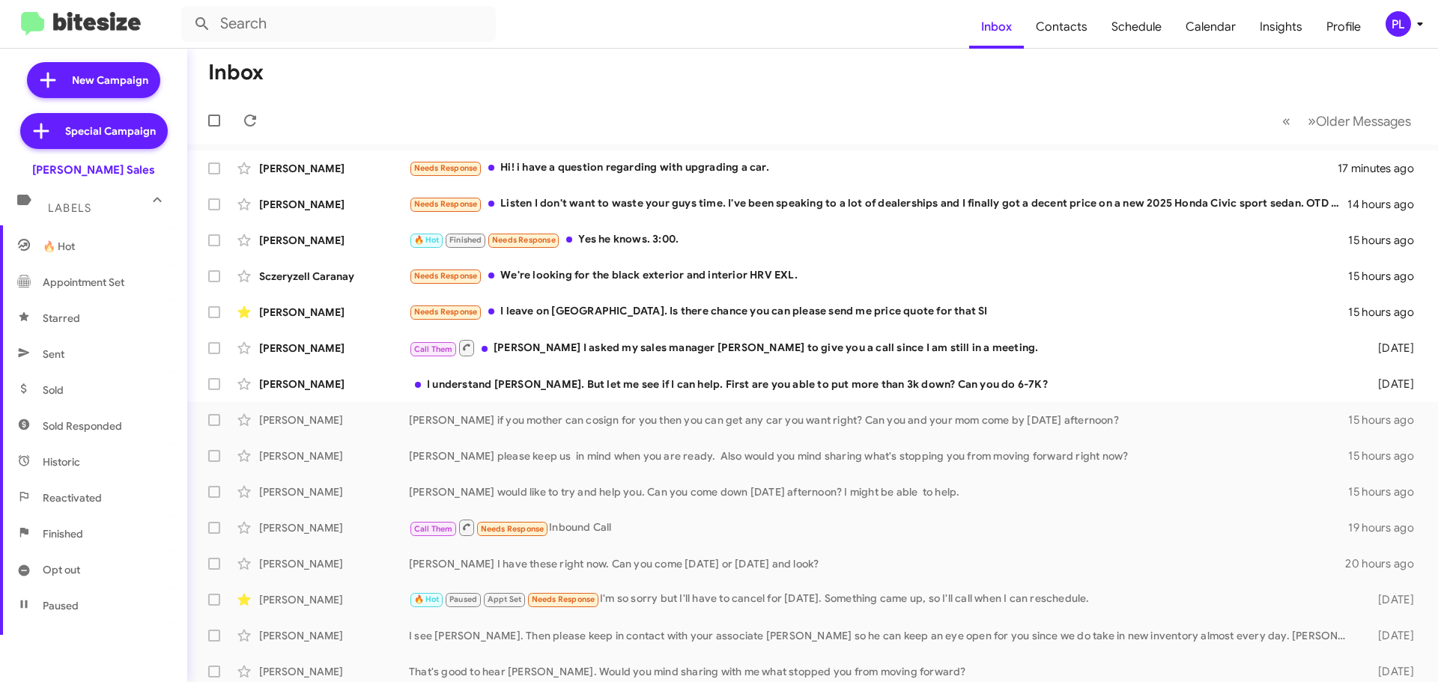
click at [100, 422] on span "Sold Responded" at bounding box center [82, 426] width 79 height 15
type input "in:sold-verified"
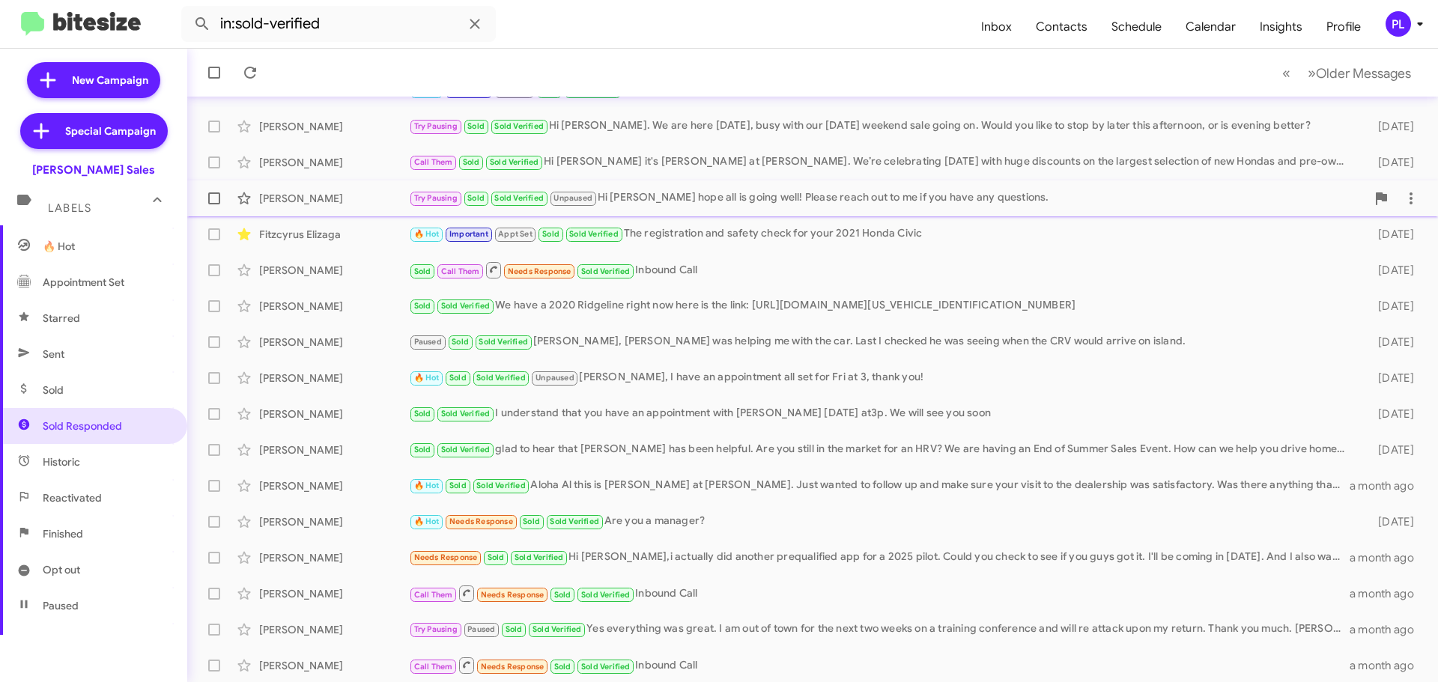
scroll to position [187, 0]
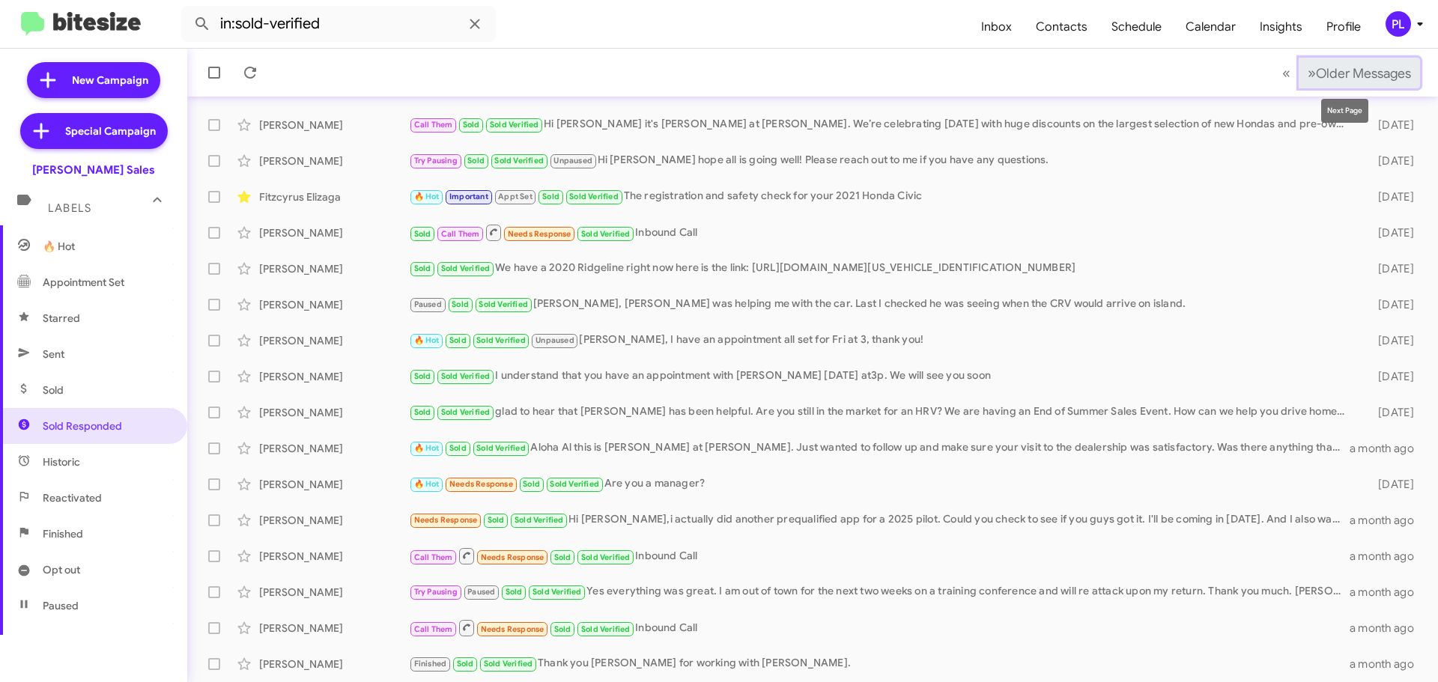
click at [1347, 73] on span "Older Messages" at bounding box center [1363, 73] width 95 height 16
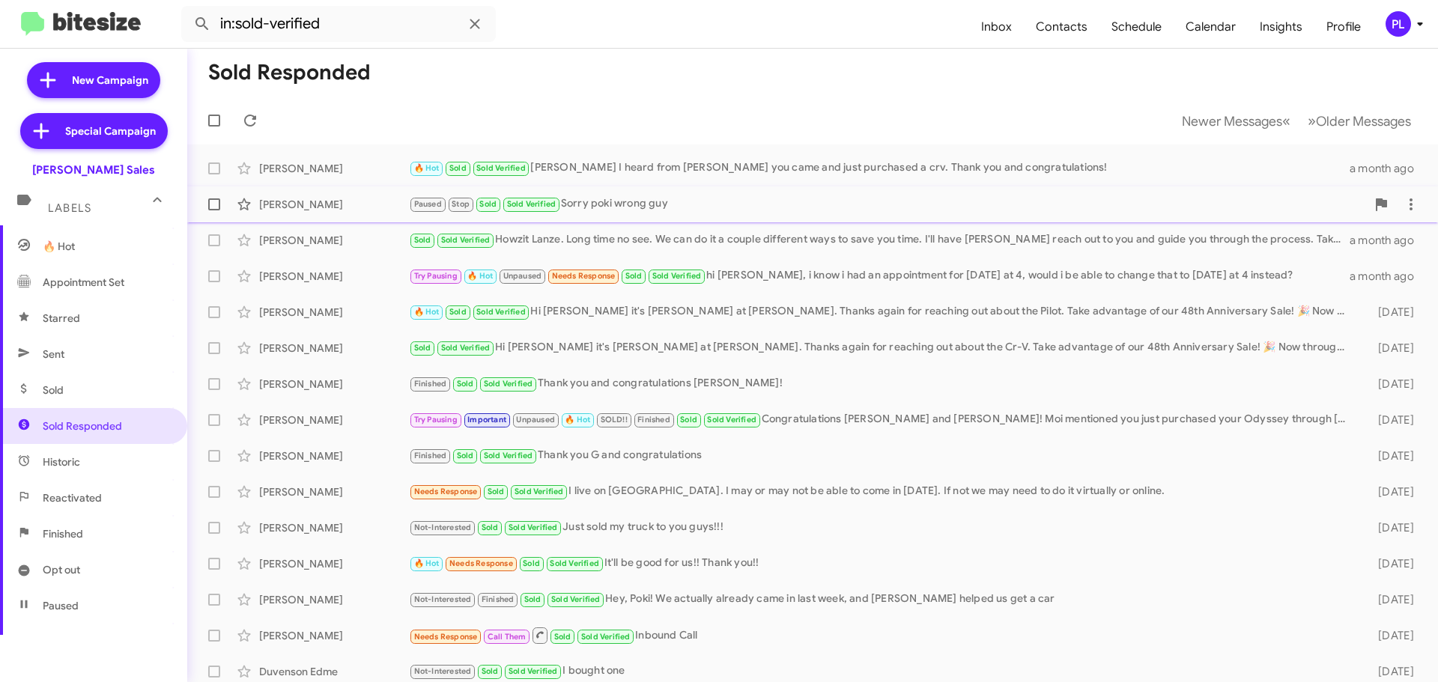
click at [627, 209] on div "Paused Stop Sold Sold Verified Sorry poki wrong guy" at bounding box center [887, 203] width 957 height 17
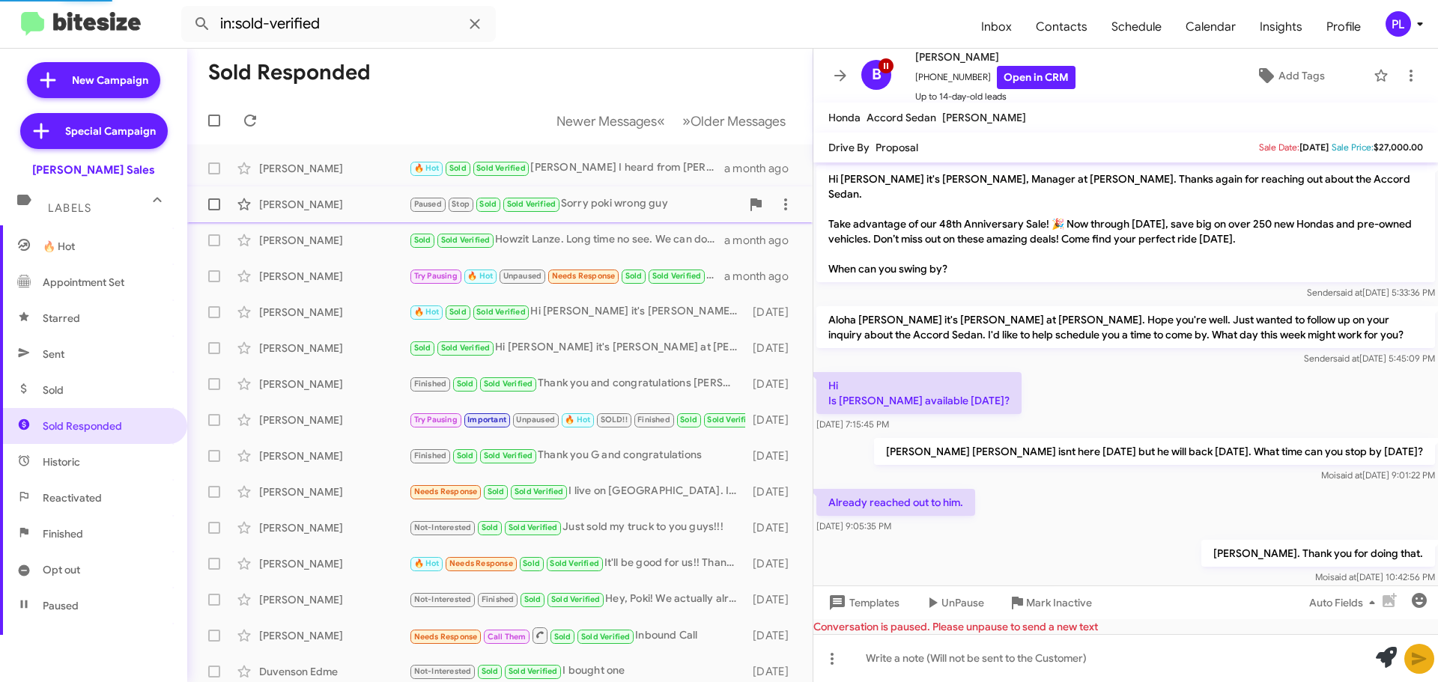
scroll to position [381, 0]
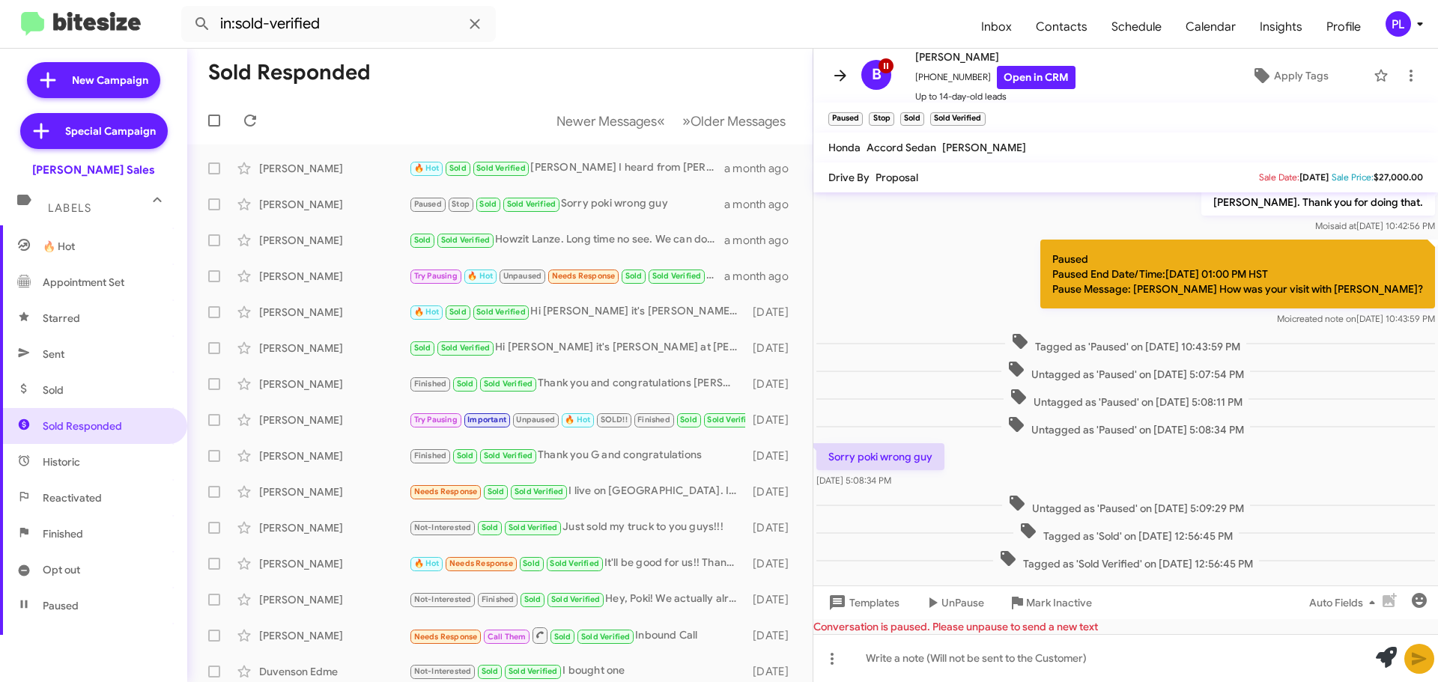
click at [844, 76] on icon at bounding box center [840, 75] width 12 height 11
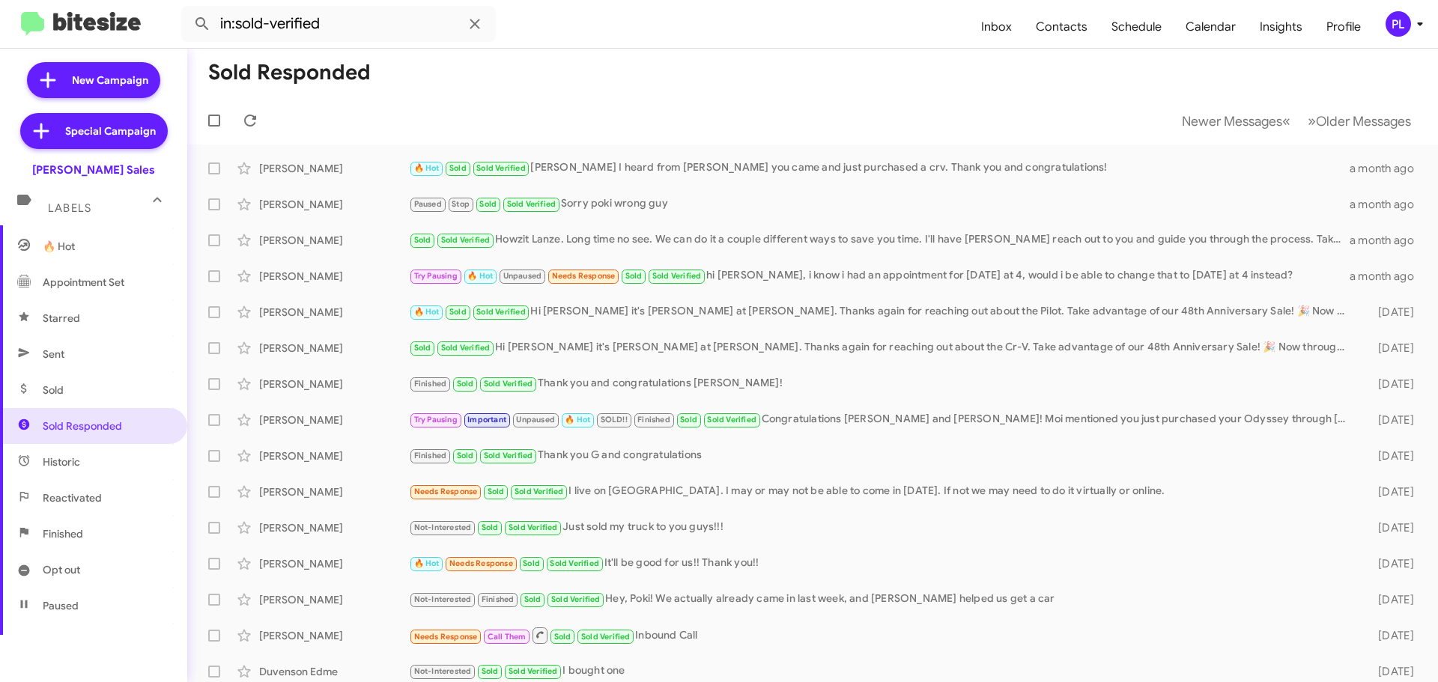
click at [1411, 19] on icon at bounding box center [1420, 24] width 18 height 18
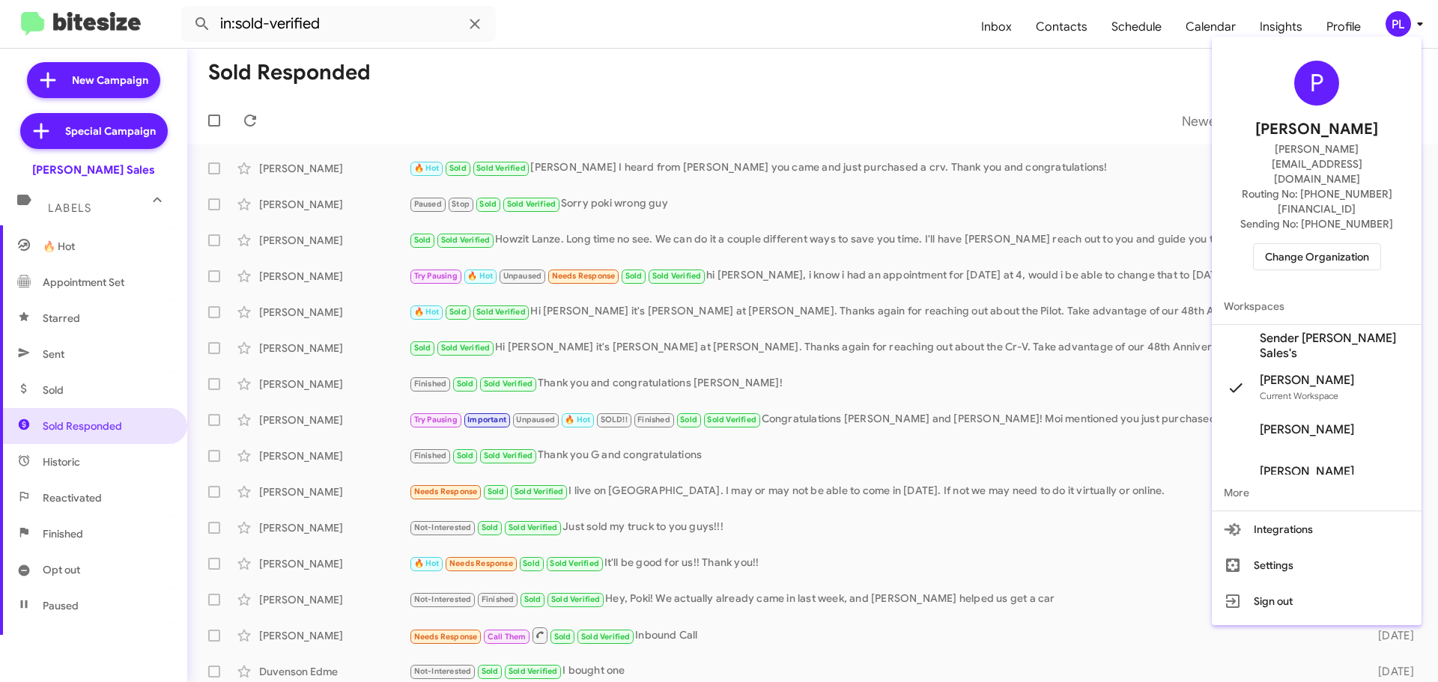
click at [1328, 244] on span "Change Organization" at bounding box center [1317, 256] width 104 height 25
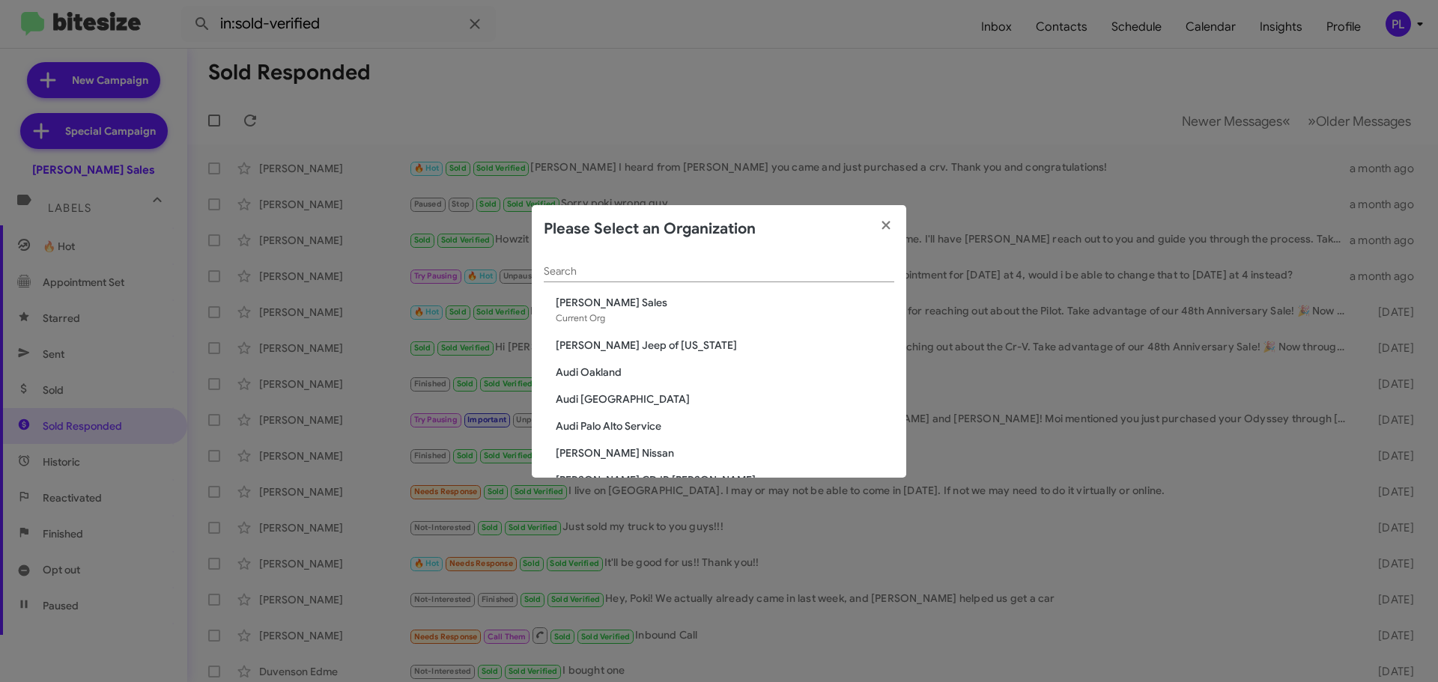
click at [663, 269] on input "Search" at bounding box center [719, 272] width 350 height 12
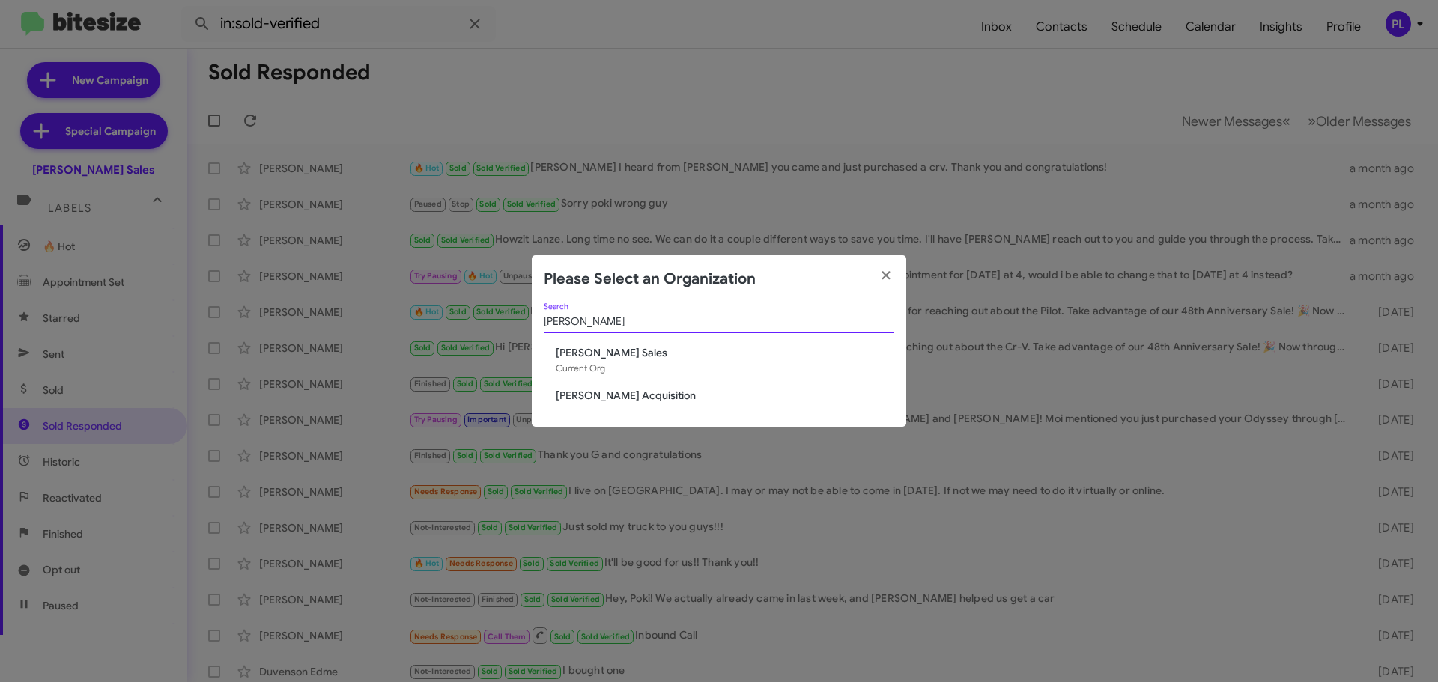
type input "tony"
click at [649, 395] on span "[PERSON_NAME] Acquisition" at bounding box center [725, 395] width 338 height 15
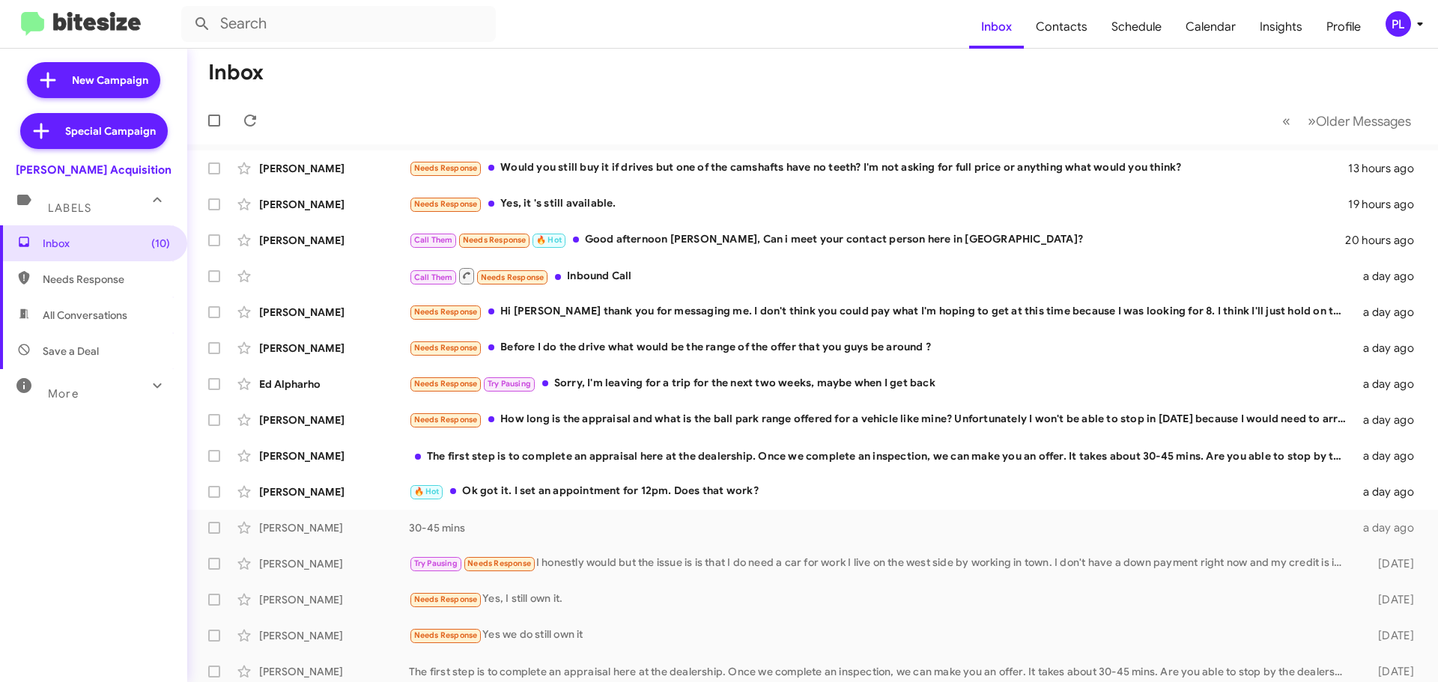
click at [61, 398] on span "More" at bounding box center [63, 393] width 31 height 13
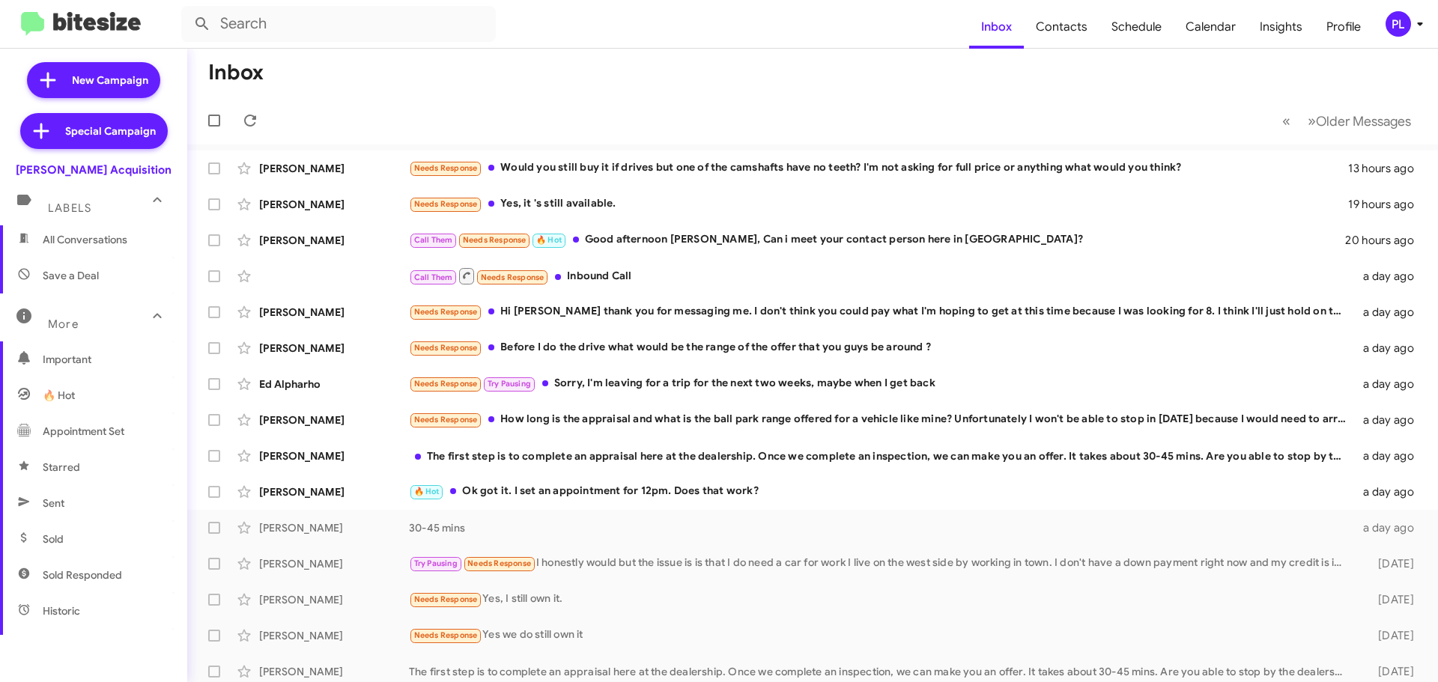
scroll to position [225, 0]
click at [77, 432] on span "Sold Responded" at bounding box center [82, 426] width 79 height 15
type input "in:sold-verified"
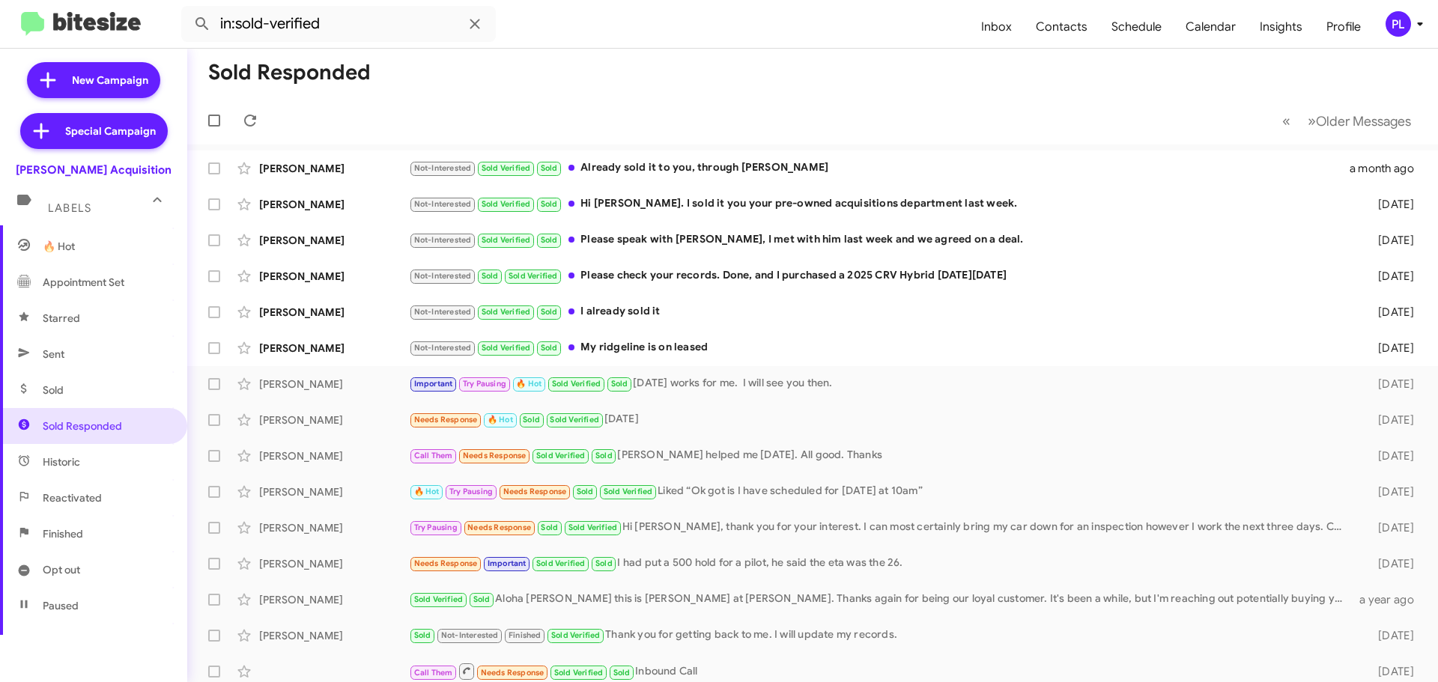
click at [1420, 24] on icon at bounding box center [1419, 24] width 5 height 4
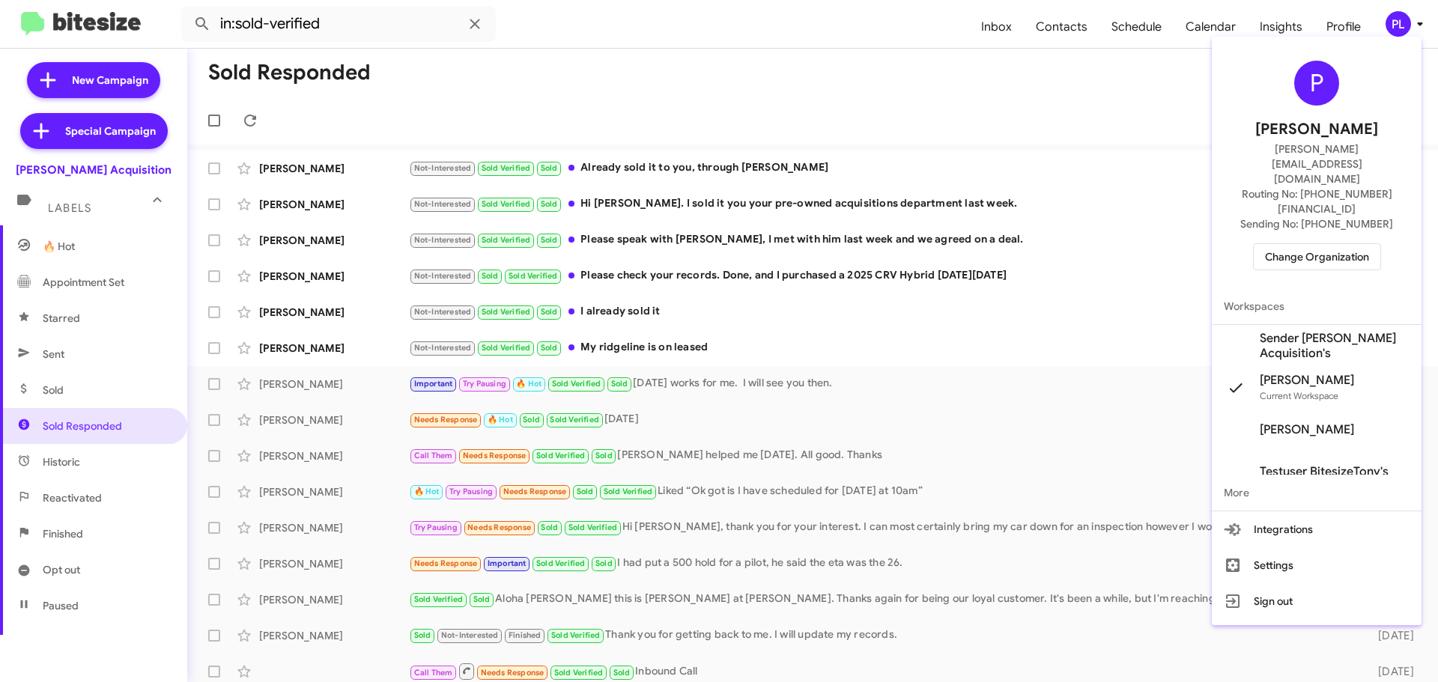
click at [1363, 244] on span "Change Organization" at bounding box center [1317, 256] width 104 height 25
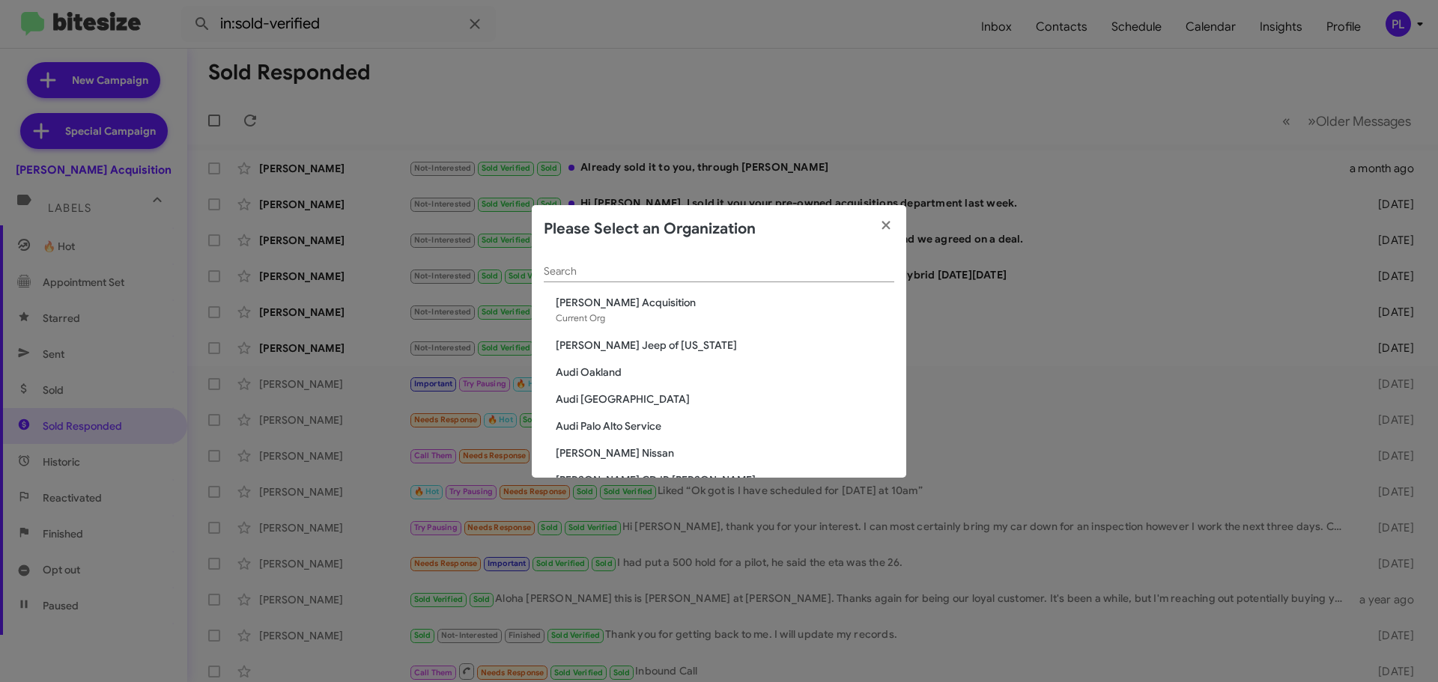
click at [724, 273] on input "Search" at bounding box center [719, 272] width 350 height 12
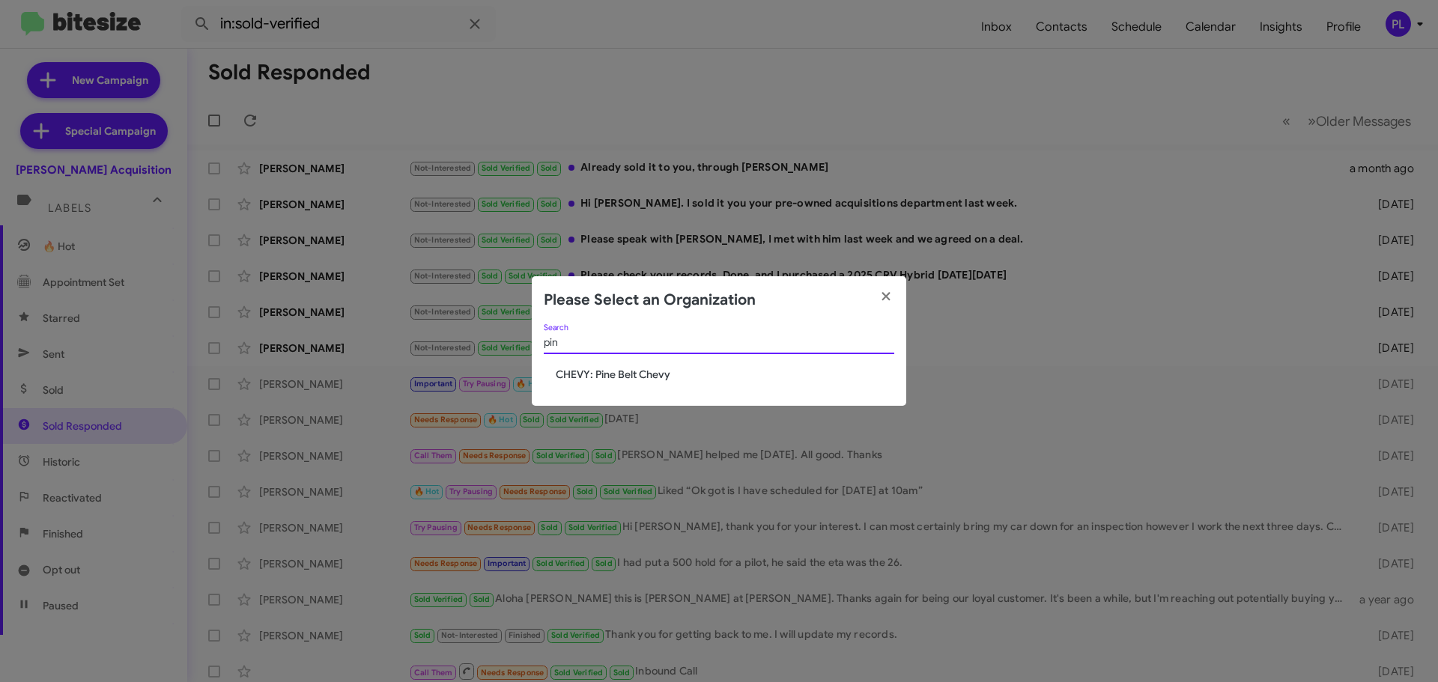
type input "pin"
click at [604, 371] on span "CHEVY: Pine Belt Chevy" at bounding box center [725, 374] width 338 height 15
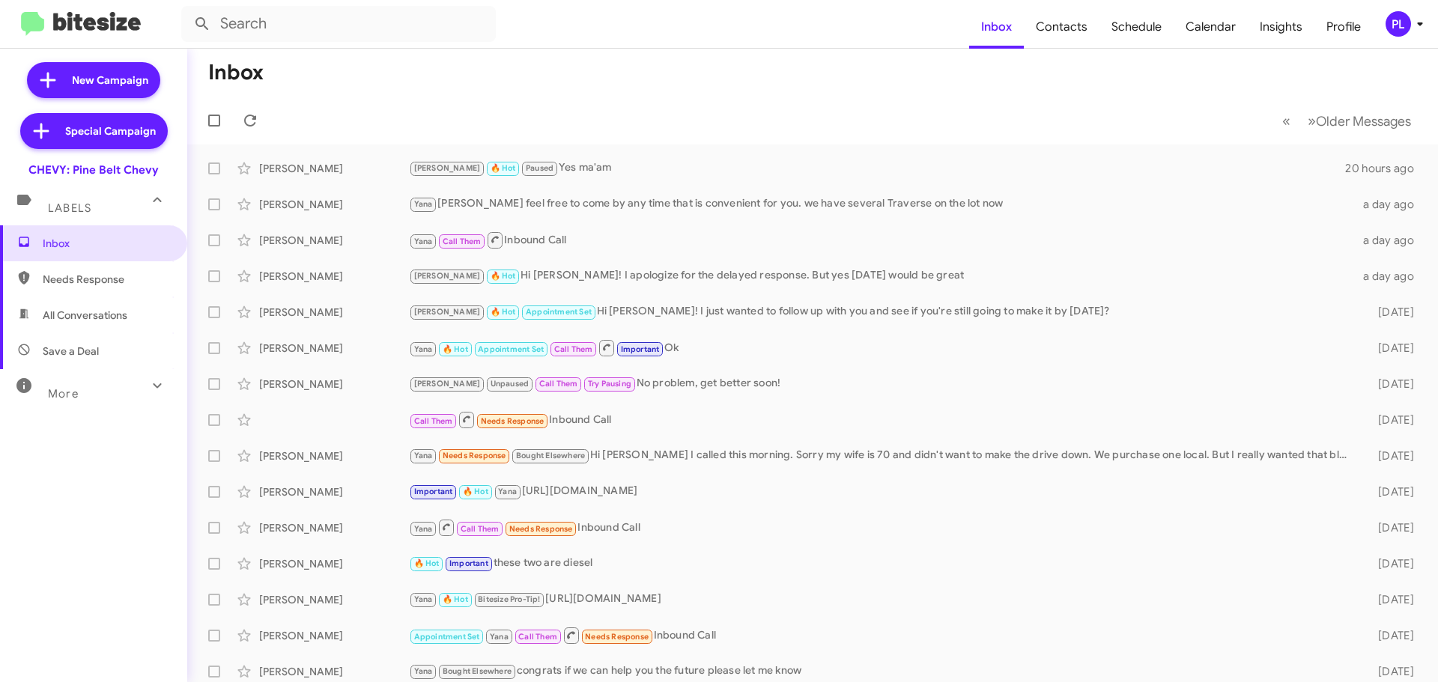
click at [116, 396] on div "More" at bounding box center [78, 388] width 133 height 28
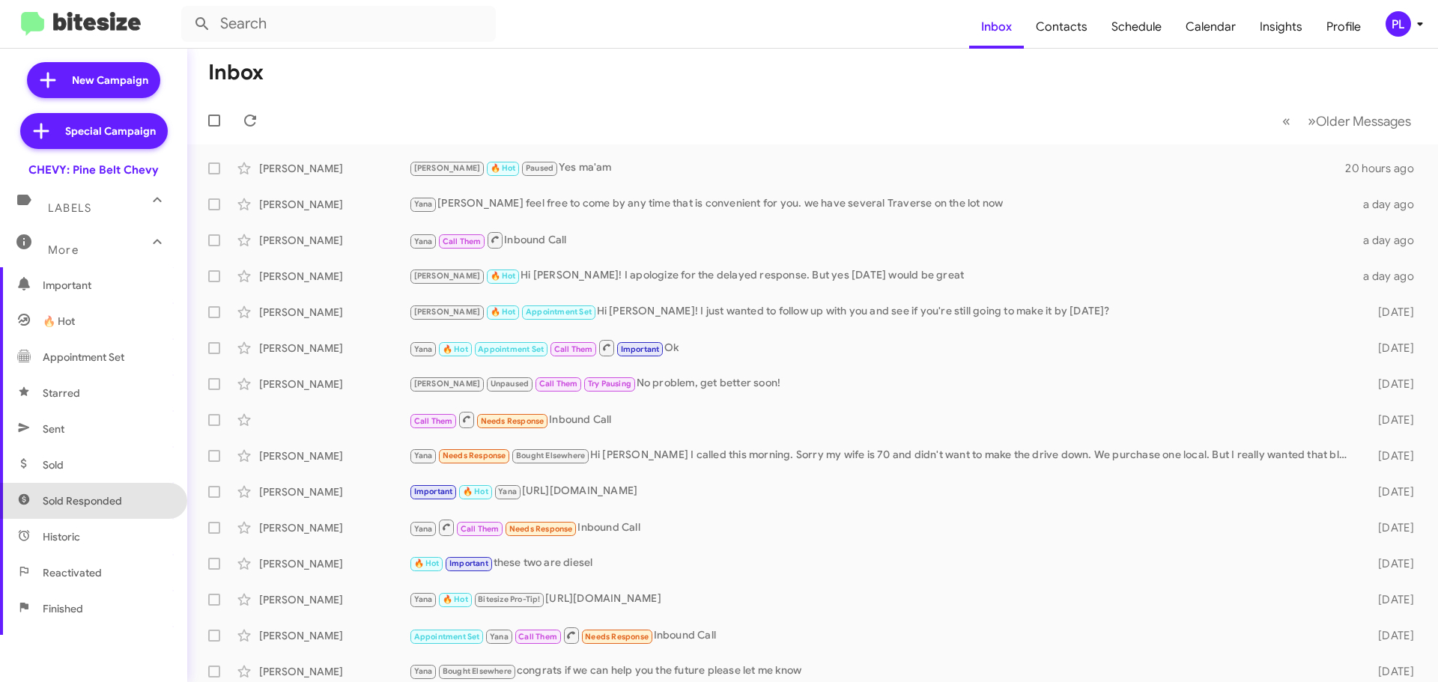
click at [96, 507] on span "Sold Responded" at bounding box center [82, 500] width 79 height 15
type input "in:sold-verified"
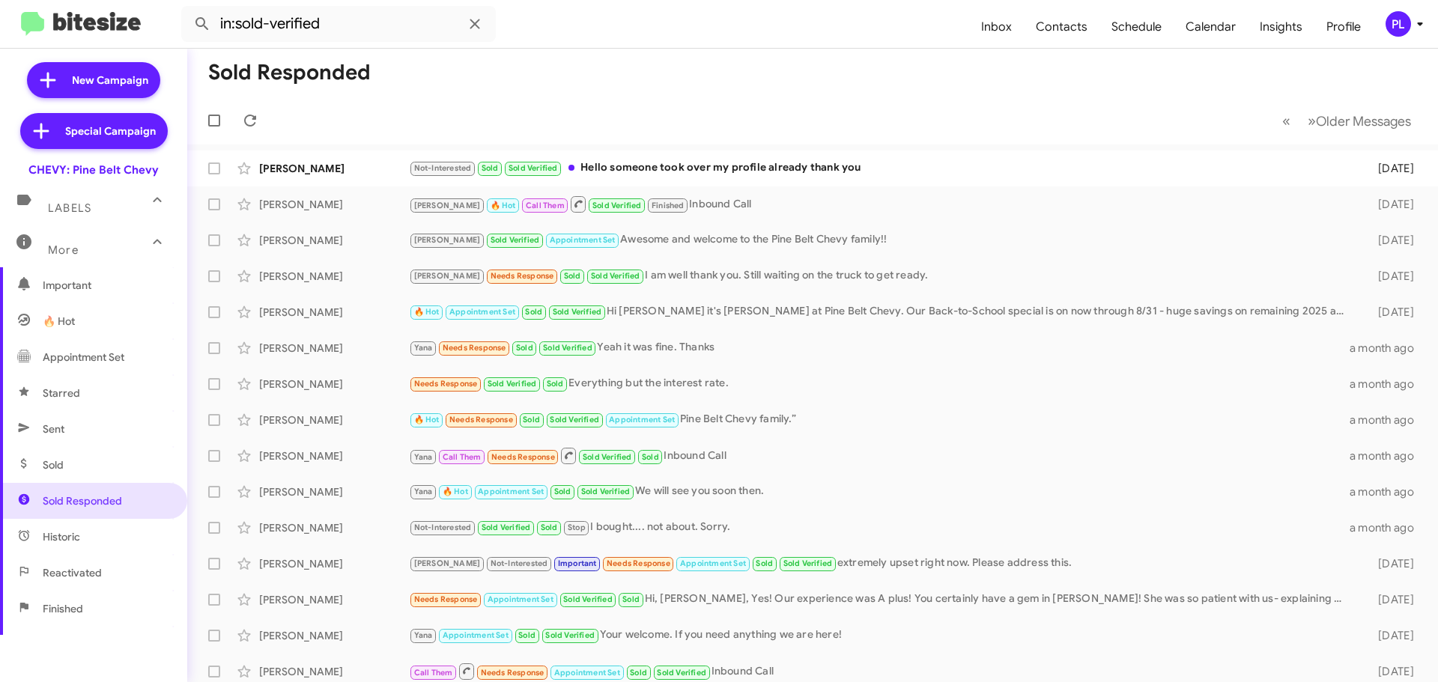
click at [1416, 30] on icon at bounding box center [1420, 24] width 18 height 18
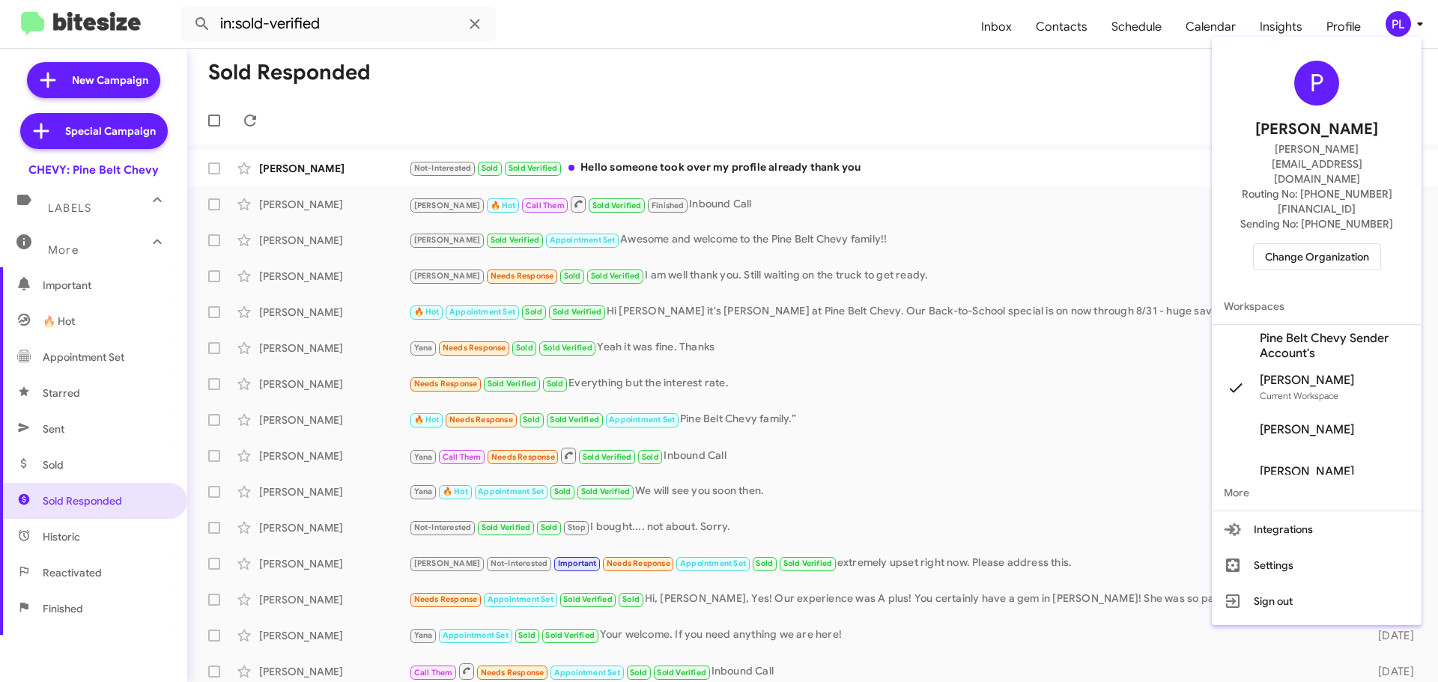
click at [1315, 244] on span "Change Organization" at bounding box center [1317, 256] width 104 height 25
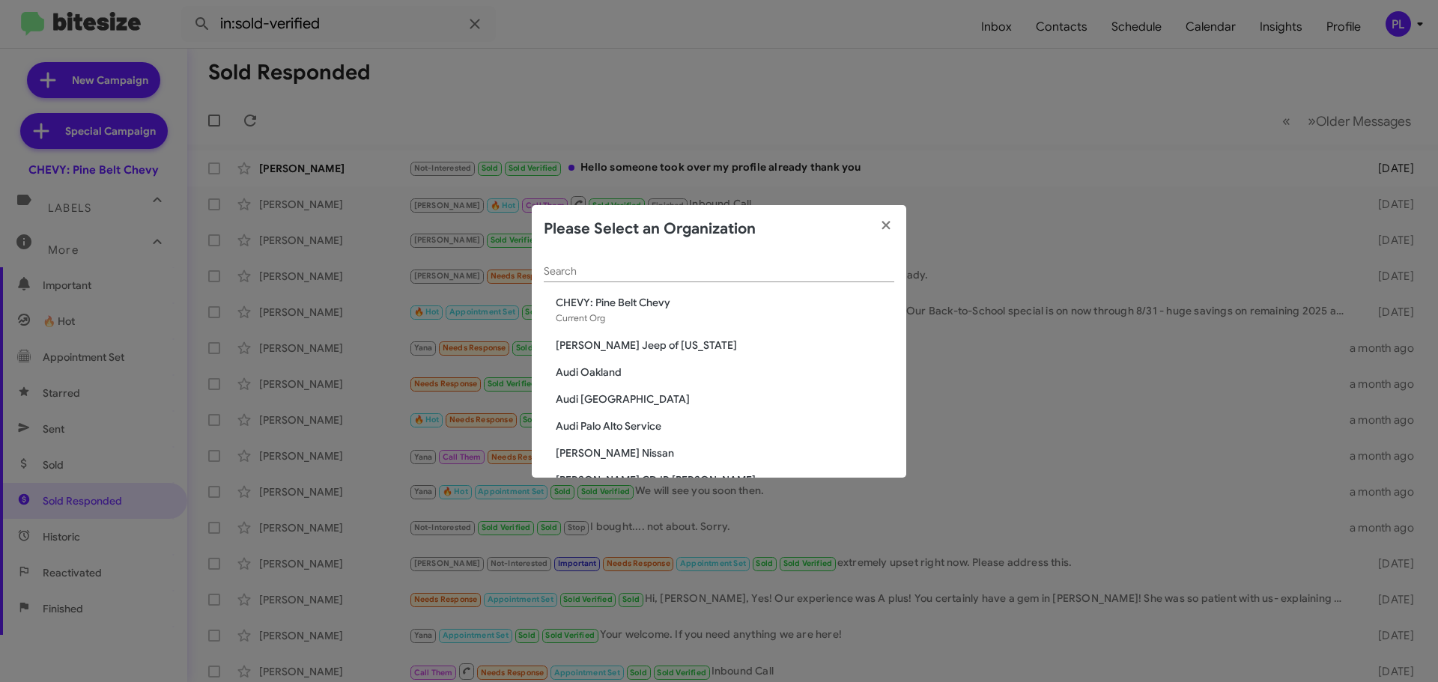
click at [717, 279] on div "Search" at bounding box center [719, 267] width 350 height 29
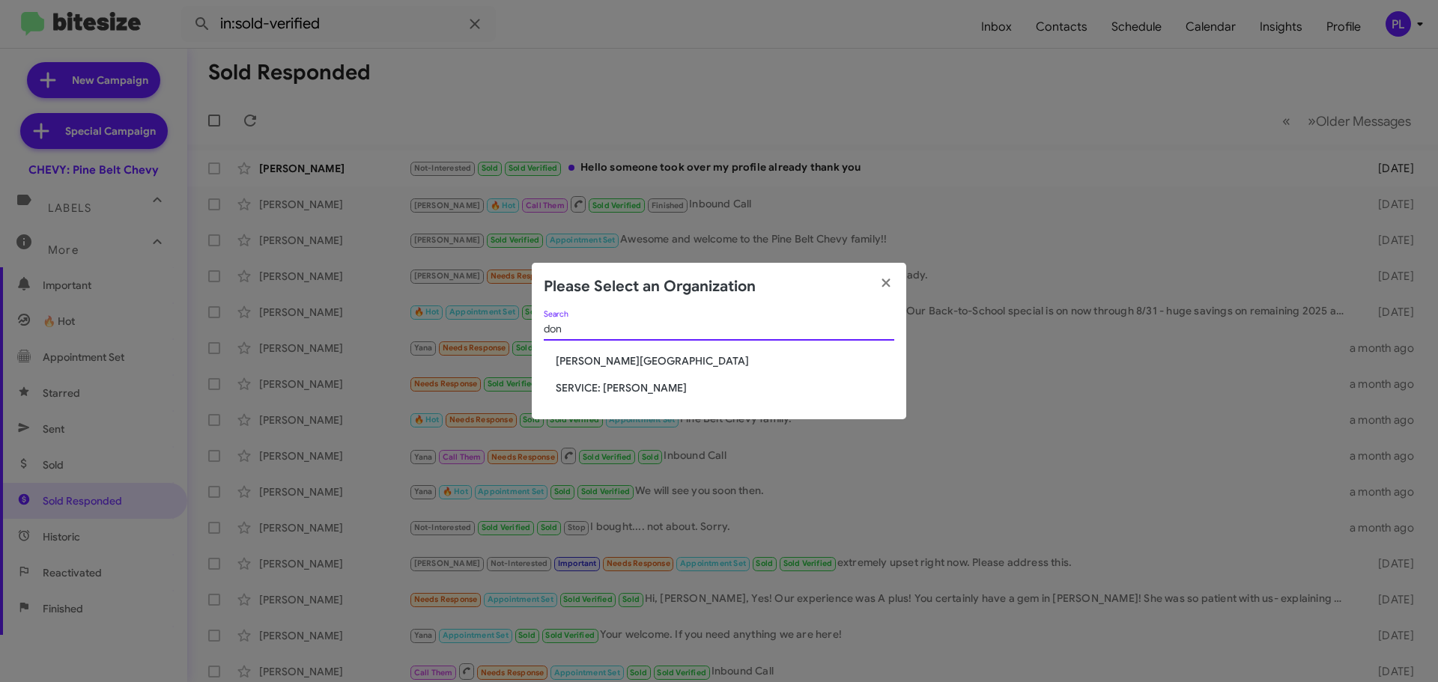
type input "don"
click at [652, 356] on span "[PERSON_NAME][GEOGRAPHIC_DATA]" at bounding box center [725, 360] width 338 height 15
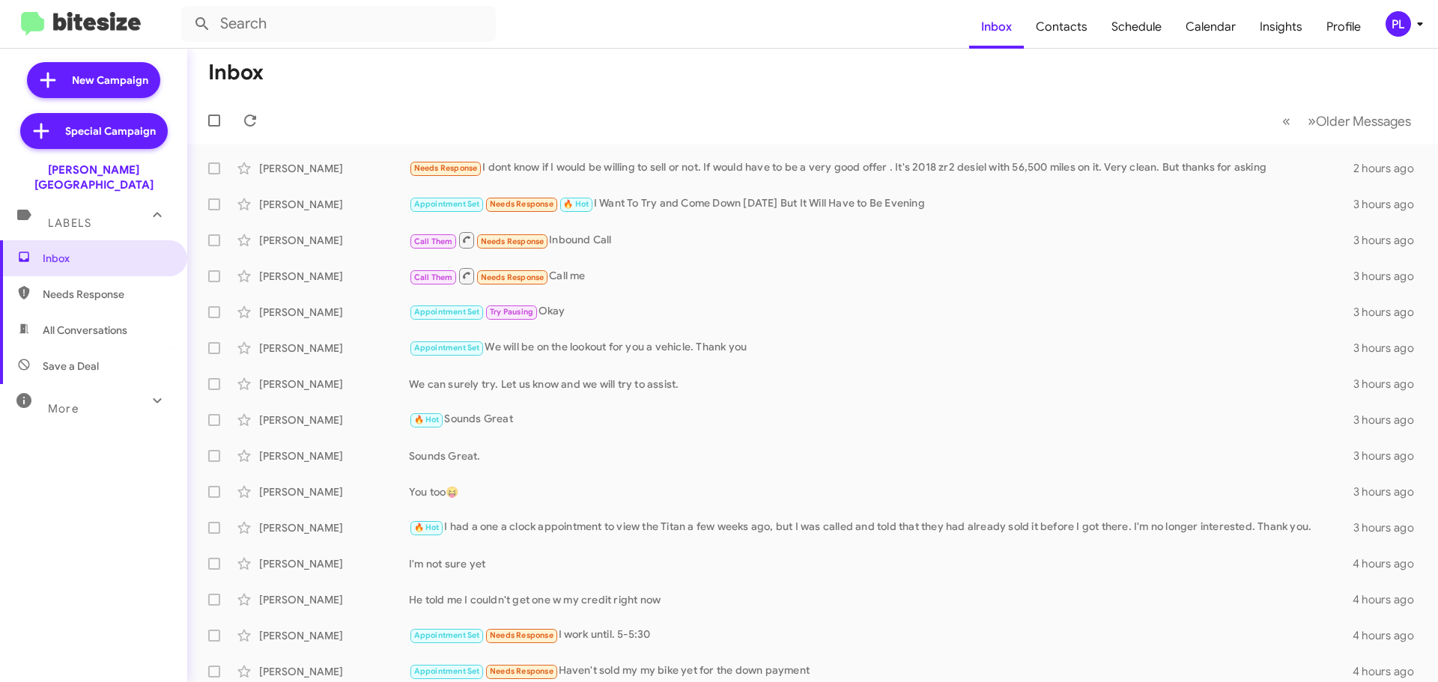
click at [99, 395] on div "More" at bounding box center [78, 403] width 133 height 28
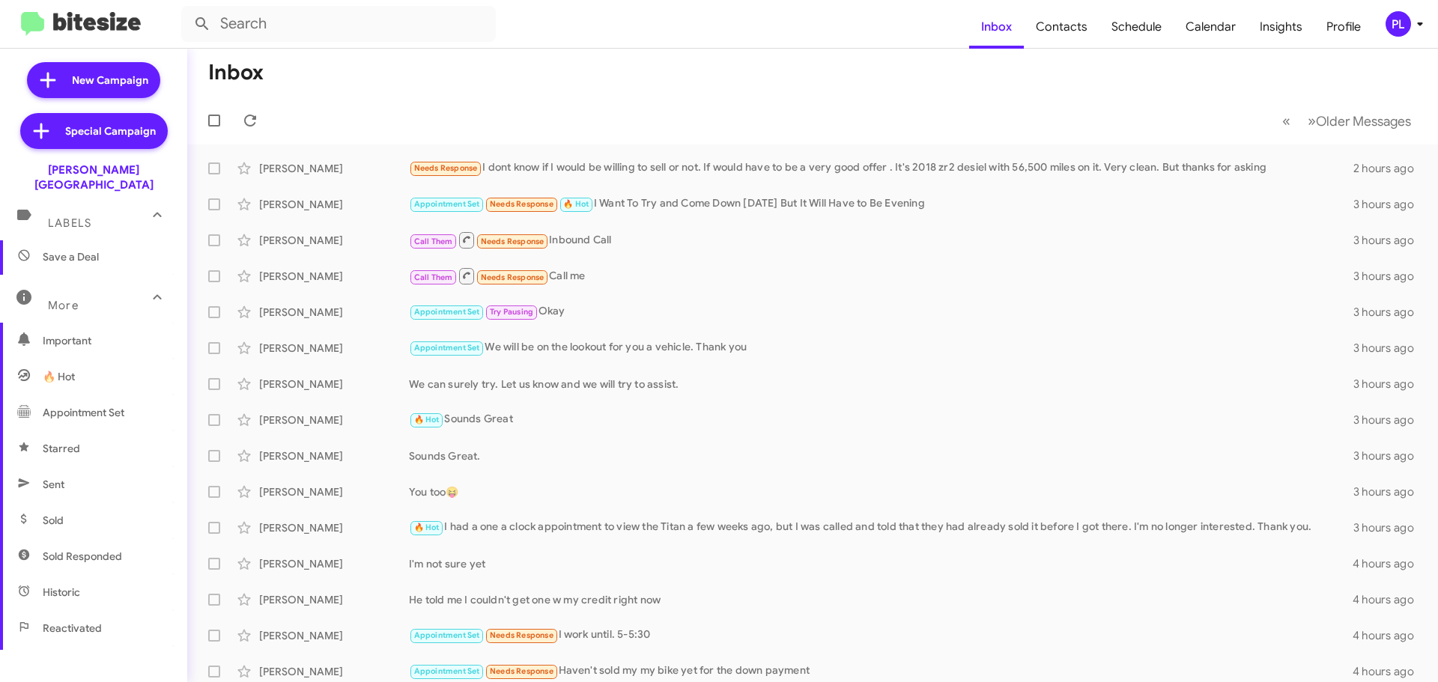
scroll to position [225, 0]
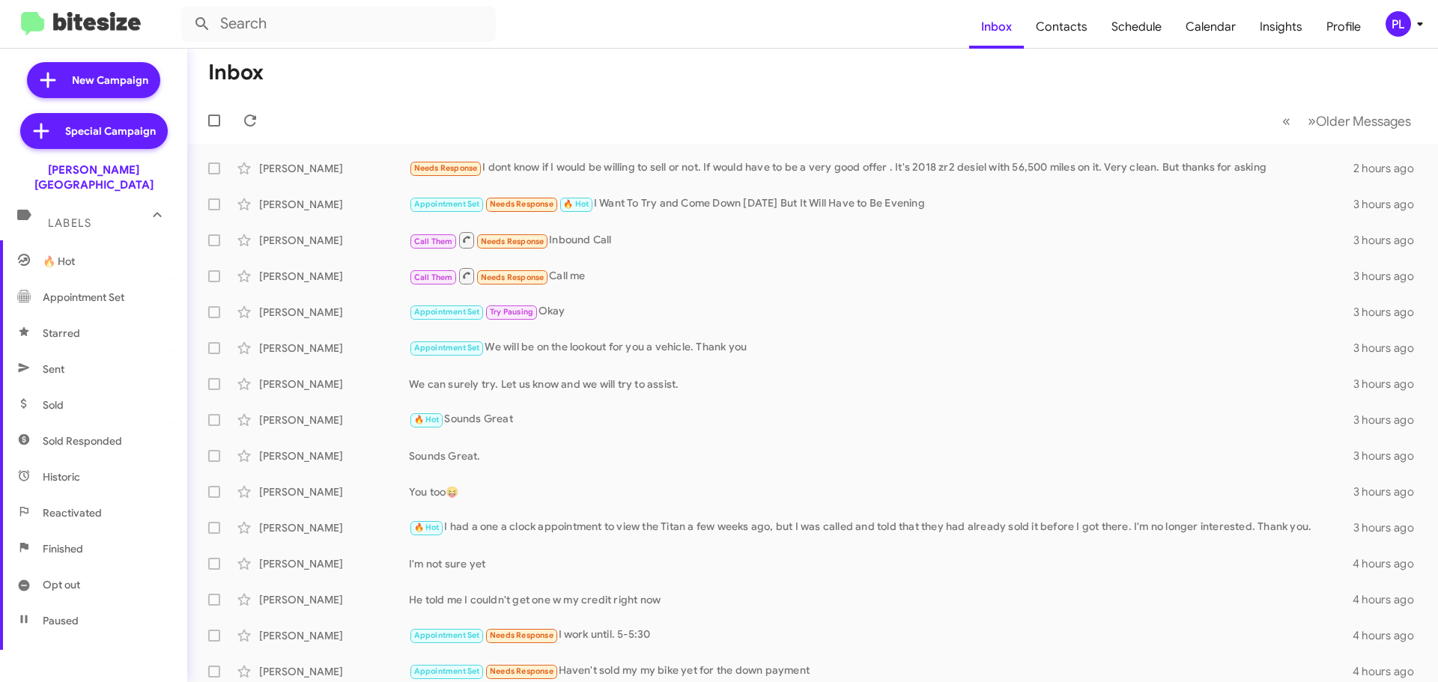
click at [76, 434] on span "Sold Responded" at bounding box center [82, 441] width 79 height 15
type input "in:sold-verified"
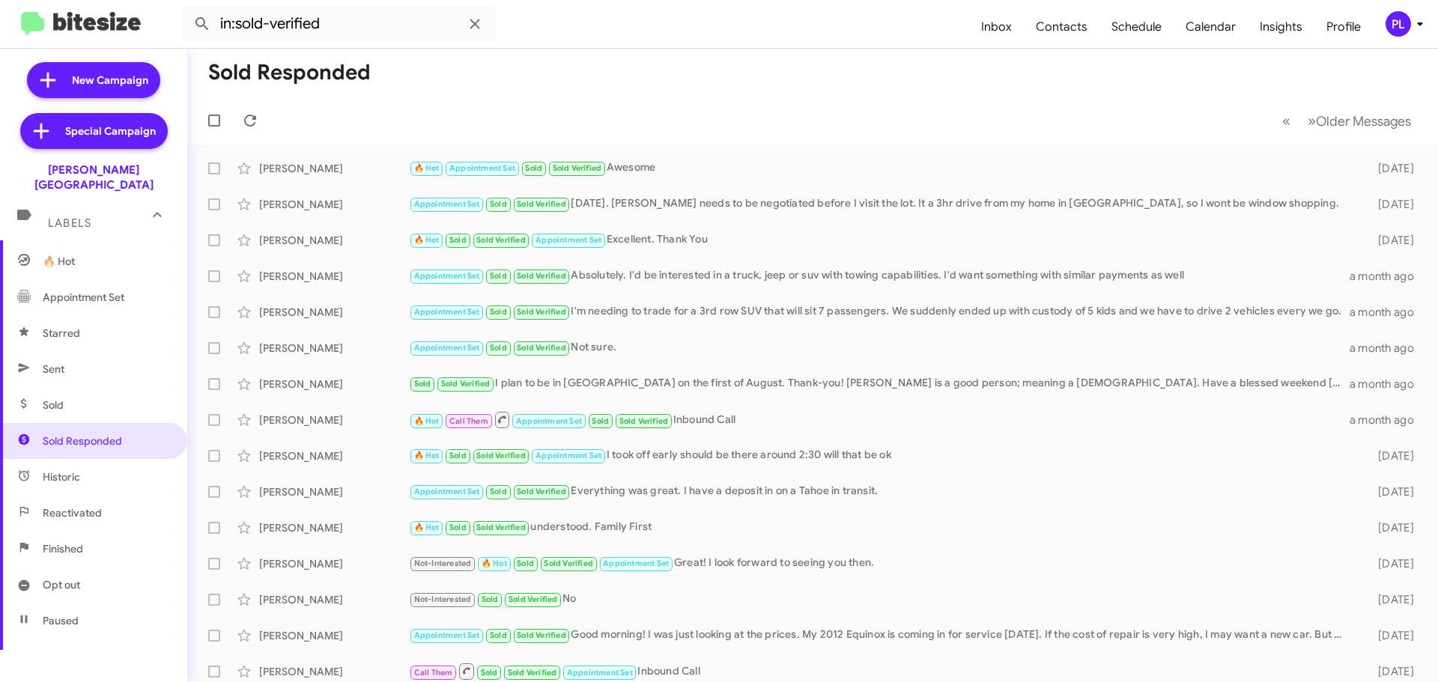
click at [1420, 27] on icon at bounding box center [1420, 24] width 18 height 18
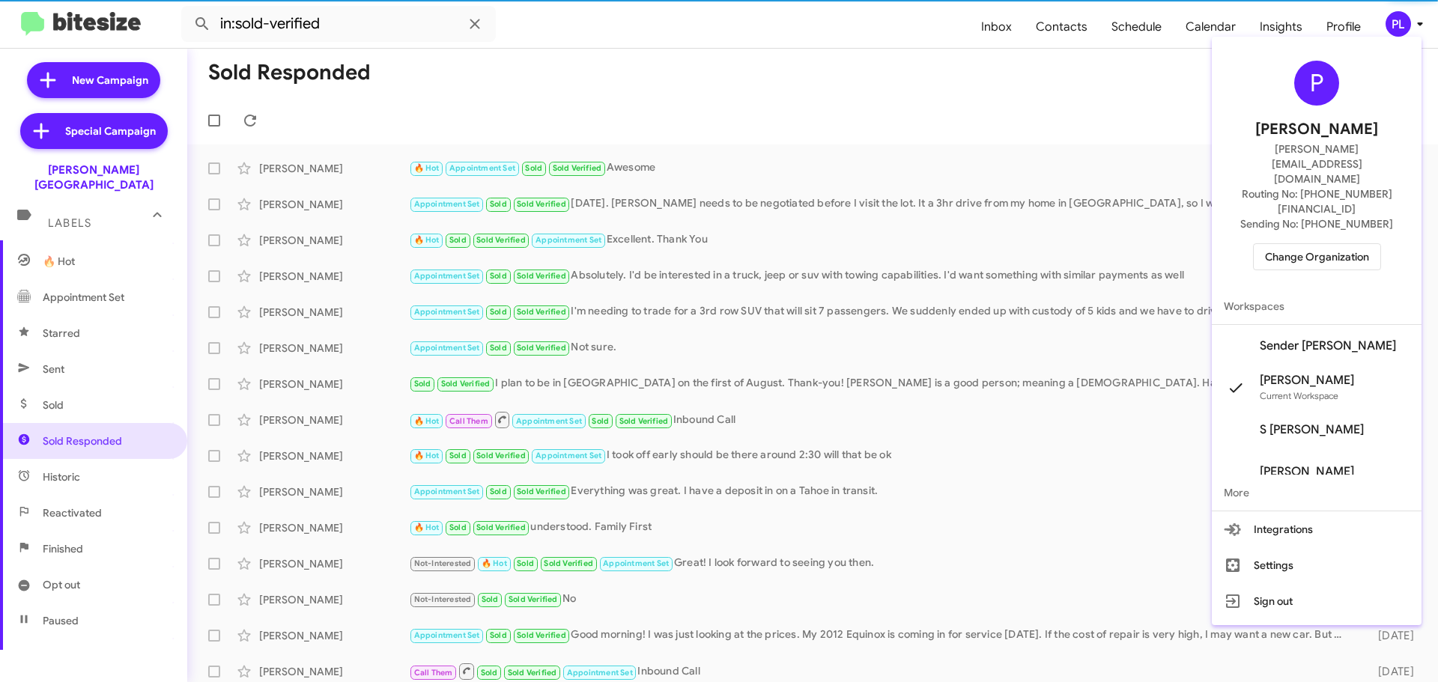
click at [1334, 244] on span "Change Organization" at bounding box center [1317, 256] width 104 height 25
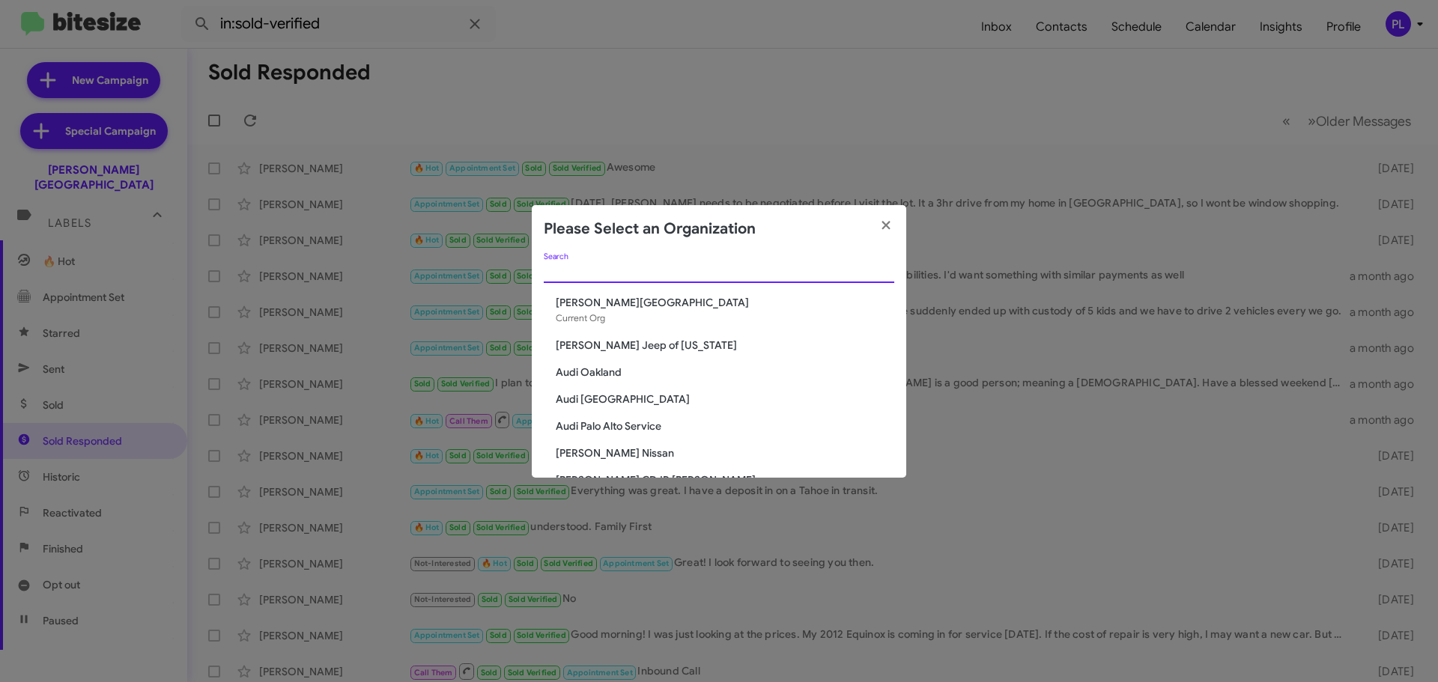
click at [665, 273] on input "Search" at bounding box center [719, 272] width 350 height 12
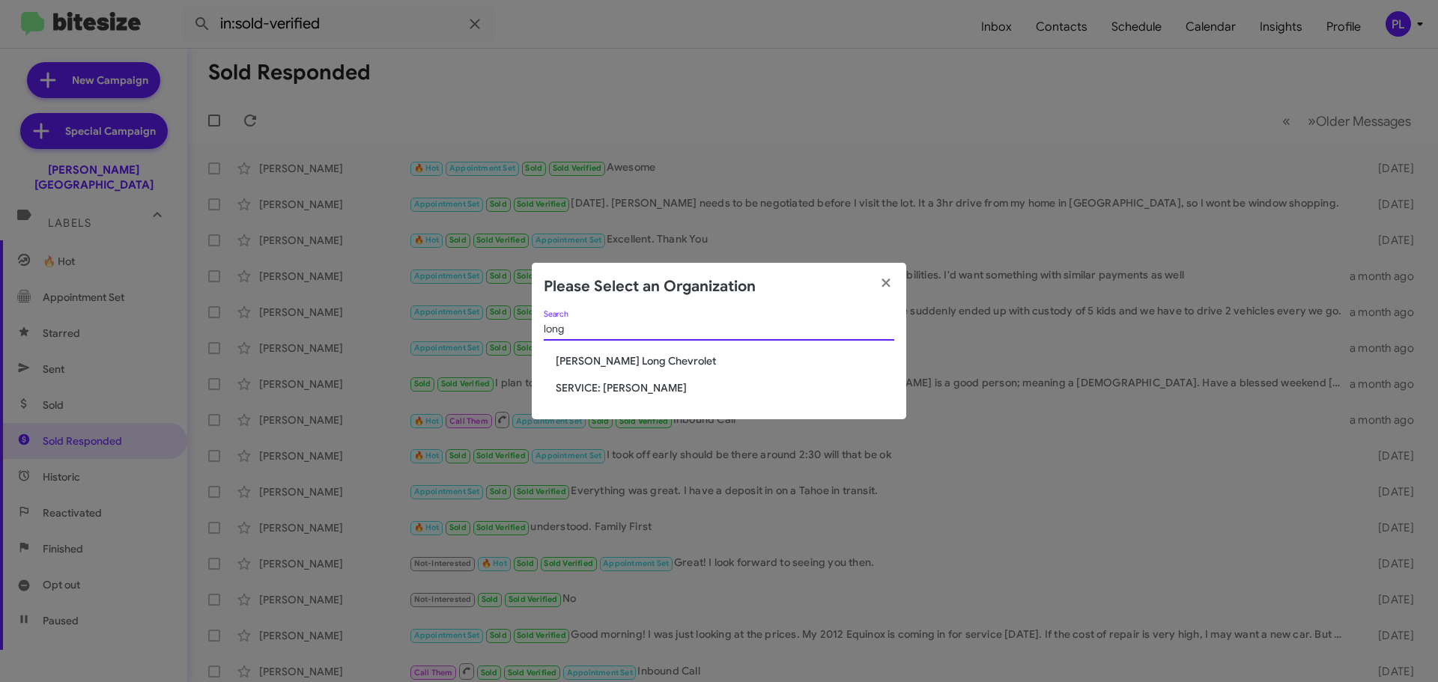
type input "long"
click at [631, 357] on span "Daniels Long Chevrolet" at bounding box center [725, 360] width 338 height 15
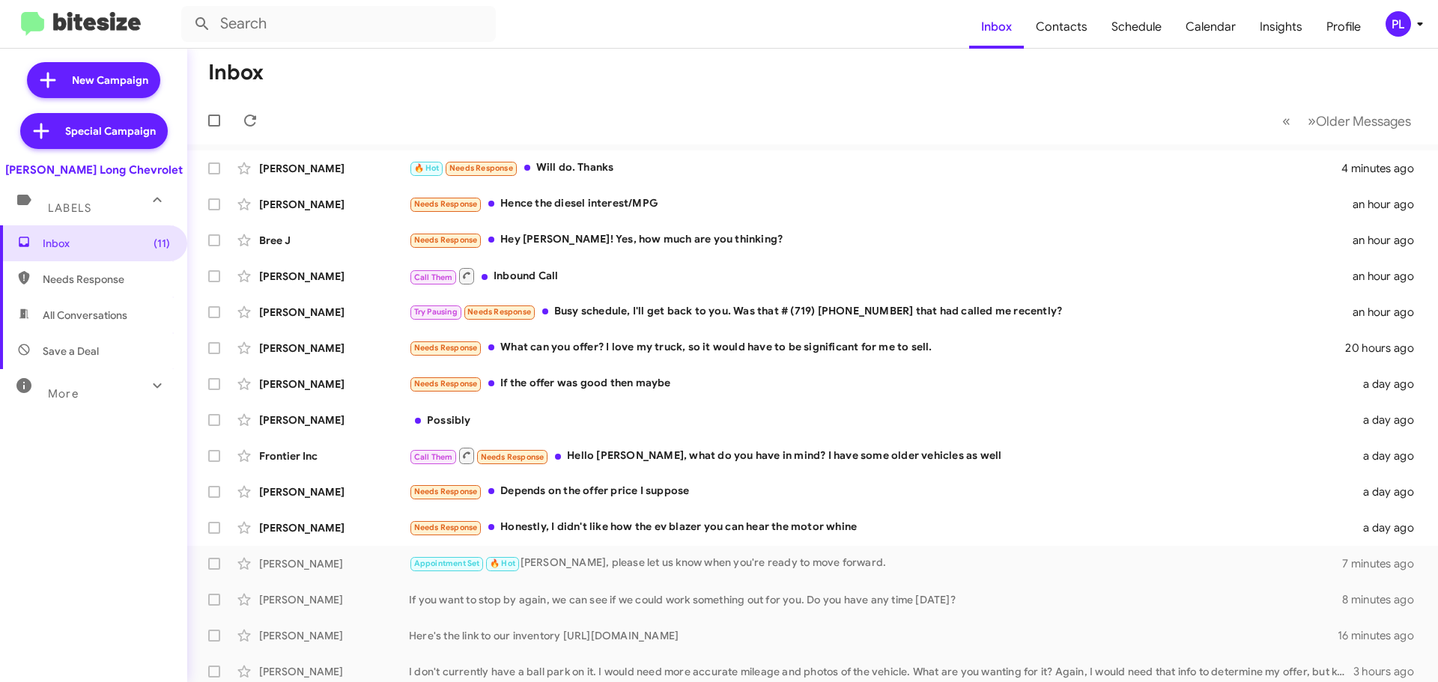
click at [106, 391] on div "More" at bounding box center [78, 388] width 133 height 28
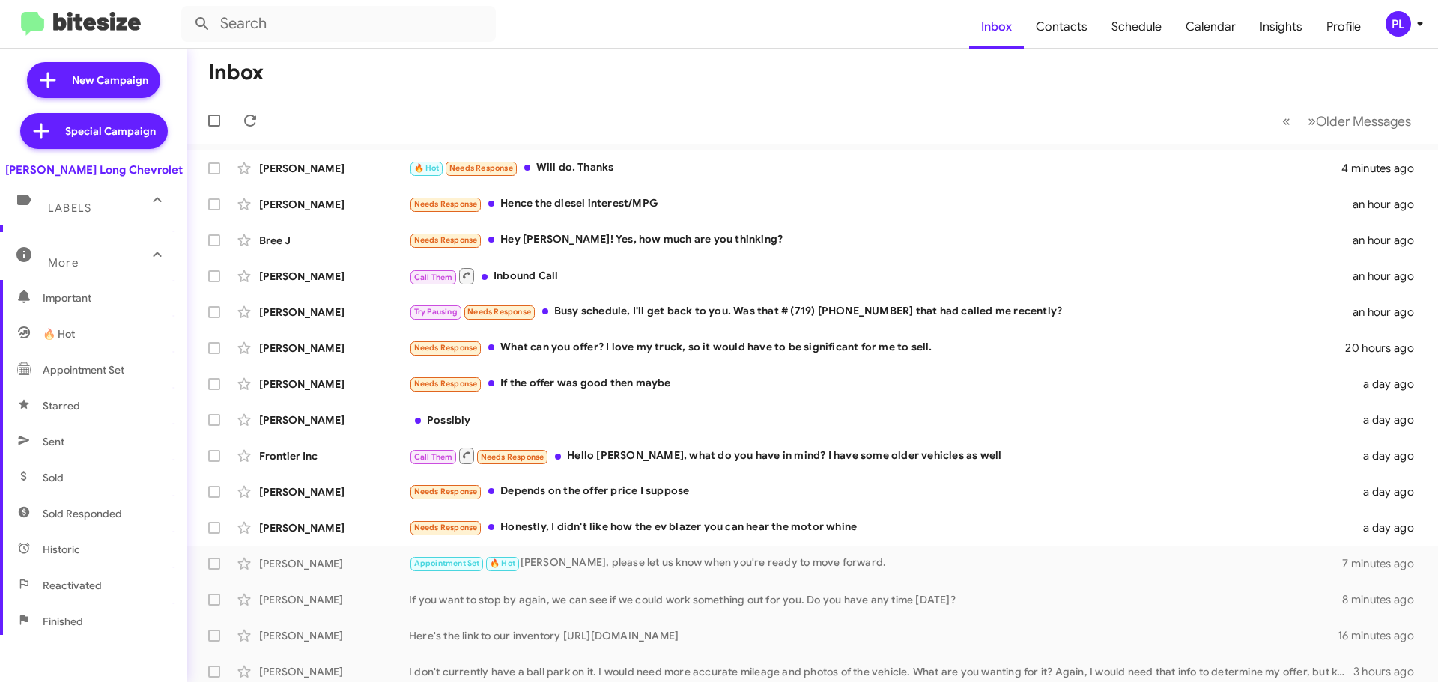
scroll to position [150, 0]
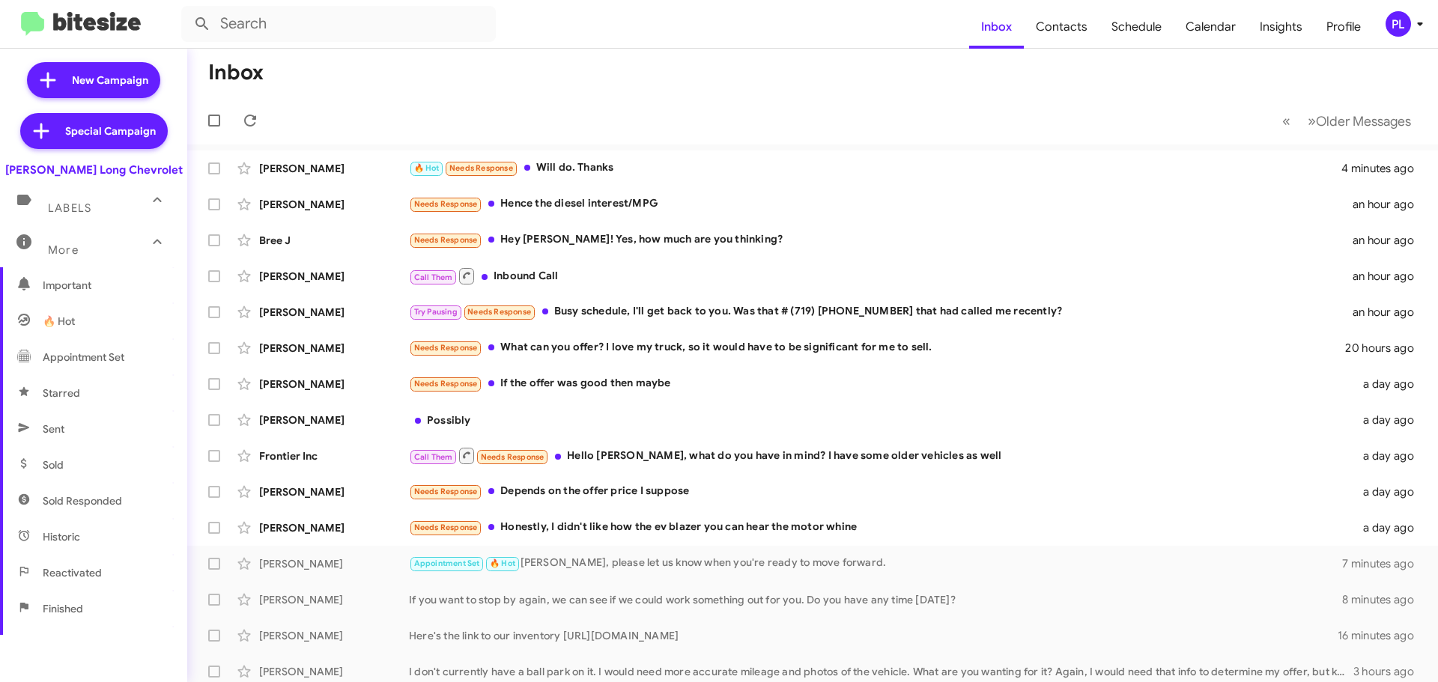
click at [90, 513] on span "Sold Responded" at bounding box center [93, 501] width 187 height 36
type input "in:sold-verified"
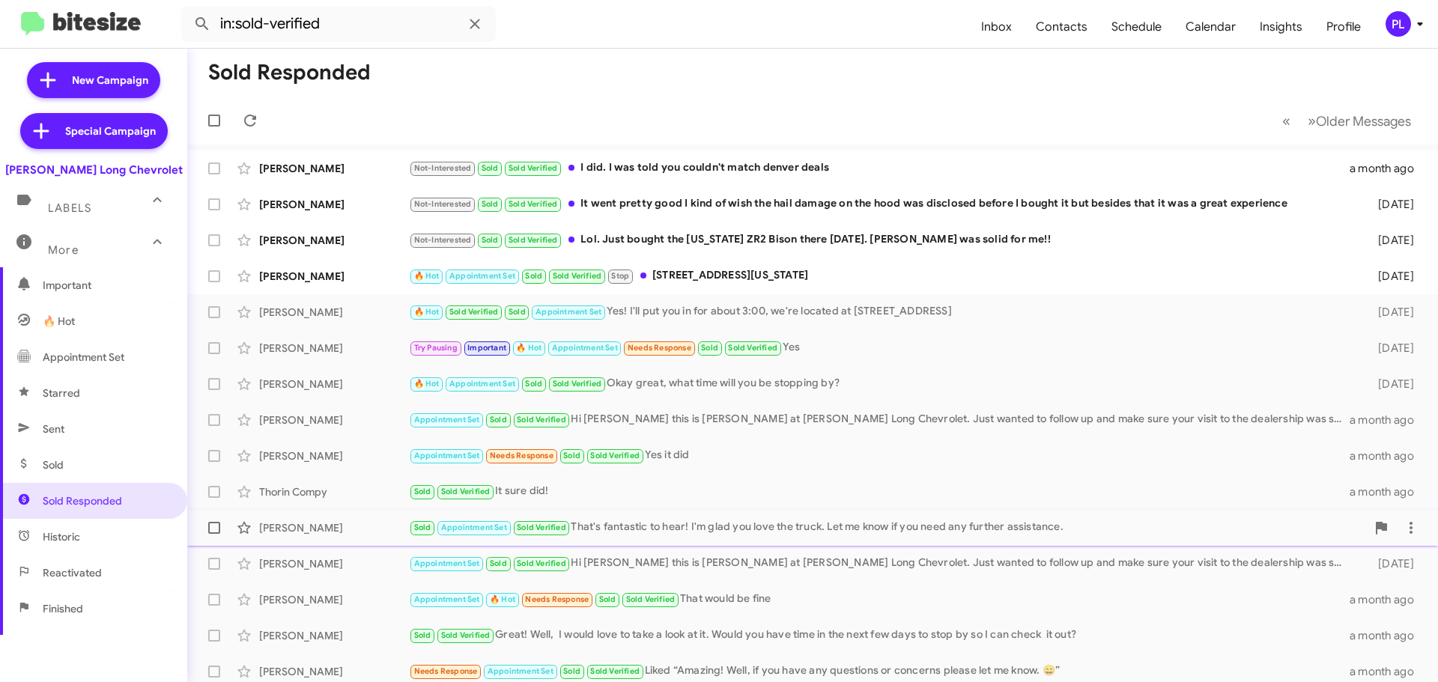
click at [332, 532] on div "Alexis Strykowski" at bounding box center [334, 527] width 150 height 15
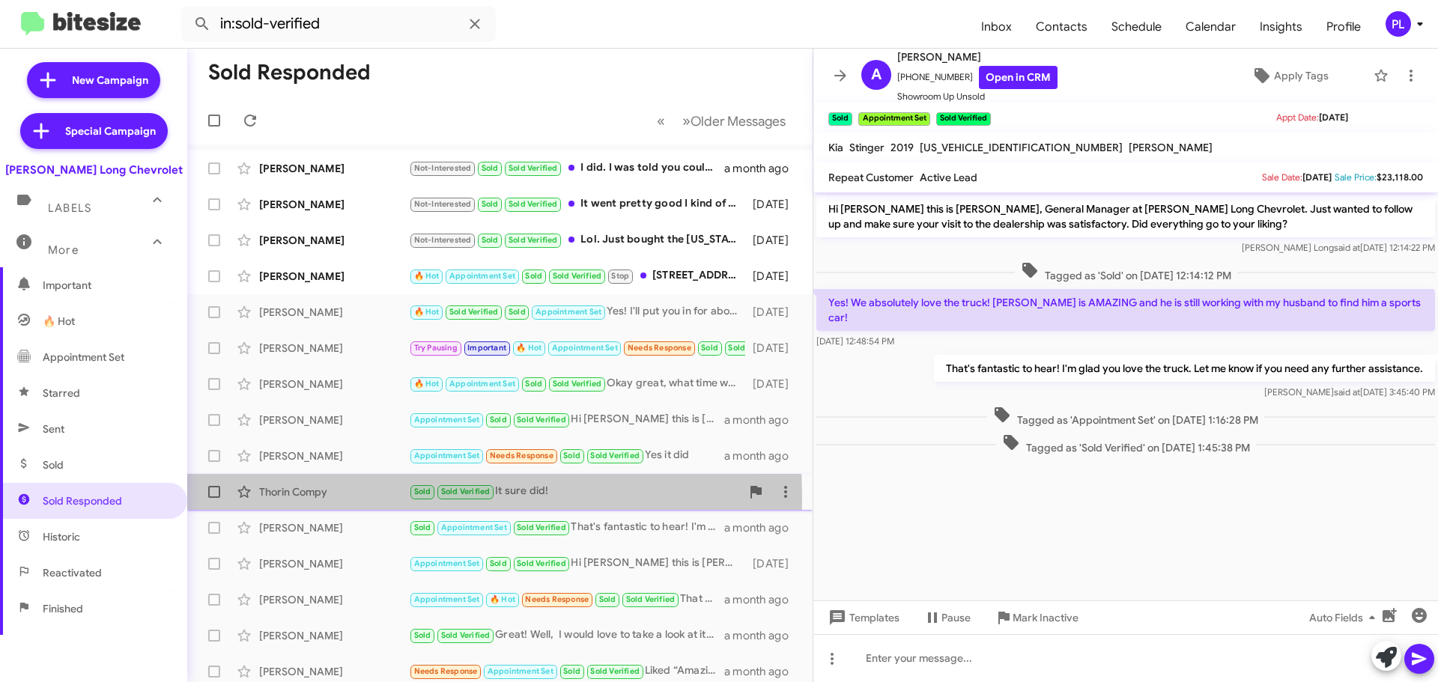
click at [303, 498] on div "Thorin Compy" at bounding box center [334, 491] width 150 height 15
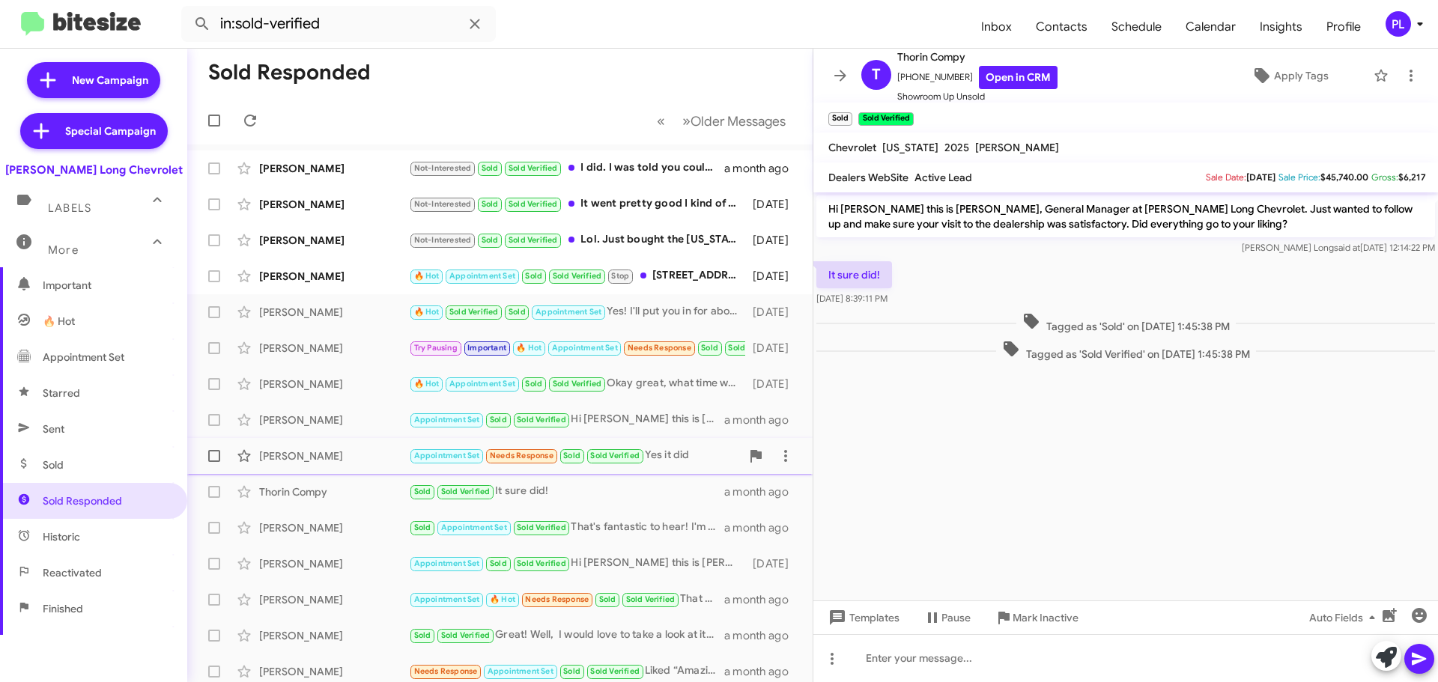
click at [300, 449] on div "Mark Andrews" at bounding box center [334, 456] width 150 height 15
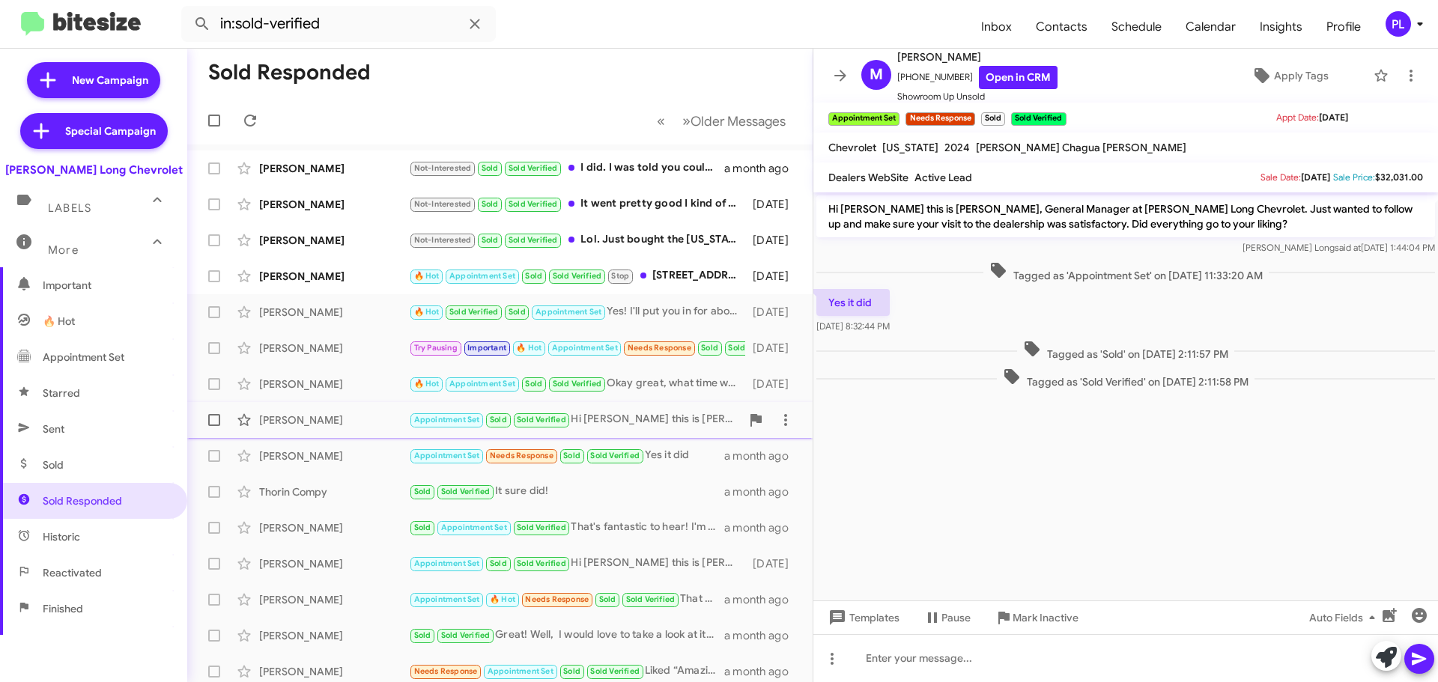
click at [297, 416] on div "Elijah Logan" at bounding box center [334, 420] width 150 height 15
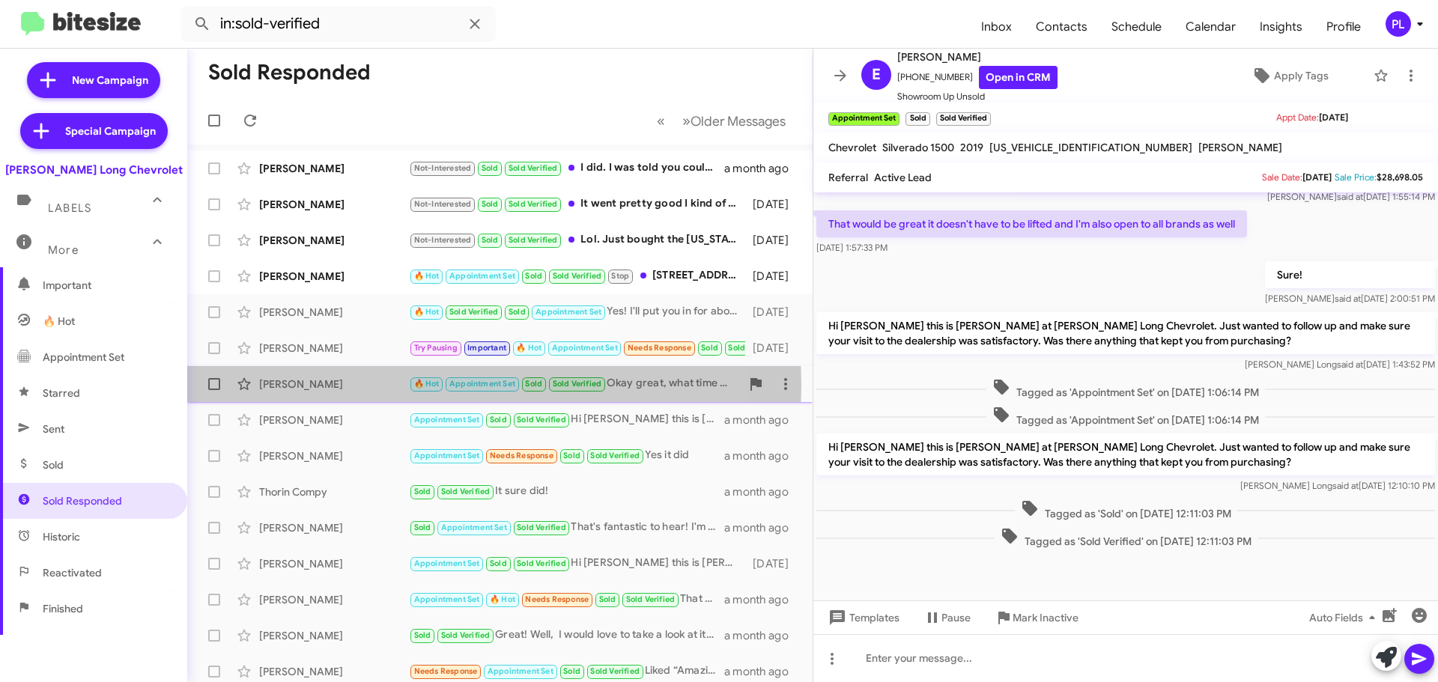
click at [298, 385] on div "Miguel Ortiz" at bounding box center [334, 384] width 150 height 15
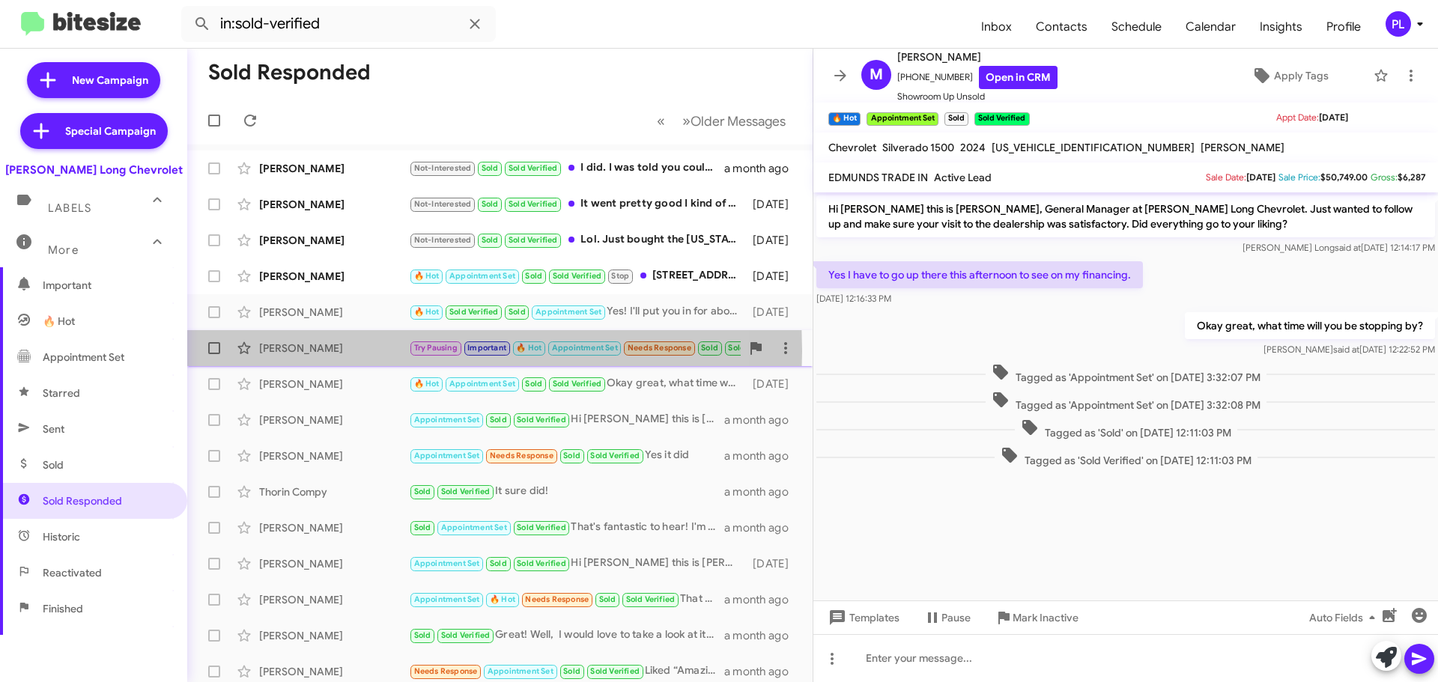
click at [300, 351] on div "Cynthia Galindo" at bounding box center [334, 348] width 150 height 15
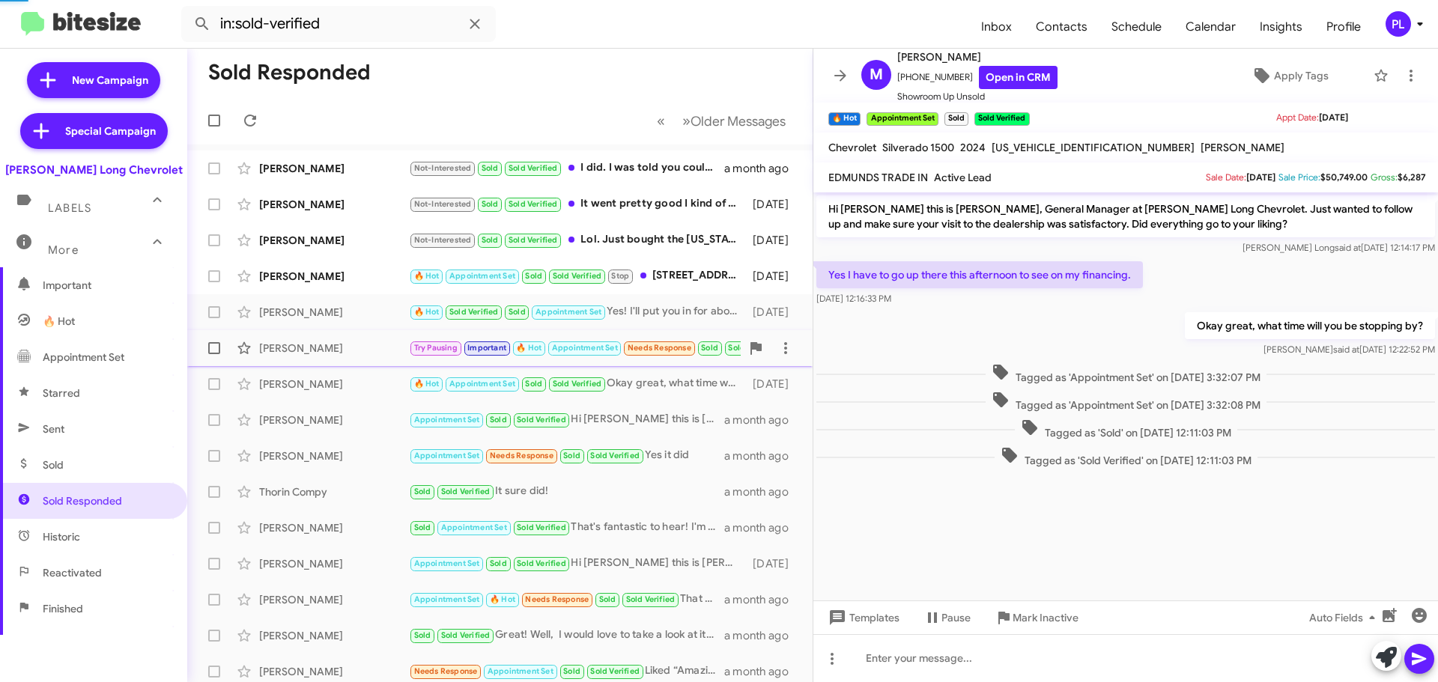
scroll to position [606, 0]
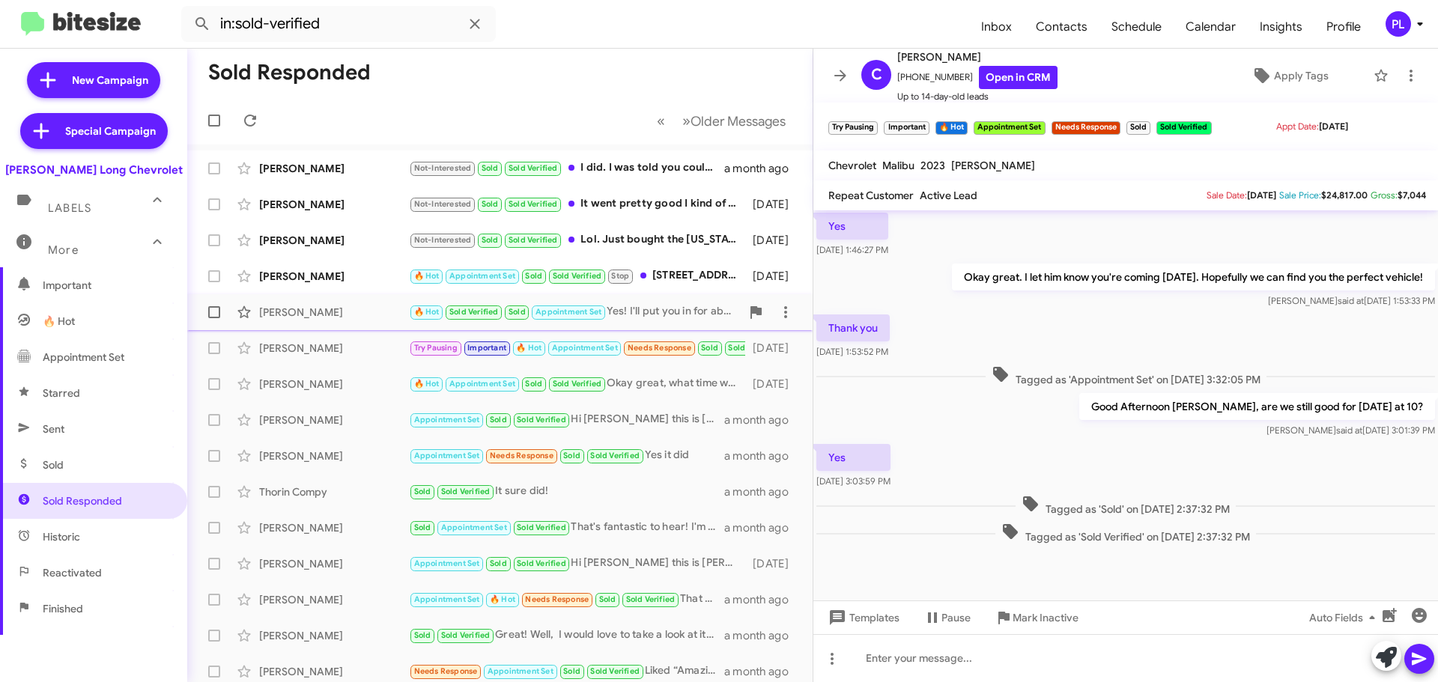
click at [304, 315] on div "James Hallaway" at bounding box center [334, 312] width 150 height 15
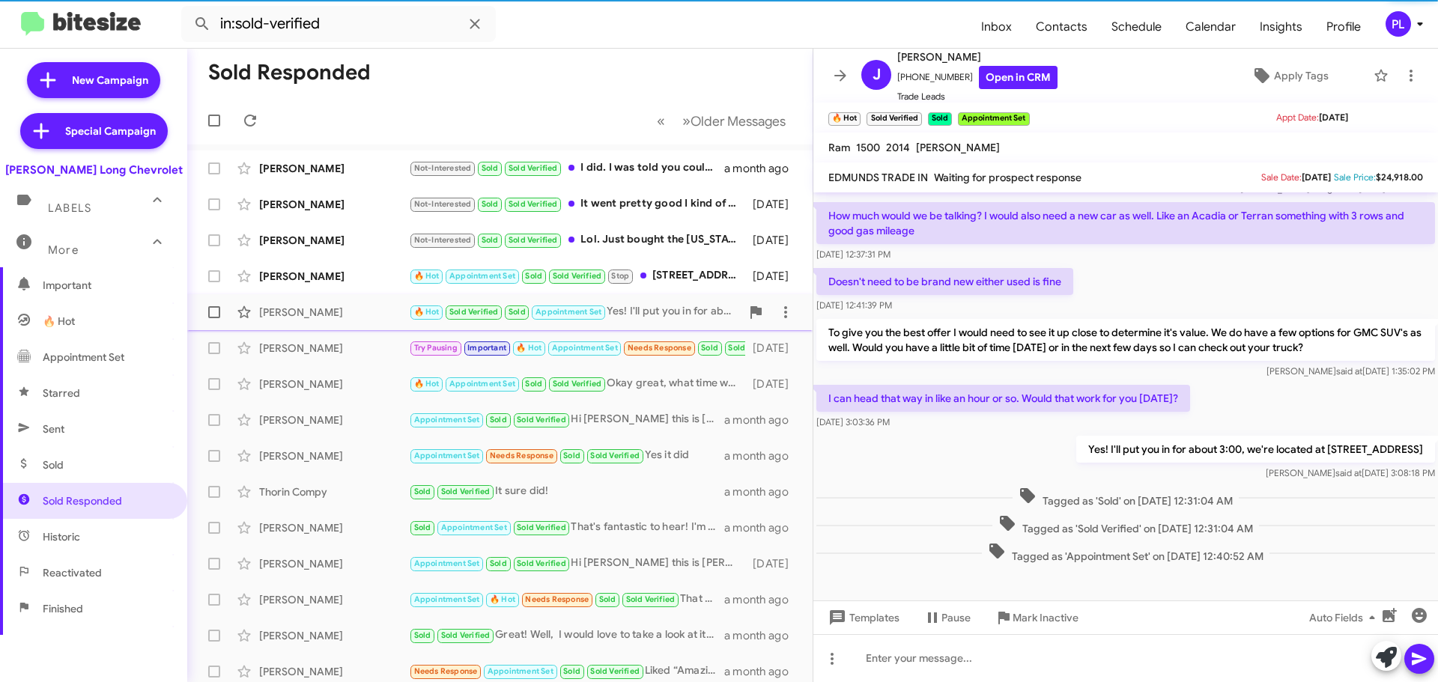
scroll to position [59, 0]
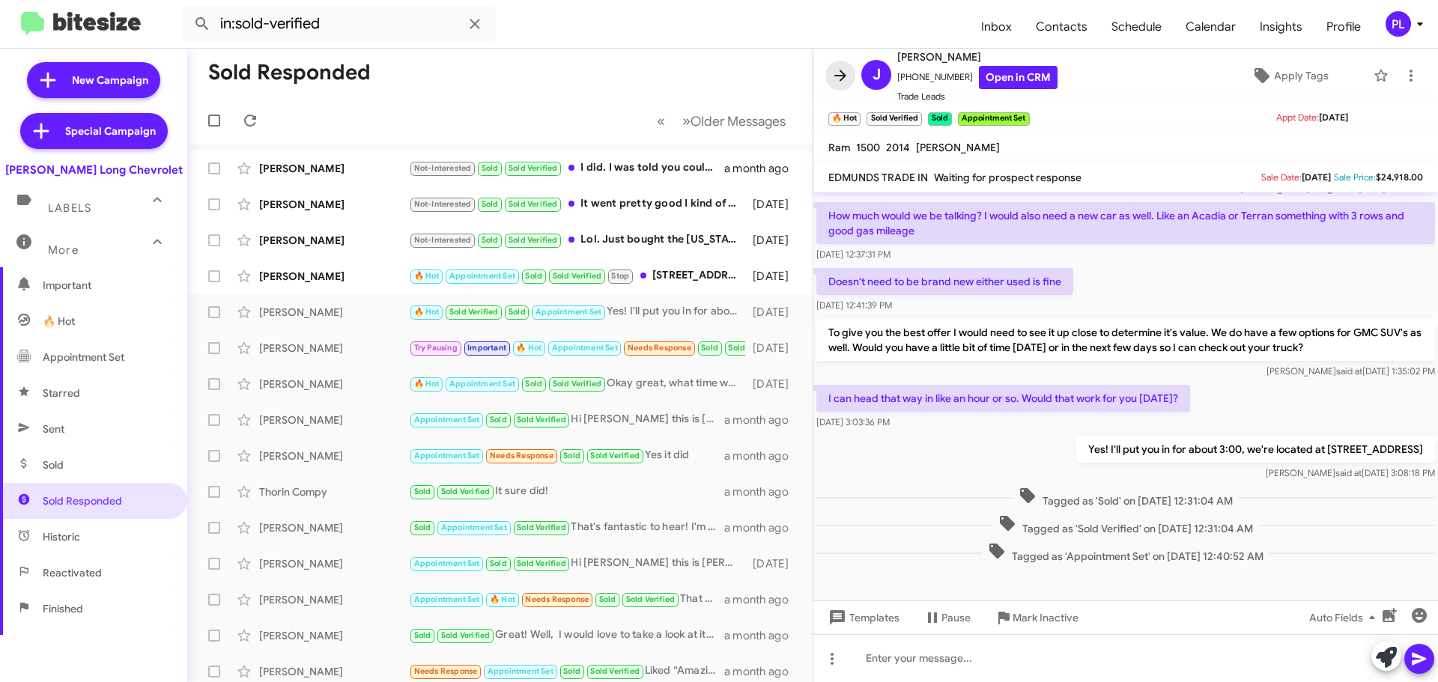
click at [840, 64] on button at bounding box center [840, 76] width 30 height 30
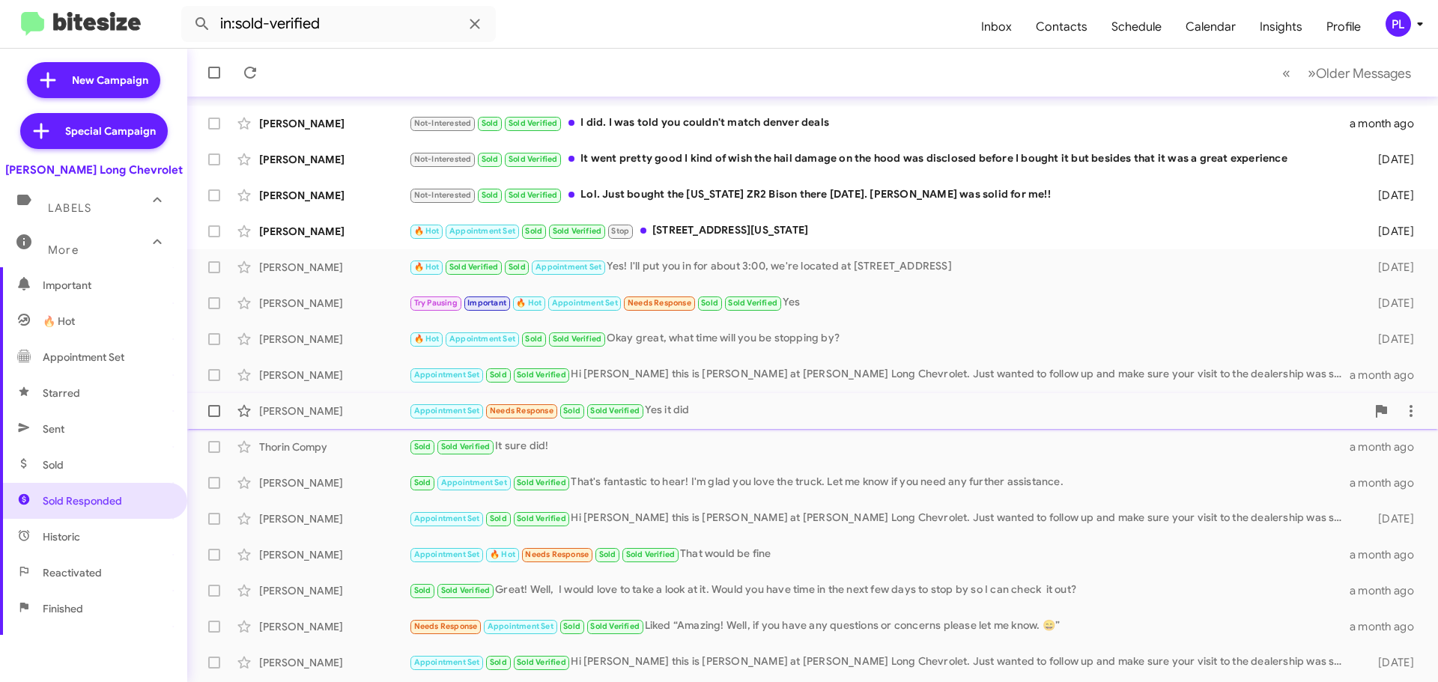
scroll to position [187, 0]
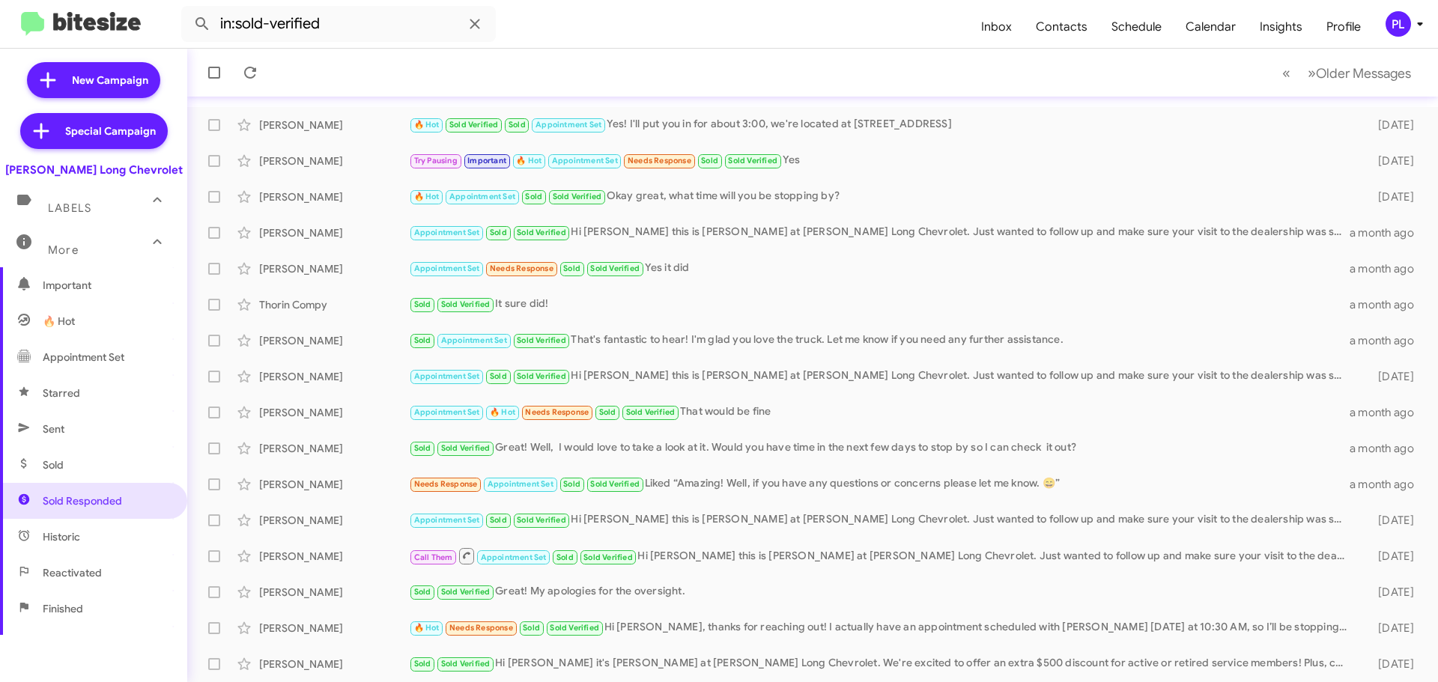
click at [1417, 22] on icon at bounding box center [1420, 24] width 18 height 18
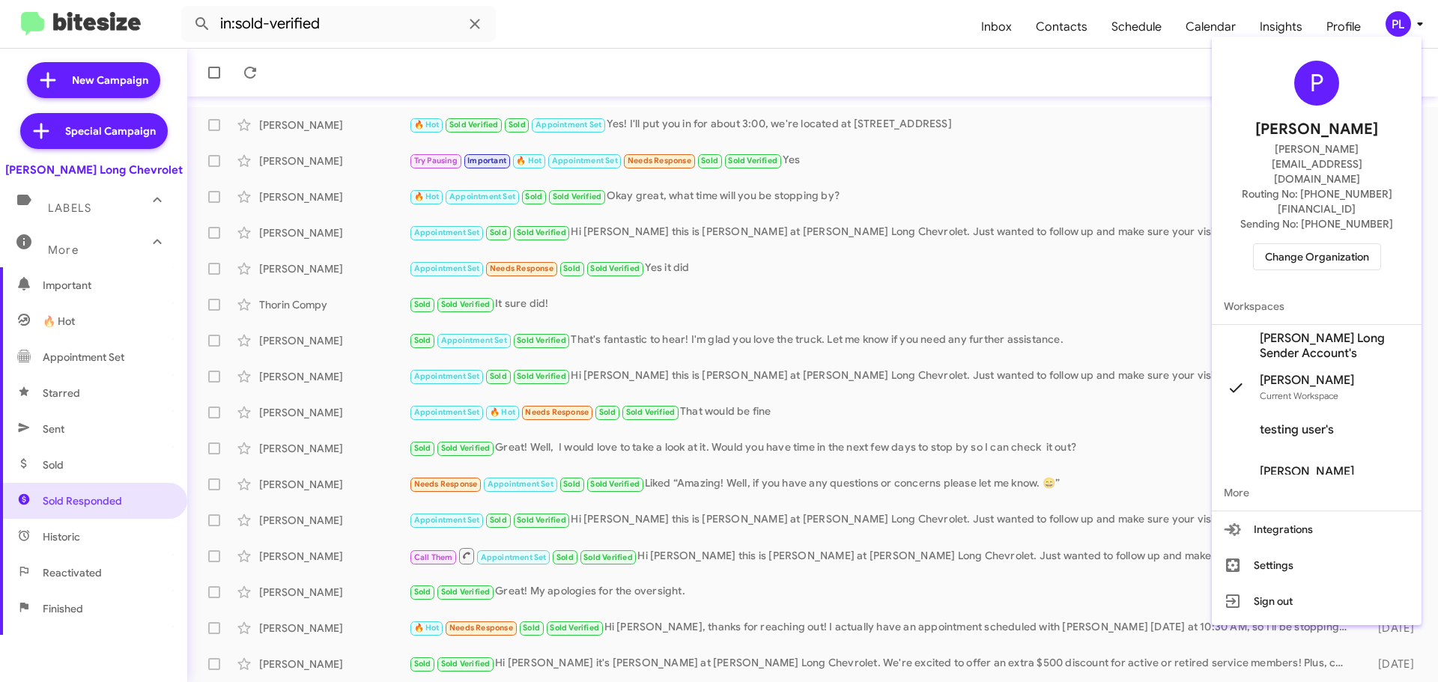
click at [1302, 244] on span "Change Organization" at bounding box center [1317, 256] width 104 height 25
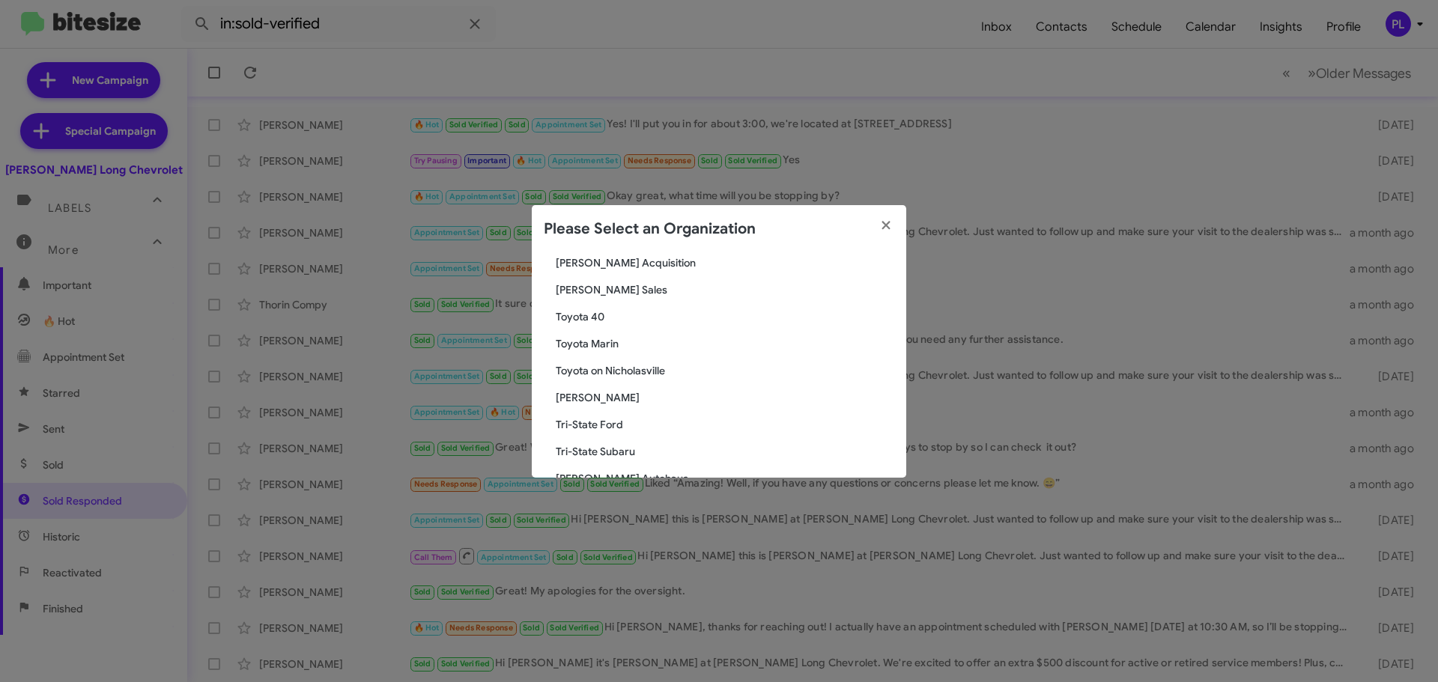
scroll to position [2607, 0]
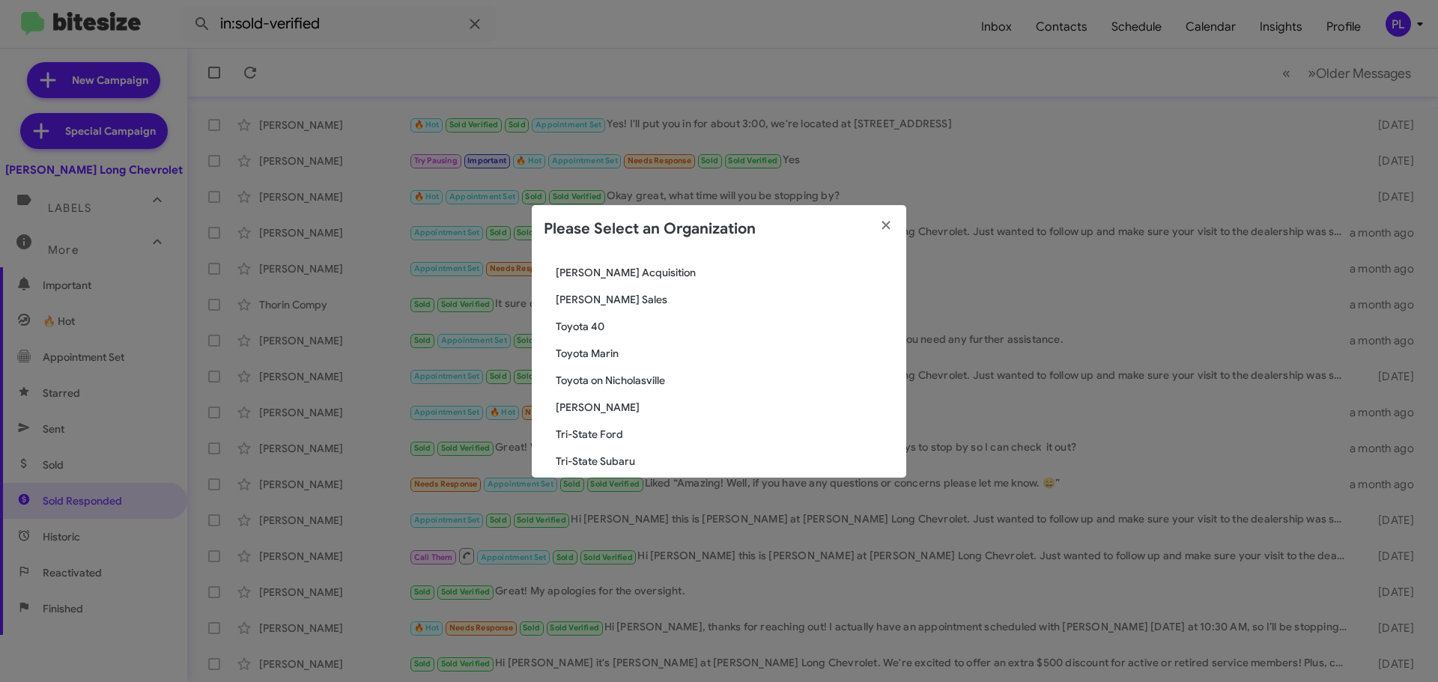
click at [618, 354] on span "Toyota Marin" at bounding box center [725, 353] width 338 height 15
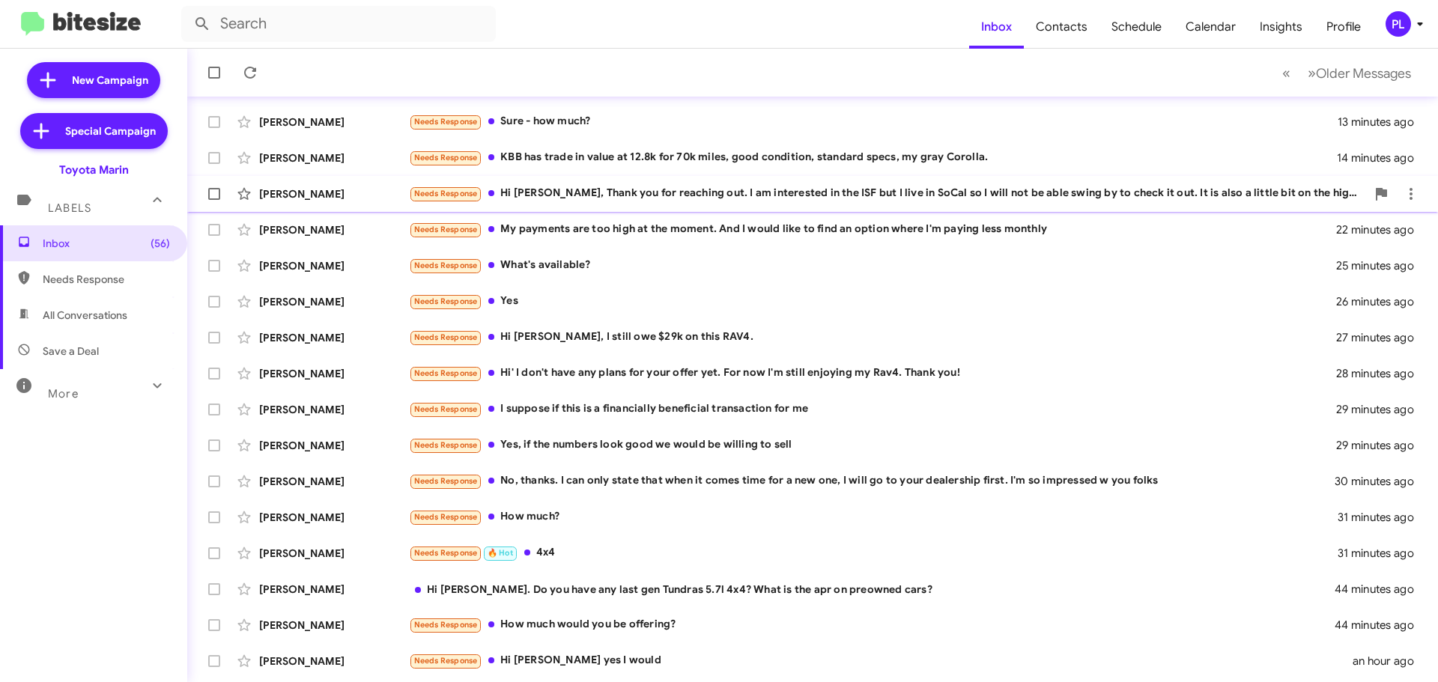
scroll to position [187, 0]
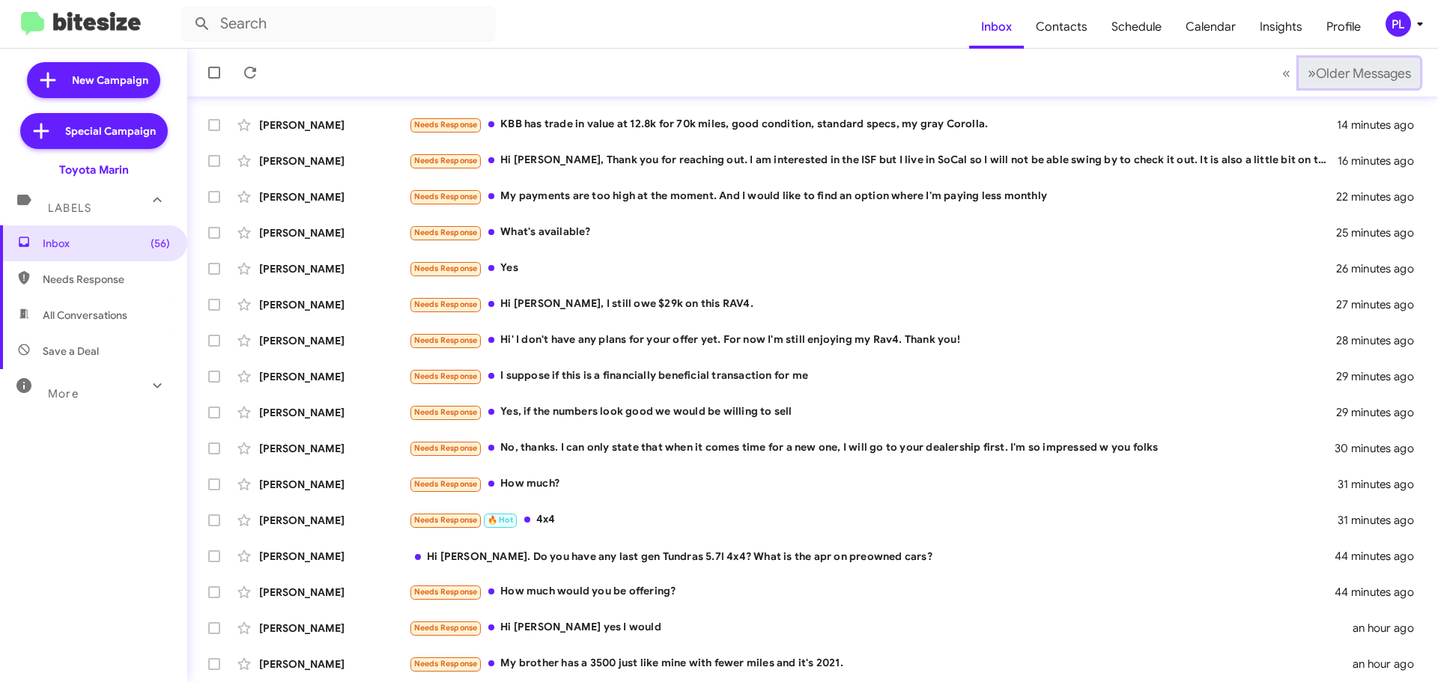
click at [1356, 75] on span "Older Messages" at bounding box center [1363, 73] width 95 height 16
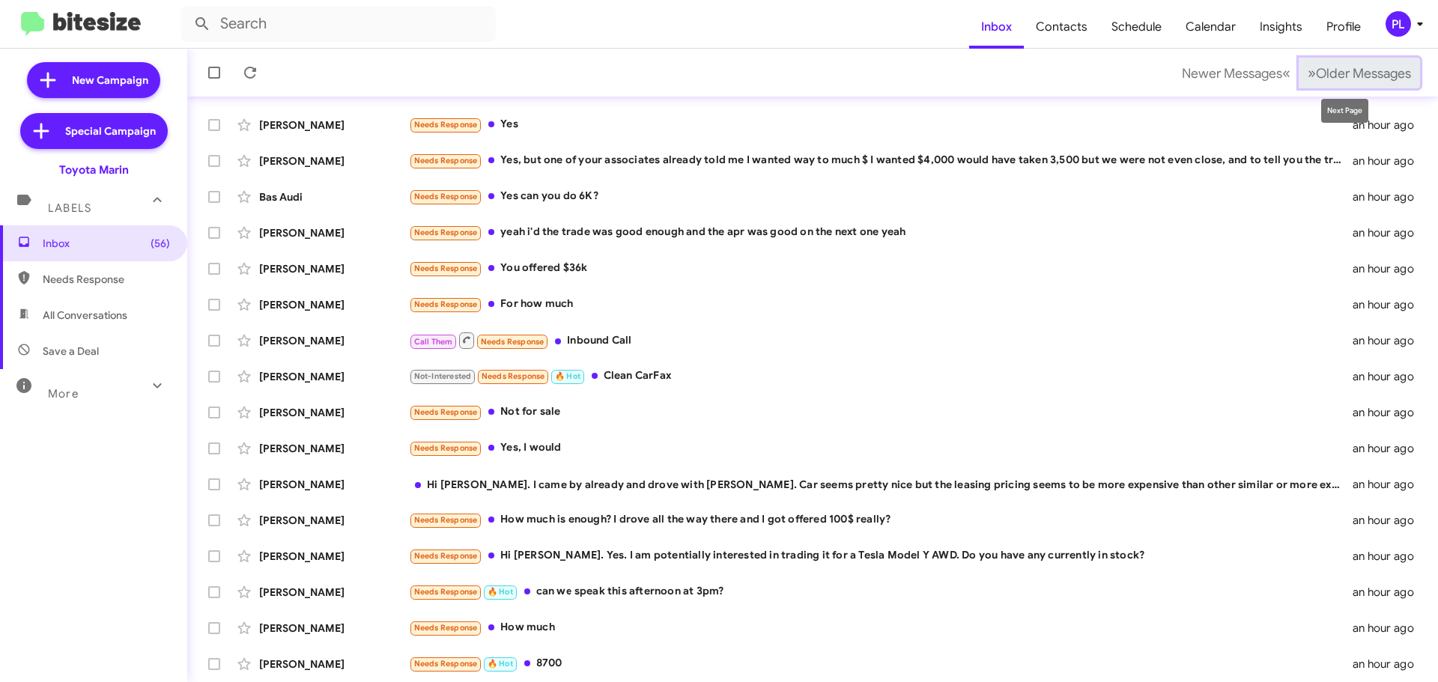
click at [1349, 64] on button "» Next Older Messages" at bounding box center [1358, 73] width 121 height 31
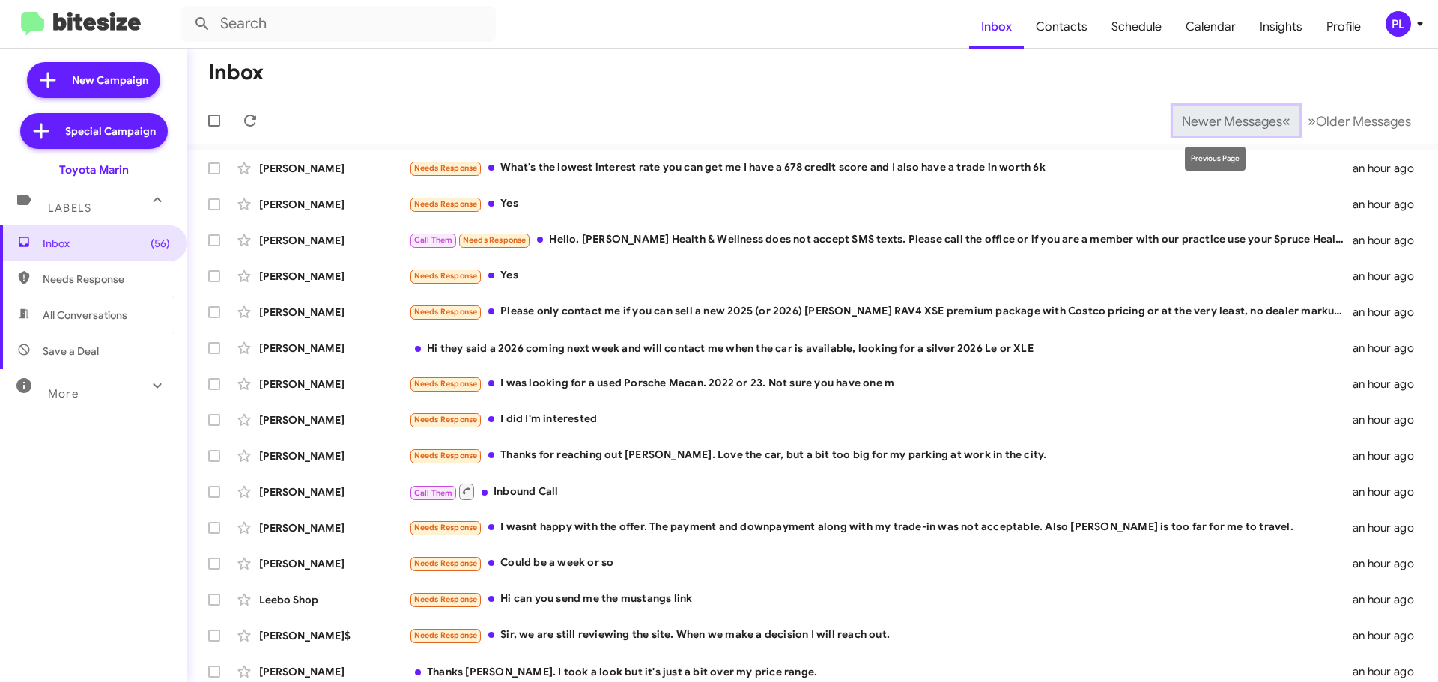
click at [1233, 118] on span "Newer Messages" at bounding box center [1232, 121] width 100 height 16
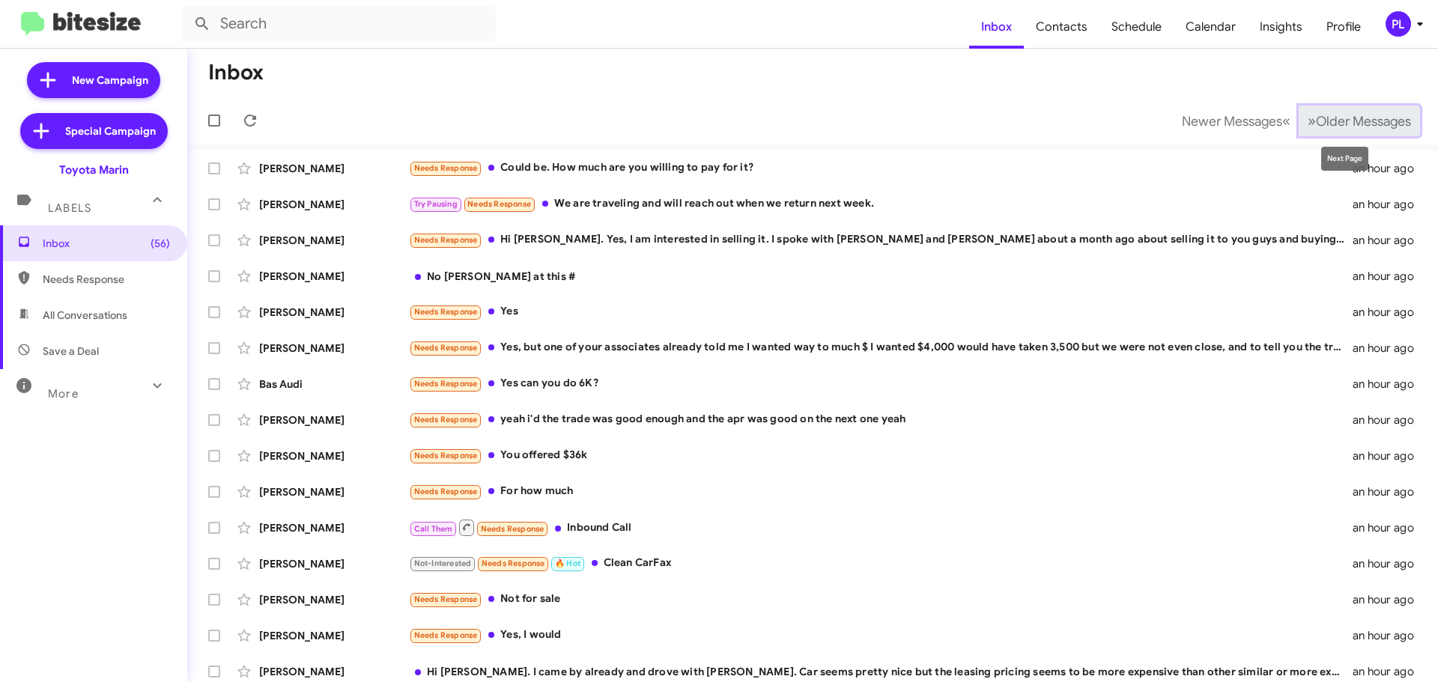
click at [1328, 115] on span "Older Messages" at bounding box center [1363, 121] width 95 height 16
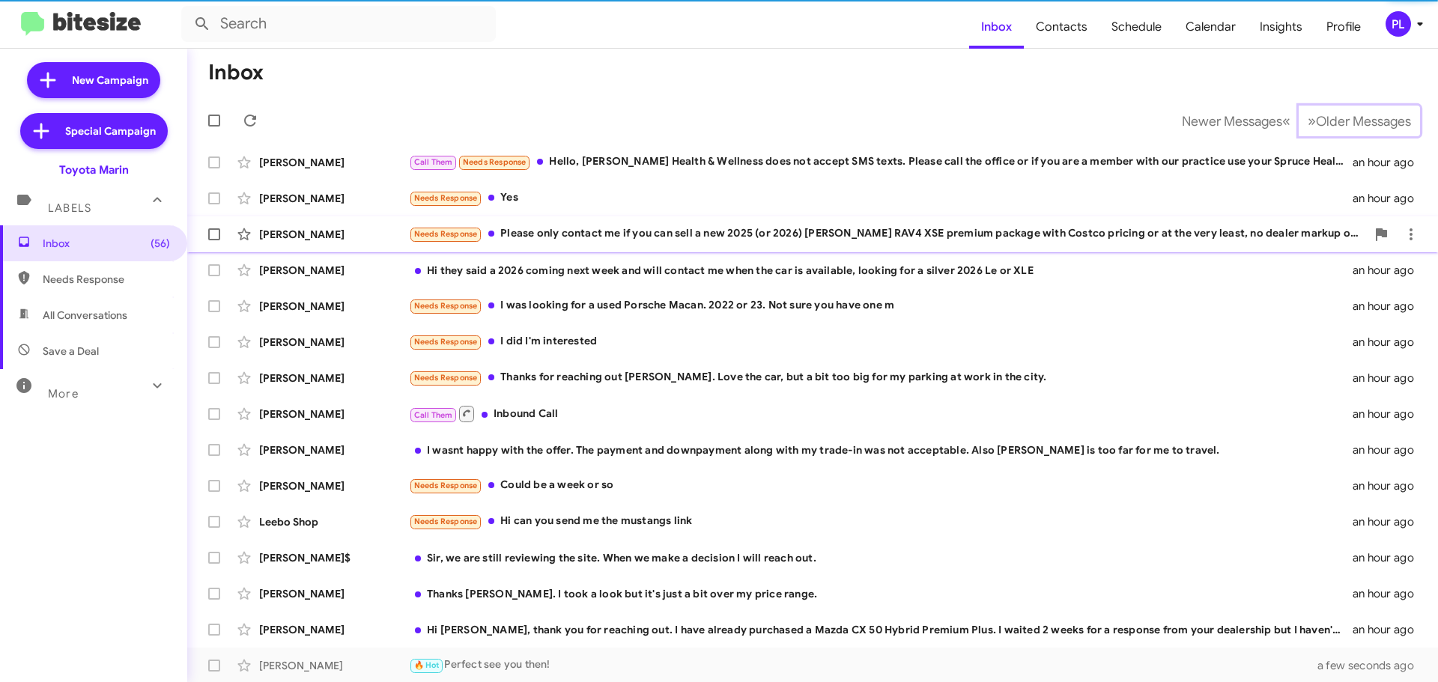
scroll to position [187, 0]
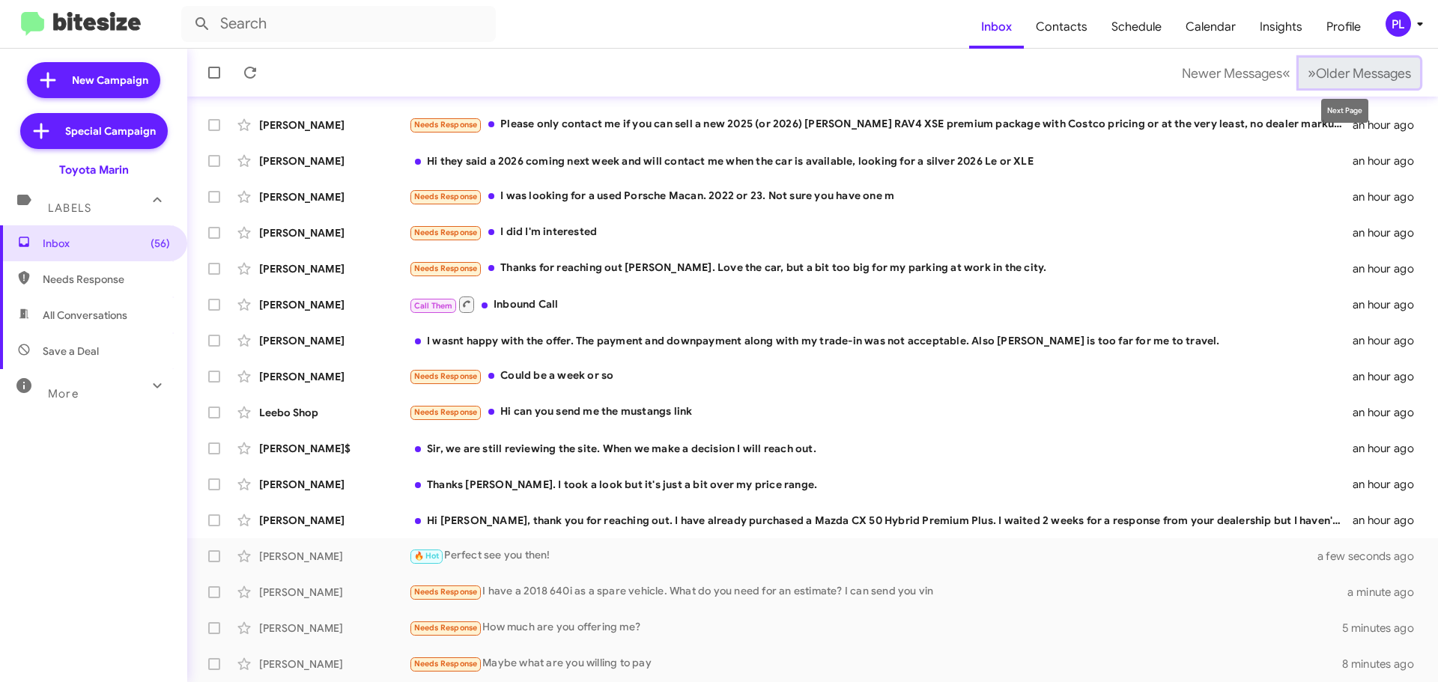
click at [1323, 67] on span "Older Messages" at bounding box center [1363, 73] width 95 height 16
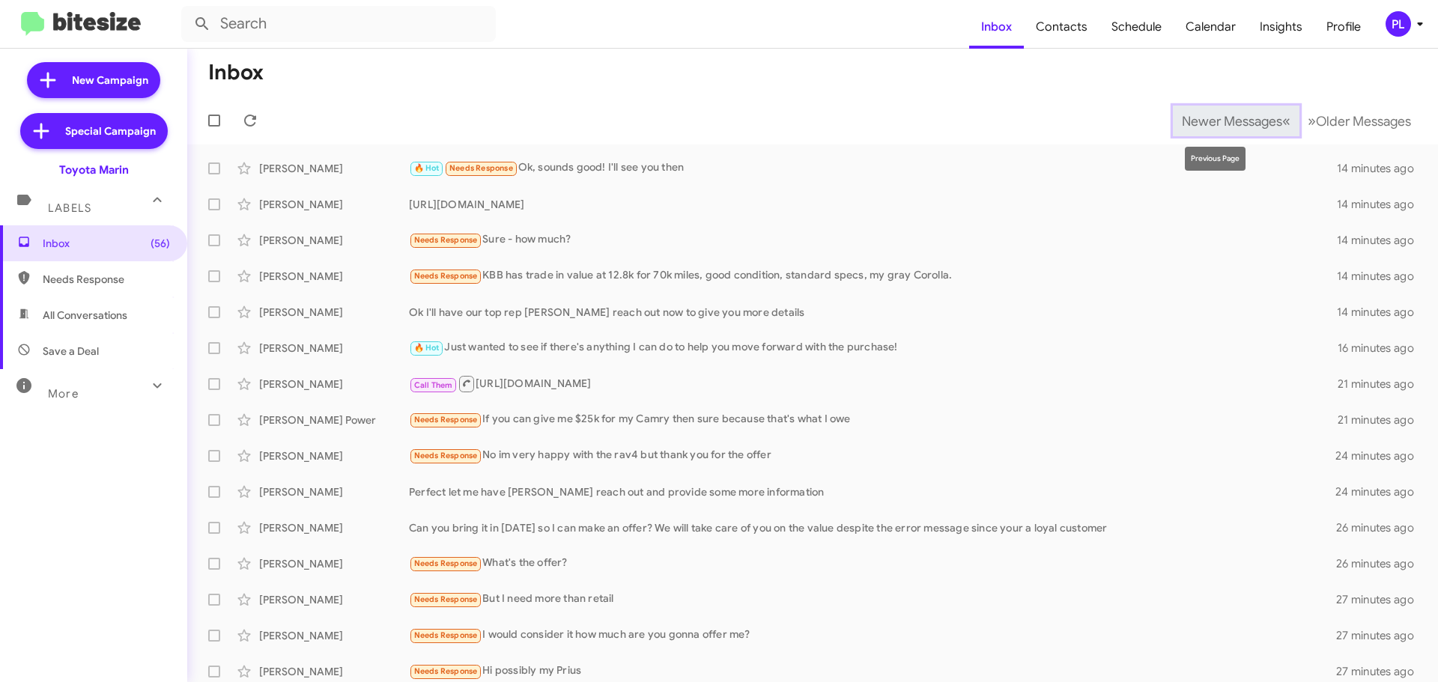
click at [1224, 127] on span "Newer Messages" at bounding box center [1232, 121] width 100 height 16
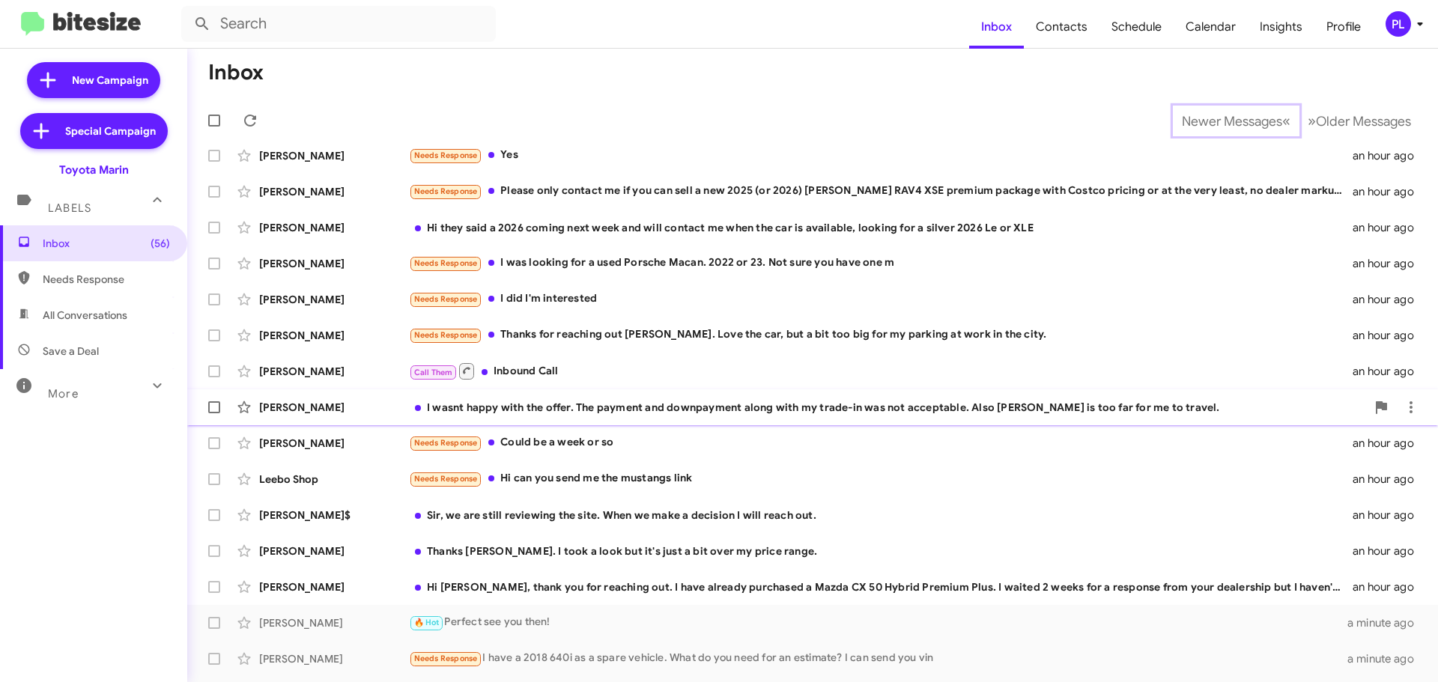
scroll to position [187, 0]
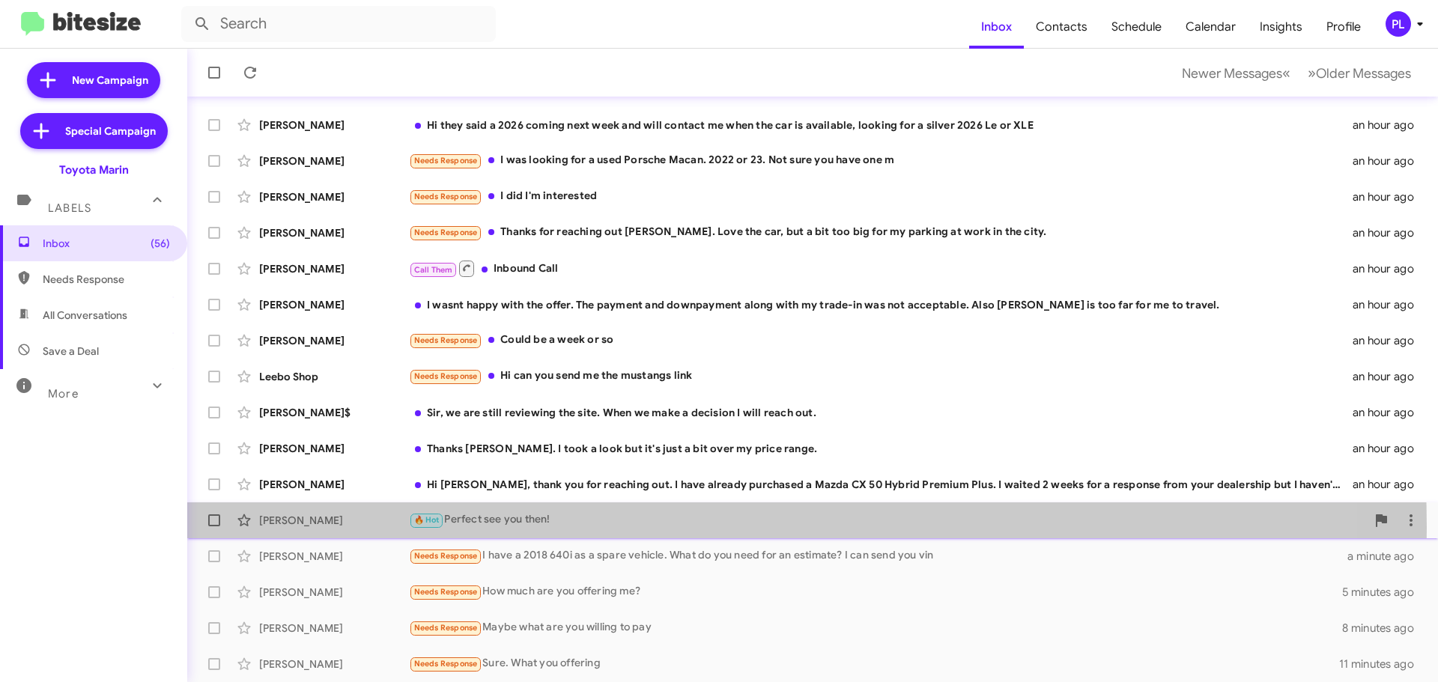
click at [535, 528] on div "🔥 Hot Perfect see you then!" at bounding box center [887, 519] width 957 height 17
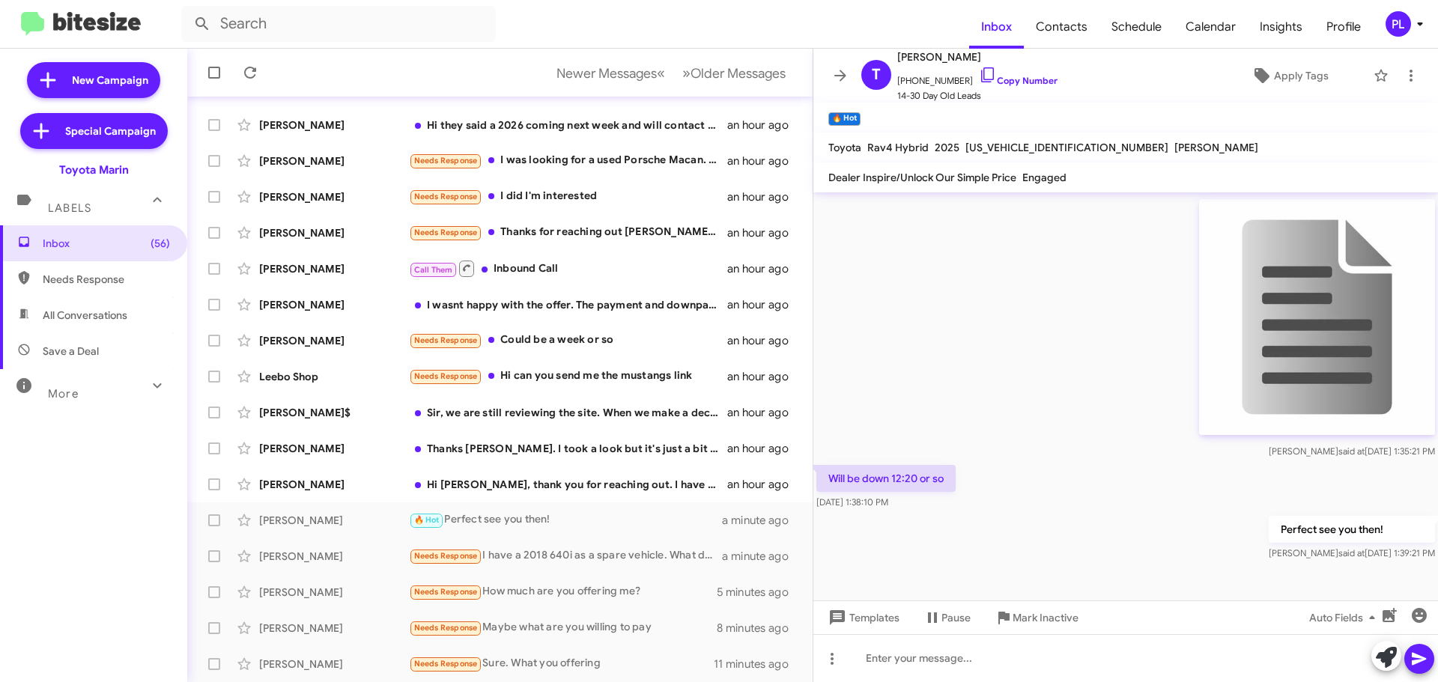
scroll to position [651, 0]
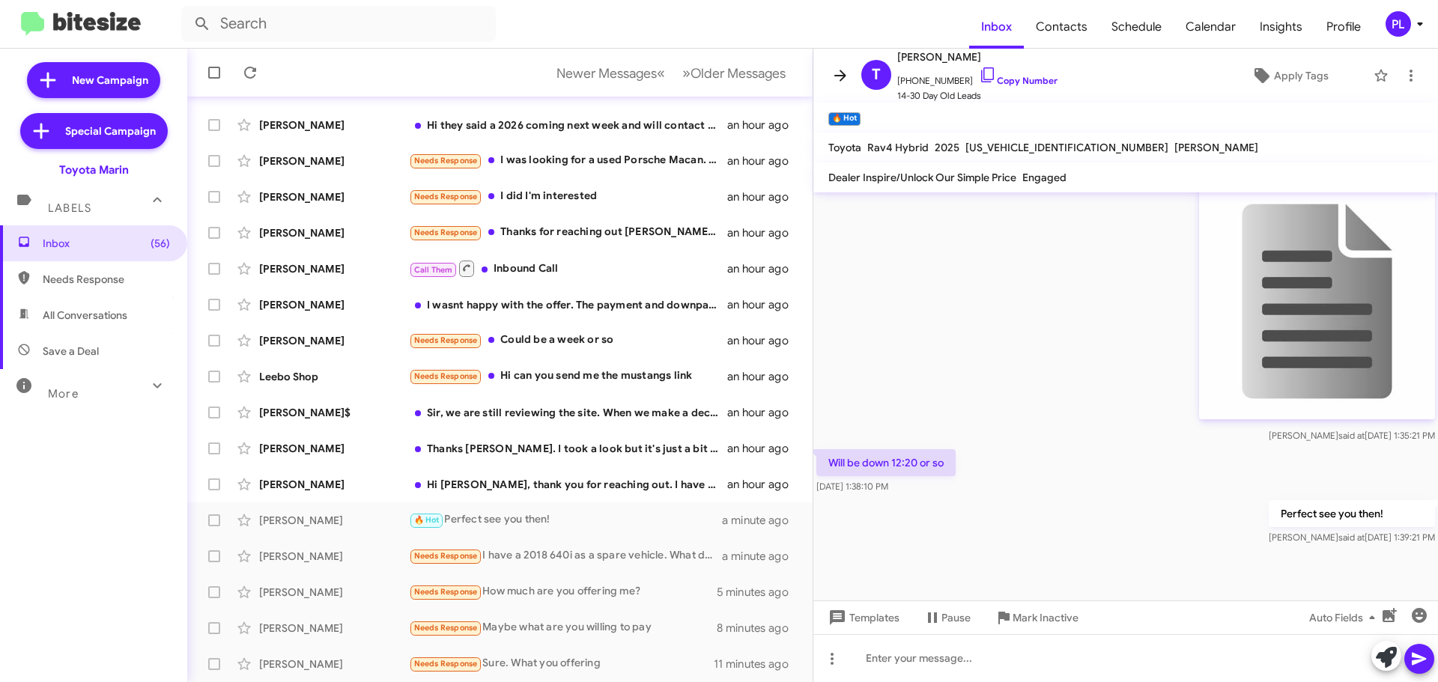
click at [839, 73] on icon at bounding box center [840, 76] width 18 height 18
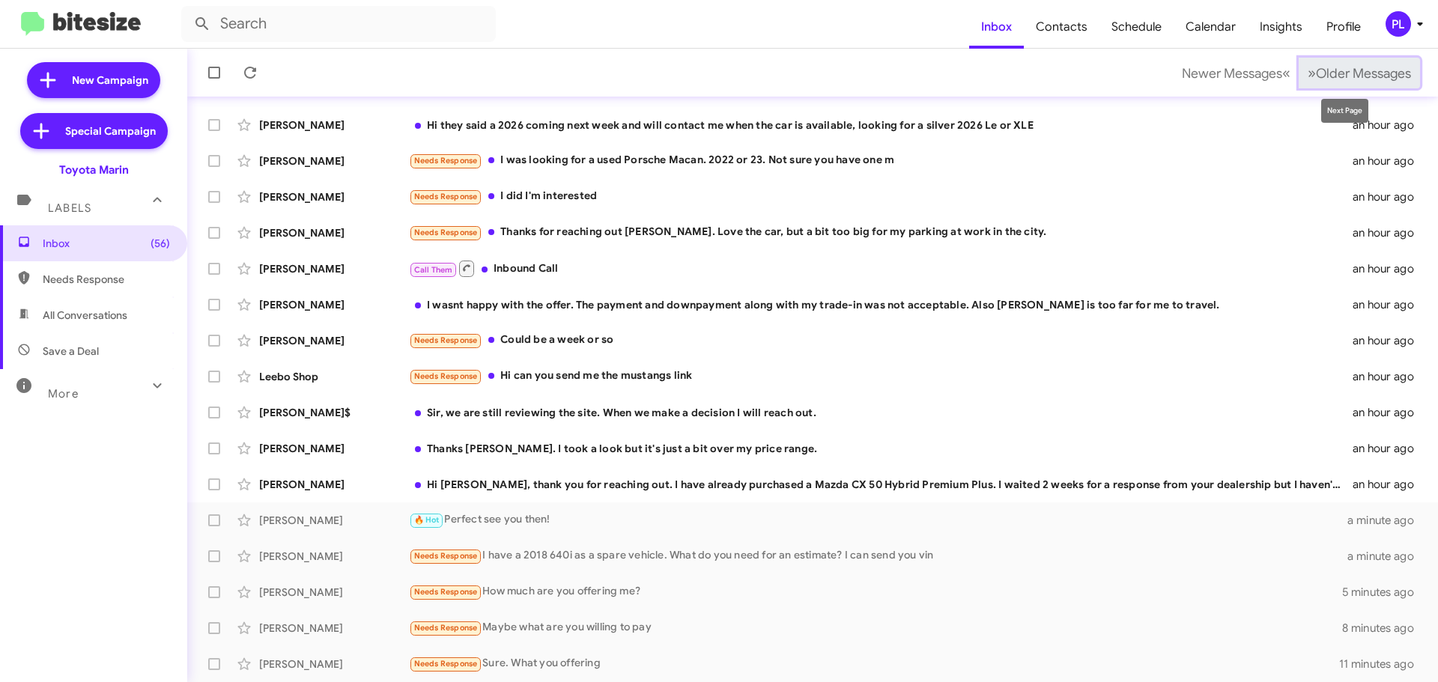
click at [1362, 75] on span "Older Messages" at bounding box center [1363, 73] width 95 height 16
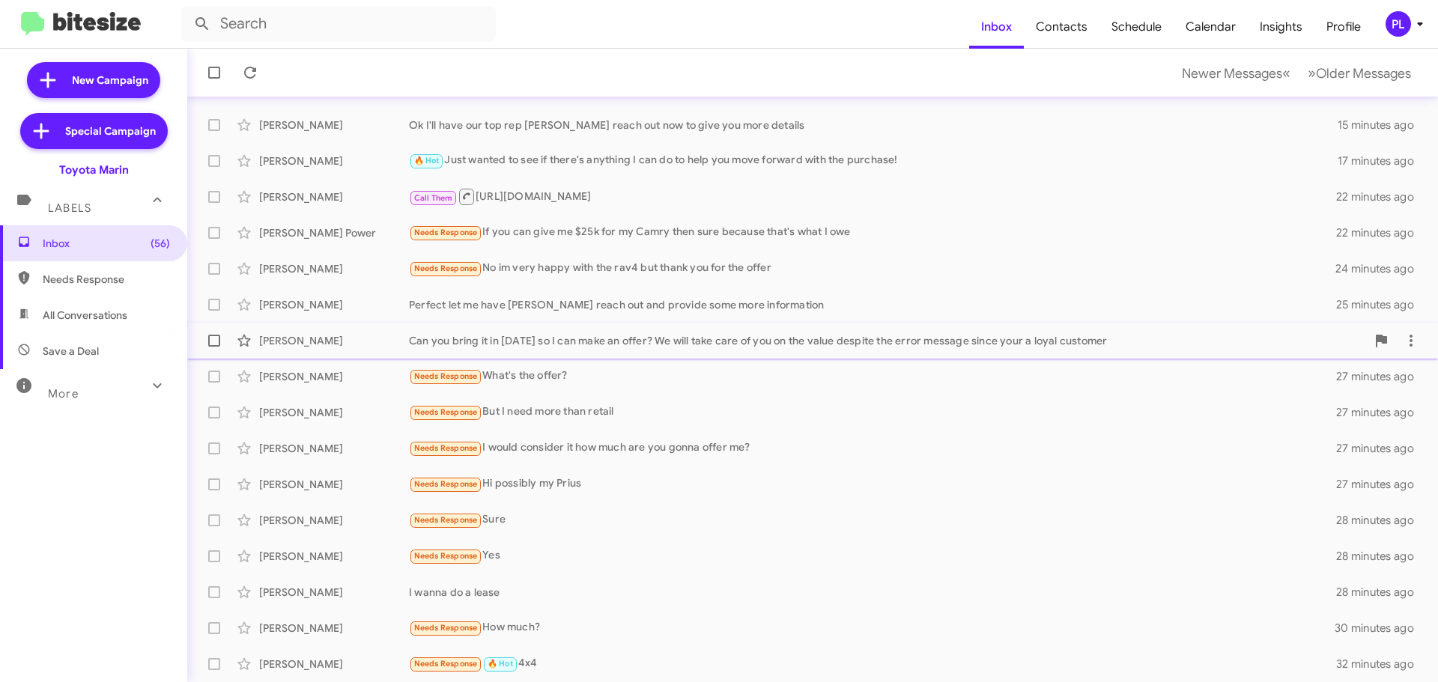
click at [708, 335] on div "Can you bring it in today so I can make an offer? We will take care of you on t…" at bounding box center [887, 340] width 957 height 15
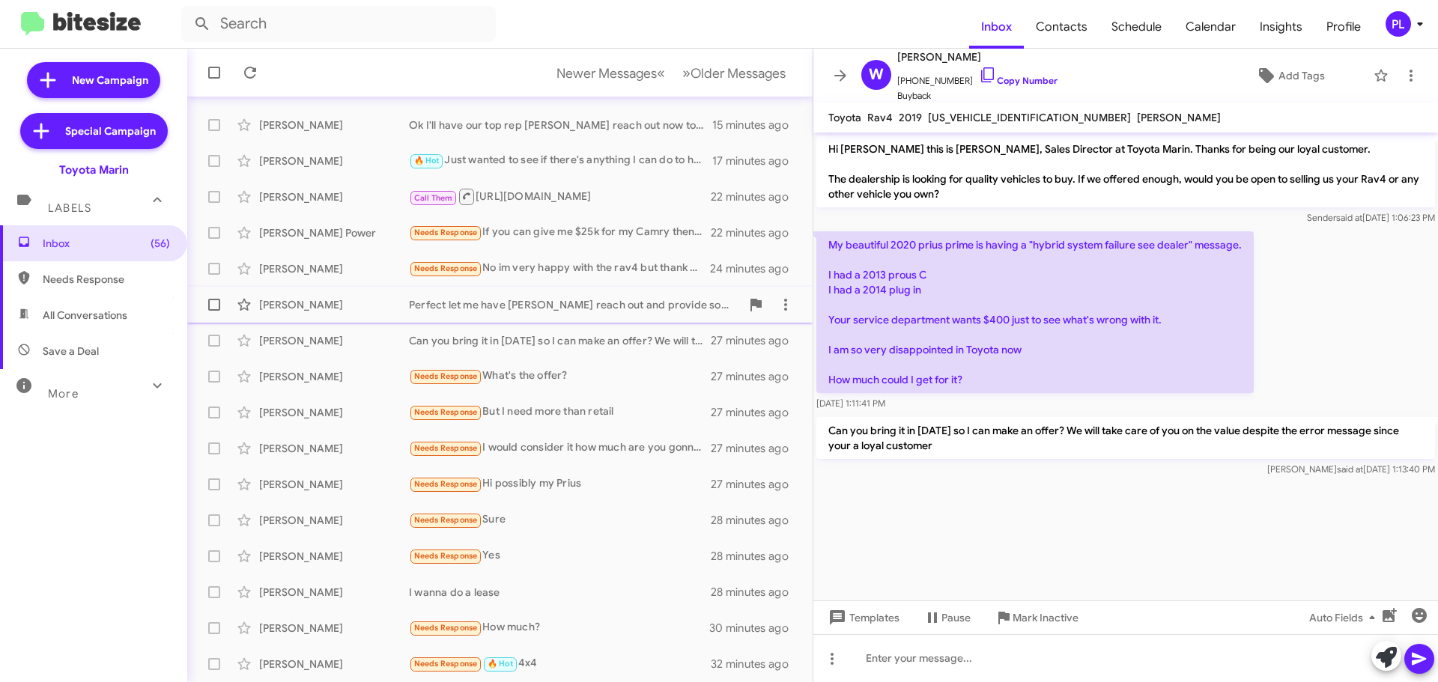
click at [599, 303] on div "Perfect let me have Marilise reach out and provide some more information" at bounding box center [575, 304] width 332 height 15
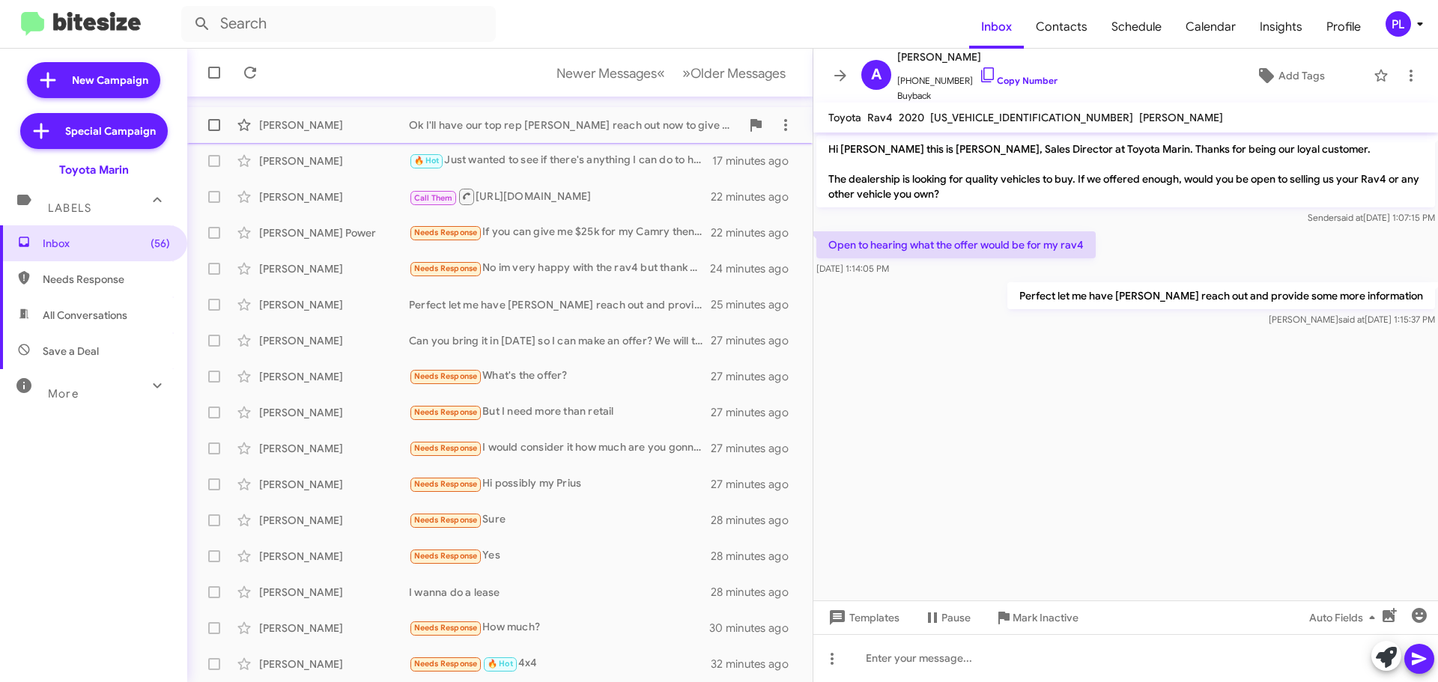
click at [631, 138] on div "Lily Trapkin Ok I'll have our top rep Payne reach out now to give you more deta…" at bounding box center [499, 125] width 601 height 30
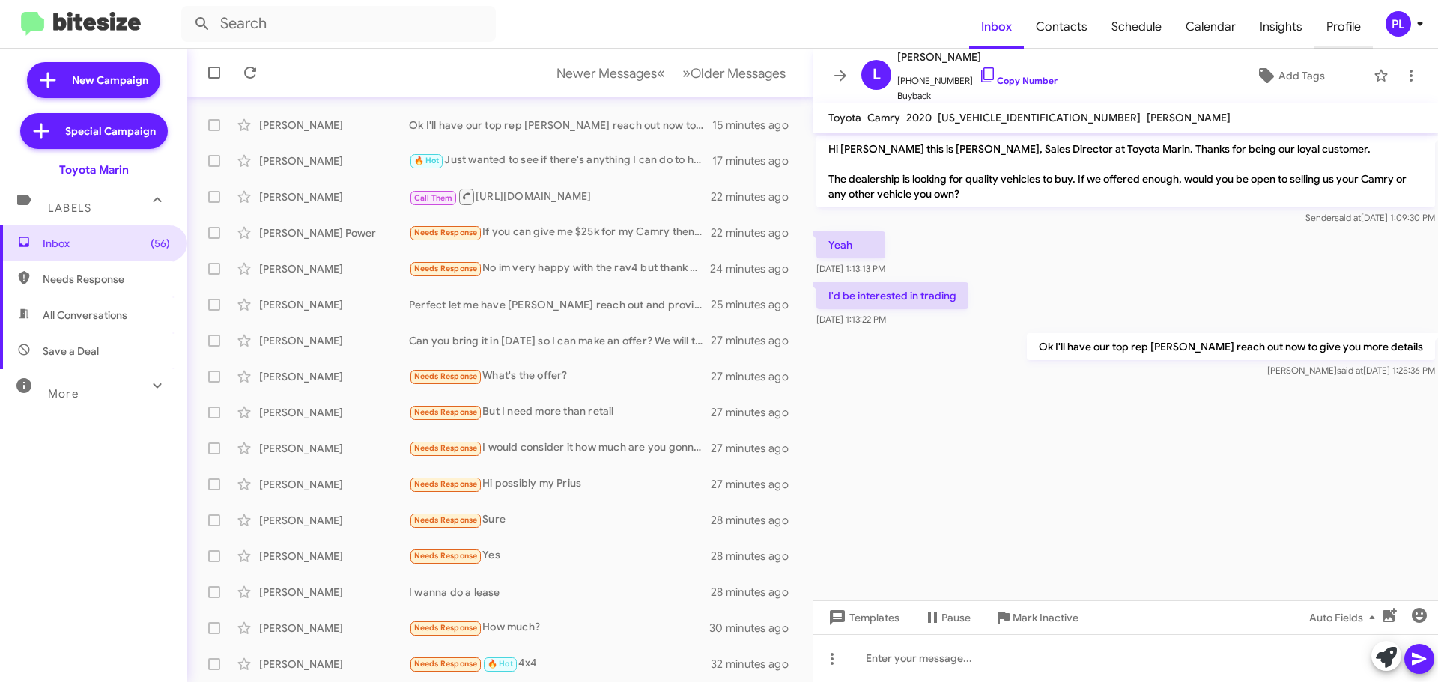
click at [1354, 31] on span "Profile" at bounding box center [1343, 26] width 58 height 43
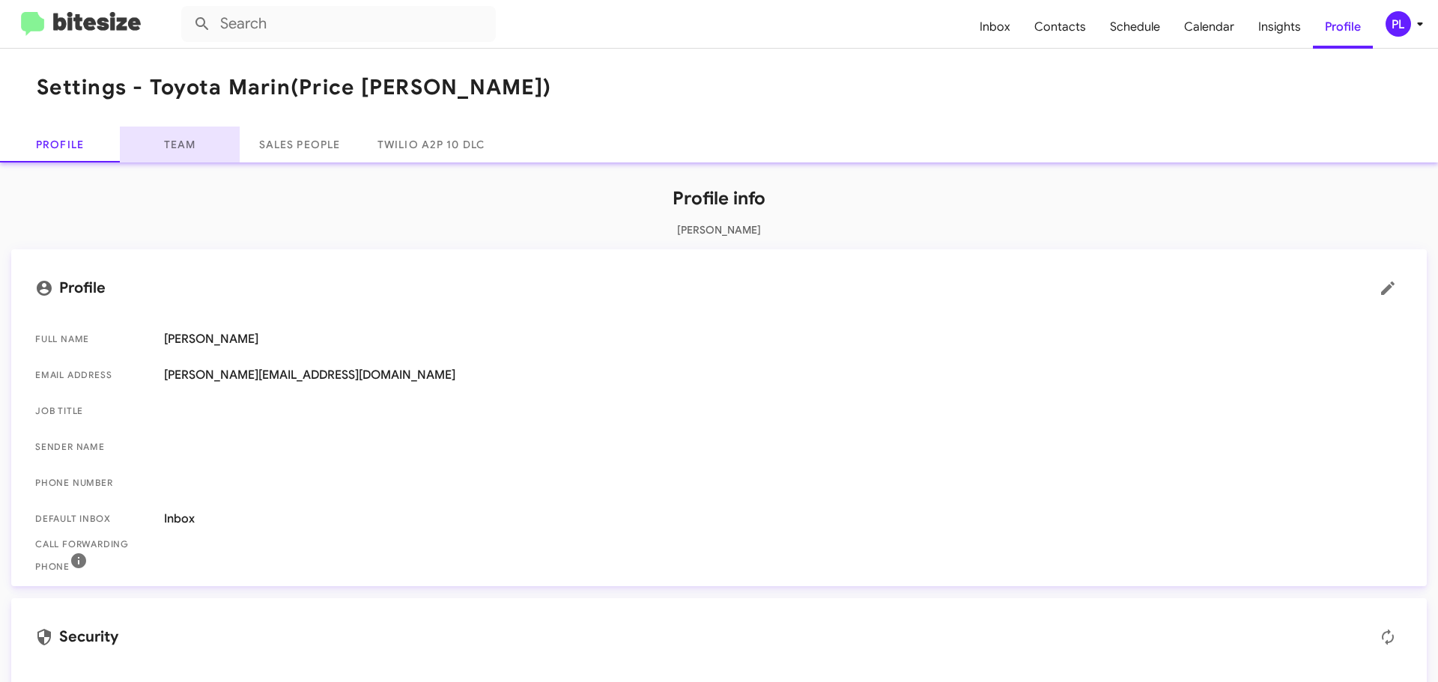
click at [180, 153] on link "Team" at bounding box center [180, 145] width 120 height 36
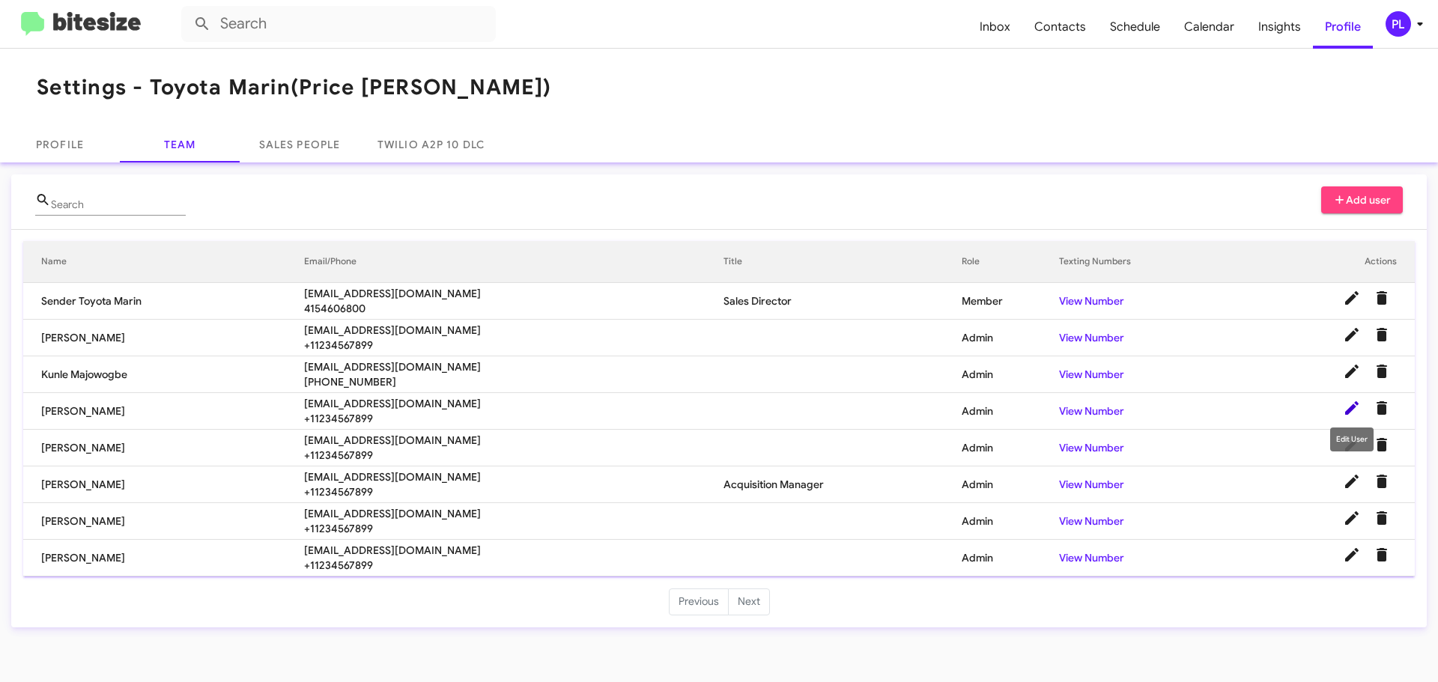
click at [1352, 411] on icon at bounding box center [1352, 408] width 18 height 18
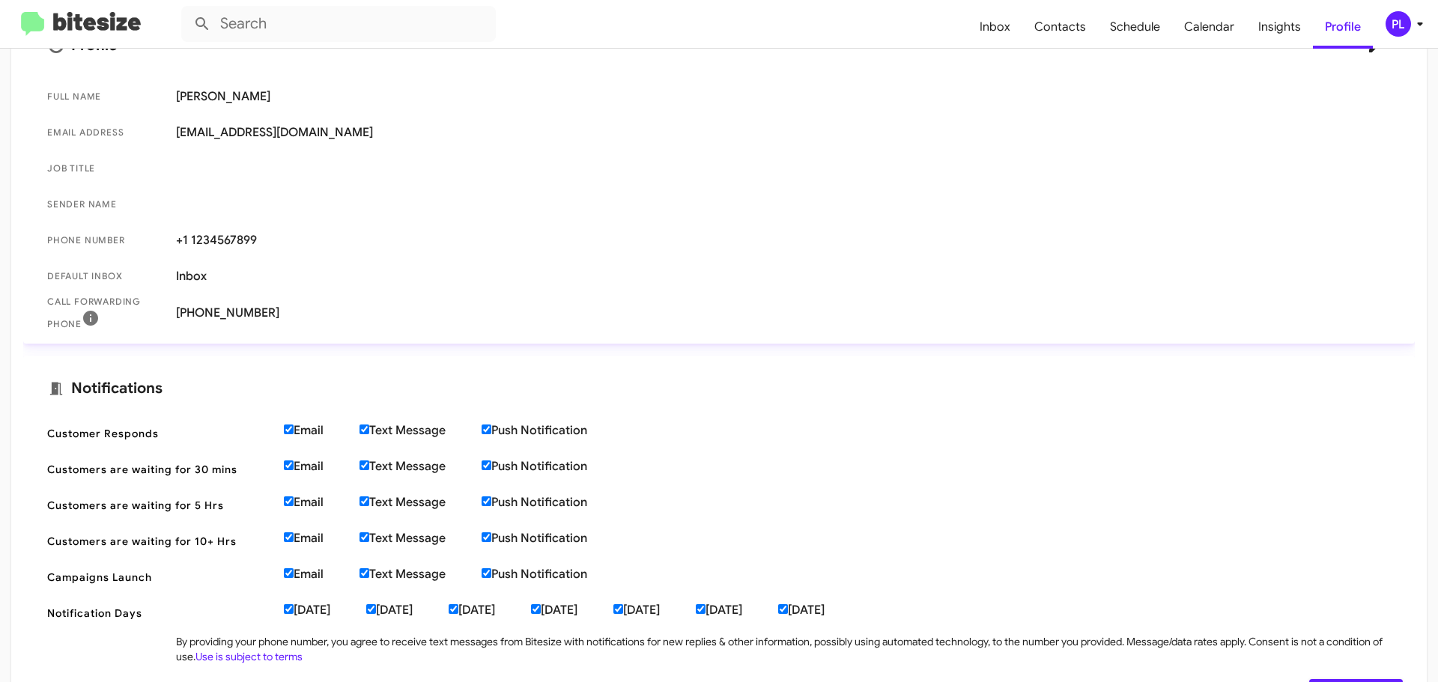
scroll to position [300, 0]
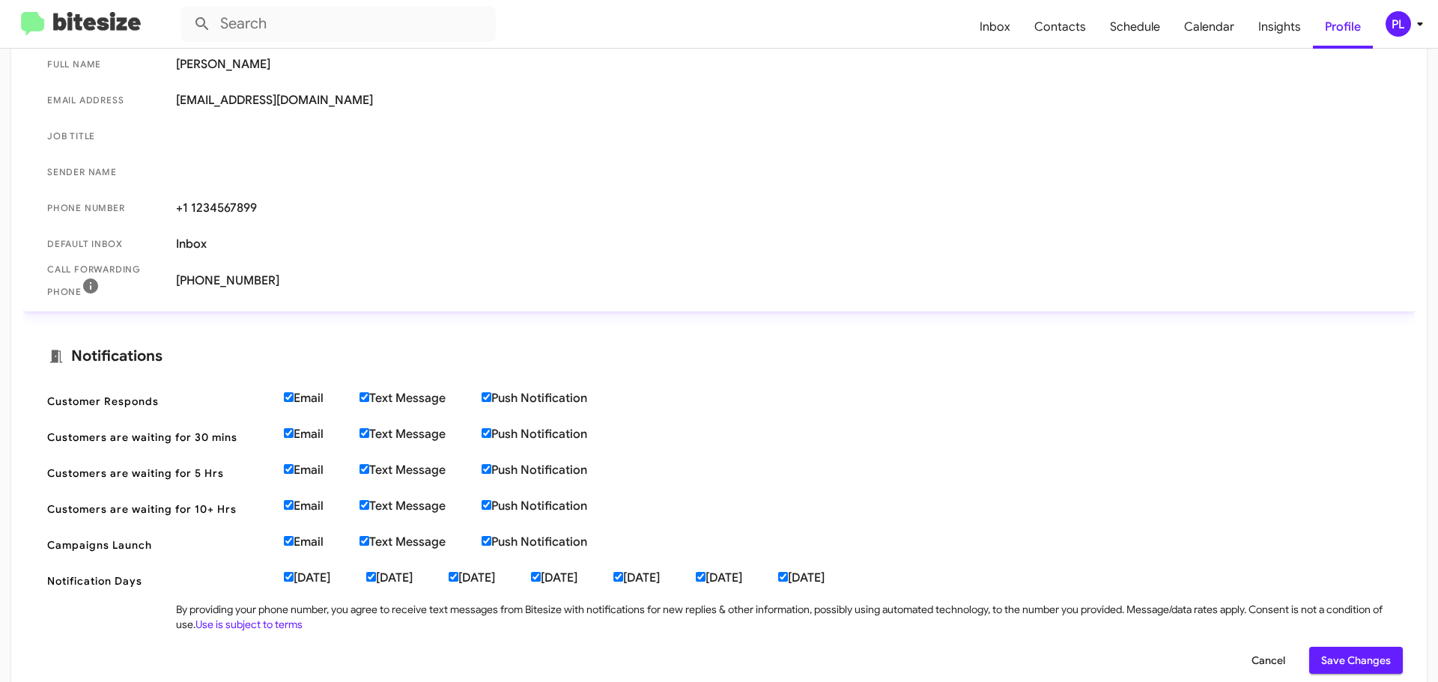
click at [287, 398] on input "Email" at bounding box center [289, 397] width 10 height 10
checkbox input "false"
click at [289, 434] on input "Email" at bounding box center [289, 433] width 10 height 10
checkbox input "false"
click at [288, 465] on input "Email" at bounding box center [289, 469] width 10 height 10
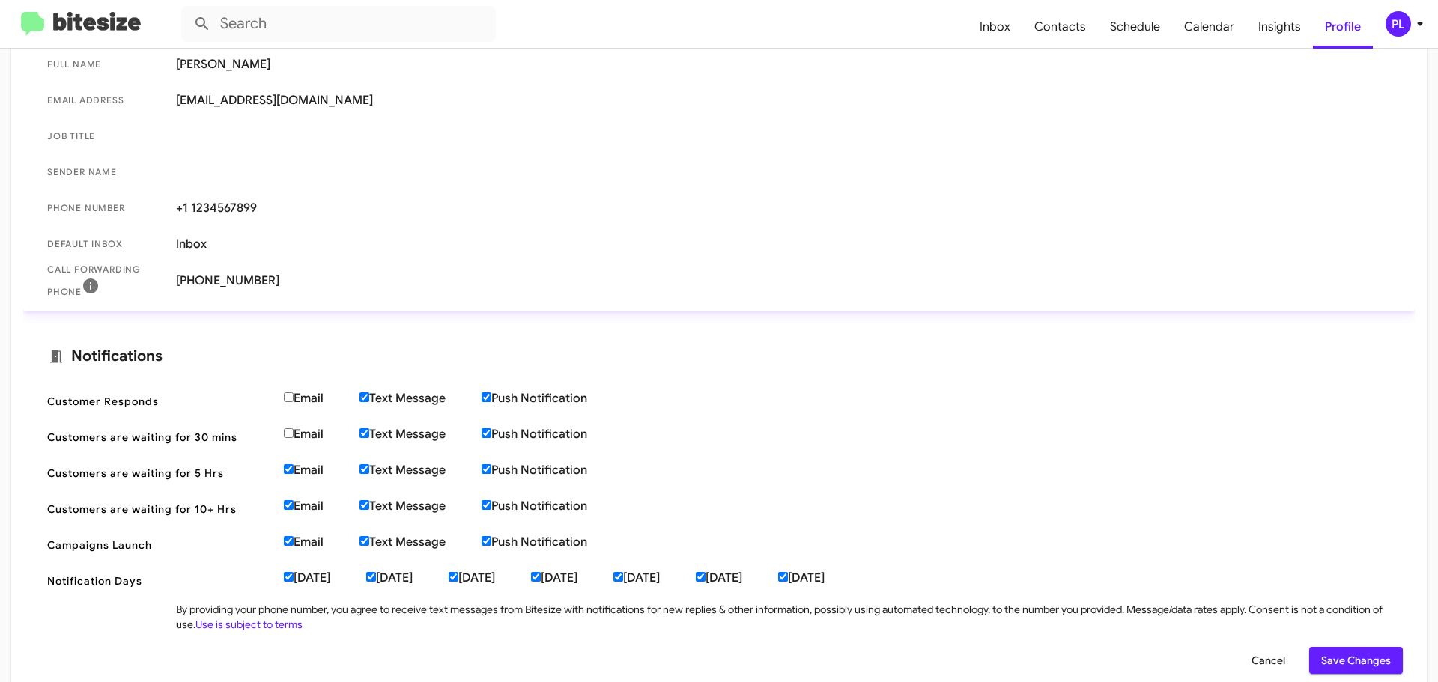
checkbox input "false"
click at [290, 500] on input "Email" at bounding box center [289, 505] width 10 height 10
checkbox input "false"
click at [290, 541] on input "Email" at bounding box center [289, 541] width 10 height 10
checkbox input "false"
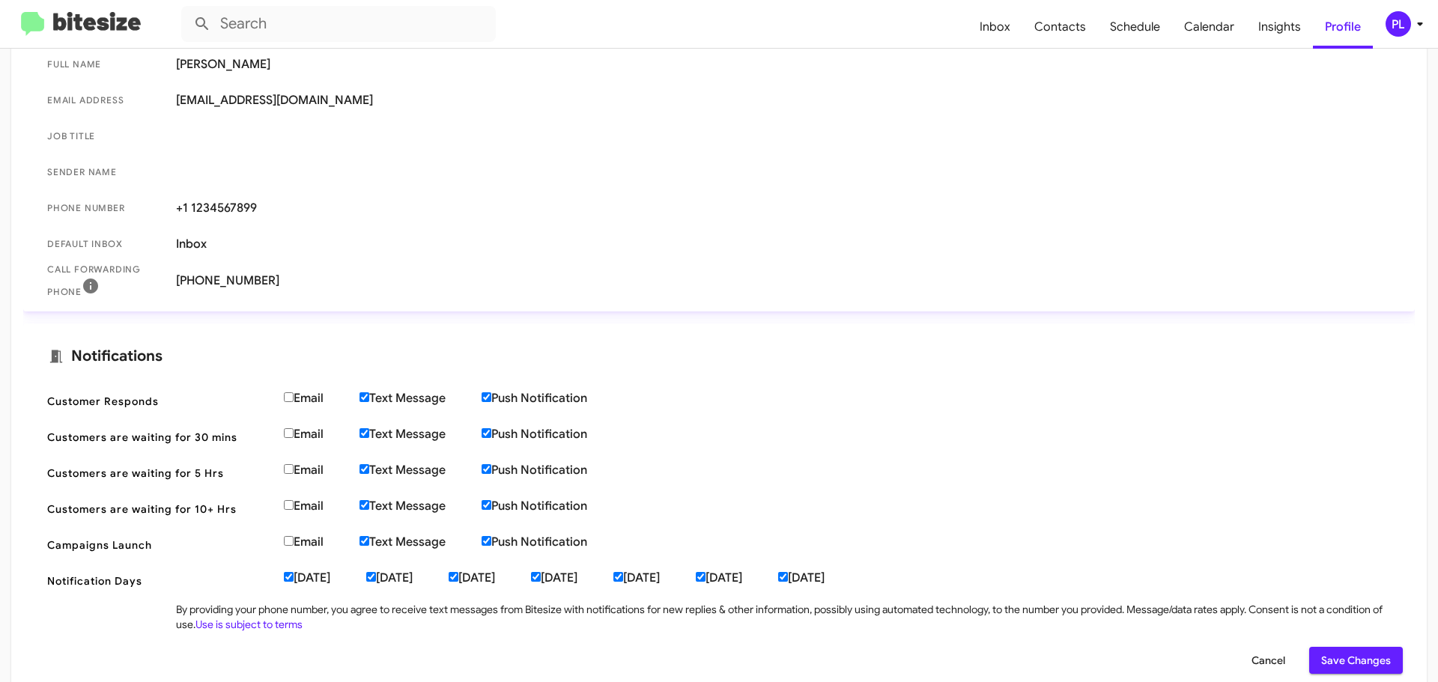
click at [1327, 658] on span "Save Changes" at bounding box center [1356, 660] width 70 height 27
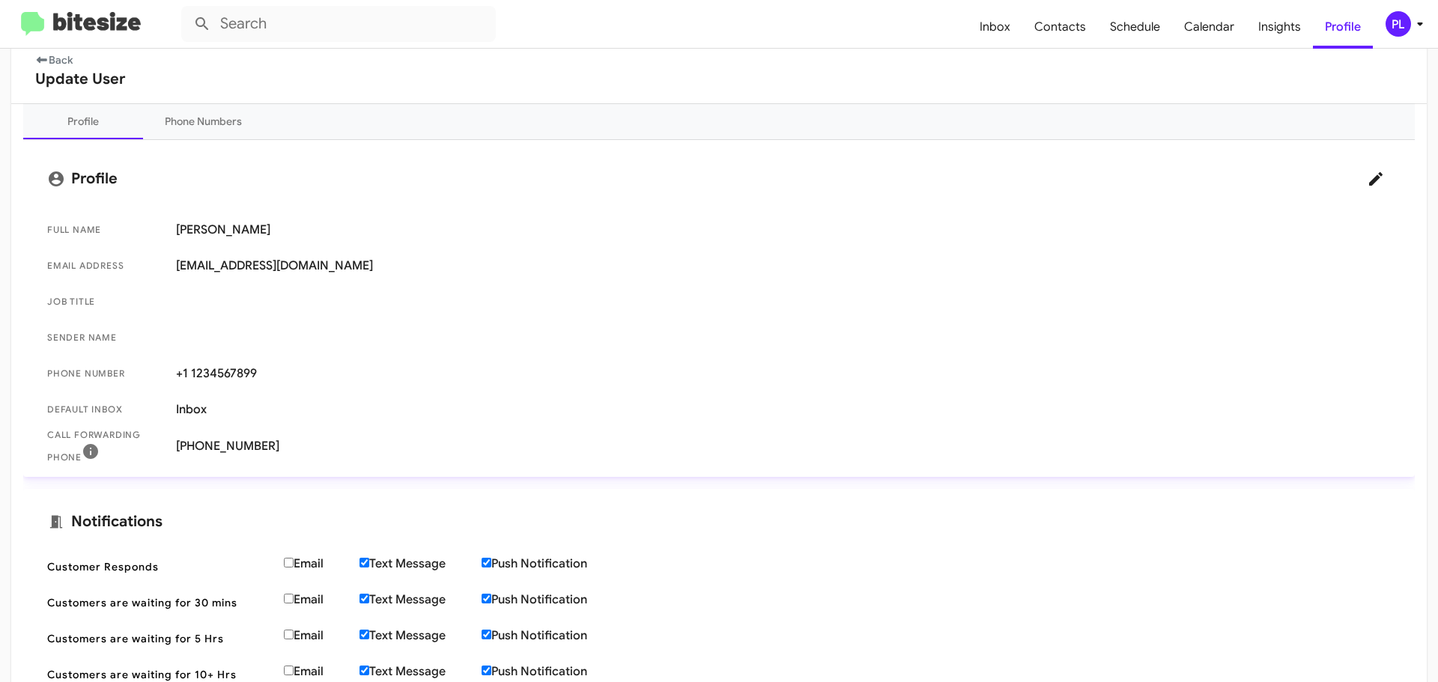
scroll to position [0, 0]
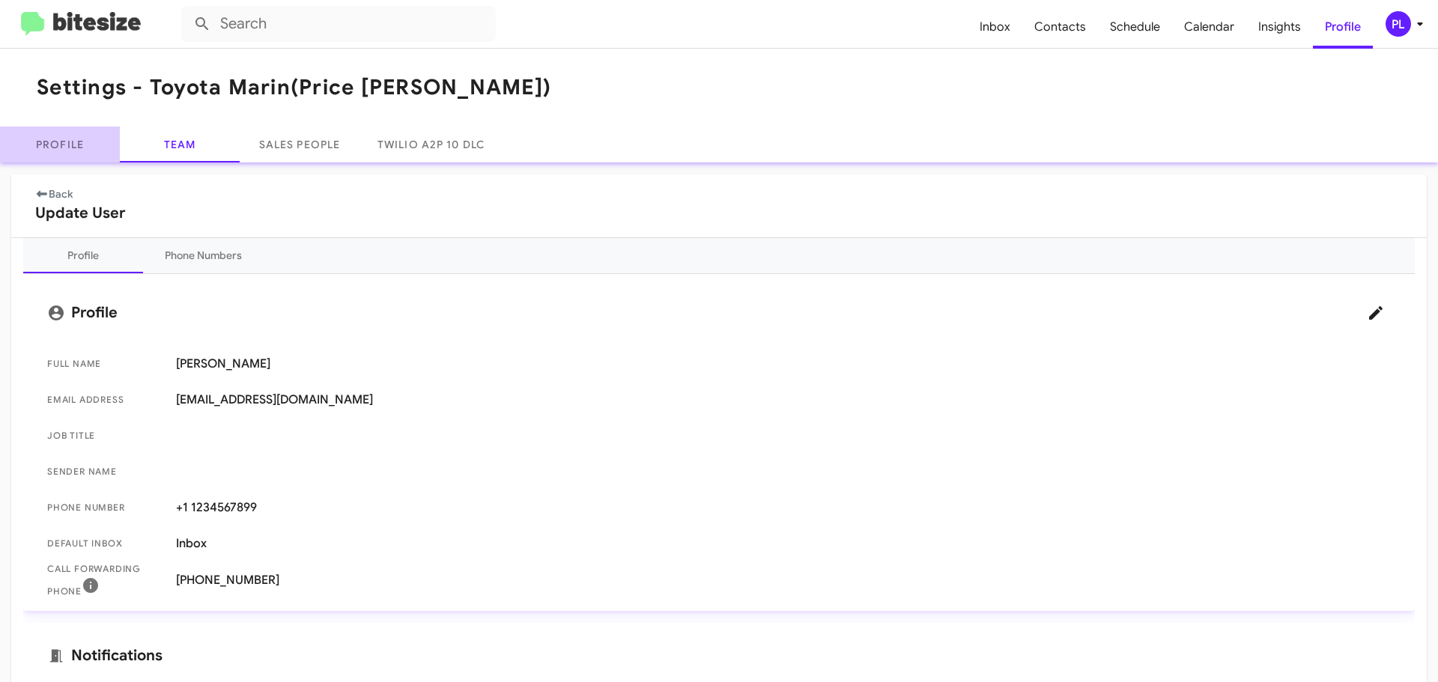
click at [56, 138] on link "Profile" at bounding box center [60, 145] width 120 height 36
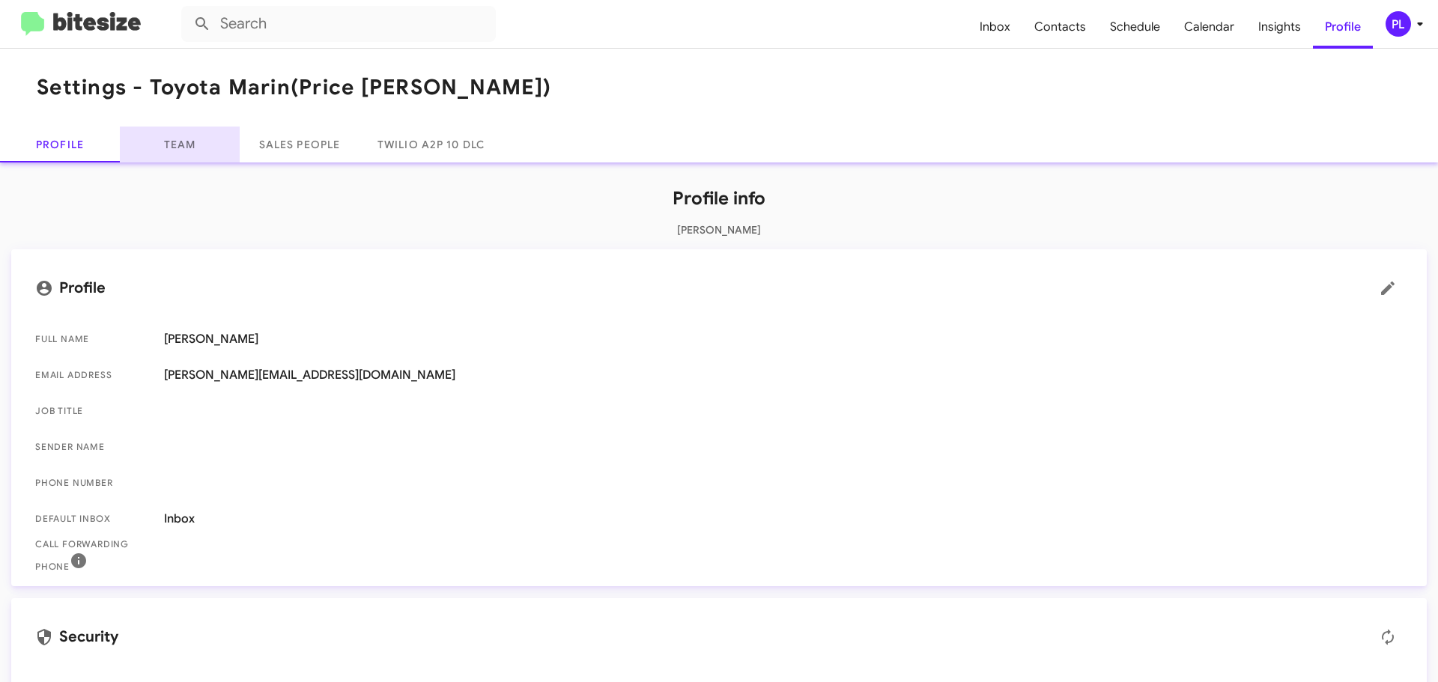
click at [185, 145] on link "Team" at bounding box center [180, 145] width 120 height 36
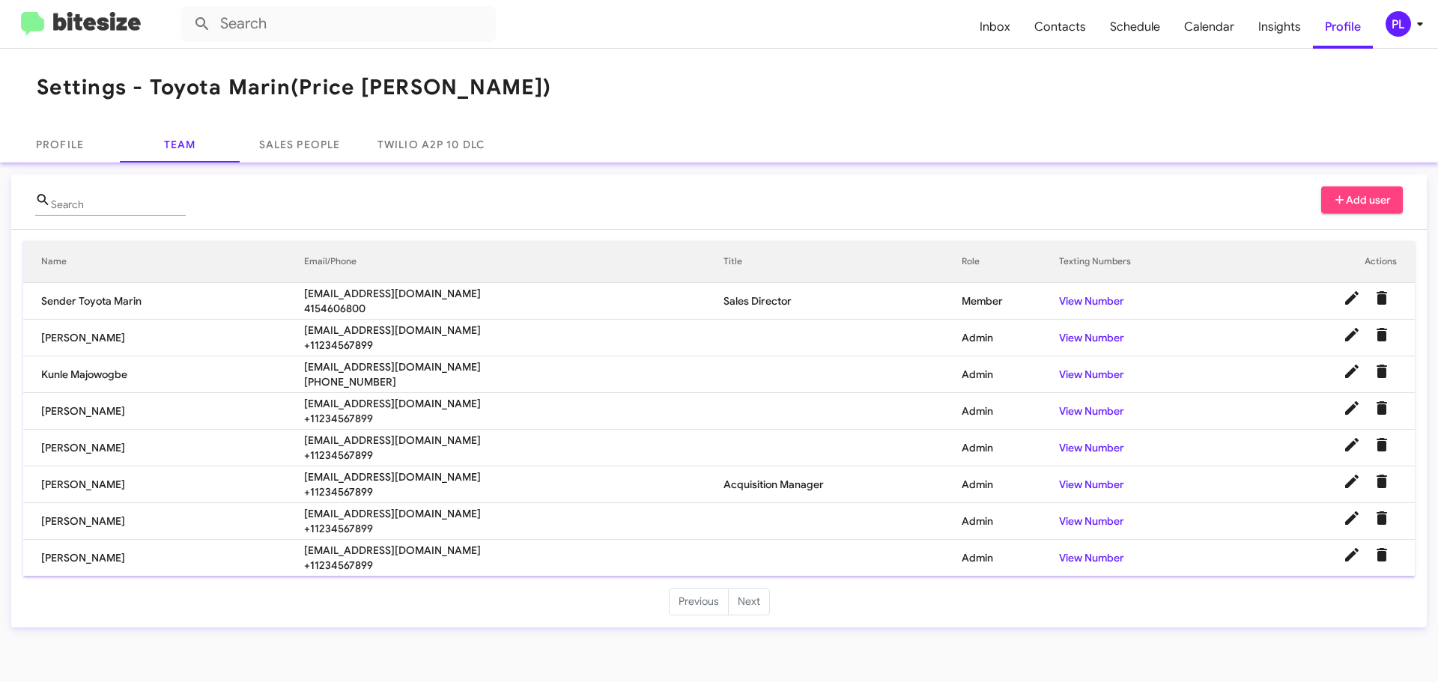
click at [1349, 191] on span "Add user" at bounding box center [1362, 199] width 58 height 27
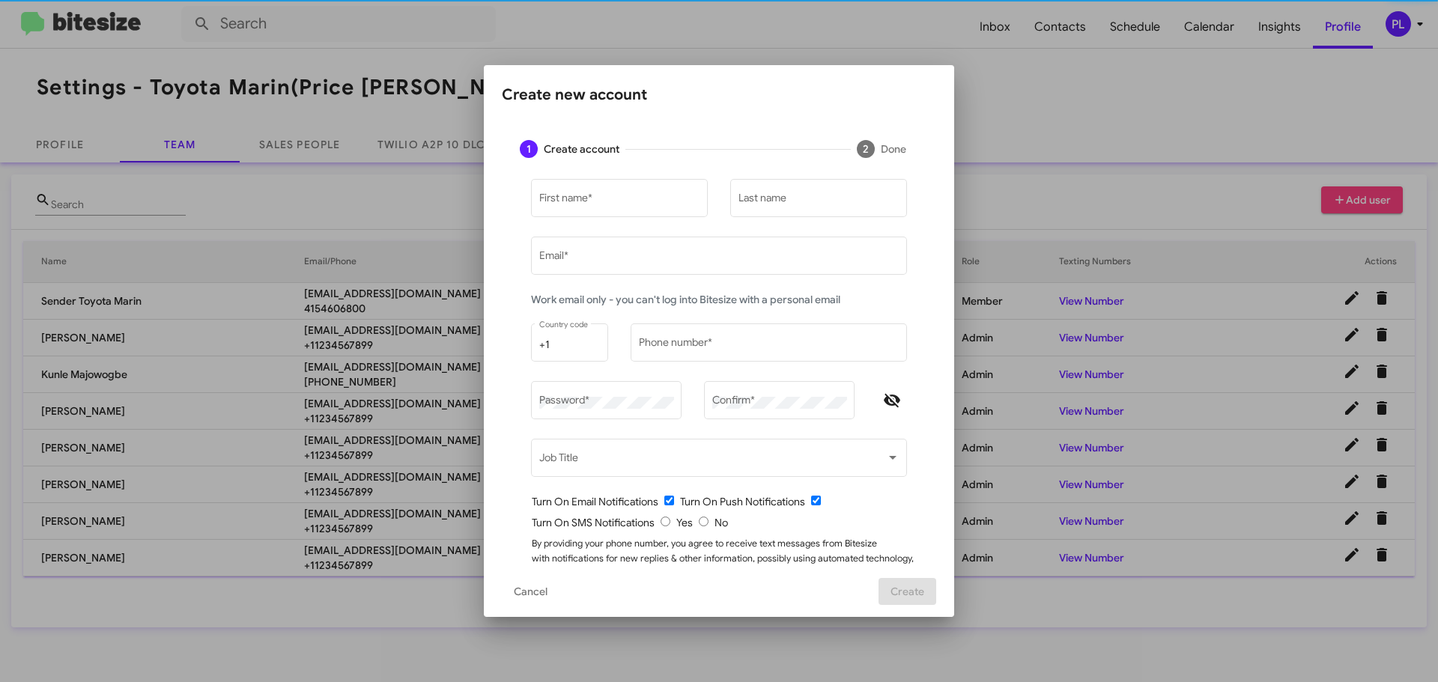
type input "peggy@bitesize.co"
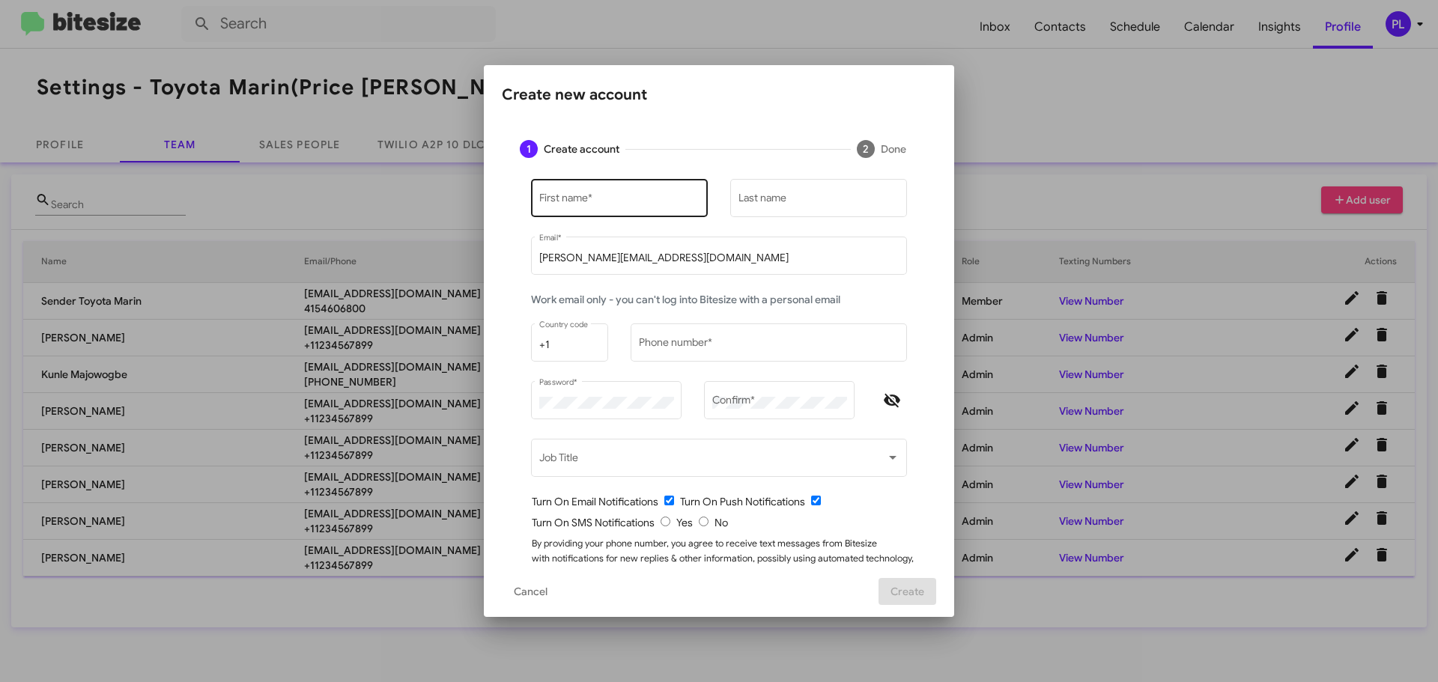
click at [572, 192] on div "First name *" at bounding box center [619, 196] width 161 height 41
type input "Doug"
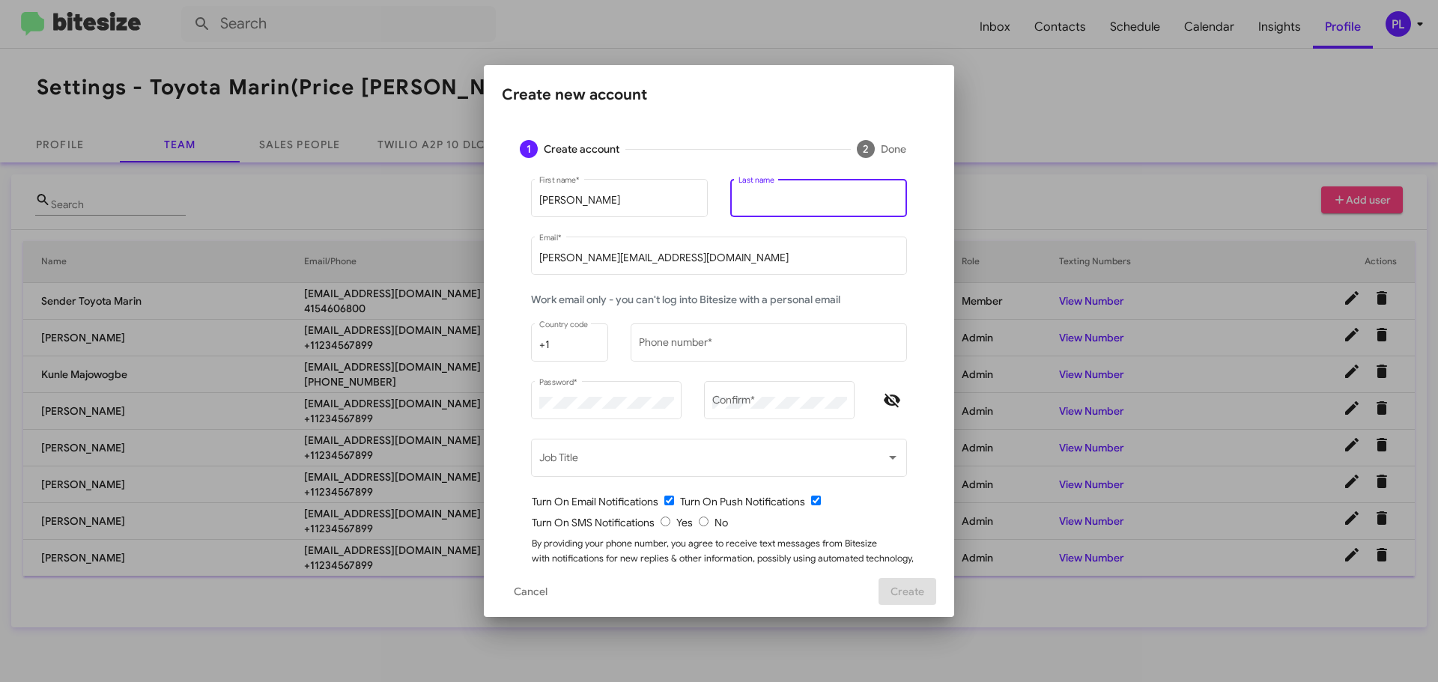
click at [803, 201] on input "Last name" at bounding box center [818, 201] width 161 height 12
paste input "Formby"
type input "Formby"
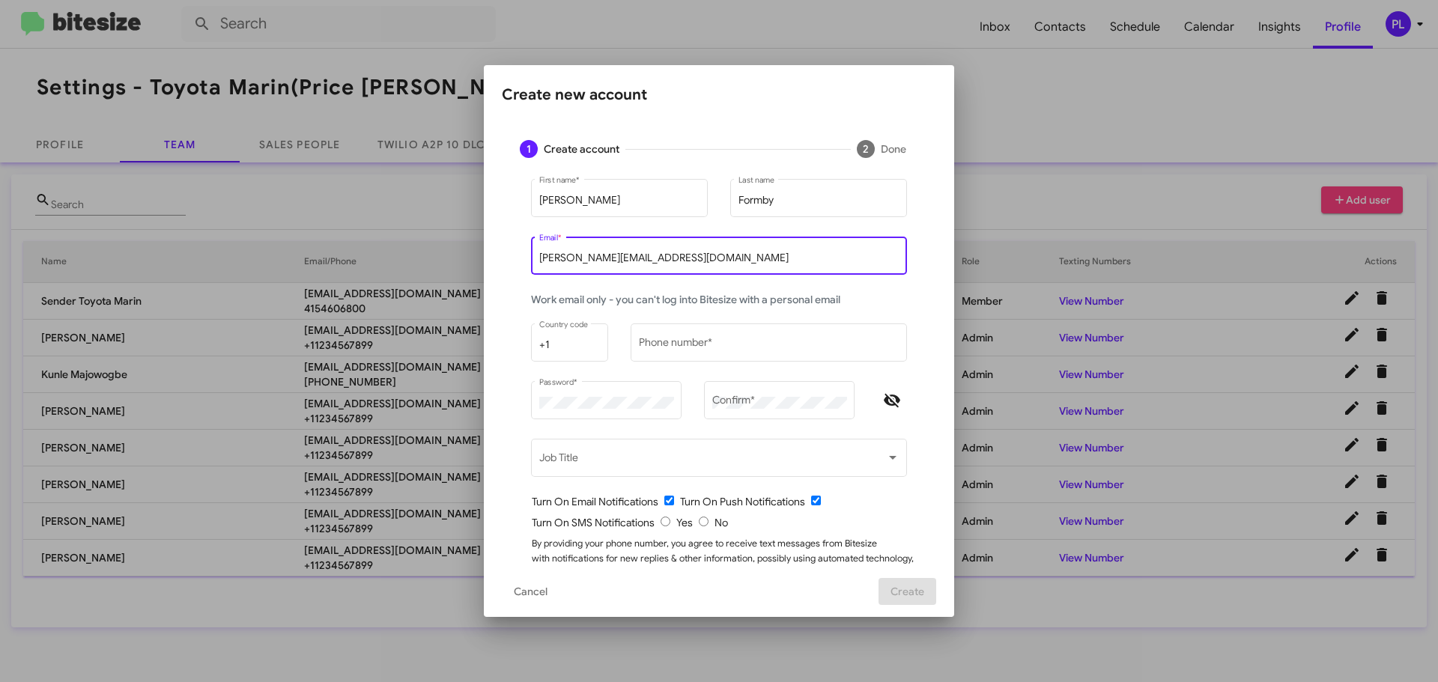
drag, startPoint x: 587, startPoint y: 244, endPoint x: 497, endPoint y: 237, distance: 90.2
click at [502, 237] on div "Doug First name * Formby Last name peggy@bitesize.co Email * Work email only - …" at bounding box center [719, 394] width 434 height 437
paste input "dougformby@toyotamarin.com"
type input "dougformby@toyotamarin.com"
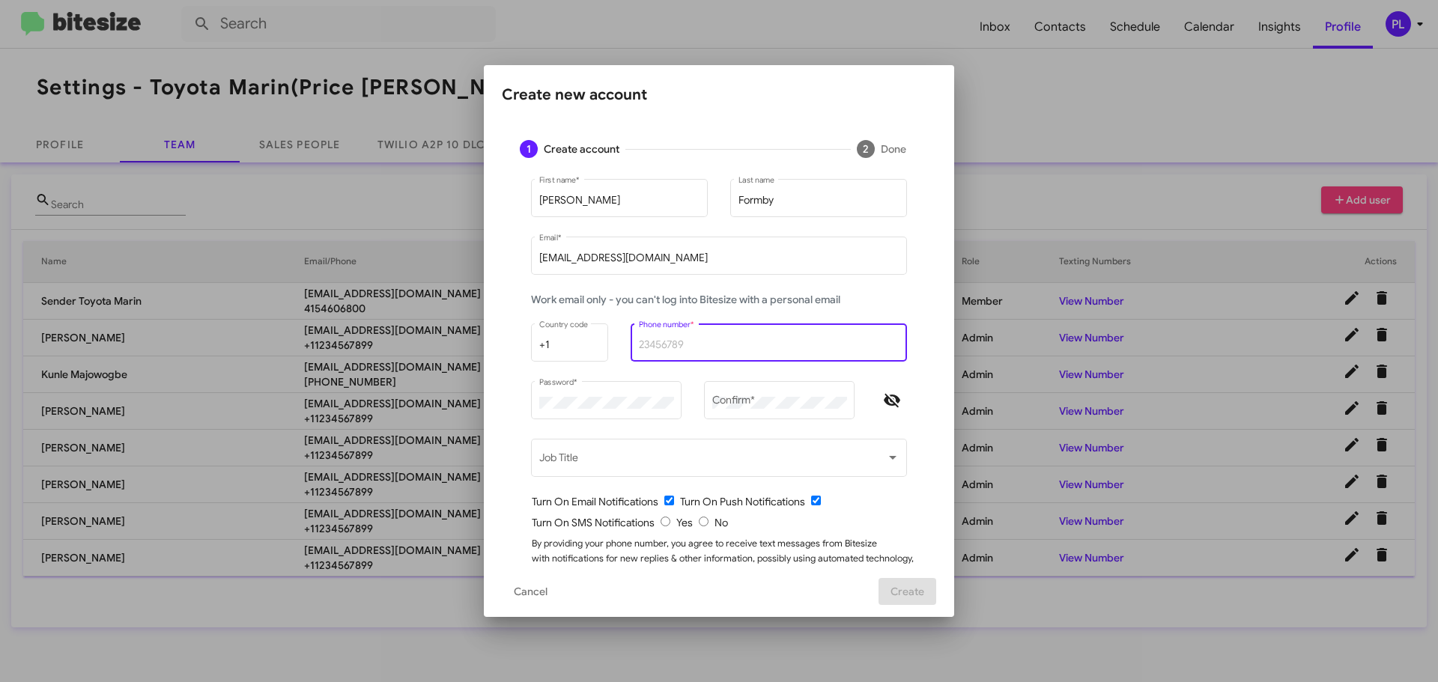
click at [665, 342] on input "Phone number *" at bounding box center [769, 345] width 261 height 12
type input "1234567899"
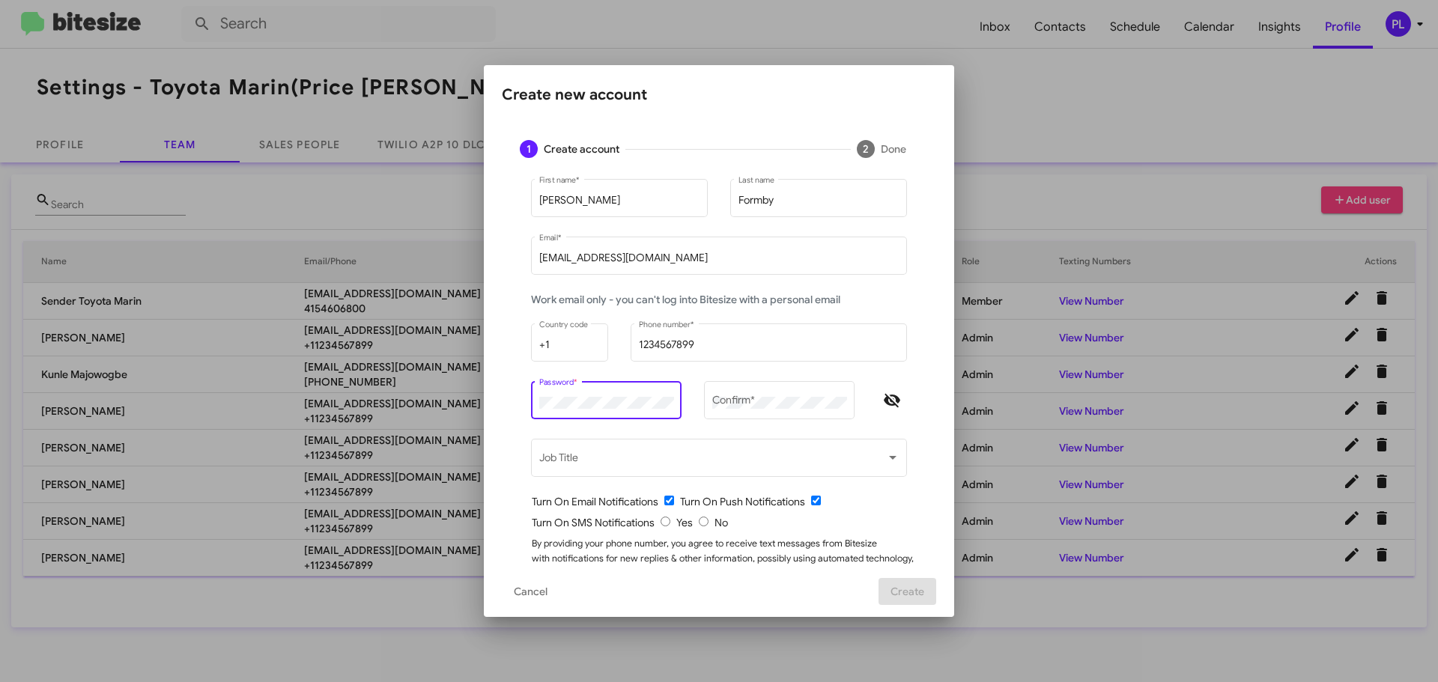
drag, startPoint x: 887, startPoint y: 404, endPoint x: 854, endPoint y: 403, distance: 32.2
click at [887, 404] on icon "Hide password" at bounding box center [892, 401] width 18 height 18
click at [531, 401] on div "Password *" at bounding box center [606, 398] width 151 height 41
click at [531, 395] on div "Password * check_circle Must be at least 8 characters. check_circle Must contai…" at bounding box center [606, 398] width 151 height 41
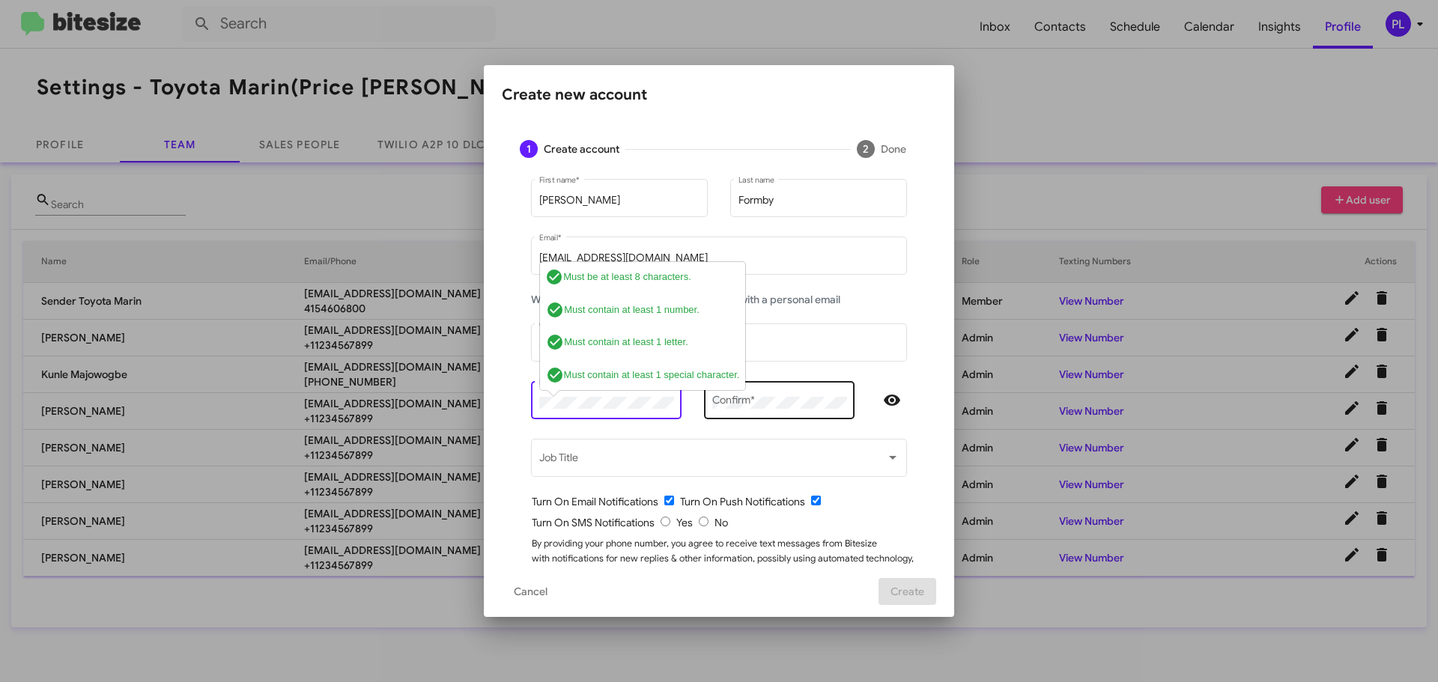
click at [777, 391] on div "Confirm *" at bounding box center [779, 398] width 135 height 41
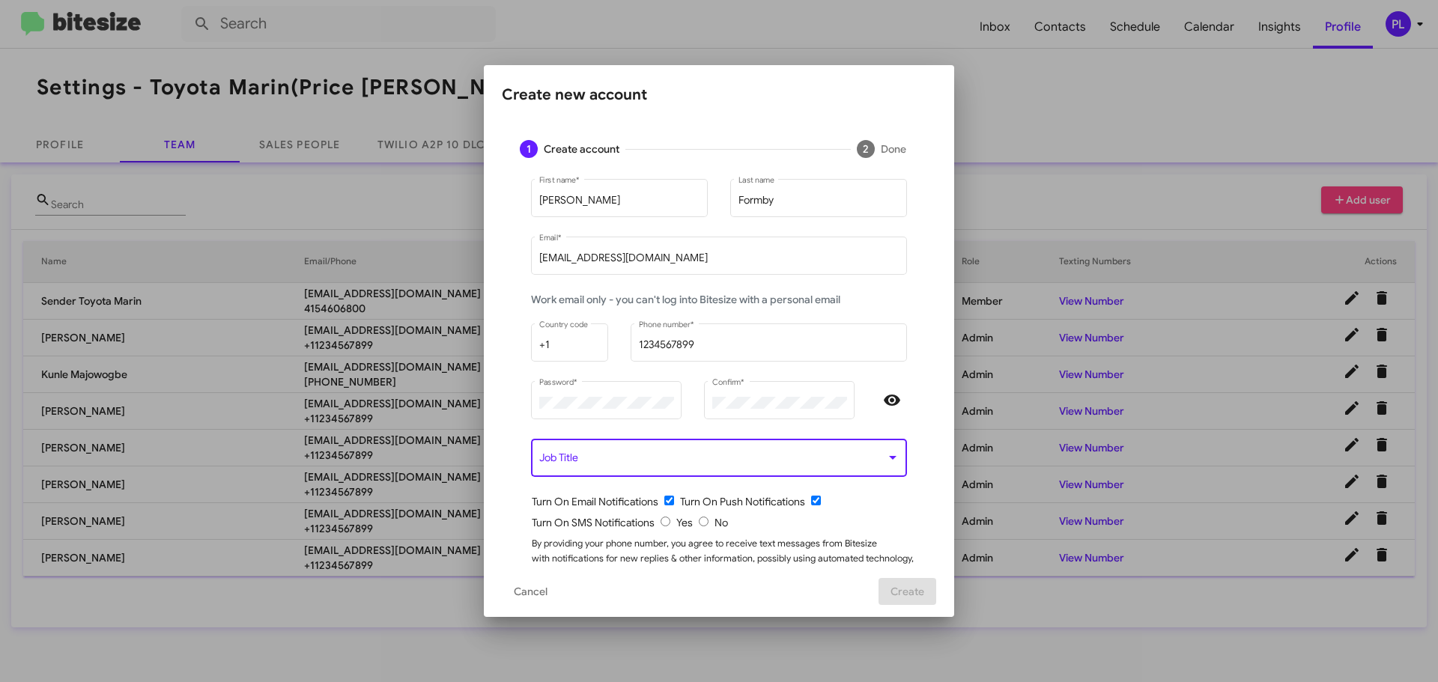
click at [675, 460] on span at bounding box center [712, 461] width 347 height 12
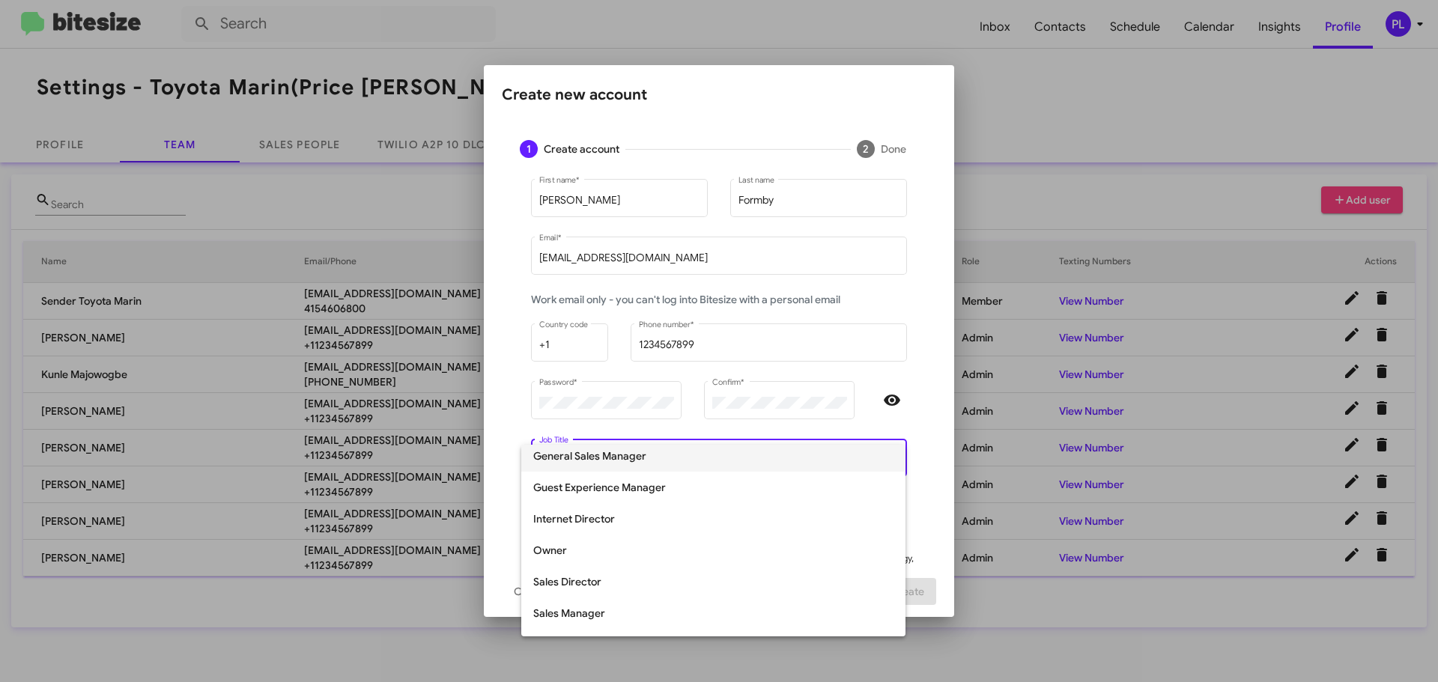
scroll to position [150, 0]
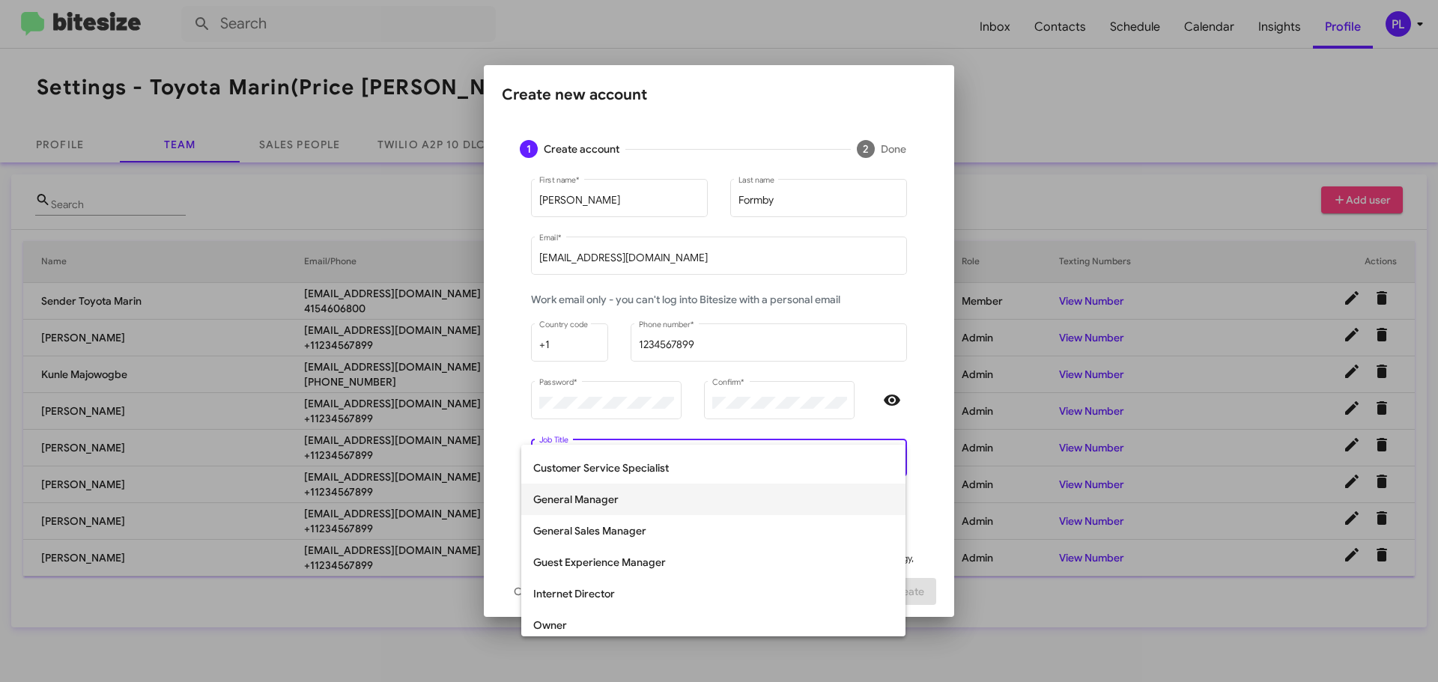
click at [596, 499] on span "General Manager" at bounding box center [713, 499] width 360 height 31
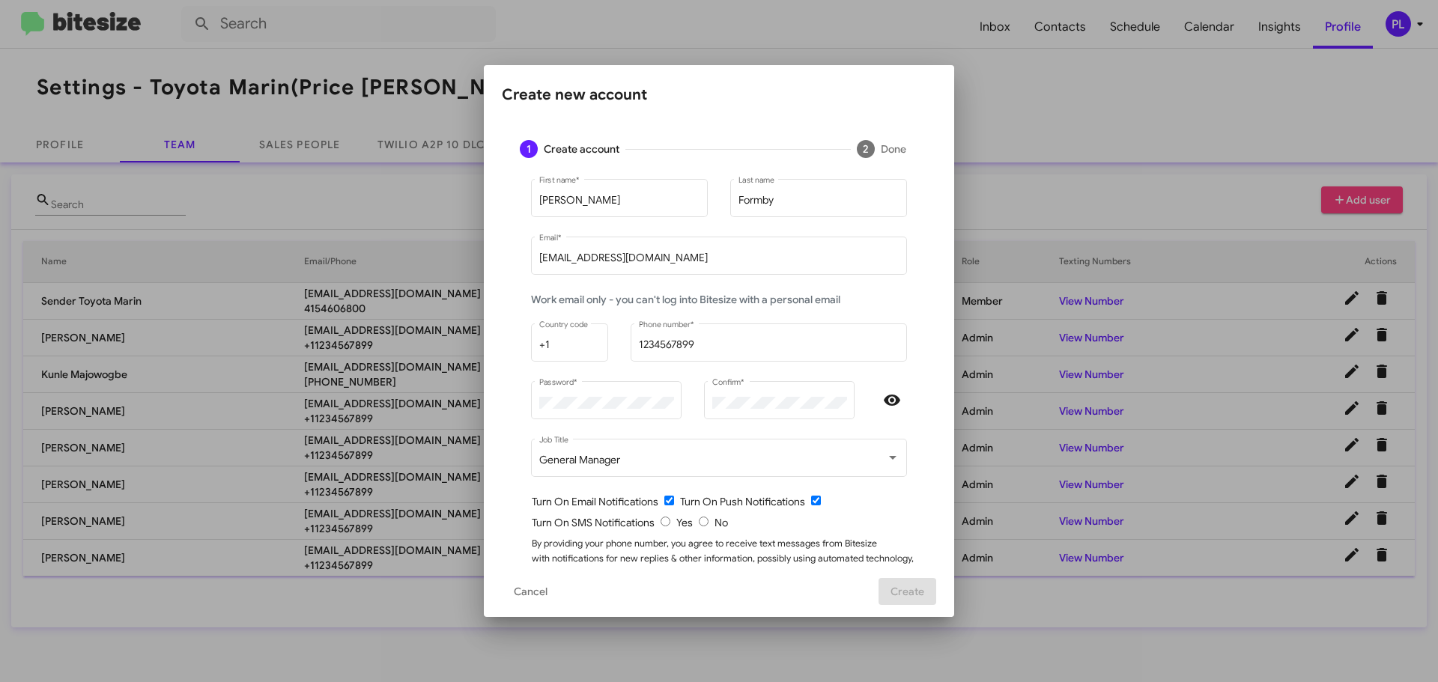
click at [660, 526] on input "radio" at bounding box center [665, 522] width 10 height 10
radio input "true"
click at [908, 584] on span "Create" at bounding box center [907, 591] width 34 height 27
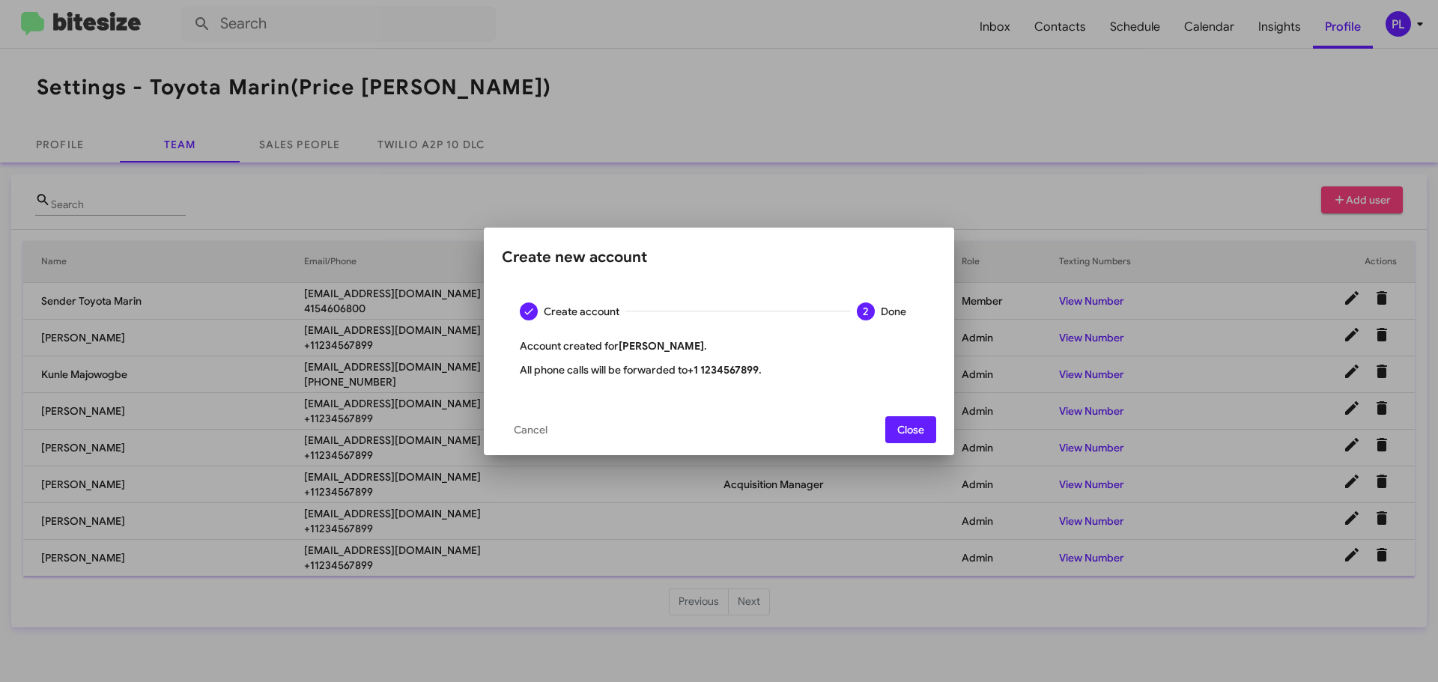
click at [914, 434] on span "Close" at bounding box center [910, 429] width 27 height 27
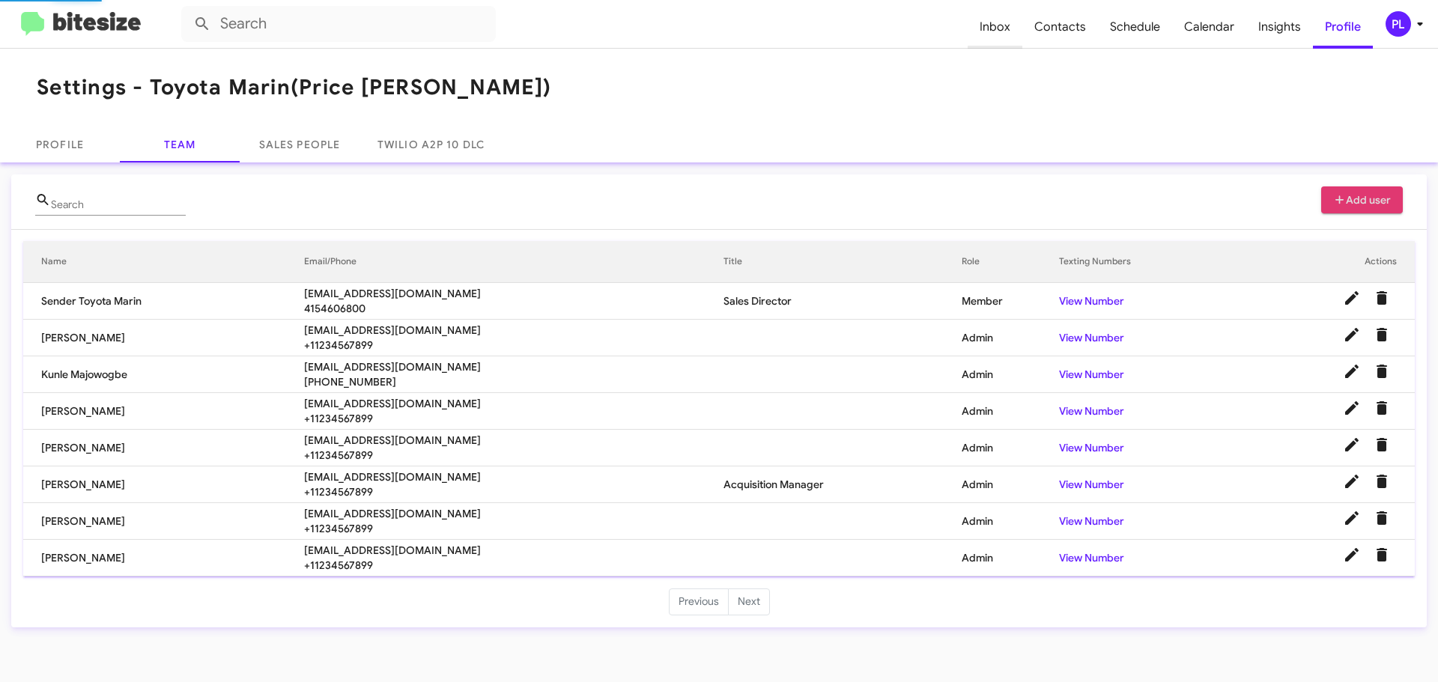
click at [1000, 24] on span "Inbox" at bounding box center [994, 26] width 55 height 43
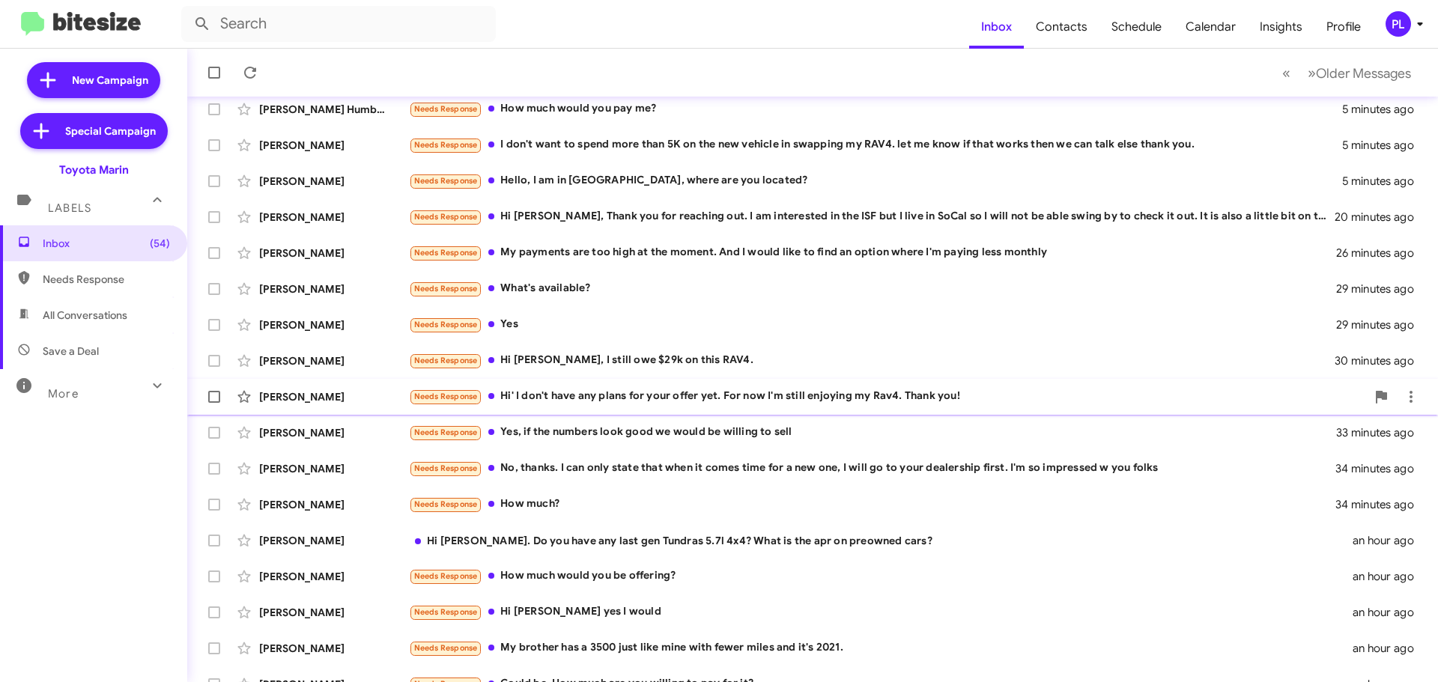
scroll to position [187, 0]
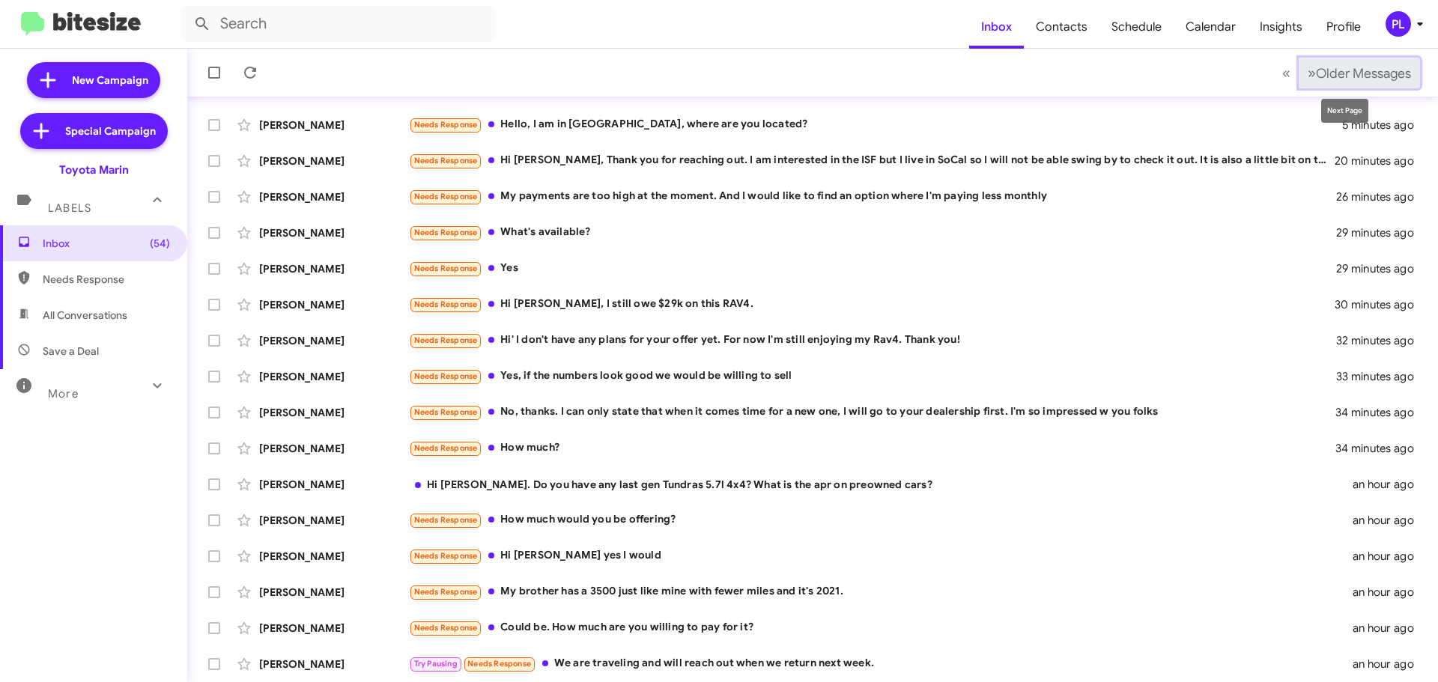
click at [1328, 67] on span "Older Messages" at bounding box center [1363, 73] width 95 height 16
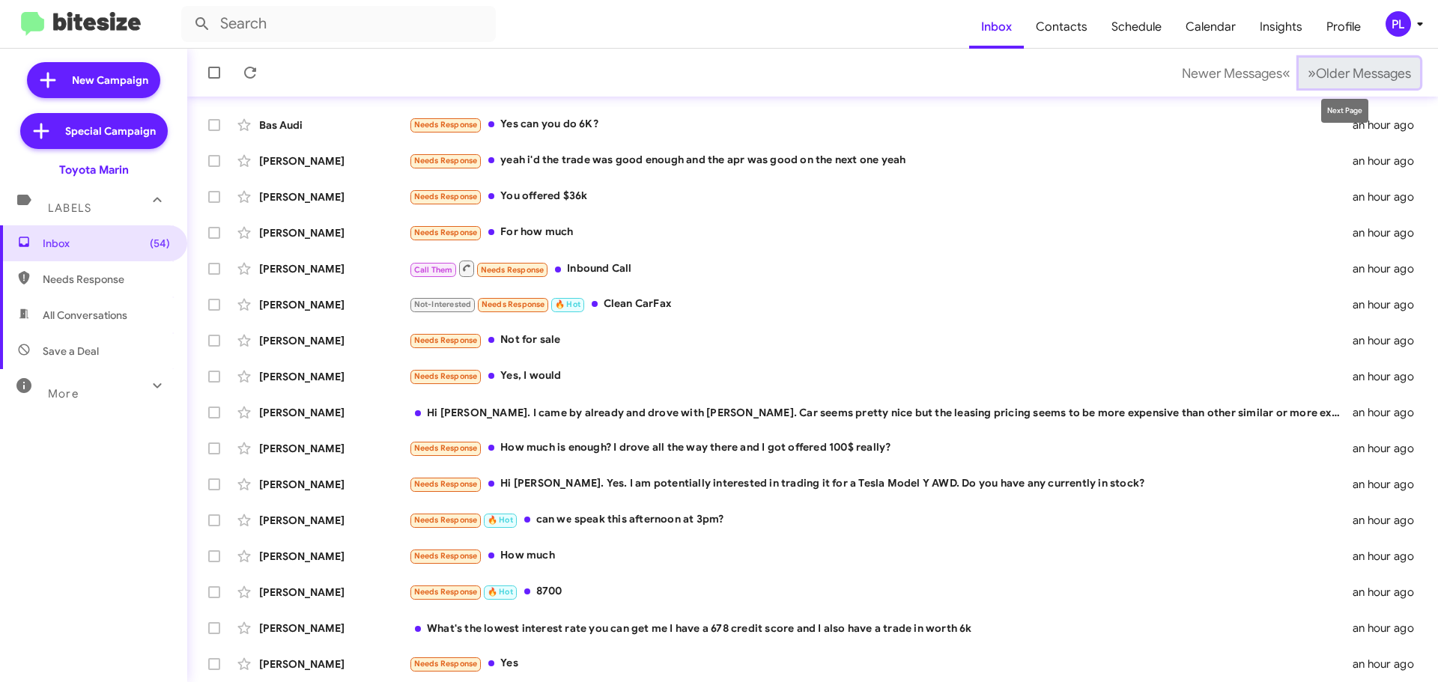
click at [1337, 69] on span "Older Messages" at bounding box center [1363, 73] width 95 height 16
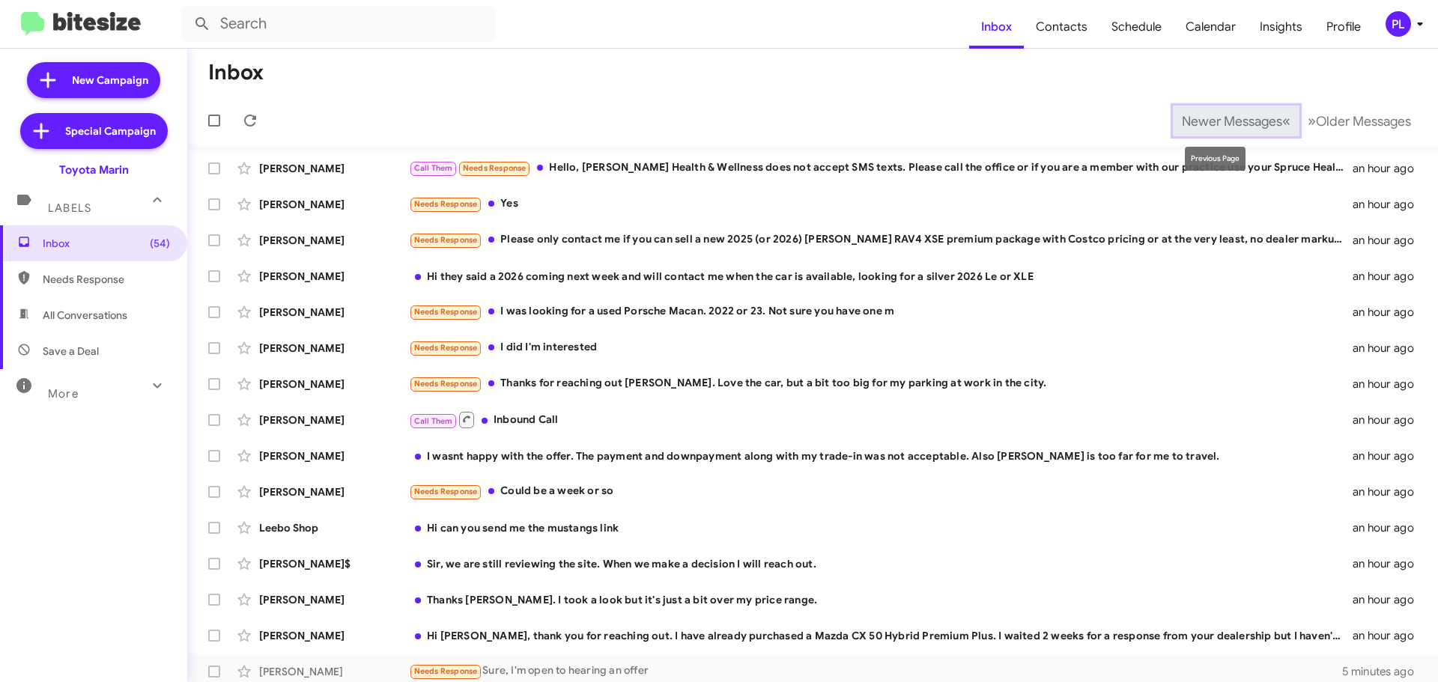
click at [1203, 116] on span "Newer Messages" at bounding box center [1232, 121] width 100 height 16
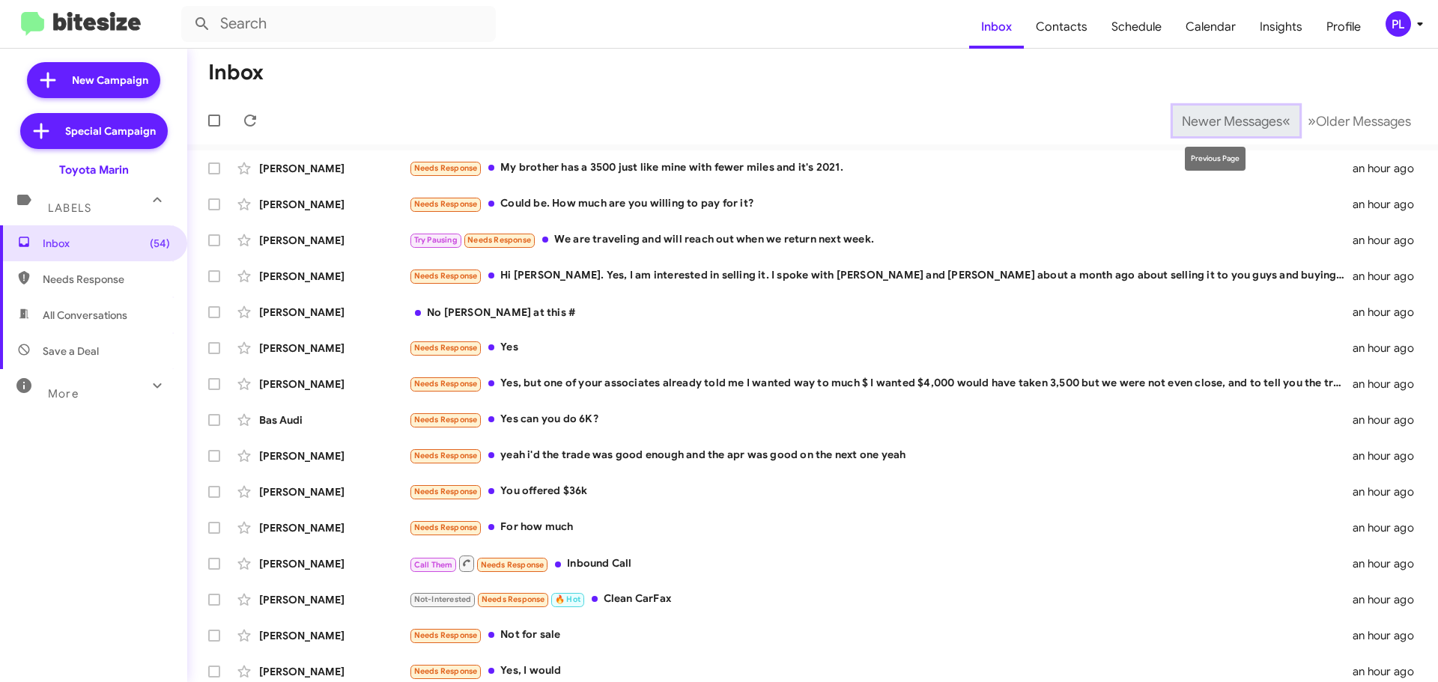
click at [1194, 120] on span "Newer Messages" at bounding box center [1232, 121] width 100 height 16
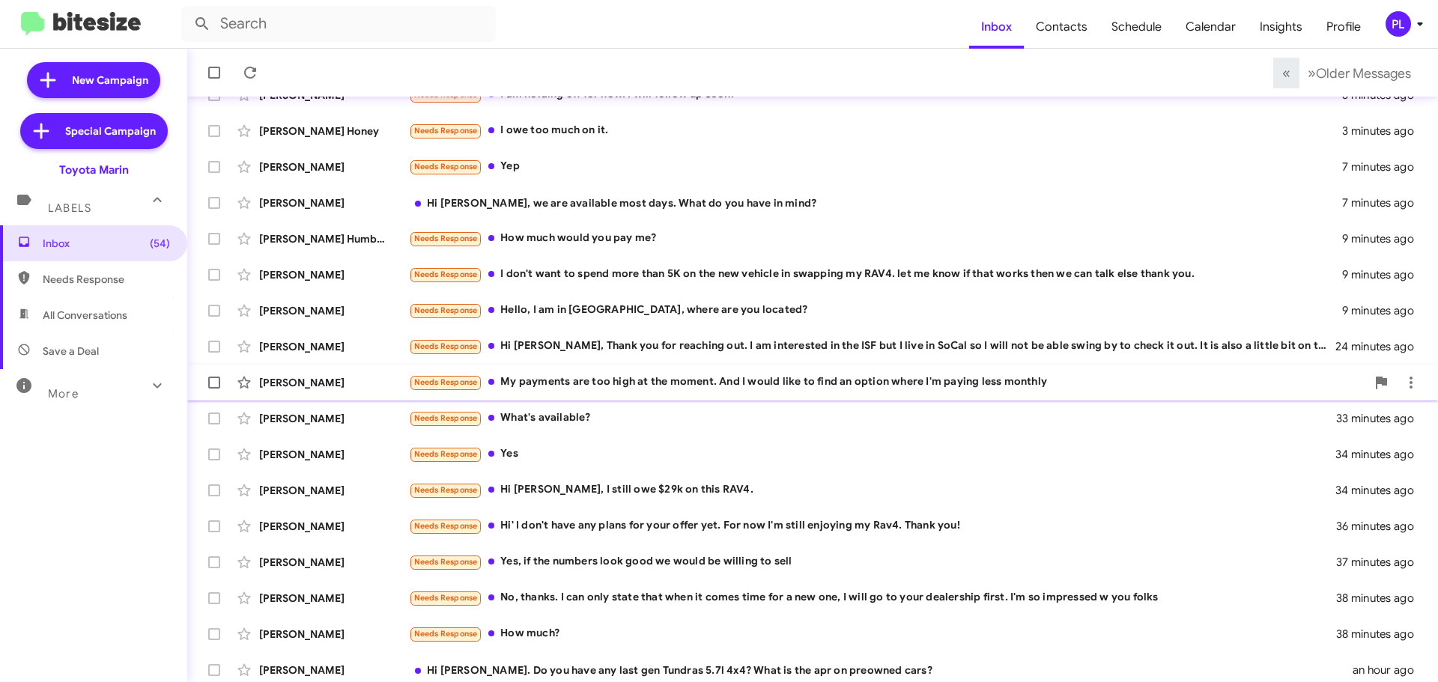
scroll to position [187, 0]
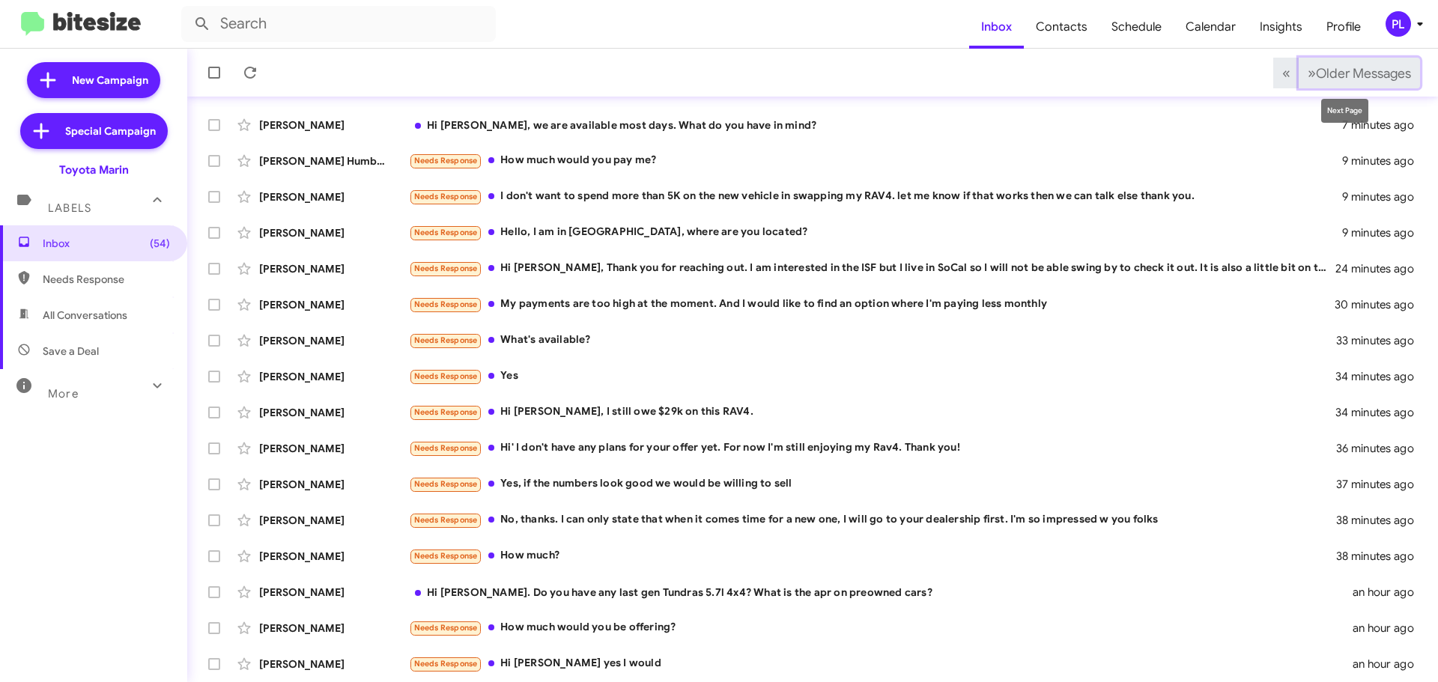
click at [1383, 82] on button "» Next Older Messages" at bounding box center [1358, 73] width 121 height 31
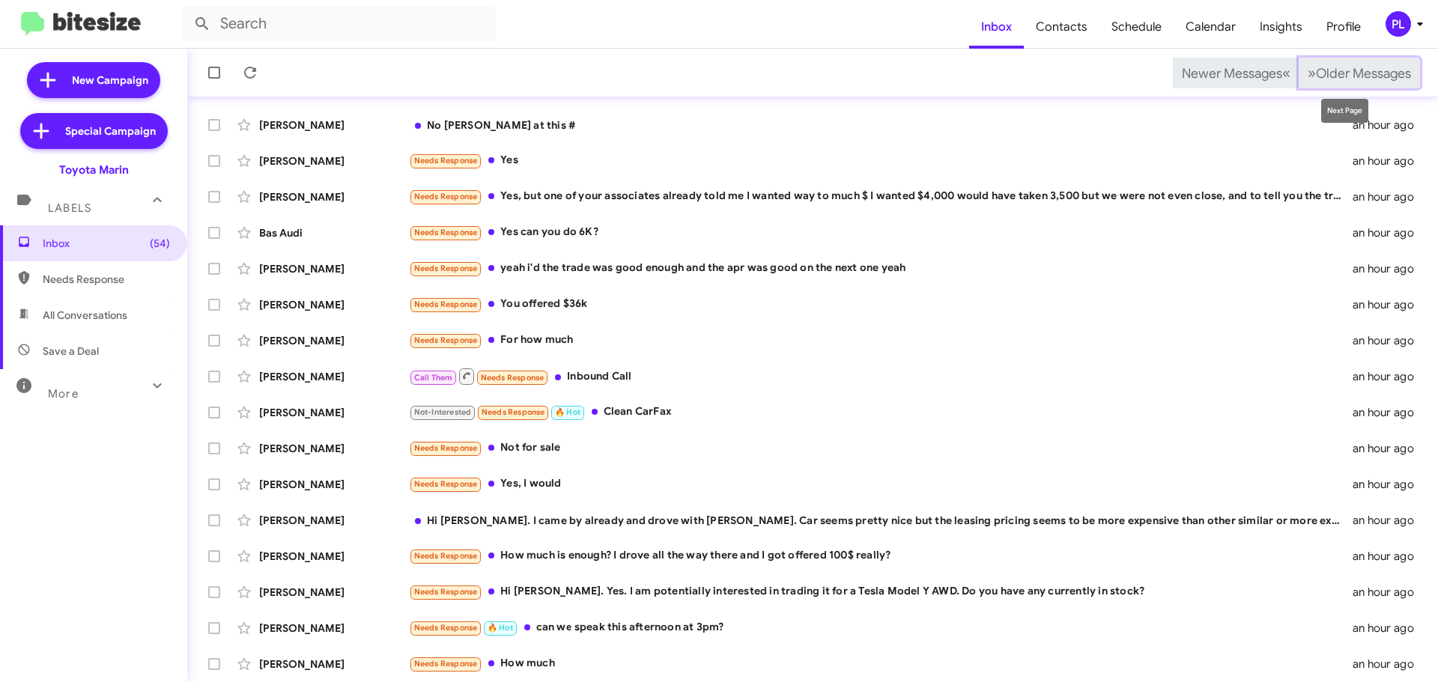
click at [1370, 70] on span "Older Messages" at bounding box center [1363, 73] width 95 height 16
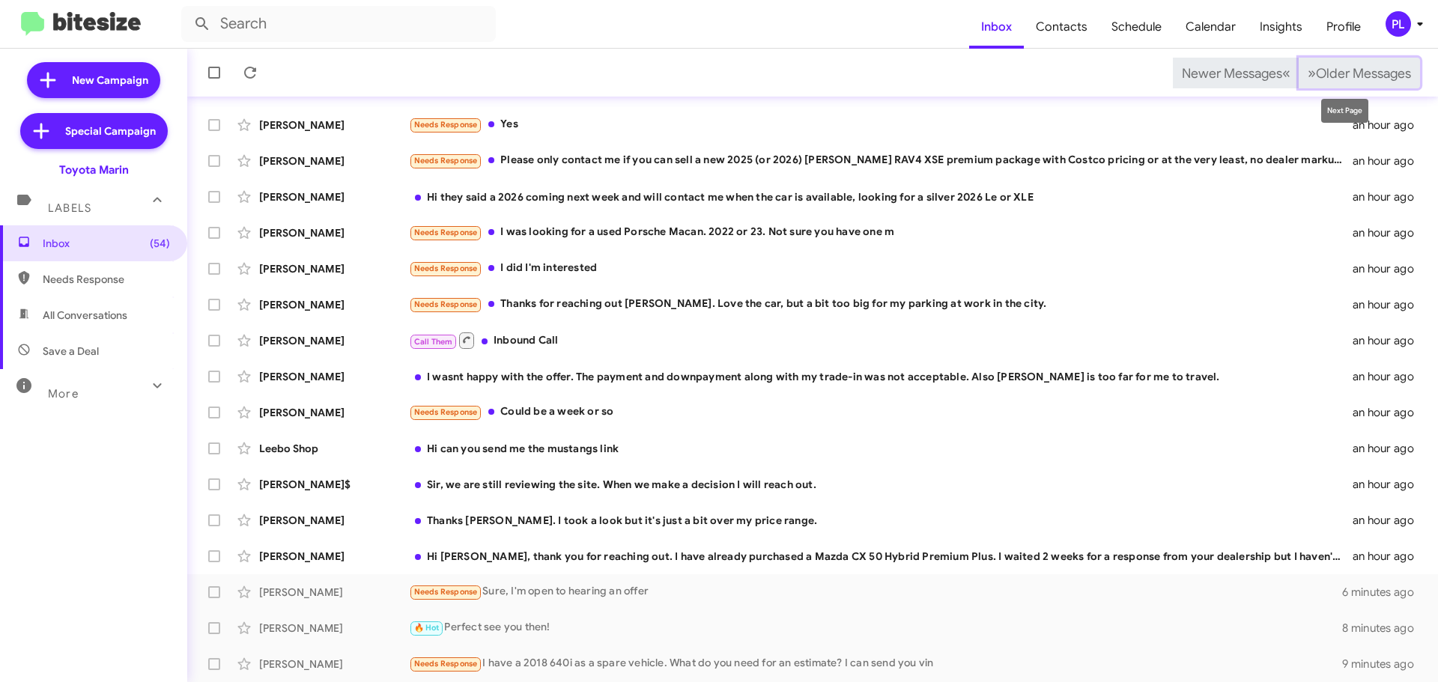
click at [1372, 85] on button "» Next Older Messages" at bounding box center [1358, 73] width 121 height 31
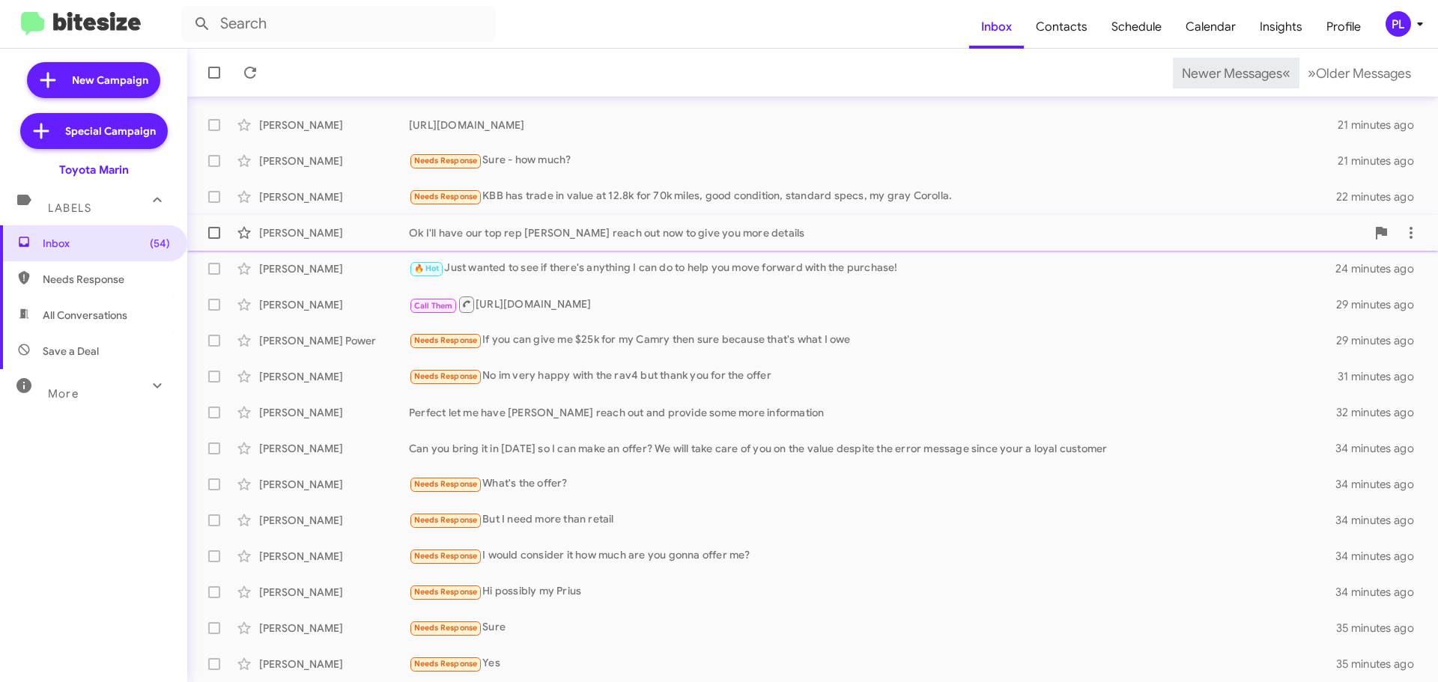
click at [620, 234] on div "Ok I'll have our top rep Payne reach out now to give you more details" at bounding box center [887, 232] width 957 height 15
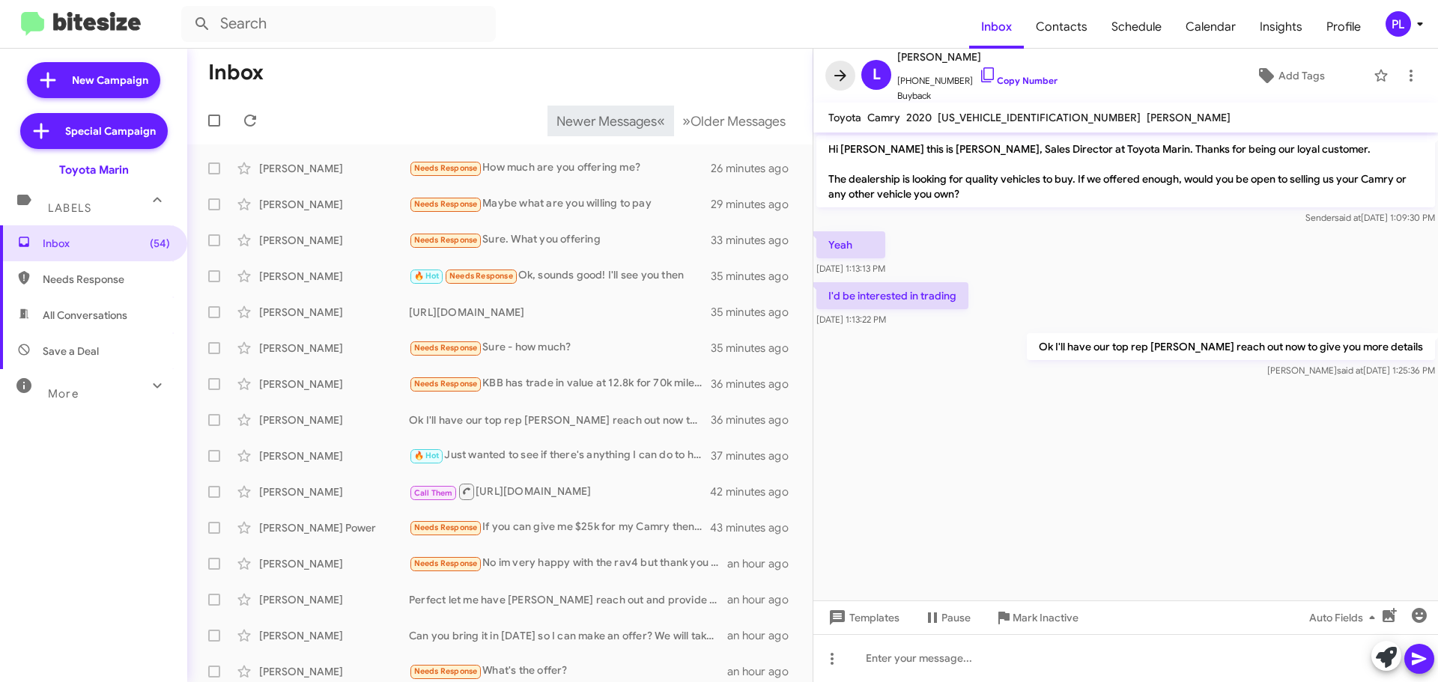
click at [841, 83] on icon at bounding box center [840, 76] width 18 height 18
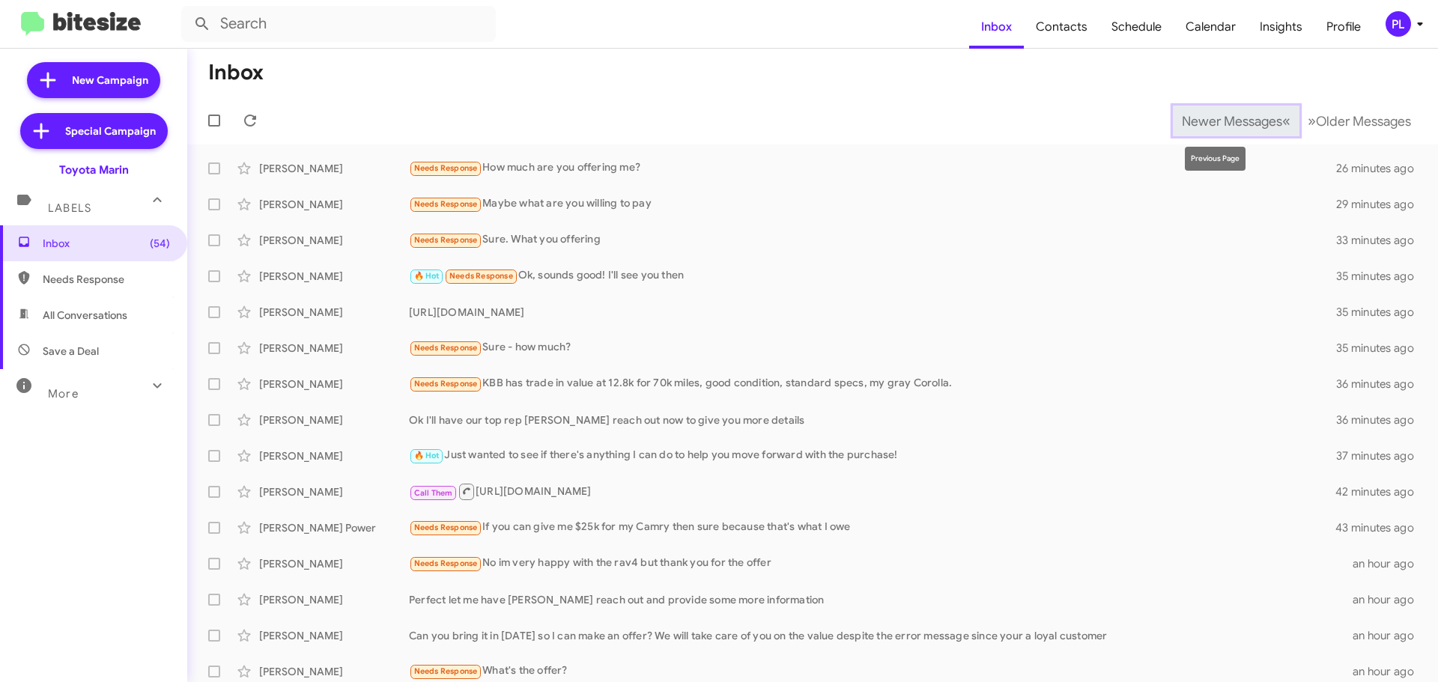
click at [1205, 111] on button "Newer Messages « Previous" at bounding box center [1236, 121] width 127 height 31
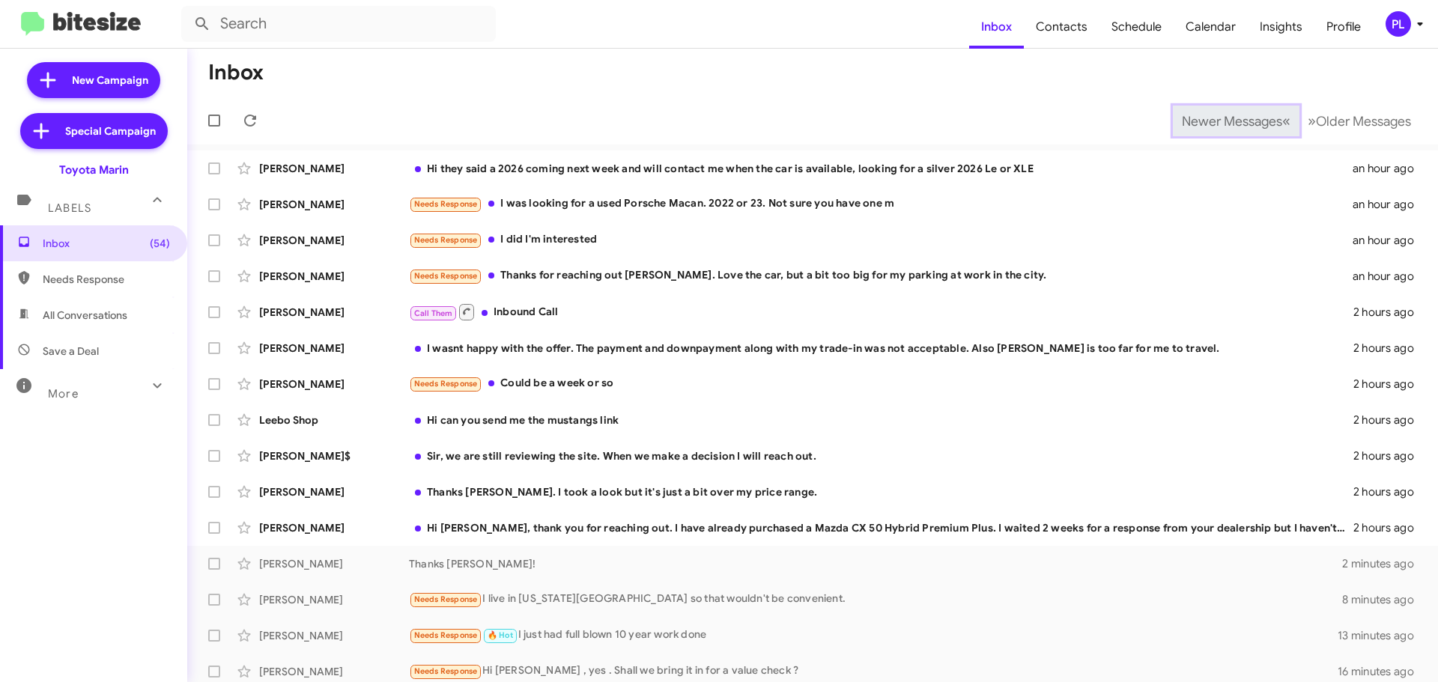
click at [1204, 114] on span "Newer Messages" at bounding box center [1232, 121] width 100 height 16
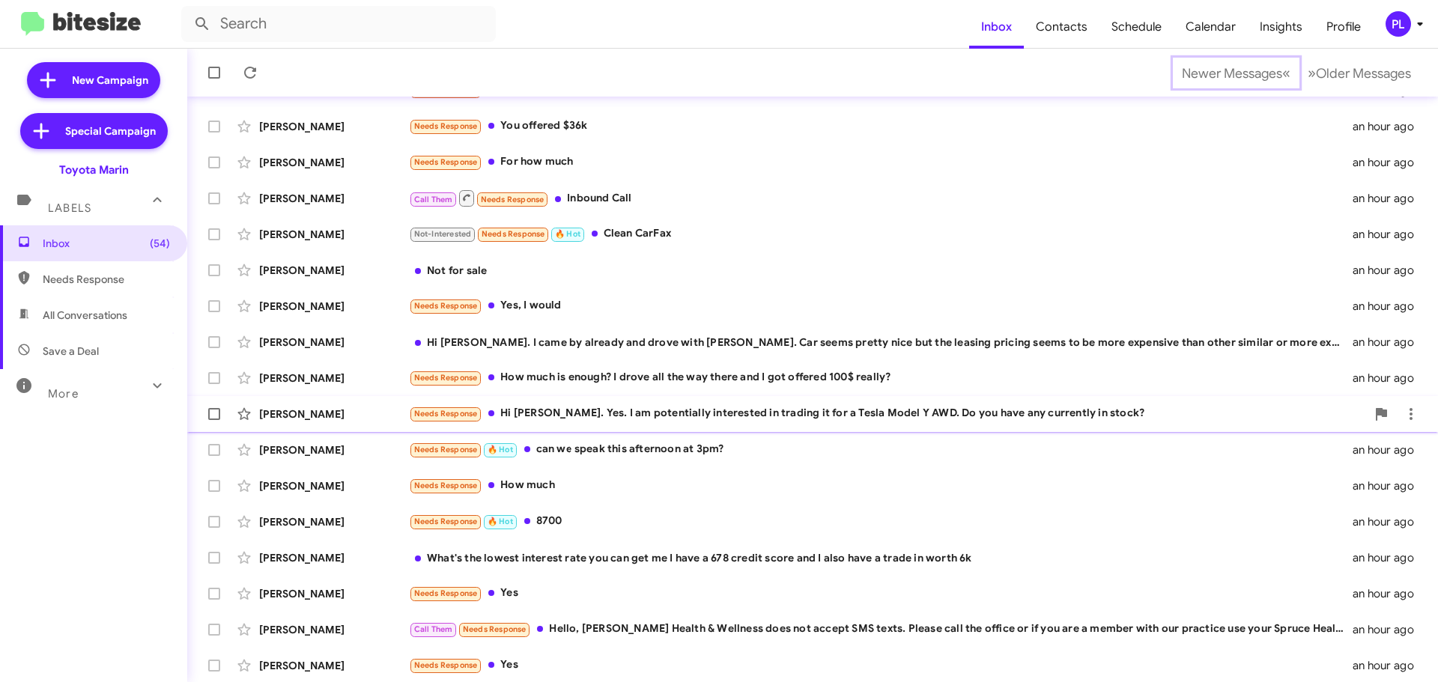
scroll to position [187, 0]
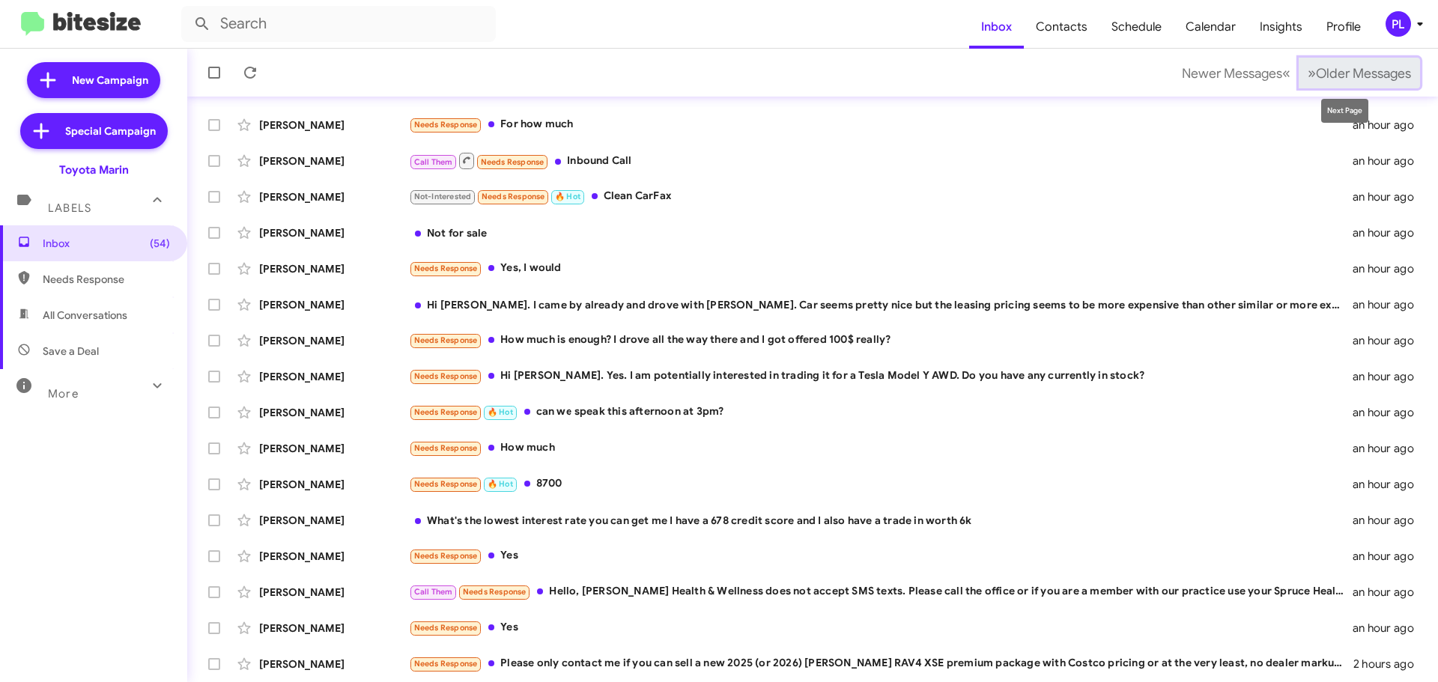
click at [1376, 73] on span "Older Messages" at bounding box center [1363, 73] width 95 height 16
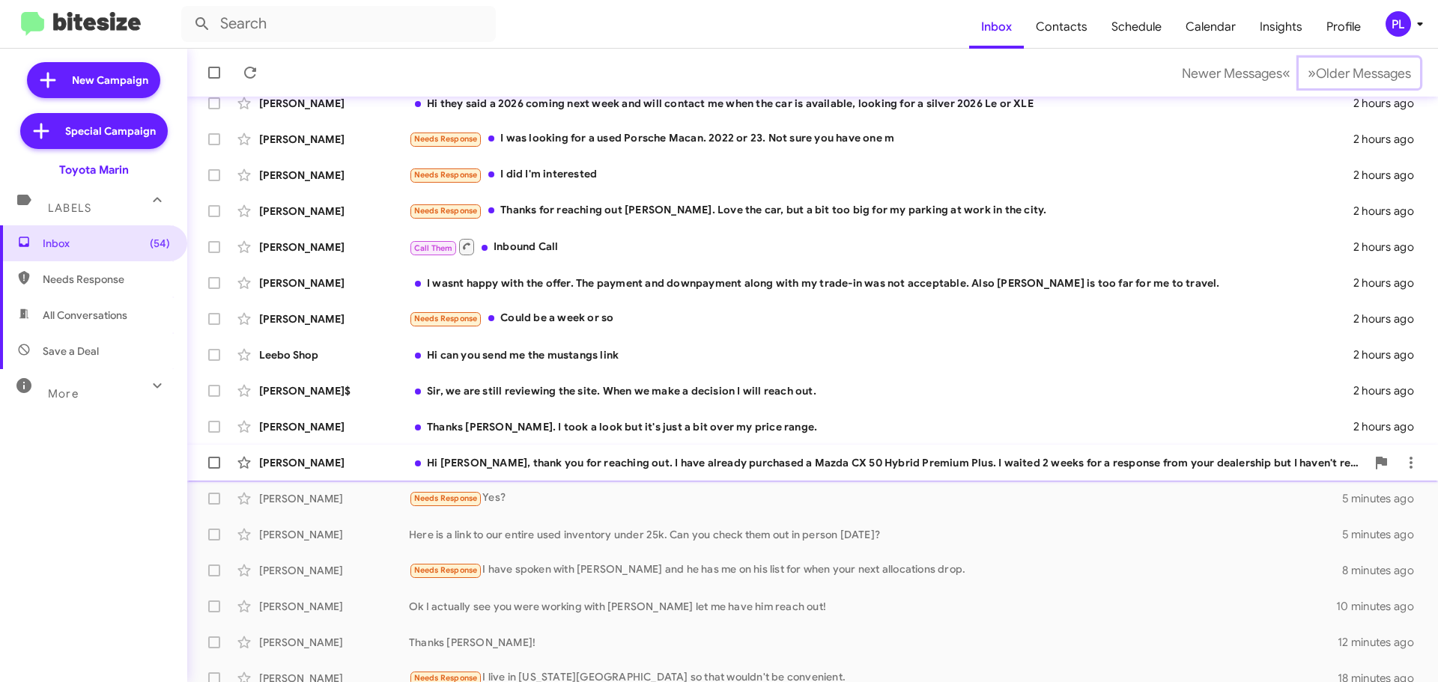
scroll to position [187, 0]
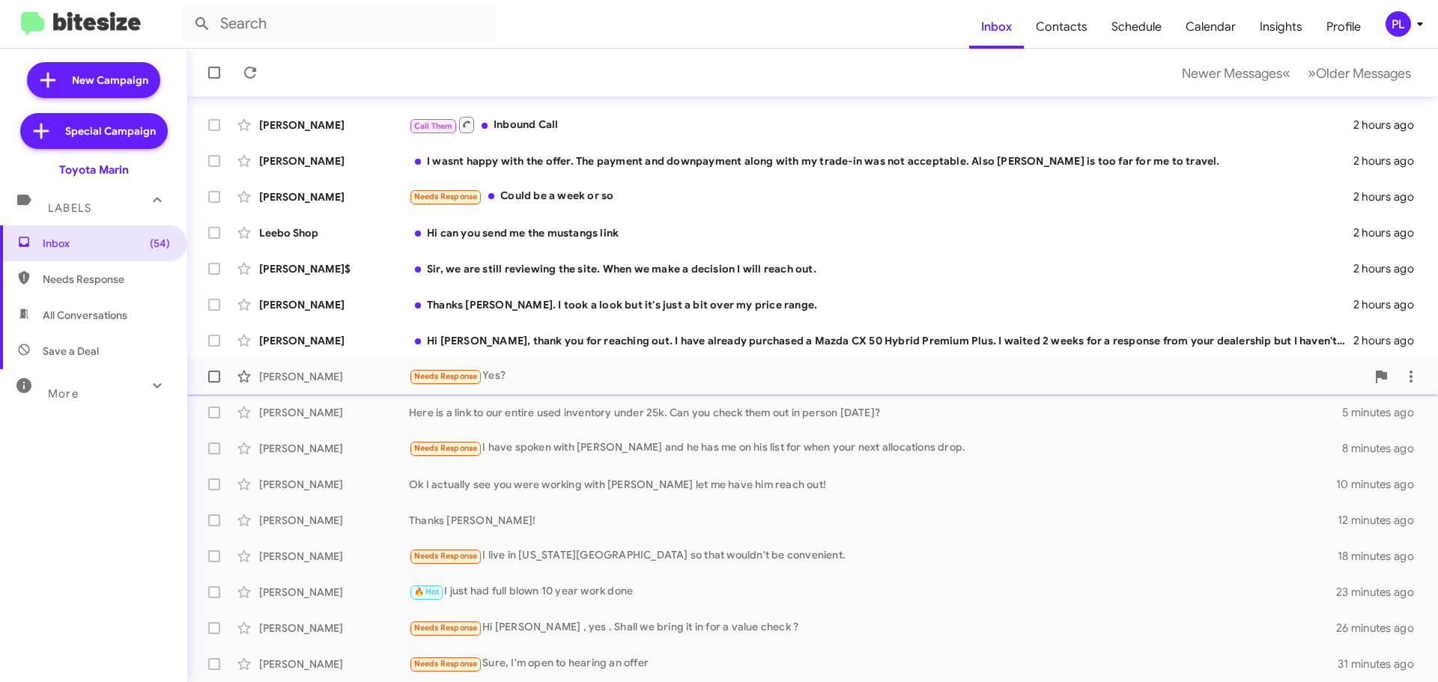
click at [522, 377] on div "Needs Response Yes?" at bounding box center [887, 376] width 957 height 17
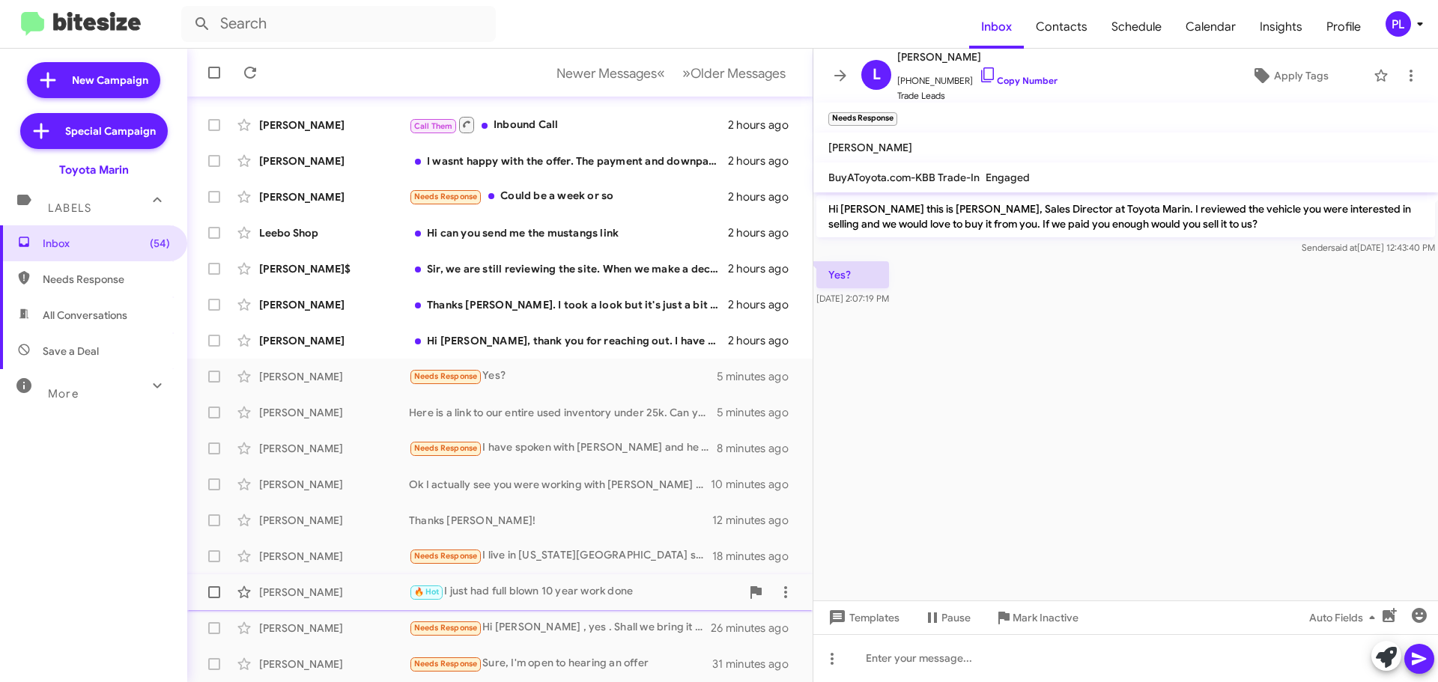
click at [501, 588] on div "🔥 Hot I just had full blown 10 year work done" at bounding box center [575, 591] width 332 height 17
click at [845, 79] on icon at bounding box center [840, 76] width 18 height 18
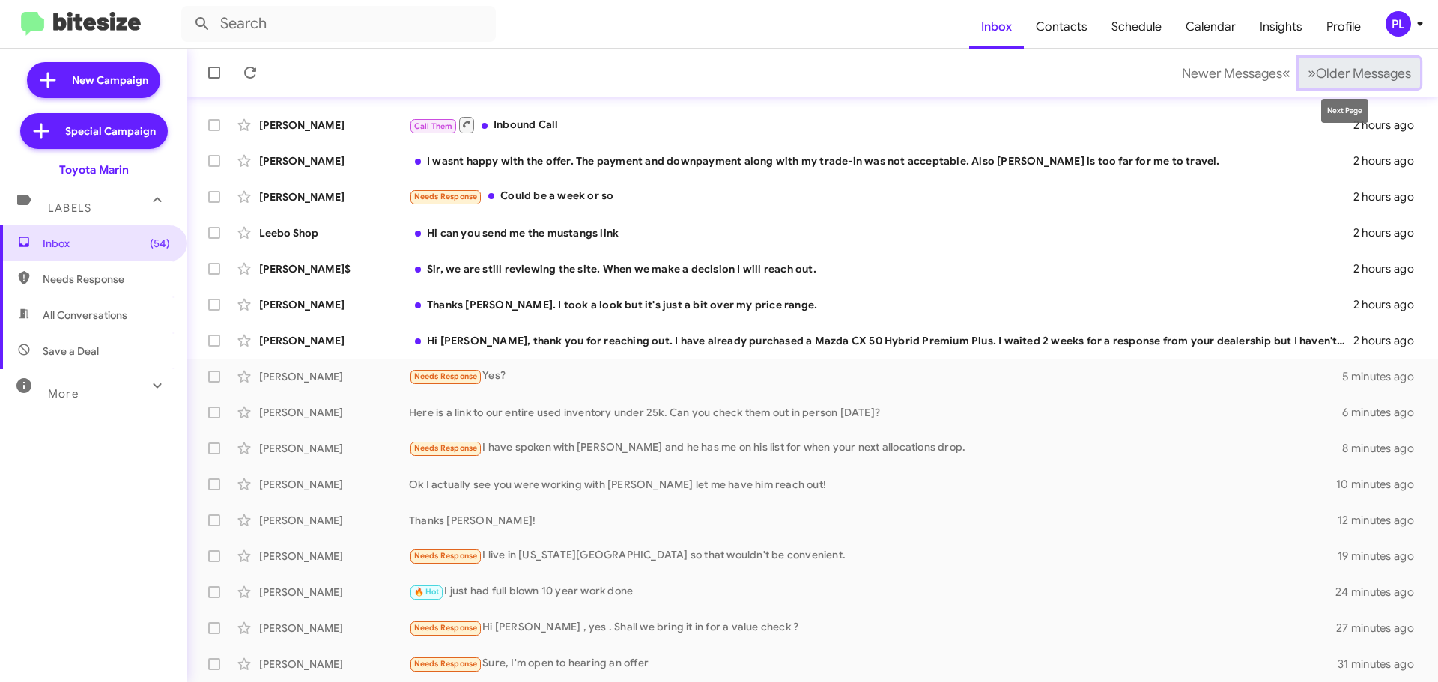
click at [1342, 70] on span "Older Messages" at bounding box center [1363, 73] width 95 height 16
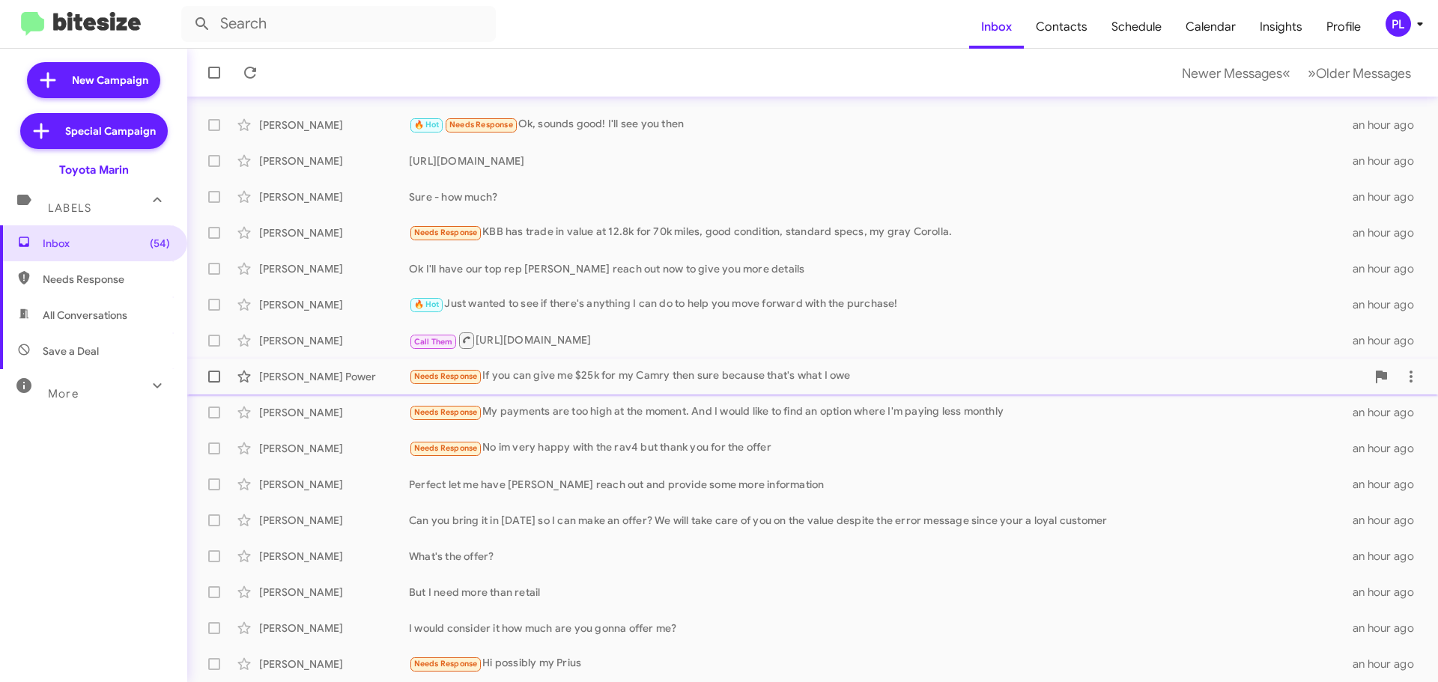
click at [605, 380] on div "Needs Response If you can give me $25k for my Camry then sure because that's wh…" at bounding box center [887, 376] width 957 height 17
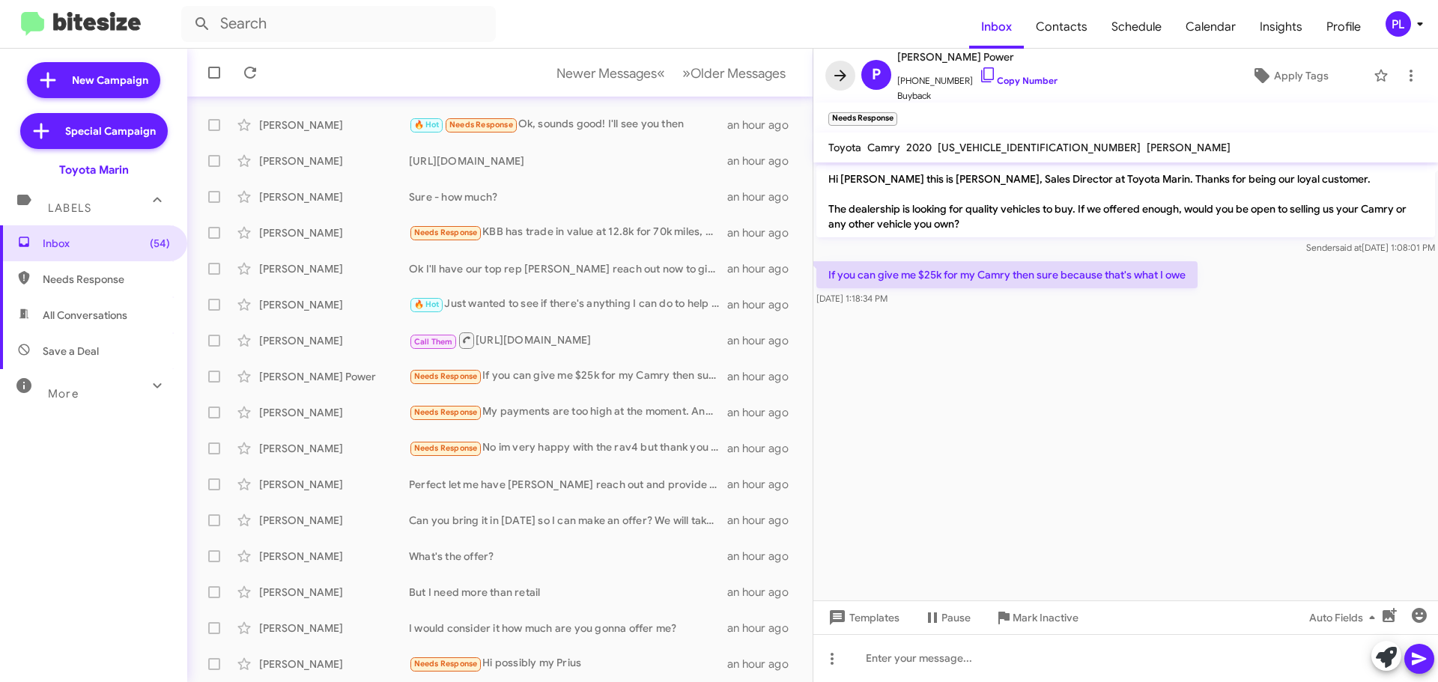
click at [846, 77] on icon at bounding box center [840, 76] width 18 height 18
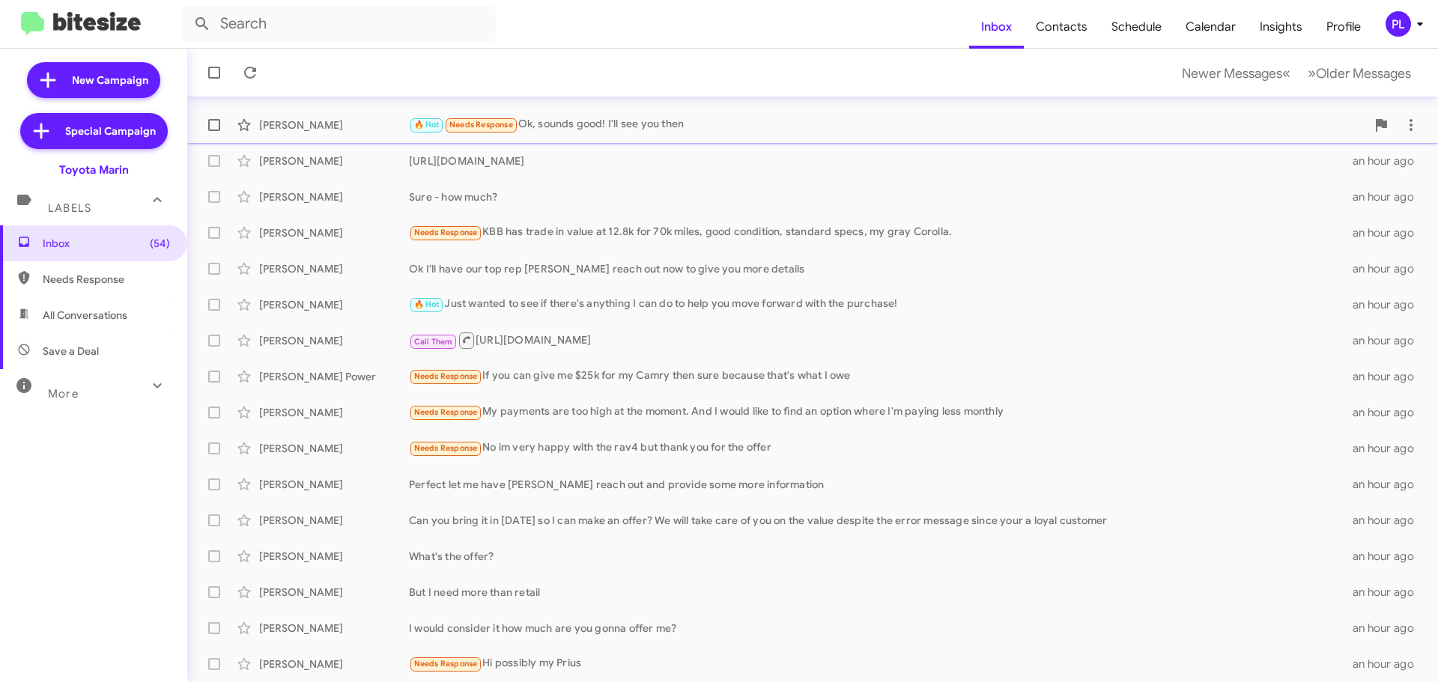
click at [591, 121] on div "🔥 Hot Needs Response Ok, sounds good! I'll see you then" at bounding box center [887, 124] width 957 height 17
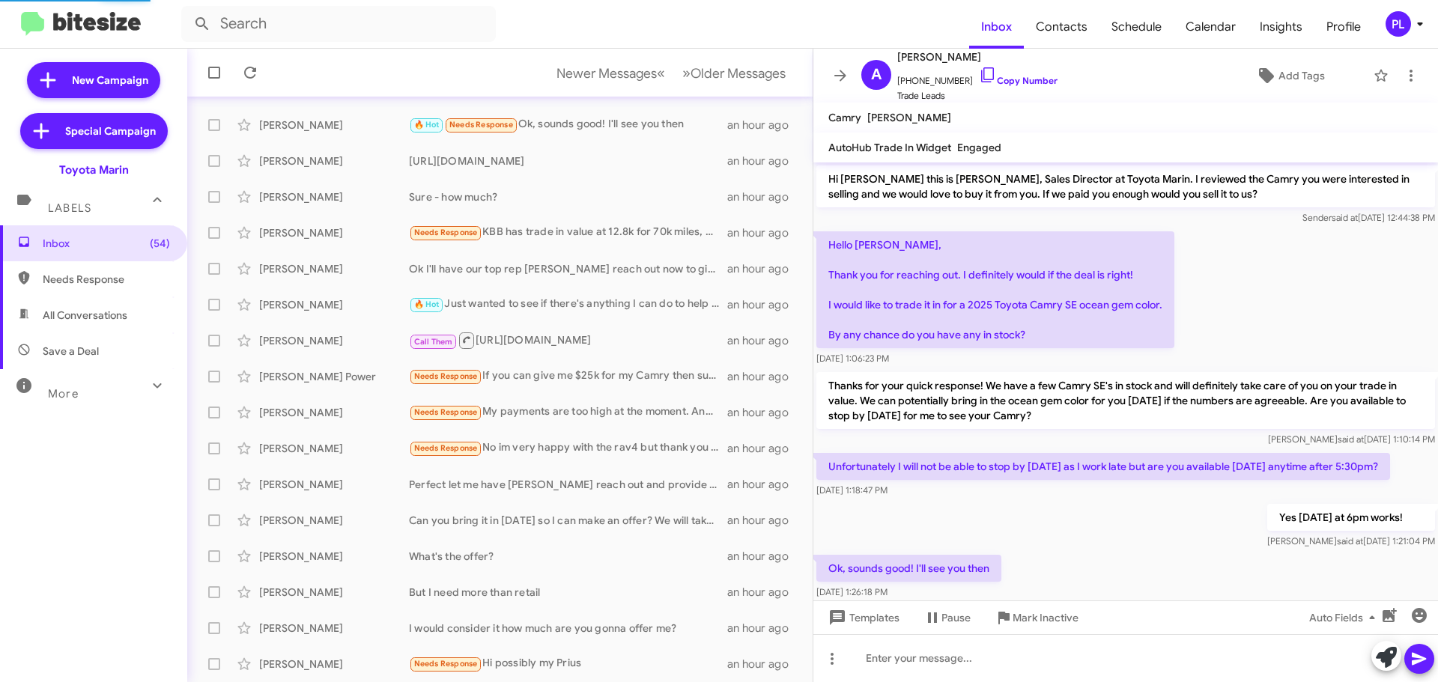
scroll to position [25, 0]
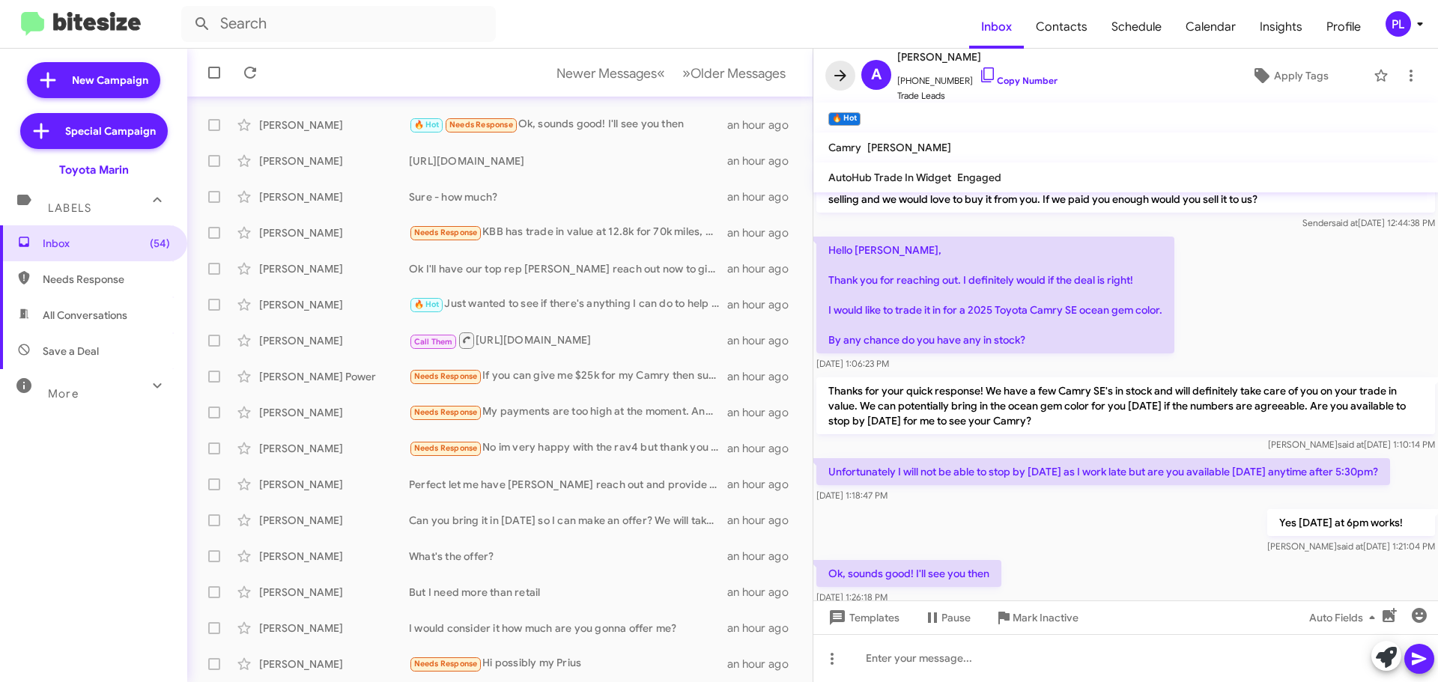
click at [847, 74] on icon at bounding box center [840, 76] width 18 height 18
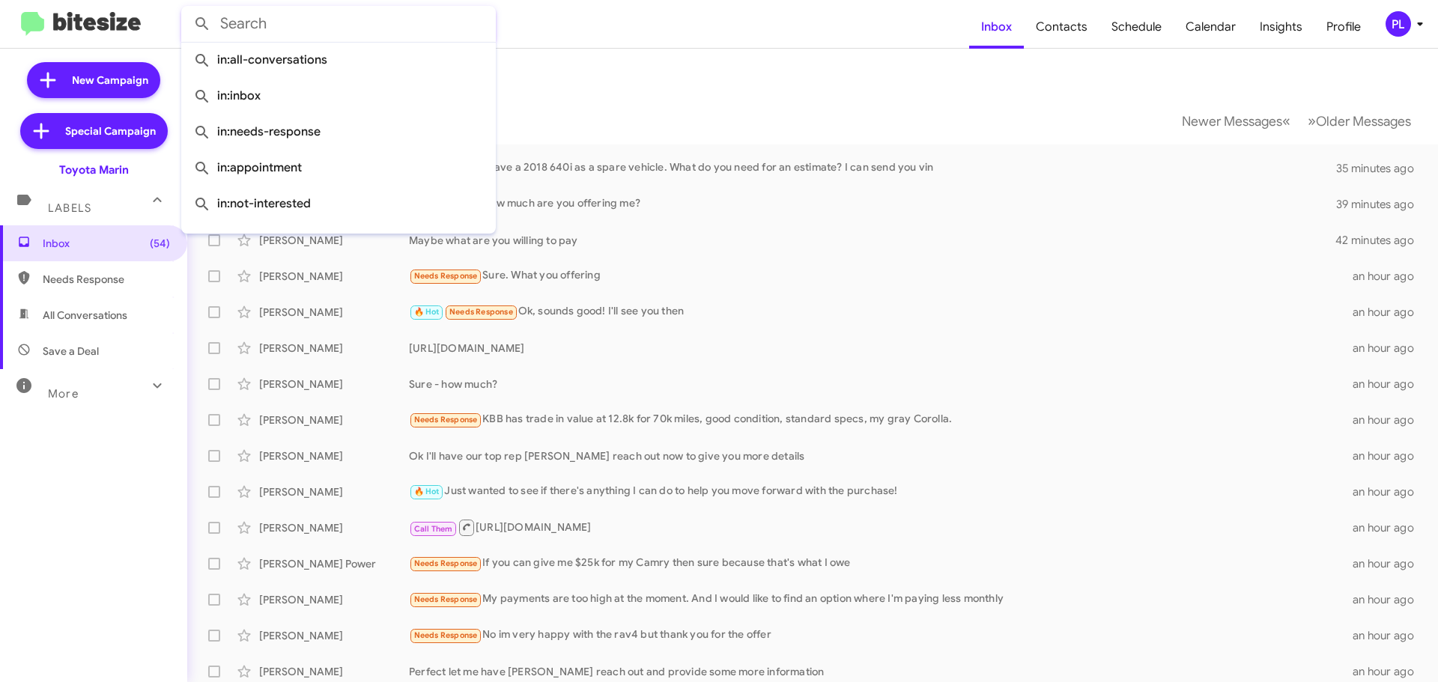
click at [288, 24] on input "text" at bounding box center [338, 24] width 315 height 36
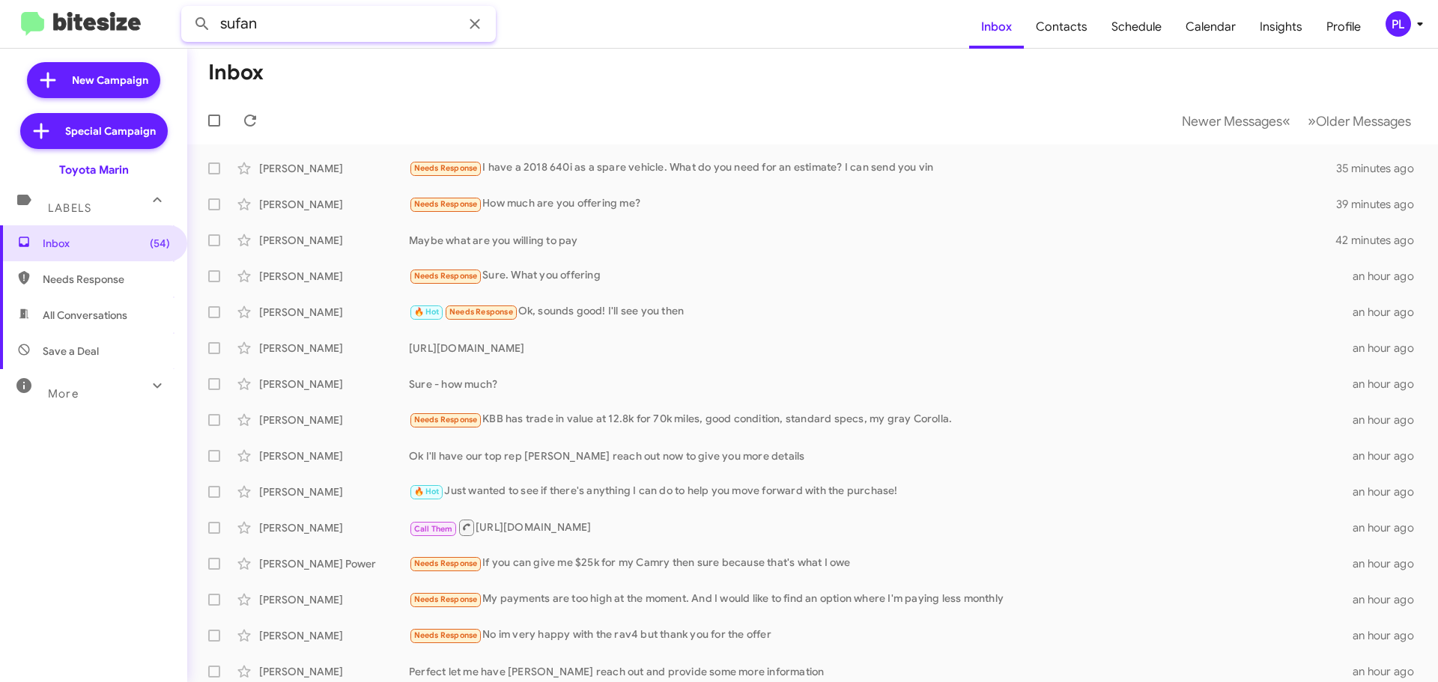
click at [187, 9] on button at bounding box center [202, 24] width 30 height 30
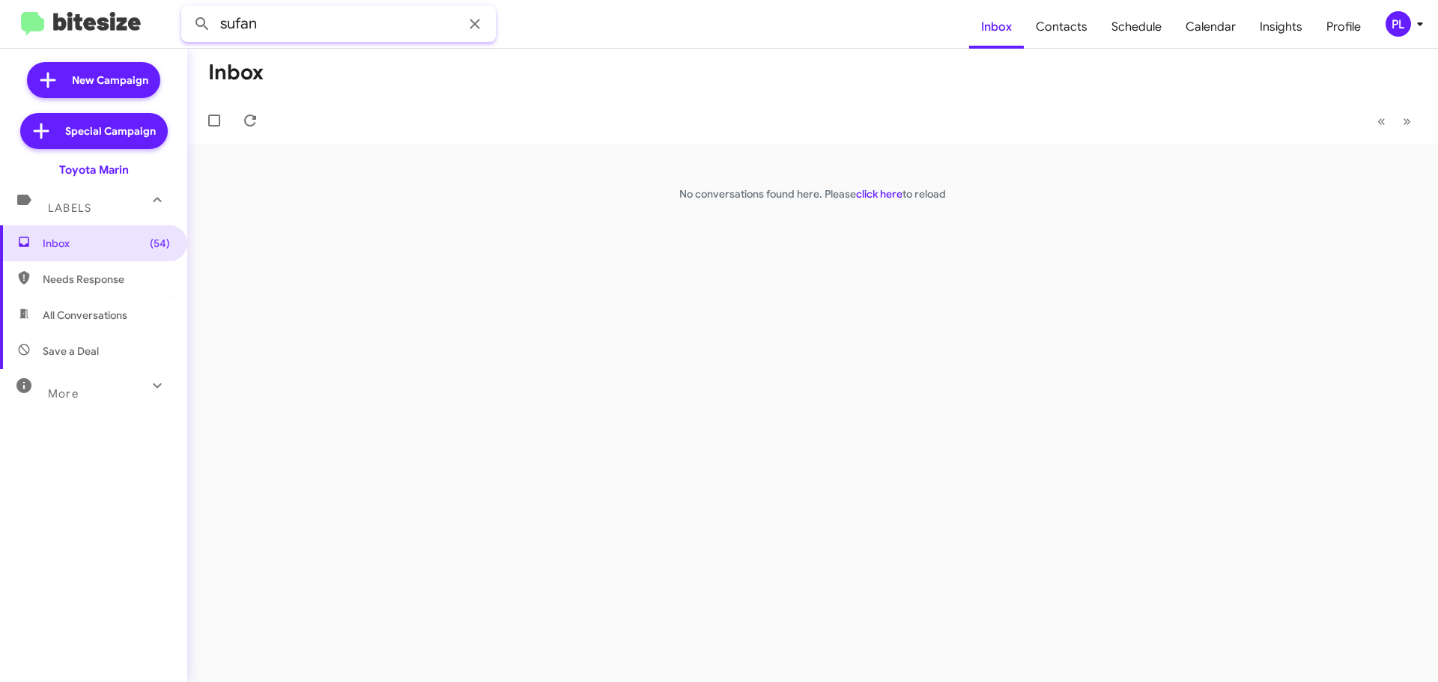
drag, startPoint x: 286, startPoint y: 28, endPoint x: 219, endPoint y: 20, distance: 67.2
click at [219, 20] on input "sufan" at bounding box center [338, 24] width 315 height 36
type input "soufin"
click at [187, 9] on button at bounding box center [202, 24] width 30 height 30
click at [350, 166] on div "Soufin Saechao" at bounding box center [334, 168] width 150 height 15
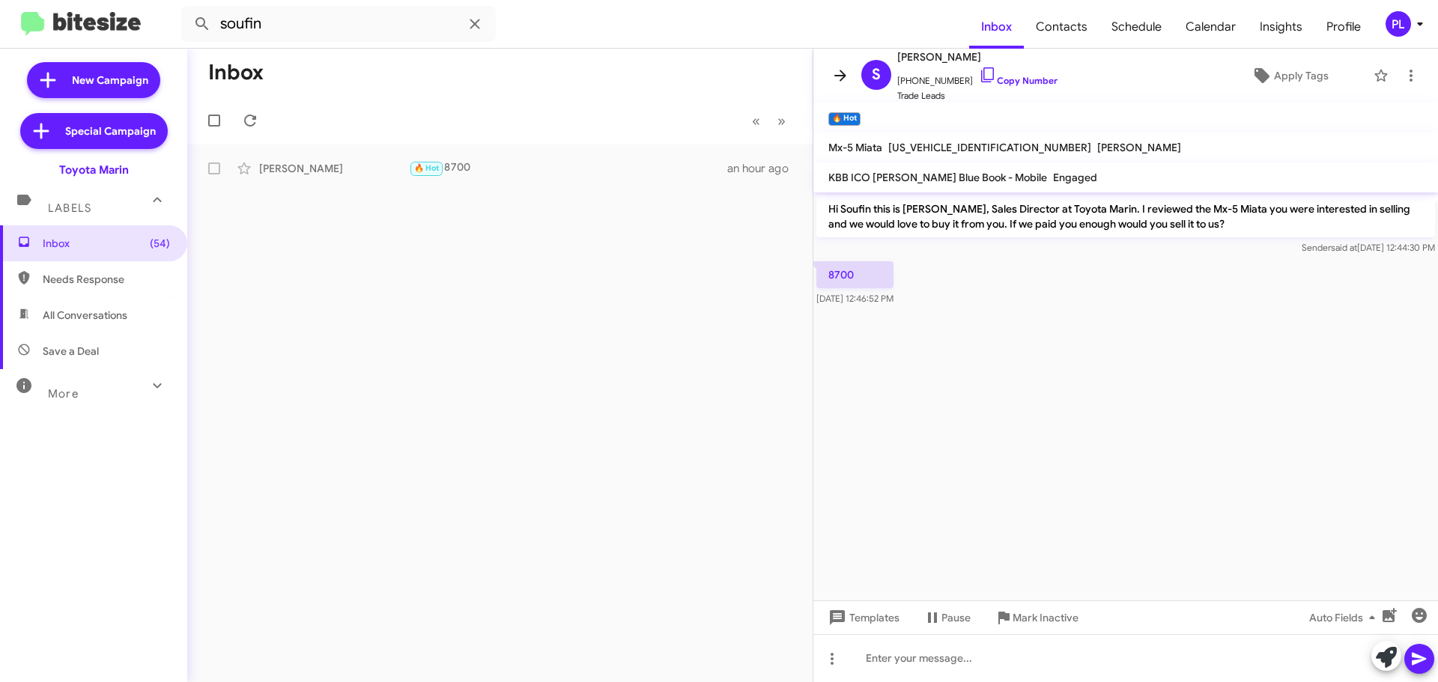
click at [844, 79] on icon at bounding box center [840, 76] width 18 height 18
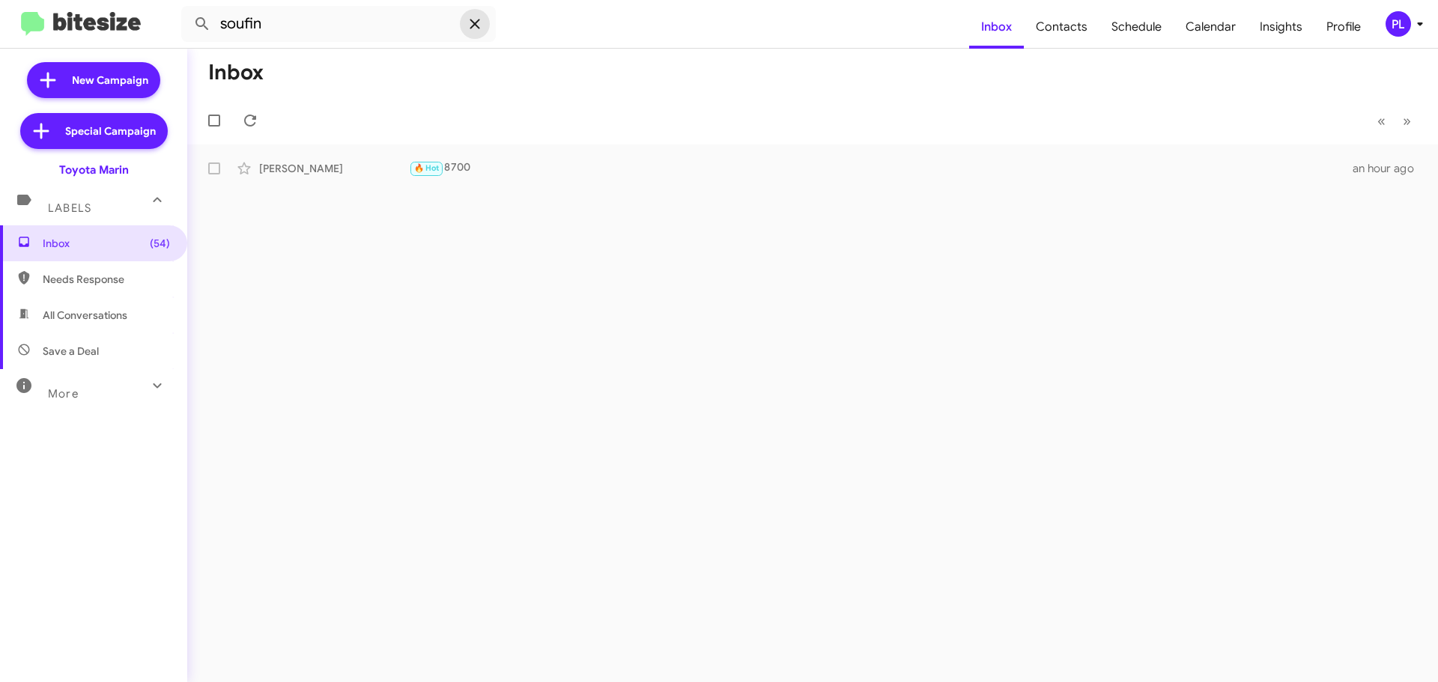
click at [481, 28] on icon at bounding box center [475, 24] width 18 height 18
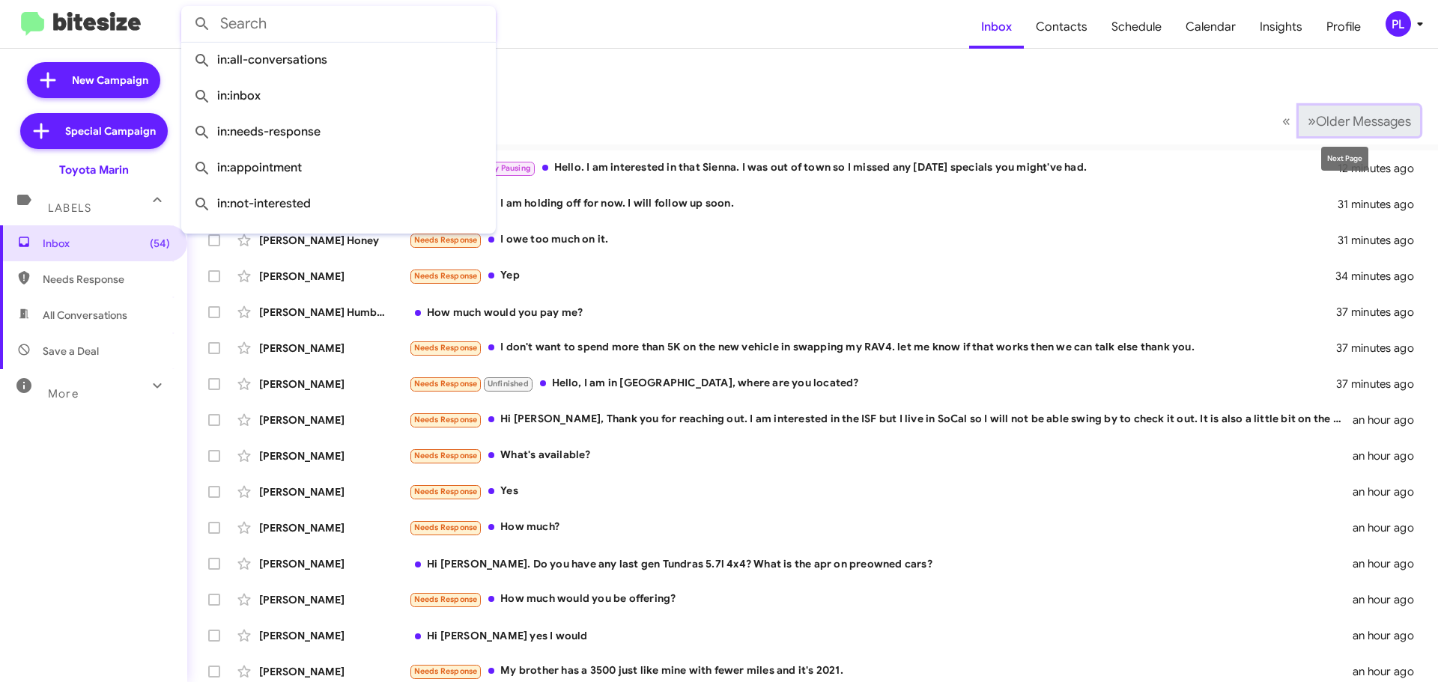
click at [1352, 115] on span "Older Messages" at bounding box center [1363, 121] width 95 height 16
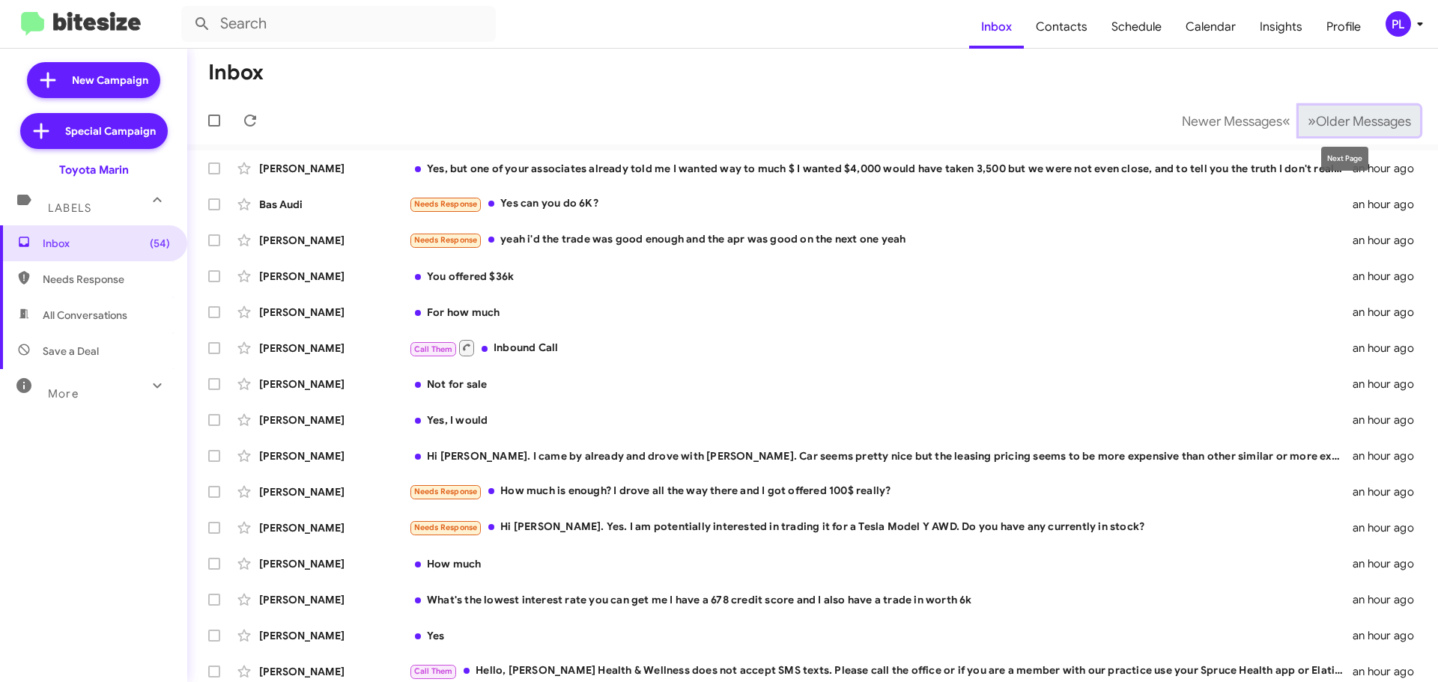
click at [1373, 113] on span "Older Messages" at bounding box center [1363, 121] width 95 height 16
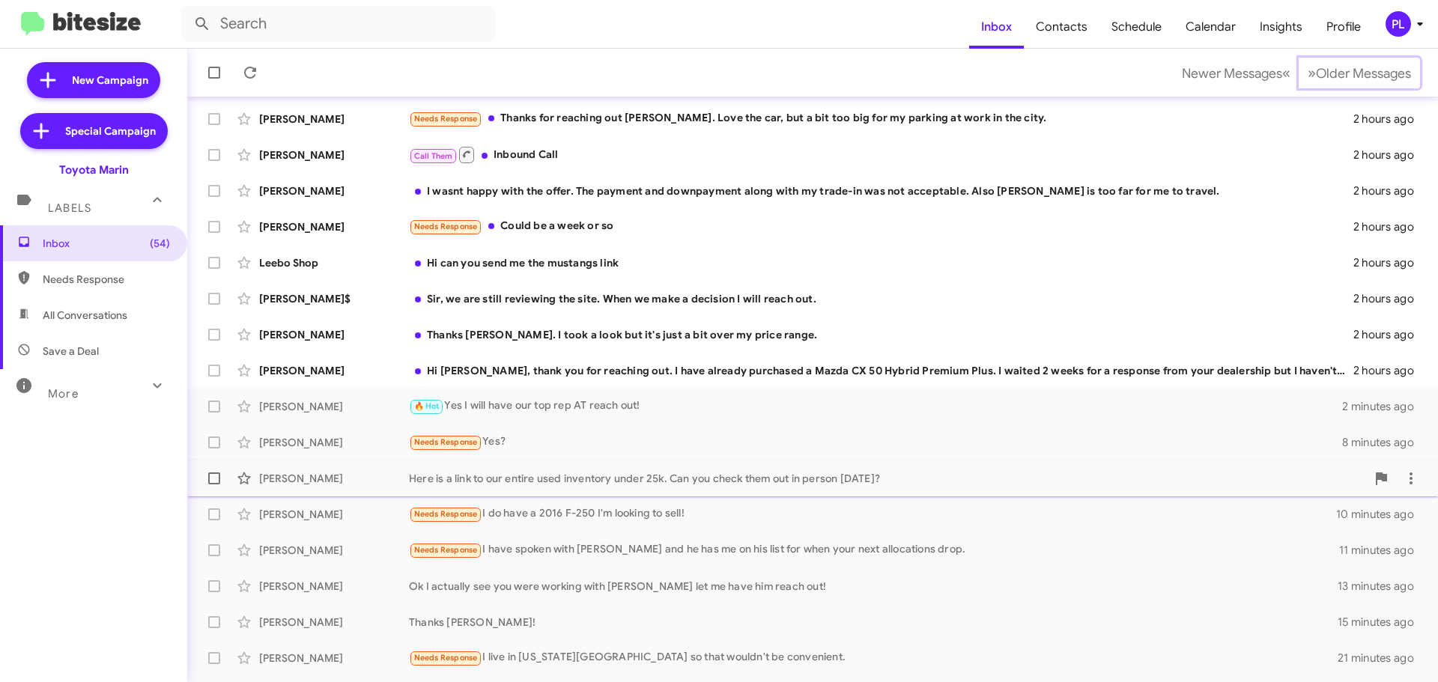
scroll to position [75, 0]
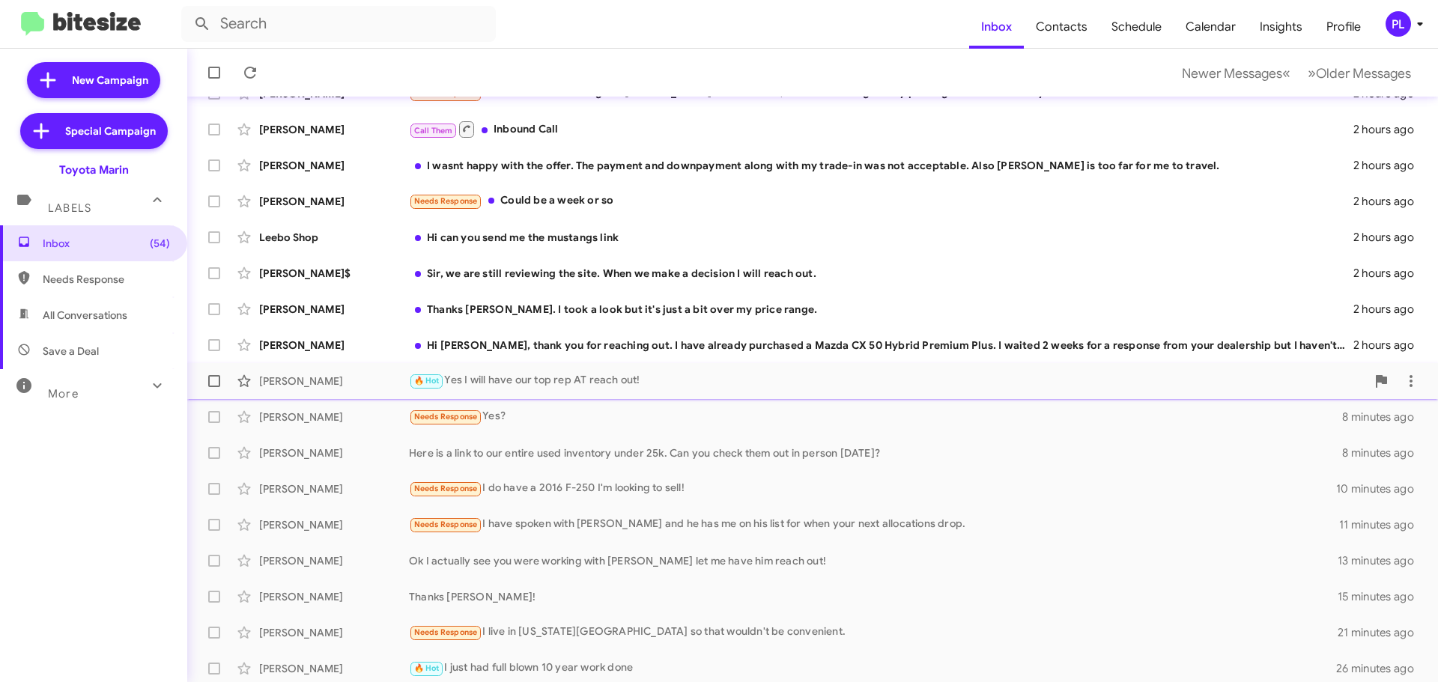
click at [561, 386] on div "🔥 Hot Yes I will have our top rep AT reach out!" at bounding box center [887, 380] width 957 height 17
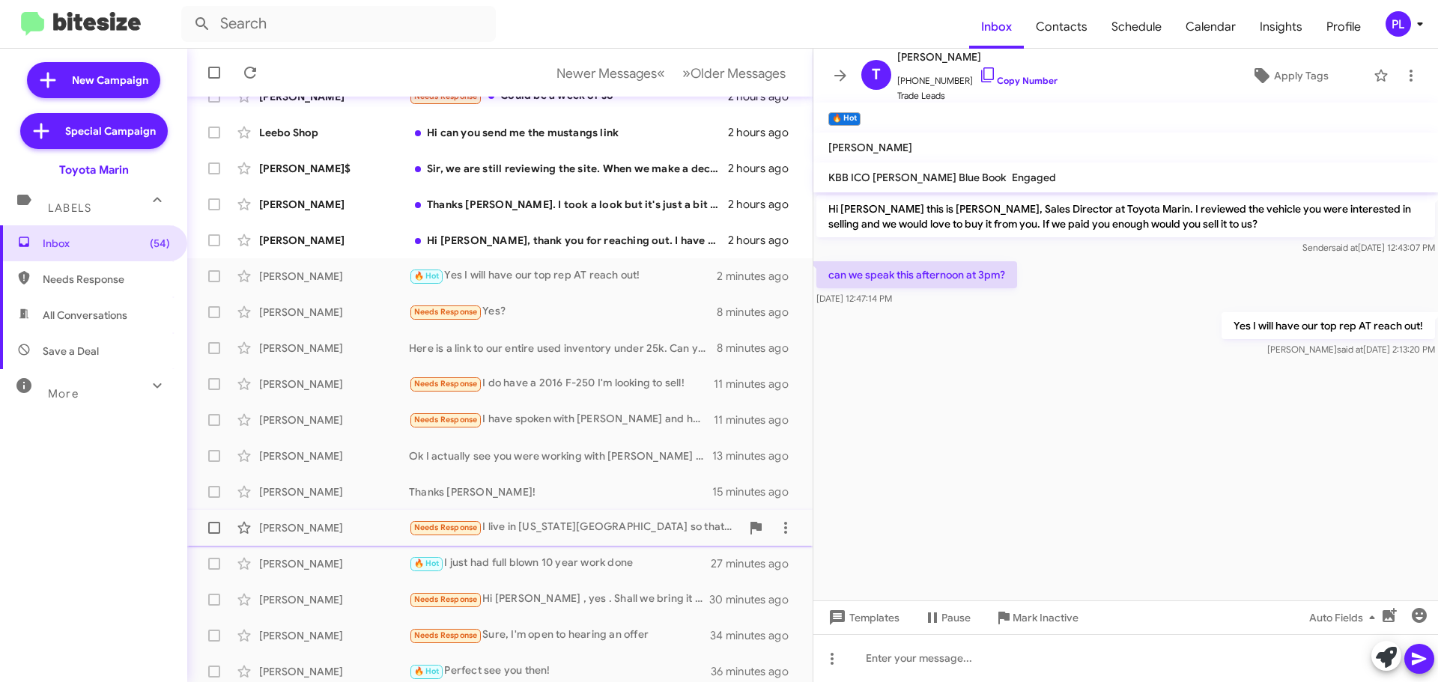
scroll to position [187, 0]
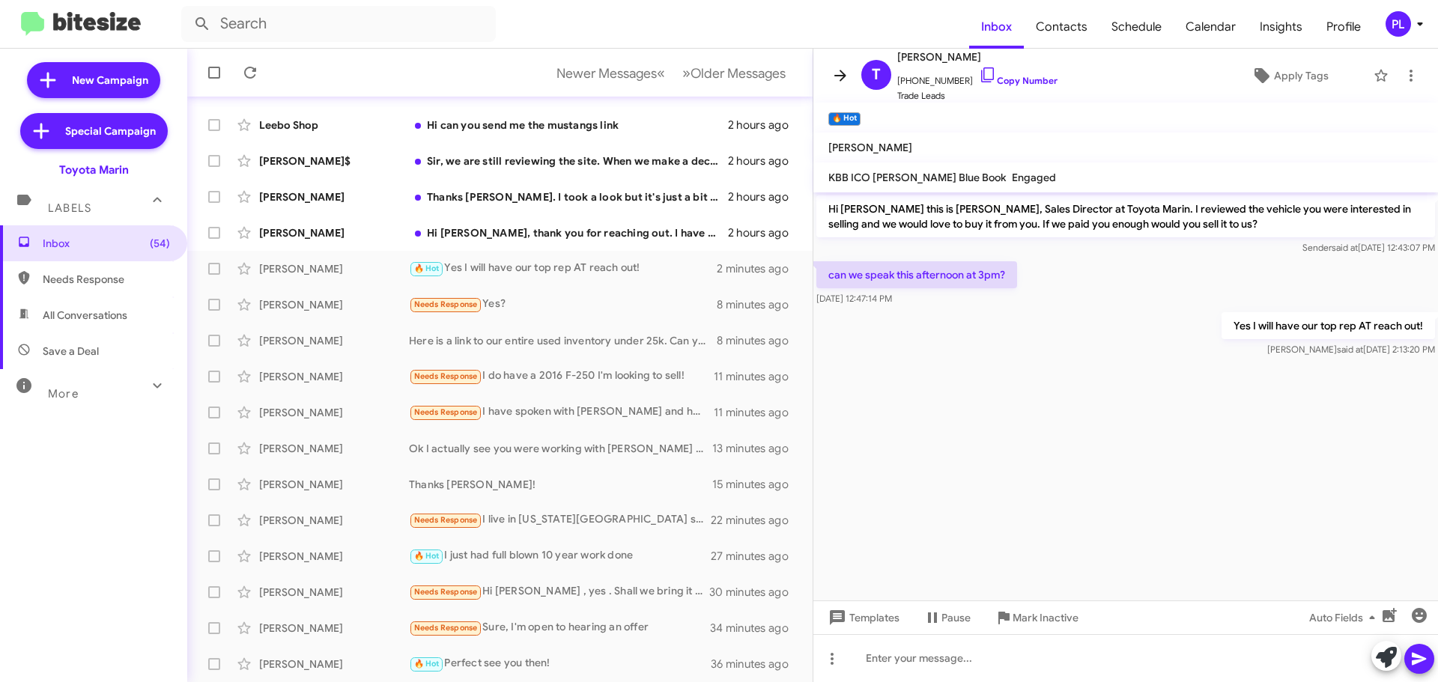
click at [839, 67] on icon at bounding box center [840, 76] width 18 height 18
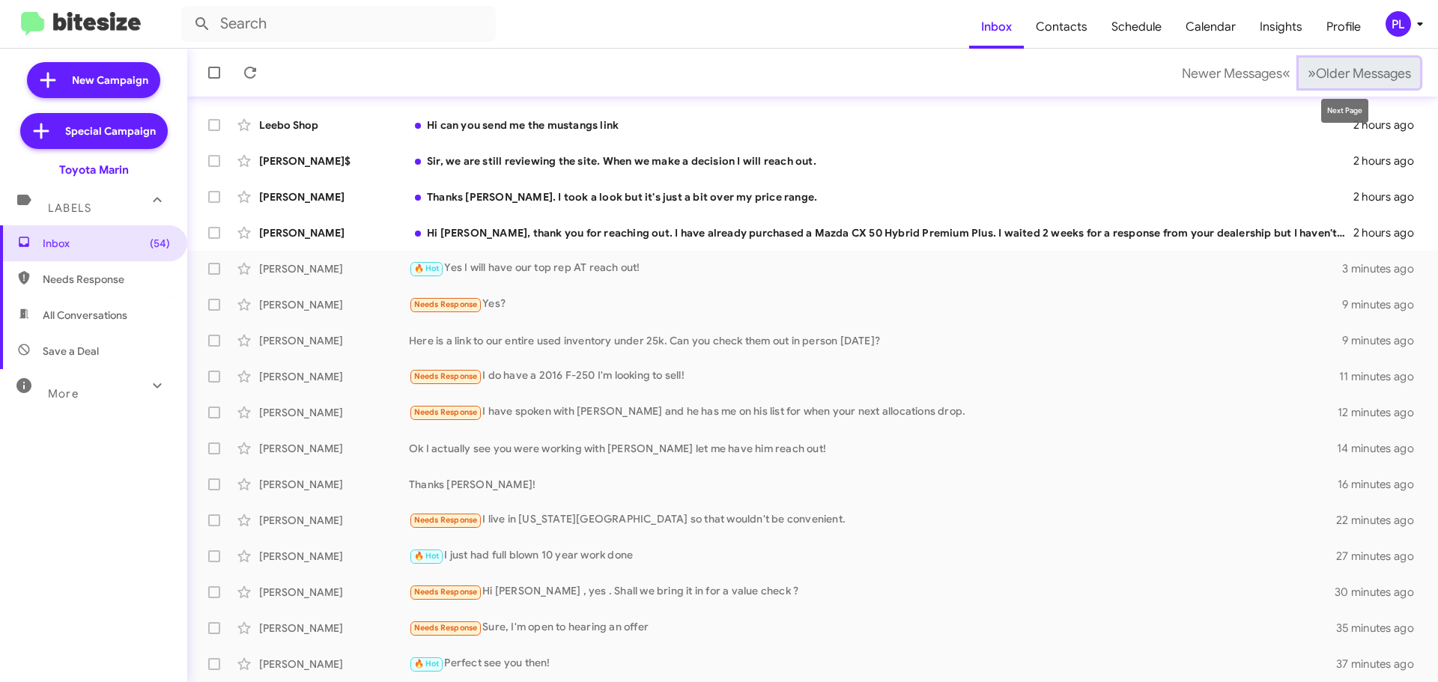
click at [1358, 62] on button "» Next Older Messages" at bounding box center [1358, 73] width 121 height 31
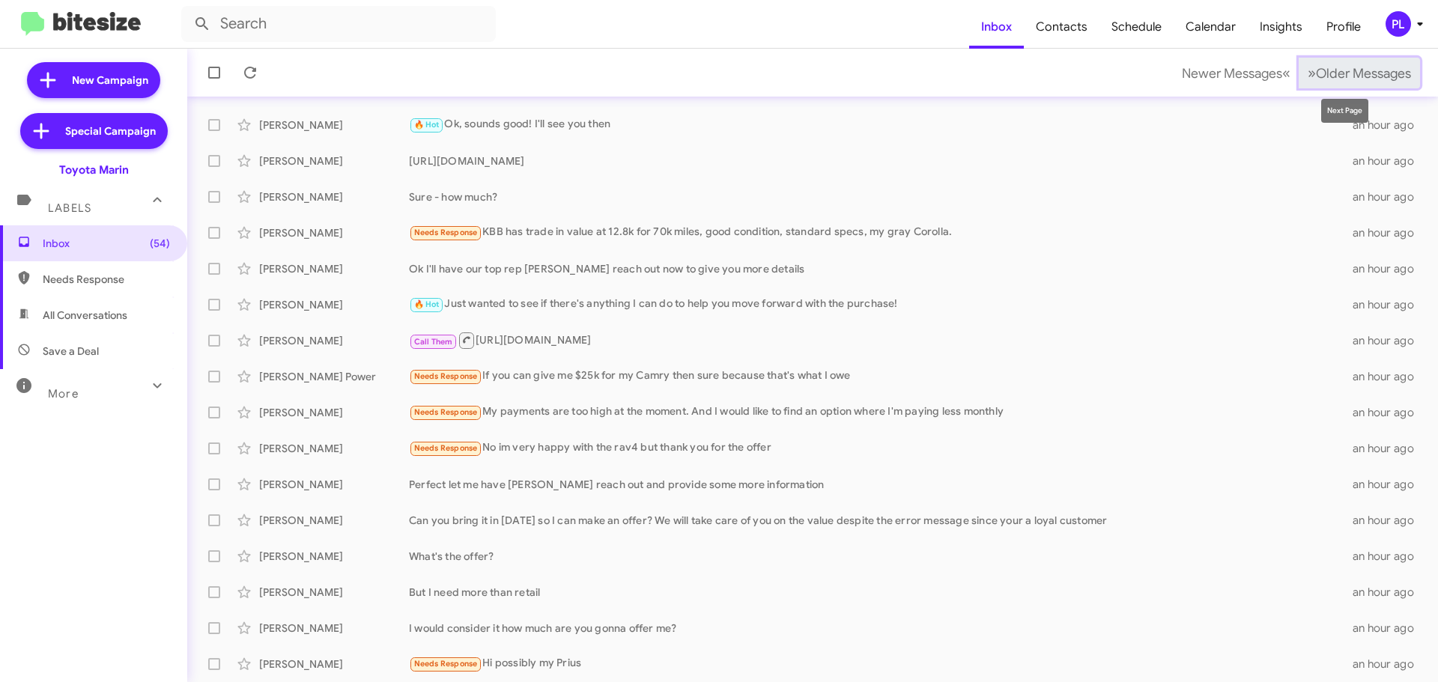
click at [1316, 67] on span "Older Messages" at bounding box center [1363, 73] width 95 height 16
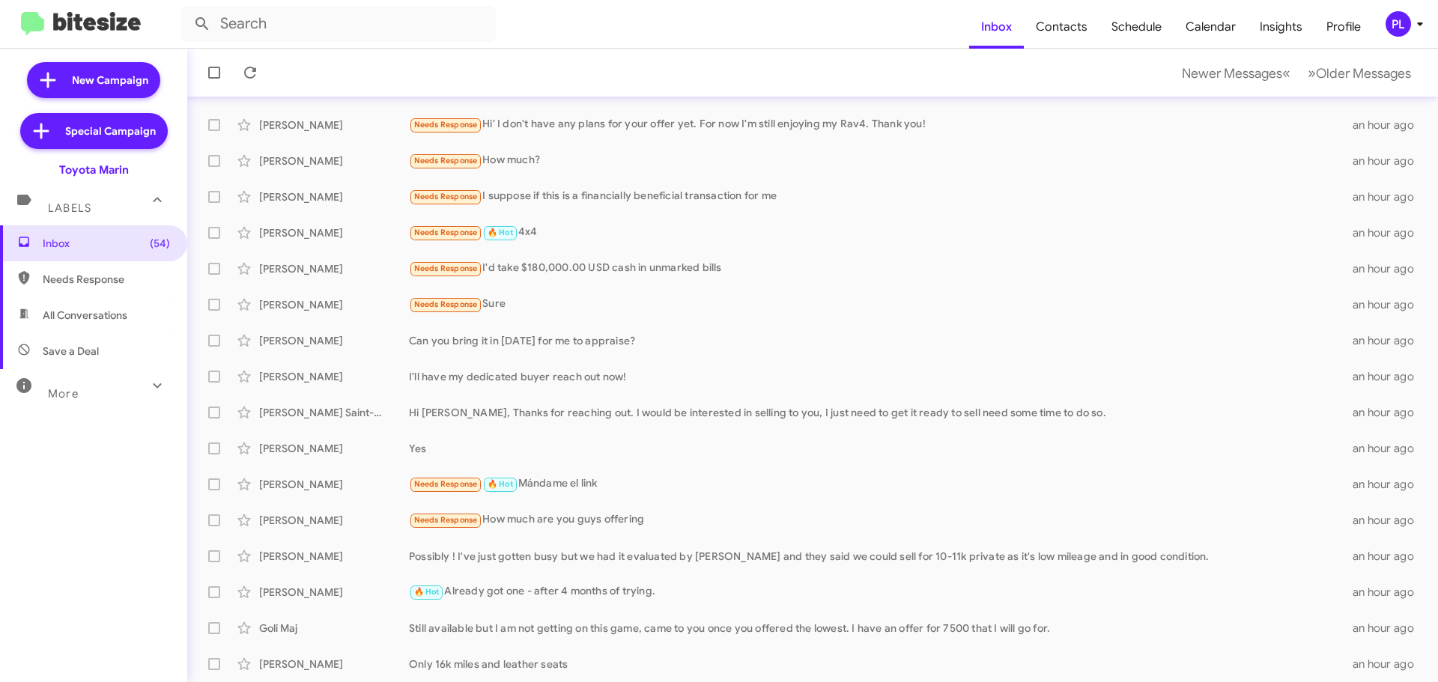
click at [1341, 56] on mat-toolbar-row "Newer Messages « Previous » Next Older Messages" at bounding box center [812, 73] width 1251 height 48
click at [1343, 75] on span "Older Messages" at bounding box center [1363, 73] width 95 height 16
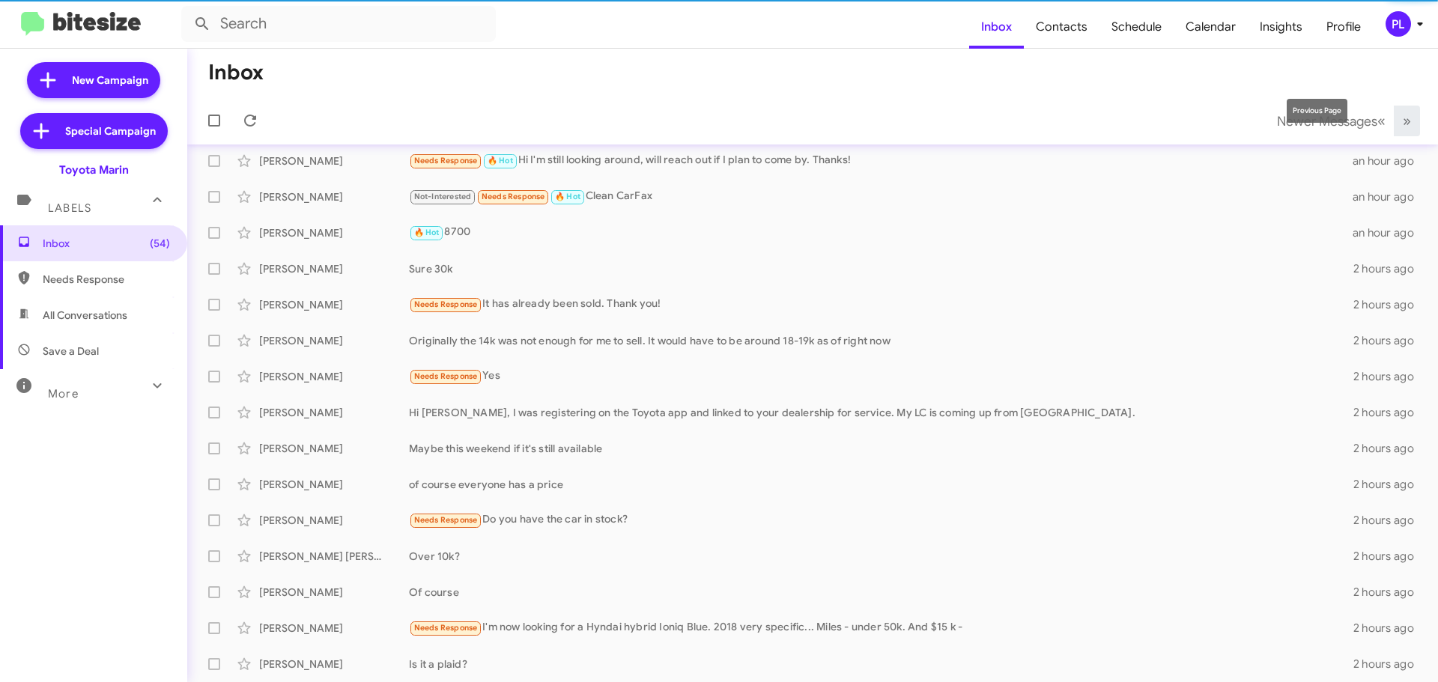
scroll to position [151, 0]
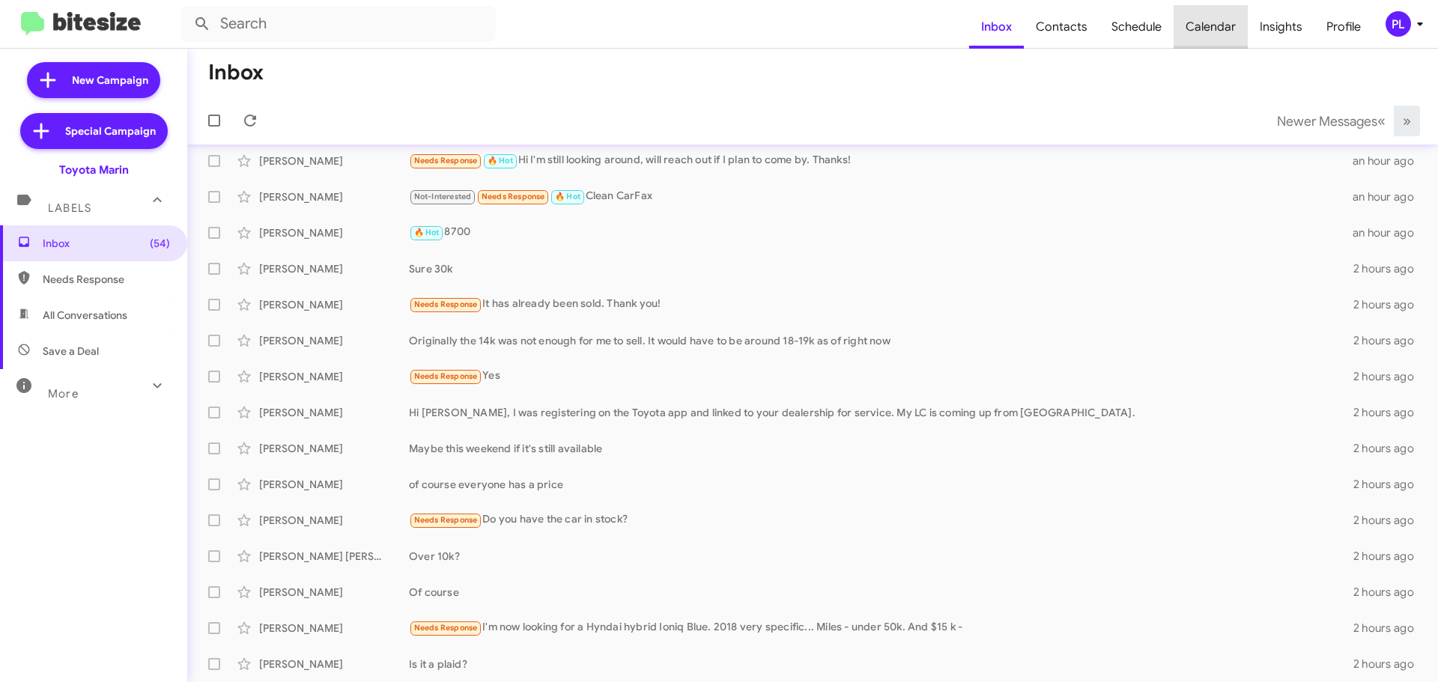
click at [1229, 28] on span "Calendar" at bounding box center [1210, 26] width 74 height 43
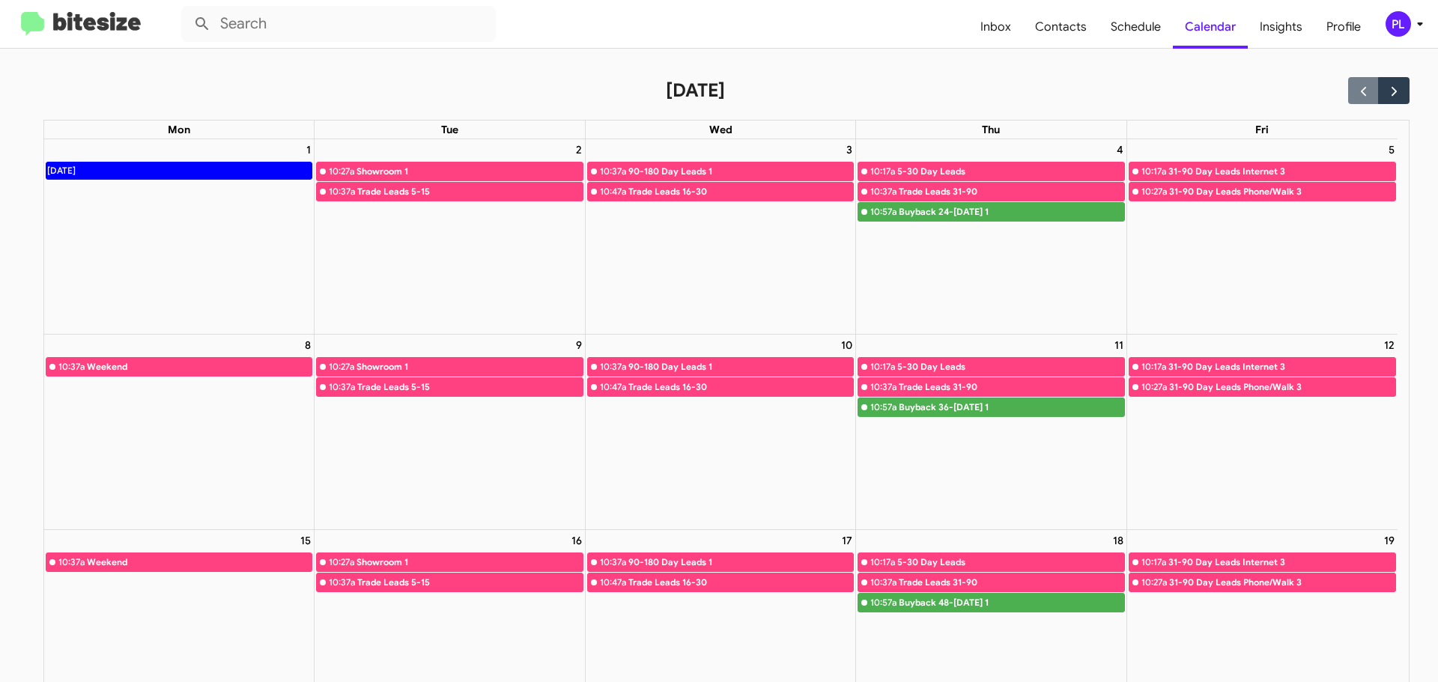
drag, startPoint x: 899, startPoint y: 211, endPoint x: 961, endPoint y: 210, distance: 62.2
click at [961, 210] on div "Buyback 24-27 months ago 1" at bounding box center [1011, 211] width 225 height 15
click at [1004, 19] on span "Inbox" at bounding box center [995, 26] width 55 height 43
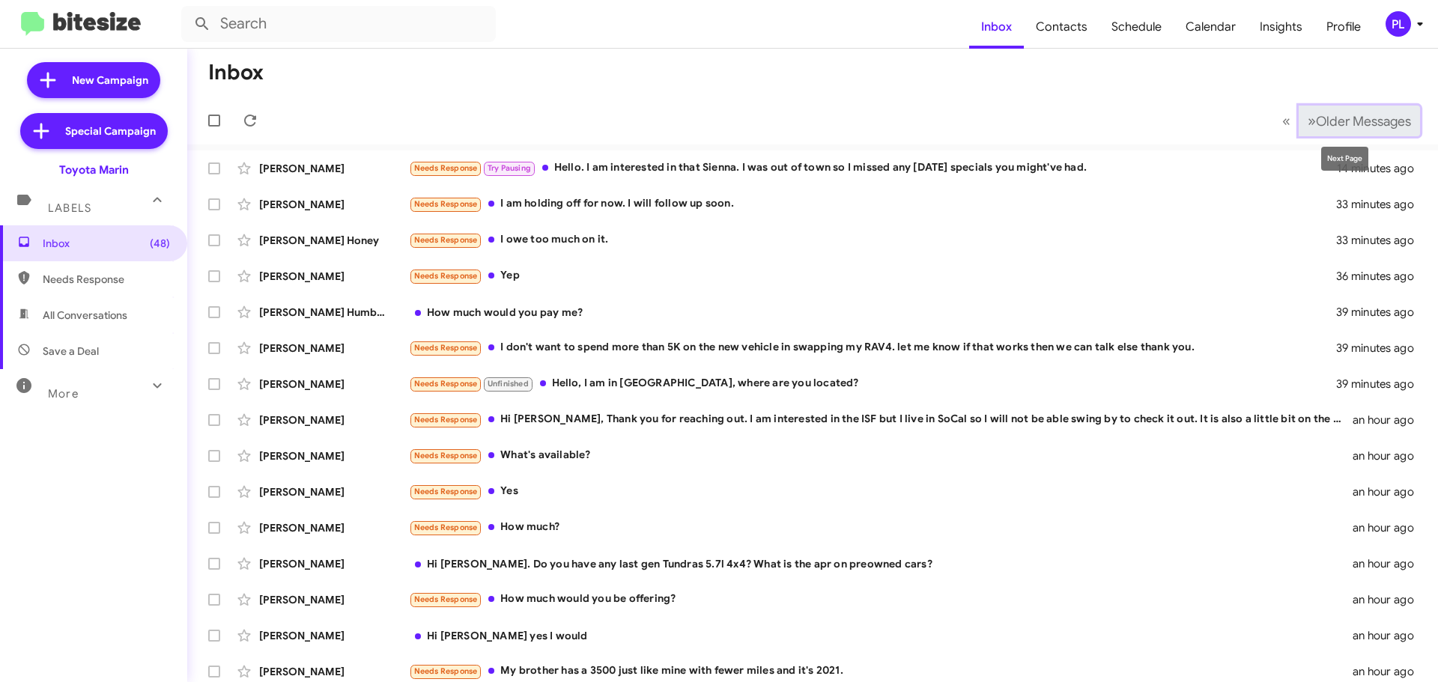
click at [1355, 124] on span "Older Messages" at bounding box center [1363, 121] width 95 height 16
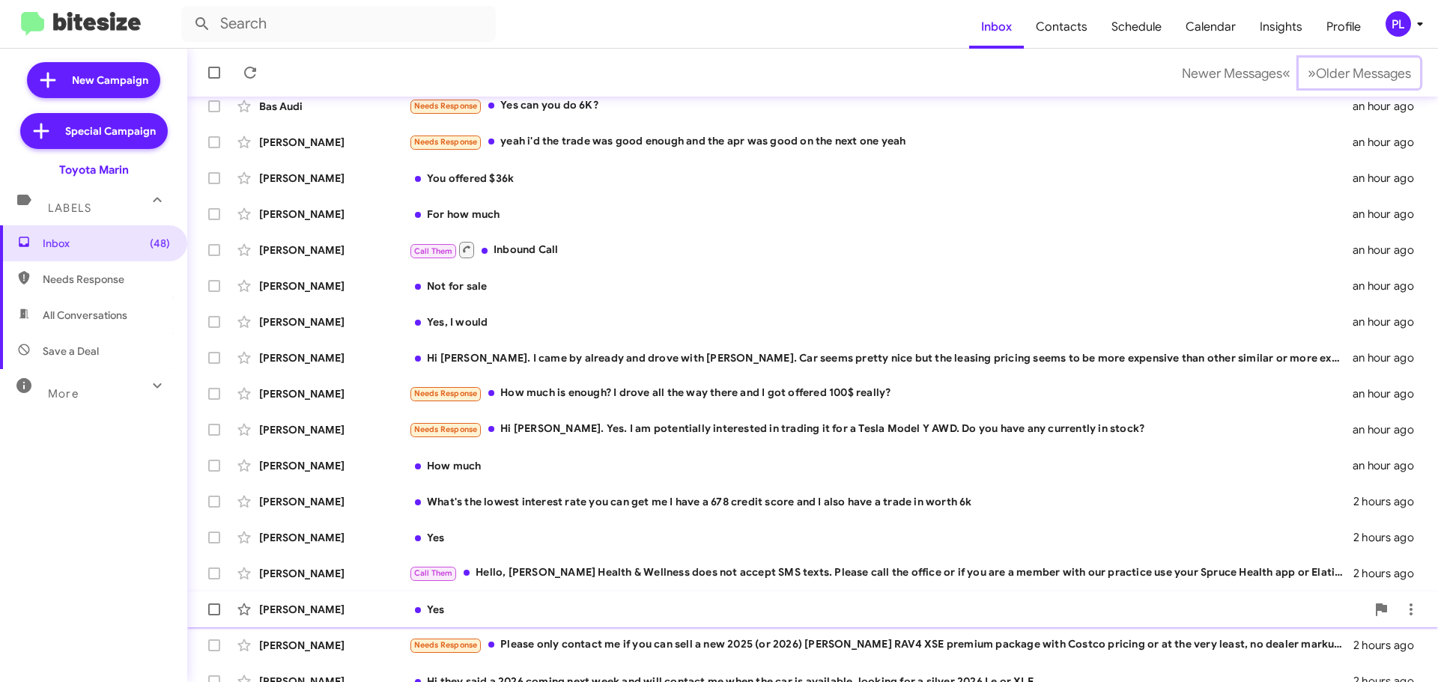
scroll to position [187, 0]
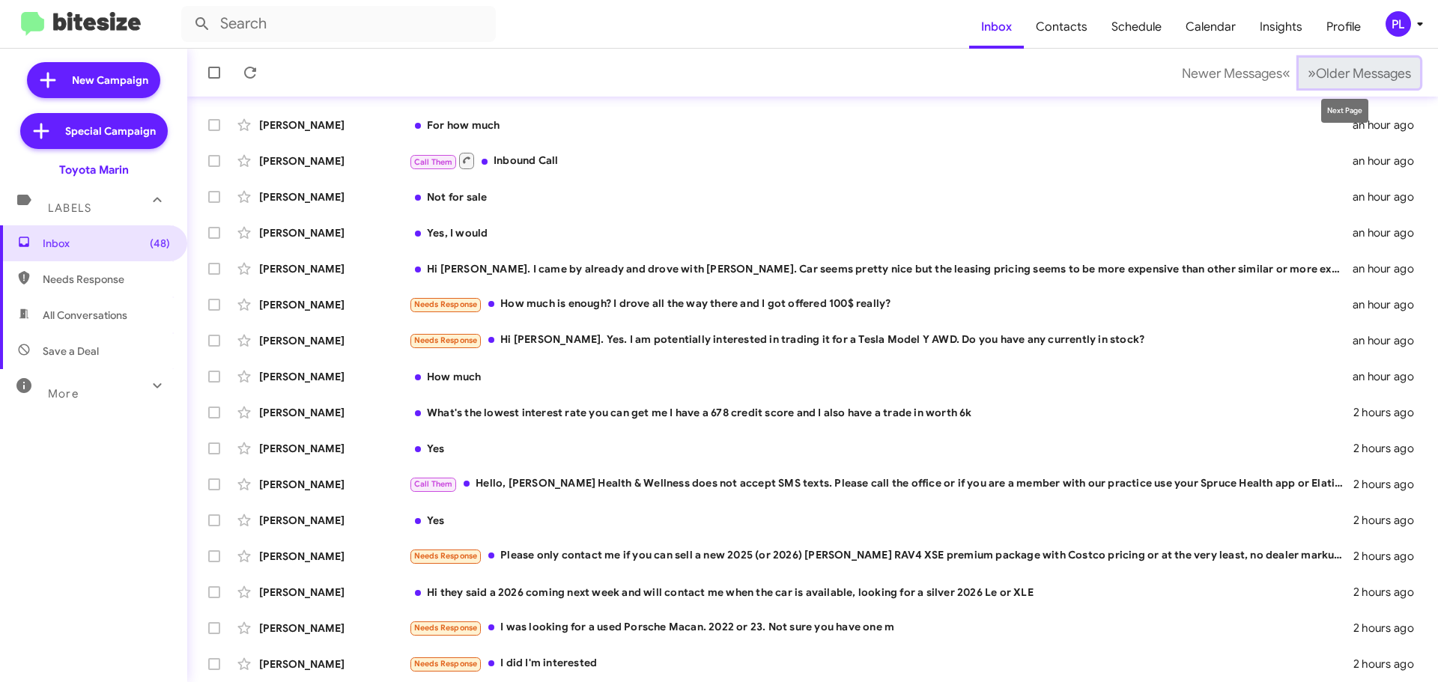
click at [1376, 66] on span "Older Messages" at bounding box center [1363, 73] width 95 height 16
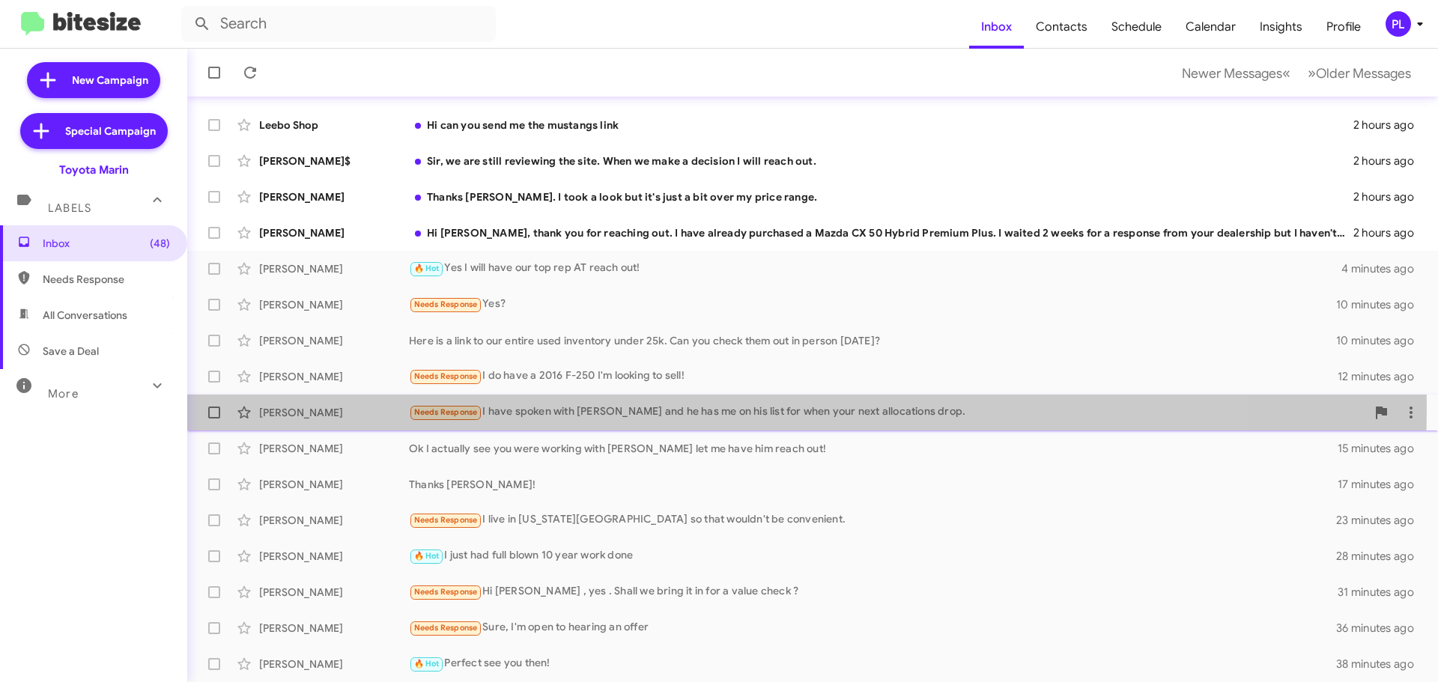
click at [577, 407] on div "Needs Response I have spoken with Calvin and he has me on his list for when you…" at bounding box center [887, 412] width 957 height 17
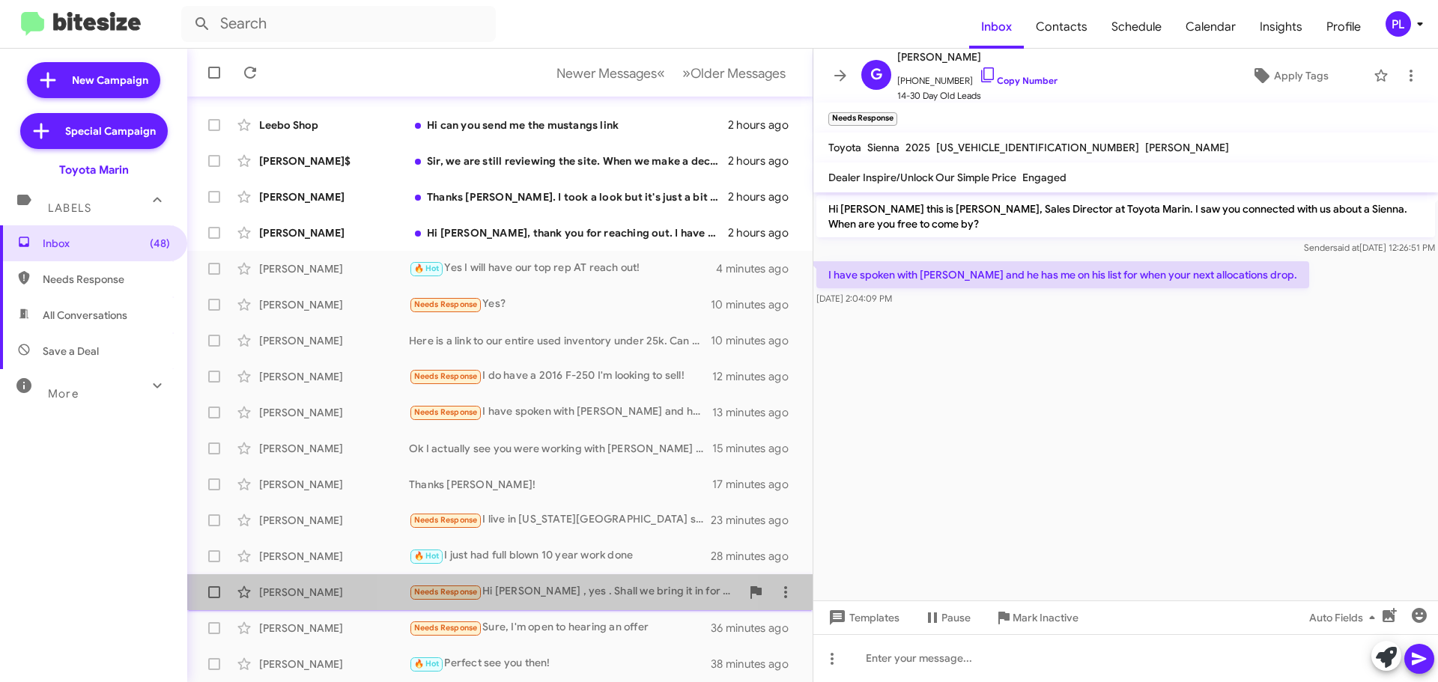
click at [568, 589] on div "Needs Response Hi Nathan , yes . Shall we bring it in for a value check ?" at bounding box center [575, 591] width 332 height 17
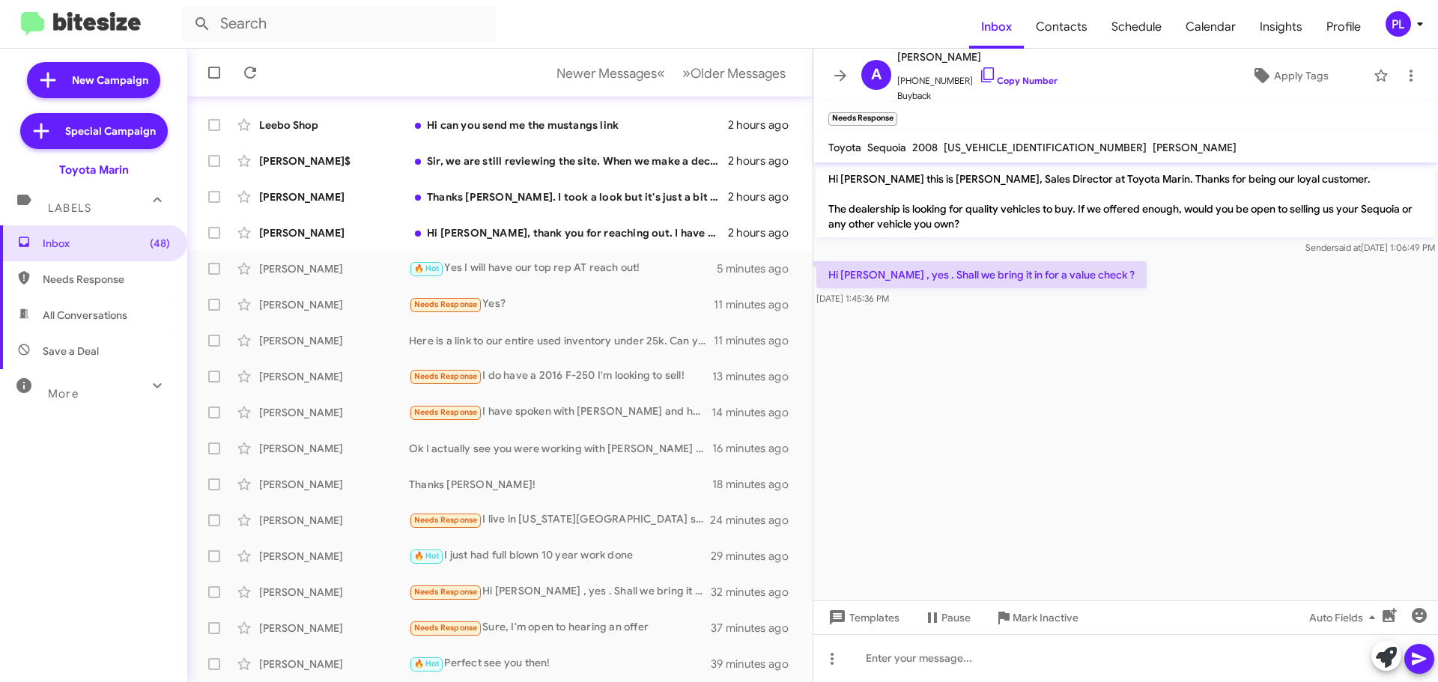
click at [837, 73] on icon at bounding box center [840, 76] width 18 height 18
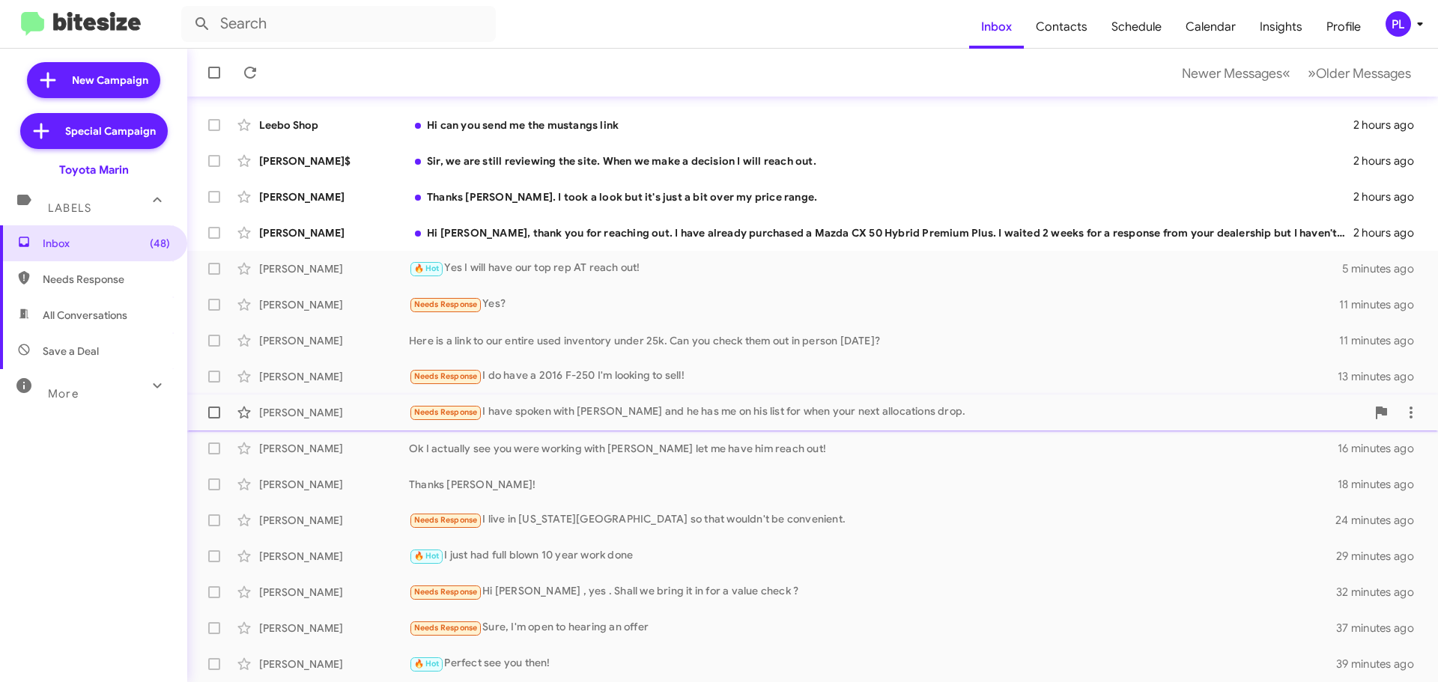
click at [561, 413] on div "Needs Response I have spoken with Calvin and he has me on his list for when you…" at bounding box center [887, 412] width 957 height 17
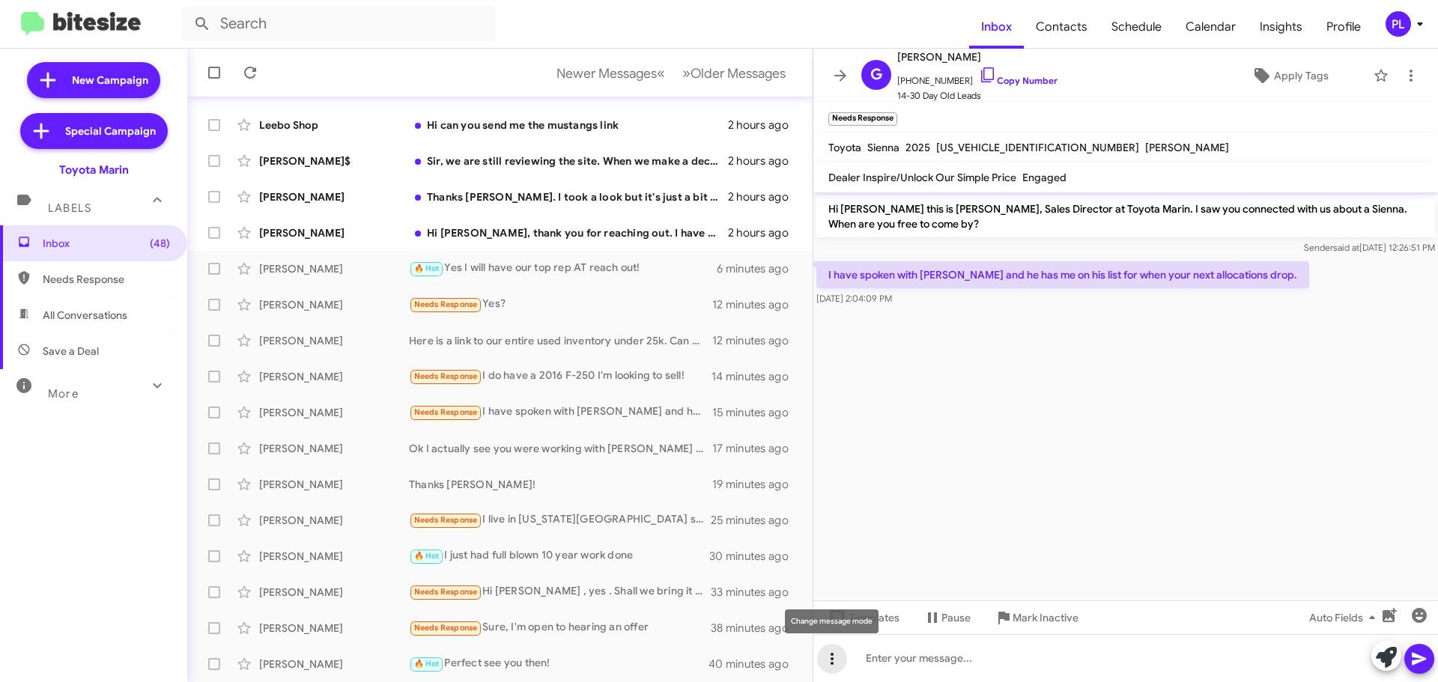
click at [828, 663] on icon at bounding box center [832, 659] width 18 height 18
click at [862, 621] on button "note" at bounding box center [863, 620] width 93 height 36
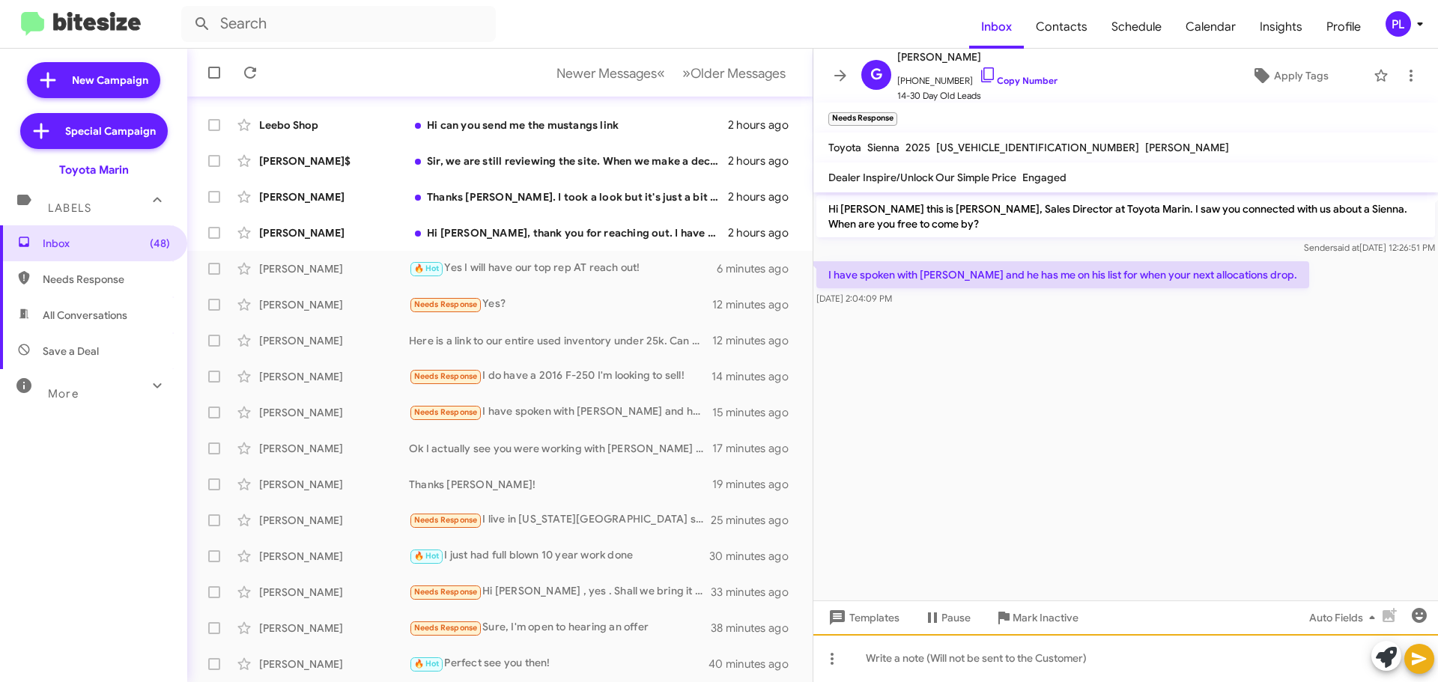
click at [969, 663] on div at bounding box center [1125, 658] width 625 height 48
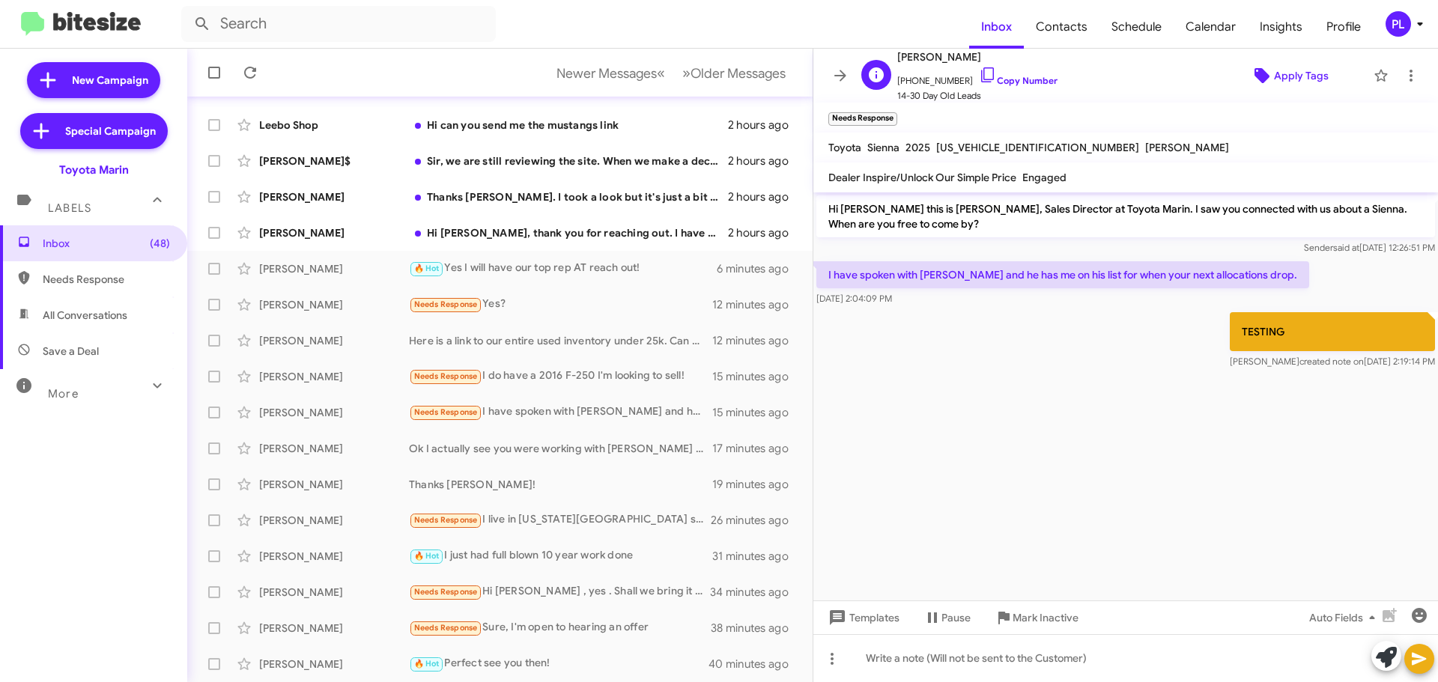
click at [1302, 79] on span "Apply Tags" at bounding box center [1301, 75] width 55 height 27
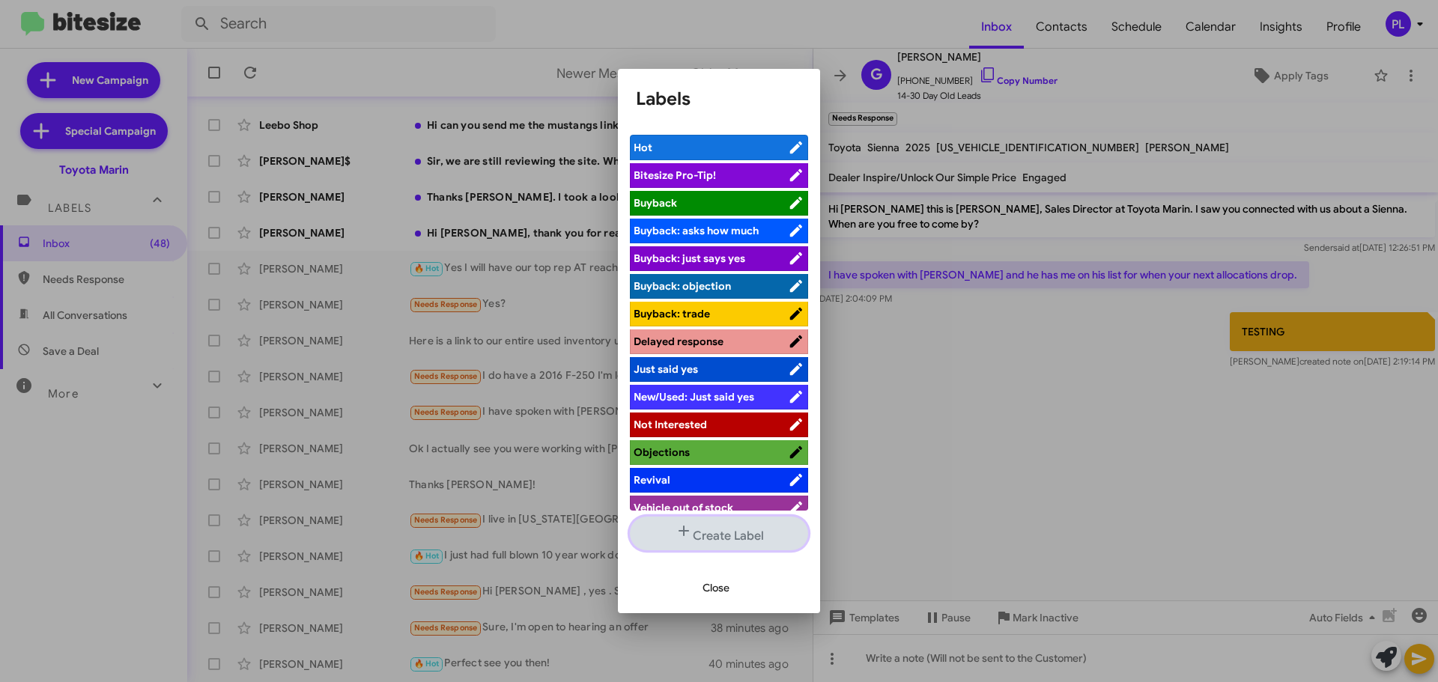
click at [726, 540] on button "Create Label" at bounding box center [719, 534] width 178 height 34
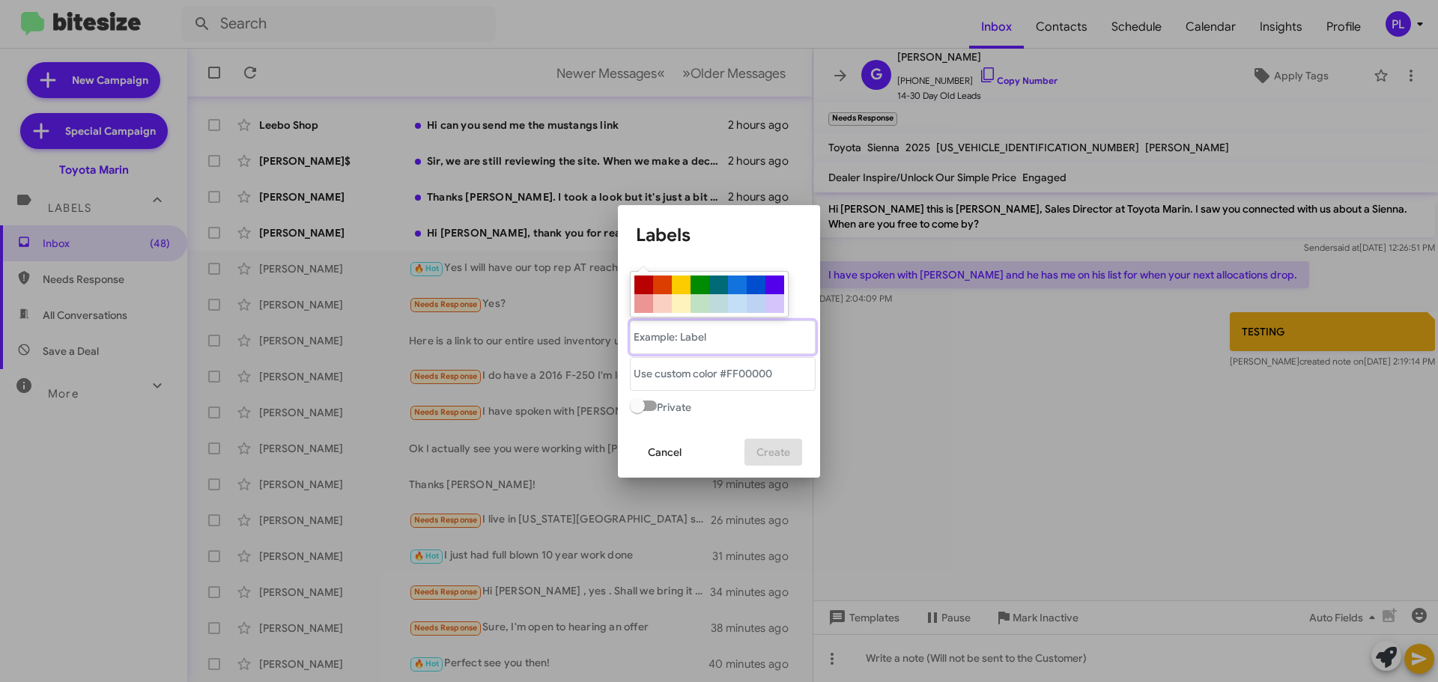
click at [690, 341] on "text" at bounding box center [723, 337] width 186 height 34
type "TEST"
click at [666, 454] on span "Cancel" at bounding box center [665, 452] width 34 height 27
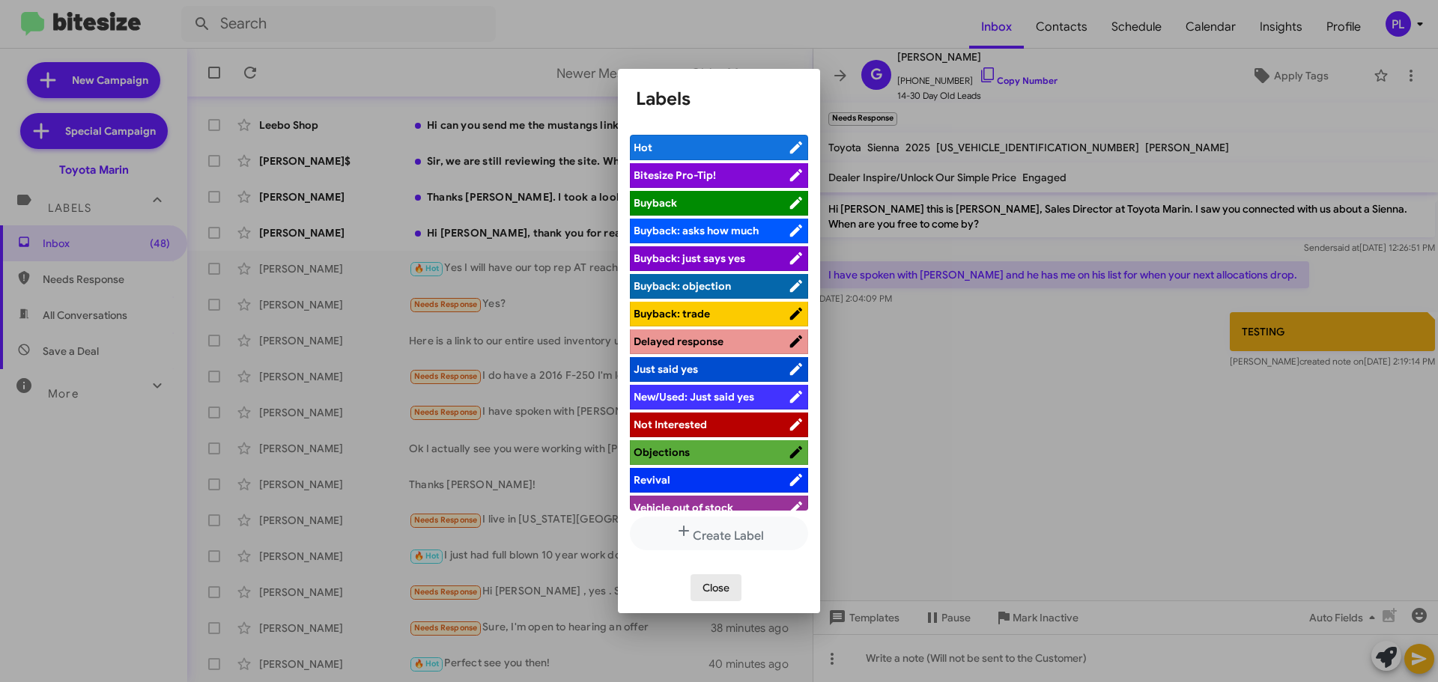
click at [714, 583] on span "Close" at bounding box center [715, 587] width 27 height 27
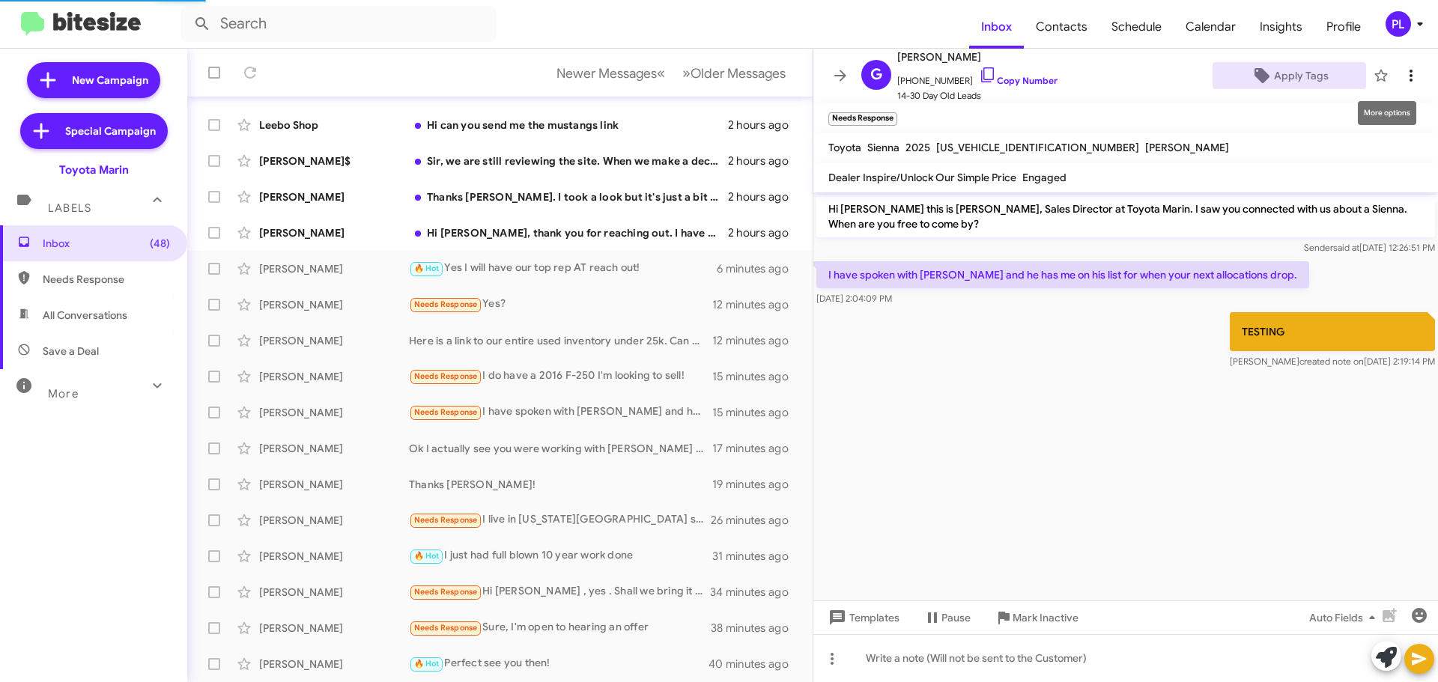
click at [1402, 73] on icon at bounding box center [1411, 76] width 18 height 18
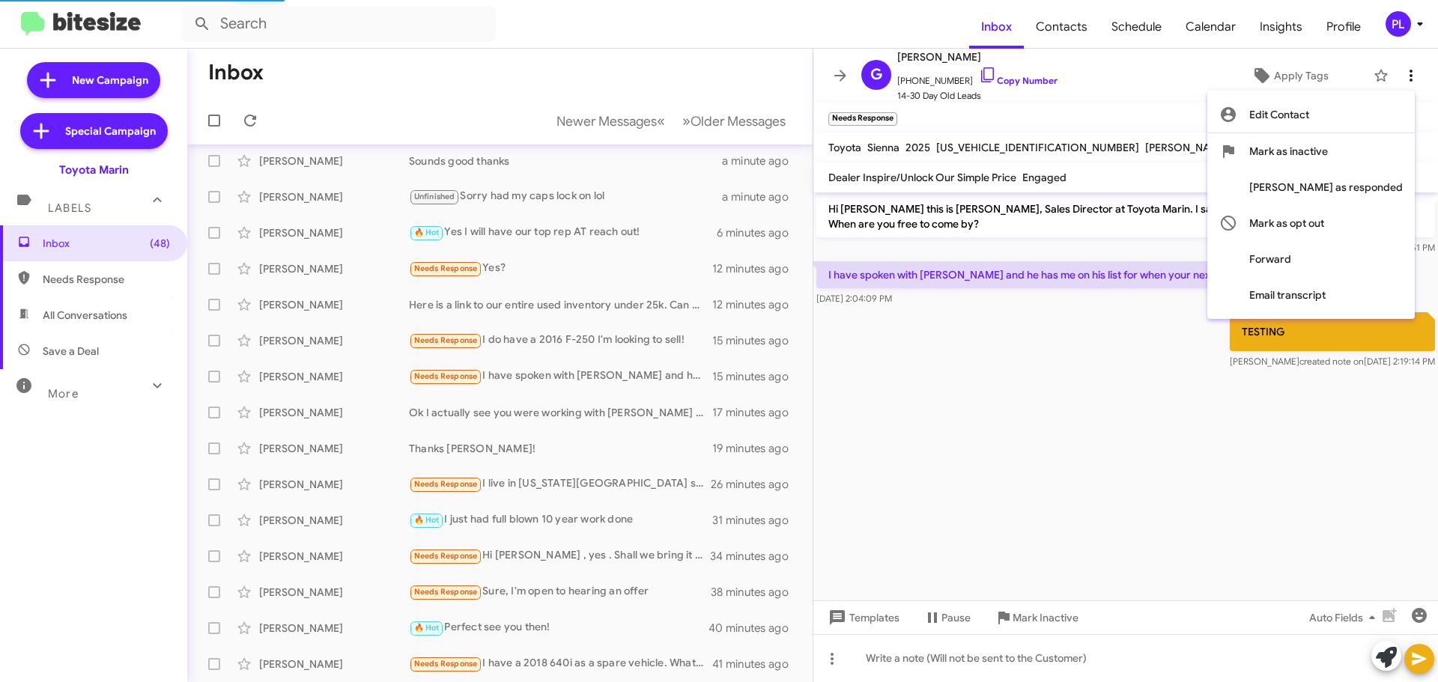
scroll to position [79, 0]
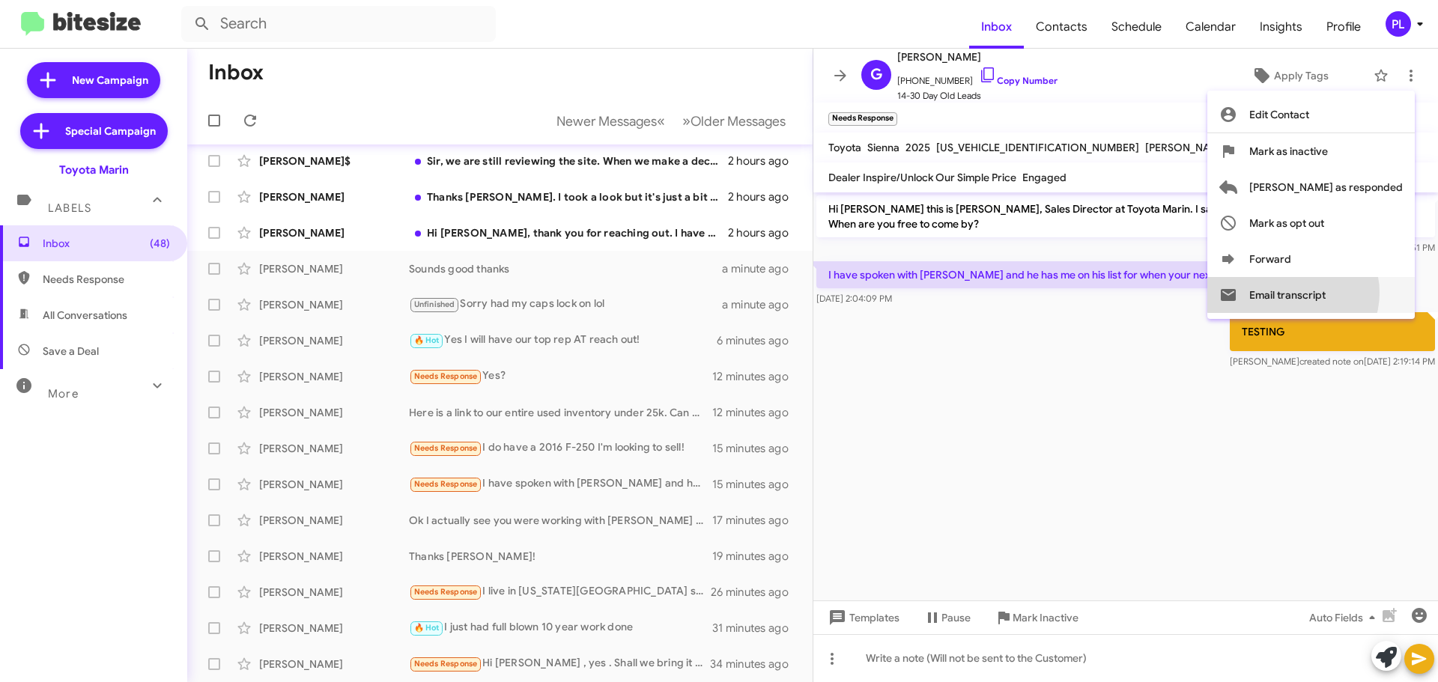
click at [1352, 293] on button "Email transcript" at bounding box center [1310, 295] width 207 height 36
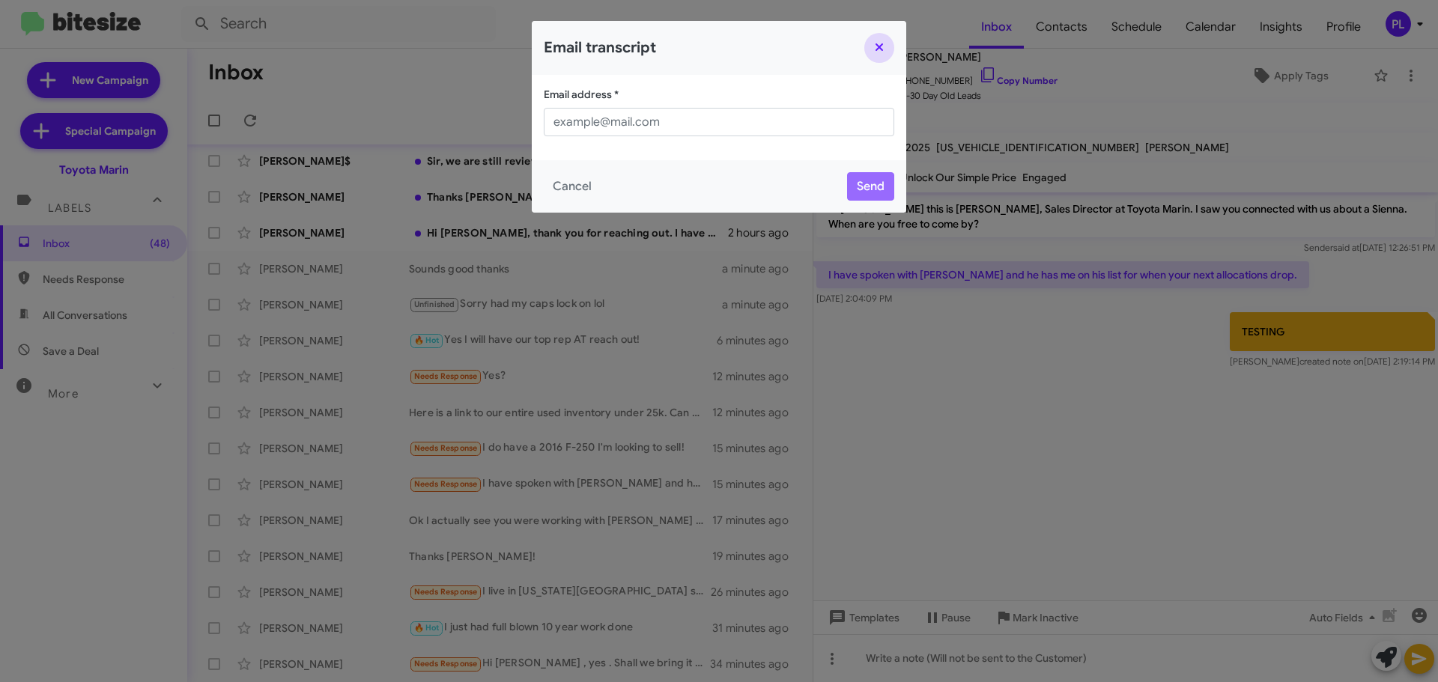
click at [876, 46] on button "Close" at bounding box center [879, 48] width 30 height 30
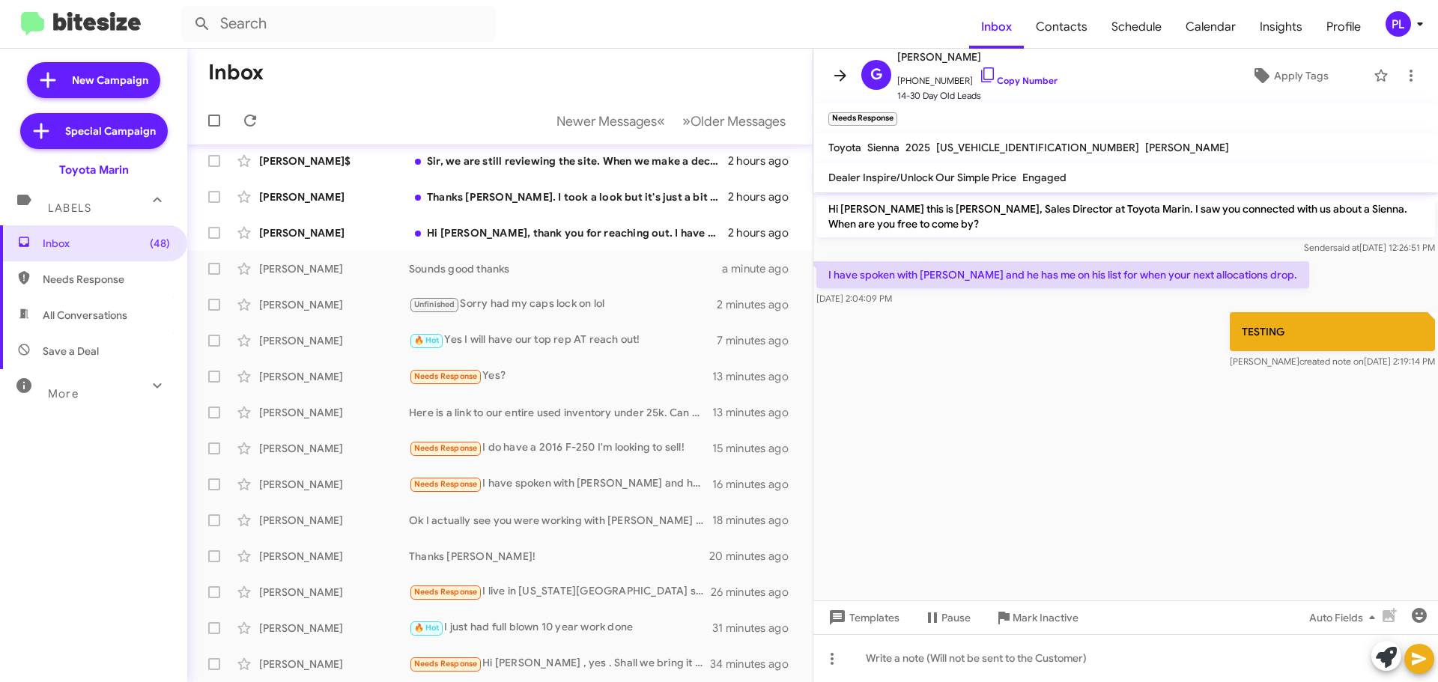
click at [845, 75] on icon at bounding box center [840, 76] width 18 height 18
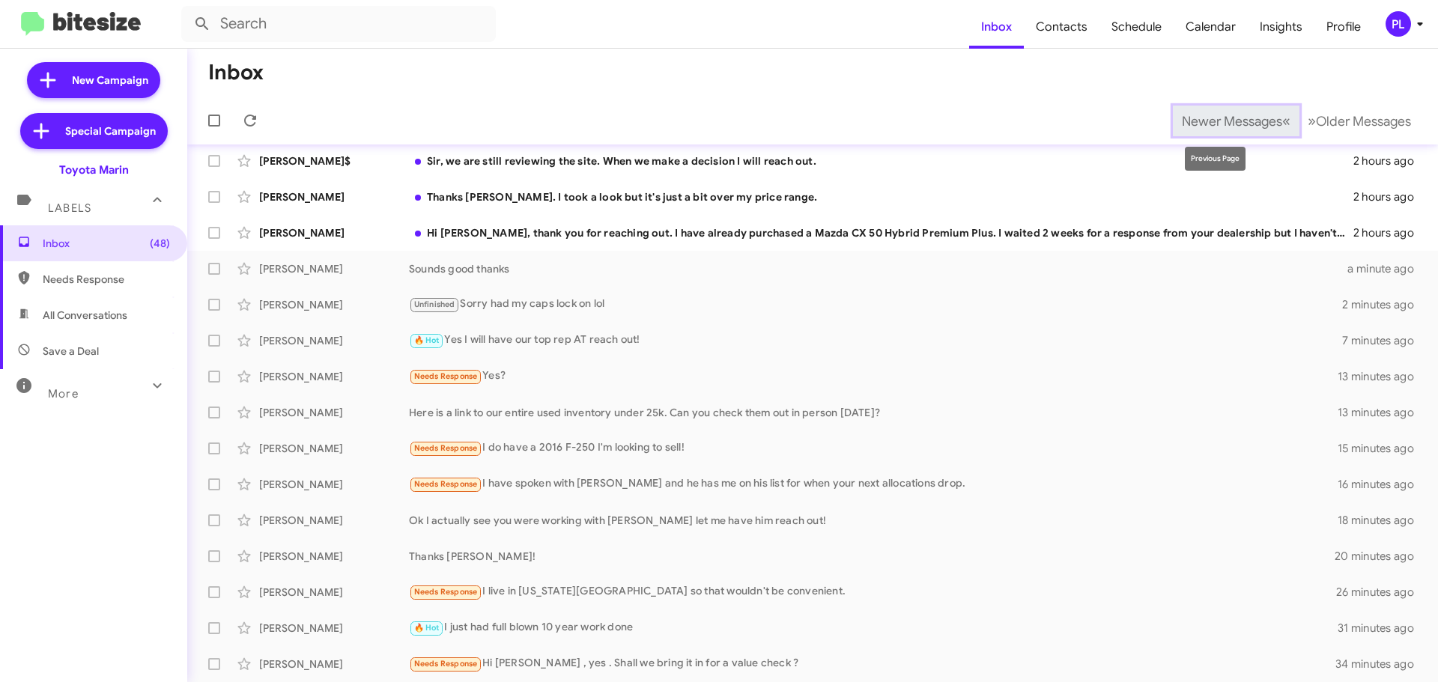
click at [1229, 127] on span "Newer Messages" at bounding box center [1232, 121] width 100 height 16
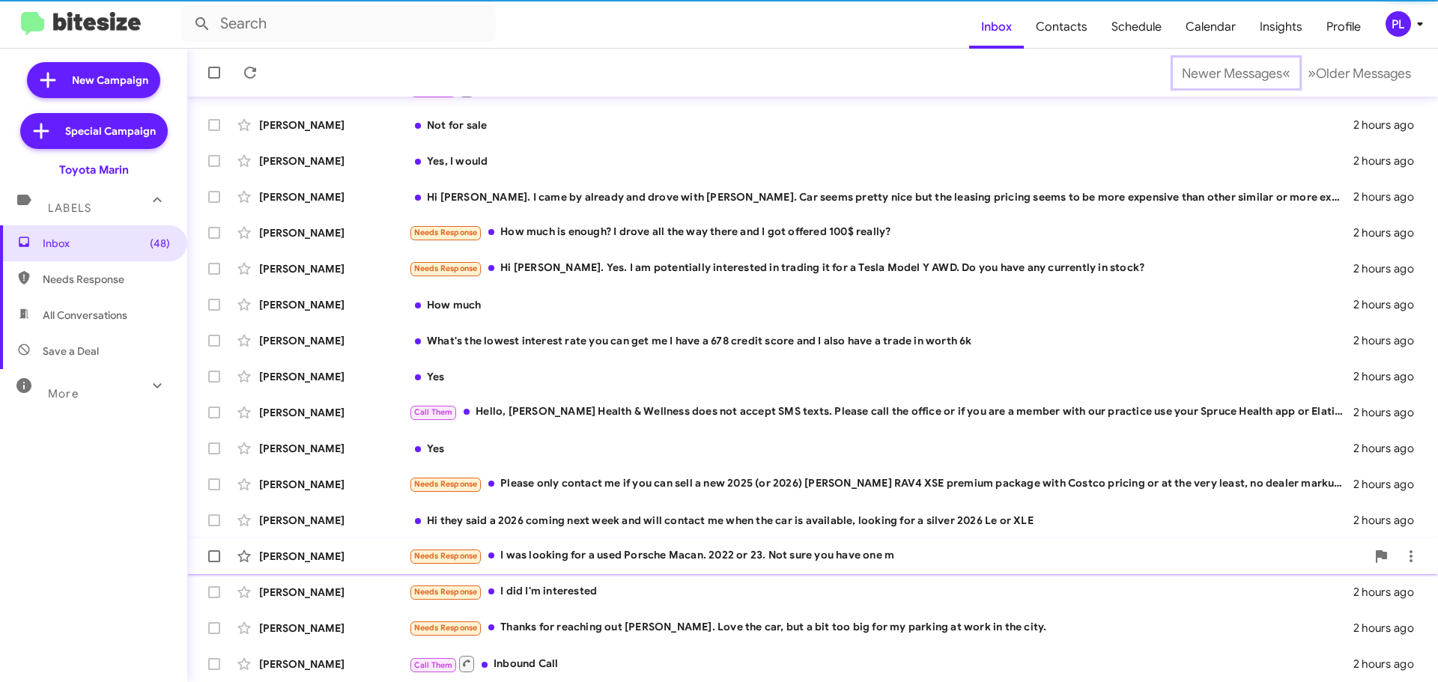
scroll to position [187, 0]
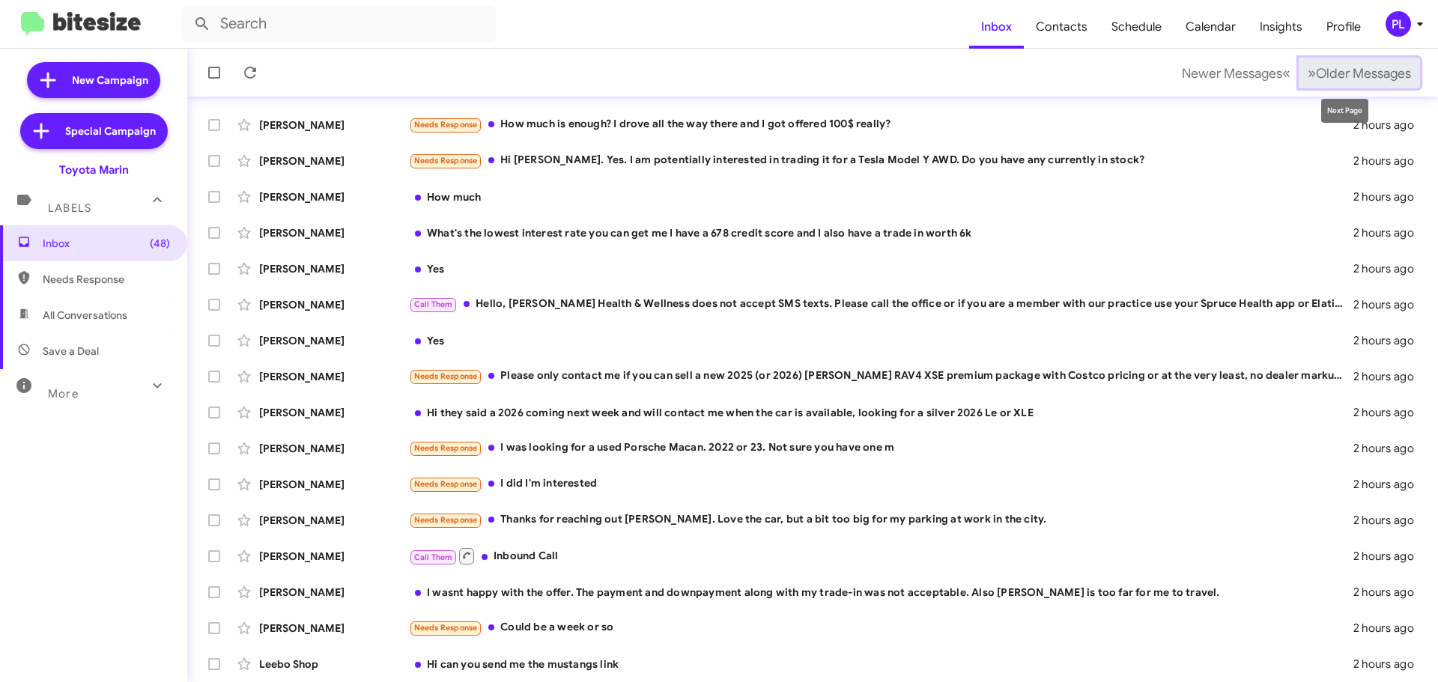
click at [1359, 73] on span "Older Messages" at bounding box center [1363, 73] width 95 height 16
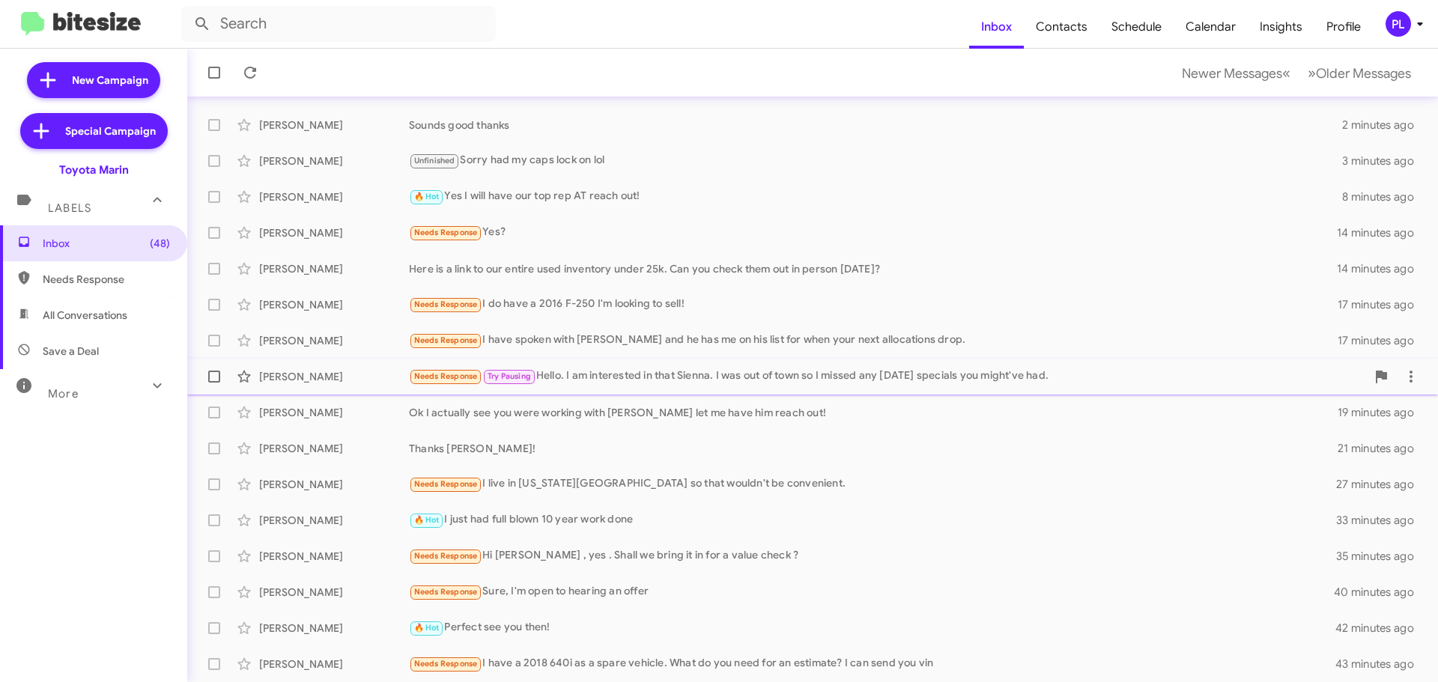
click at [693, 371] on div "Needs Response Try Pausing Hello. I am interested in that Sienna. I was out of …" at bounding box center [887, 376] width 957 height 17
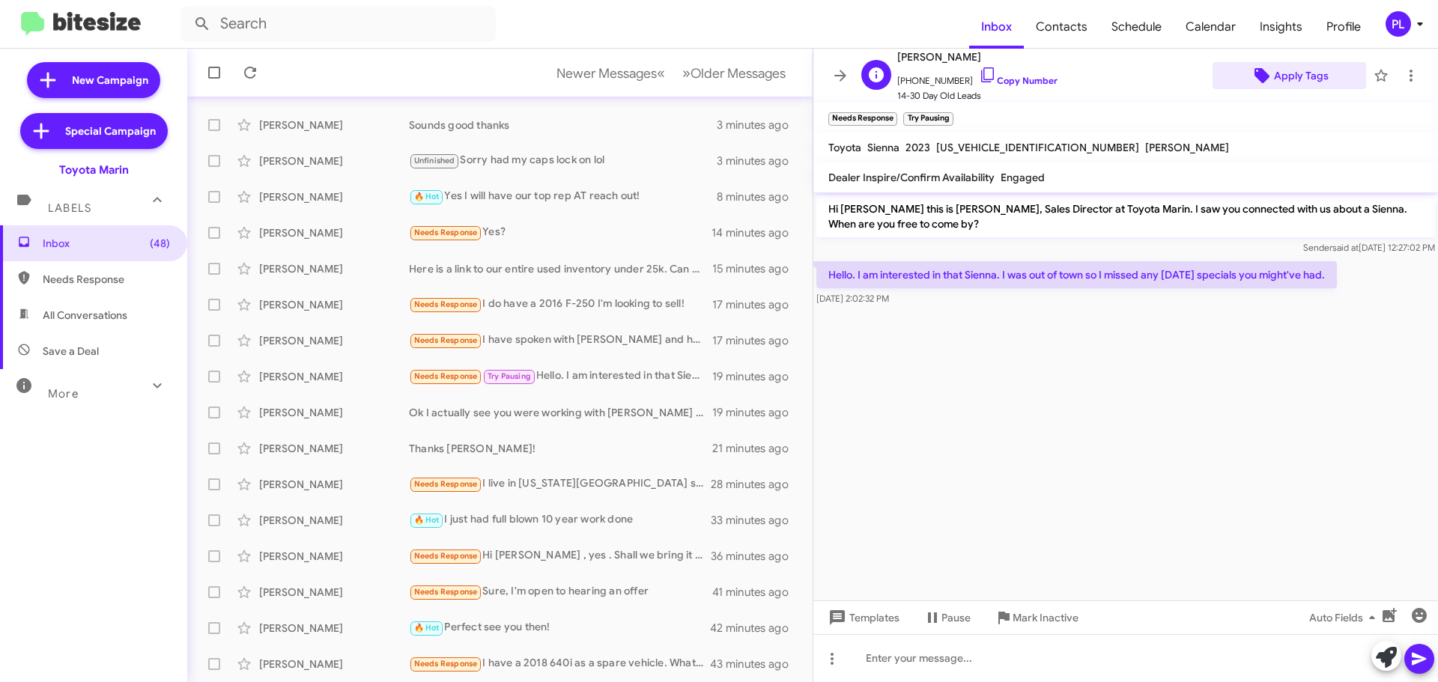
click at [1283, 79] on span "Apply Tags" at bounding box center [1301, 75] width 55 height 27
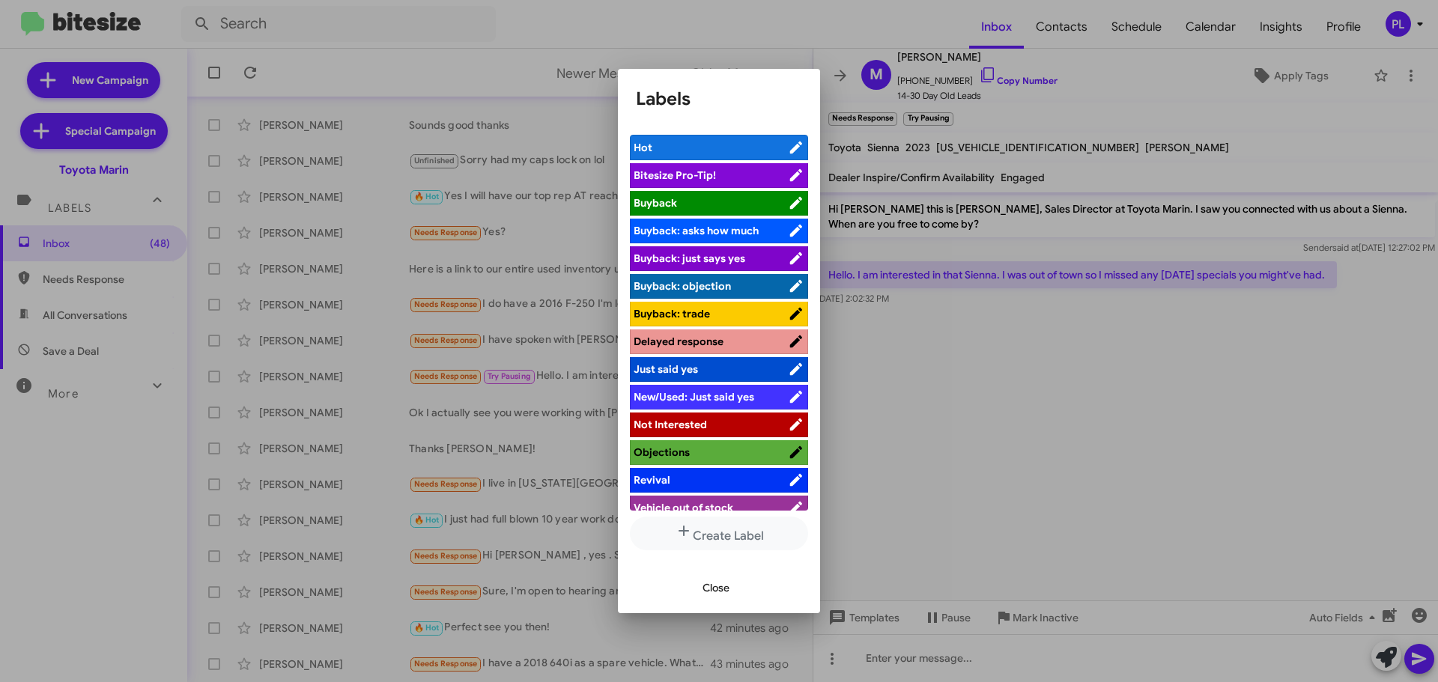
click at [711, 587] on span "Close" at bounding box center [715, 587] width 27 height 27
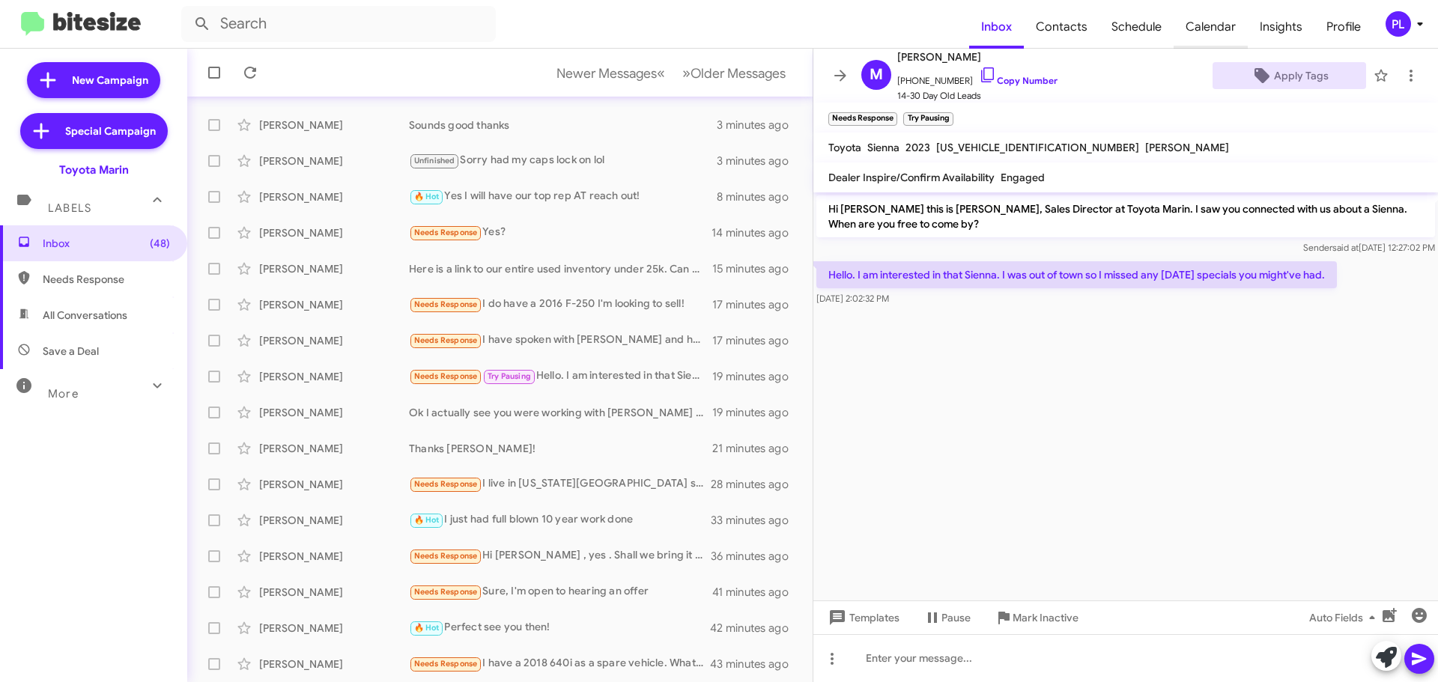
click at [1226, 18] on span "Calendar" at bounding box center [1210, 26] width 74 height 43
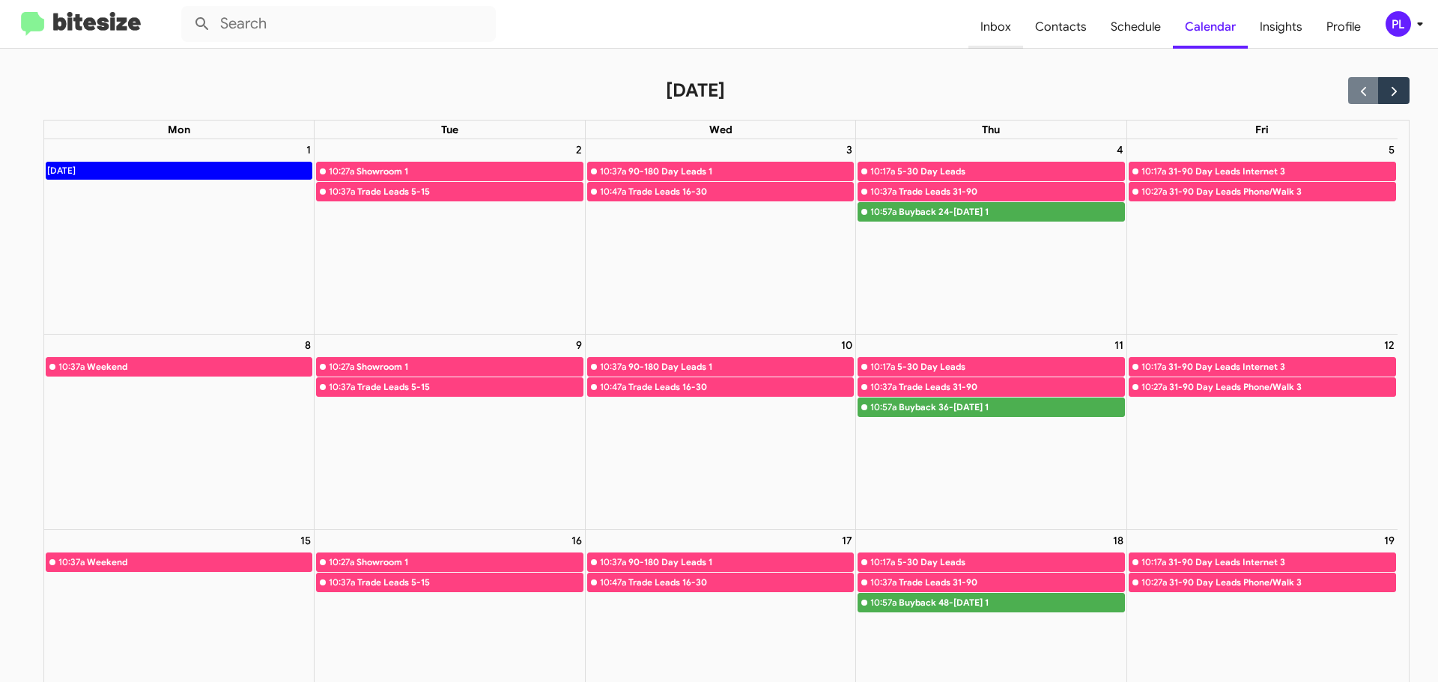
click at [1007, 31] on span "Inbox" at bounding box center [995, 26] width 55 height 43
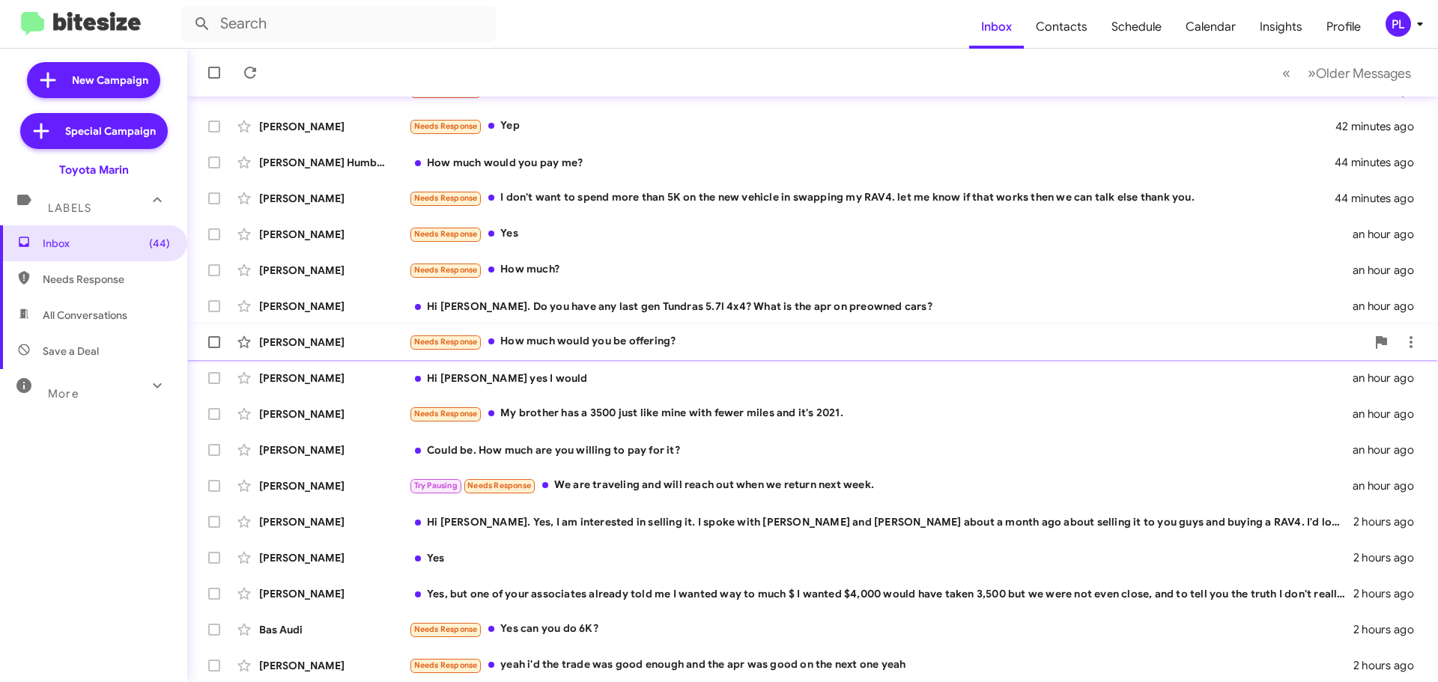
scroll to position [187, 0]
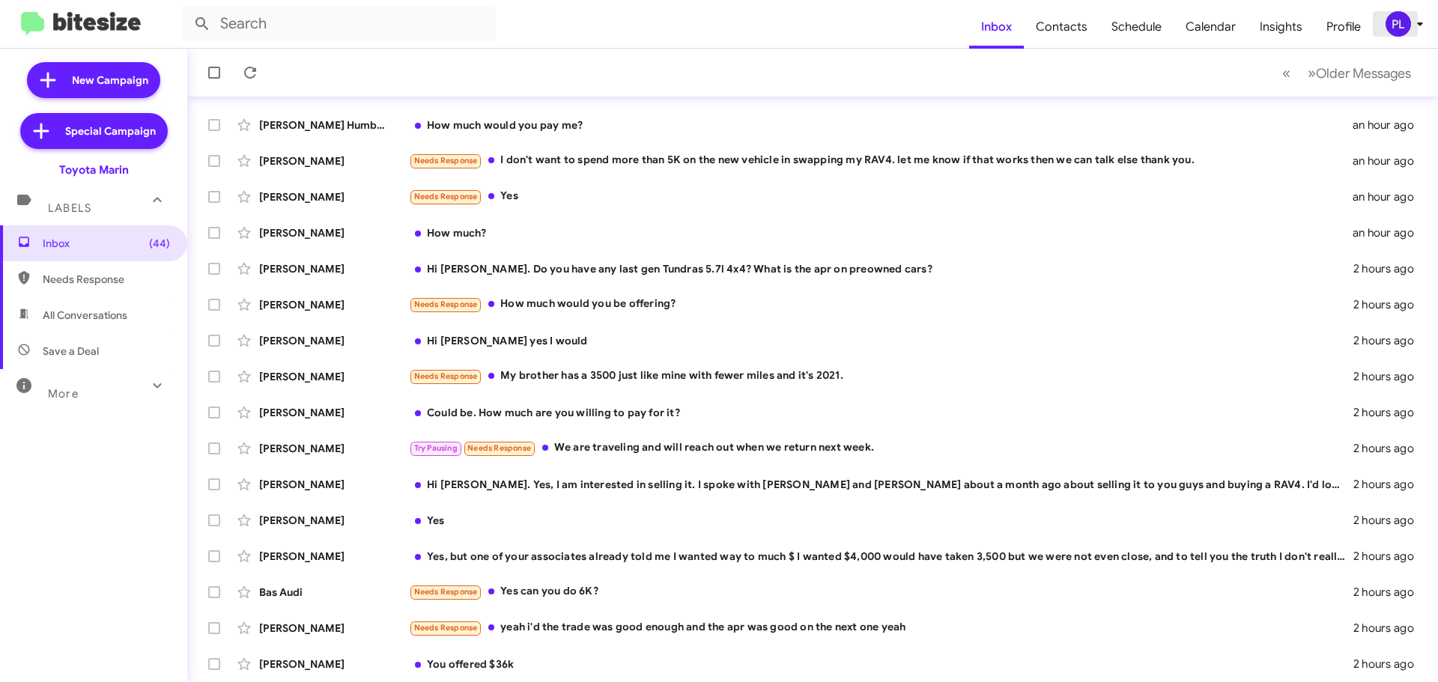
click at [1420, 29] on icon at bounding box center [1420, 24] width 18 height 18
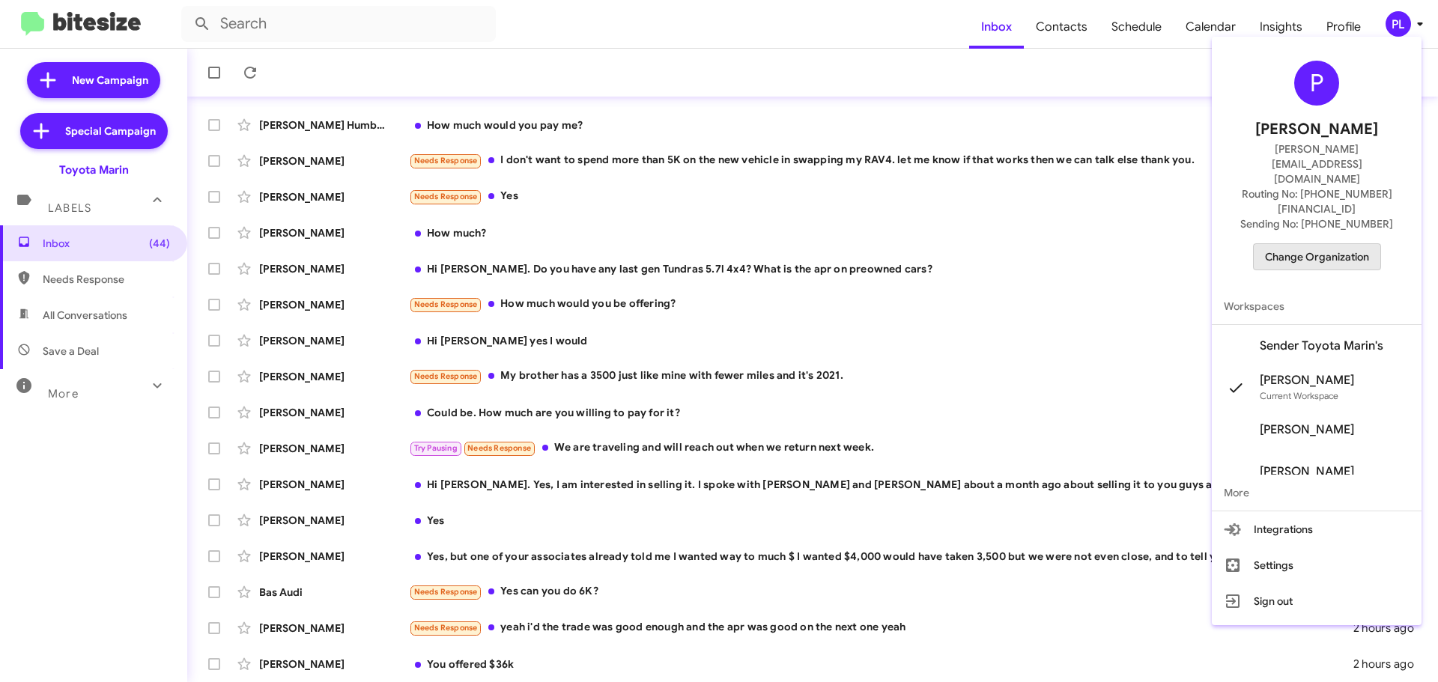
click at [1349, 244] on span "Change Organization" at bounding box center [1317, 256] width 104 height 25
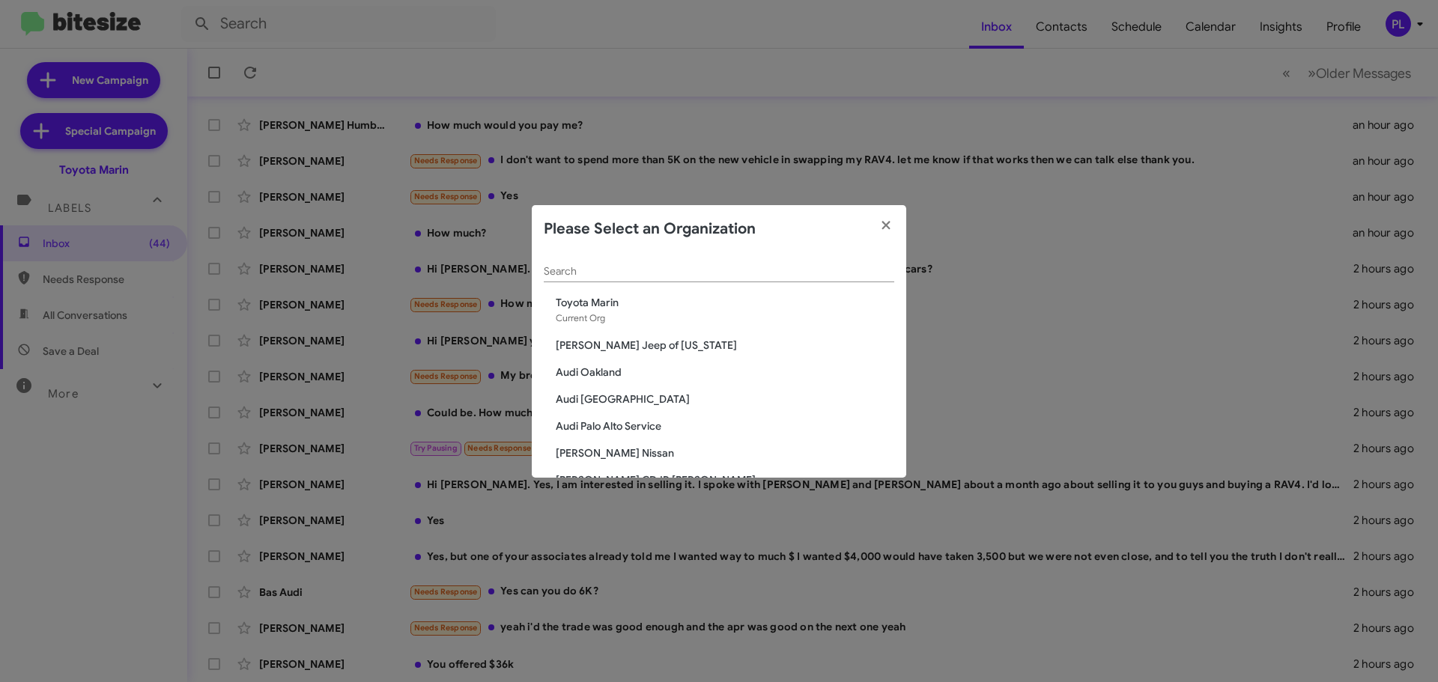
click at [616, 270] on input "Search" at bounding box center [719, 272] width 350 height 12
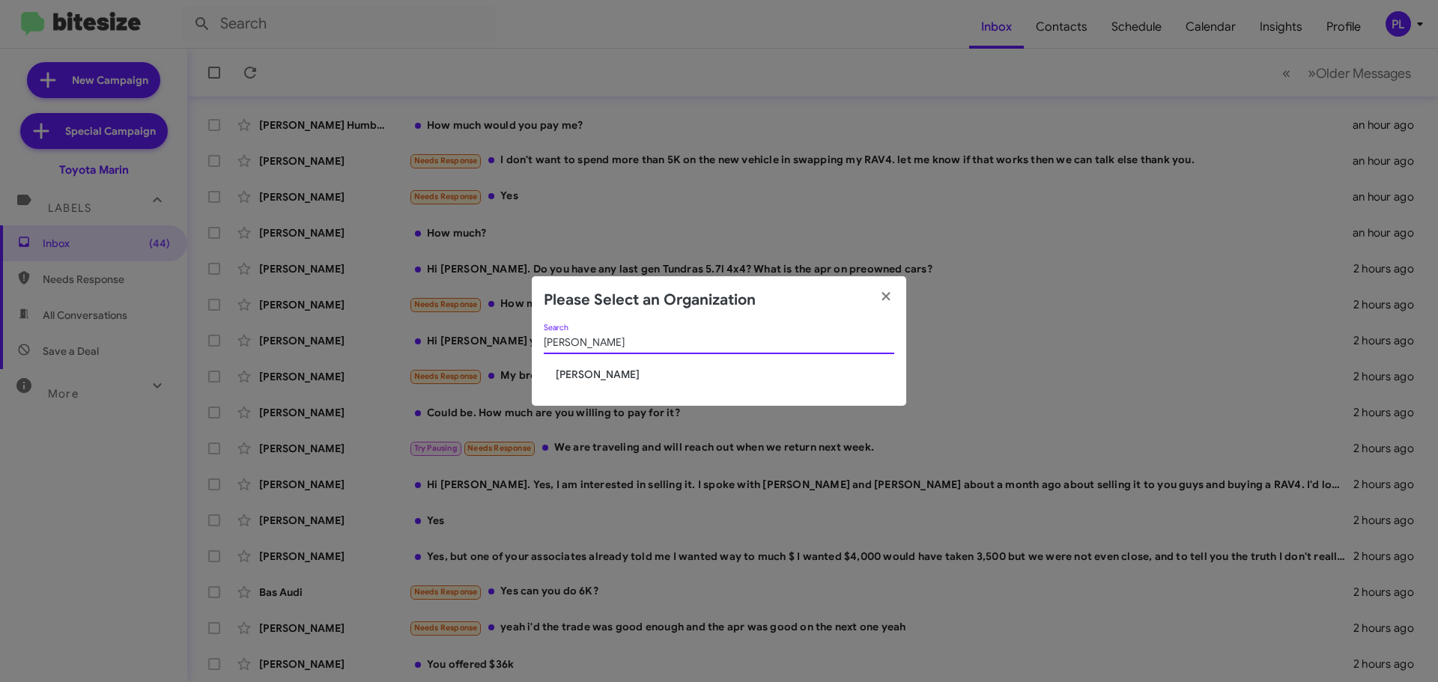
type input "tracy"
click at [602, 374] on span "[PERSON_NAME]" at bounding box center [725, 374] width 338 height 15
